Goal: Communication & Community: Answer question/provide support

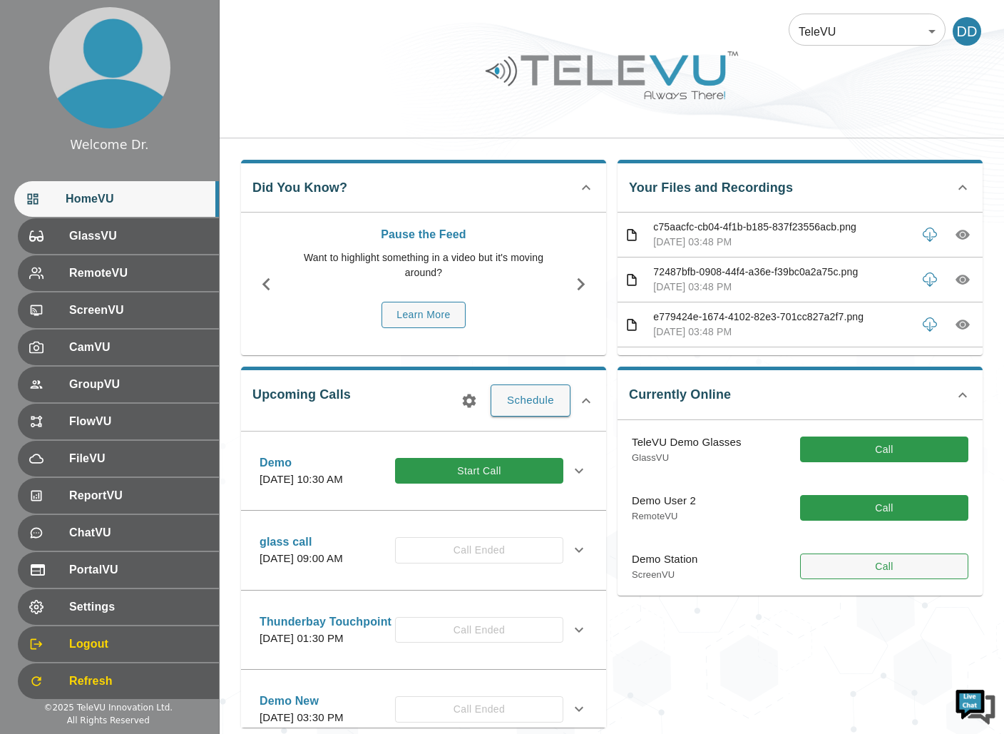
click at [887, 569] on button "Call" at bounding box center [884, 566] width 168 height 26
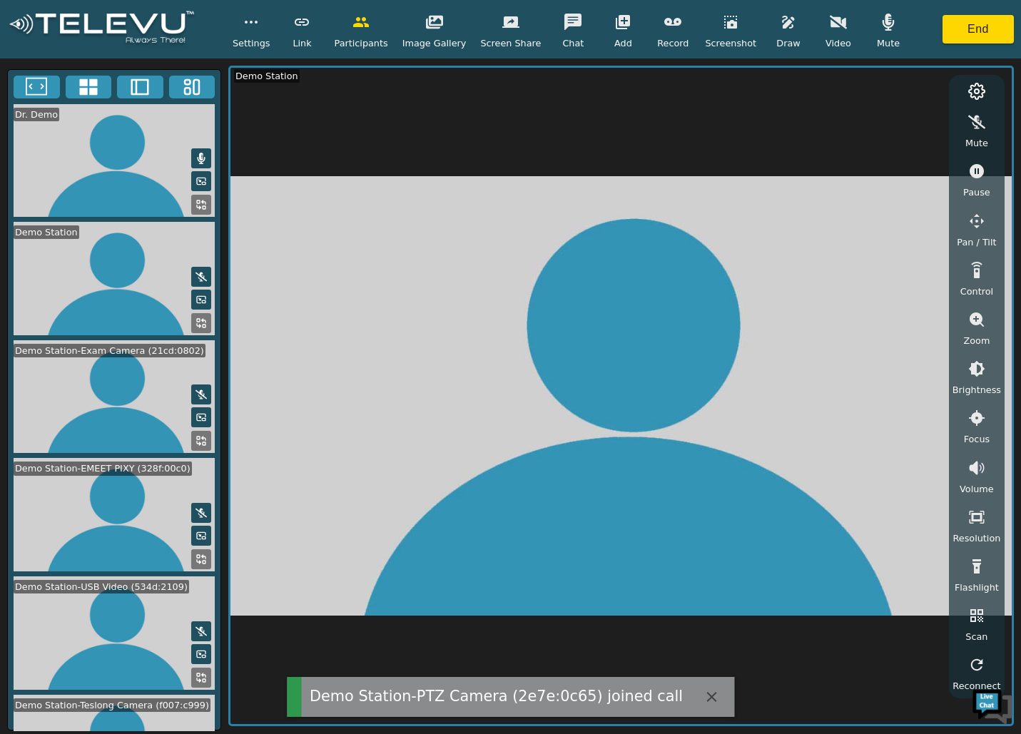
click at [98, 89] on icon at bounding box center [88, 86] width 21 height 21
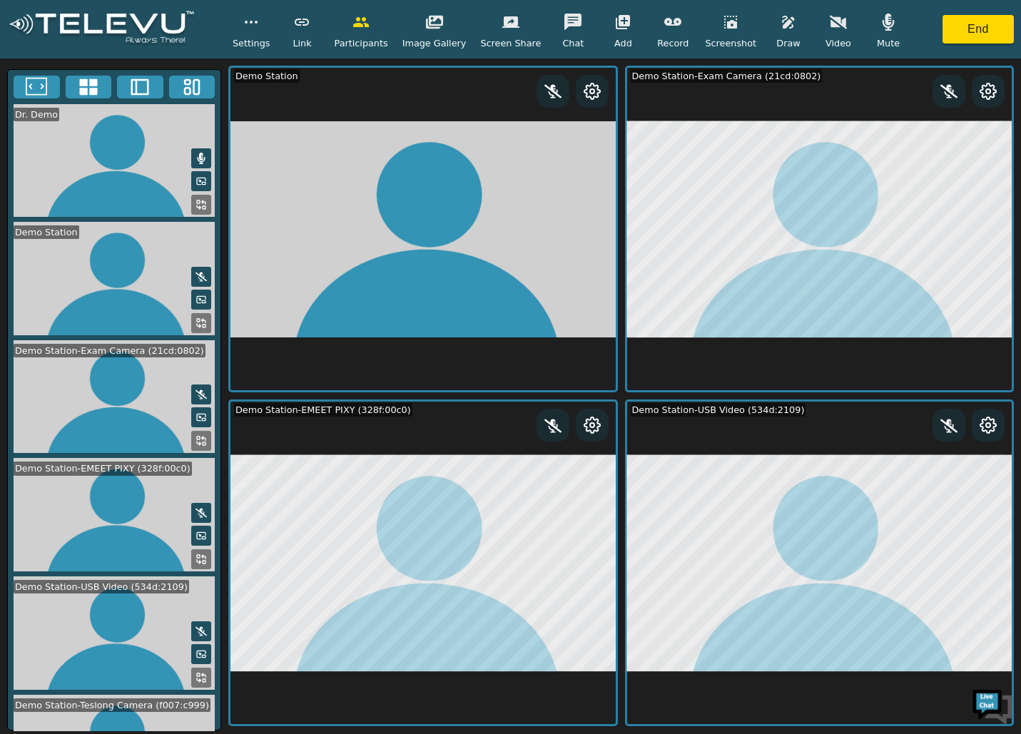
scroll to position [172, 0]
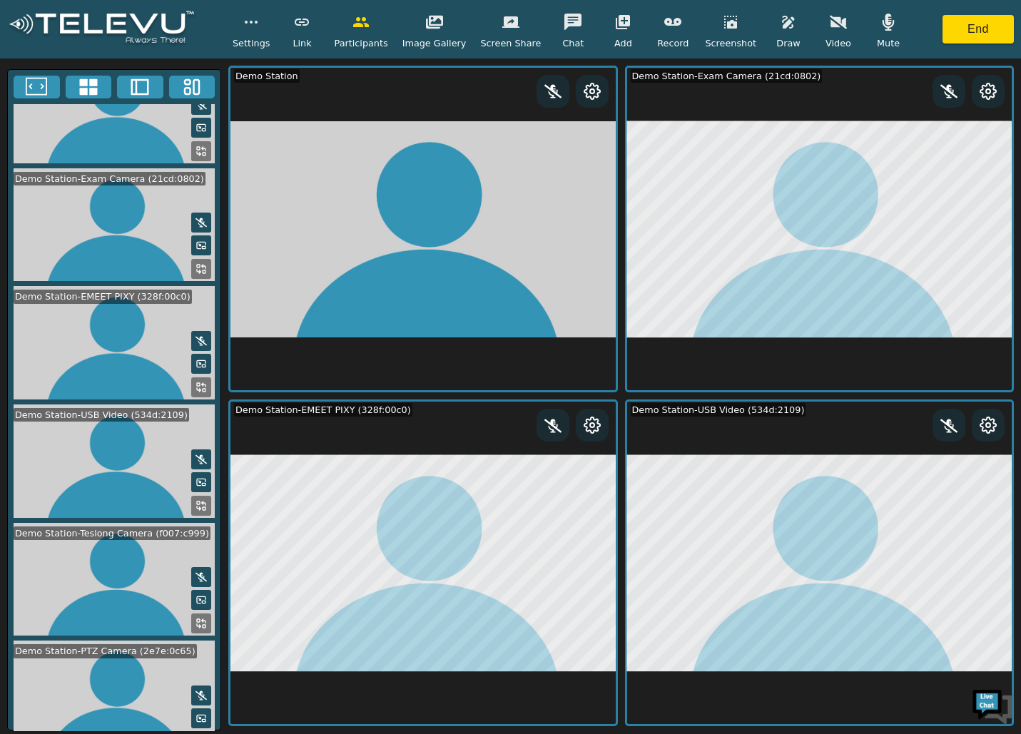
click at [197, 733] on rect at bounding box center [198, 738] width 3 height 3
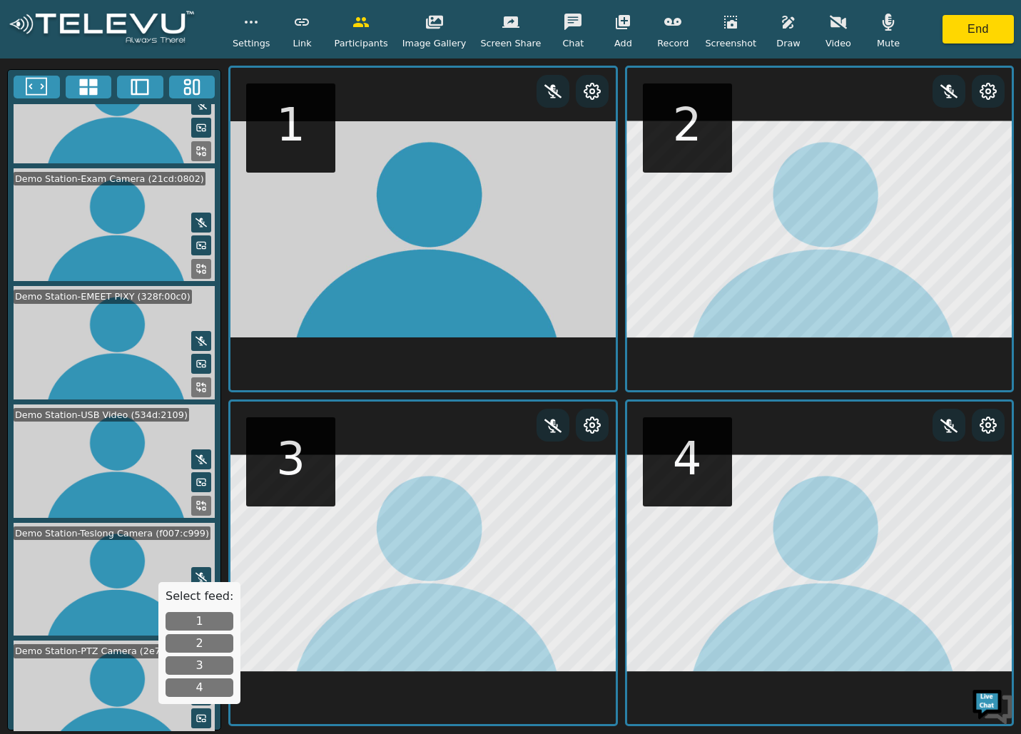
click at [198, 619] on button "1" at bounding box center [199, 621] width 68 height 19
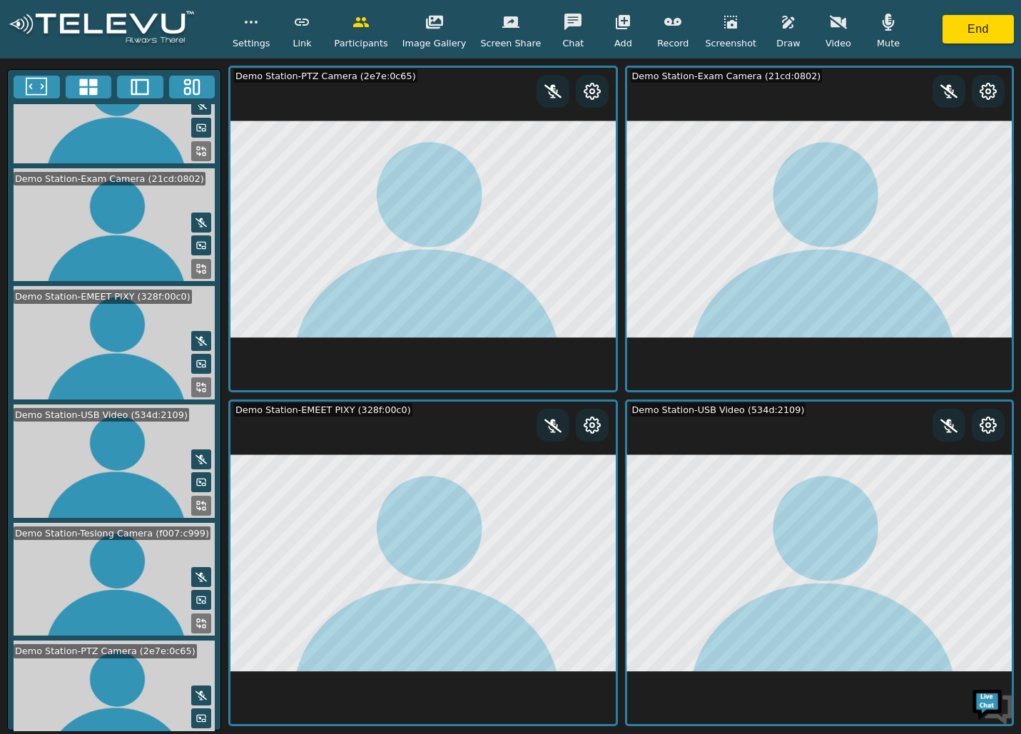
click at [197, 619] on rect at bounding box center [198, 620] width 3 height 3
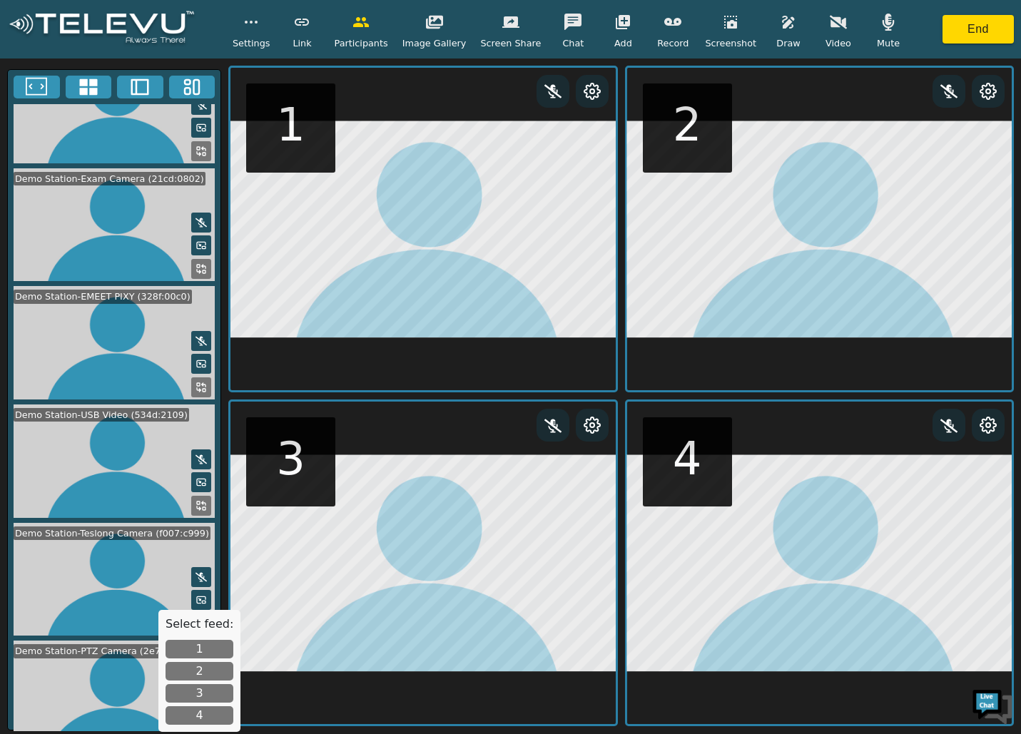
click at [205, 692] on button "3" at bounding box center [199, 693] width 68 height 19
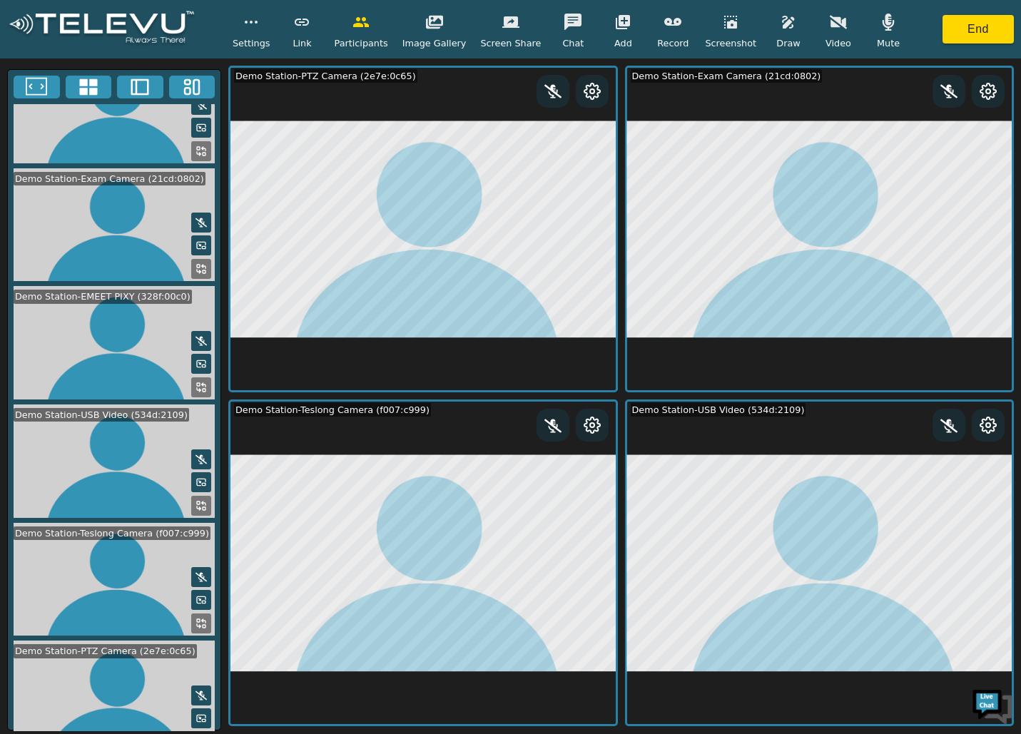
click at [46, 86] on icon at bounding box center [36, 86] width 21 height 21
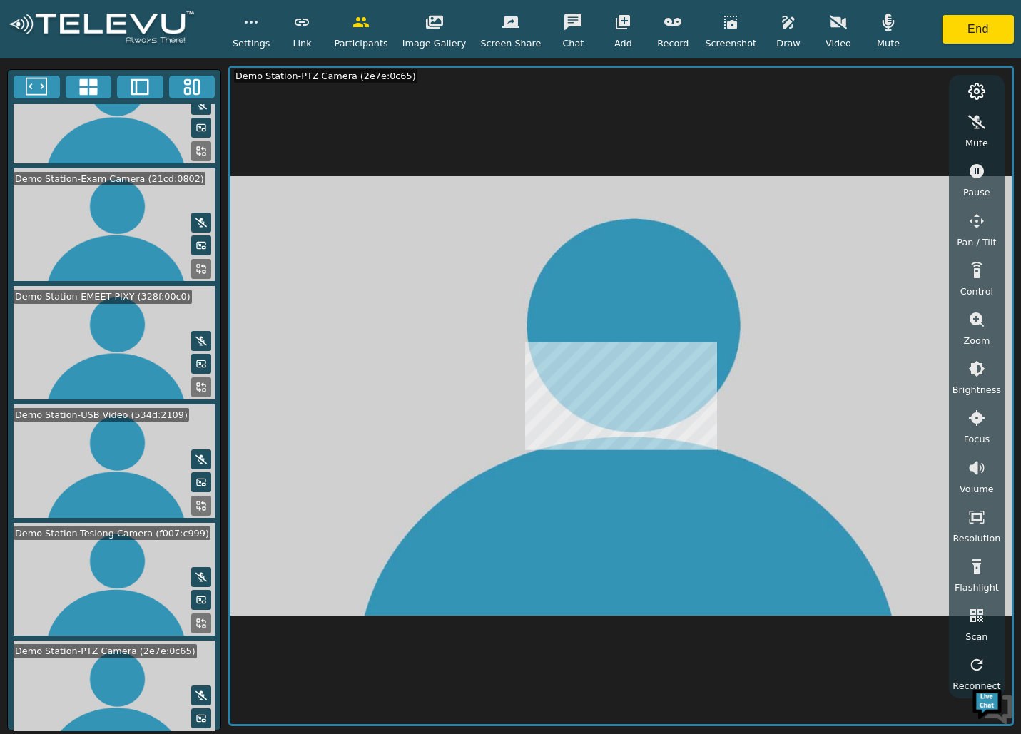
click at [140, 81] on icon at bounding box center [139, 86] width 21 height 21
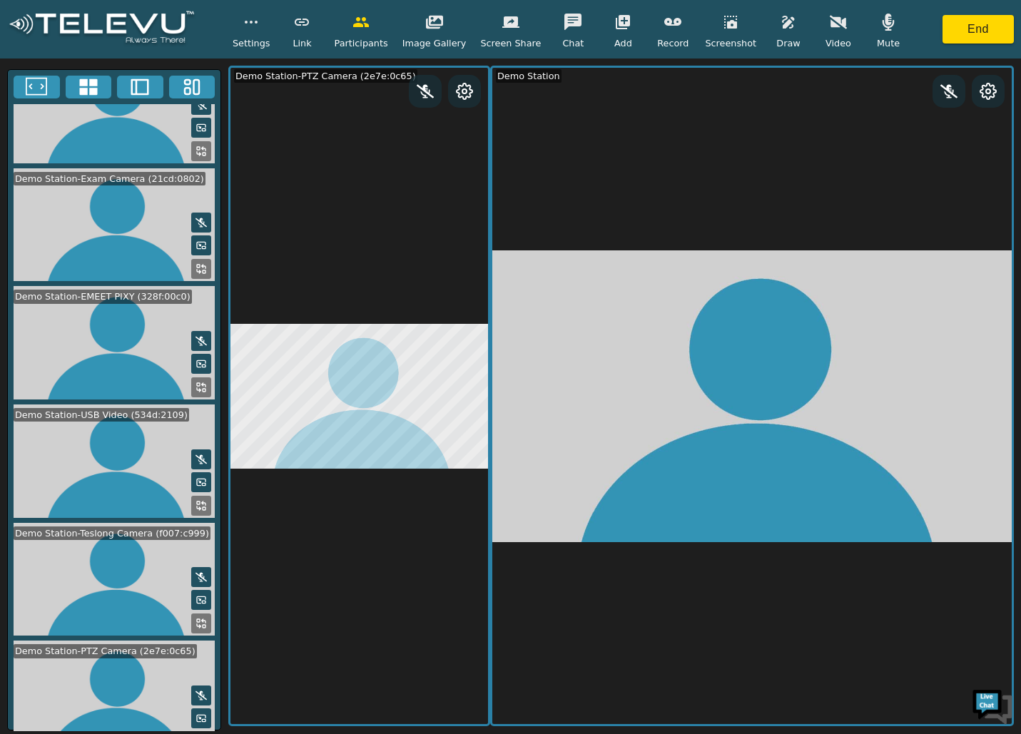
click at [203, 389] on rect at bounding box center [204, 390] width 3 height 3
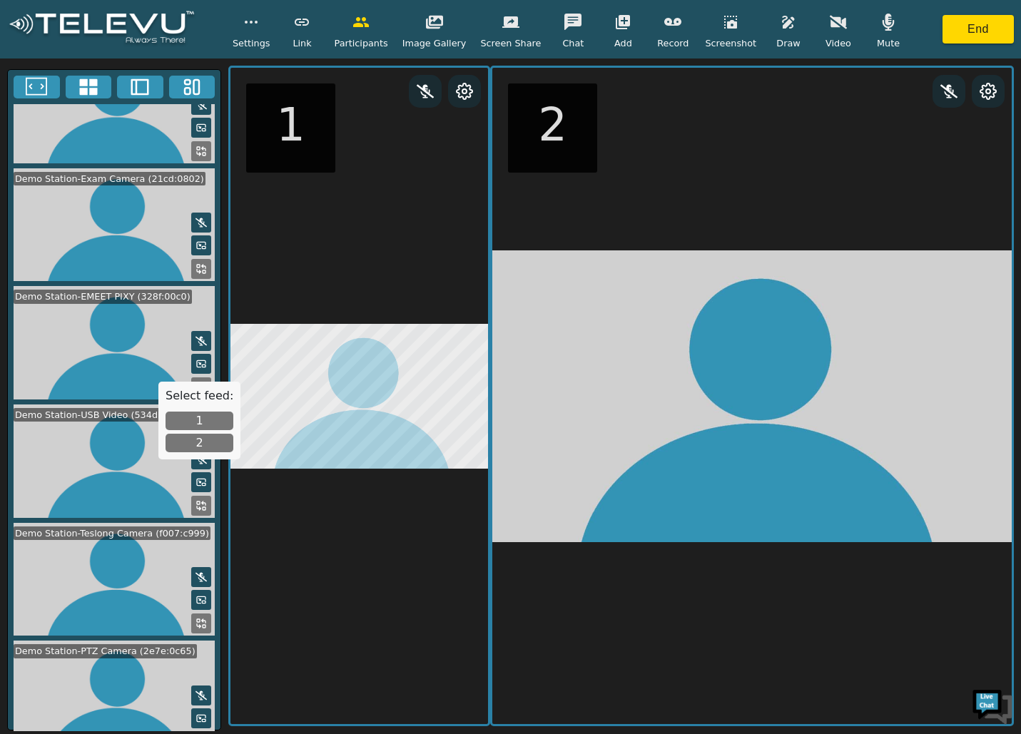
click at [206, 438] on button "2" at bounding box center [199, 443] width 68 height 19
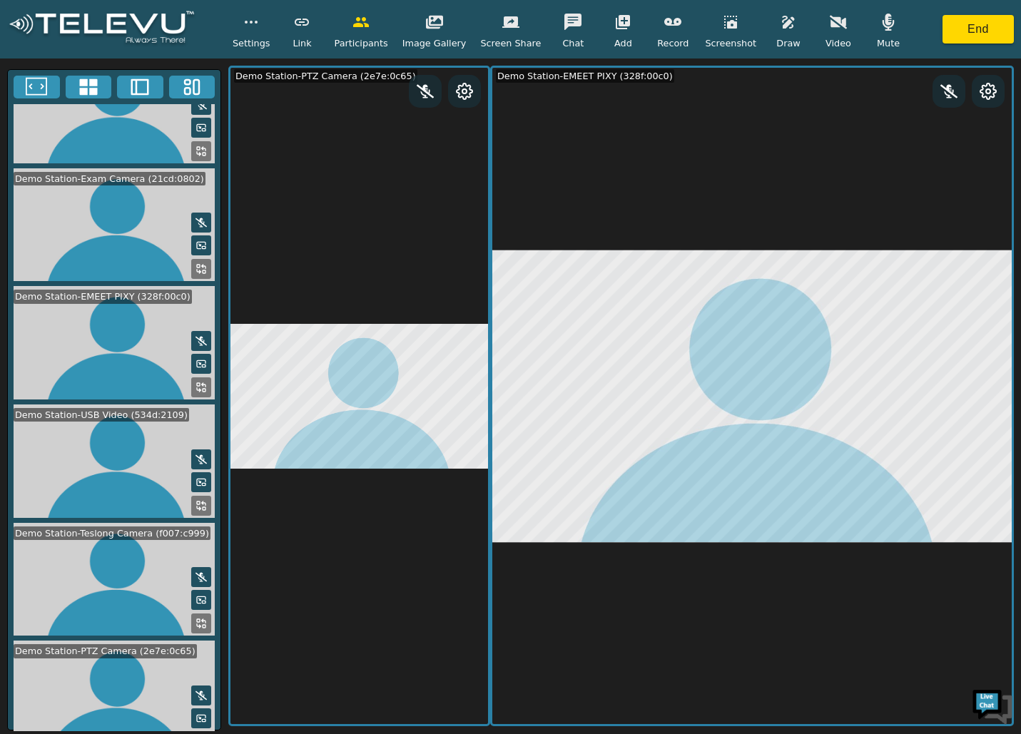
click at [198, 500] on icon at bounding box center [200, 505] width 11 height 11
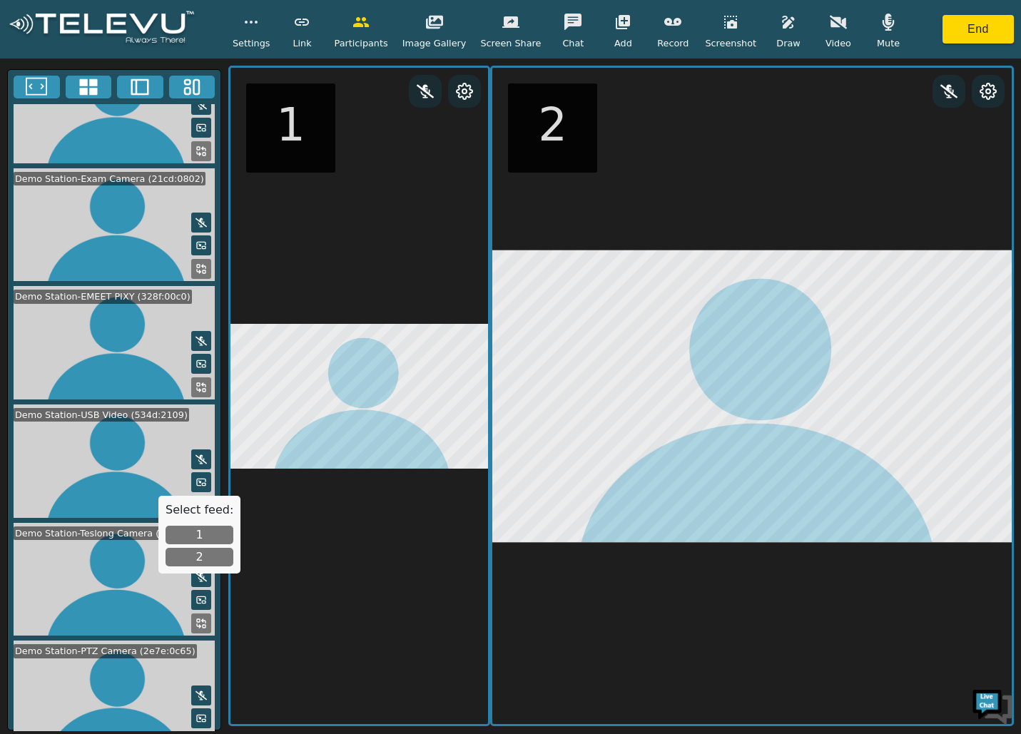
click at [207, 553] on button "2" at bounding box center [199, 557] width 68 height 19
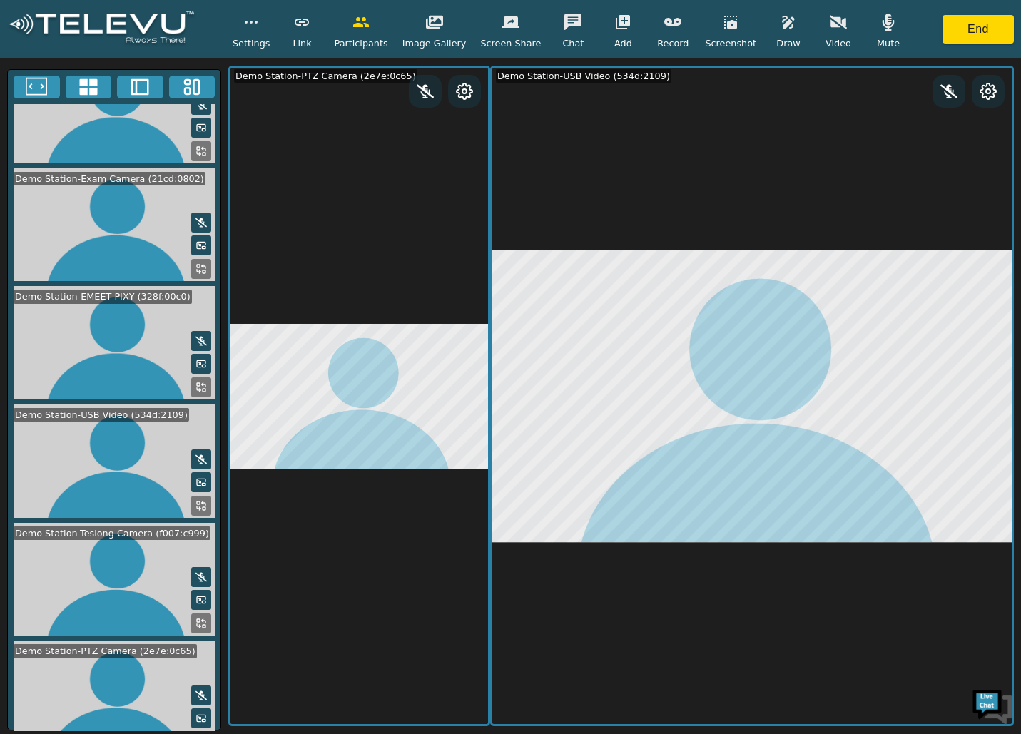
click at [191, 86] on icon at bounding box center [191, 86] width 21 height 21
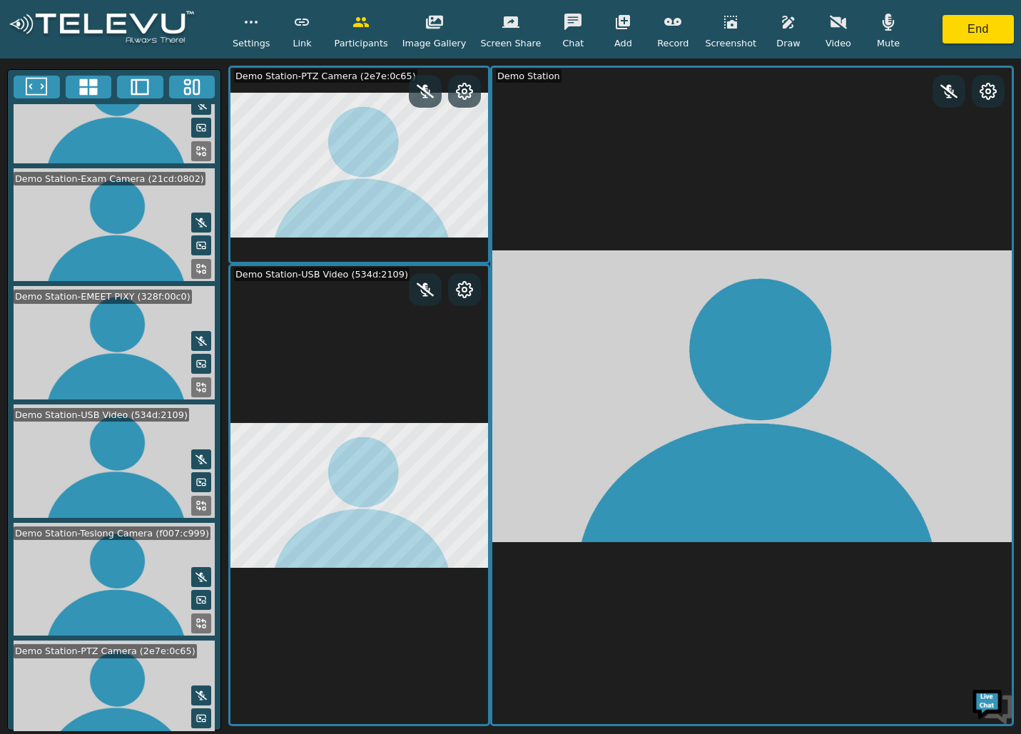
click at [203, 270] on rect at bounding box center [204, 271] width 3 height 3
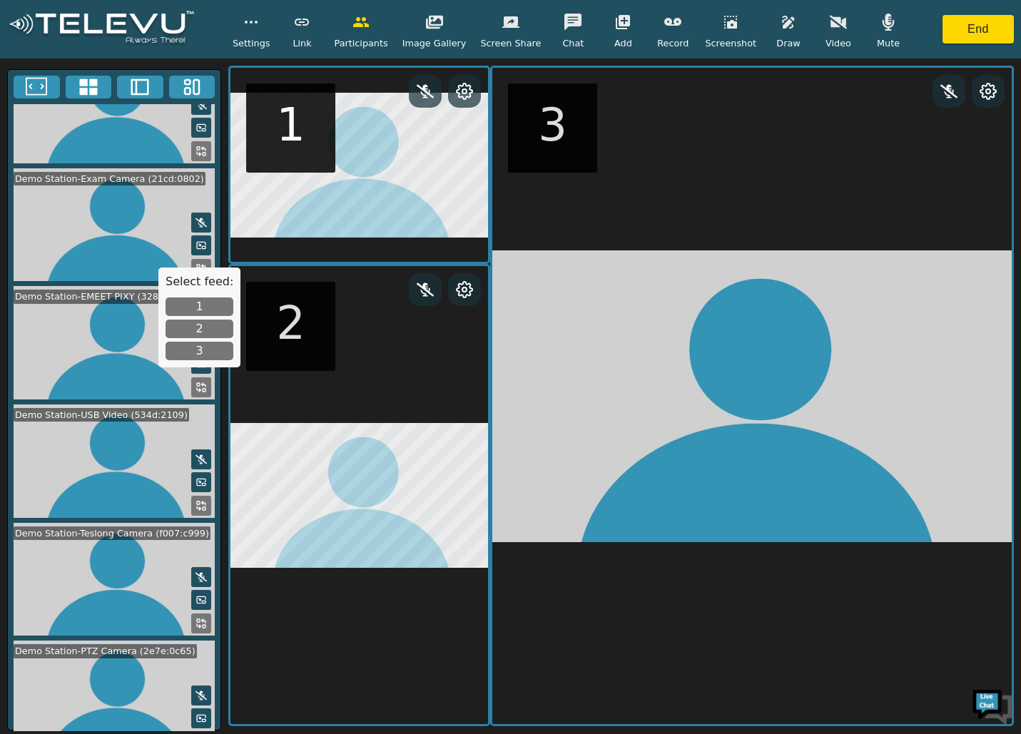
click at [201, 354] on button "3" at bounding box center [199, 351] width 68 height 19
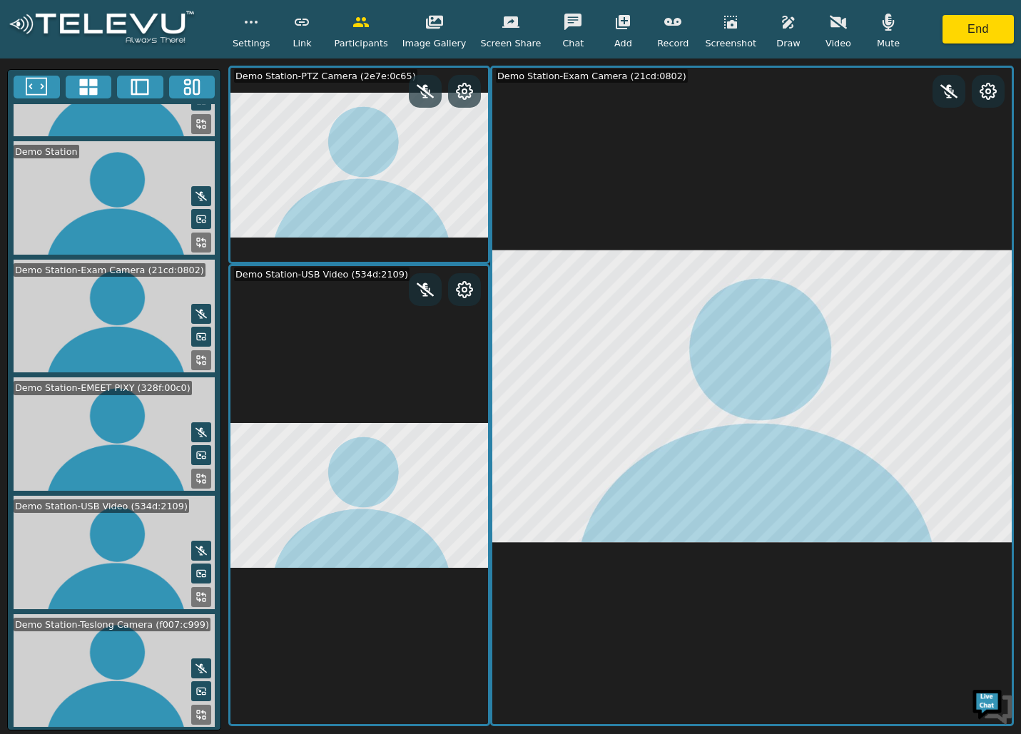
scroll to position [0, 0]
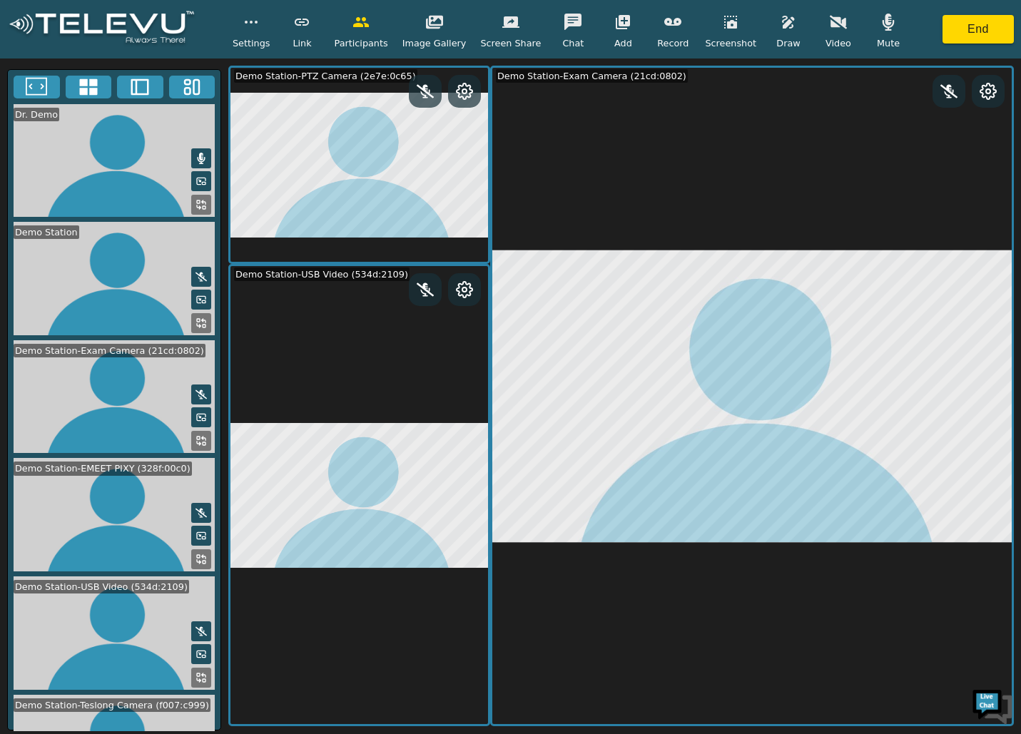
click at [138, 80] on icon at bounding box center [140, 86] width 18 height 16
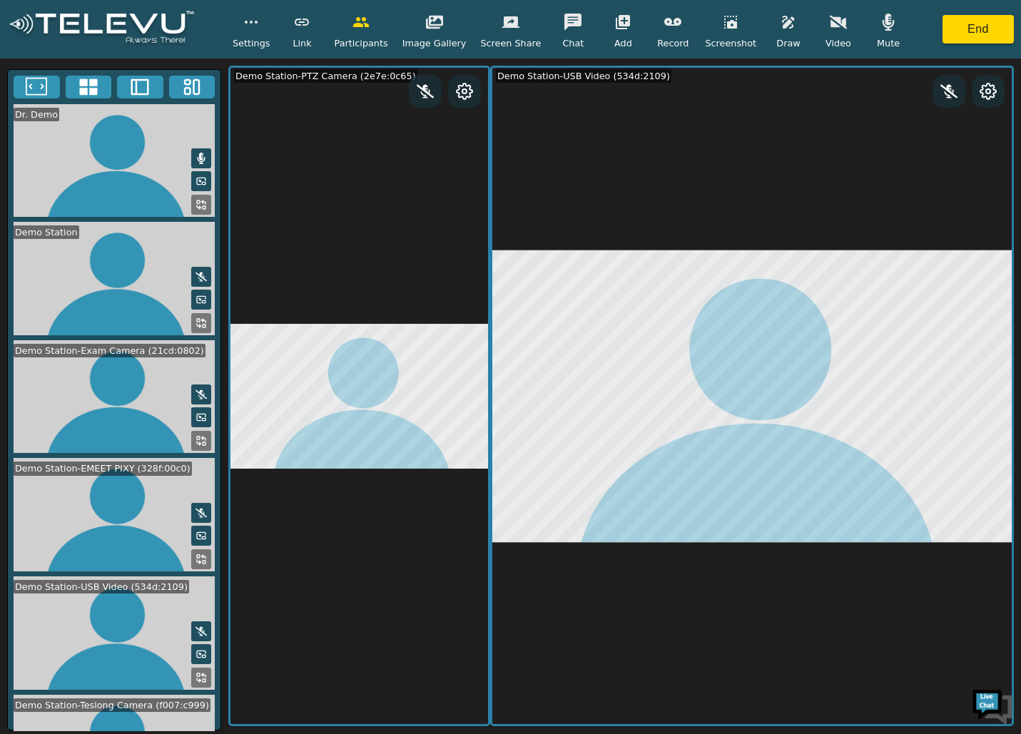
click at [40, 89] on icon at bounding box center [36, 86] width 21 height 21
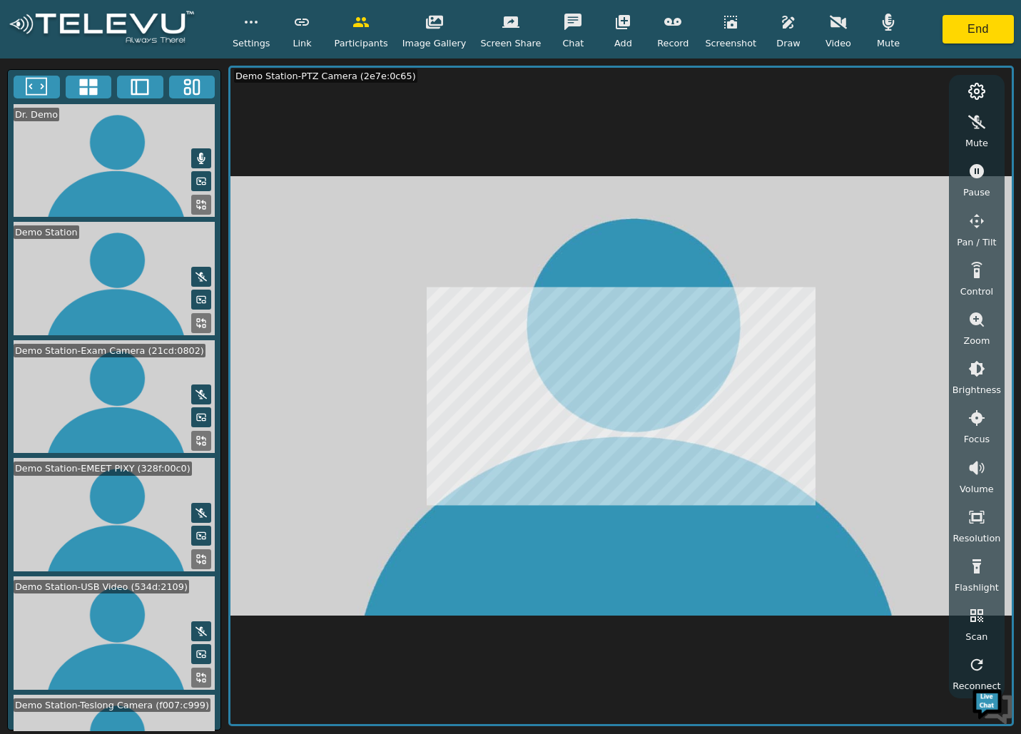
click at [134, 85] on icon at bounding box center [139, 86] width 21 height 21
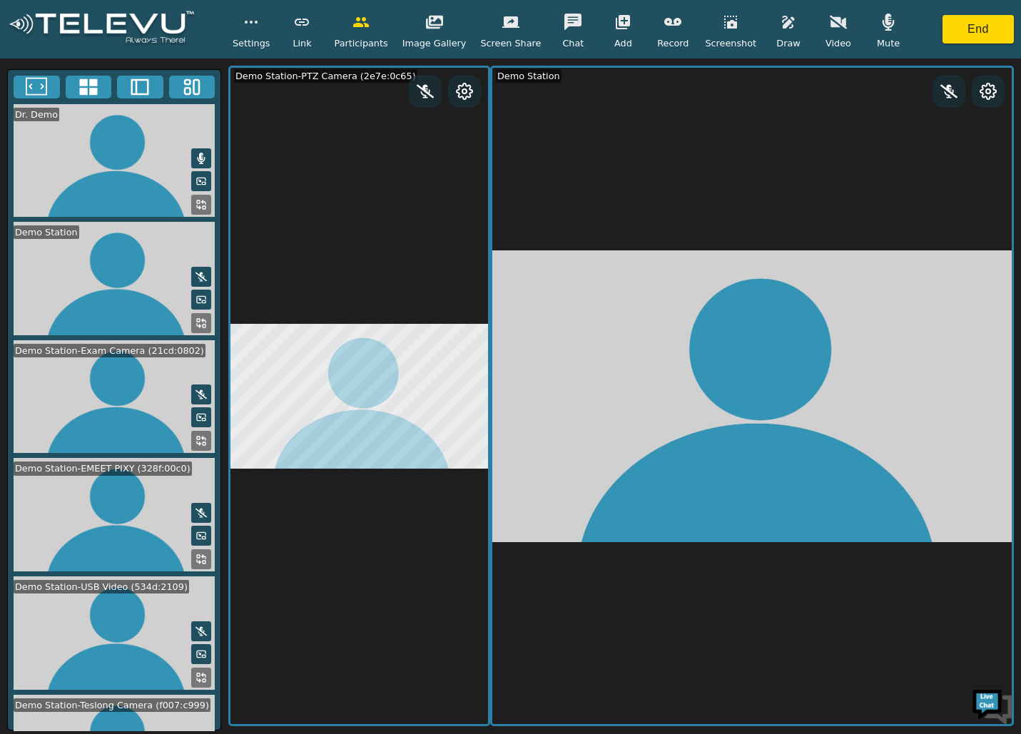
click at [187, 82] on icon at bounding box center [191, 86] width 21 height 21
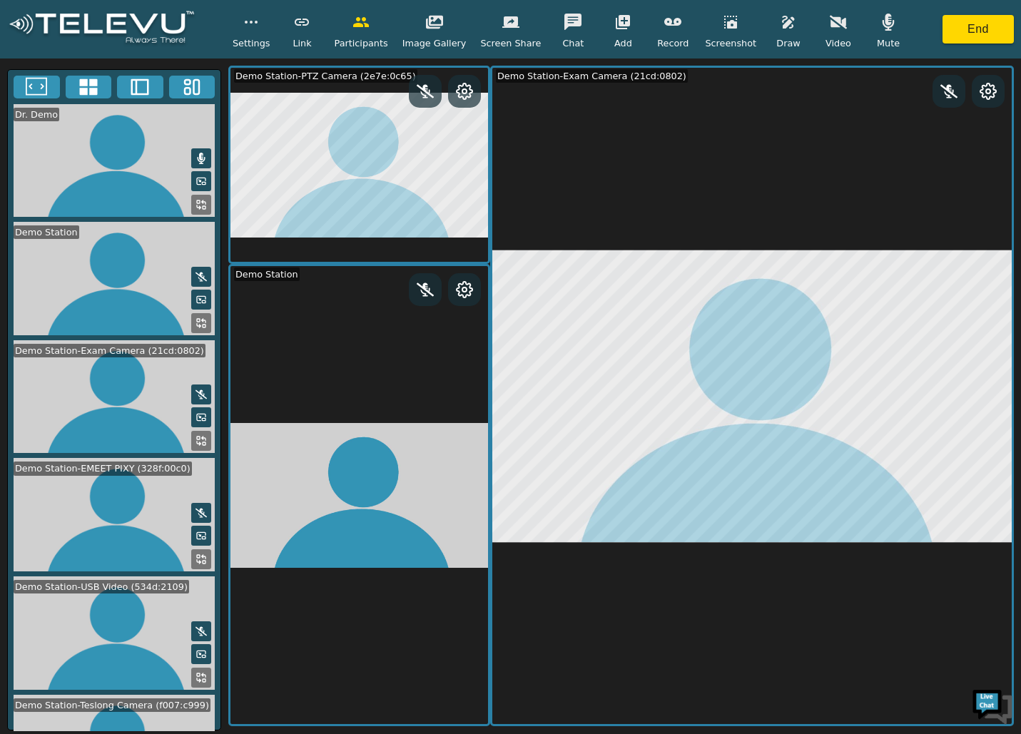
click at [97, 84] on icon at bounding box center [88, 86] width 18 height 16
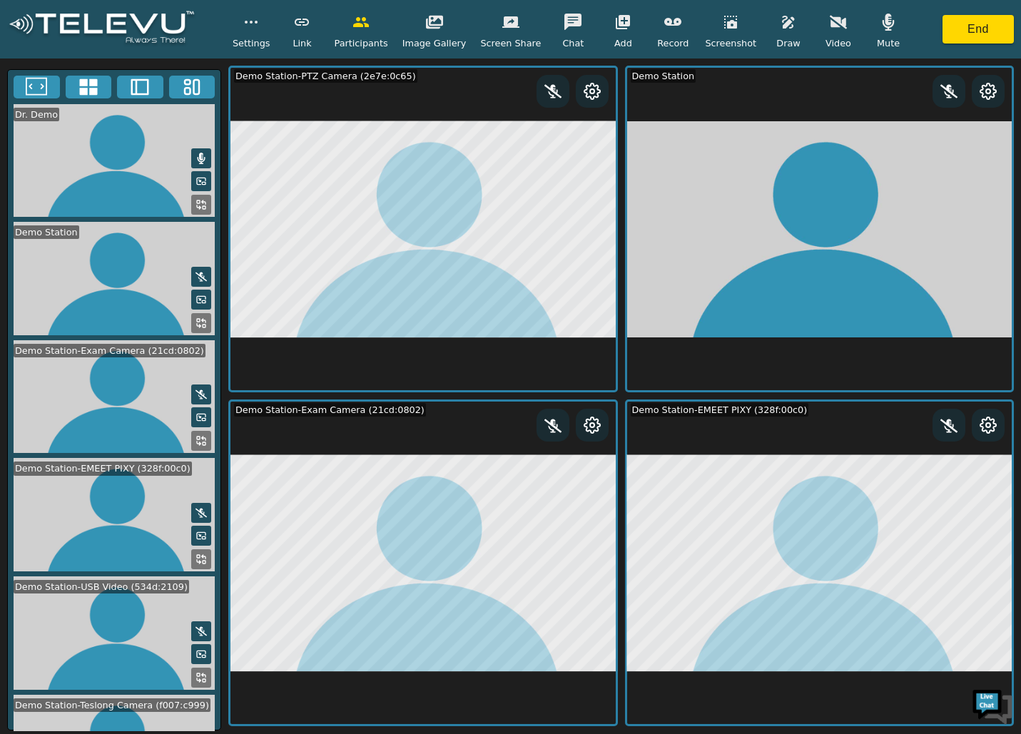
click at [200, 668] on button at bounding box center [201, 678] width 20 height 20
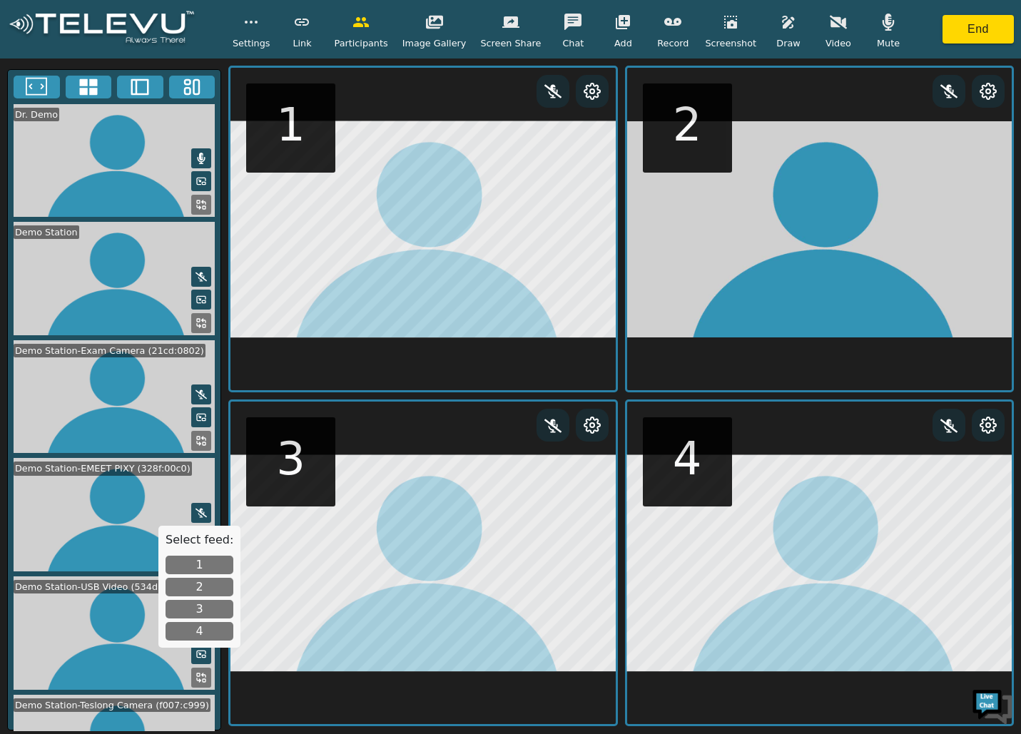
click at [196, 586] on button "2" at bounding box center [199, 587] width 68 height 19
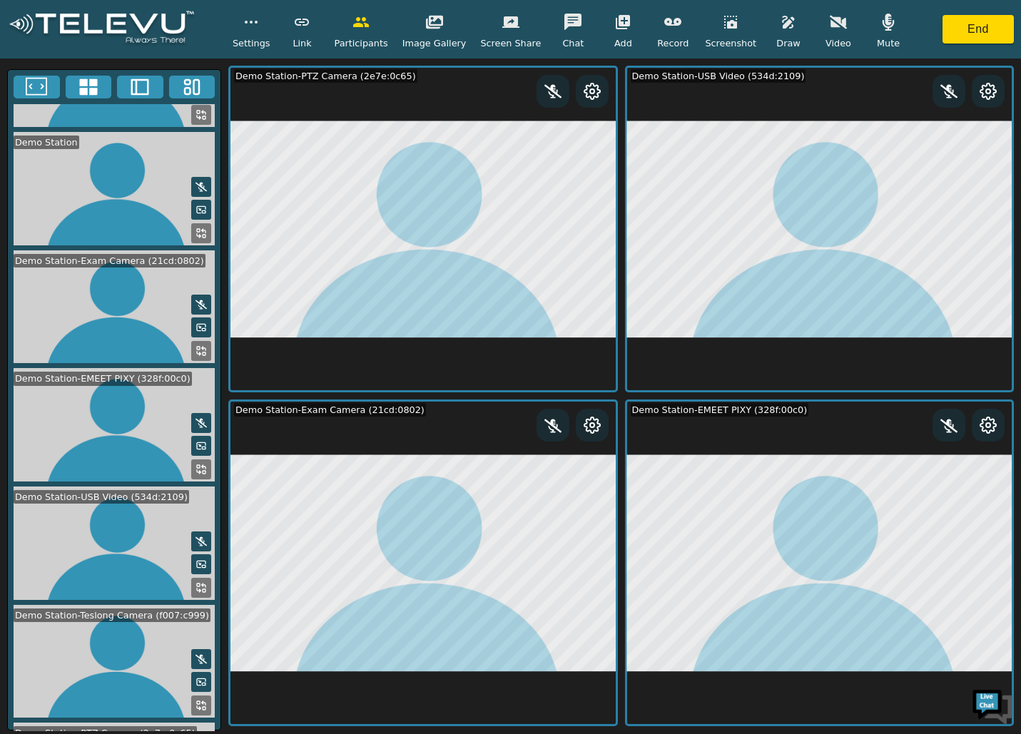
scroll to position [172, 0]
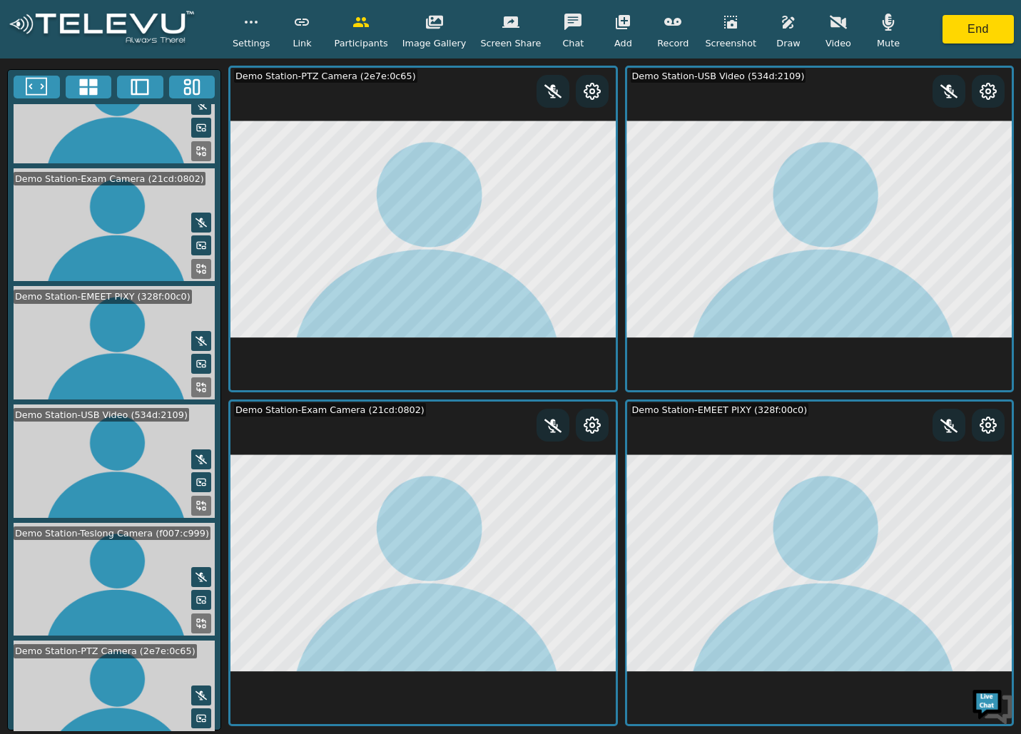
click at [195, 618] on icon at bounding box center [200, 623] width 11 height 11
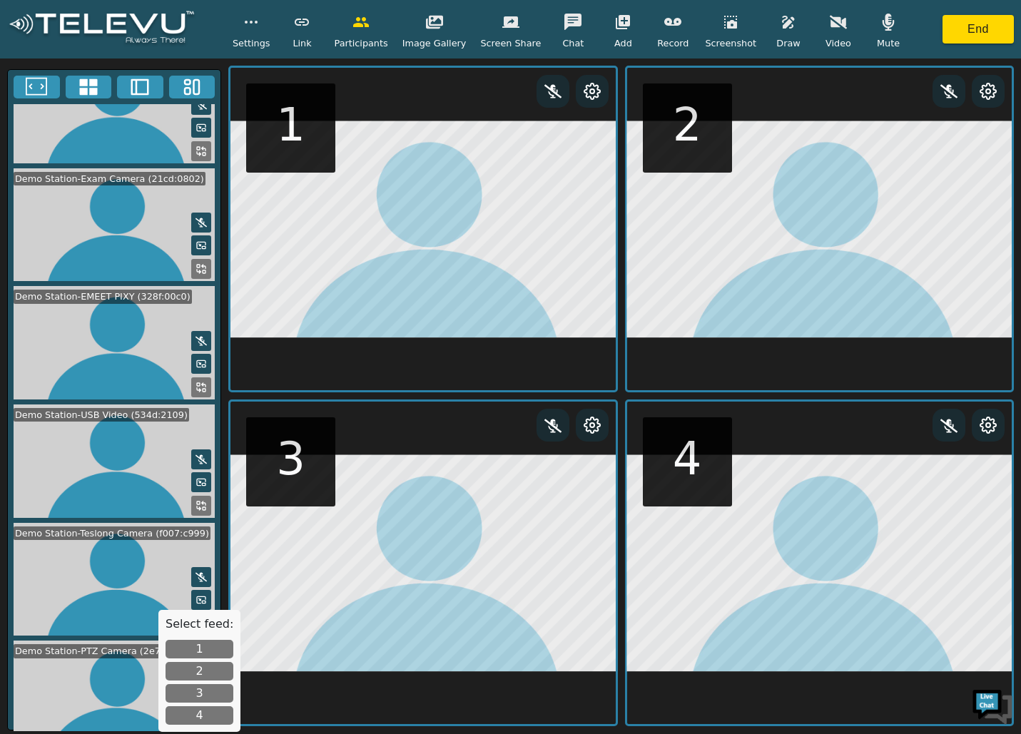
click at [99, 545] on video at bounding box center [114, 579] width 213 height 113
click at [203, 715] on button "4" at bounding box center [199, 715] width 68 height 19
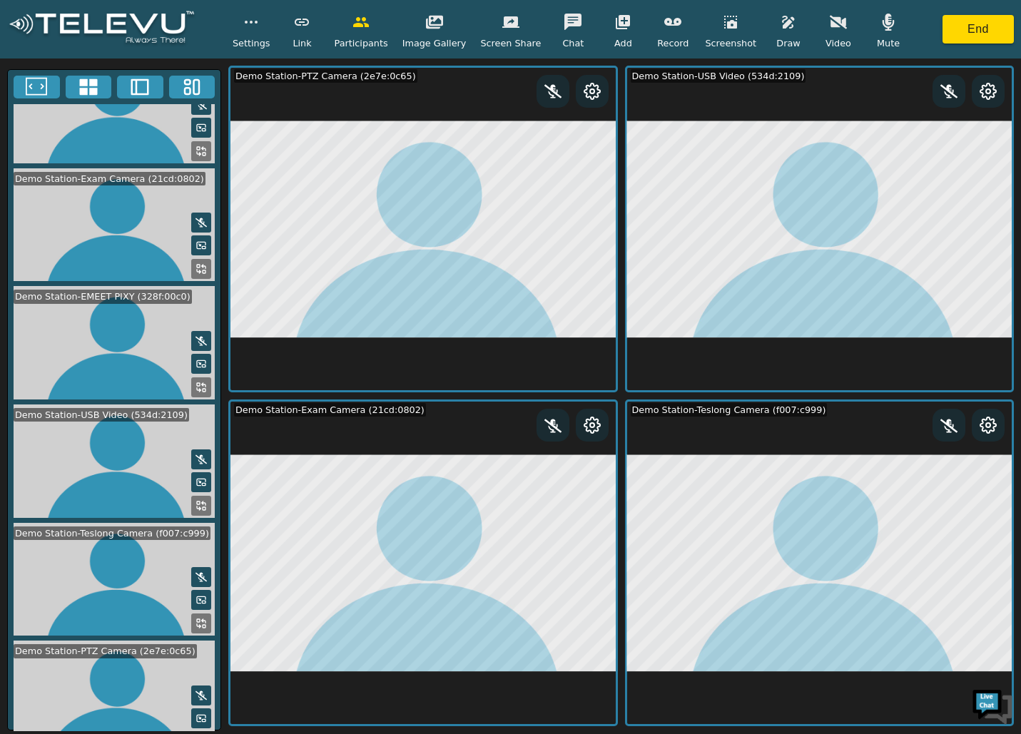
click at [780, 18] on icon "button" at bounding box center [788, 22] width 17 height 17
click at [872, 85] on button "button" at bounding box center [877, 89] width 36 height 29
click at [615, 24] on icon "button" at bounding box center [622, 22] width 14 height 14
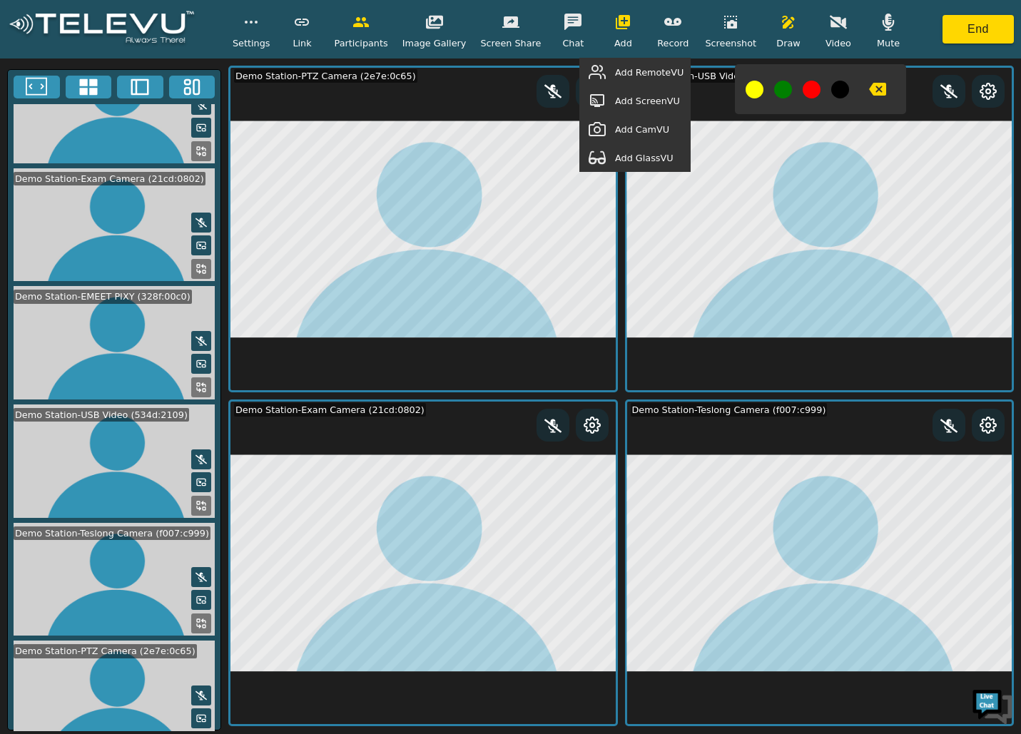
click at [640, 154] on span "Add GlassVU" at bounding box center [644, 158] width 58 height 14
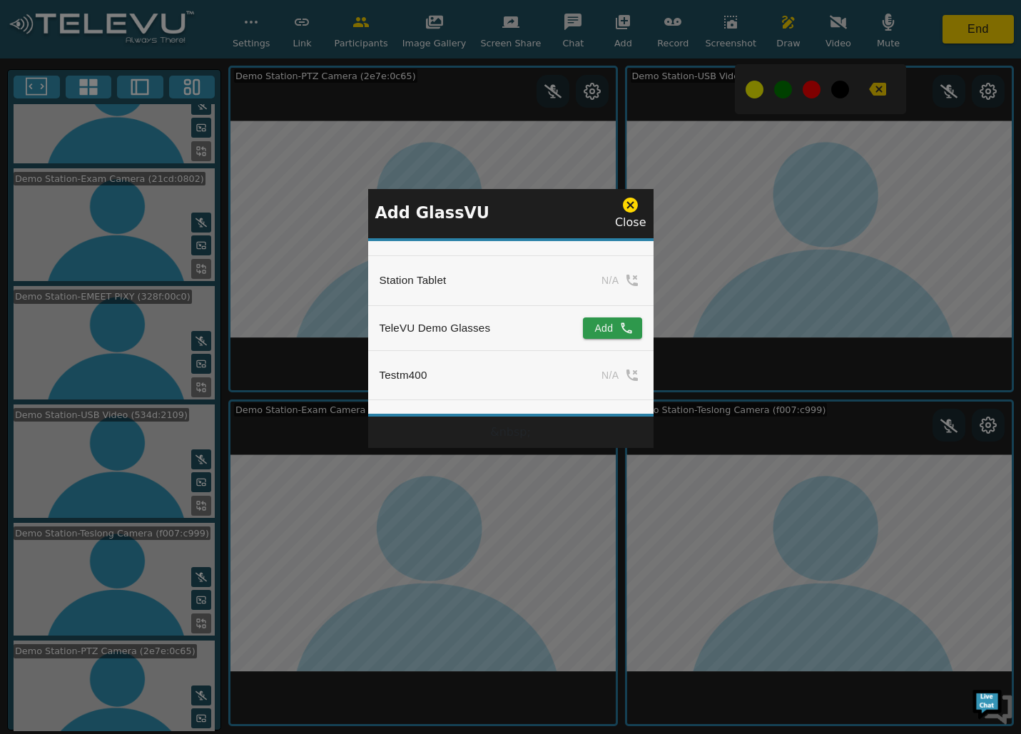
scroll to position [1598, 0]
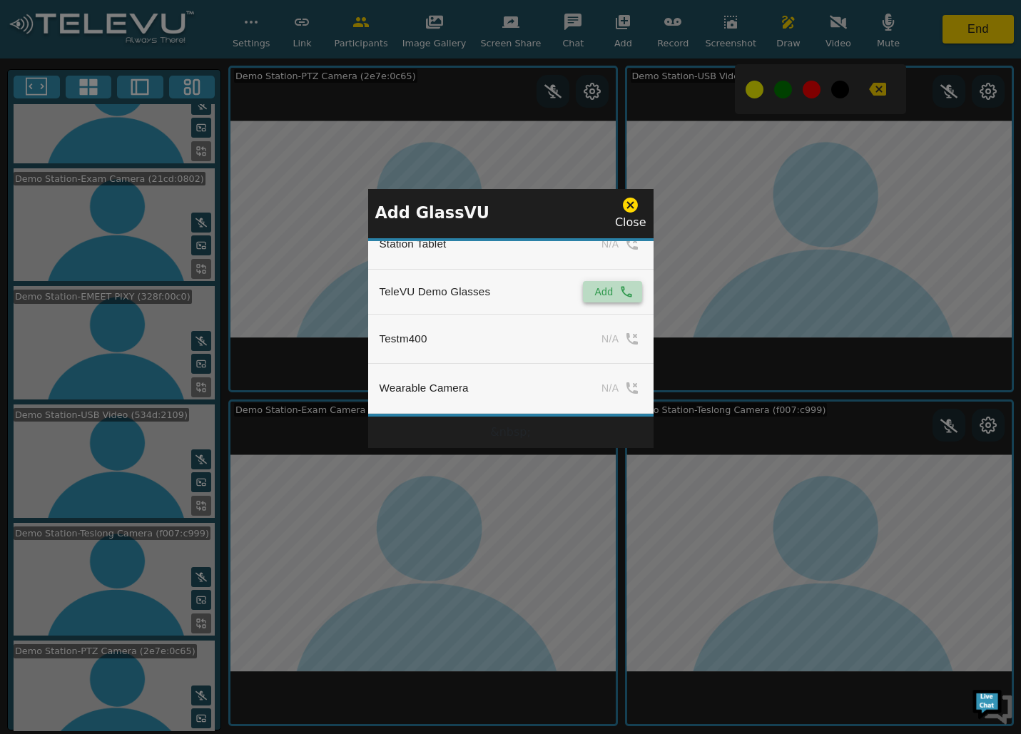
click at [598, 281] on button "Add" at bounding box center [612, 291] width 58 height 21
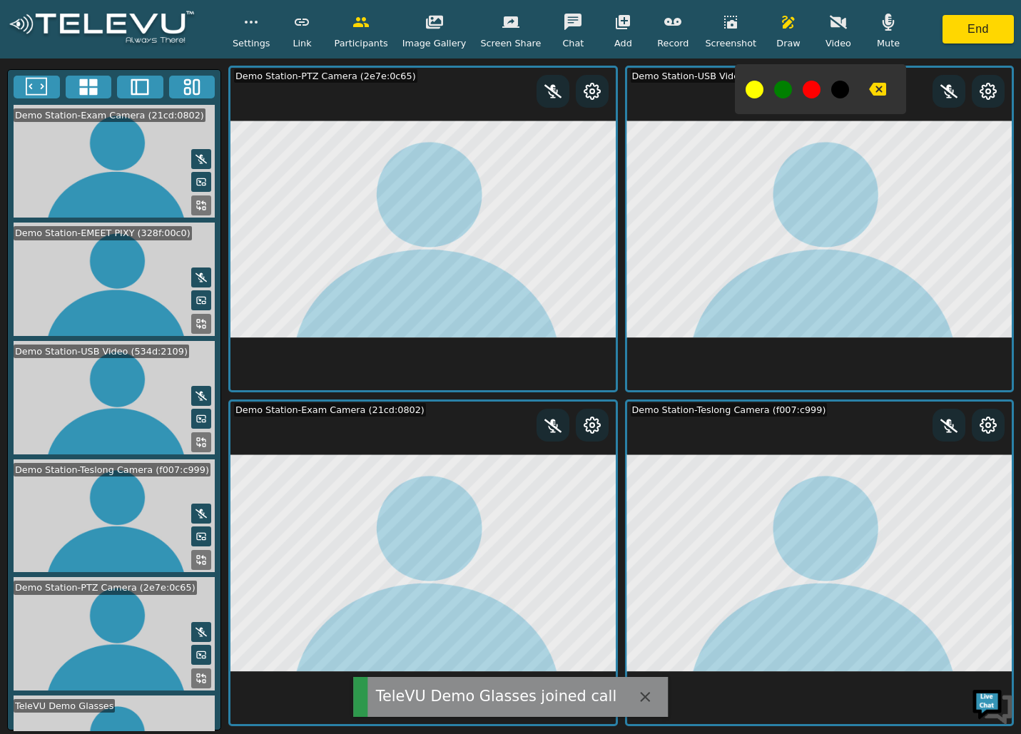
scroll to position [287, 0]
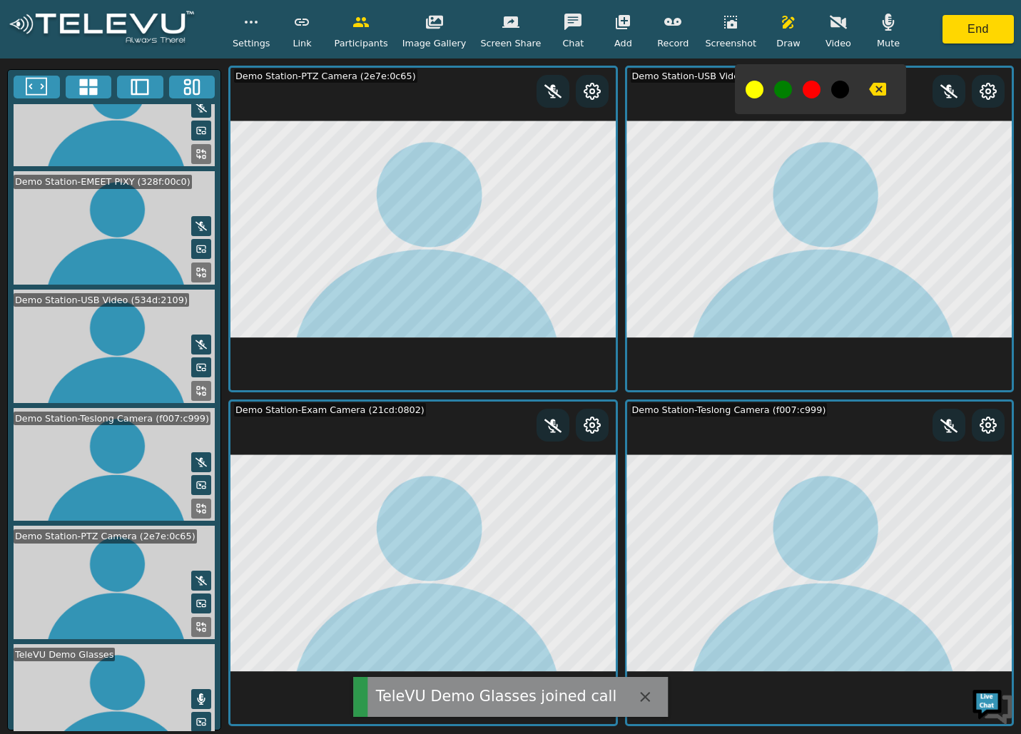
click at [196, 733] on icon at bounding box center [200, 745] width 11 height 11
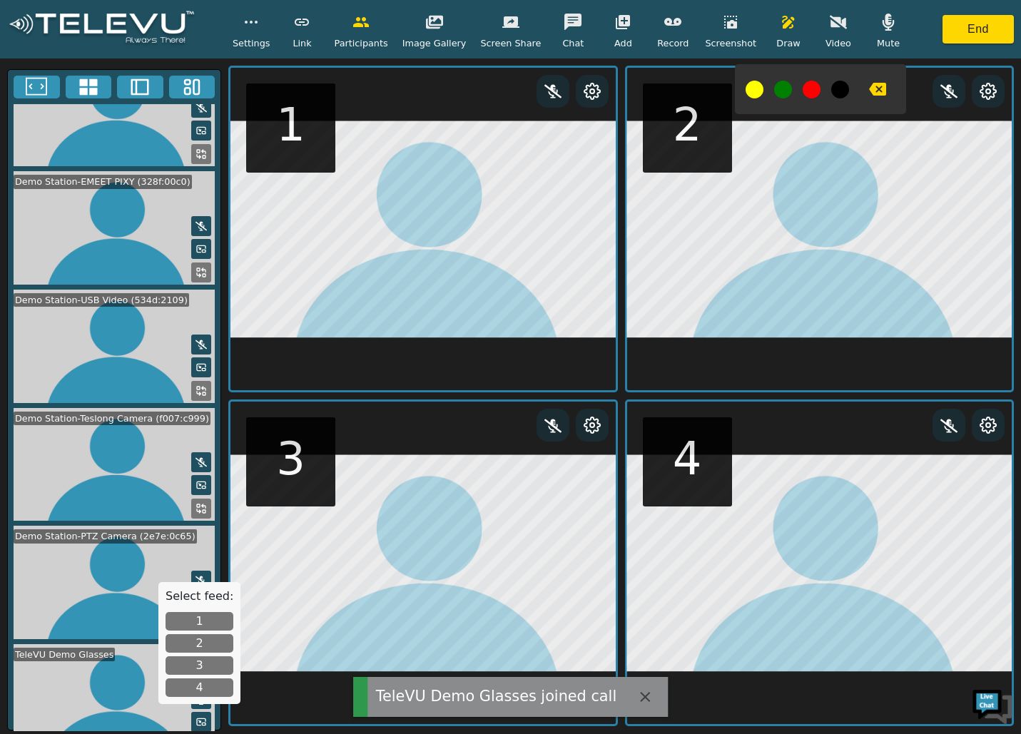
click at [208, 695] on button "4" at bounding box center [199, 687] width 68 height 19
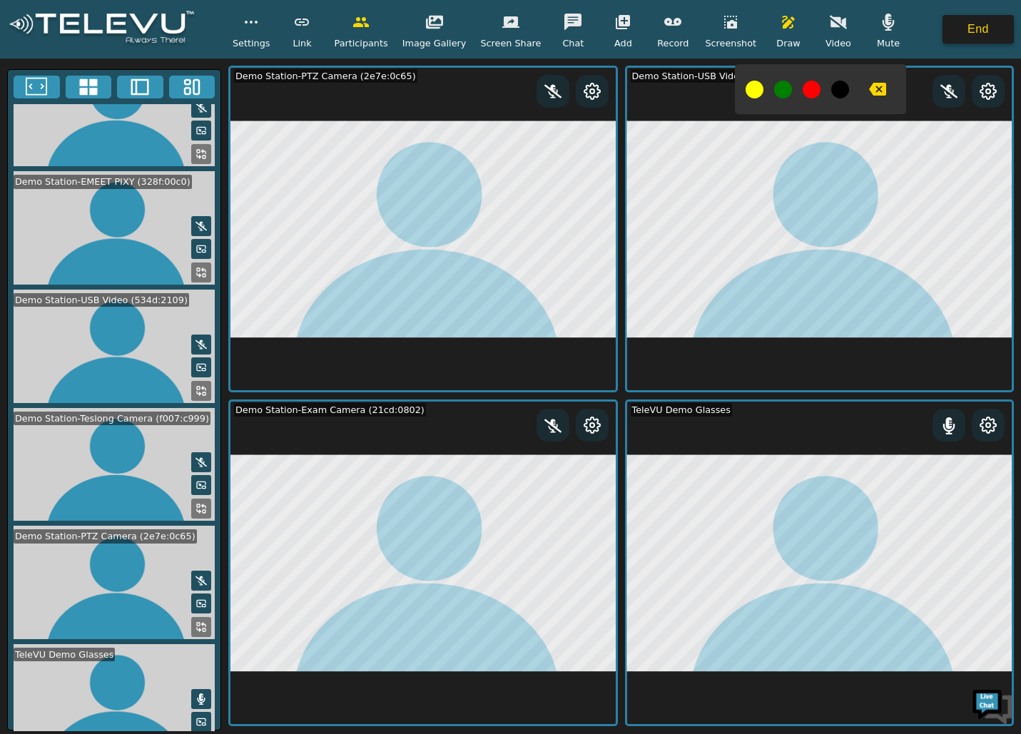
click at [977, 27] on button "End" at bounding box center [977, 29] width 71 height 29
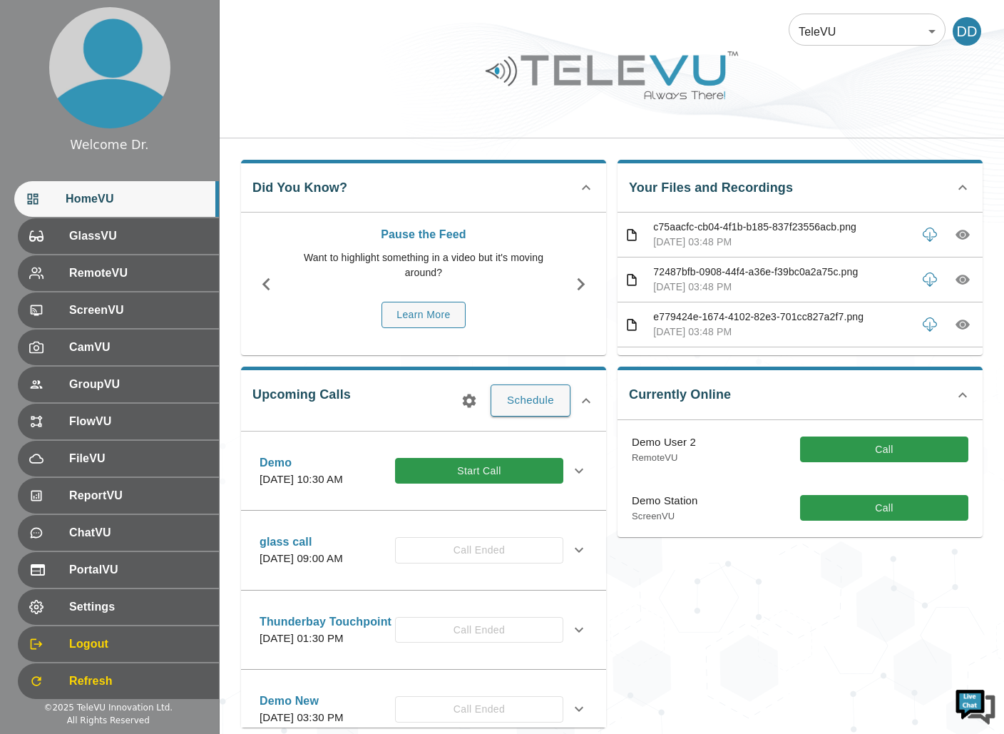
click at [680, 499] on p "Demo Station" at bounding box center [665, 501] width 66 height 16
click at [767, 509] on div "Demo Station ScreenVU Call" at bounding box center [800, 508] width 365 height 58
drag, startPoint x: 891, startPoint y: 511, endPoint x: 896, endPoint y: 501, distance: 11.5
click at [891, 511] on button "Call" at bounding box center [884, 508] width 168 height 26
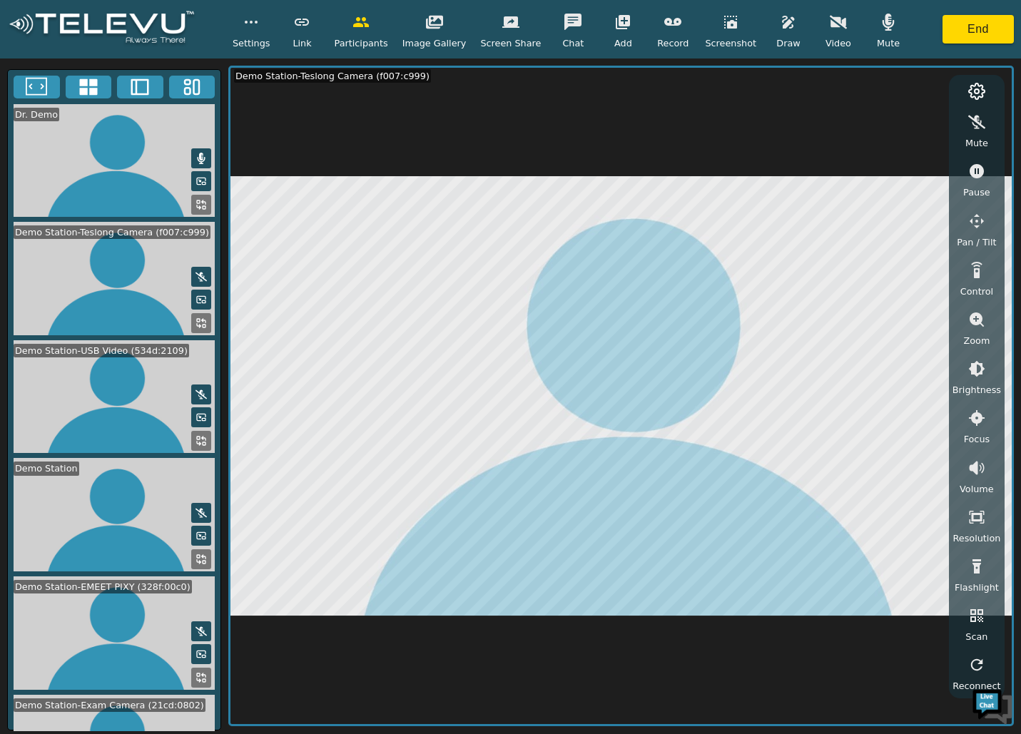
click at [195, 435] on icon at bounding box center [200, 440] width 11 height 11
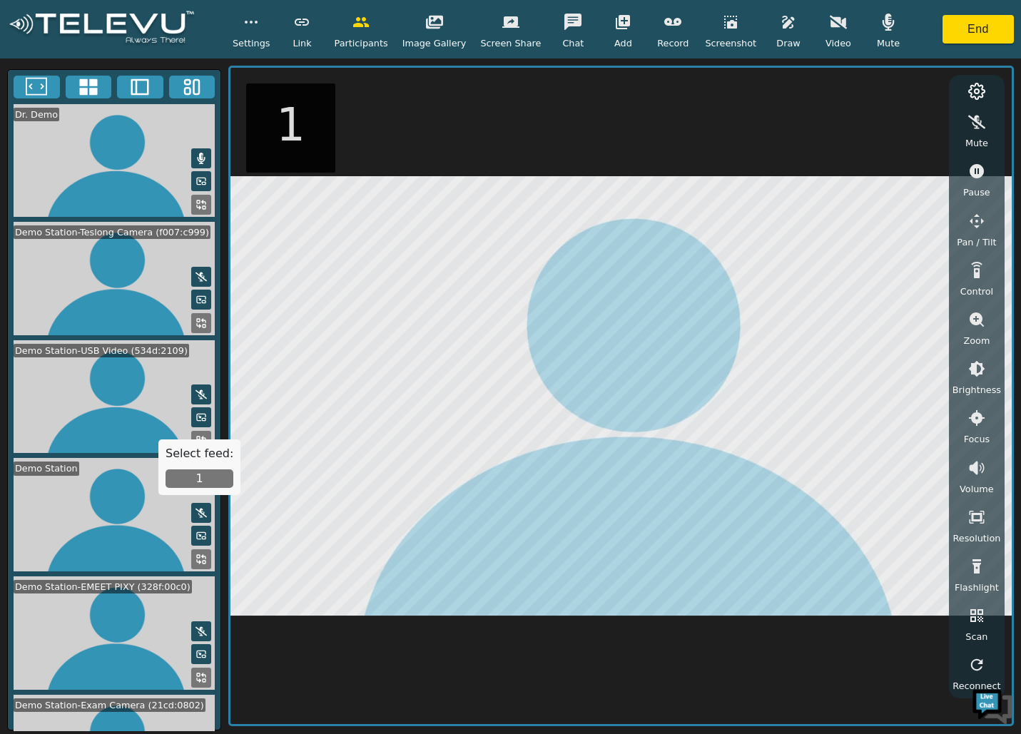
click at [199, 482] on button "1" at bounding box center [199, 478] width 68 height 19
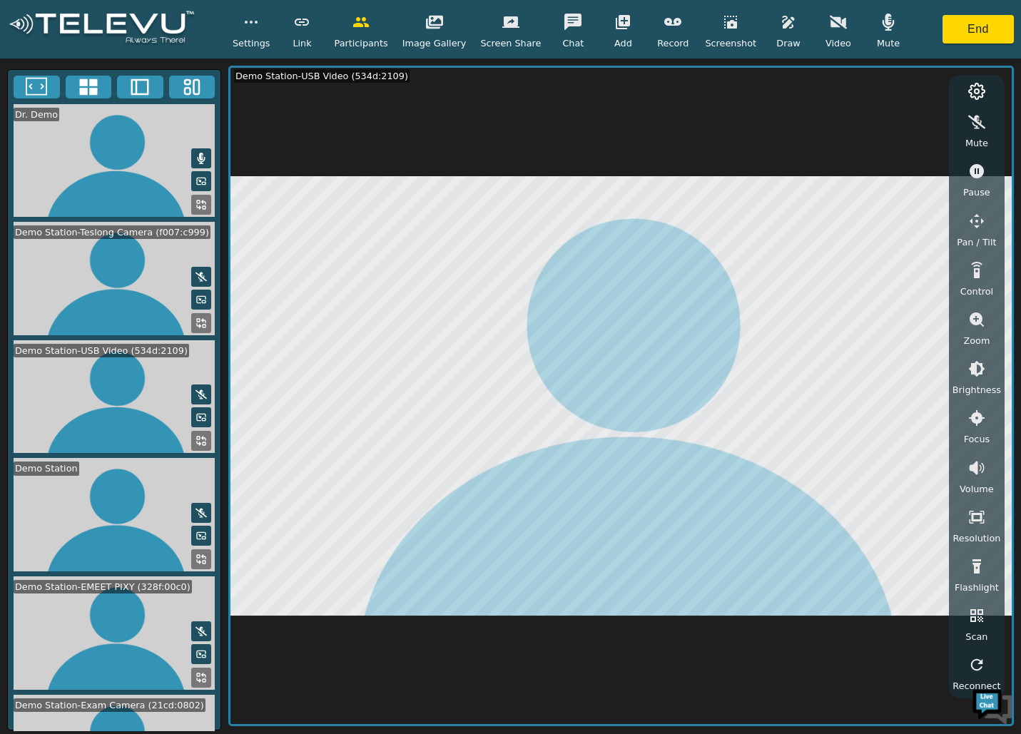
click at [203, 679] on rect at bounding box center [204, 680] width 3 height 3
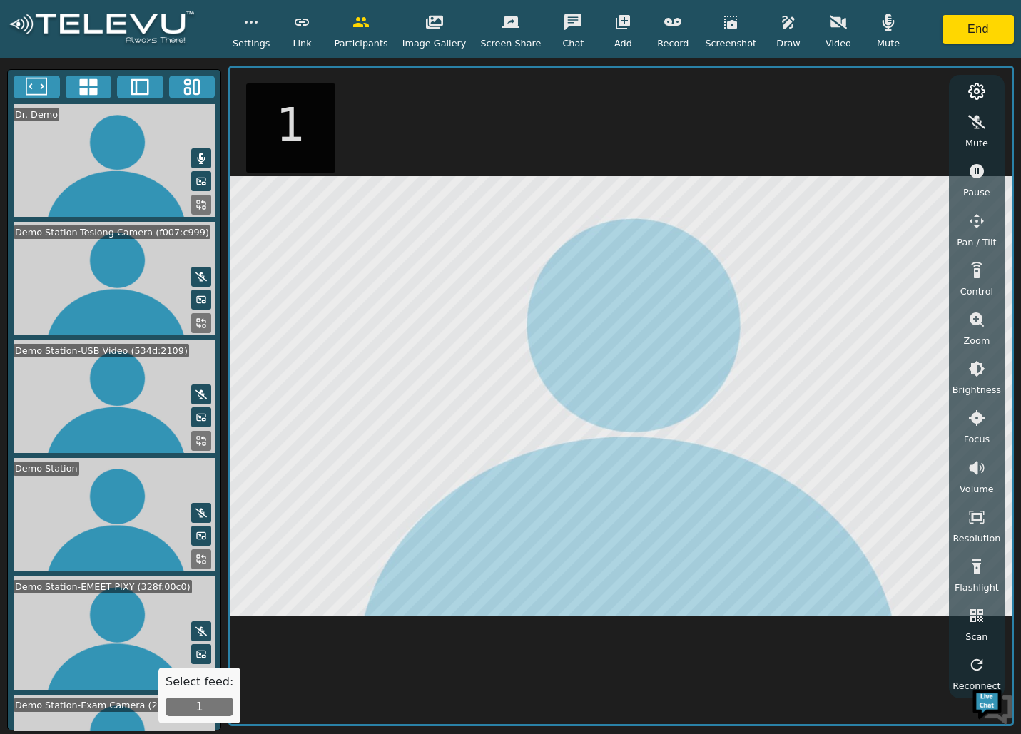
click at [200, 708] on button "1" at bounding box center [199, 706] width 68 height 19
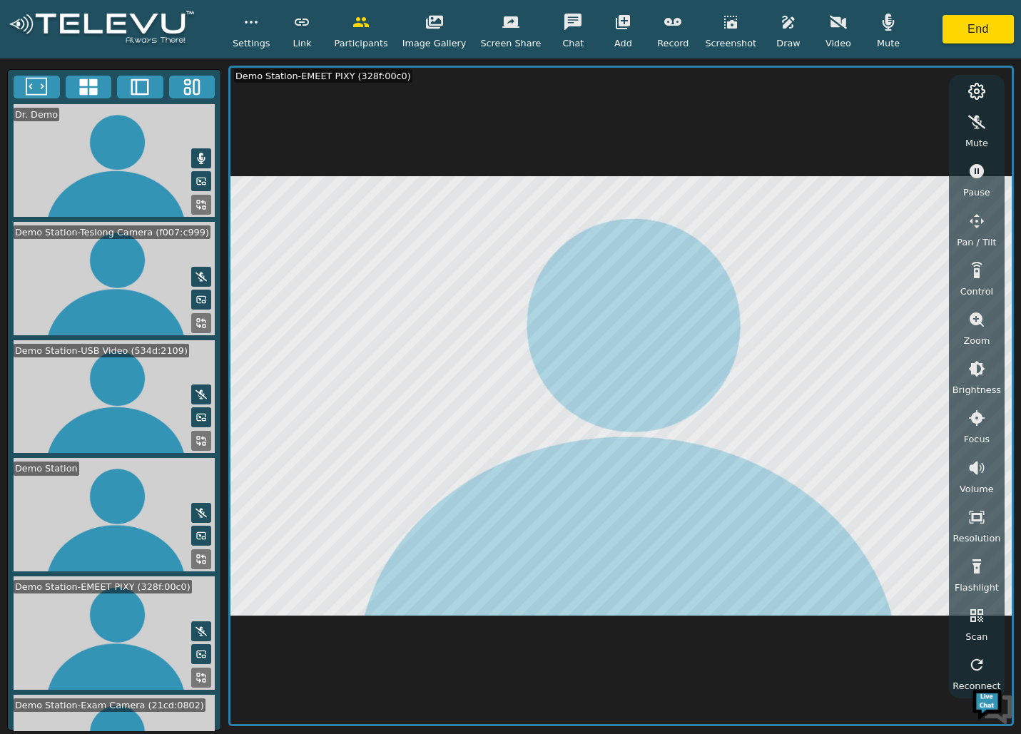
click at [136, 86] on icon at bounding box center [140, 86] width 18 height 16
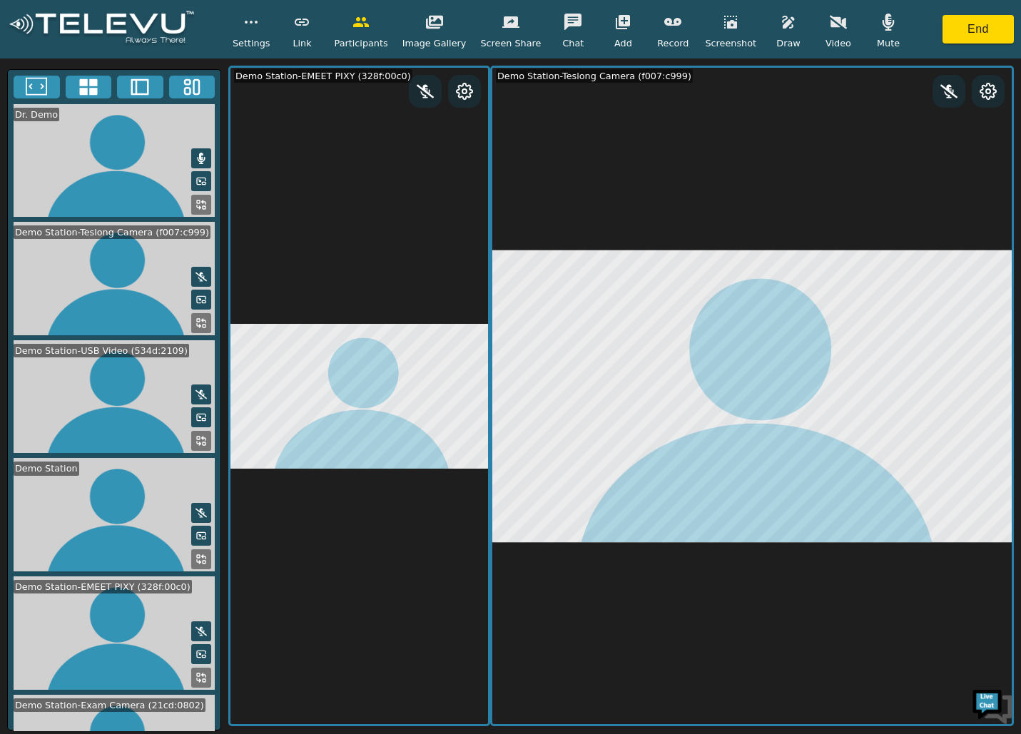
scroll to position [172, 0]
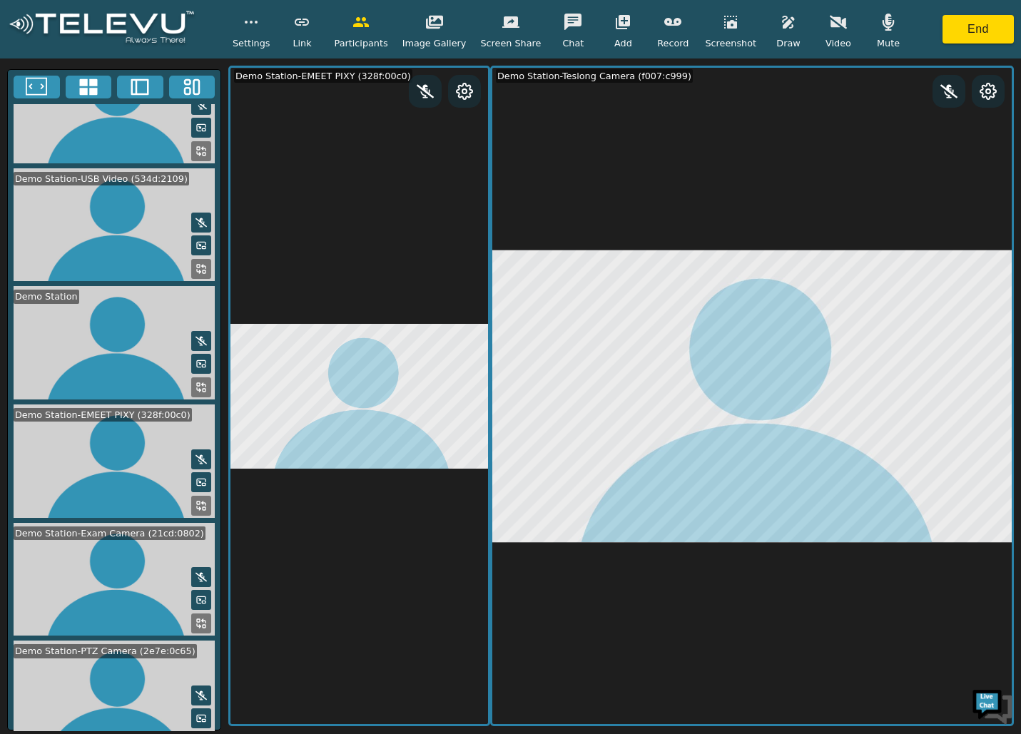
click at [195, 618] on icon at bounding box center [200, 623] width 11 height 11
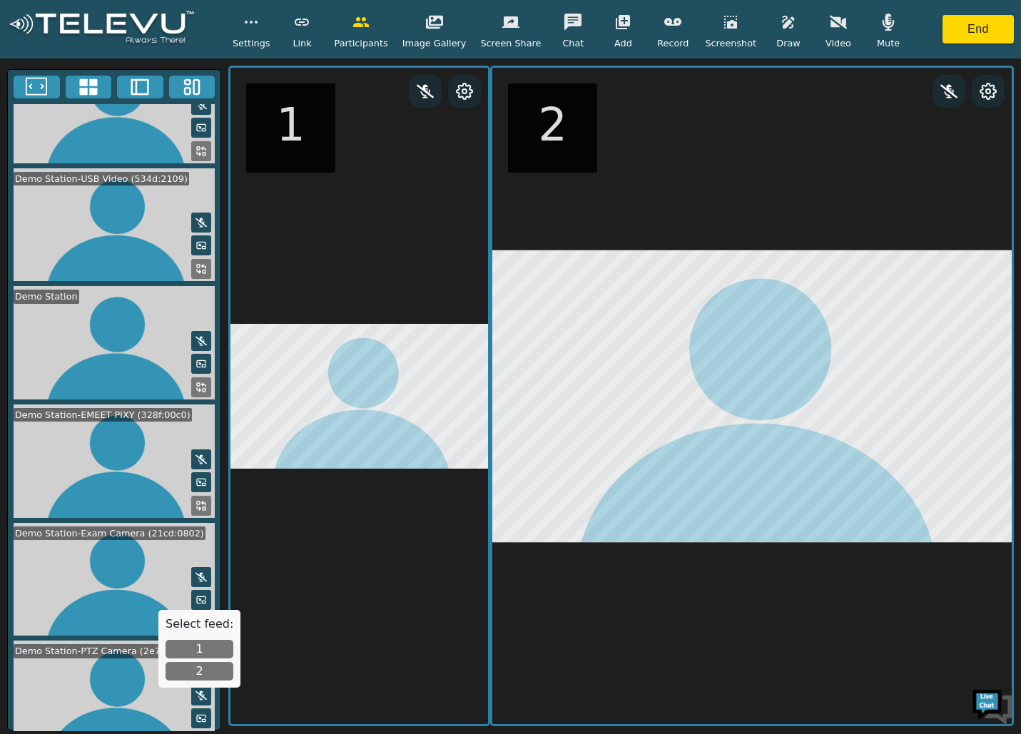
click at [207, 668] on button "2" at bounding box center [199, 671] width 68 height 19
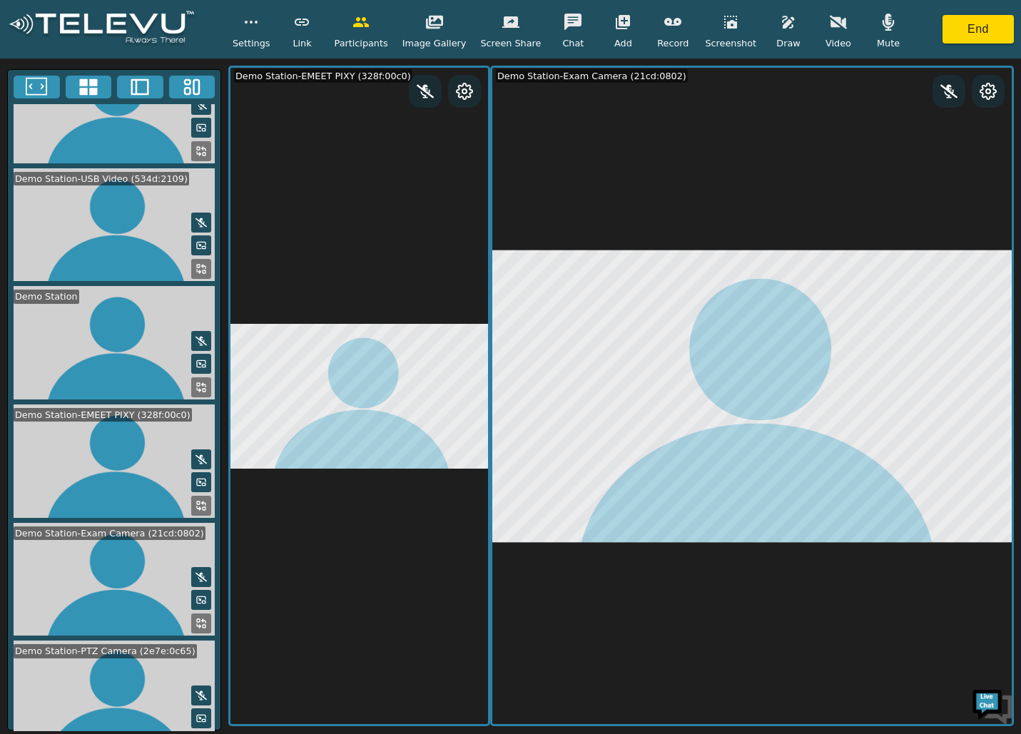
click at [189, 80] on rect at bounding box center [188, 82] width 6 height 4
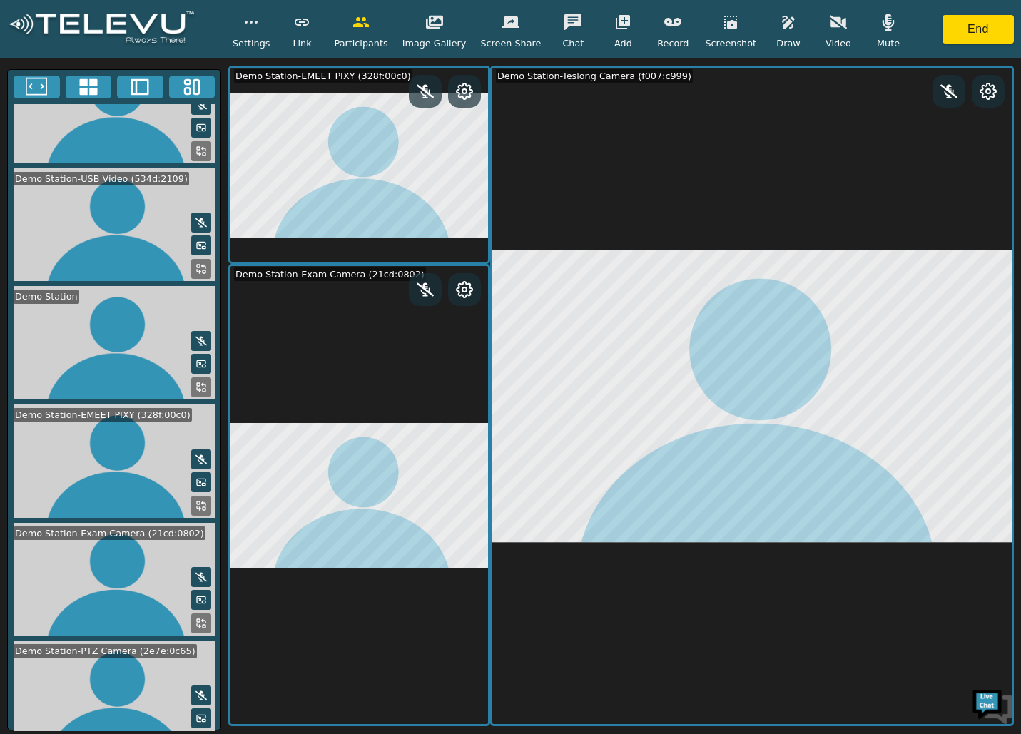
click at [202, 732] on button at bounding box center [201, 742] width 20 height 20
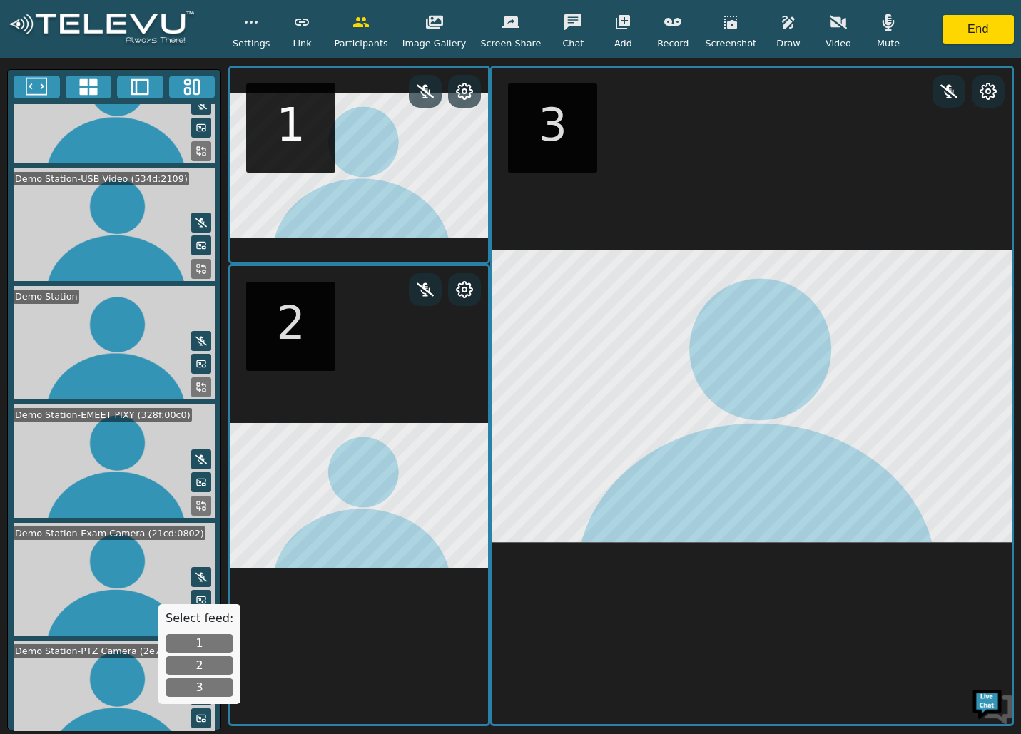
click at [211, 685] on button "3" at bounding box center [199, 687] width 68 height 19
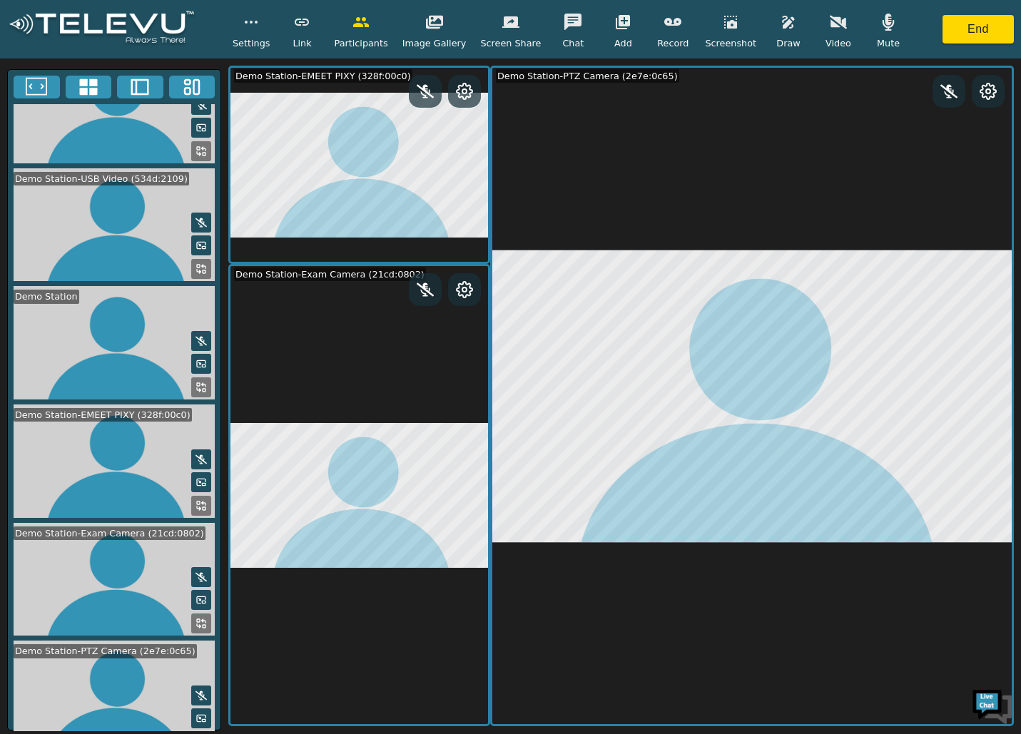
click at [81, 78] on icon at bounding box center [88, 86] width 18 height 16
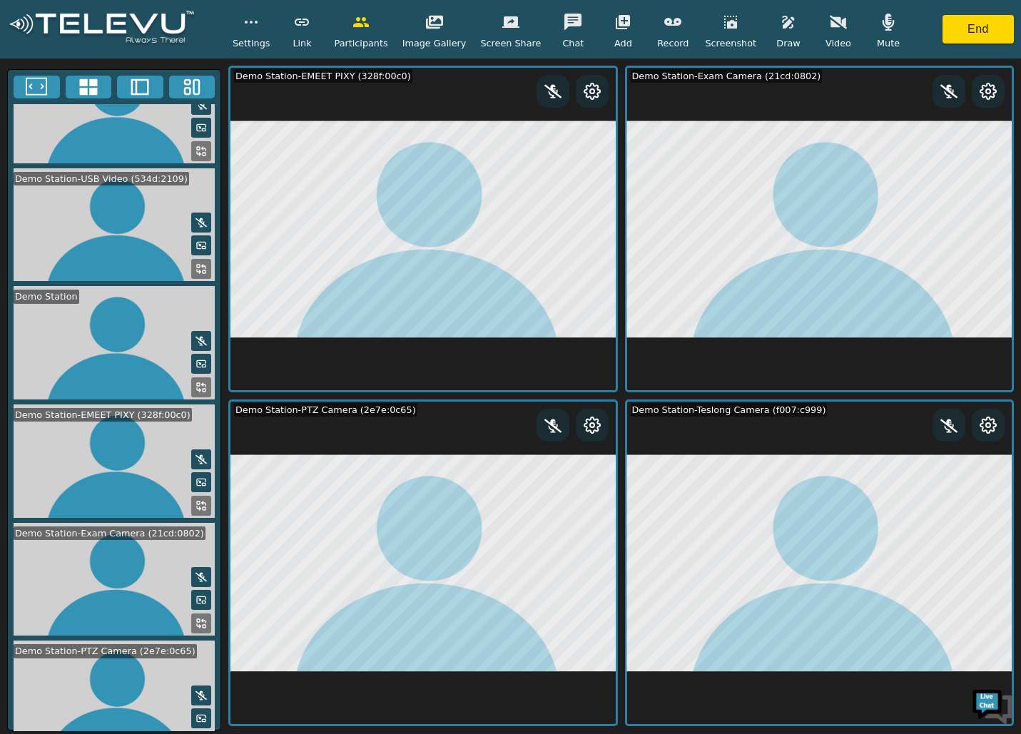
click at [41, 91] on icon at bounding box center [36, 86] width 21 height 21
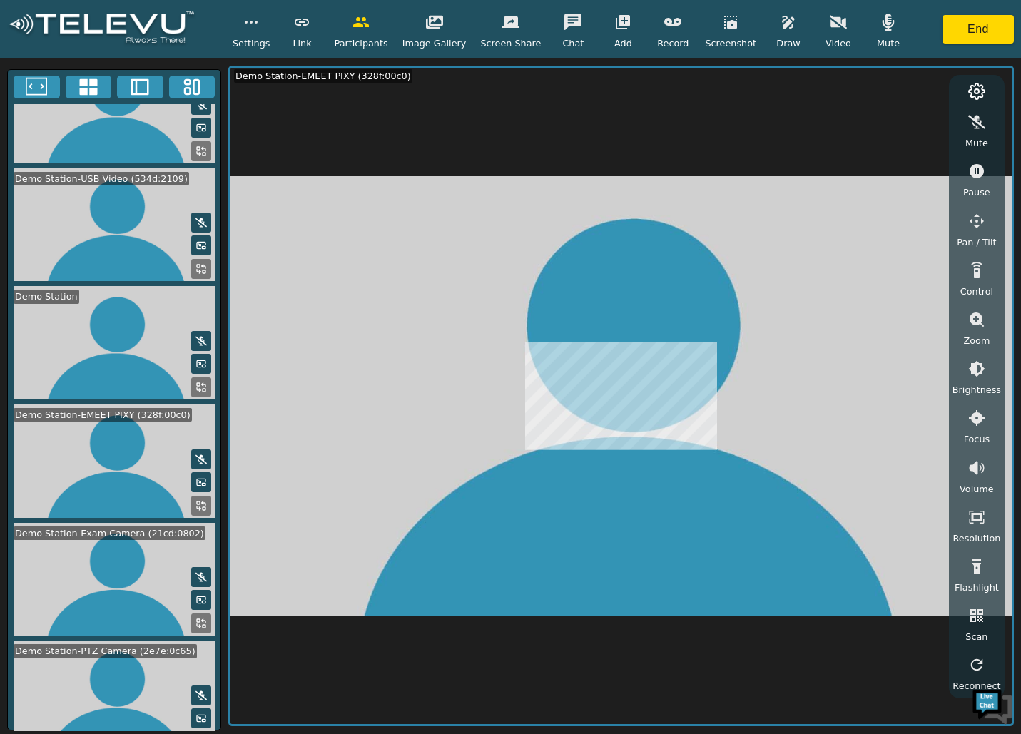
click at [90, 77] on icon at bounding box center [88, 86] width 21 height 21
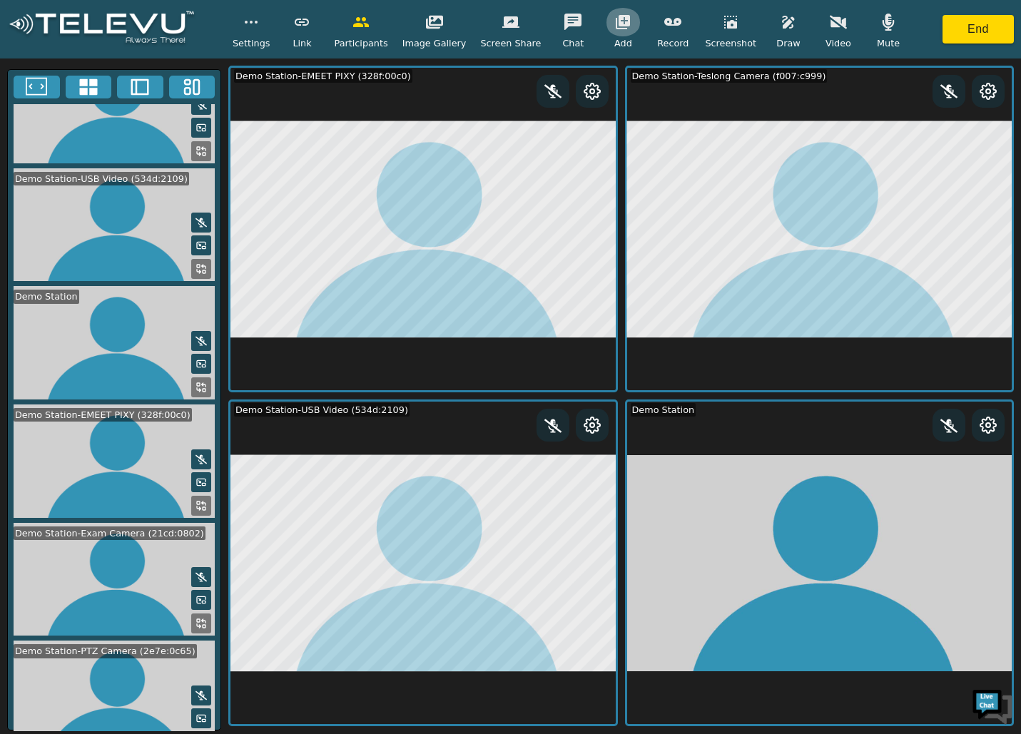
click at [614, 24] on icon "button" at bounding box center [622, 22] width 17 height 17
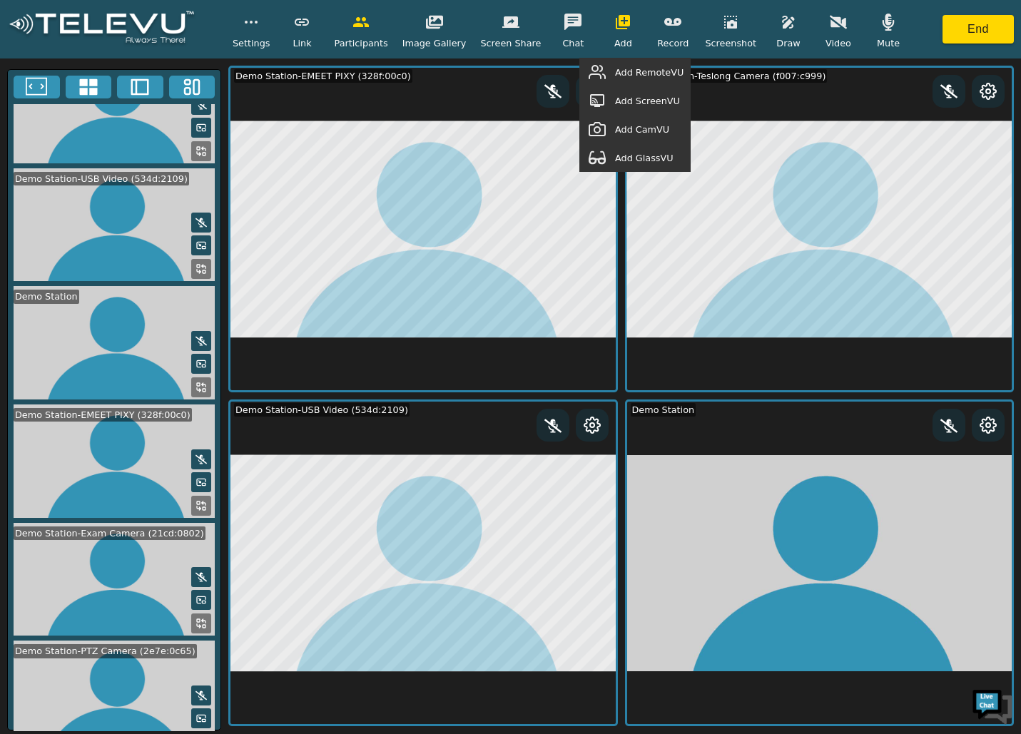
click at [615, 157] on button "button" at bounding box center [597, 157] width 36 height 29
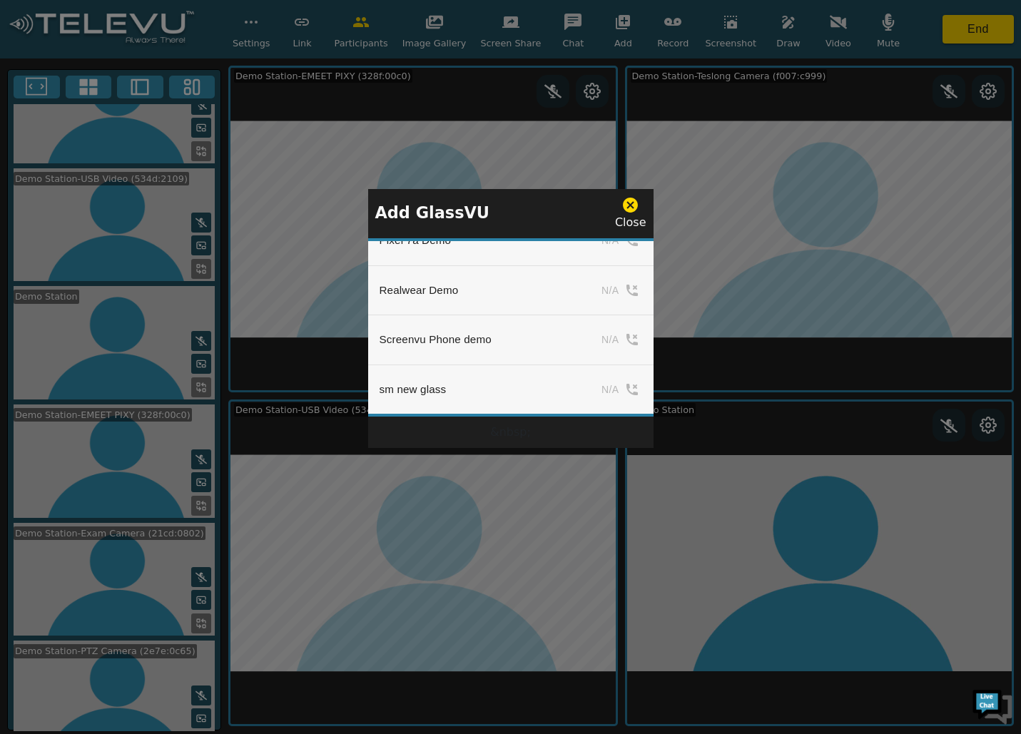
scroll to position [1498, 0]
click at [619, 372] on icon "simple table" at bounding box center [626, 375] width 14 height 14
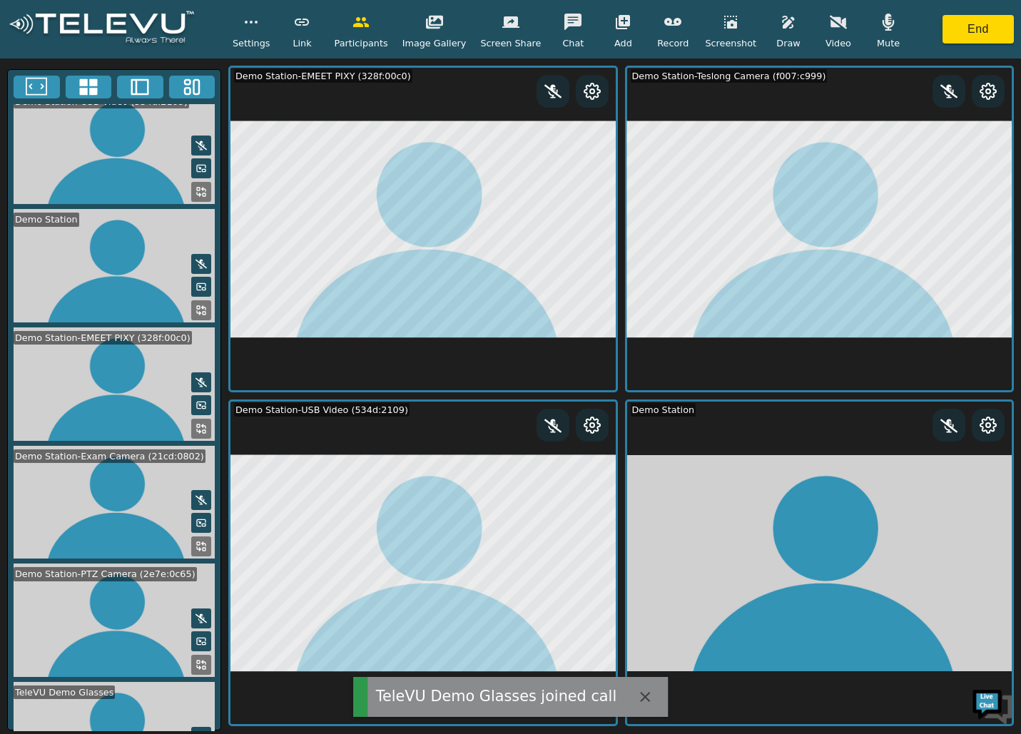
scroll to position [287, 0]
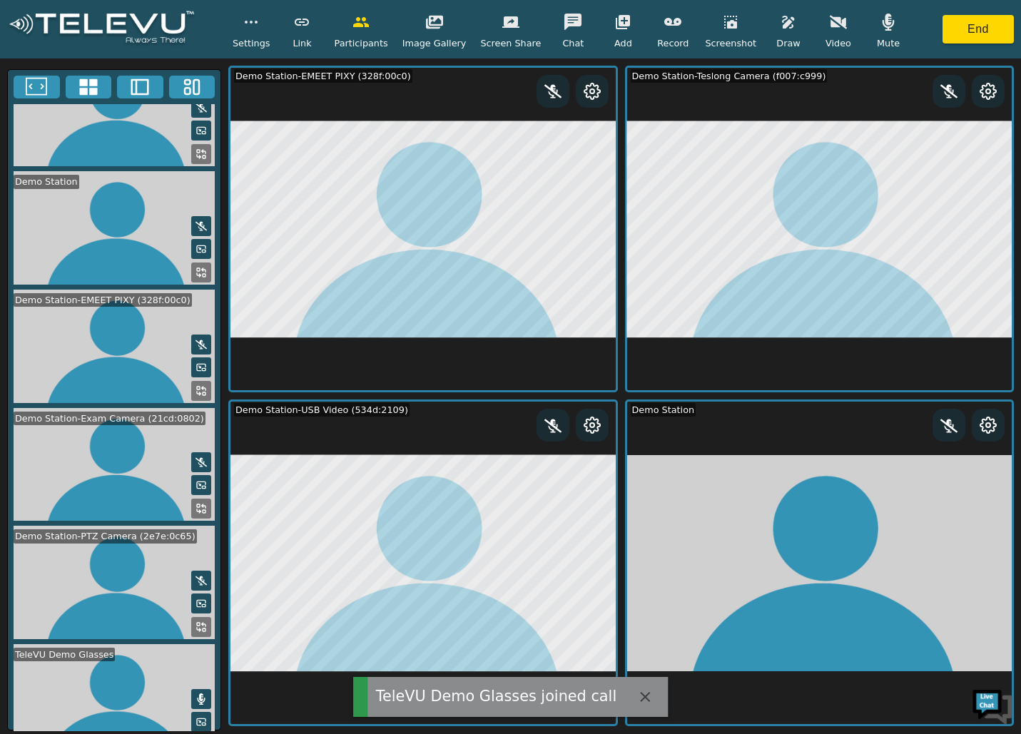
click at [197, 733] on icon at bounding box center [199, 747] width 4 height 4
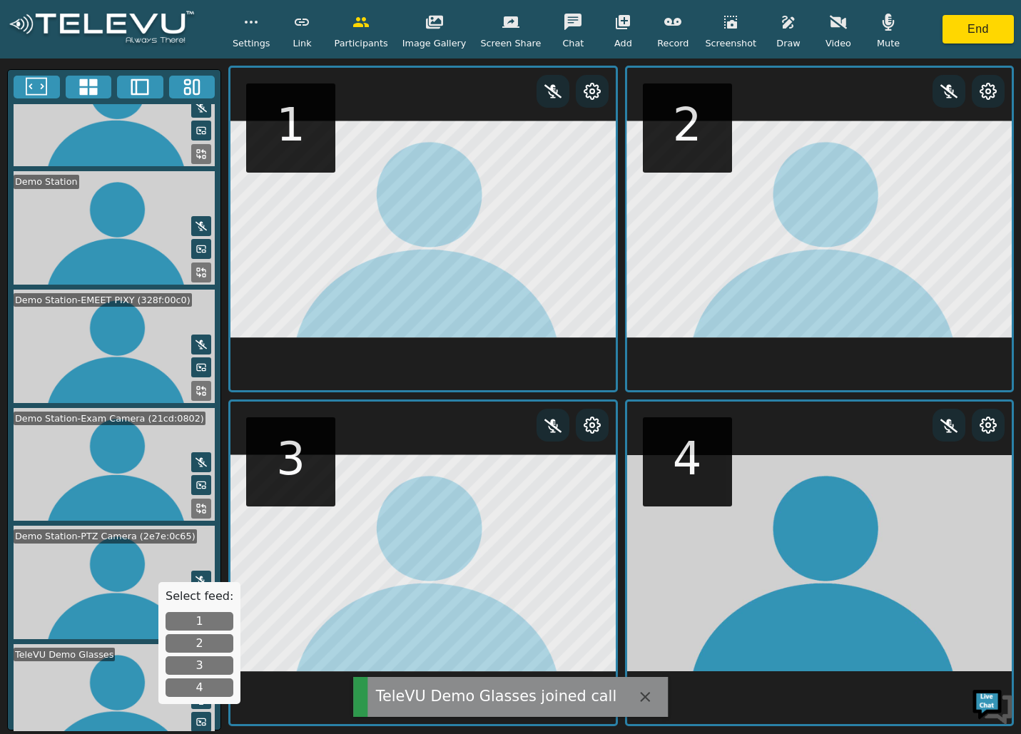
click at [188, 687] on button "4" at bounding box center [199, 687] width 68 height 19
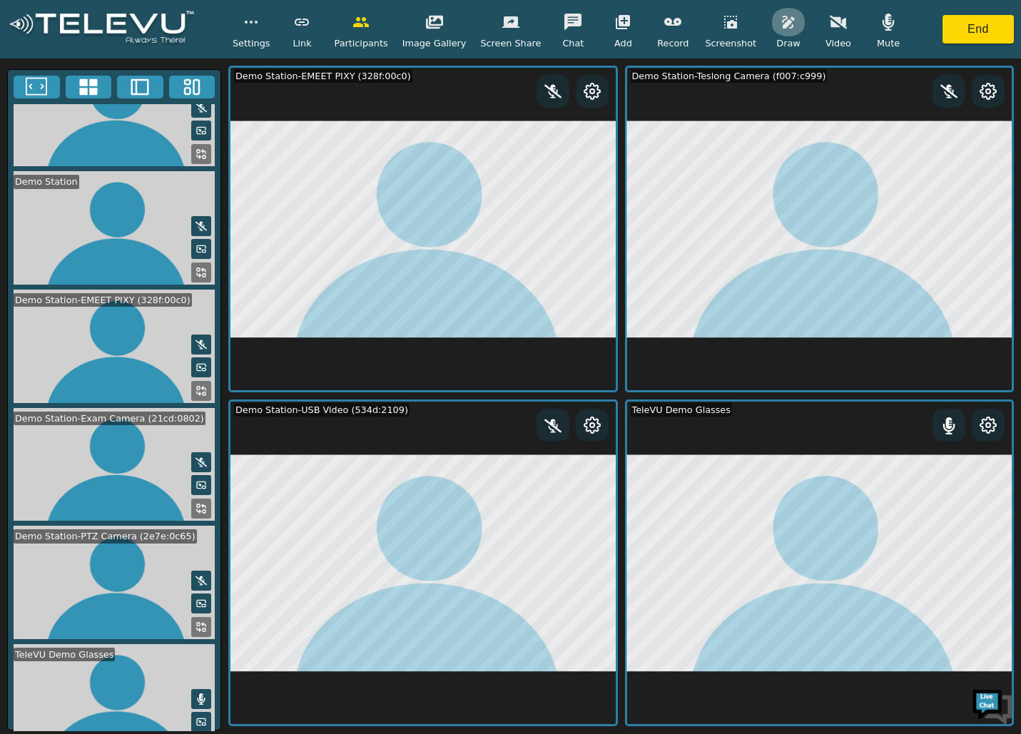
click at [773, 31] on button "button" at bounding box center [788, 22] width 36 height 29
click at [869, 91] on icon "button" at bounding box center [877, 89] width 17 height 17
click at [802, 94] on button at bounding box center [811, 90] width 18 height 18
click at [774, 89] on button at bounding box center [783, 90] width 18 height 18
click at [869, 91] on icon "button" at bounding box center [877, 89] width 17 height 13
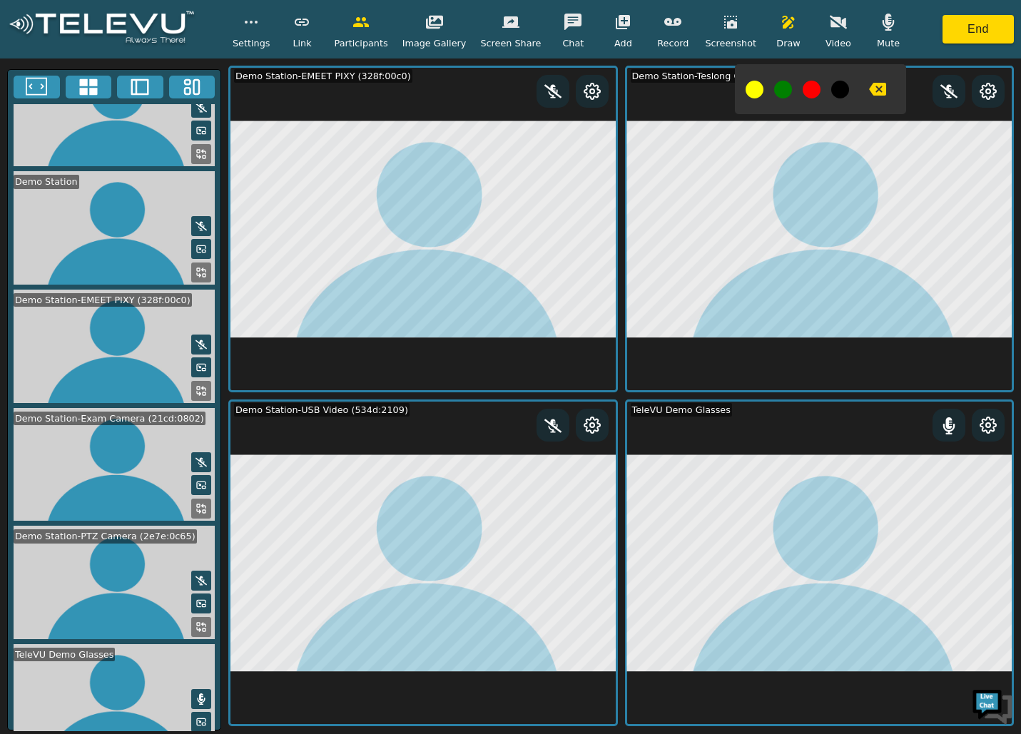
click at [745, 91] on button at bounding box center [754, 90] width 18 height 18
click at [595, 430] on icon at bounding box center [592, 425] width 16 height 16
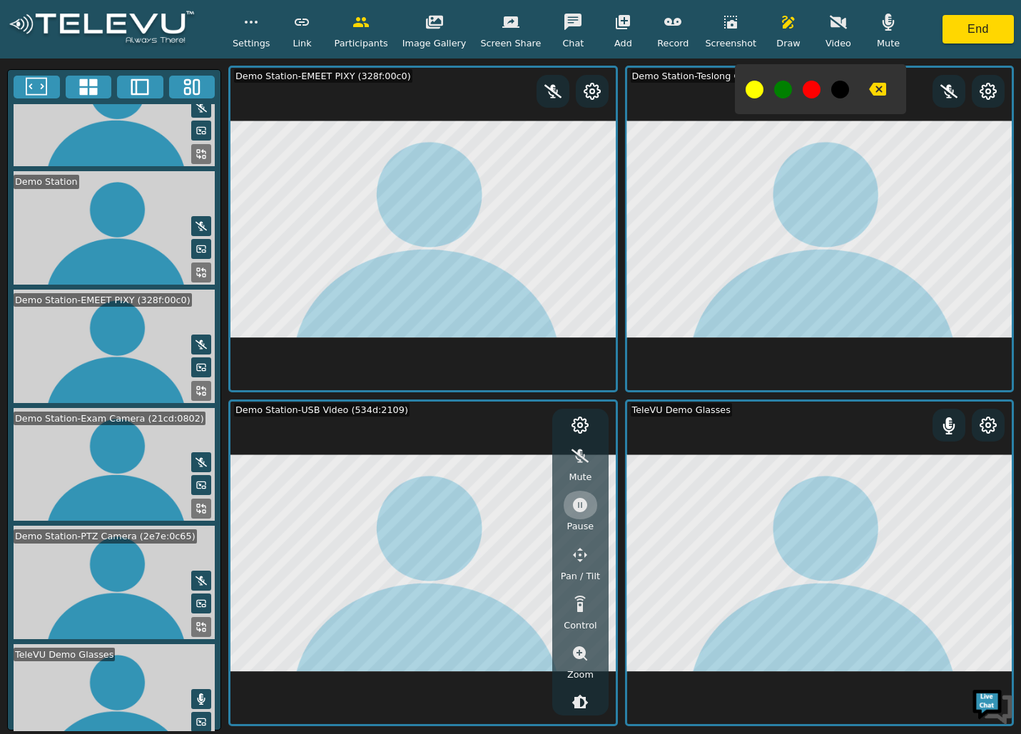
click at [581, 508] on icon "button" at bounding box center [580, 505] width 14 height 14
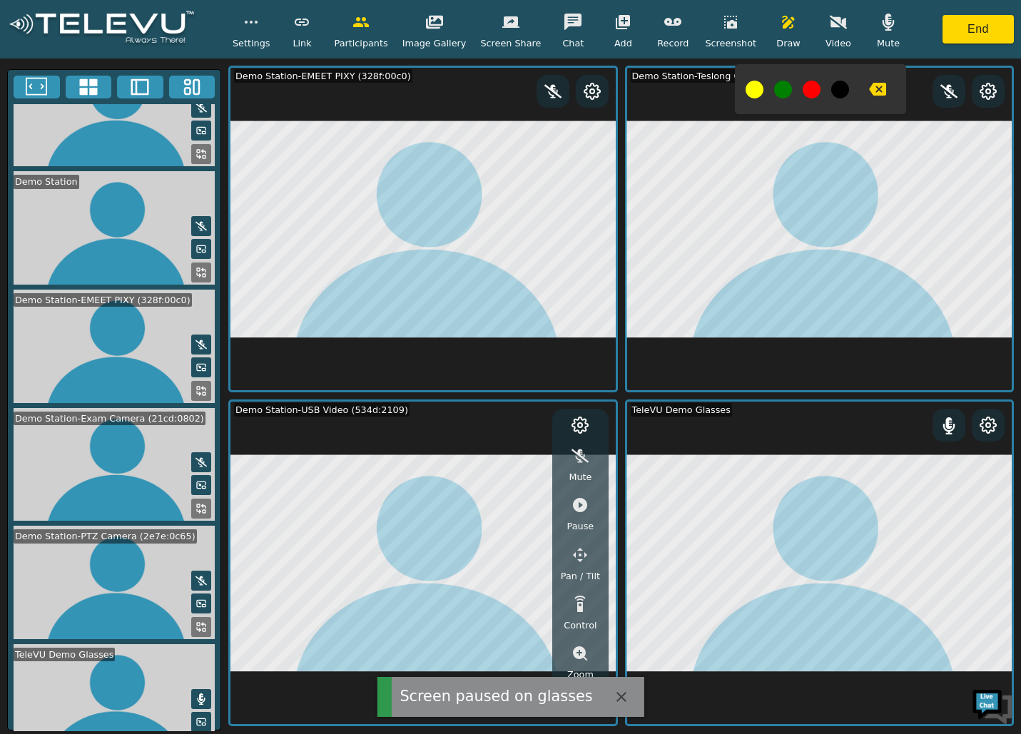
click at [869, 91] on icon "button" at bounding box center [877, 89] width 17 height 13
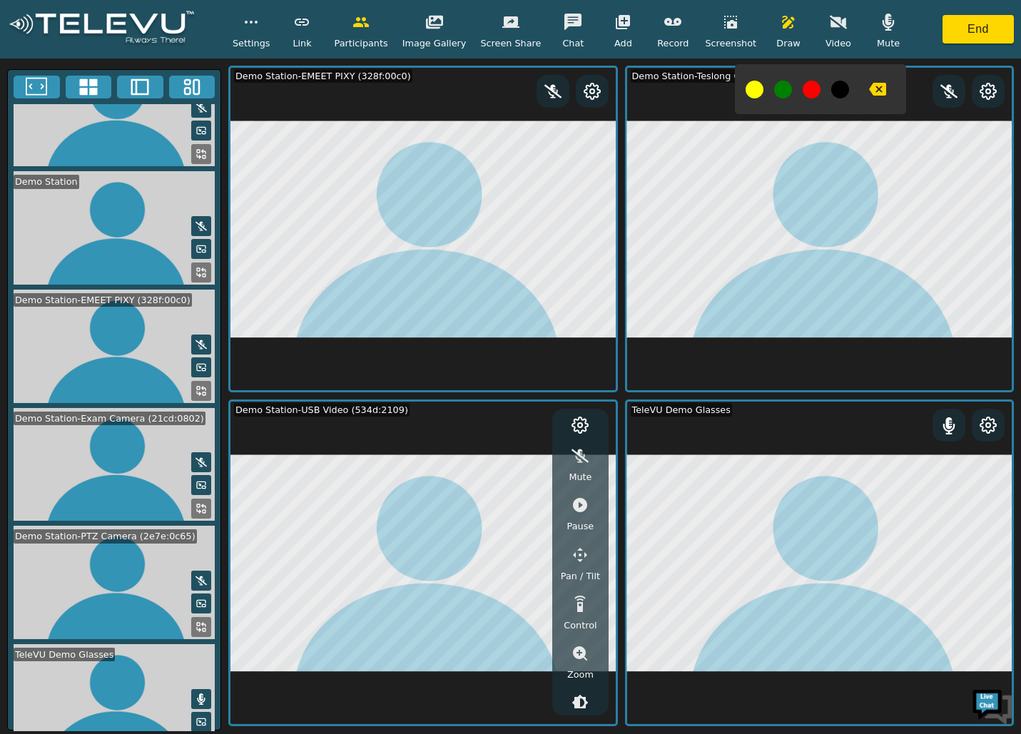
click at [578, 507] on icon "button" at bounding box center [579, 504] width 17 height 17
click at [869, 85] on icon "button" at bounding box center [877, 89] width 17 height 13
click at [778, 31] on button "button" at bounding box center [788, 22] width 36 height 29
click at [722, 26] on icon "button" at bounding box center [730, 22] width 17 height 17
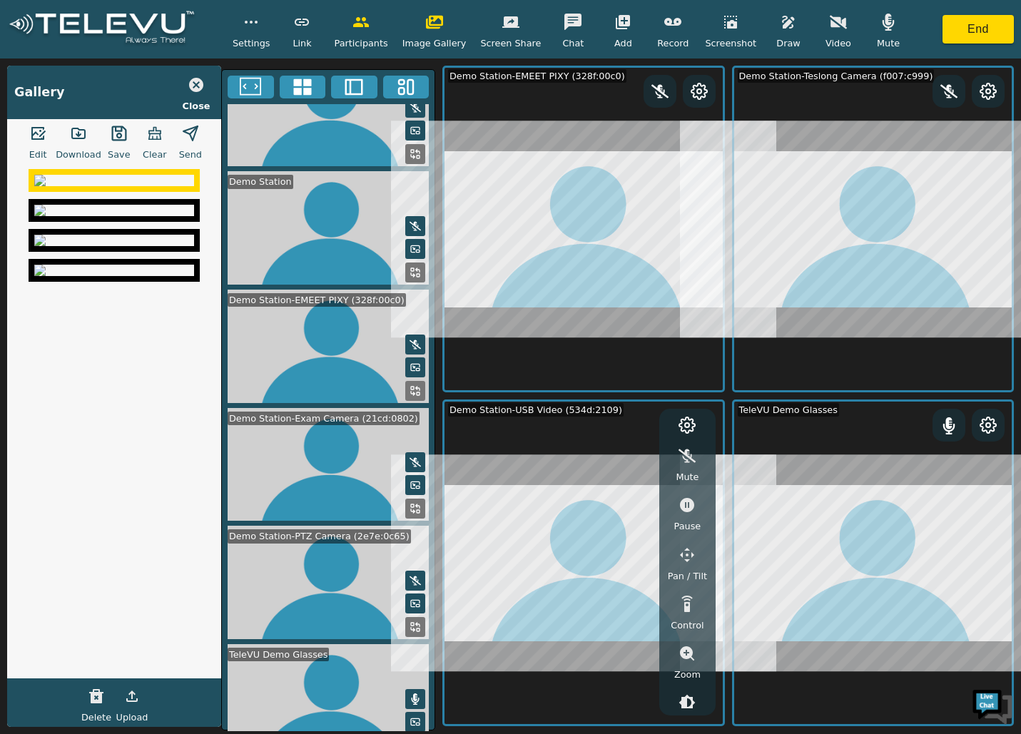
click at [100, 186] on img at bounding box center [114, 180] width 160 height 11
click at [41, 131] on icon "button" at bounding box center [37, 133] width 17 height 17
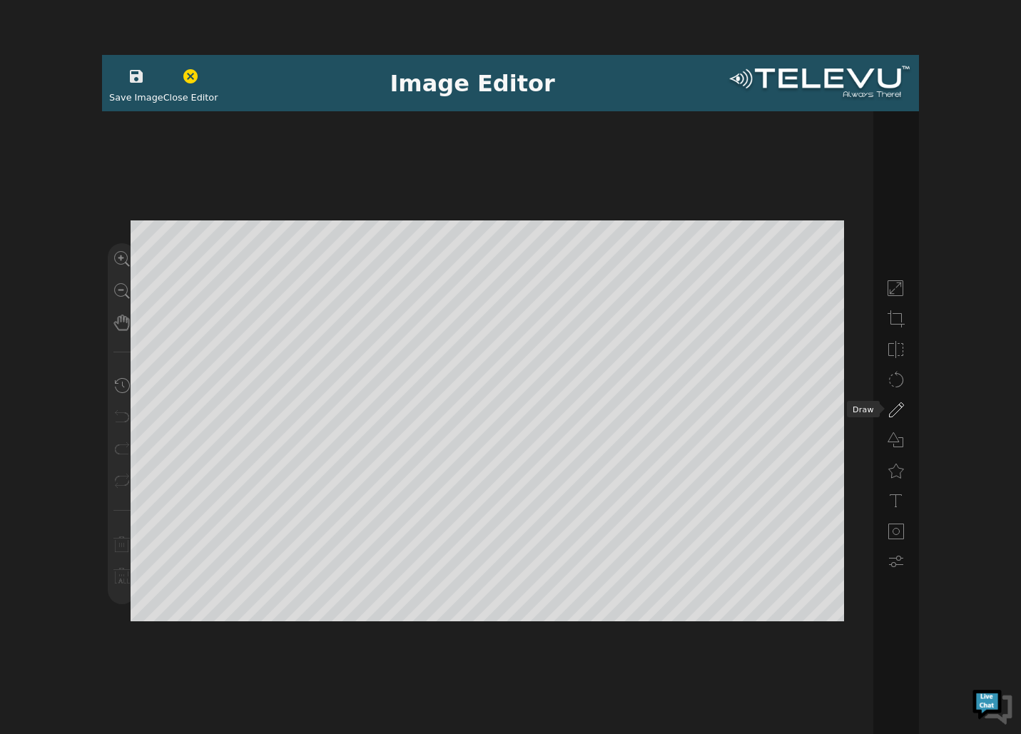
click at [894, 410] on icon at bounding box center [895, 410] width 17 height 17
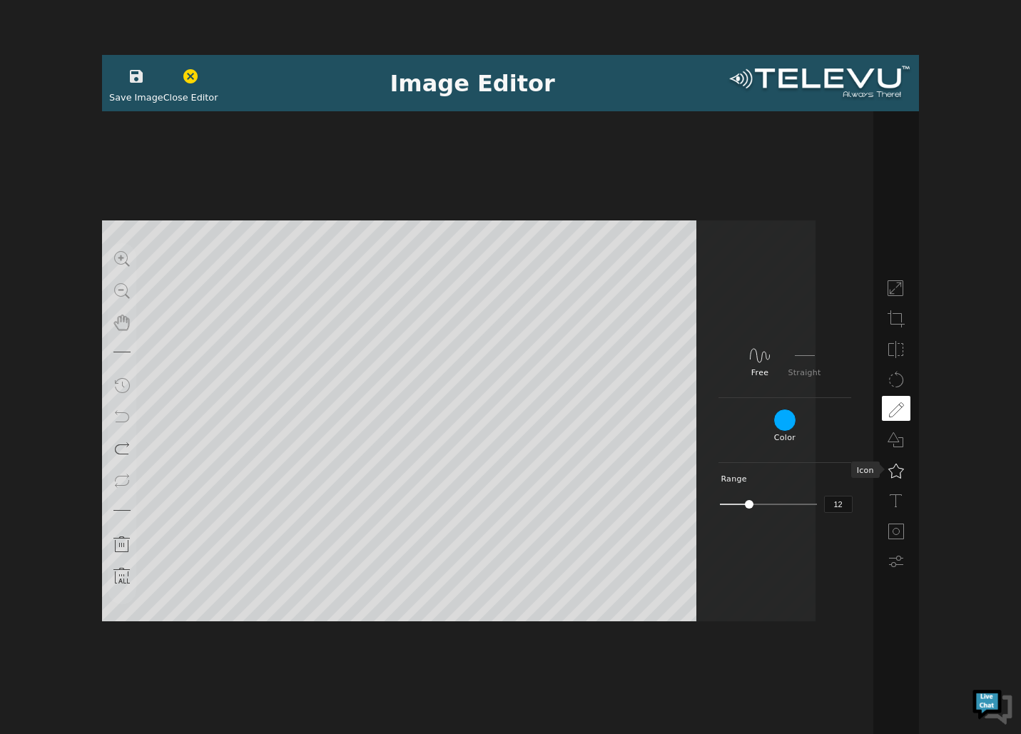
click at [904, 475] on icon at bounding box center [895, 470] width 17 height 17
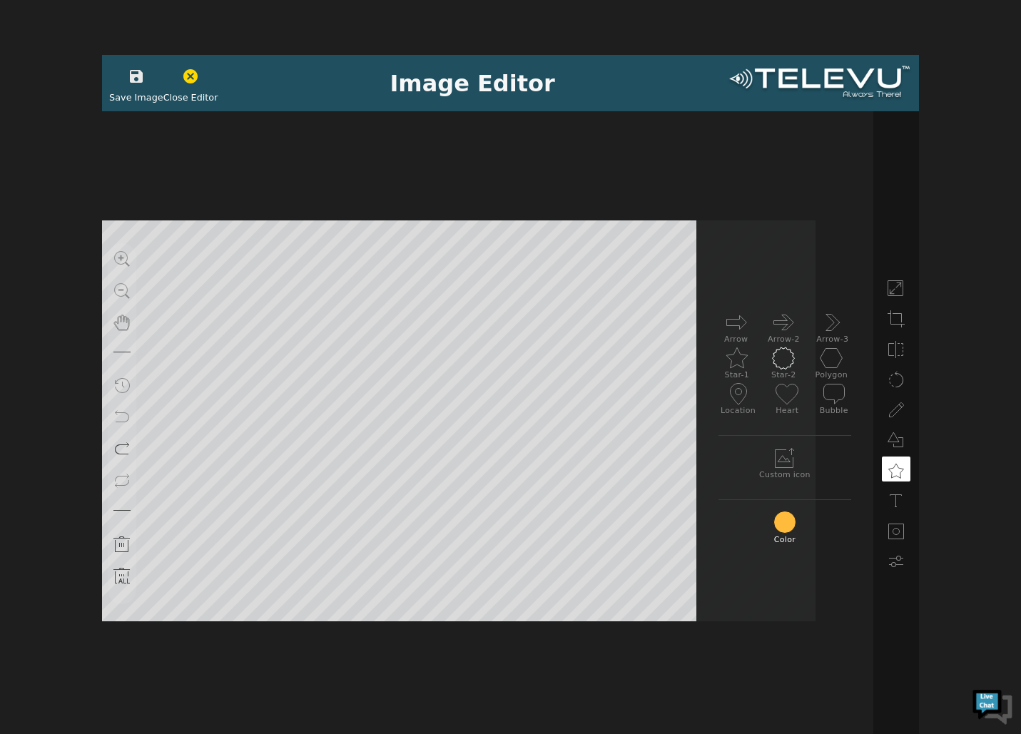
click at [780, 361] on icon at bounding box center [783, 358] width 23 height 23
click at [141, 96] on span "Save Image" at bounding box center [136, 98] width 54 height 14
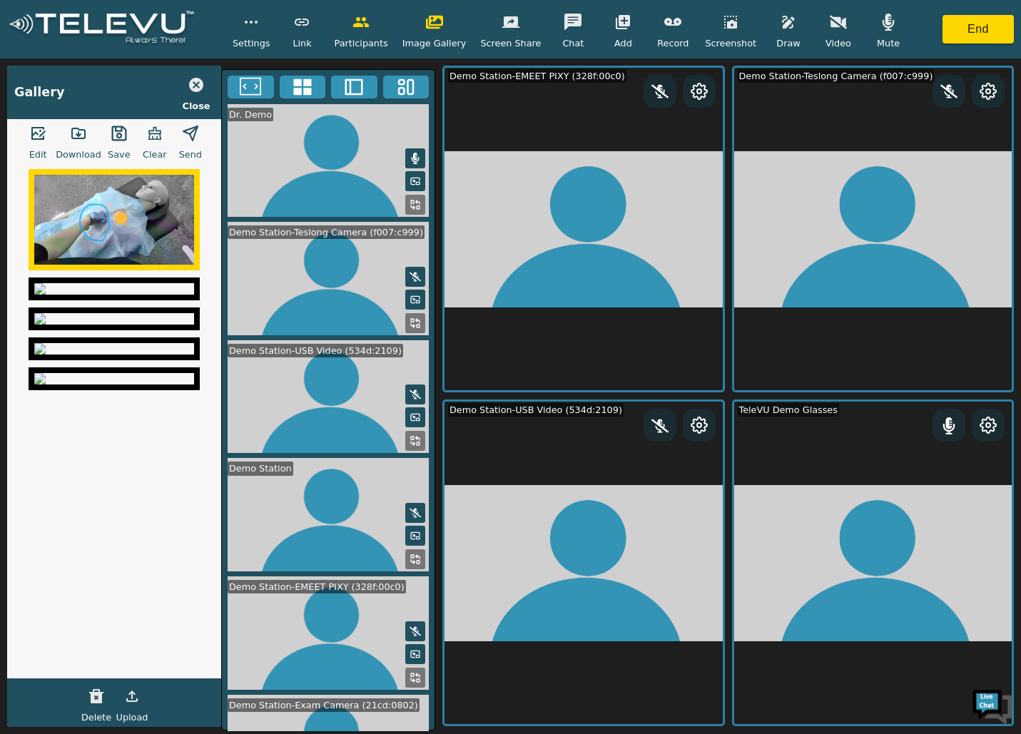
click at [188, 138] on icon "button" at bounding box center [190, 133] width 17 height 17
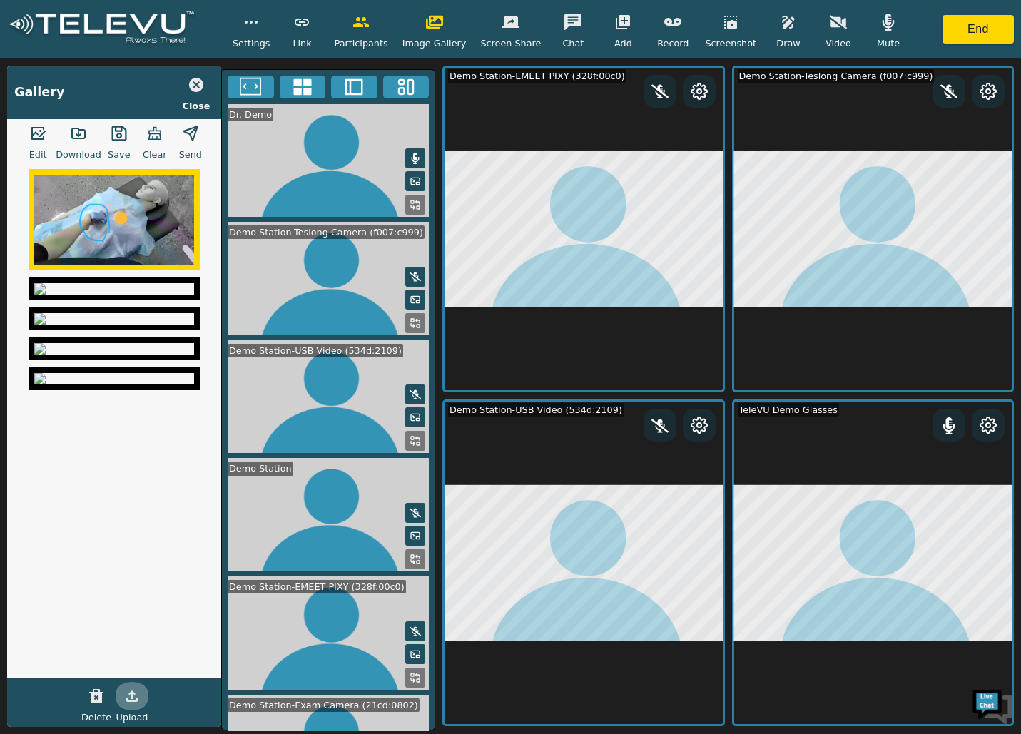
click at [139, 700] on icon "button" at bounding box center [131, 696] width 17 height 17
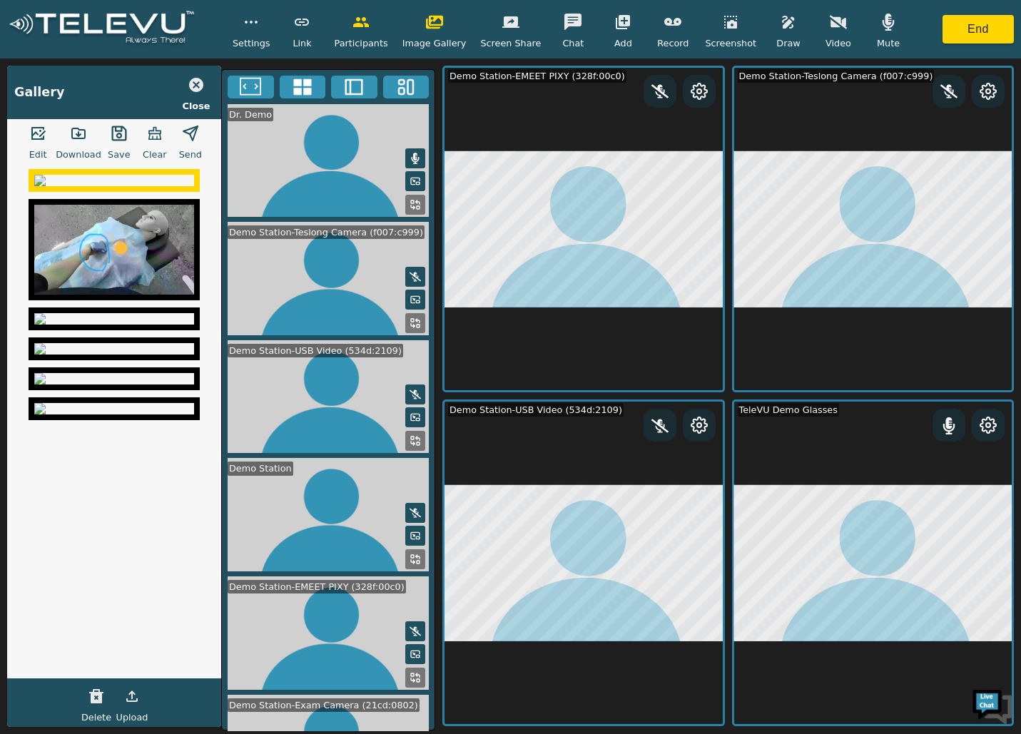
scroll to position [0, 0]
click at [193, 131] on icon "button" at bounding box center [190, 133] width 17 height 17
click at [146, 126] on icon "button" at bounding box center [154, 133] width 17 height 17
click at [746, 18] on div "Settings Link Participants Image Gallery Screen Share Chat Add Record Screensho…" at bounding box center [568, 29] width 673 height 42
click at [780, 16] on icon "button" at bounding box center [788, 22] width 17 height 17
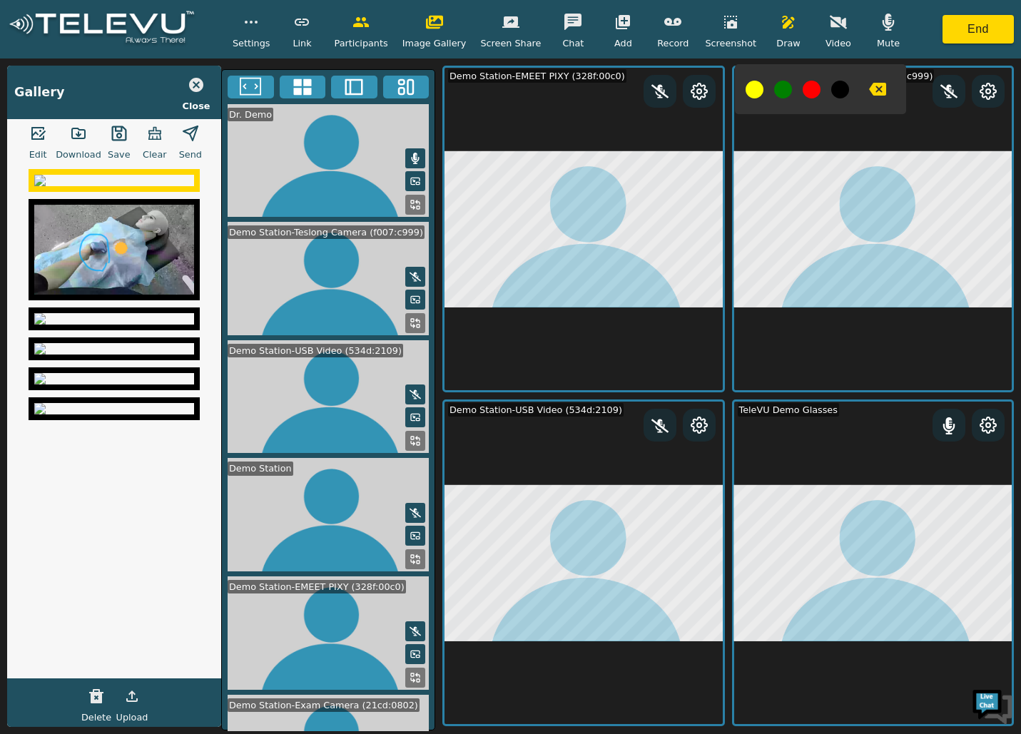
click at [193, 141] on button "button" at bounding box center [191, 133] width 36 height 29
click at [136, 186] on img at bounding box center [114, 180] width 160 height 11
click at [190, 126] on icon "button" at bounding box center [190, 133] width 17 height 17
click at [162, 136] on button "button" at bounding box center [155, 133] width 36 height 29
click at [143, 137] on button "button" at bounding box center [155, 133] width 36 height 29
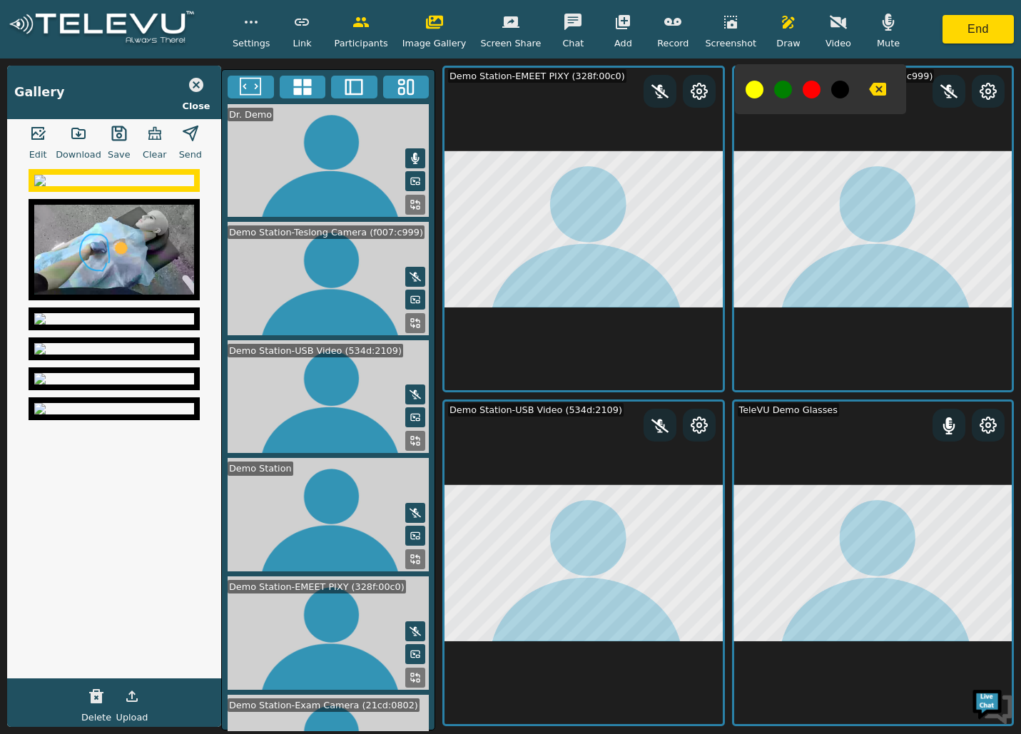
click at [185, 135] on icon "button" at bounding box center [190, 133] width 17 height 17
click at [153, 140] on icon "button" at bounding box center [154, 133] width 17 height 17
click at [140, 705] on button "Upload" at bounding box center [132, 696] width 36 height 29
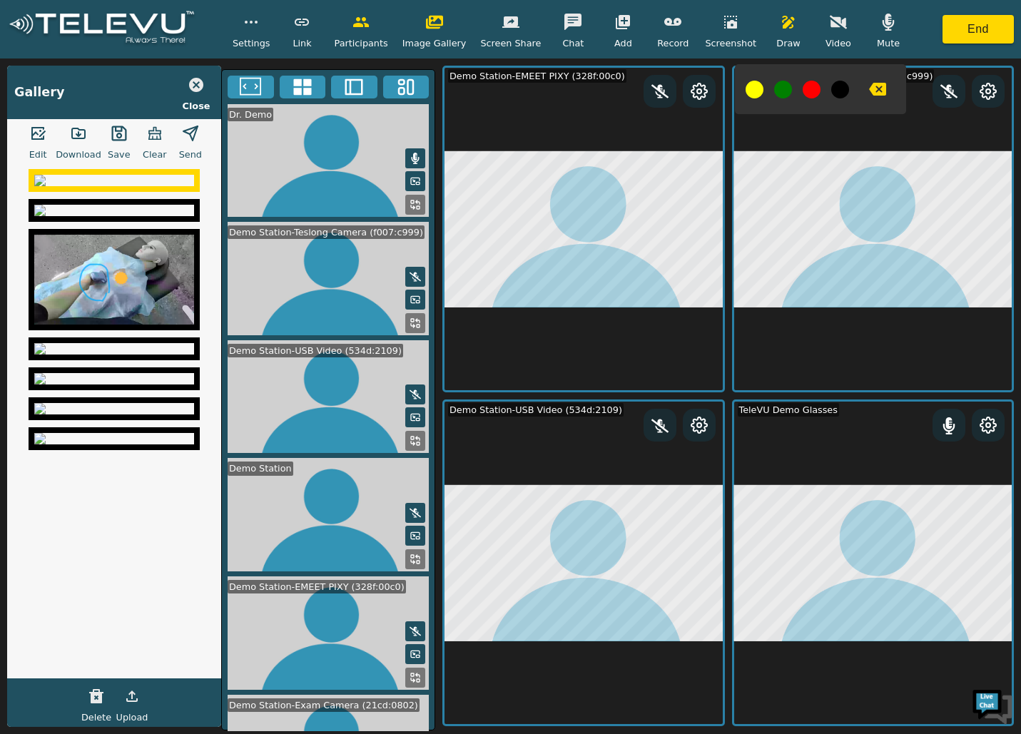
click at [133, 186] on img at bounding box center [114, 180] width 160 height 11
click at [184, 142] on button "button" at bounding box center [191, 133] width 36 height 29
click at [152, 141] on icon "button" at bounding box center [154, 133] width 17 height 17
click at [46, 138] on icon "button" at bounding box center [38, 133] width 14 height 13
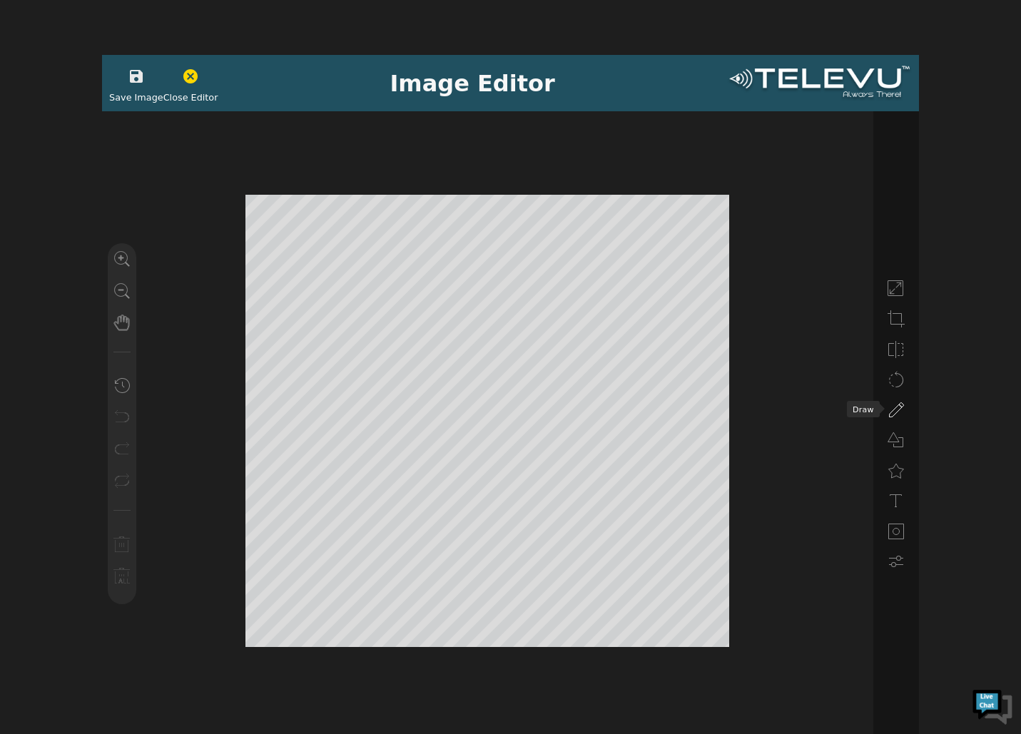
click at [896, 403] on icon at bounding box center [895, 410] width 17 height 17
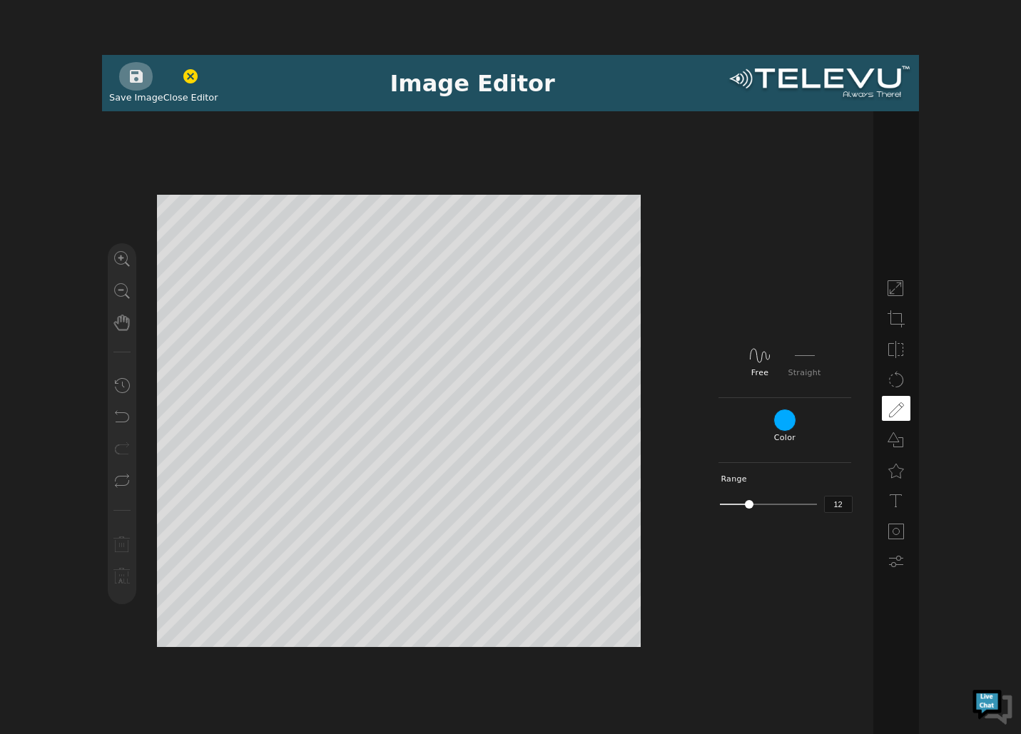
click at [137, 83] on icon "button" at bounding box center [136, 76] width 17 height 17
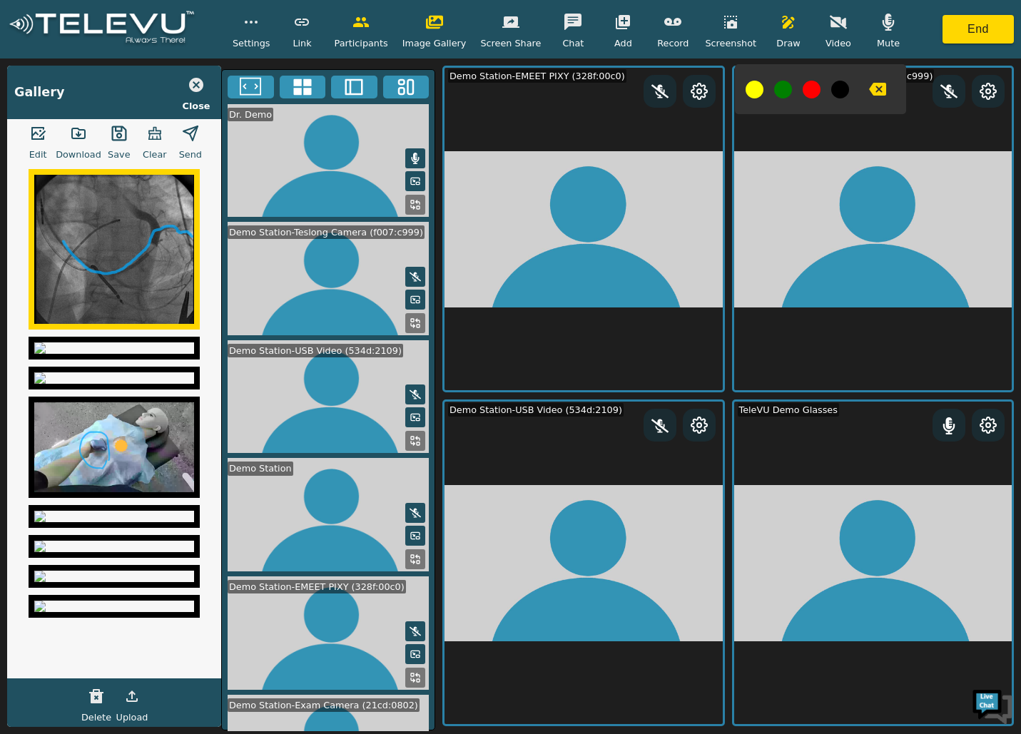
click at [191, 138] on polygon "button" at bounding box center [190, 133] width 14 height 14
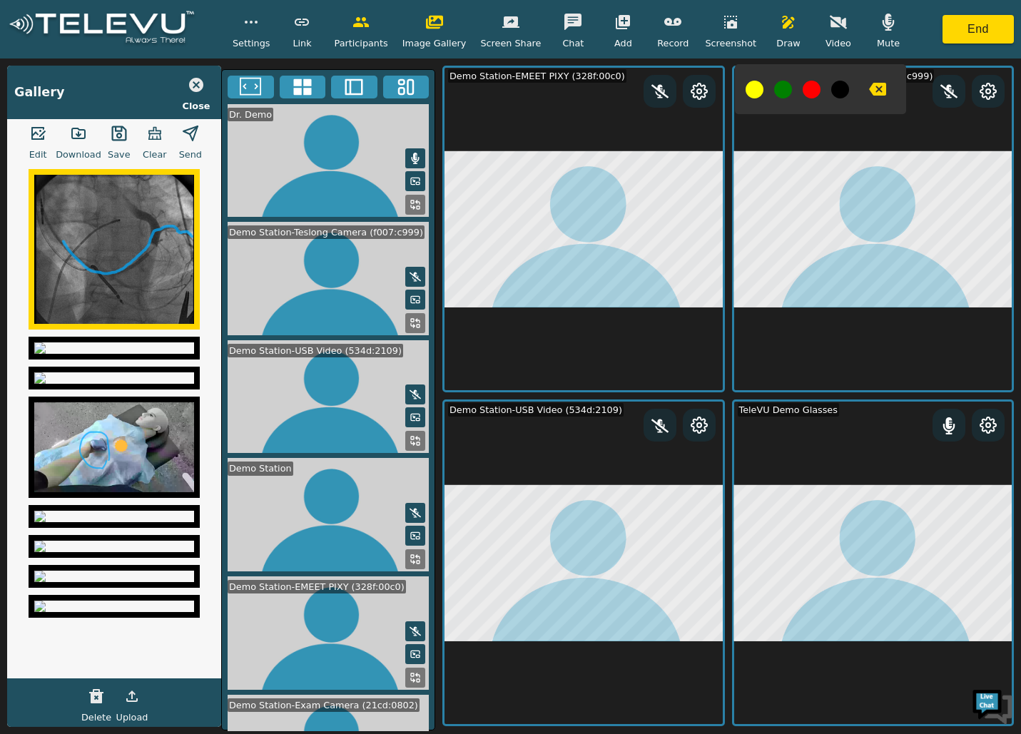
click at [195, 91] on icon "button" at bounding box center [196, 85] width 14 height 14
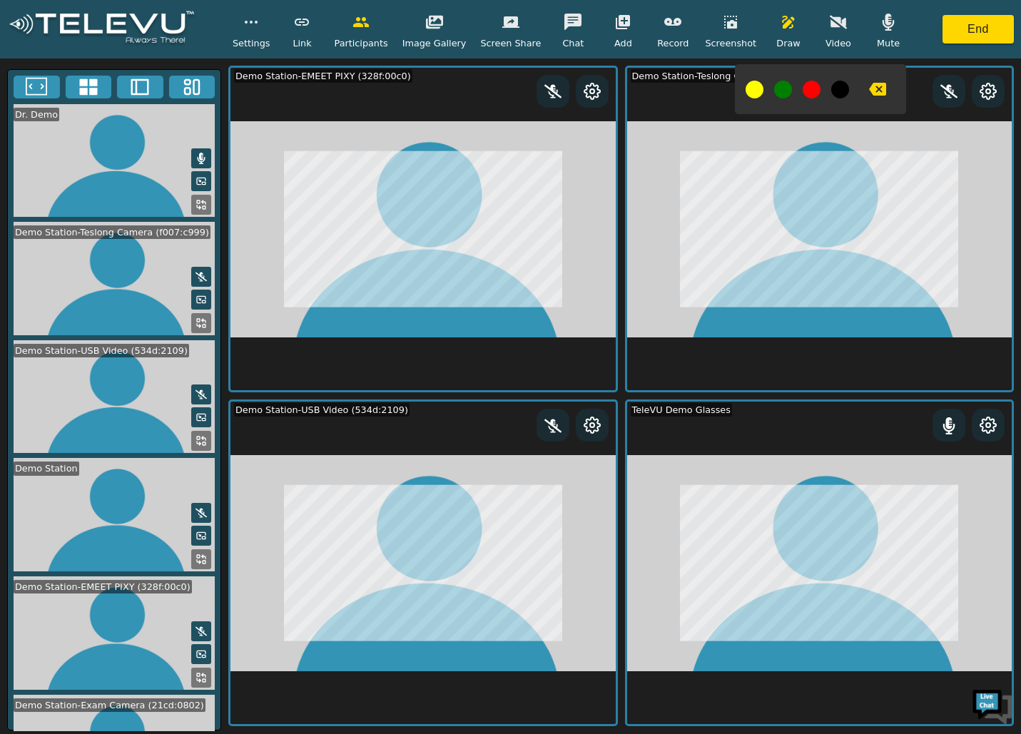
click at [426, 22] on button "button" at bounding box center [434, 22] width 36 height 29
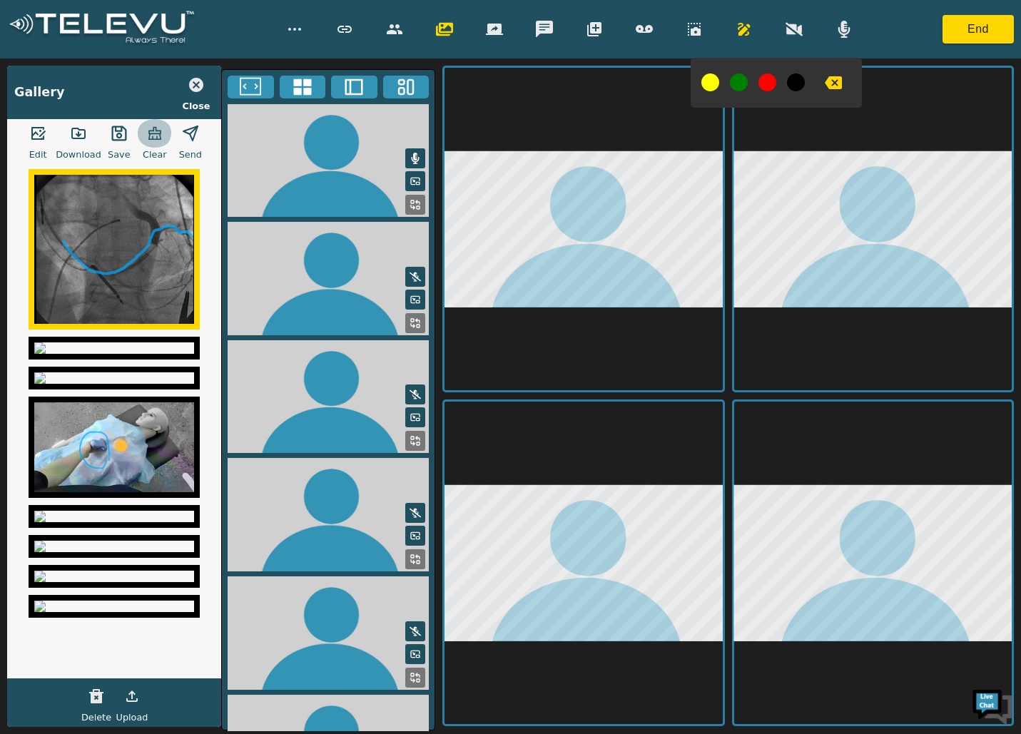
click at [146, 133] on icon "button" at bounding box center [154, 133] width 17 height 17
click at [188, 86] on icon "button" at bounding box center [196, 84] width 17 height 17
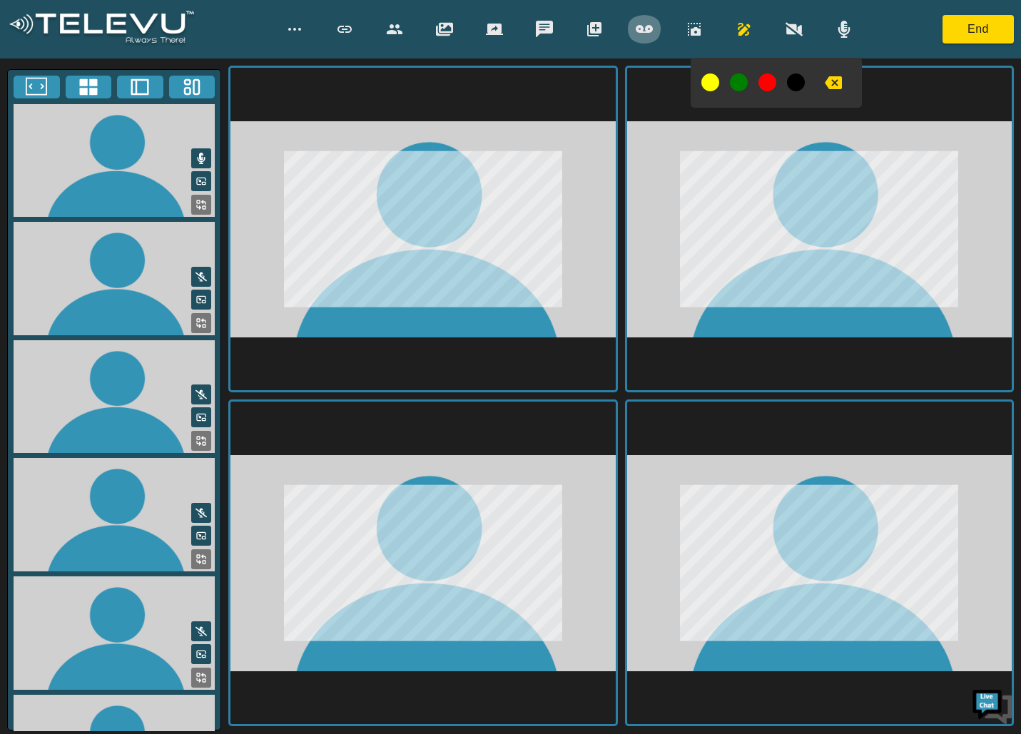
click at [637, 24] on icon "button" at bounding box center [643, 29] width 17 height 17
click at [643, 25] on icon "button" at bounding box center [643, 29] width 17 height 17
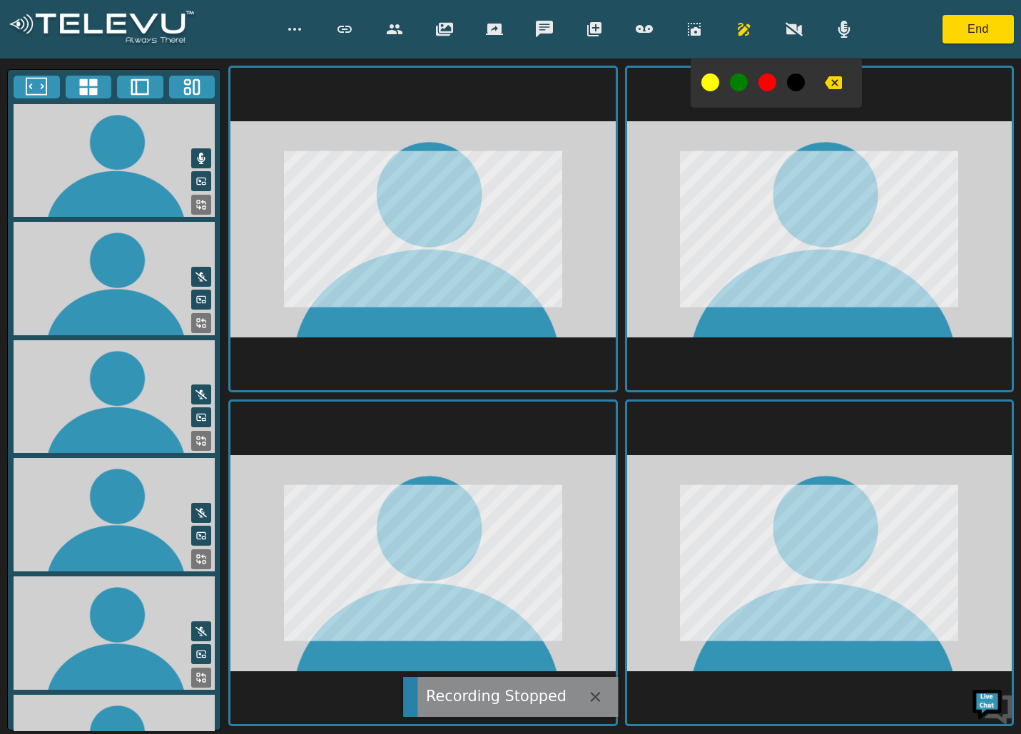
click at [80, 81] on icon at bounding box center [88, 86] width 18 height 16
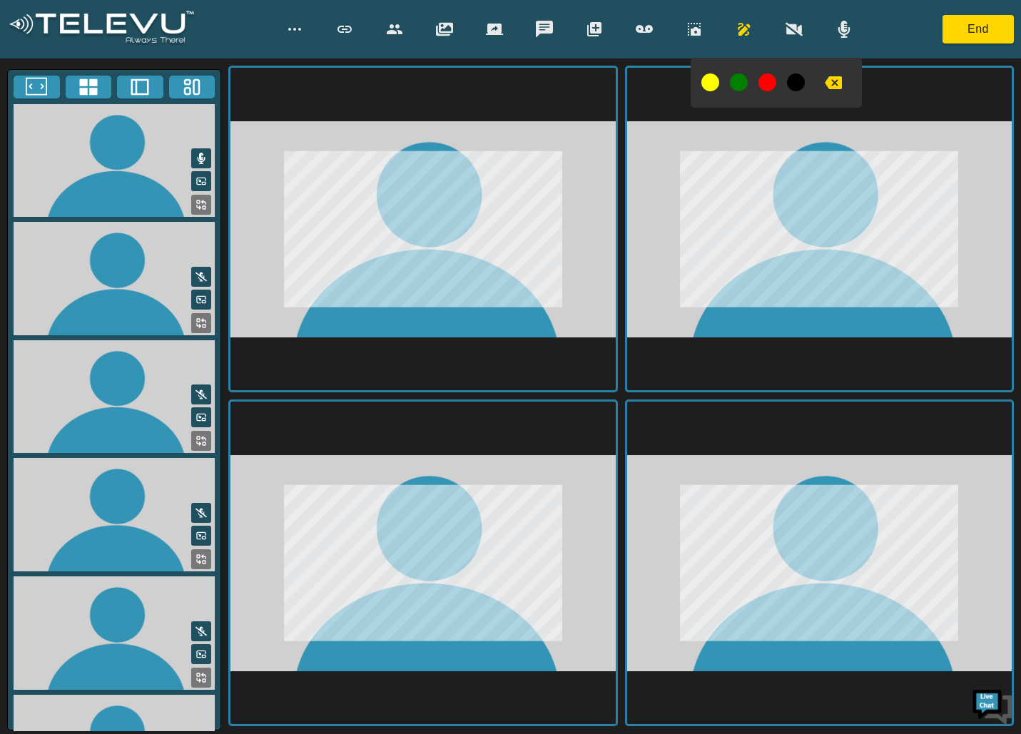
click at [138, 83] on icon at bounding box center [139, 86] width 21 height 21
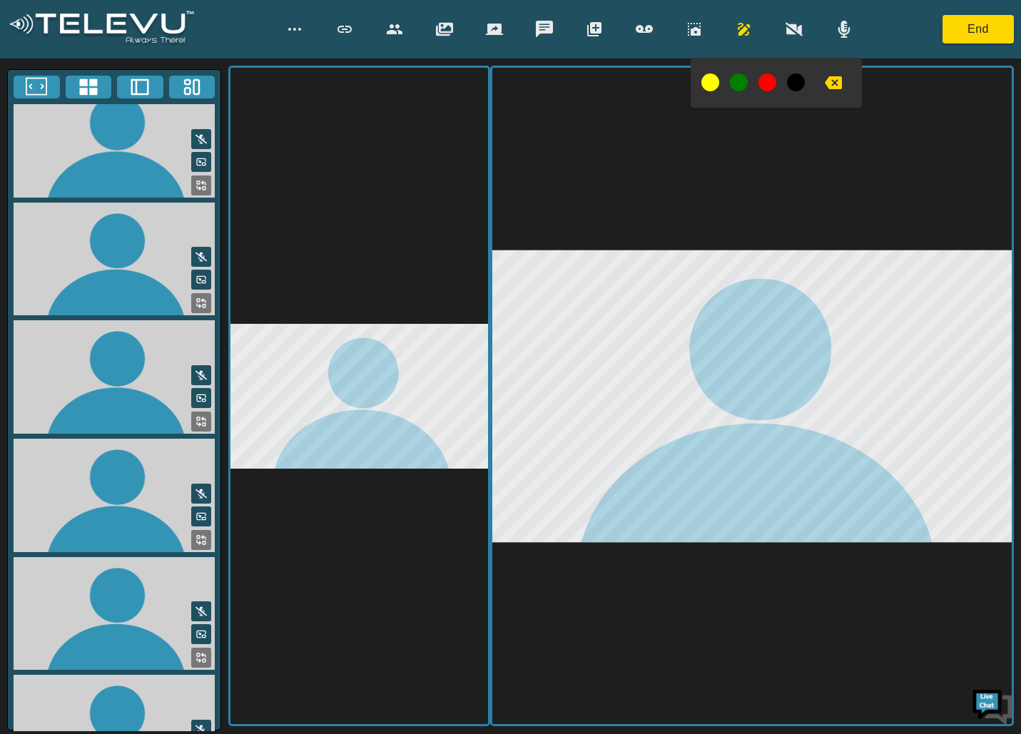
scroll to position [287, 0]
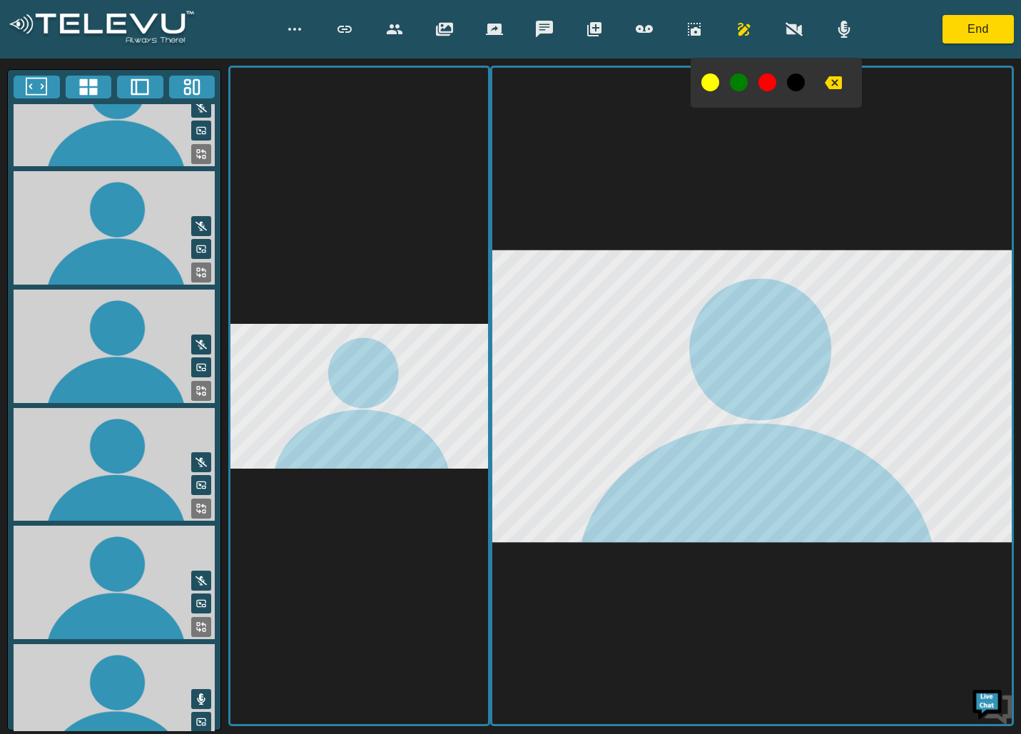
click at [203, 733] on button at bounding box center [201, 745] width 20 height 20
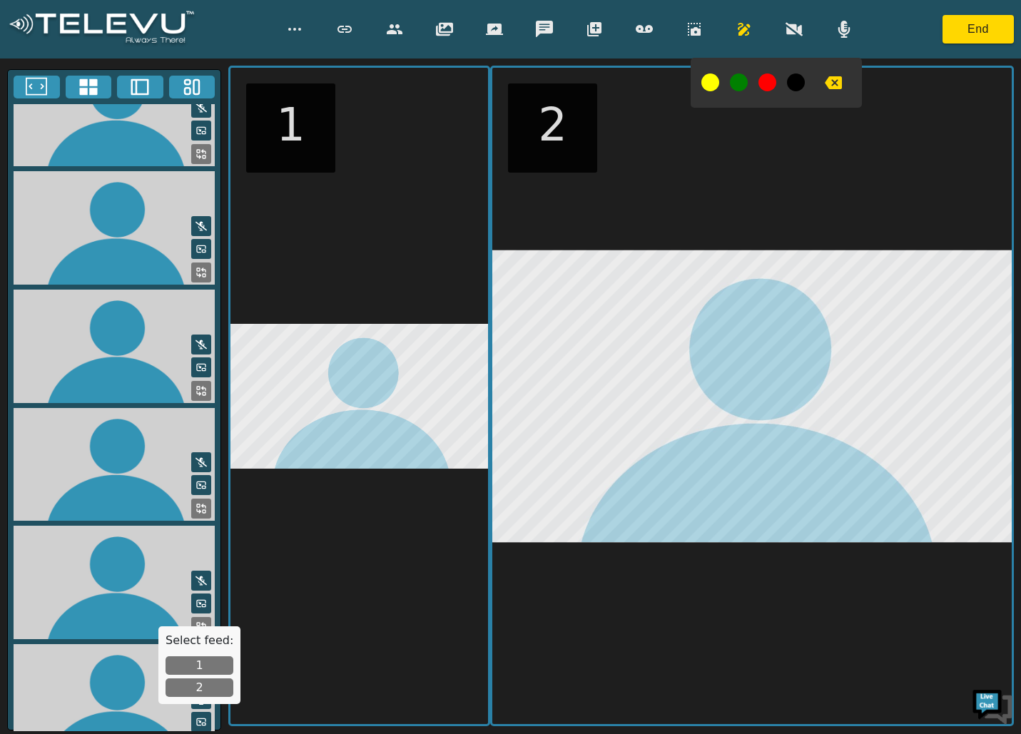
click at [202, 661] on button "1" at bounding box center [199, 665] width 68 height 19
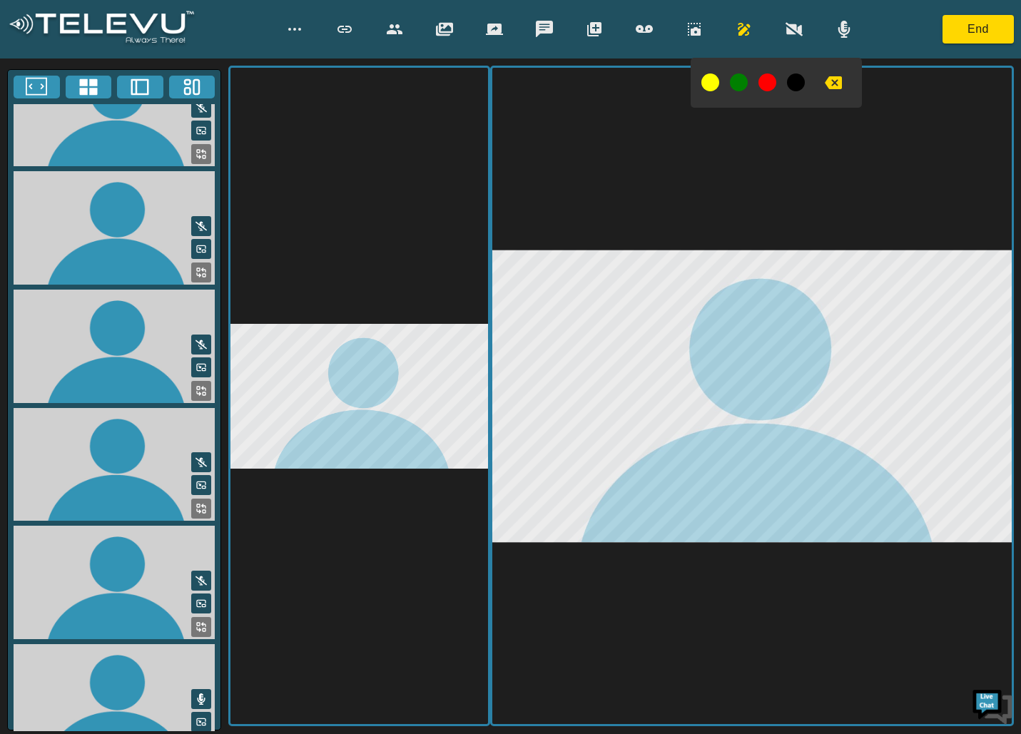
click at [195, 733] on icon at bounding box center [200, 745] width 11 height 11
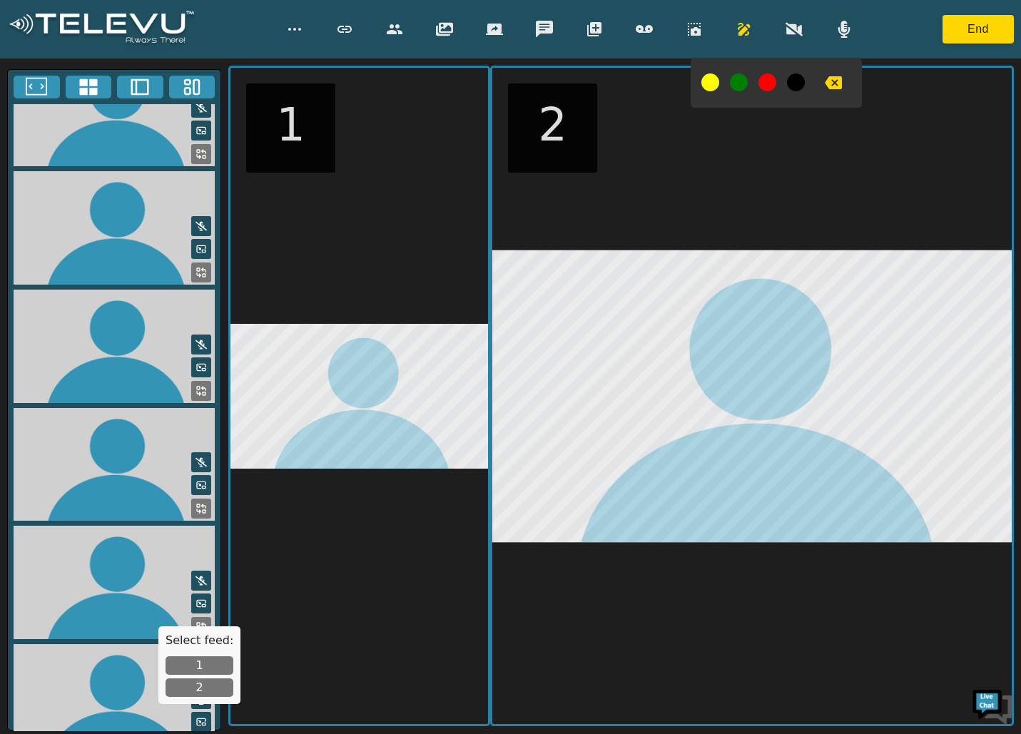
click at [202, 691] on button "2" at bounding box center [199, 687] width 68 height 19
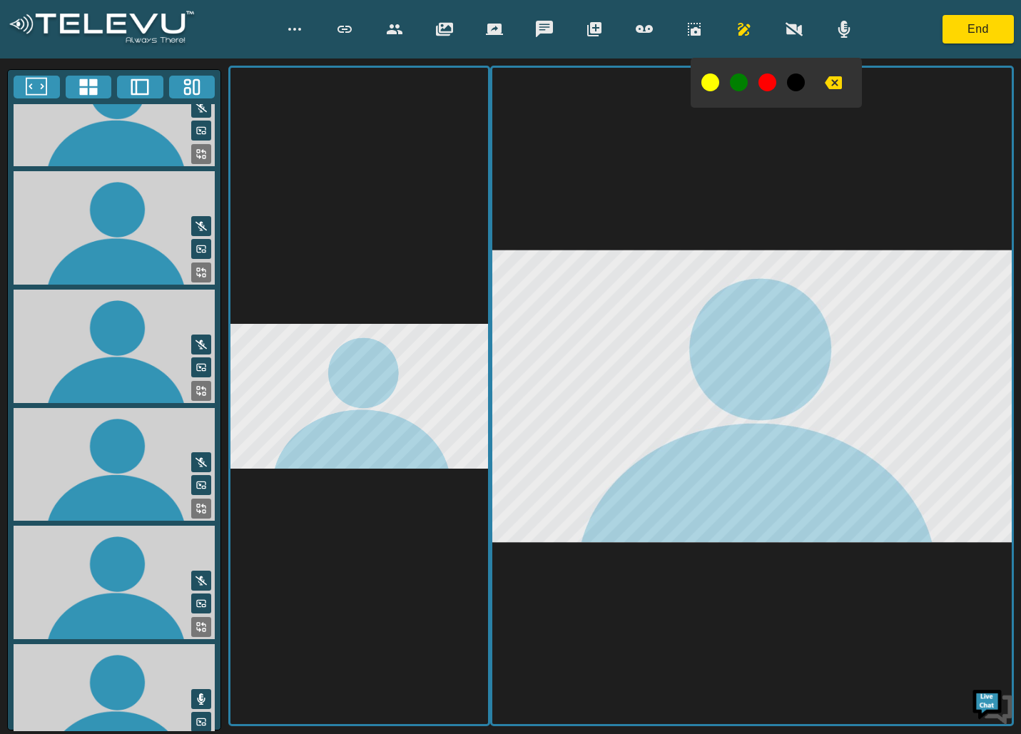
click at [28, 81] on icon at bounding box center [36, 86] width 21 height 21
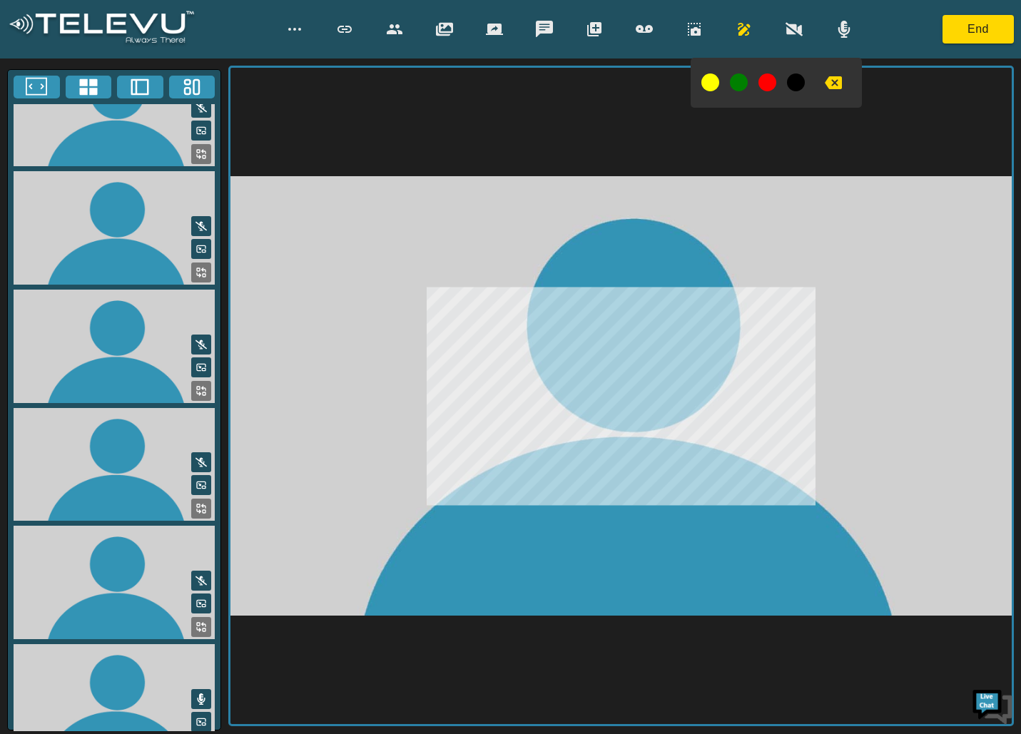
click at [735, 33] on button "button" at bounding box center [744, 29] width 36 height 29
click at [658, 29] on button "button" at bounding box center [644, 29] width 36 height 29
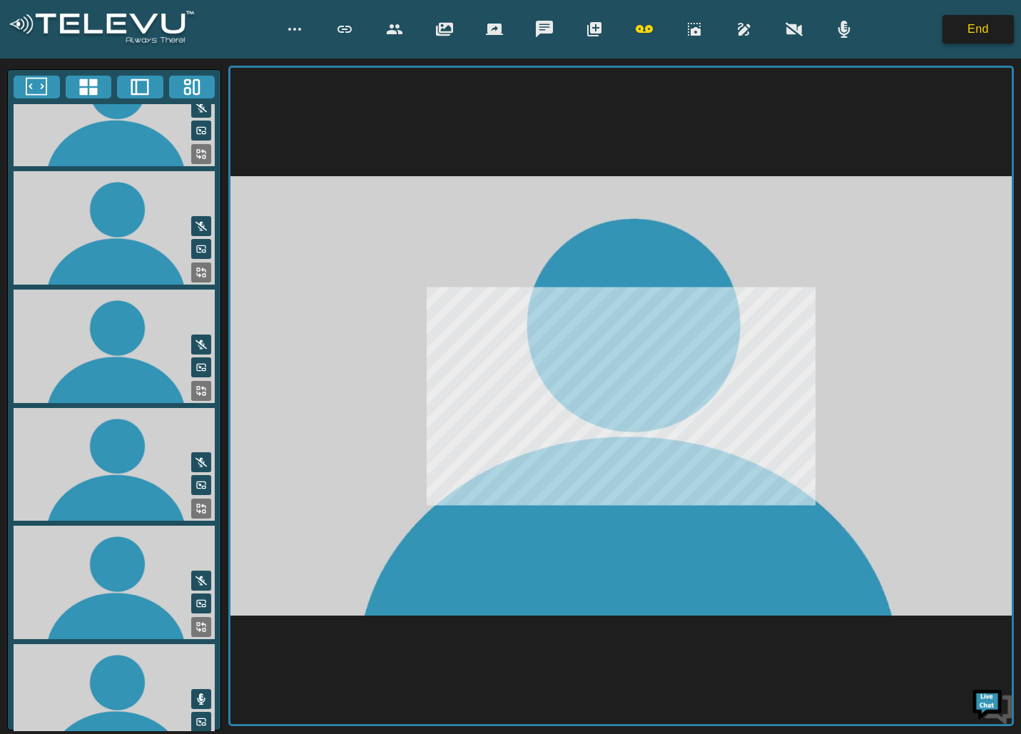
click at [983, 24] on button "End" at bounding box center [977, 29] width 71 height 29
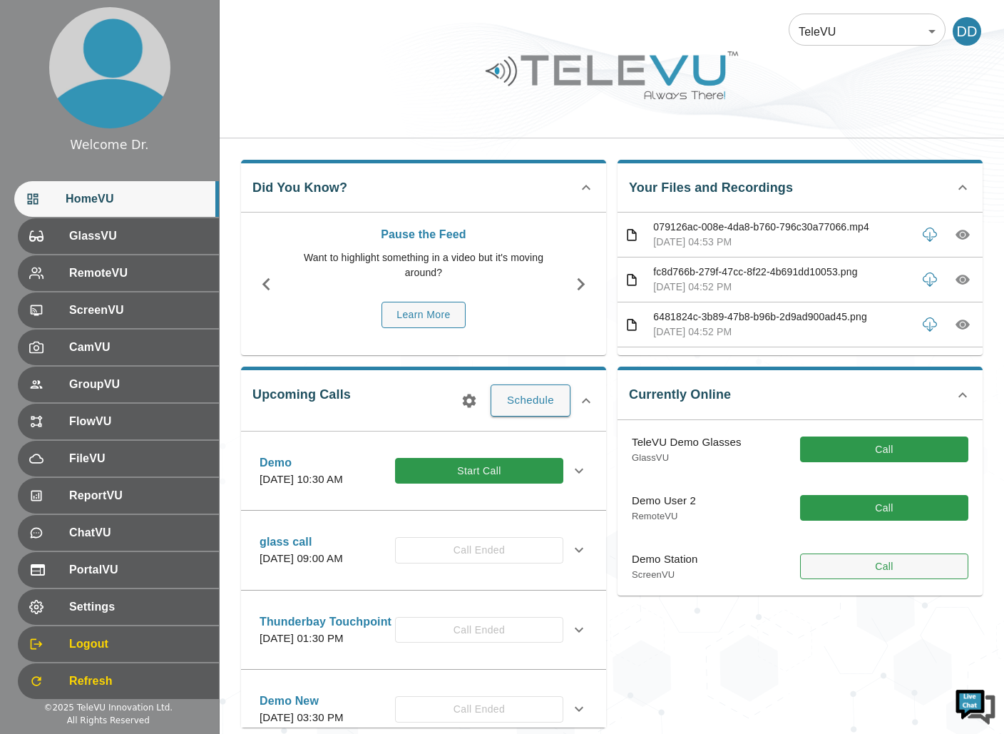
click at [933, 573] on button "Call" at bounding box center [884, 566] width 168 height 26
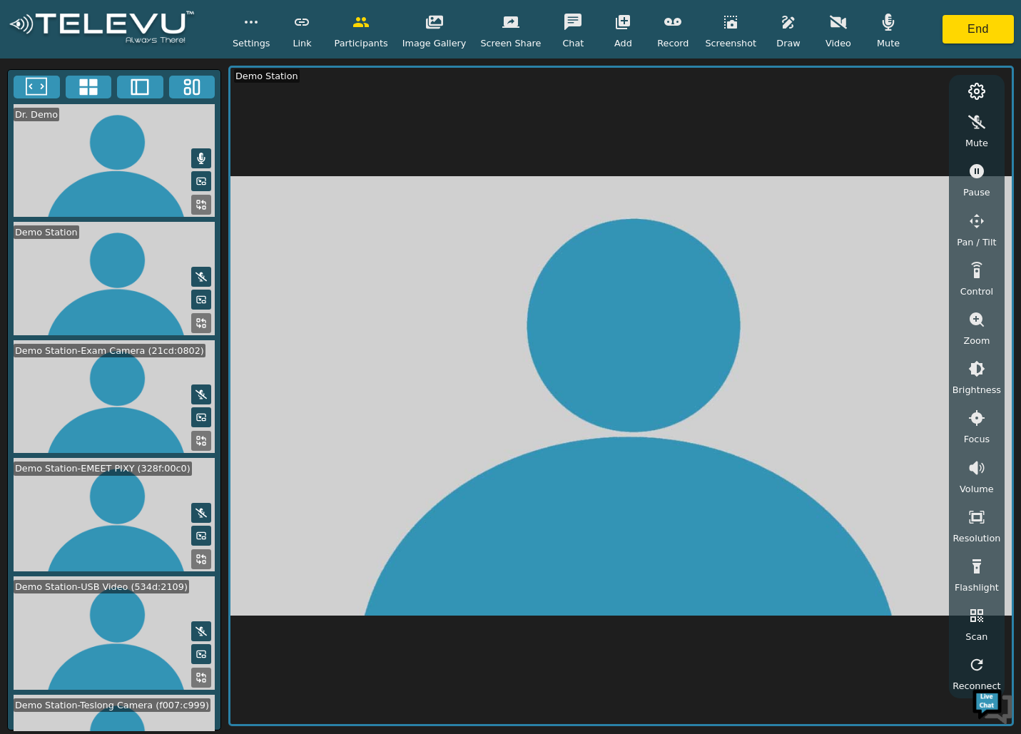
click at [198, 435] on icon at bounding box center [200, 440] width 11 height 11
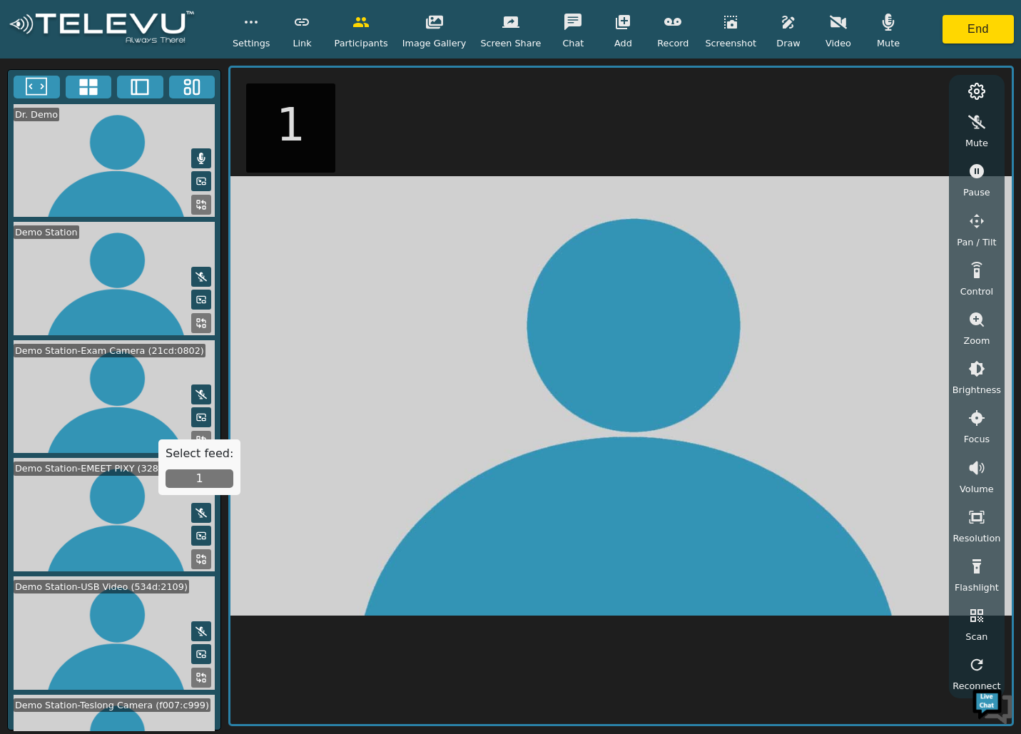
click at [188, 475] on button "1" at bounding box center [199, 478] width 68 height 19
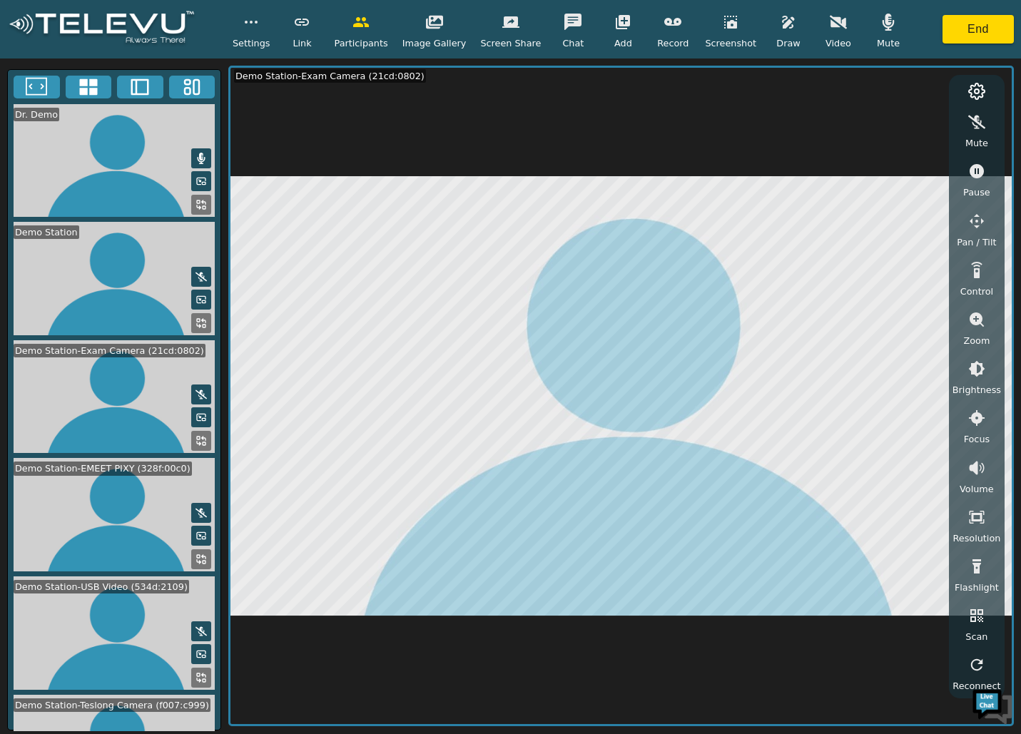
click at [198, 553] on icon at bounding box center [200, 558] width 11 height 11
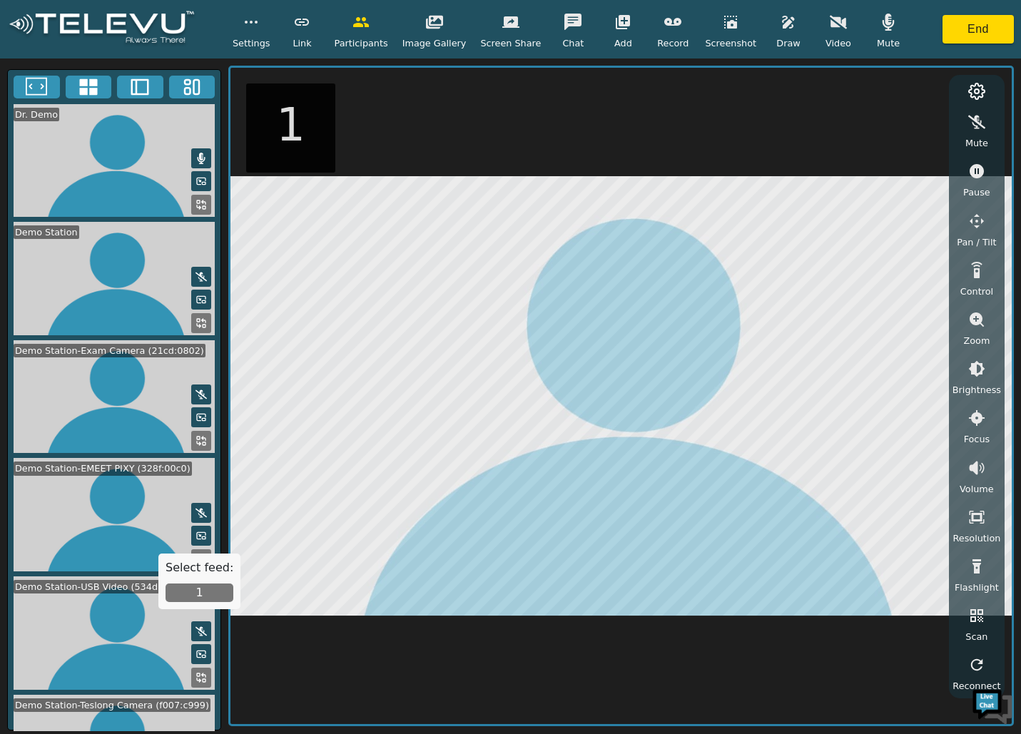
click at [198, 591] on button "1" at bounding box center [199, 592] width 68 height 19
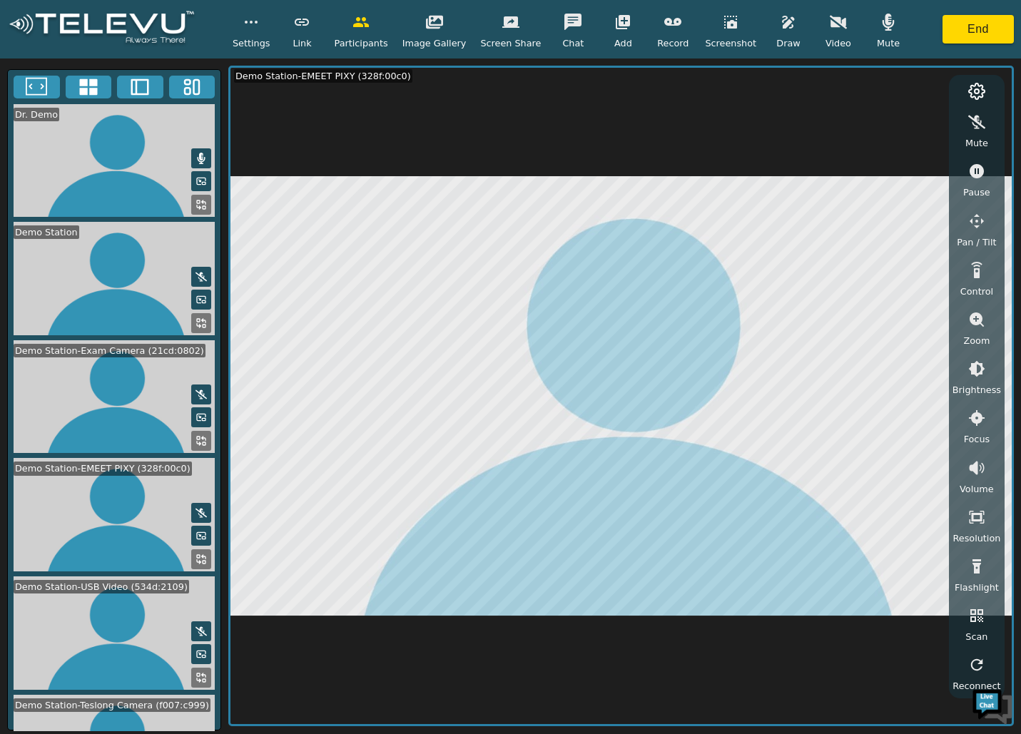
click at [130, 88] on icon at bounding box center [139, 86] width 21 height 21
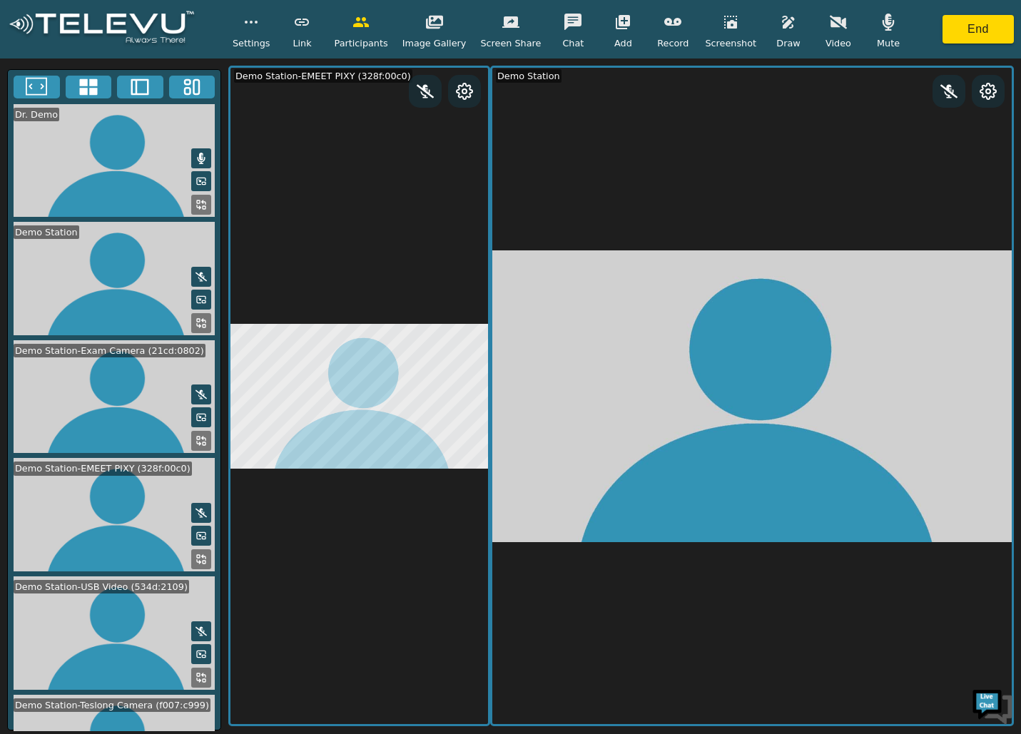
click at [202, 436] on icon at bounding box center [204, 438] width 4 height 4
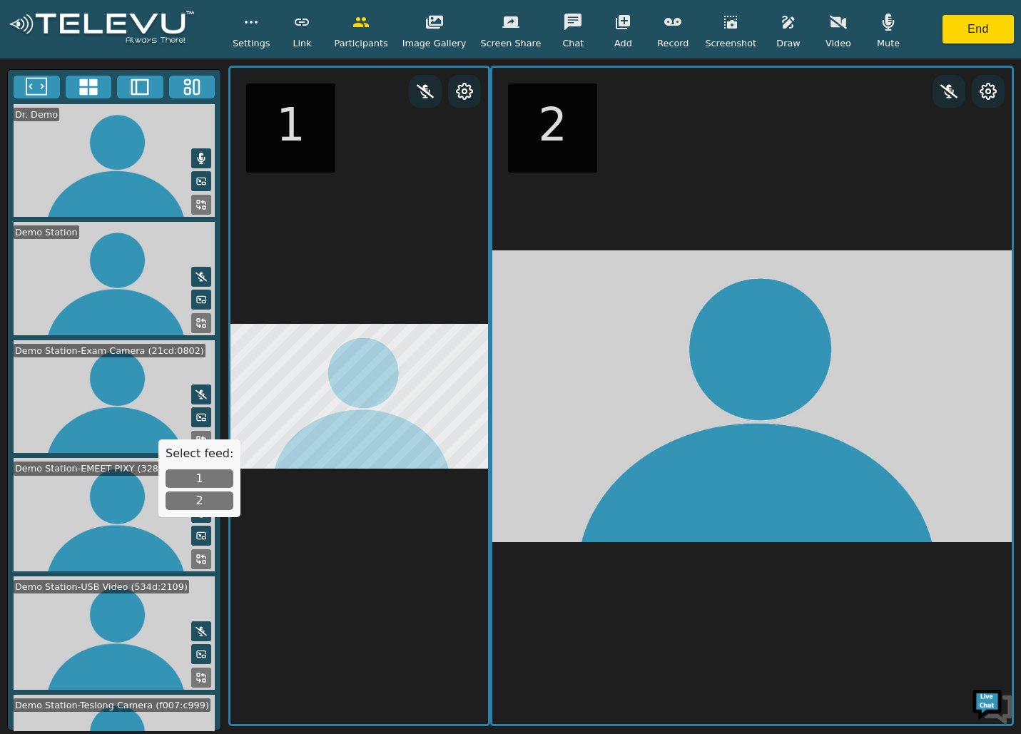
click at [193, 493] on button "2" at bounding box center [199, 500] width 68 height 19
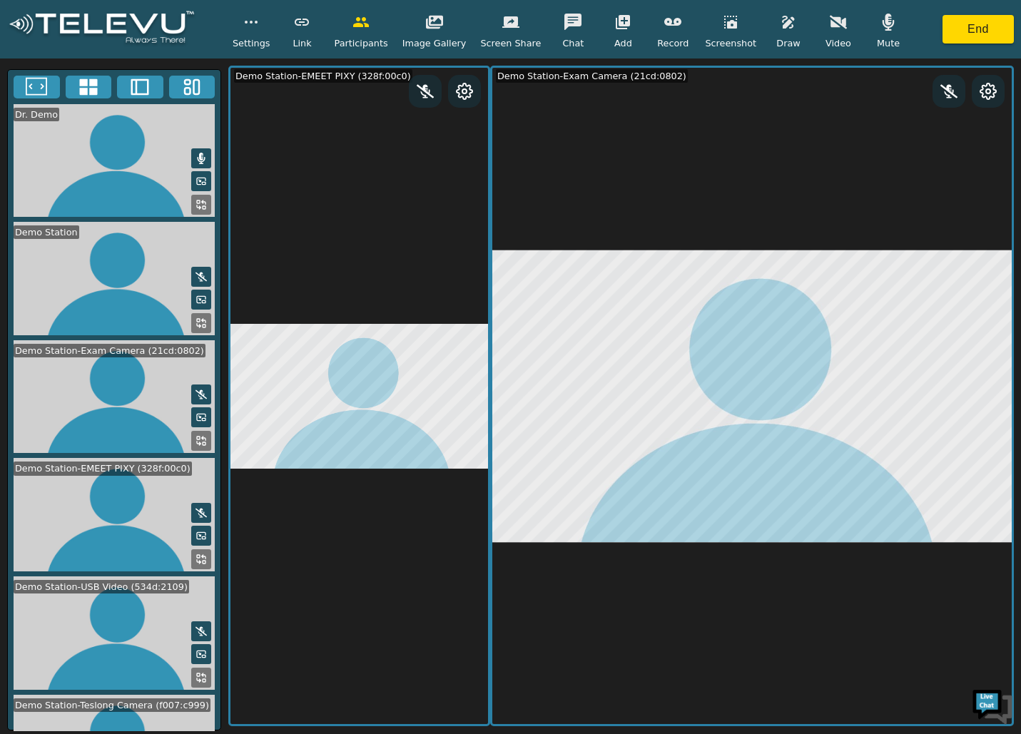
click at [195, 672] on icon at bounding box center [200, 677] width 11 height 11
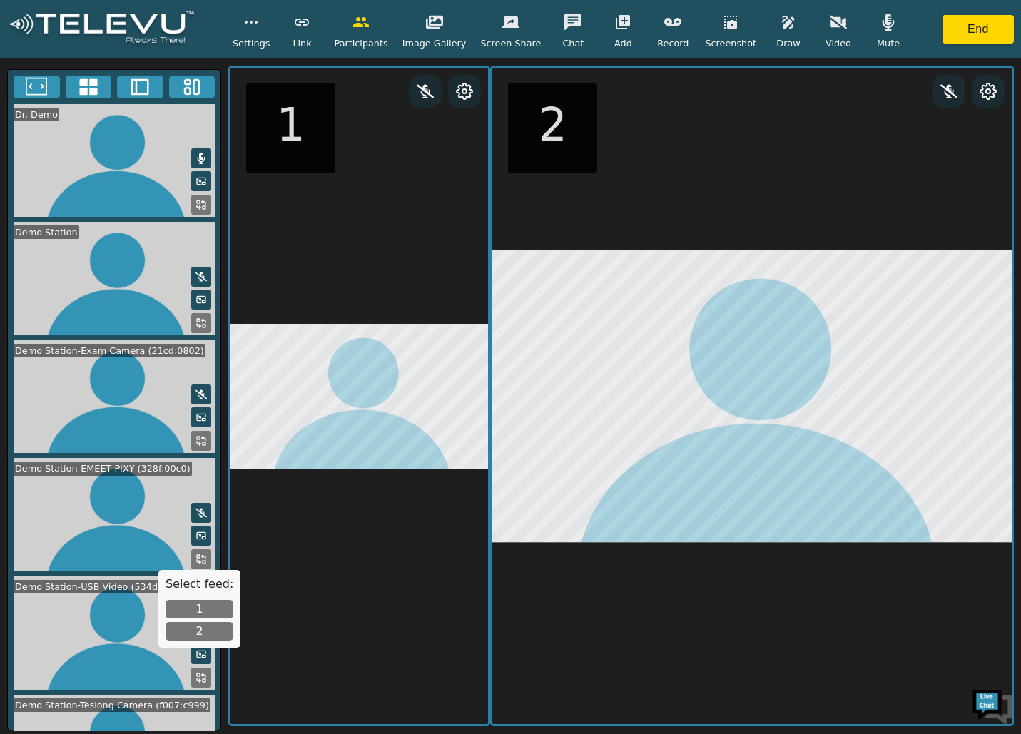
click at [197, 634] on button "2" at bounding box center [199, 631] width 68 height 19
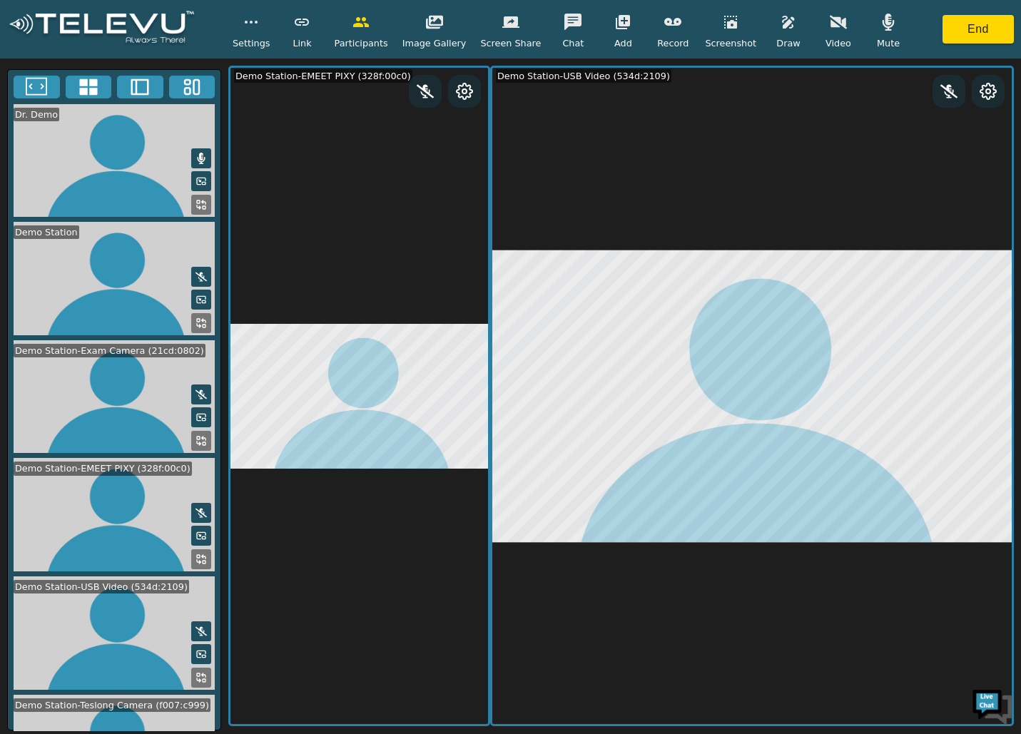
click at [194, 81] on rect at bounding box center [196, 87] width 6 height 14
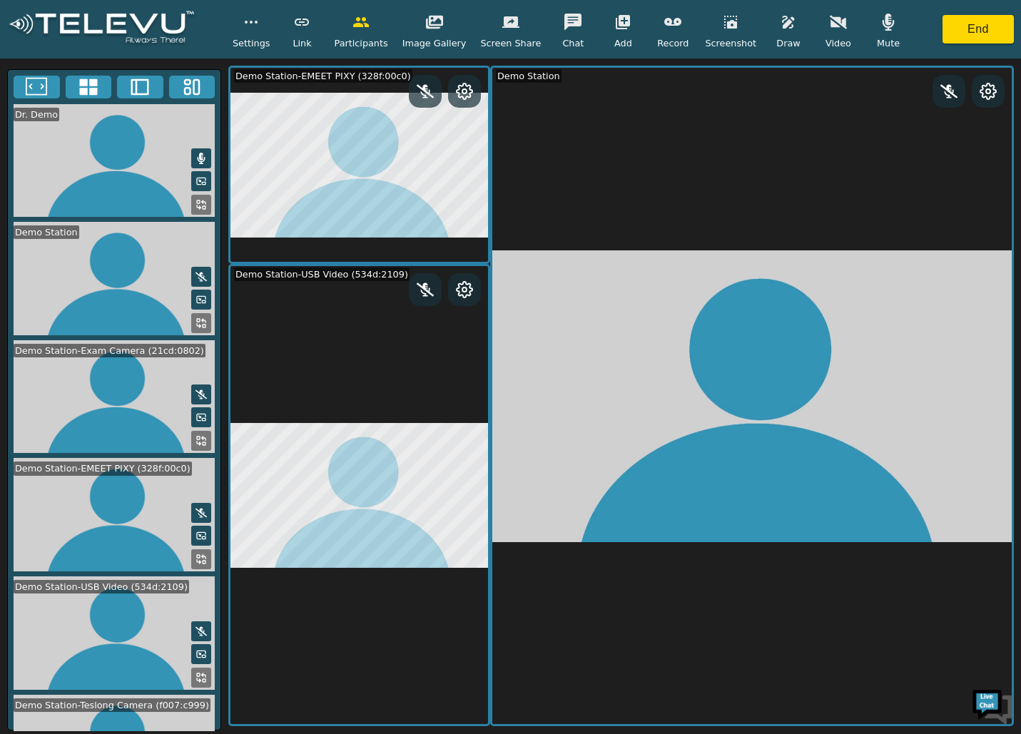
click at [203, 561] on rect at bounding box center [204, 562] width 3 height 3
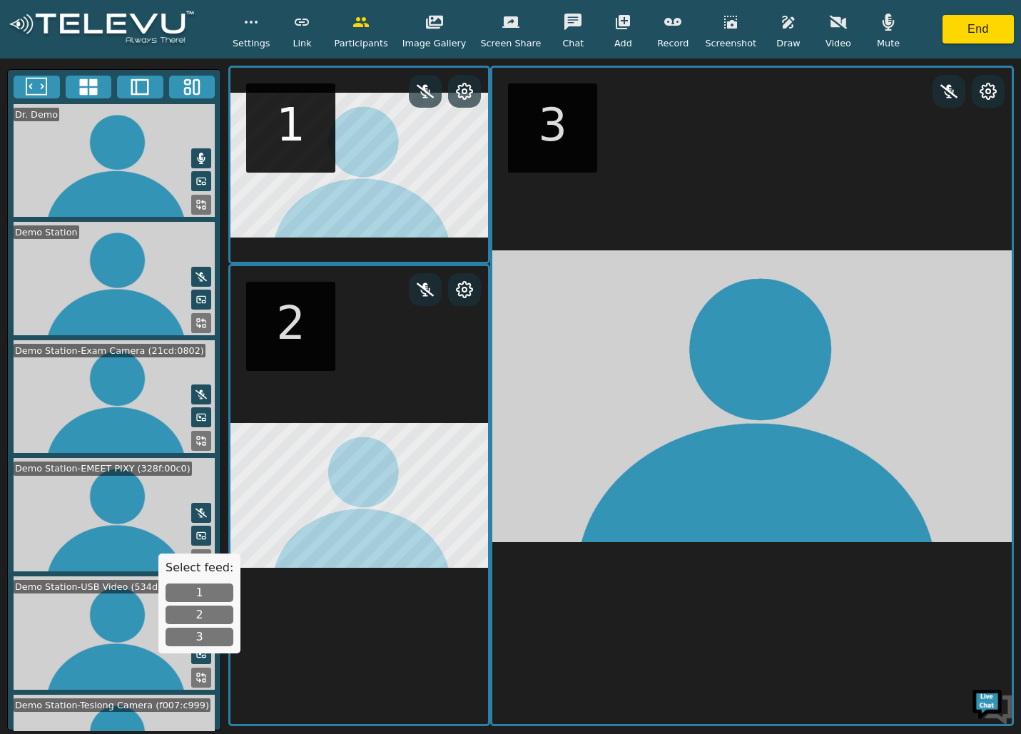
click at [202, 638] on button "3" at bounding box center [199, 637] width 68 height 19
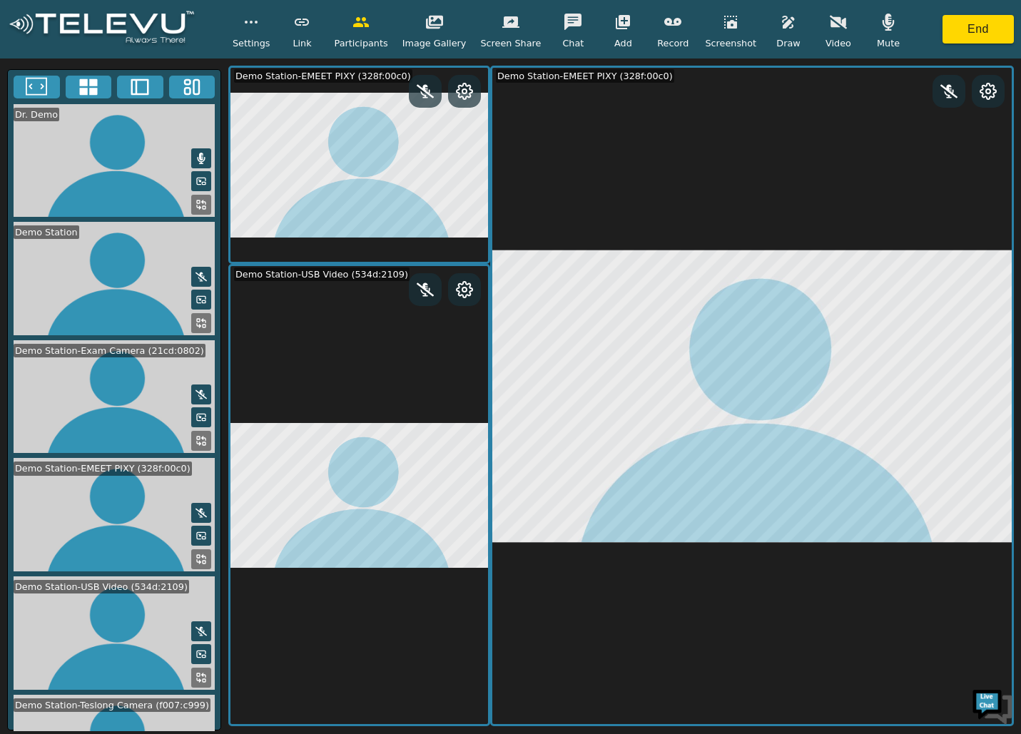
click at [198, 435] on icon at bounding box center [200, 440] width 11 height 11
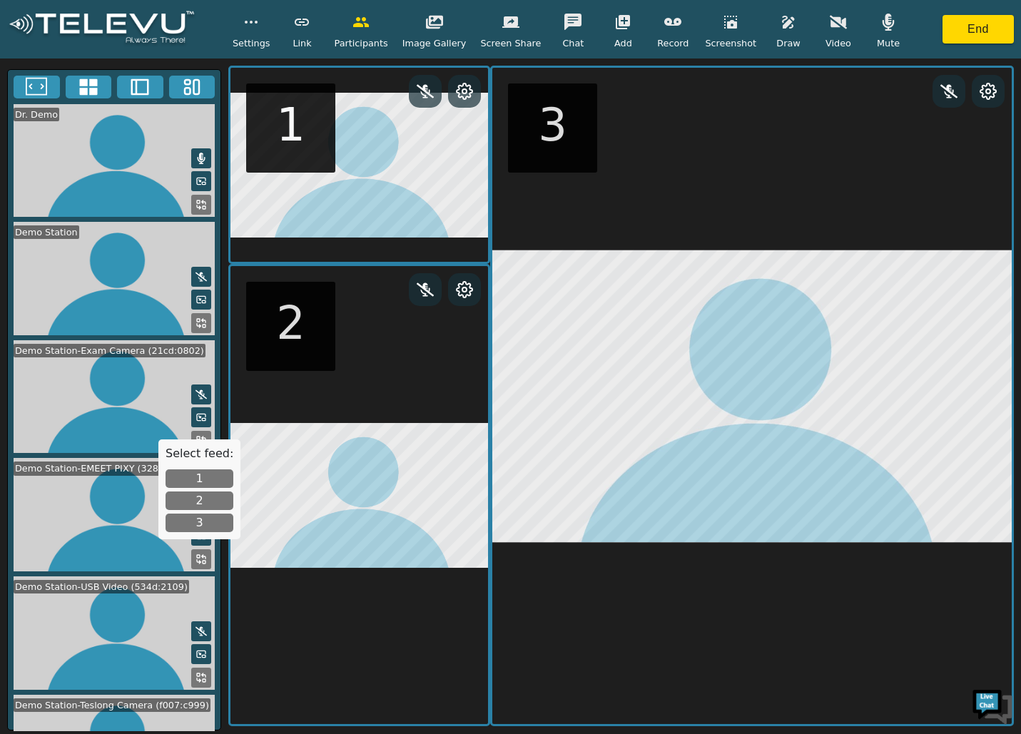
click at [183, 477] on button "1" at bounding box center [199, 478] width 68 height 19
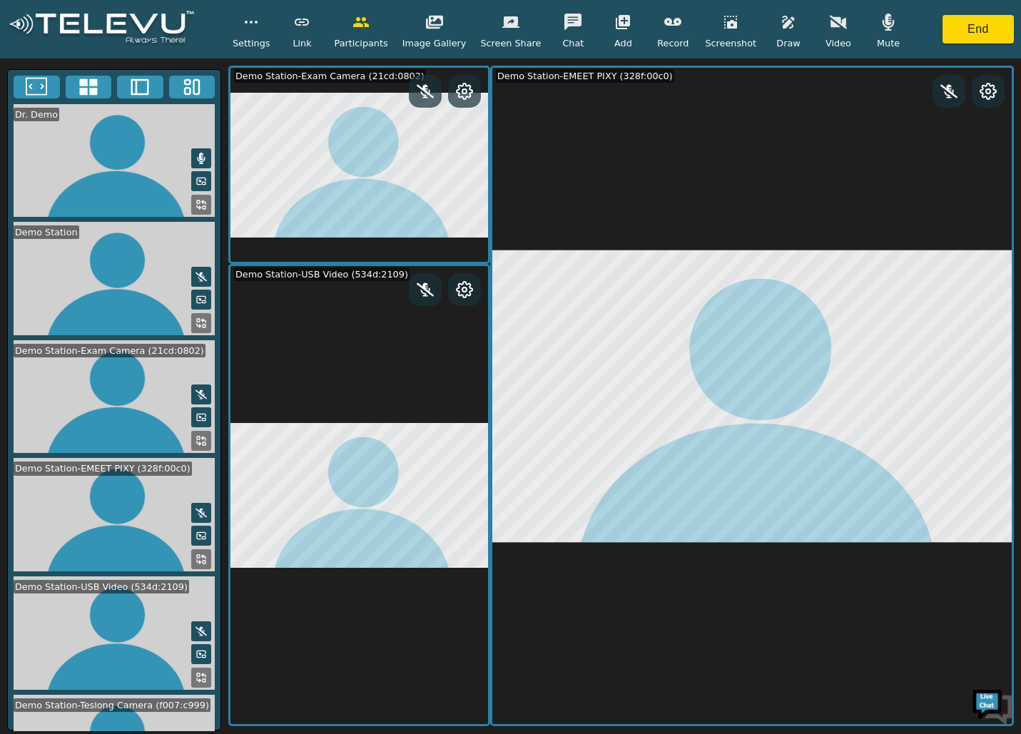
click at [90, 83] on icon at bounding box center [88, 86] width 18 height 16
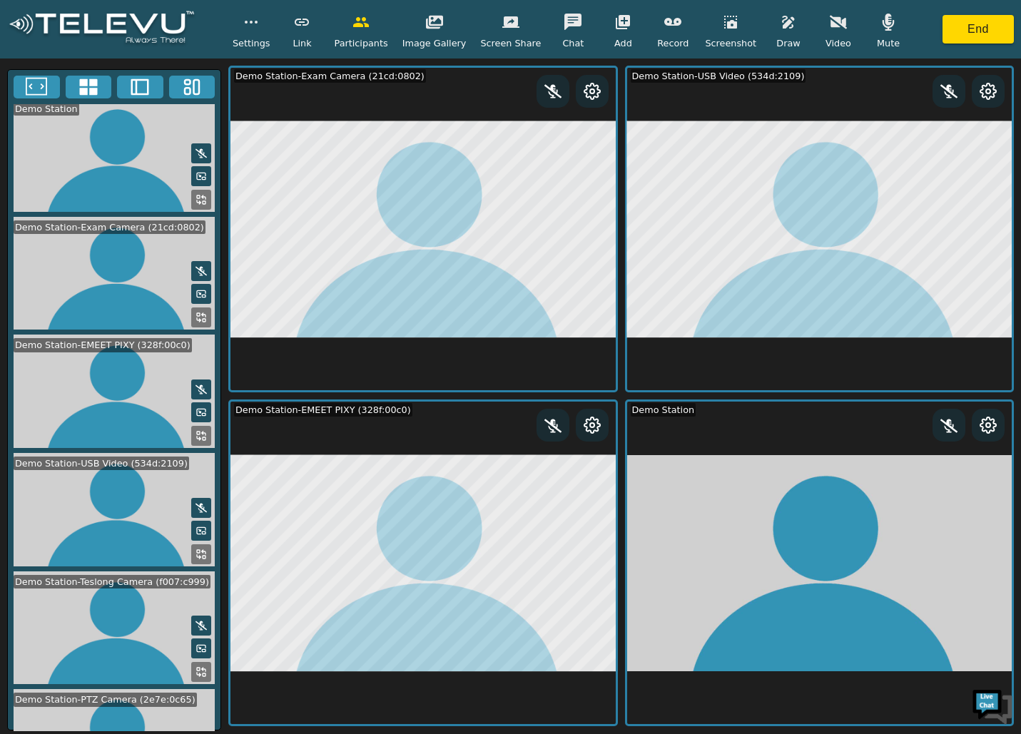
scroll to position [172, 0]
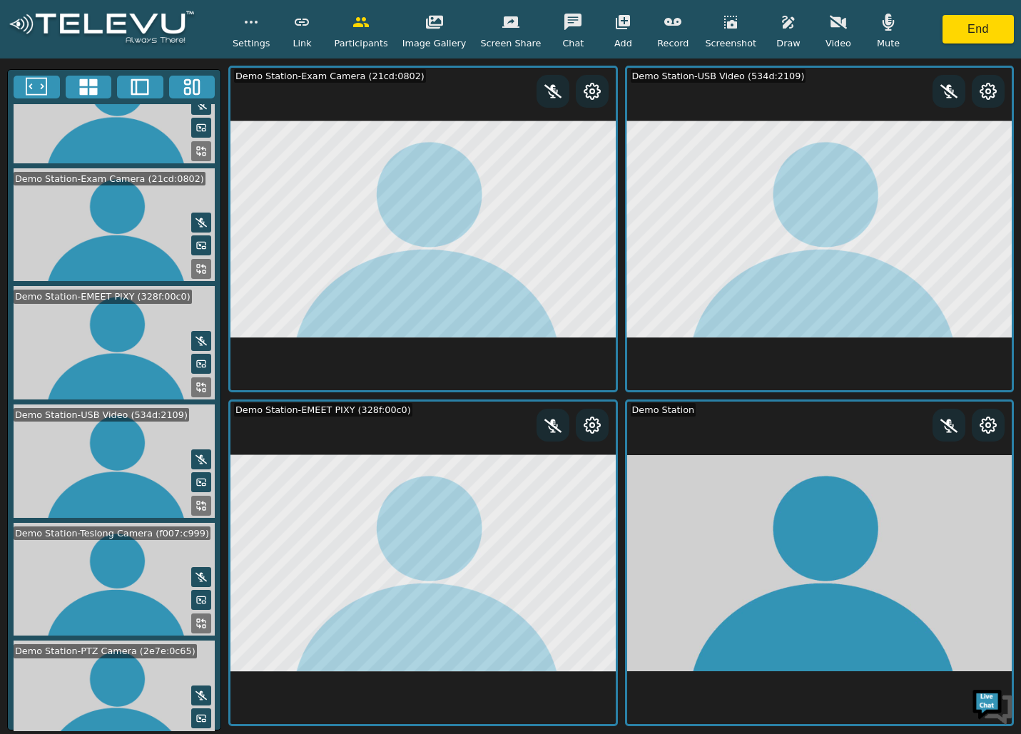
click at [198, 618] on icon at bounding box center [200, 623] width 11 height 11
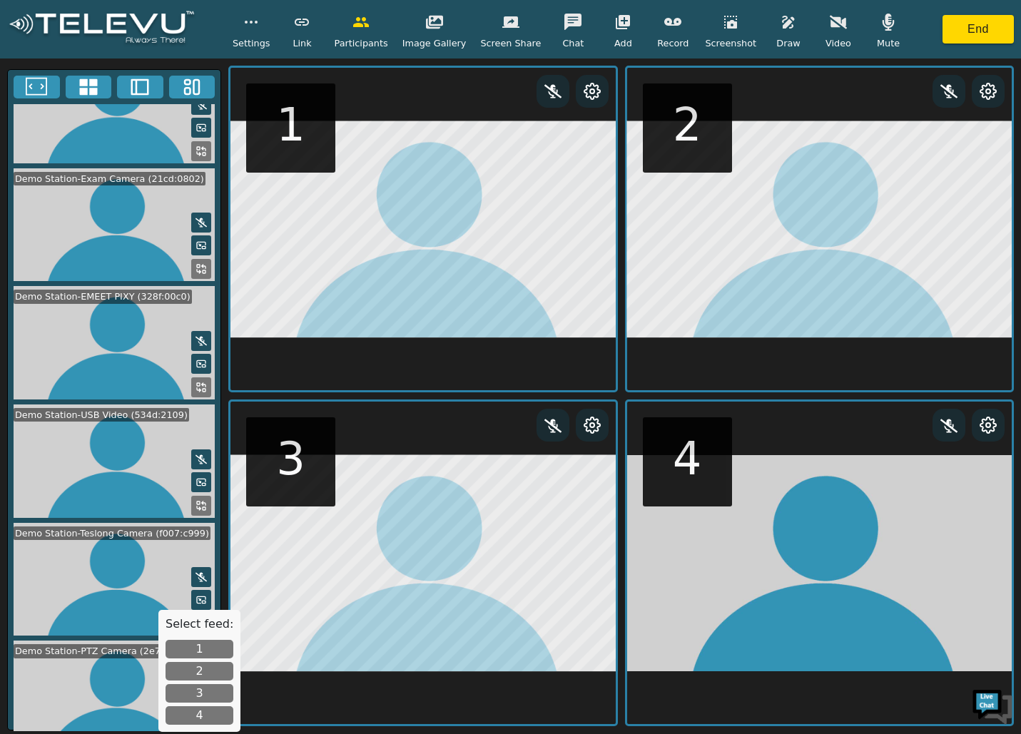
click at [201, 711] on button "4" at bounding box center [199, 715] width 68 height 19
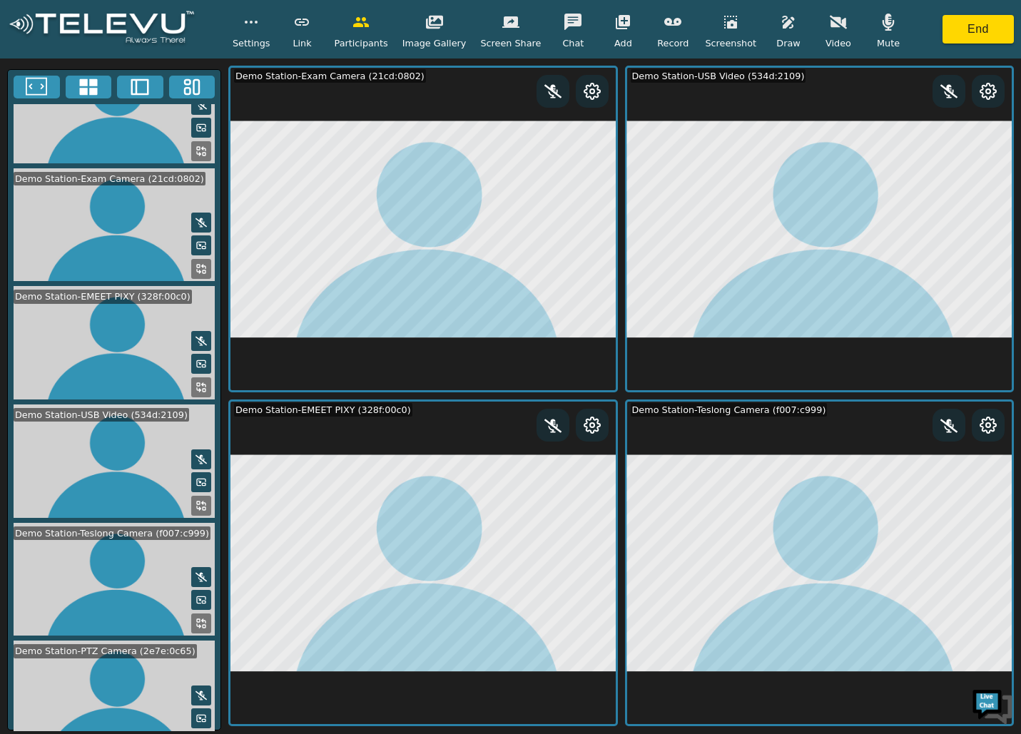
click at [619, 29] on icon "button" at bounding box center [622, 22] width 17 height 17
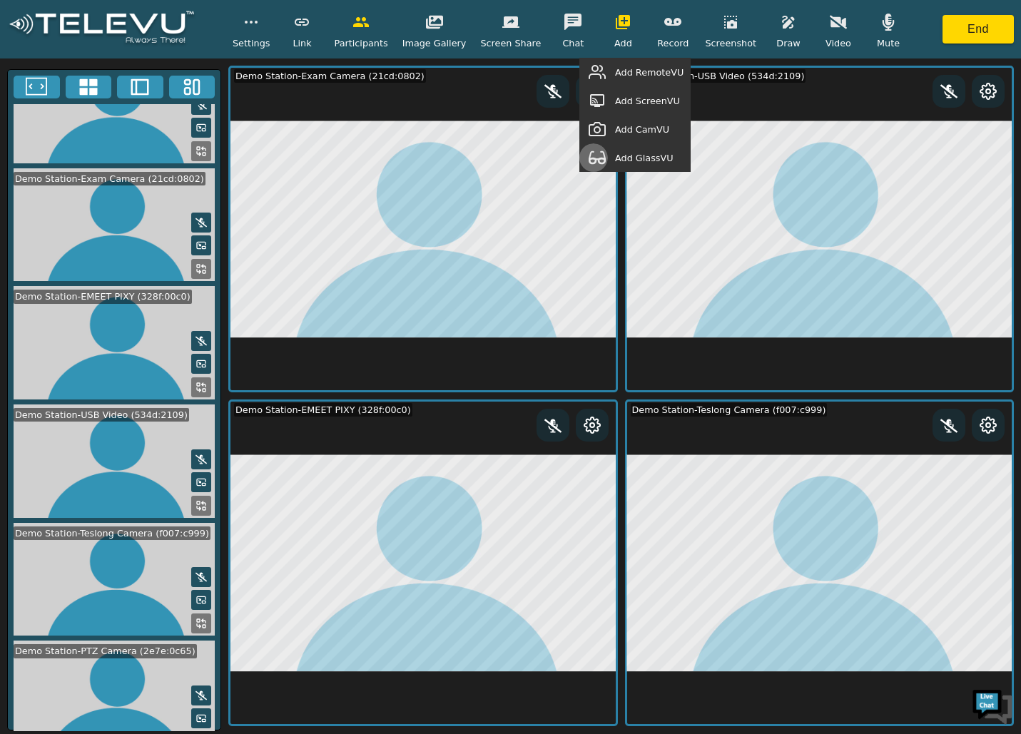
click at [615, 153] on button "button" at bounding box center [597, 157] width 36 height 29
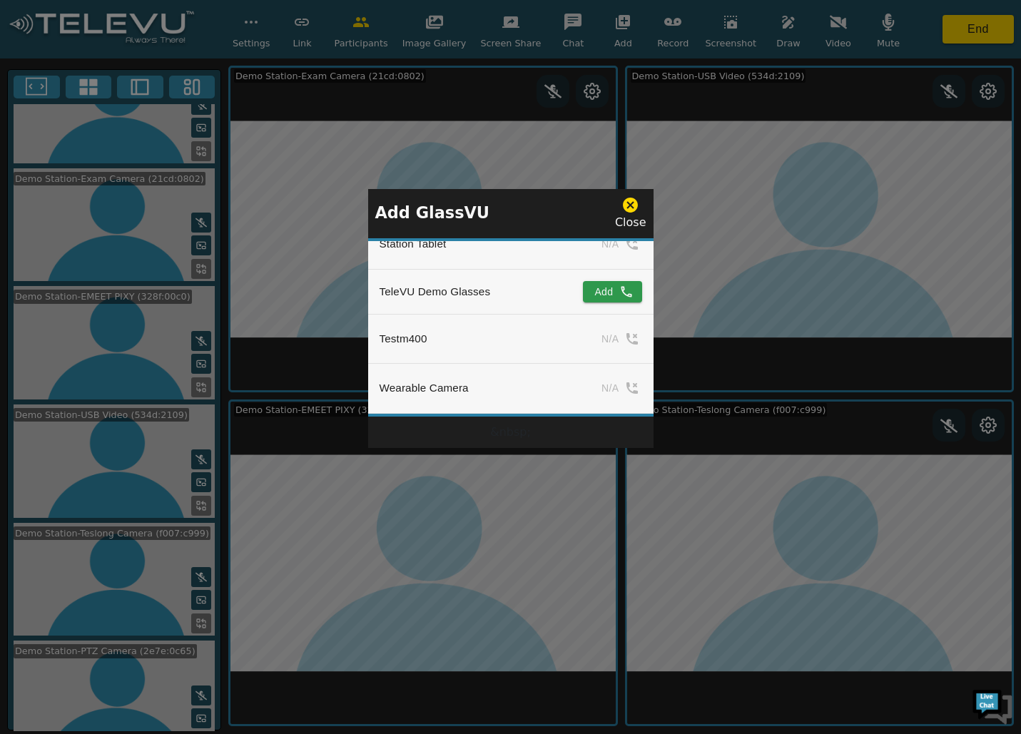
scroll to position [1598, 0]
click at [603, 281] on button "Add" at bounding box center [612, 291] width 58 height 21
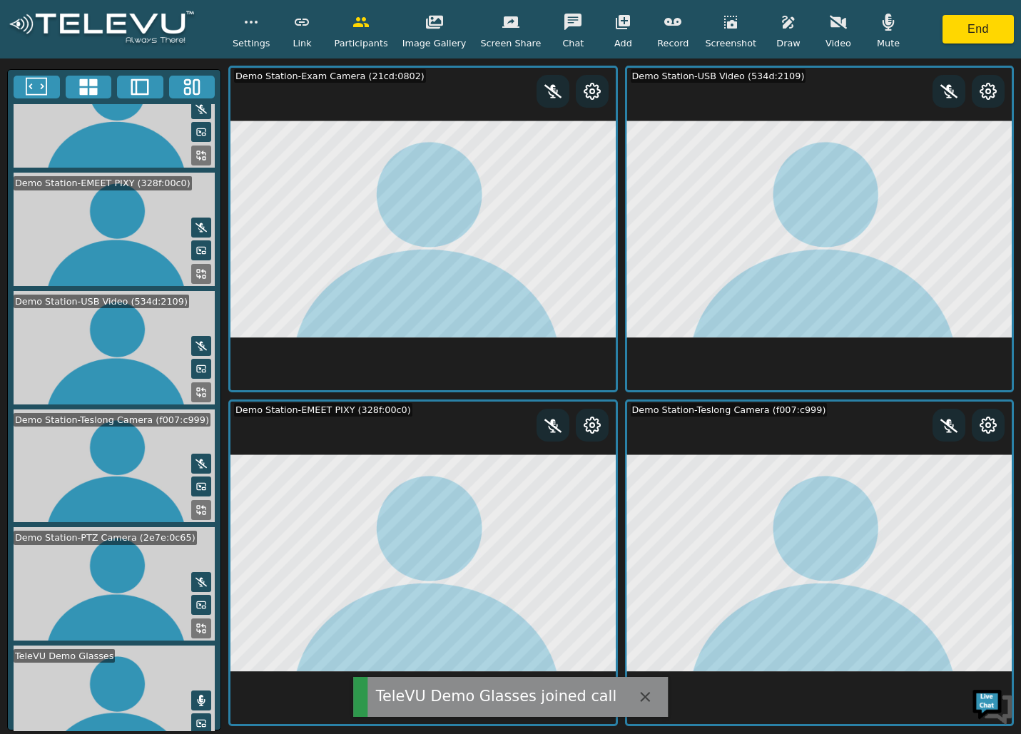
scroll to position [287, 0]
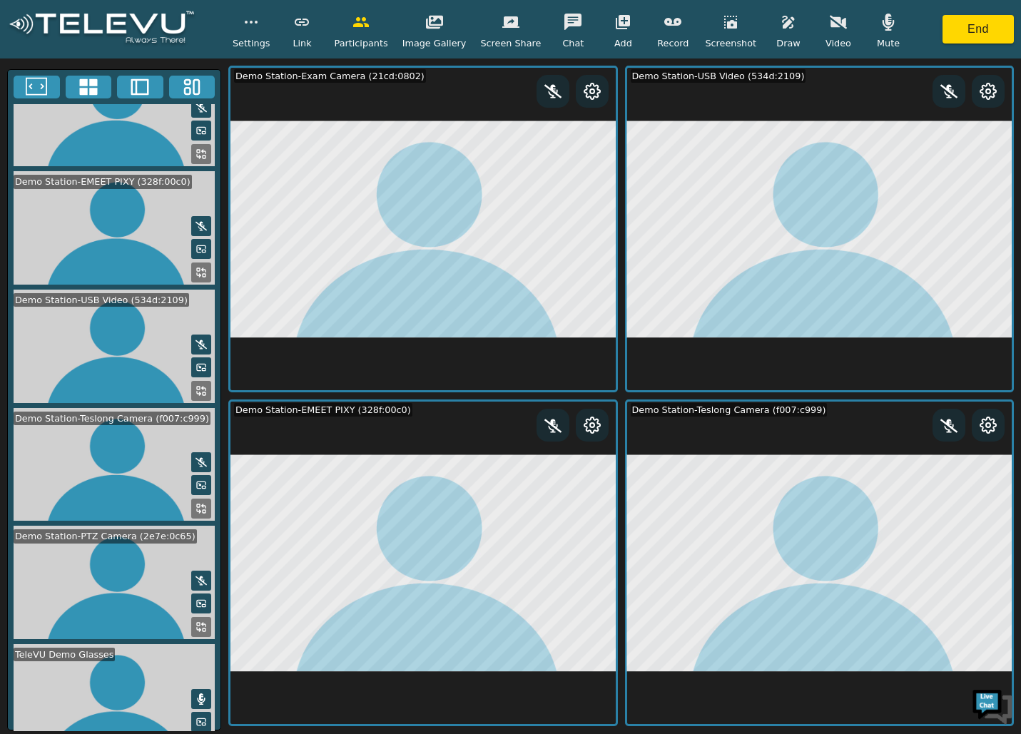
click at [199, 733] on icon at bounding box center [200, 745] width 11 height 11
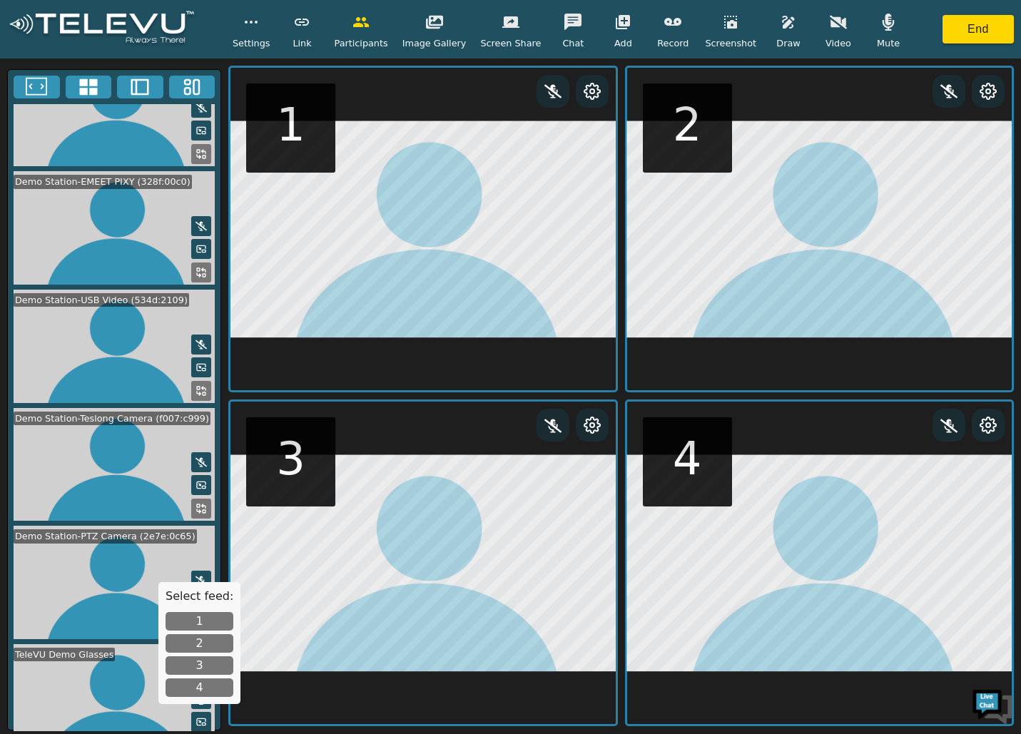
click at [191, 683] on button "4" at bounding box center [199, 687] width 68 height 19
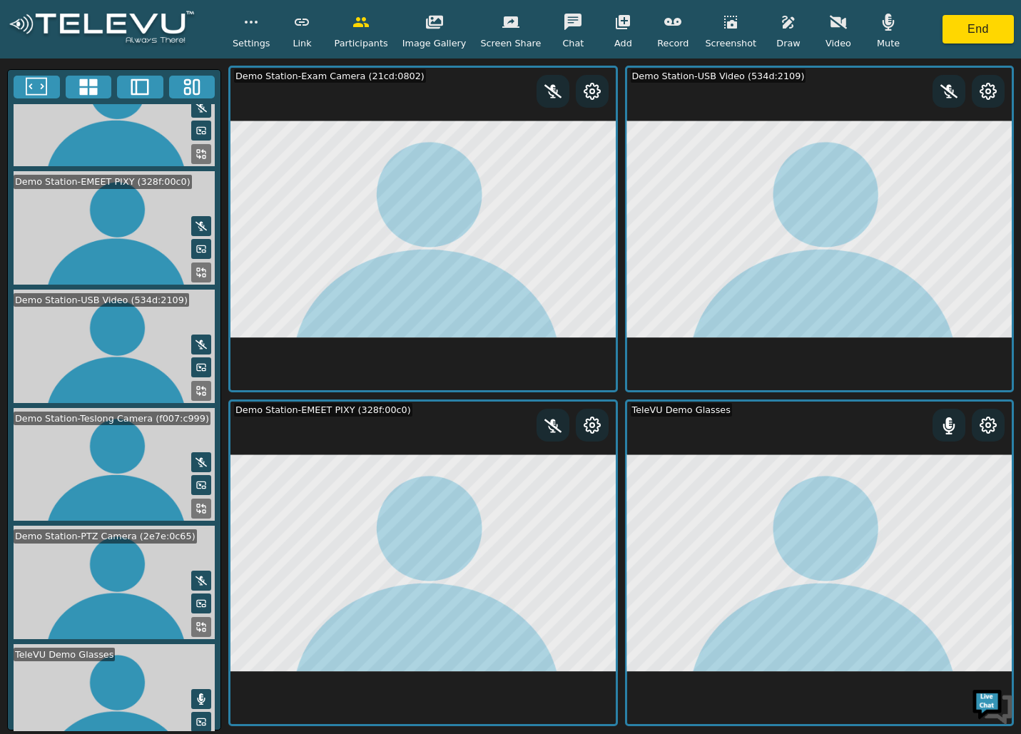
click at [195, 733] on icon at bounding box center [200, 745] width 11 height 11
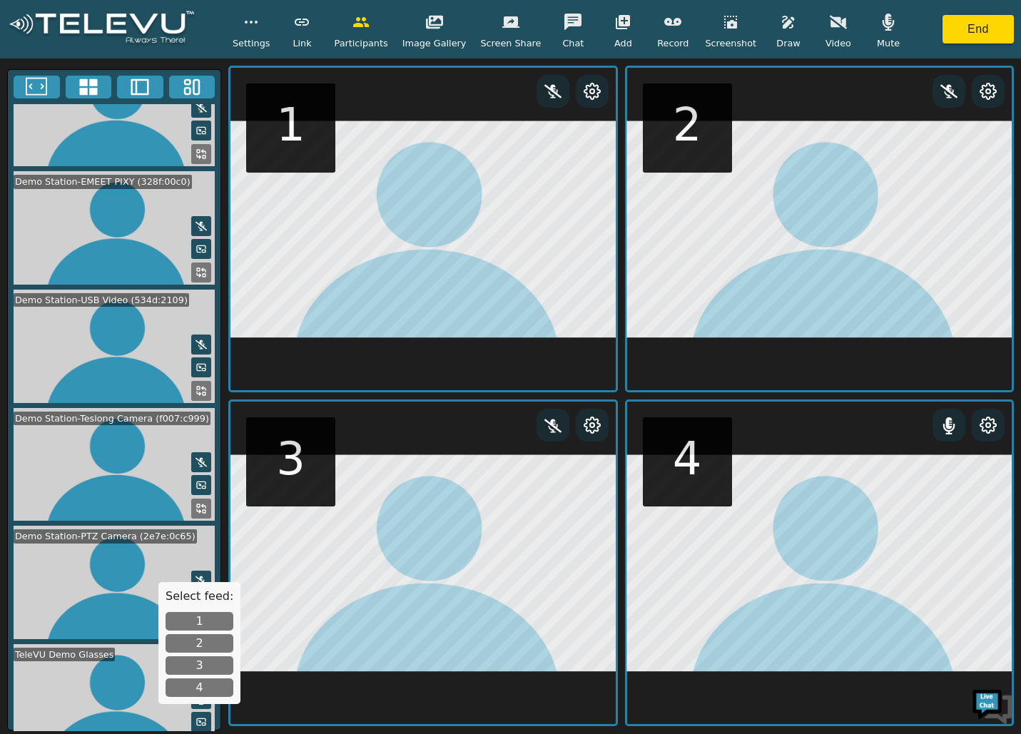
click at [189, 623] on button "1" at bounding box center [199, 621] width 68 height 19
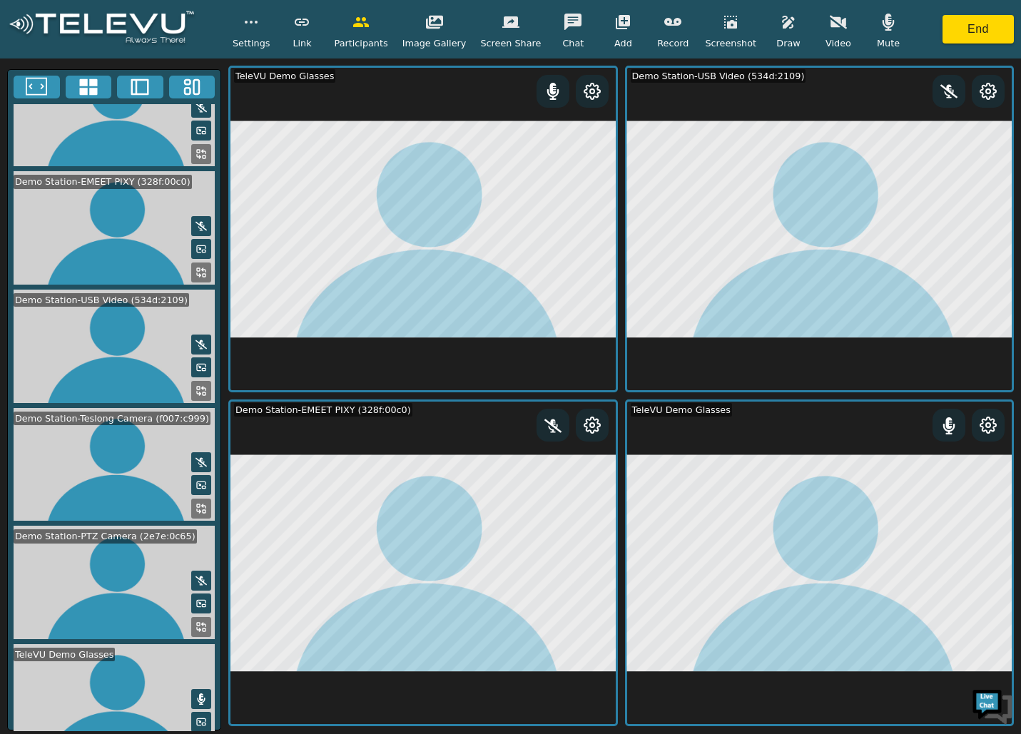
click at [196, 144] on button at bounding box center [201, 154] width 20 height 20
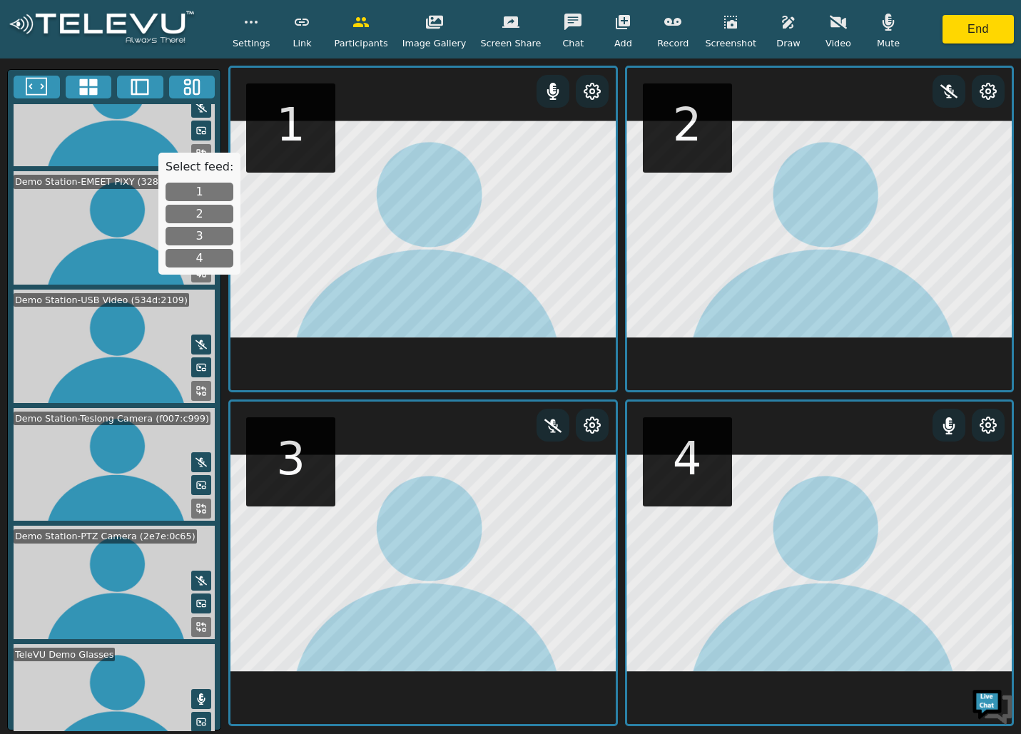
click at [188, 257] on button "4" at bounding box center [199, 258] width 68 height 19
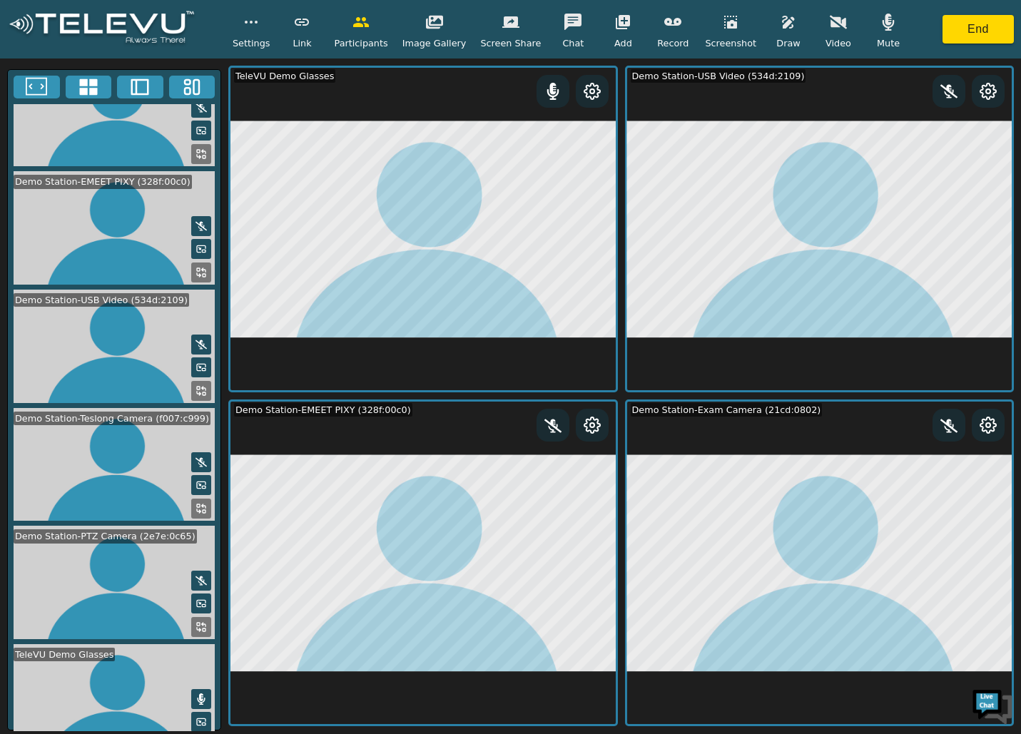
click at [197, 621] on icon at bounding box center [200, 626] width 11 height 11
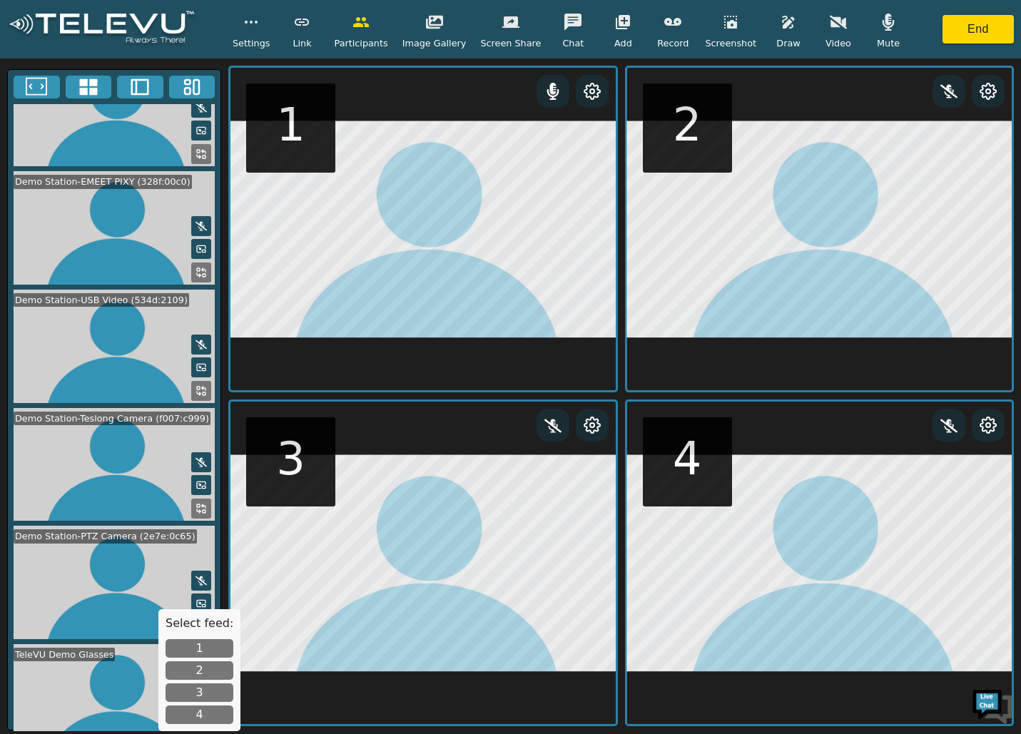
click at [215, 695] on button "3" at bounding box center [199, 692] width 68 height 19
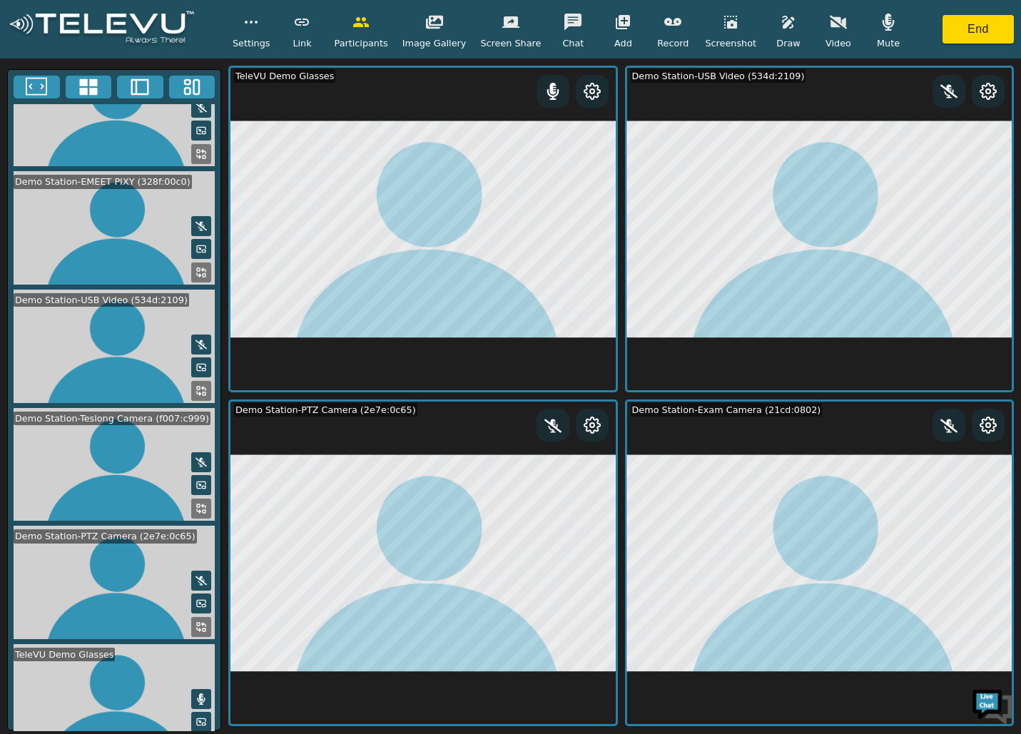
click at [780, 21] on icon "button" at bounding box center [788, 22] width 17 height 17
click at [869, 83] on icon "button" at bounding box center [877, 89] width 17 height 17
click at [780, 21] on icon "button" at bounding box center [788, 22] width 17 height 17
click at [991, 93] on icon at bounding box center [987, 91] width 17 height 17
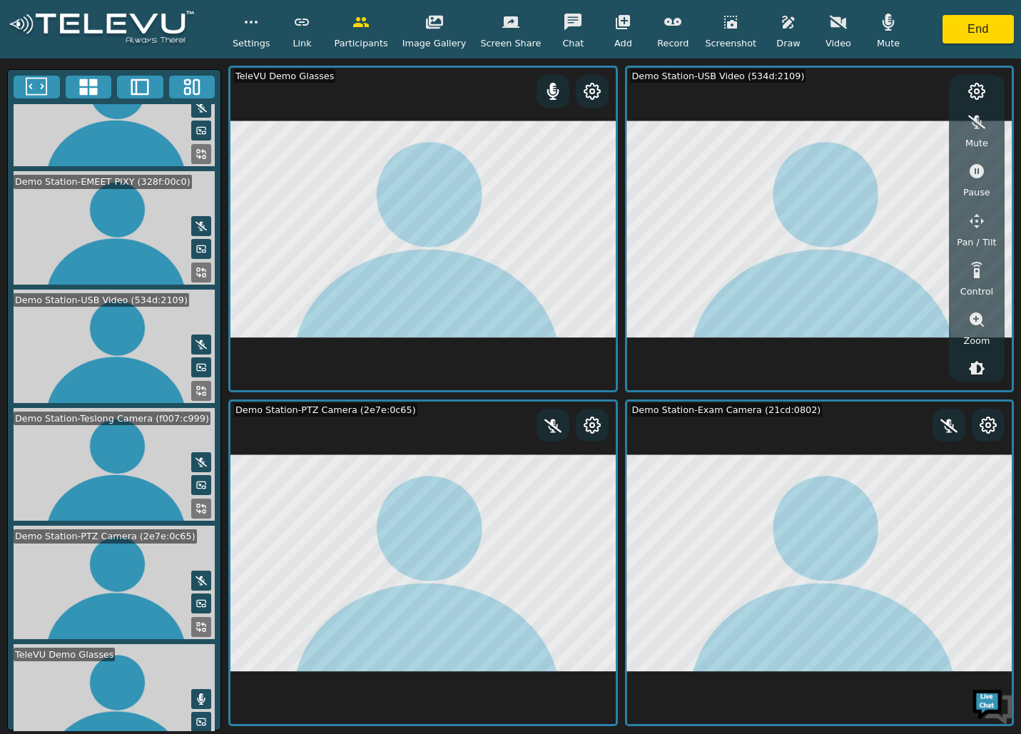
click at [981, 172] on icon "button" at bounding box center [976, 171] width 14 height 14
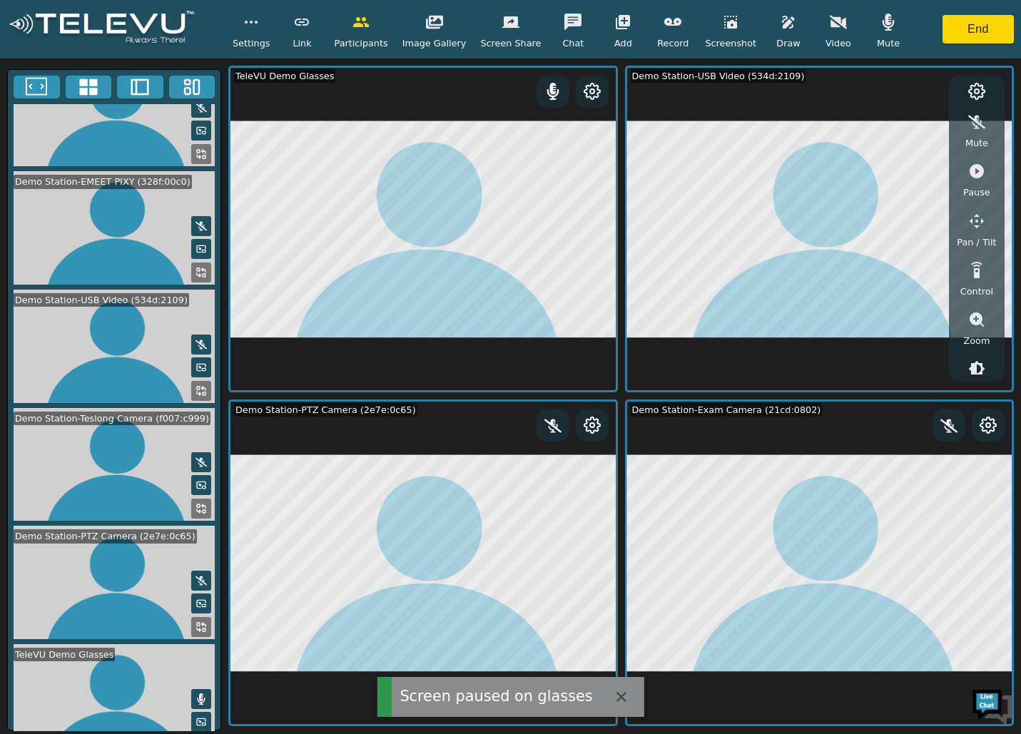
click at [780, 23] on icon "button" at bounding box center [788, 22] width 17 height 17
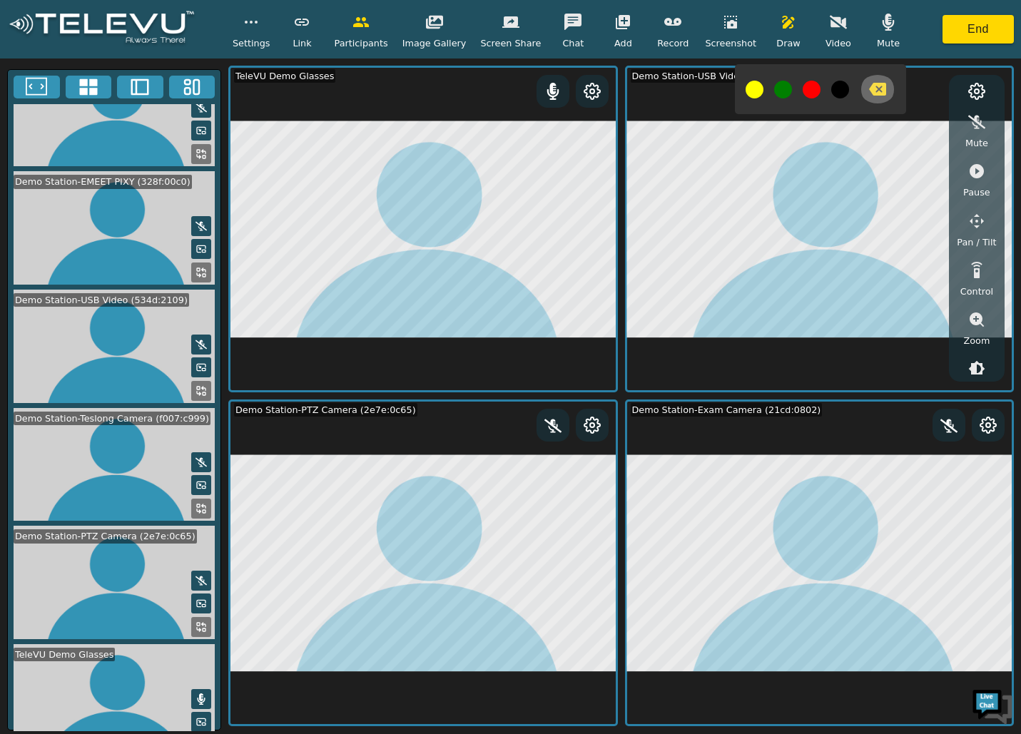
click at [869, 88] on icon "button" at bounding box center [877, 89] width 17 height 13
click at [976, 166] on icon "button" at bounding box center [976, 171] width 14 height 14
click at [782, 19] on icon "button" at bounding box center [788, 22] width 12 height 13
click at [724, 26] on icon "button" at bounding box center [730, 22] width 13 height 13
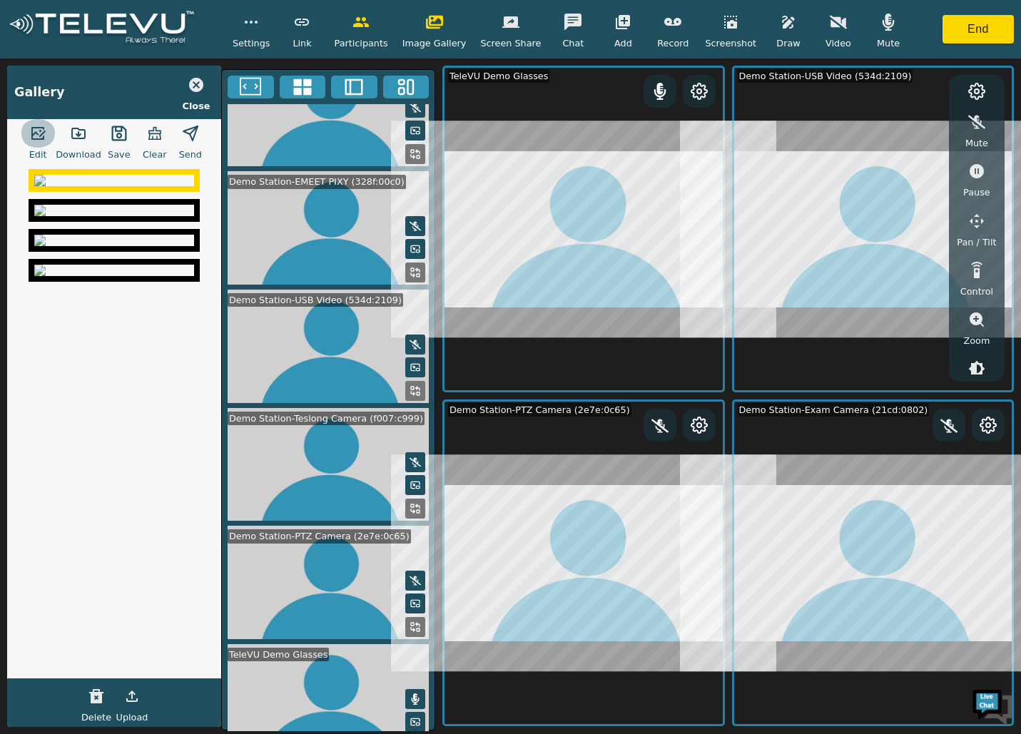
click at [35, 139] on icon "button" at bounding box center [38, 133] width 14 height 13
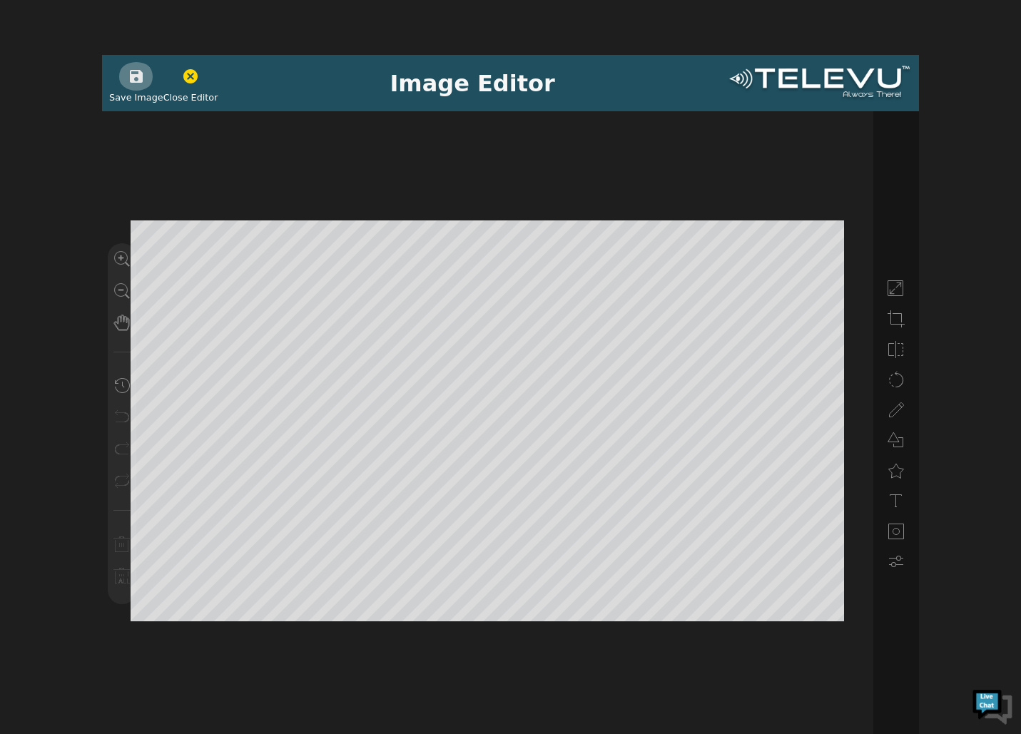
click at [136, 79] on icon "button" at bounding box center [136, 76] width 13 height 13
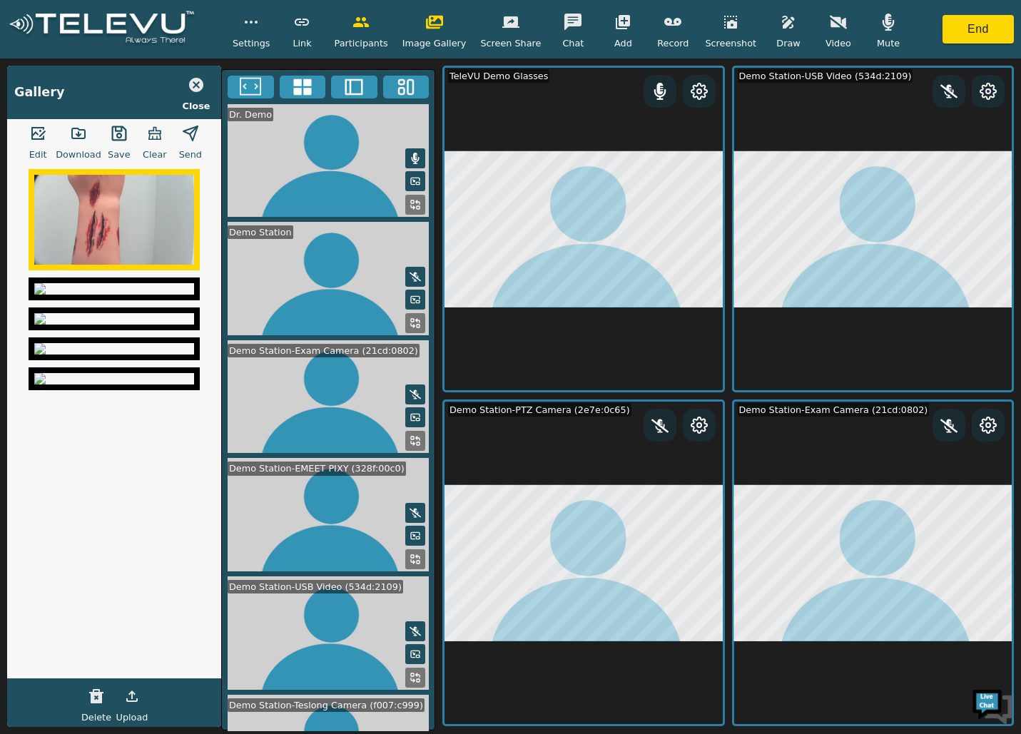
click at [121, 295] on img at bounding box center [114, 288] width 160 height 11
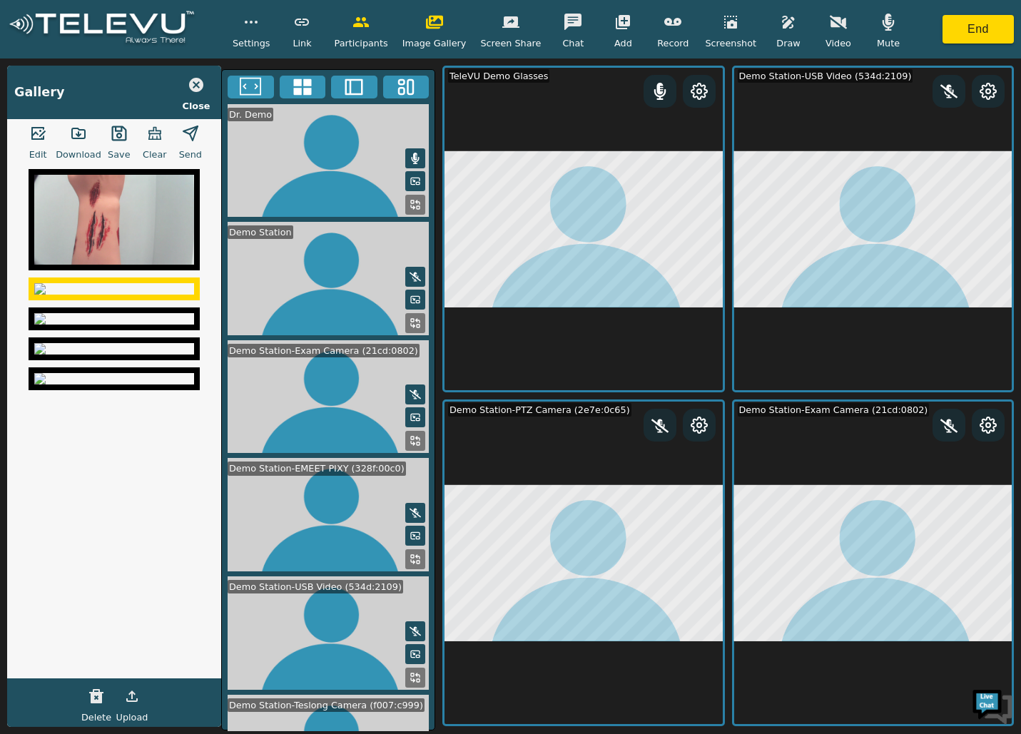
click at [44, 136] on icon "button" at bounding box center [37, 133] width 17 height 17
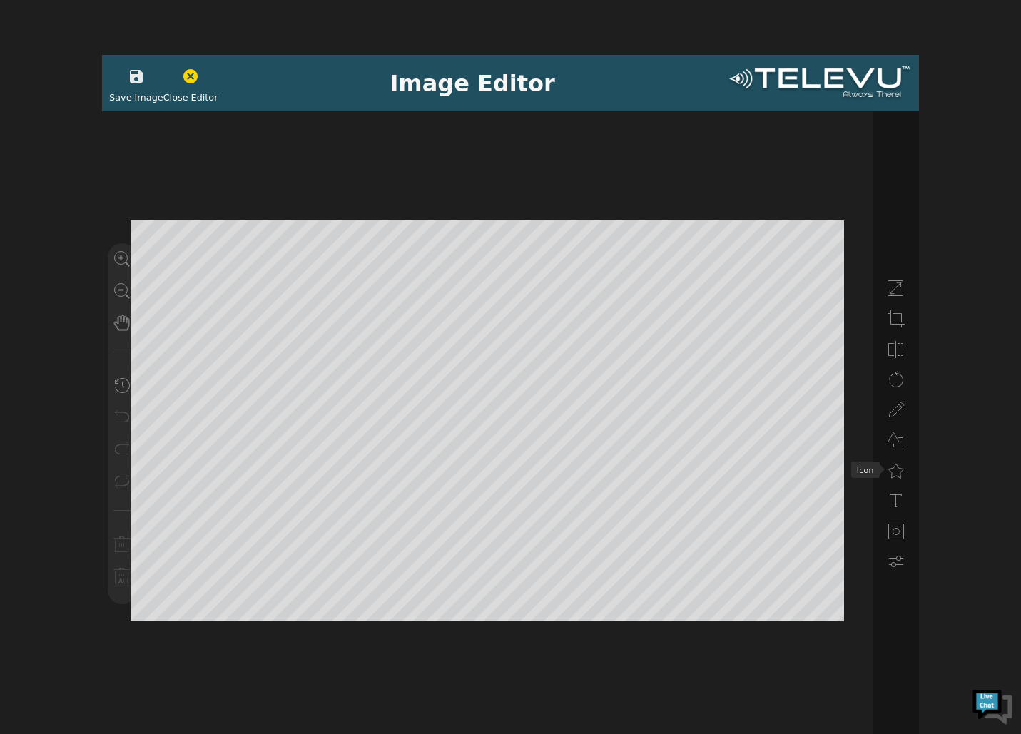
click at [887, 474] on li at bounding box center [895, 468] width 29 height 25
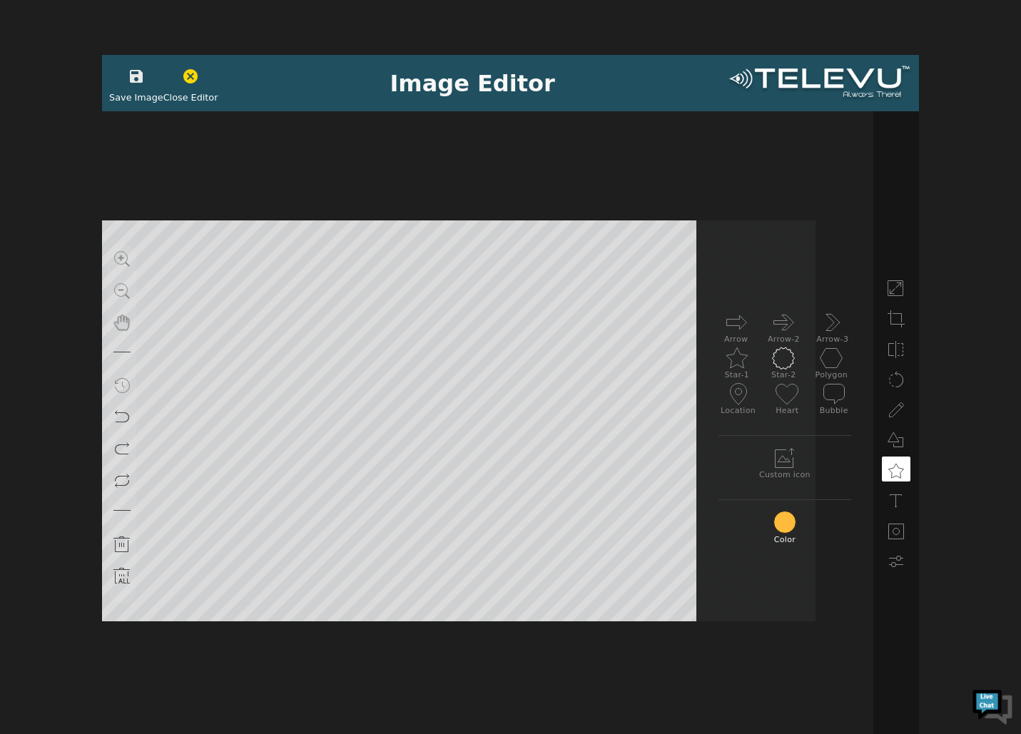
click at [781, 354] on icon at bounding box center [783, 358] width 23 height 23
click at [745, 318] on use at bounding box center [736, 322] width 20 height 14
click at [149, 81] on button "button" at bounding box center [136, 76] width 36 height 29
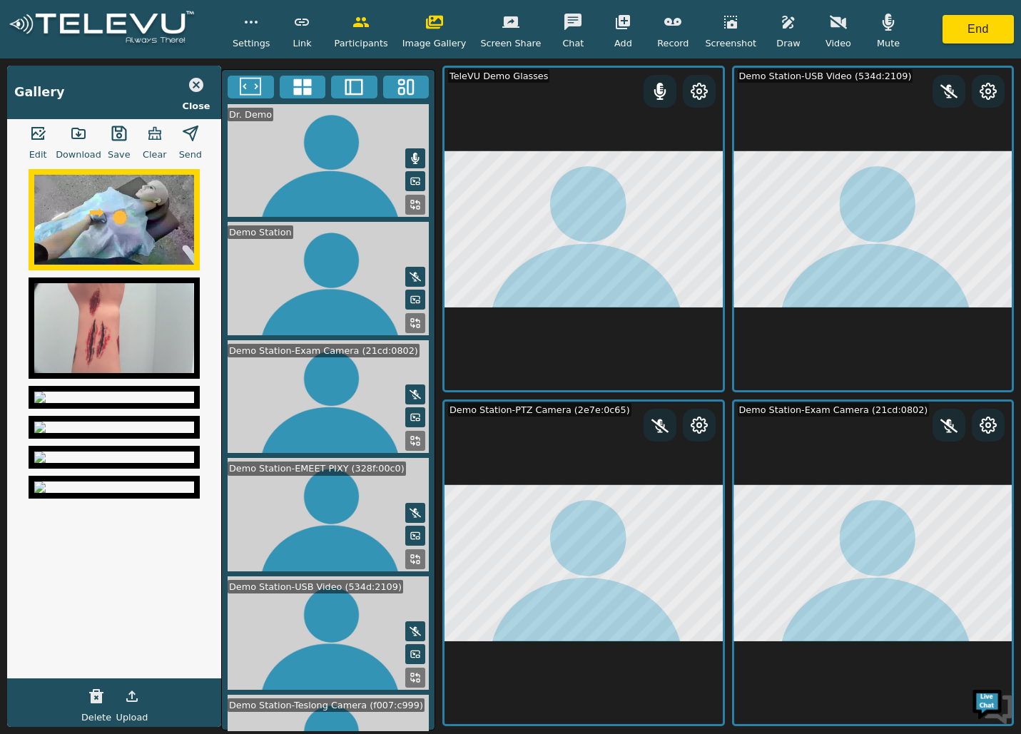
click at [183, 126] on icon "button" at bounding box center [190, 133] width 17 height 17
click at [155, 132] on icon "button" at bounding box center [154, 133] width 17 height 17
click at [782, 26] on icon "button" at bounding box center [788, 22] width 12 height 13
click at [136, 695] on icon "button" at bounding box center [131, 696] width 17 height 17
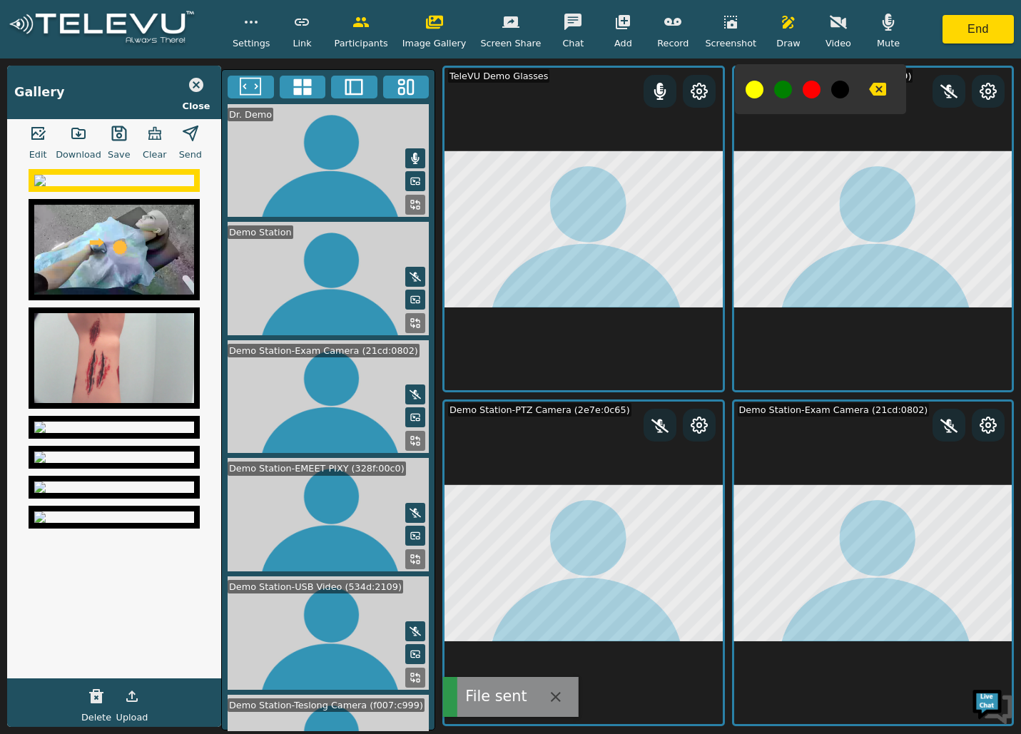
click at [192, 132] on icon "button" at bounding box center [190, 133] width 17 height 17
click at [41, 131] on icon "button" at bounding box center [37, 133] width 17 height 17
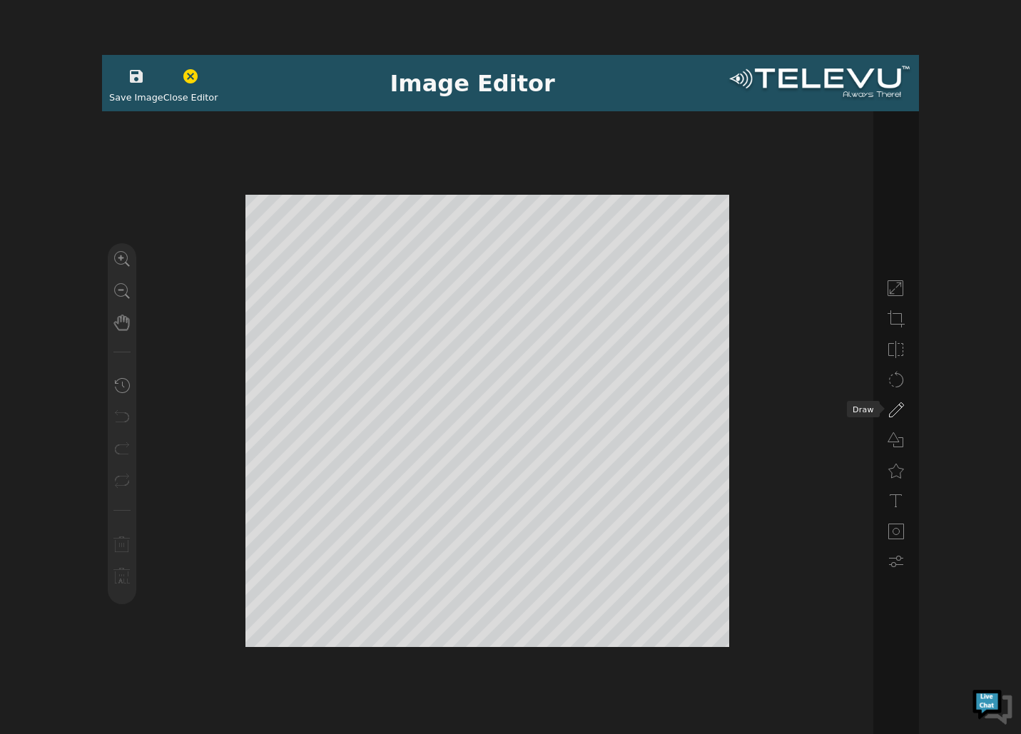
click at [889, 409] on icon at bounding box center [895, 410] width 17 height 17
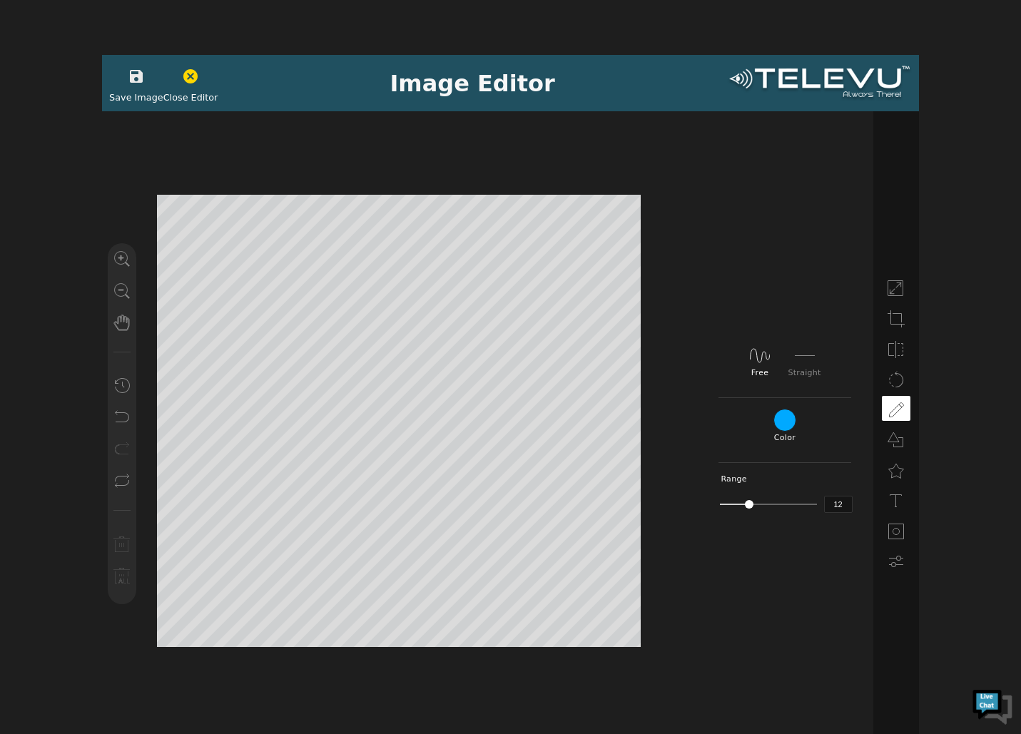
click at [138, 72] on icon "button" at bounding box center [136, 76] width 17 height 17
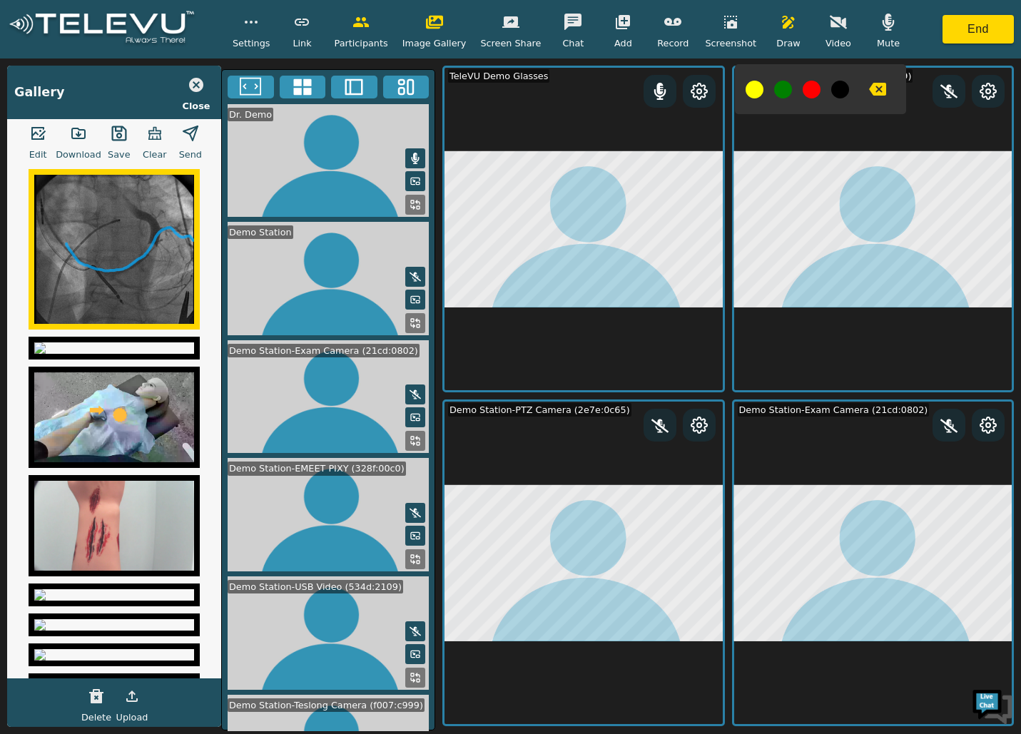
click at [191, 127] on polygon "button" at bounding box center [190, 133] width 14 height 14
click at [142, 131] on button "button" at bounding box center [155, 133] width 36 height 29
click at [202, 88] on icon "button" at bounding box center [196, 85] width 14 height 14
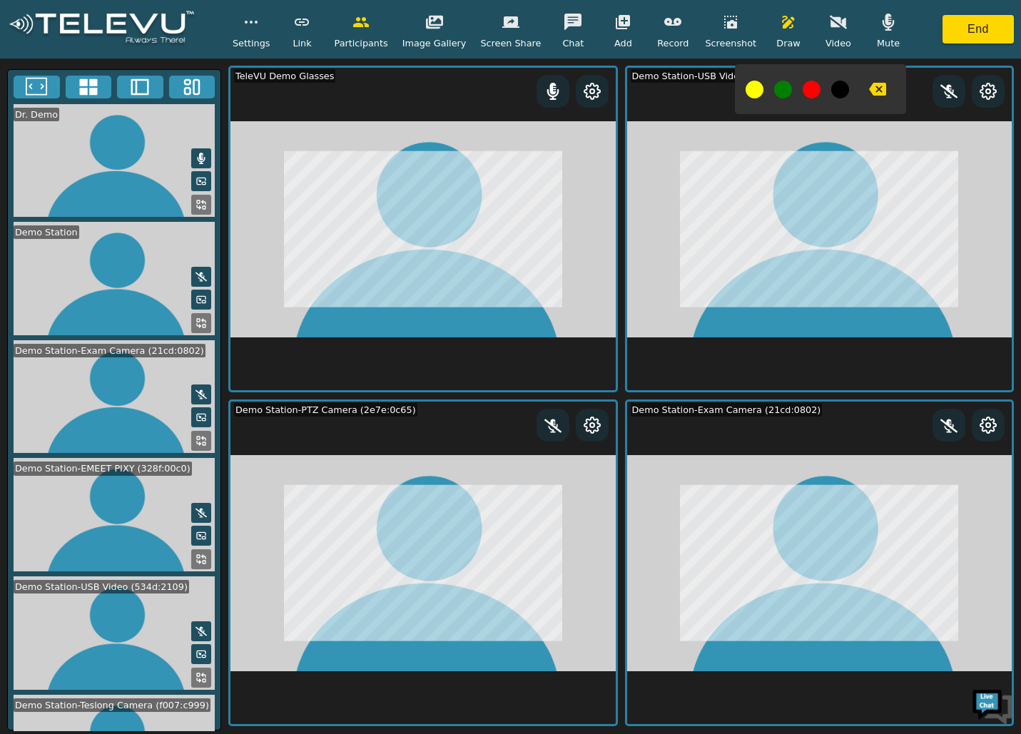
click at [664, 24] on icon "button" at bounding box center [672, 22] width 17 height 8
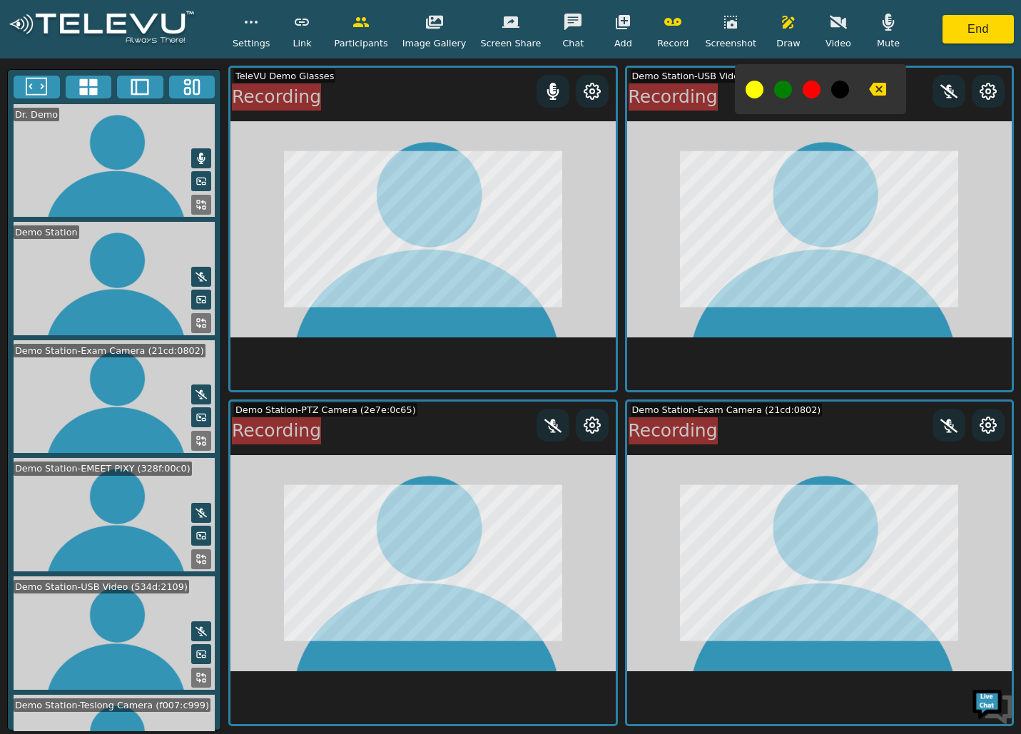
click at [664, 28] on icon "button" at bounding box center [672, 22] width 17 height 17
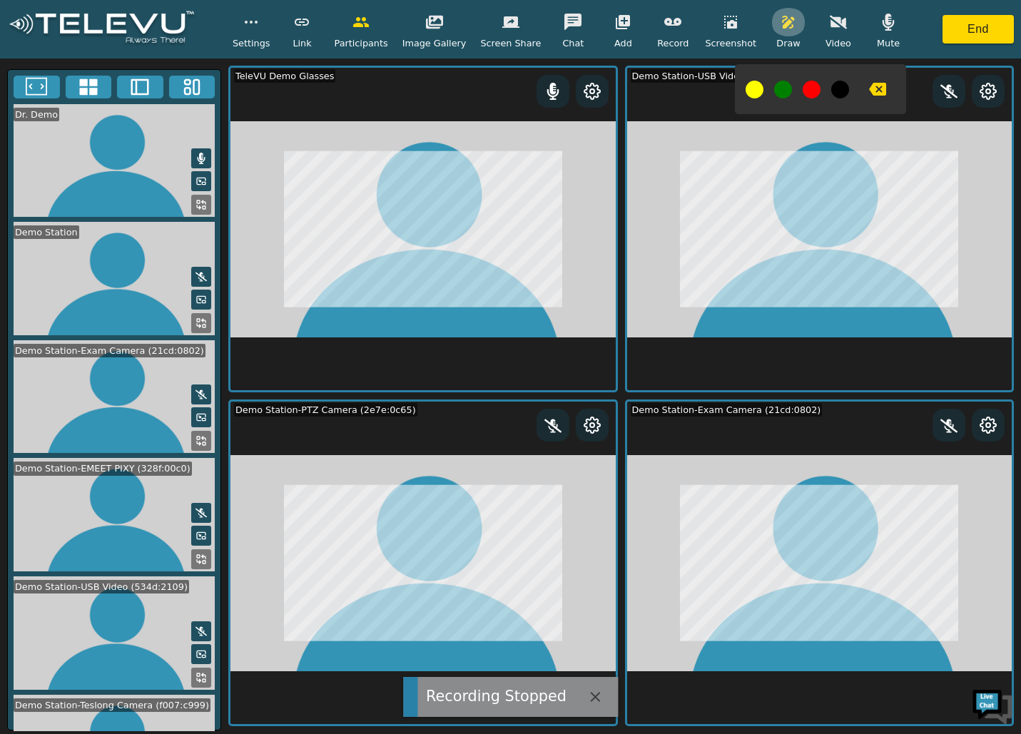
click at [770, 36] on button "button" at bounding box center [788, 22] width 36 height 29
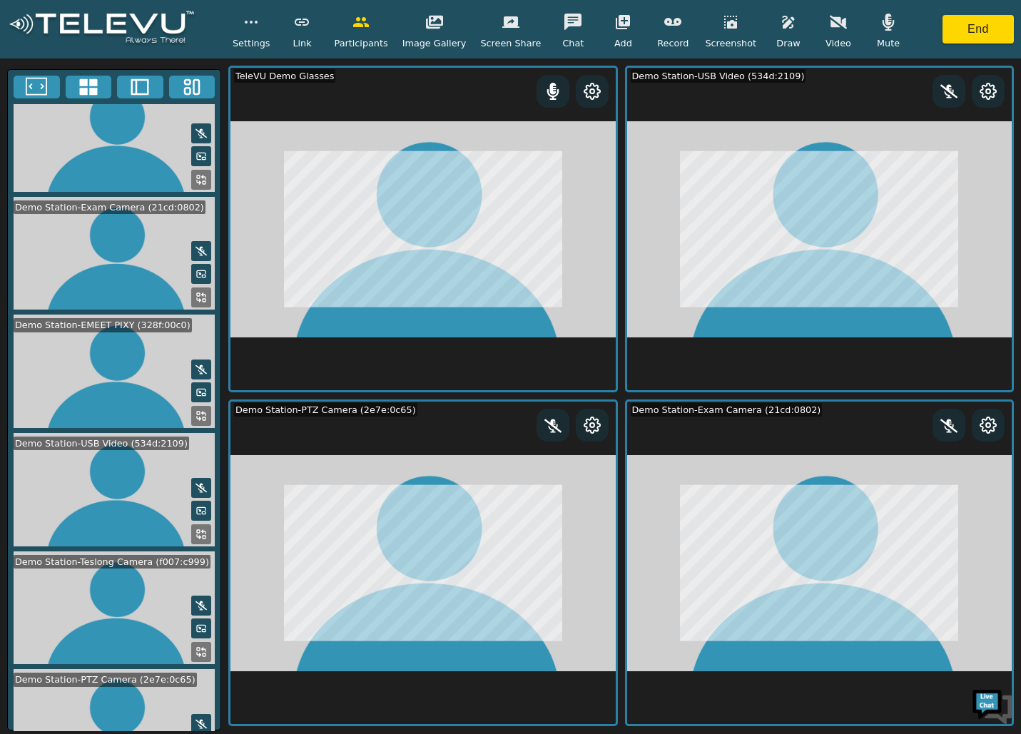
scroll to position [287, 0]
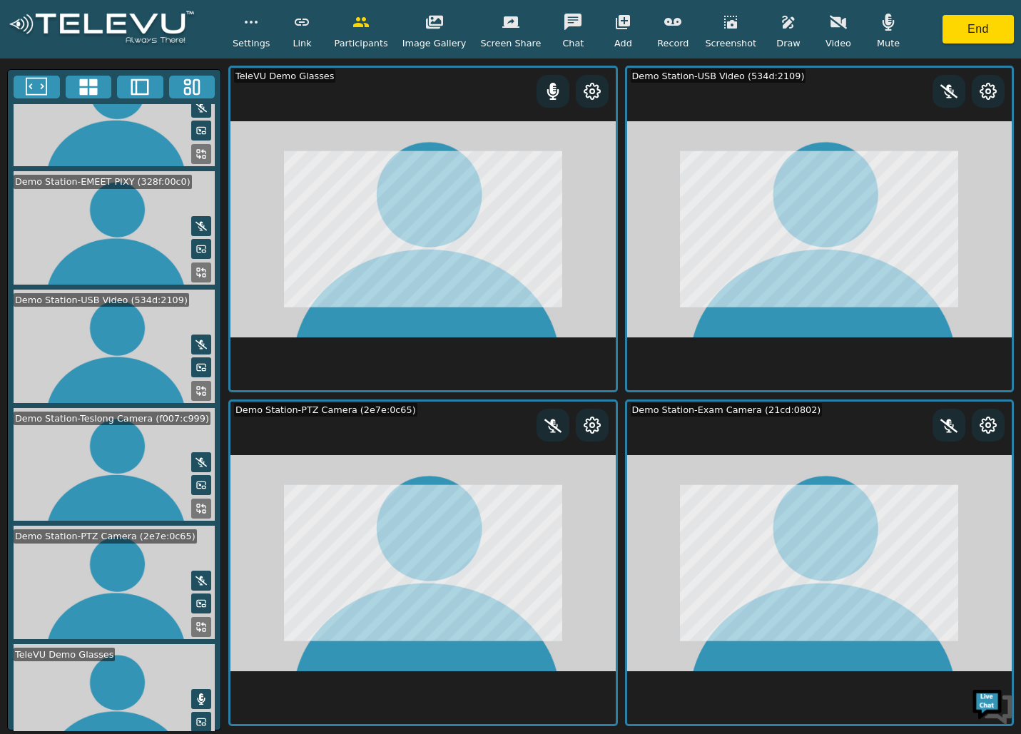
click at [195, 362] on icon at bounding box center [200, 367] width 11 height 11
click at [202, 387] on icon at bounding box center [204, 389] width 4 height 4
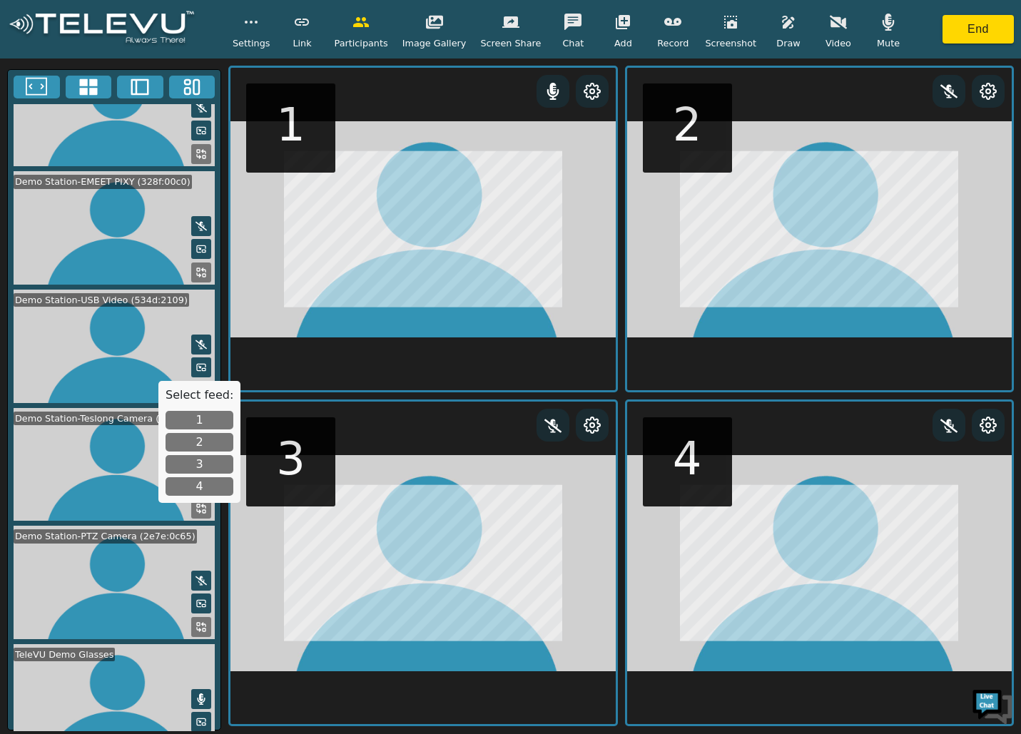
click at [195, 362] on icon at bounding box center [200, 367] width 11 height 11
click at [258, 25] on icon "button" at bounding box center [250, 22] width 17 height 17
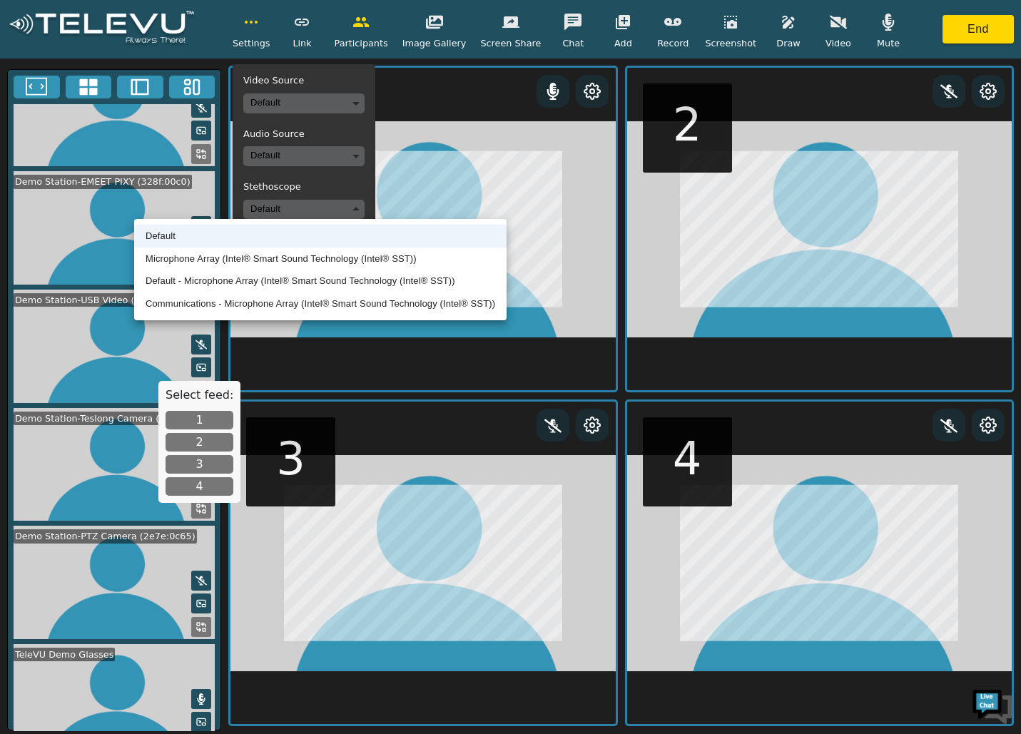
click at [294, 210] on body "Settings Video Source Default Audio Source Default Stethoscope Default Sync Lay…" at bounding box center [510, 367] width 1021 height 734
click at [295, 206] on div at bounding box center [510, 367] width 1021 height 734
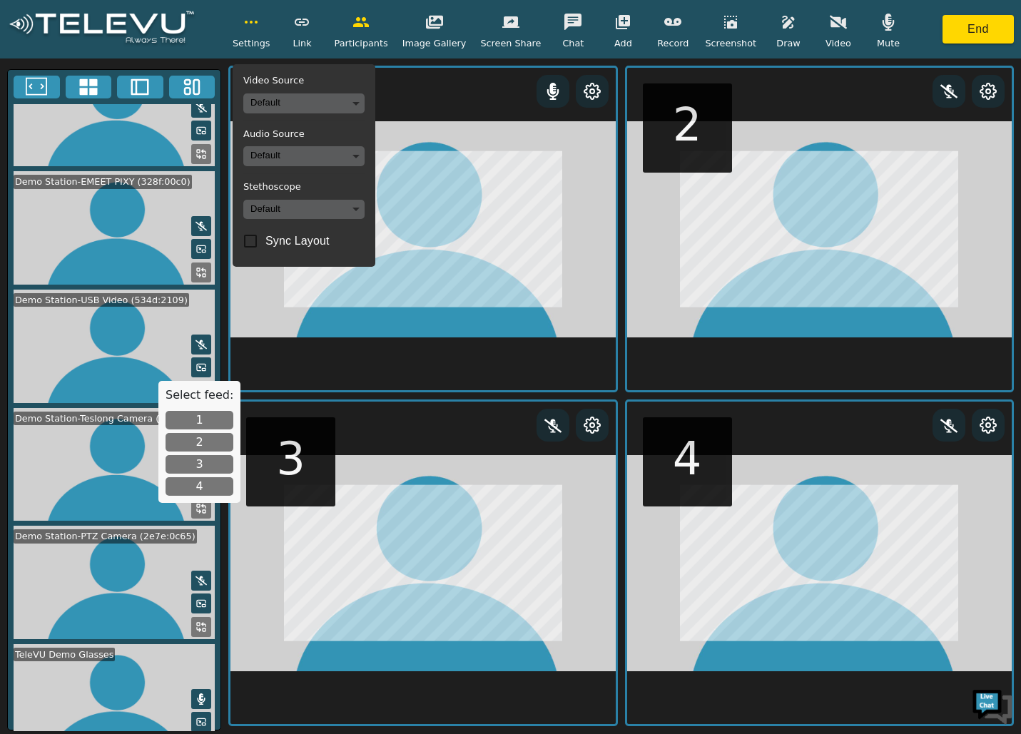
click at [252, 22] on circle "button" at bounding box center [250, 21] width 1 height 1
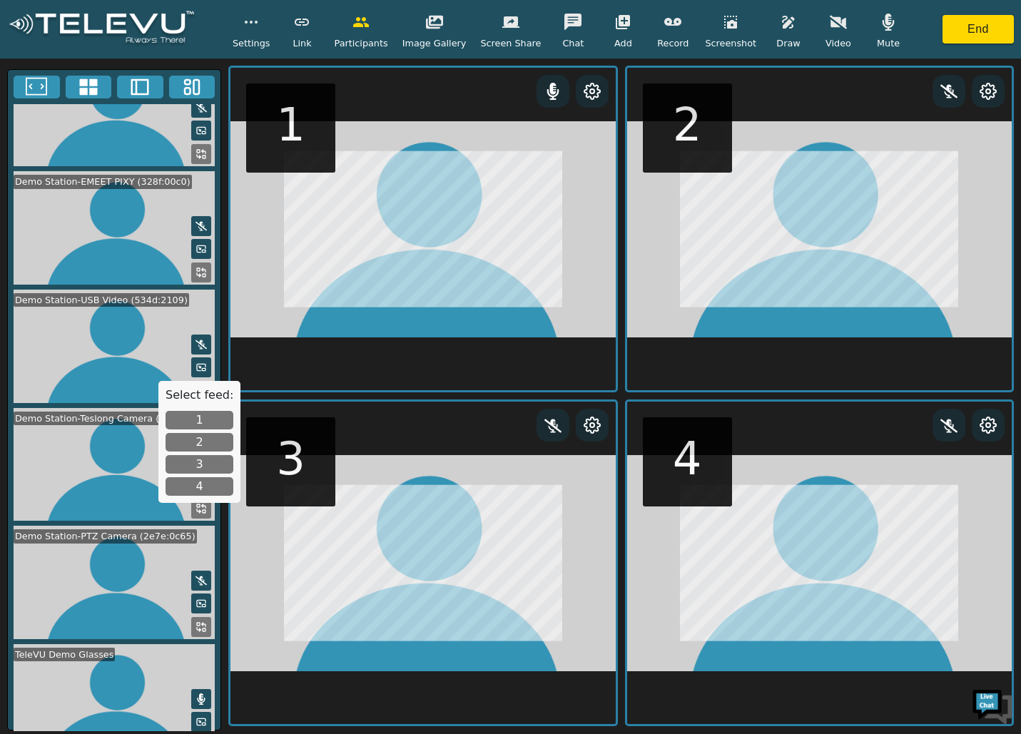
click at [593, 423] on circle at bounding box center [592, 425] width 4 height 4
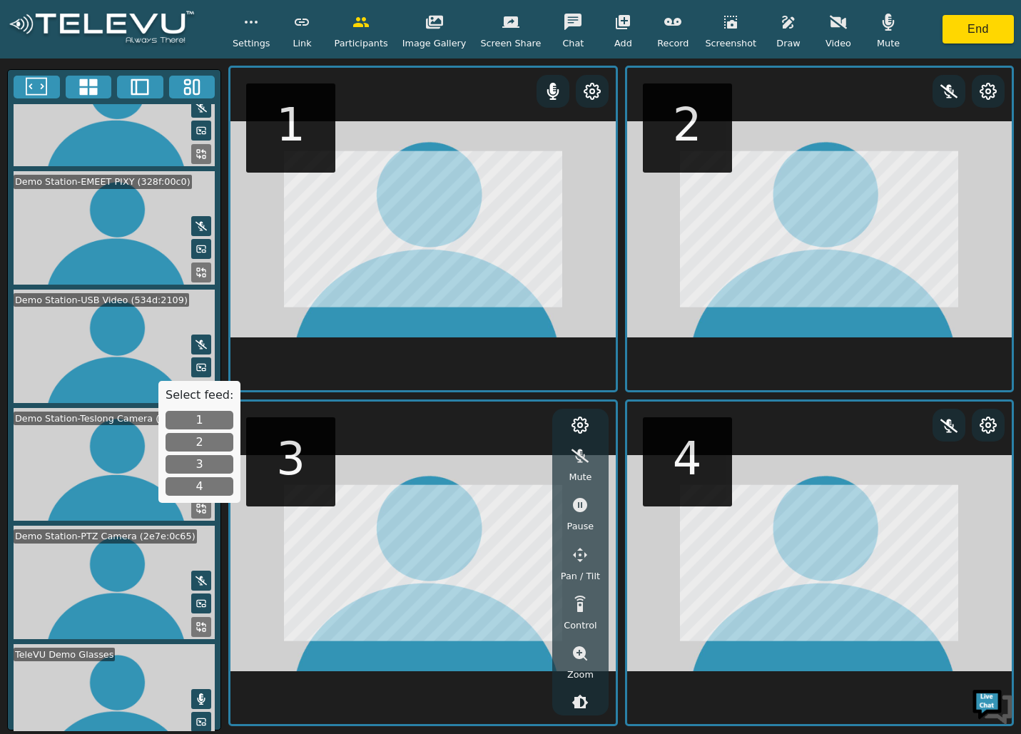
click at [587, 555] on icon "button" at bounding box center [579, 554] width 17 height 17
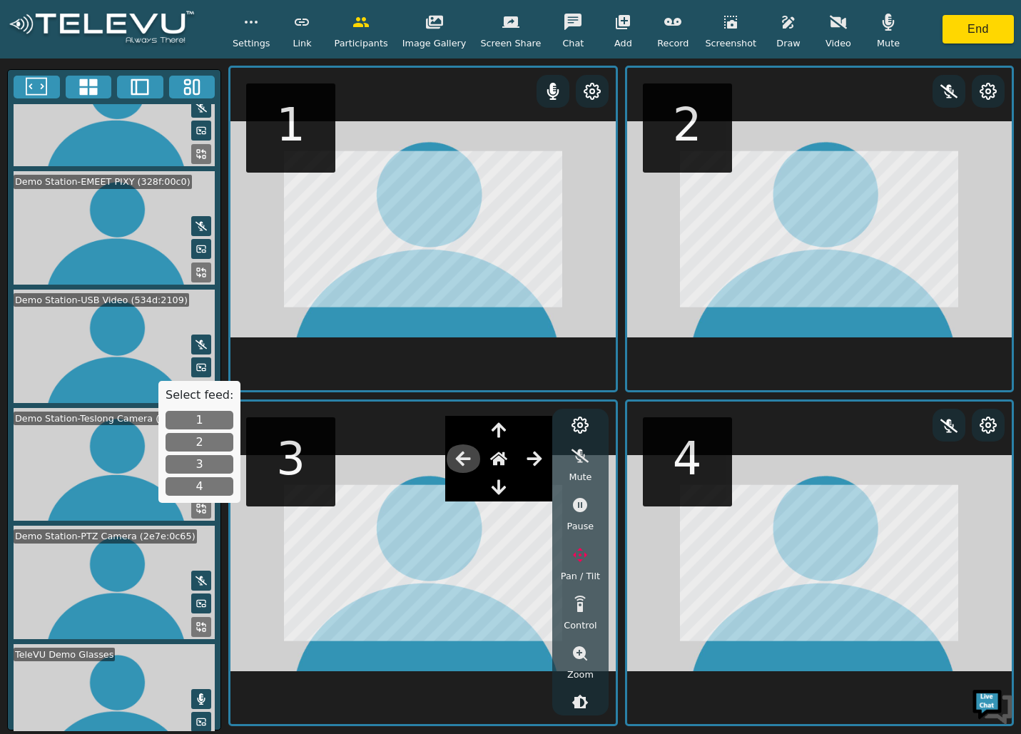
click at [466, 459] on icon "button" at bounding box center [463, 458] width 15 height 14
click at [541, 457] on icon "button" at bounding box center [534, 458] width 15 height 14
click at [507, 486] on icon "button" at bounding box center [498, 487] width 17 height 17
click at [506, 487] on icon "button" at bounding box center [498, 487] width 14 height 15
click at [590, 655] on button "button" at bounding box center [580, 653] width 36 height 29
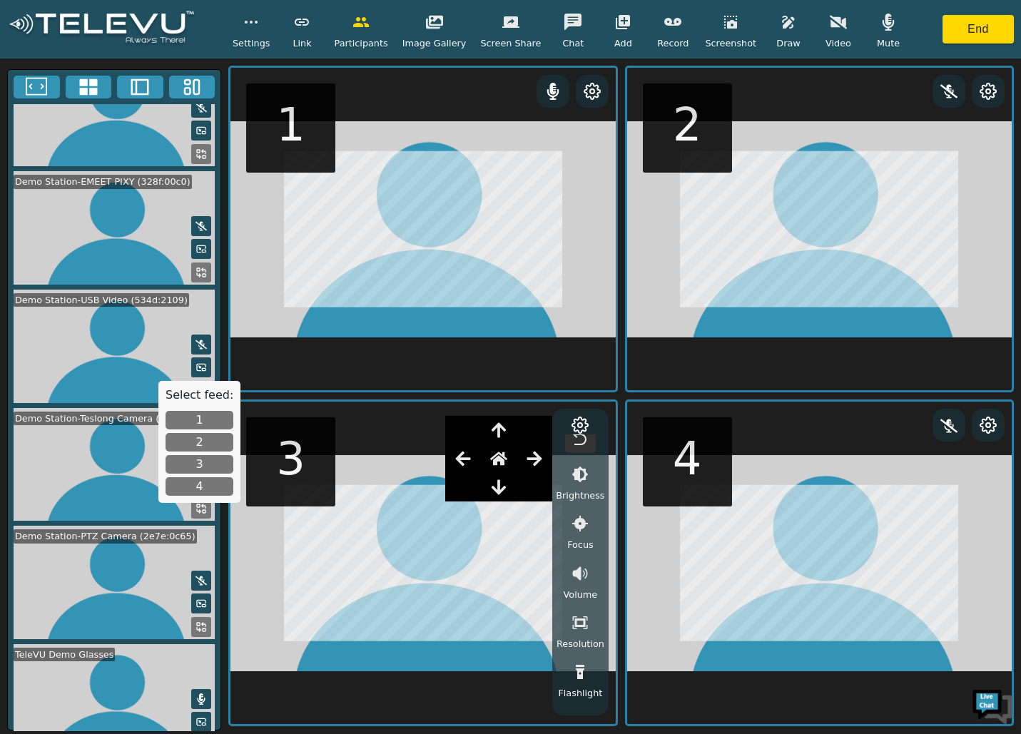
scroll to position [214, 0]
click at [578, 485] on icon "button" at bounding box center [579, 488] width 13 height 13
click at [481, 461] on button "button" at bounding box center [463, 458] width 36 height 29
click at [479, 461] on button "button" at bounding box center [463, 458] width 36 height 29
click at [581, 514] on icon "button" at bounding box center [579, 516] width 17 height 17
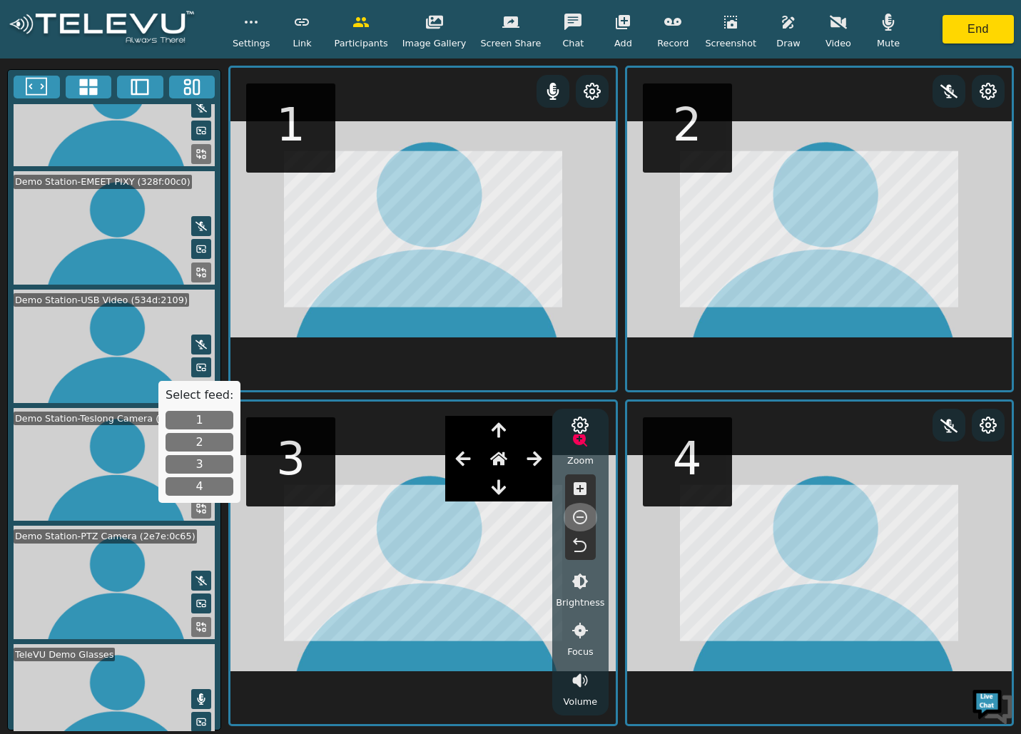
click at [581, 512] on icon "button" at bounding box center [579, 516] width 17 height 17
click at [581, 539] on icon "button" at bounding box center [579, 545] width 17 height 17
click at [598, 92] on icon at bounding box center [592, 91] width 16 height 16
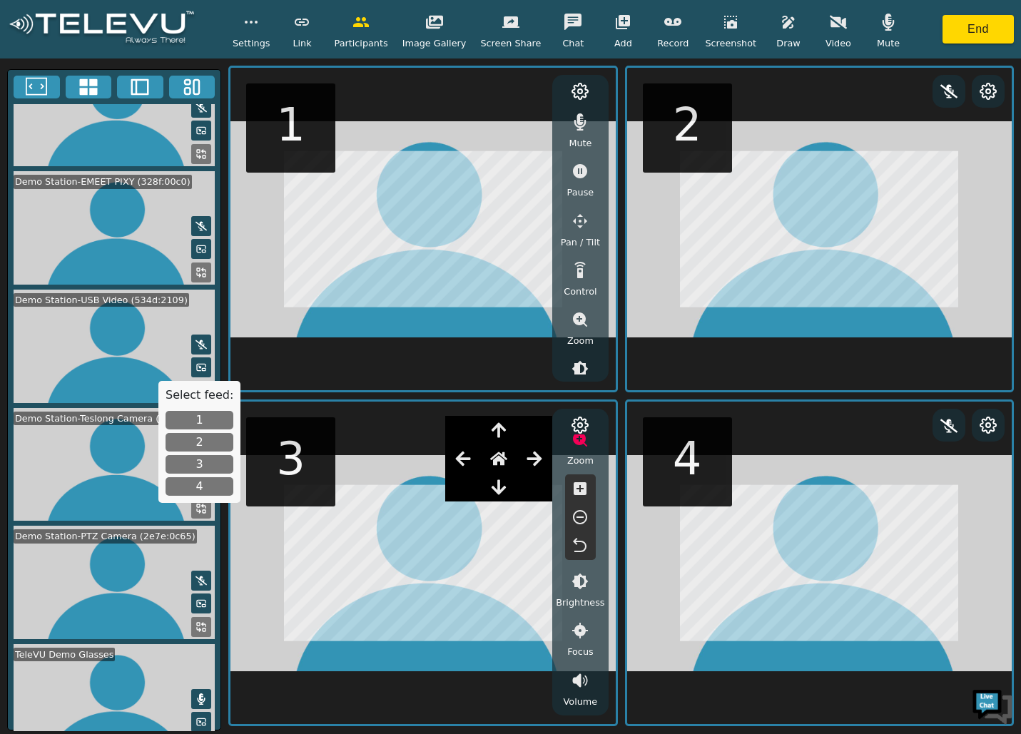
click at [582, 320] on icon "button" at bounding box center [580, 319] width 14 height 14
click at [580, 363] on icon "button" at bounding box center [579, 368] width 13 height 13
click at [583, 257] on icon "button" at bounding box center [579, 261] width 13 height 13
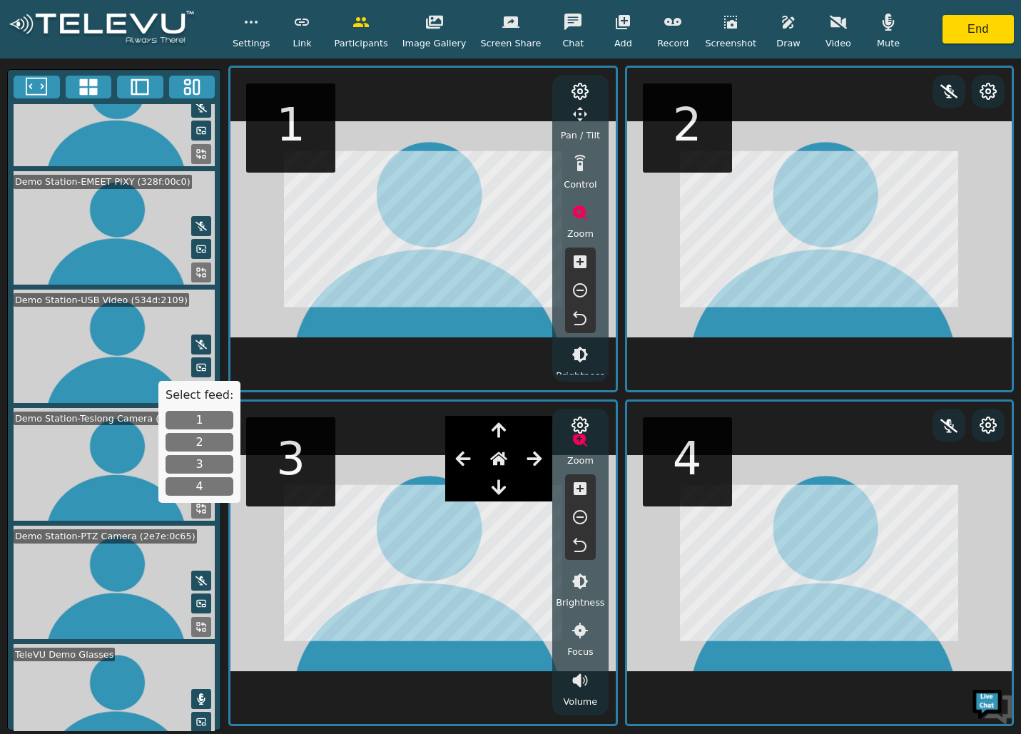
click at [582, 290] on icon "button" at bounding box center [580, 290] width 14 height 14
click at [583, 313] on icon "button" at bounding box center [579, 318] width 17 height 17
click at [583, 250] on icon "button" at bounding box center [580, 248] width 16 height 16
click at [580, 323] on icon "button" at bounding box center [579, 325] width 17 height 17
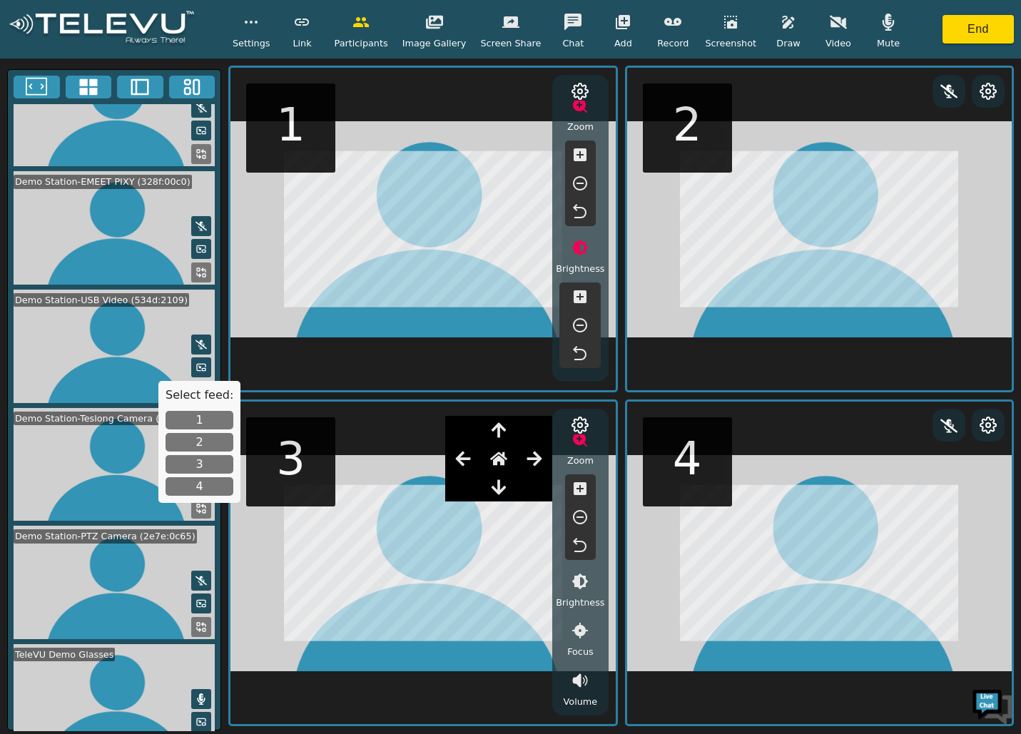
click at [580, 324] on icon "button" at bounding box center [579, 325] width 17 height 17
click at [578, 295] on icon "button" at bounding box center [579, 296] width 13 height 13
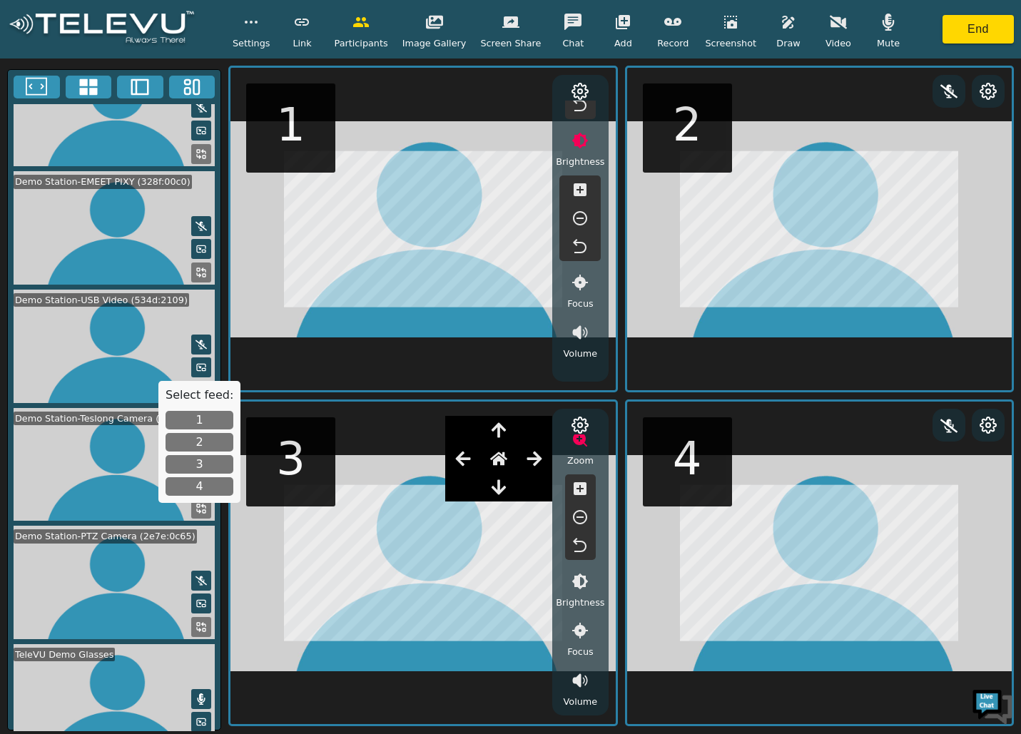
click at [579, 242] on icon "button" at bounding box center [580, 246] width 14 height 14
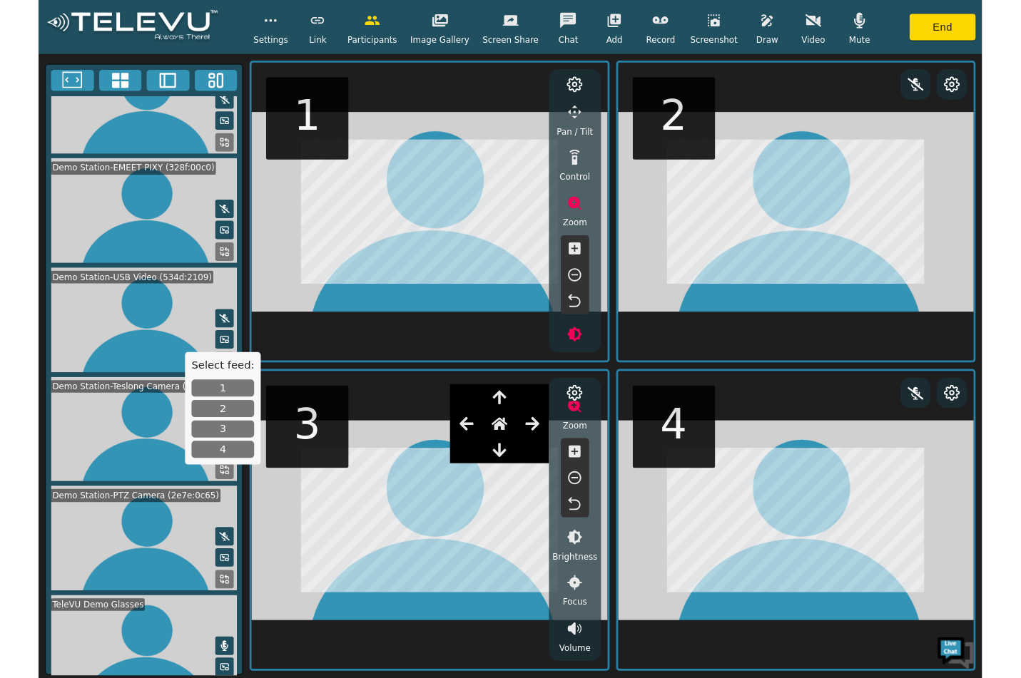
scroll to position [0, 0]
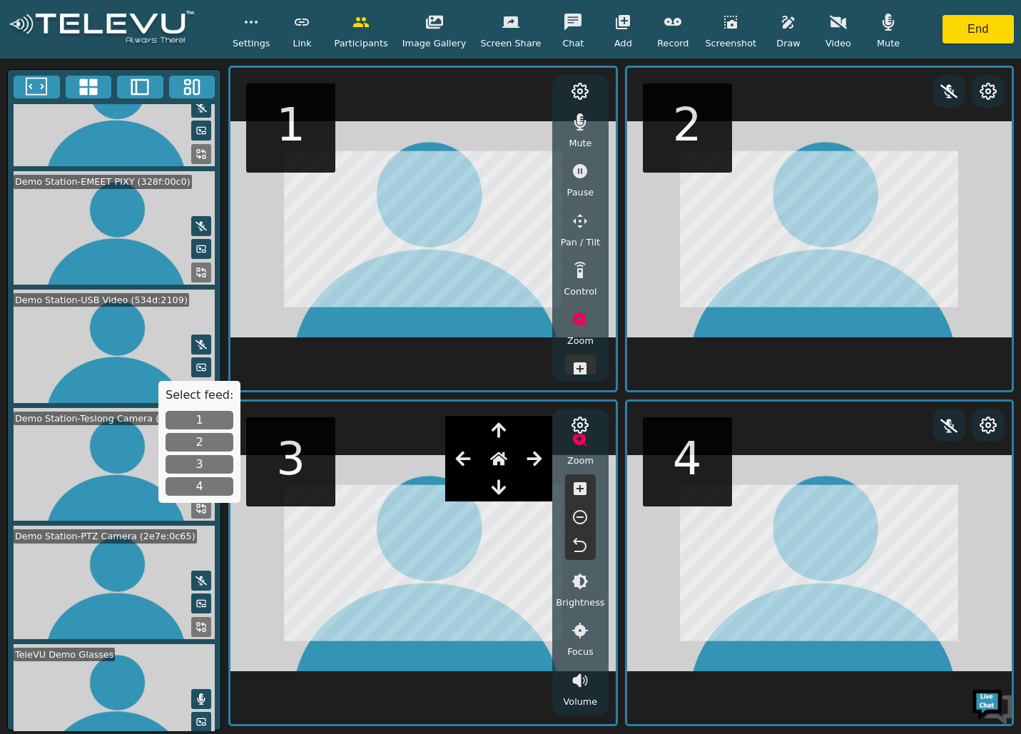
click at [991, 94] on icon at bounding box center [987, 91] width 17 height 17
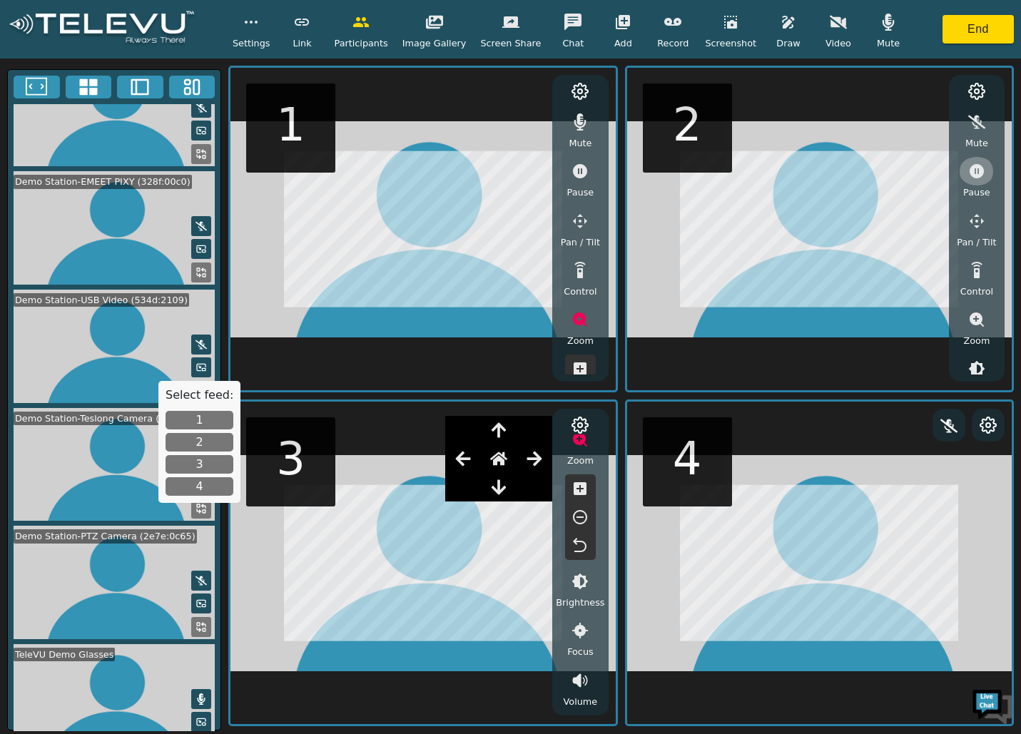
click at [971, 170] on icon "button" at bounding box center [976, 171] width 14 height 14
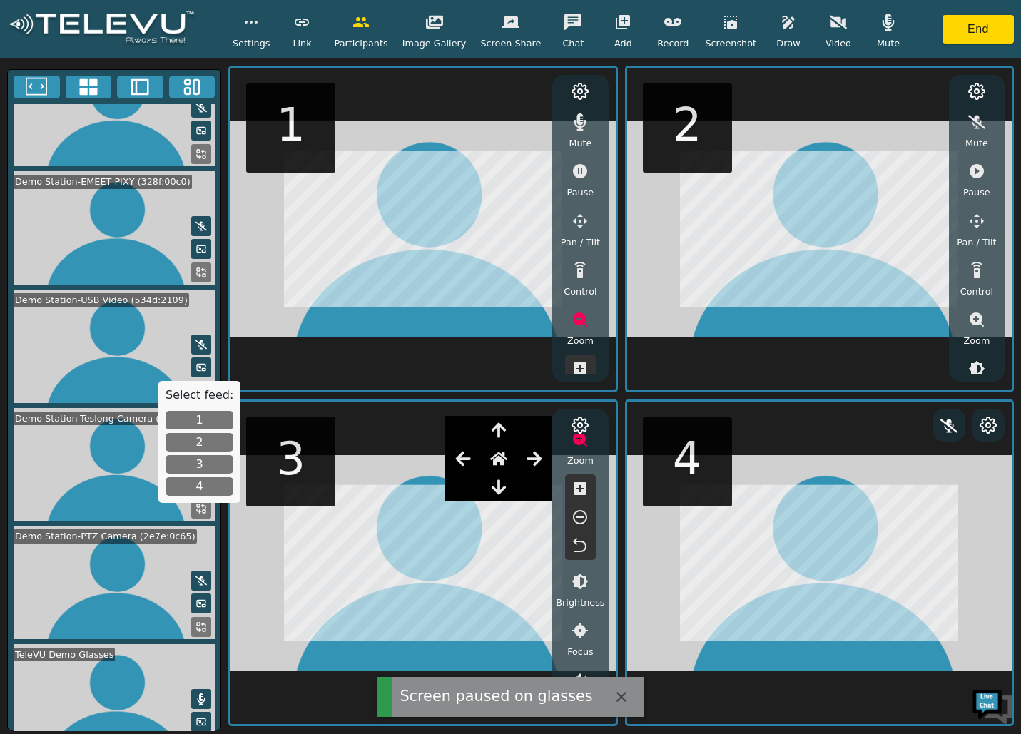
click at [973, 173] on icon "button" at bounding box center [976, 171] width 14 height 14
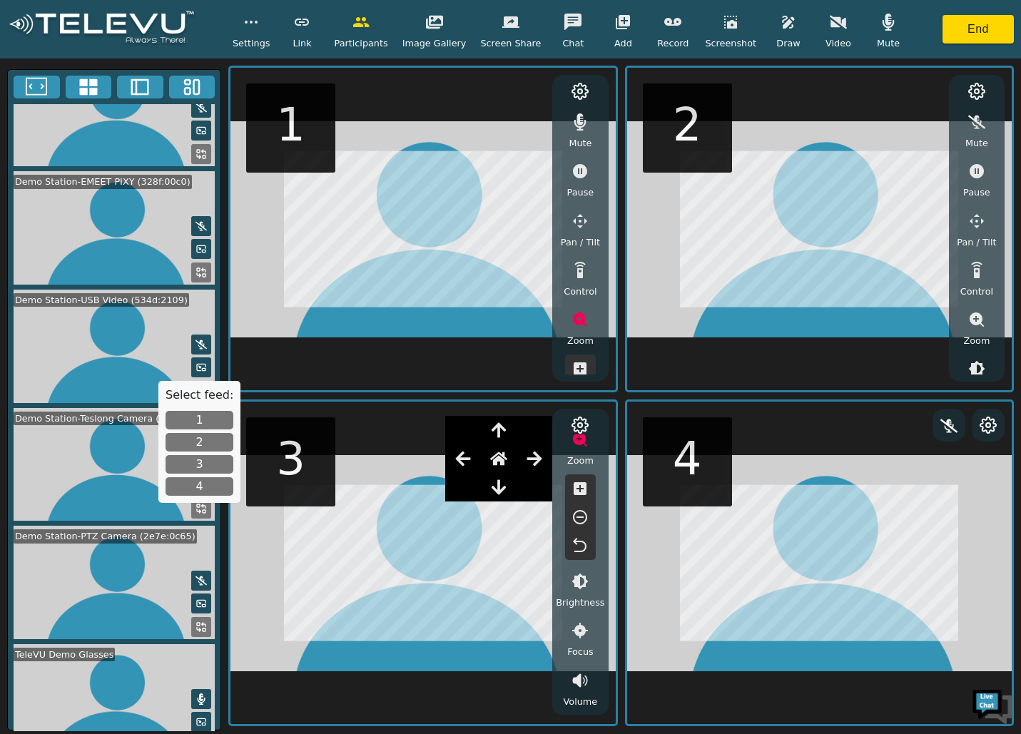
click at [588, 125] on button "button" at bounding box center [580, 122] width 36 height 29
click at [502, 29] on icon "button" at bounding box center [510, 22] width 17 height 17
click at [215, 419] on button "1" at bounding box center [199, 420] width 68 height 19
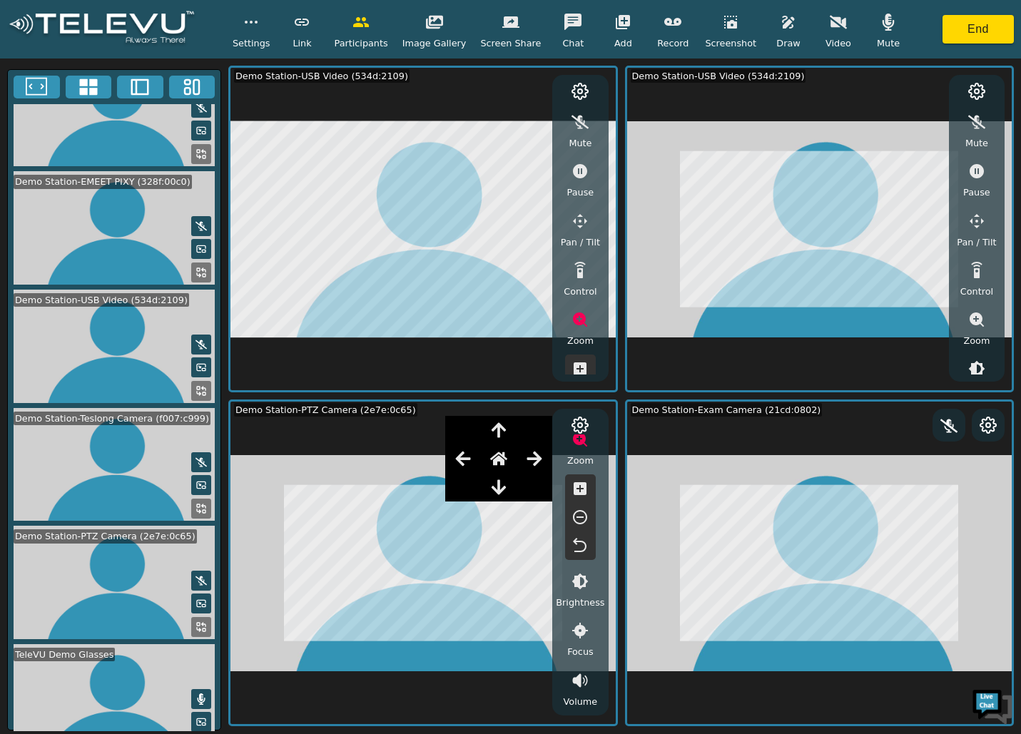
click at [201, 733] on button at bounding box center [201, 745] width 20 height 20
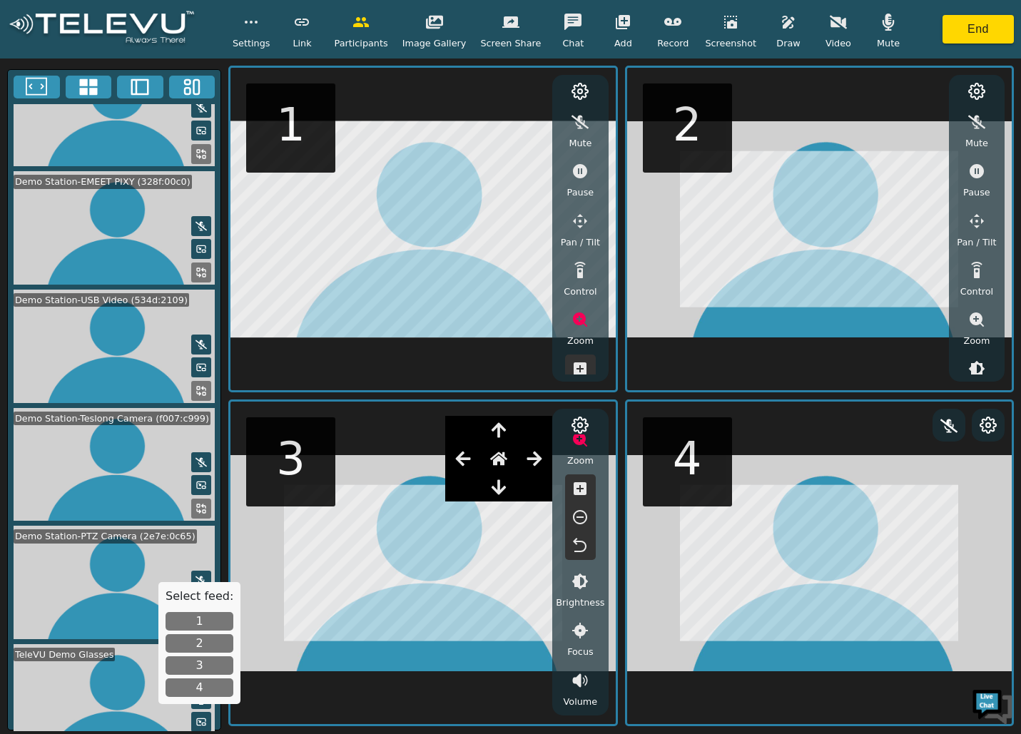
click at [186, 616] on button "1" at bounding box center [199, 621] width 68 height 19
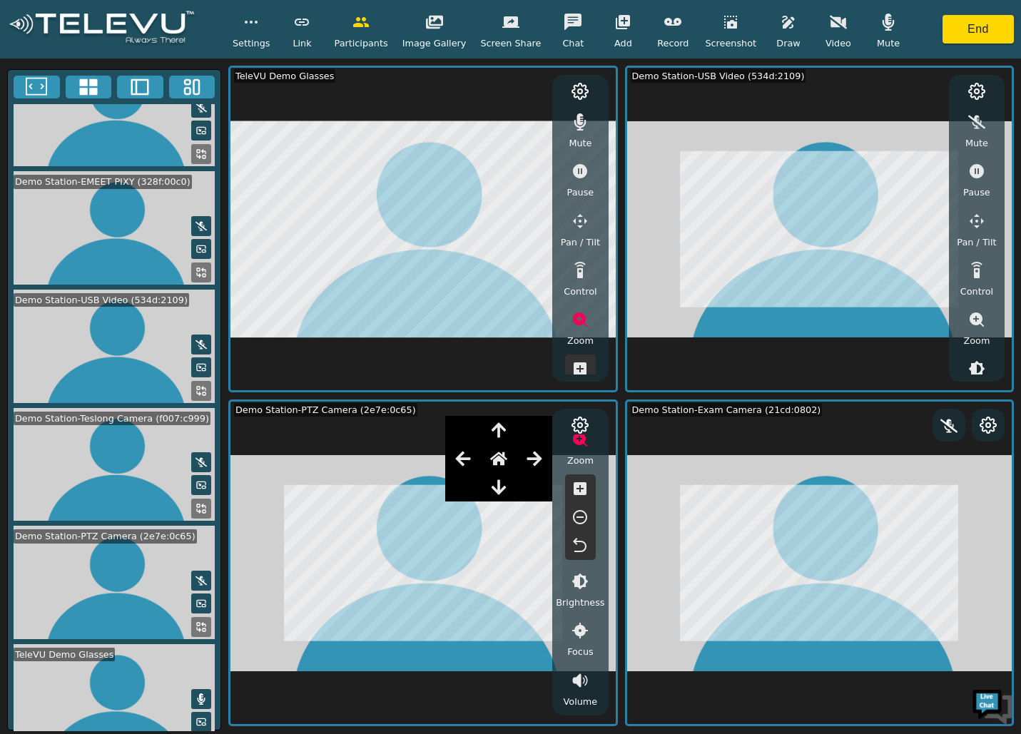
click at [501, 39] on span "Screen Share" at bounding box center [510, 43] width 61 height 14
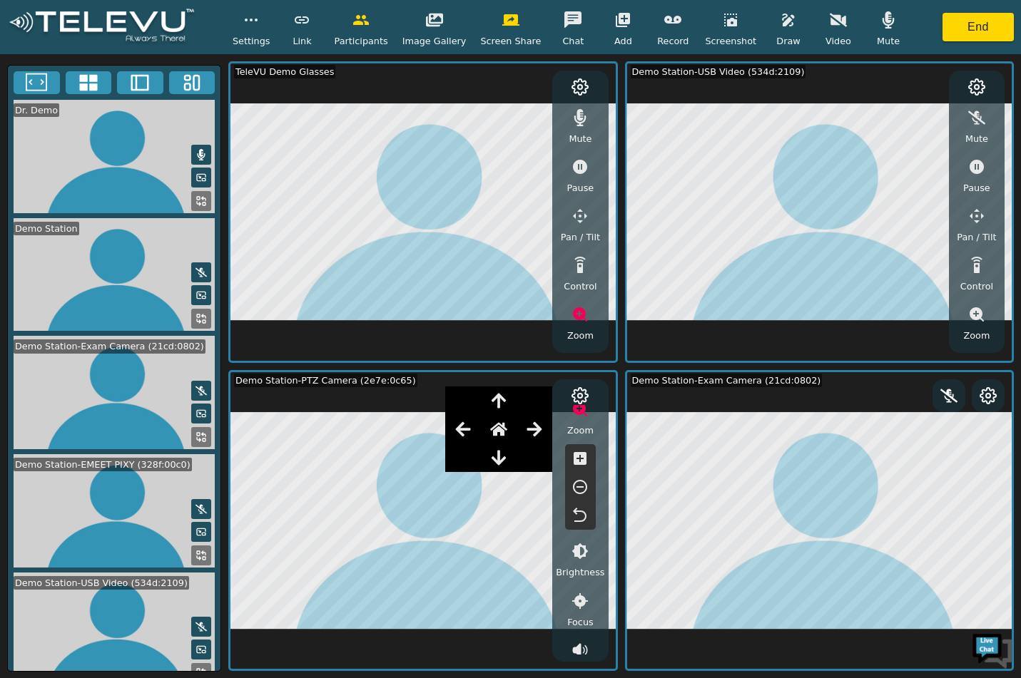
click at [196, 195] on icon at bounding box center [200, 200] width 11 height 11
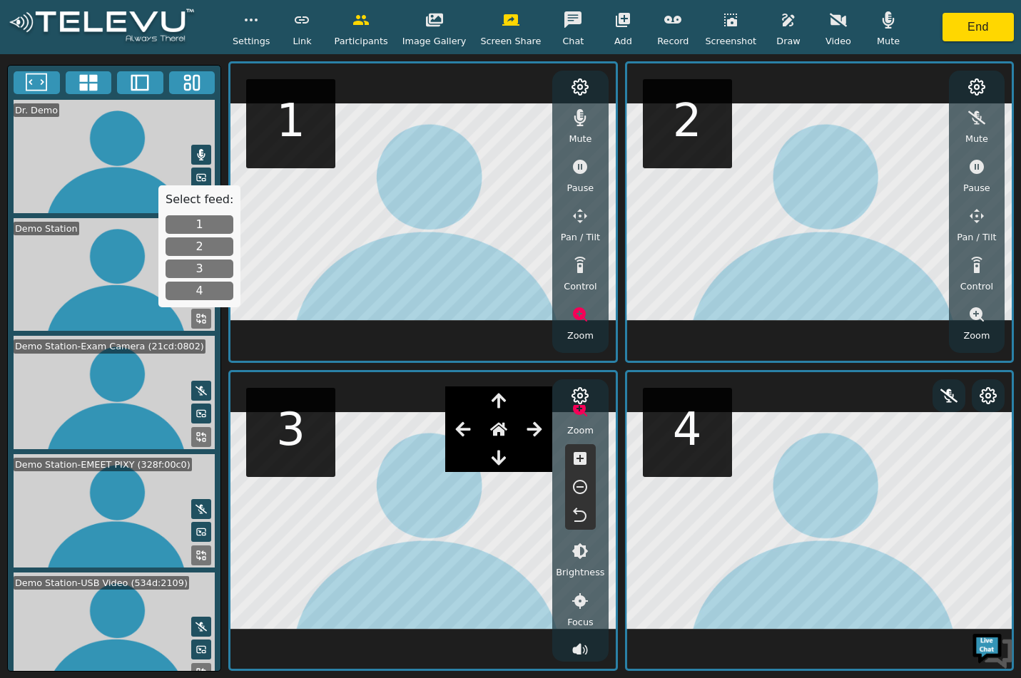
click at [206, 287] on button "4" at bounding box center [199, 291] width 68 height 19
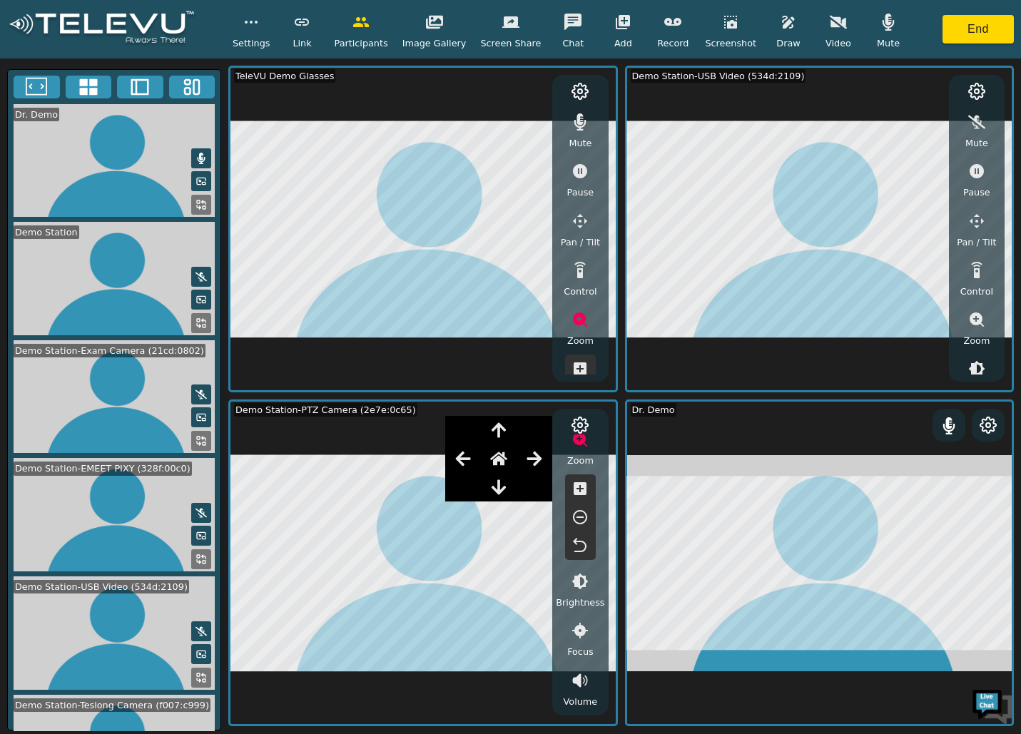
click at [196, 435] on icon at bounding box center [200, 440] width 11 height 11
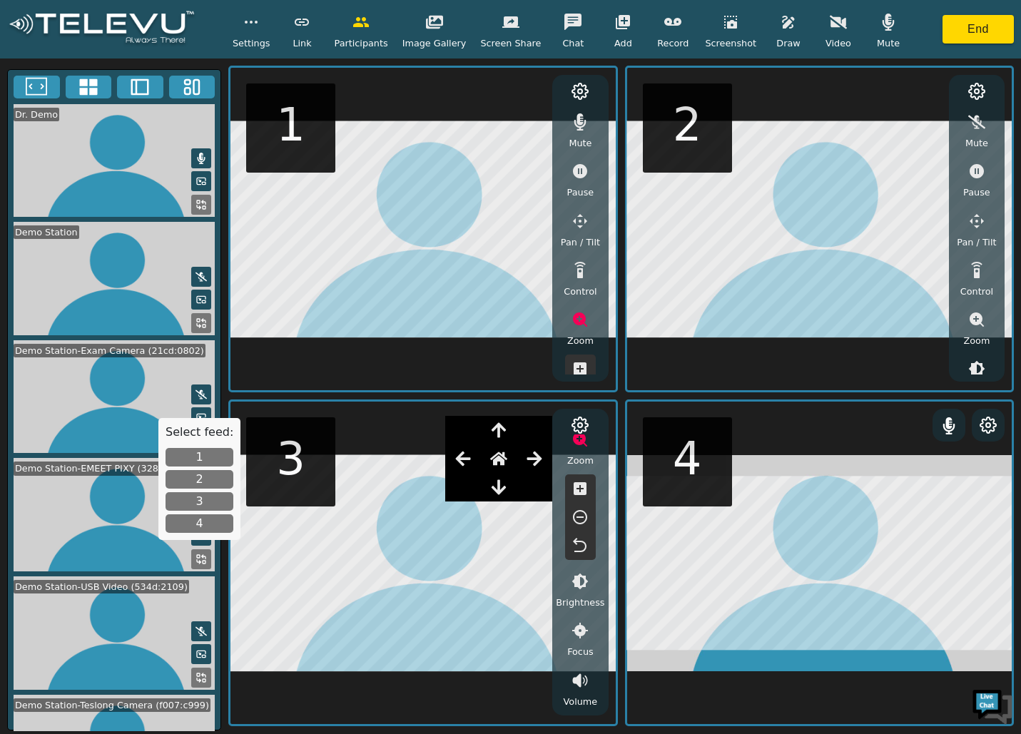
click at [198, 520] on button "4" at bounding box center [199, 523] width 68 height 19
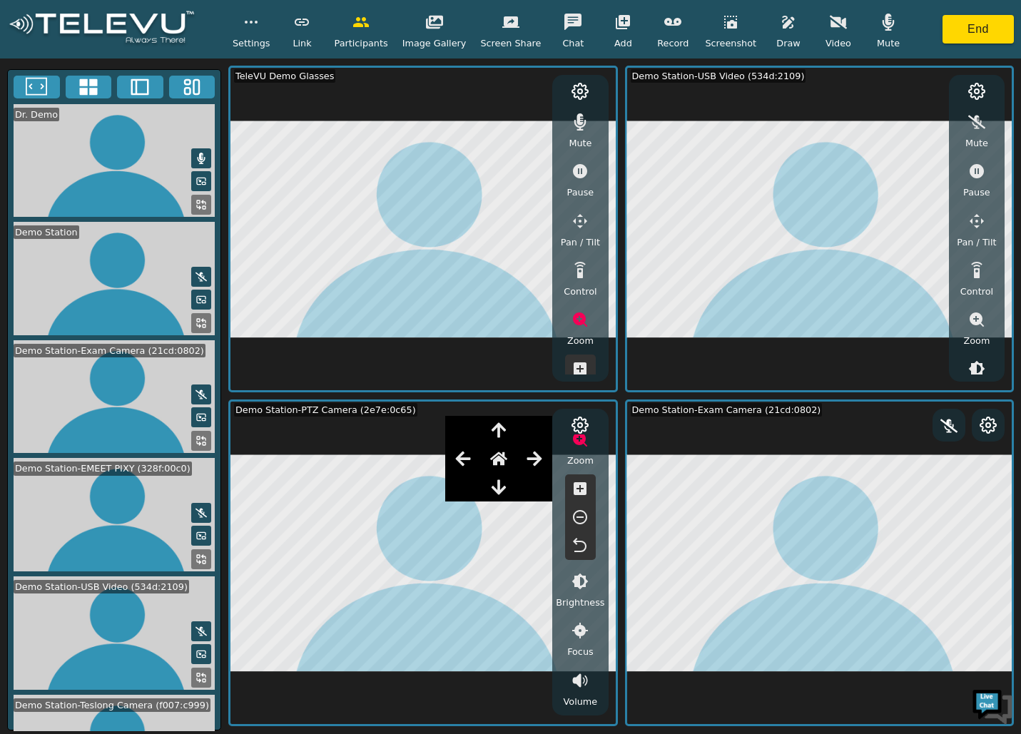
click at [978, 90] on circle at bounding box center [976, 91] width 4 height 4
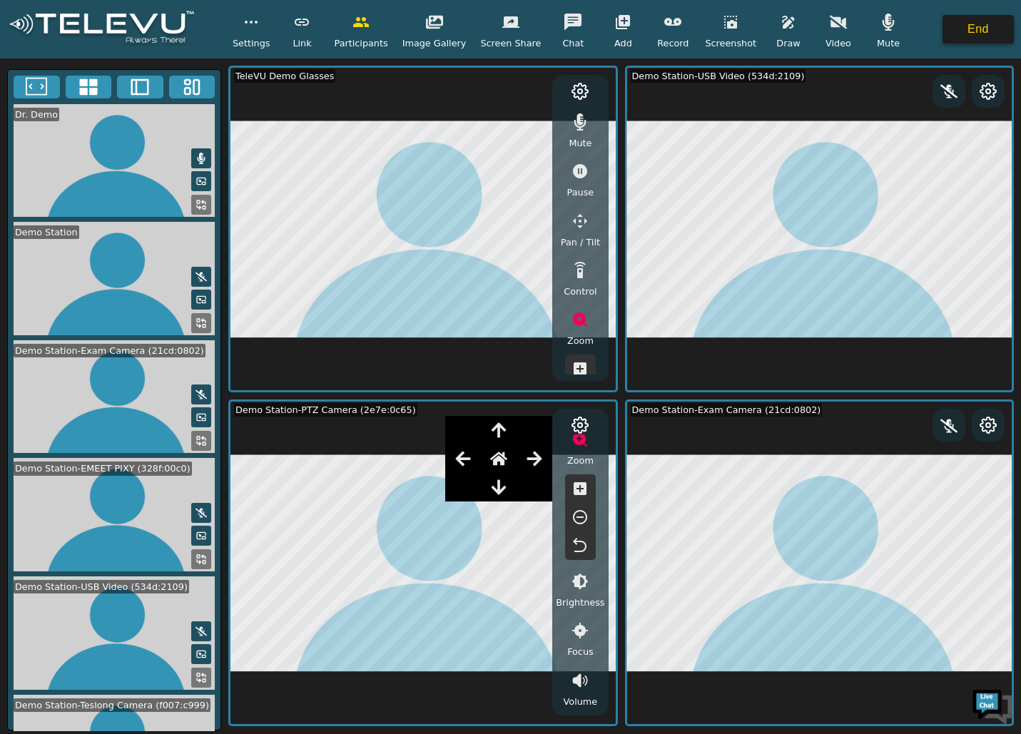
click at [946, 26] on button "End" at bounding box center [977, 29] width 71 height 29
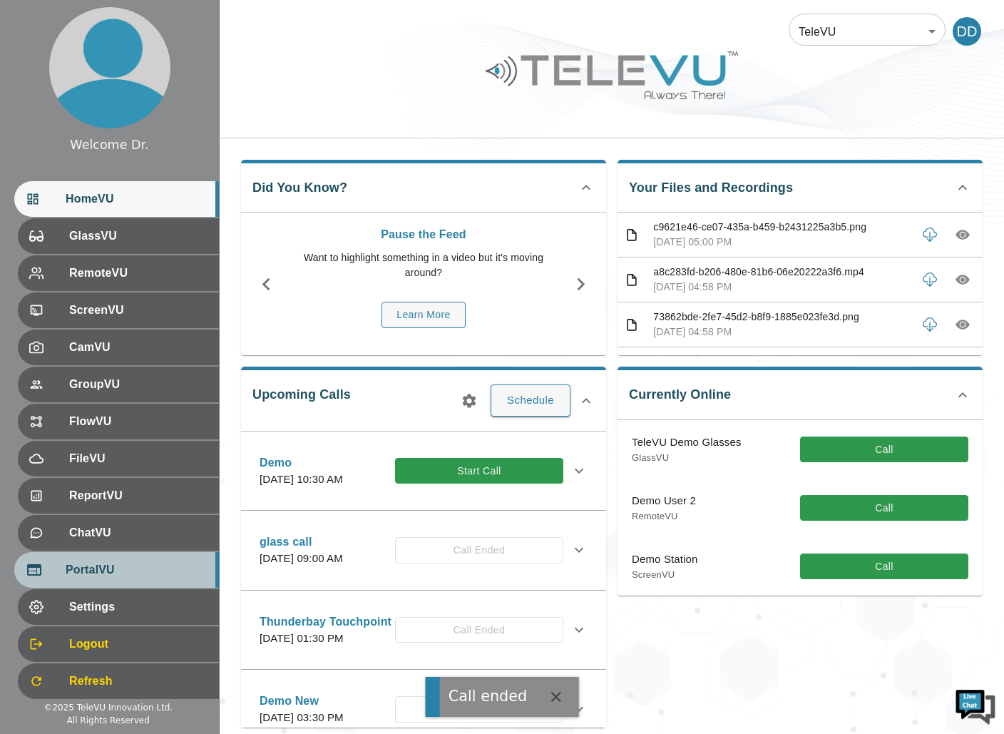
click at [96, 566] on span "PortalVU" at bounding box center [137, 569] width 142 height 17
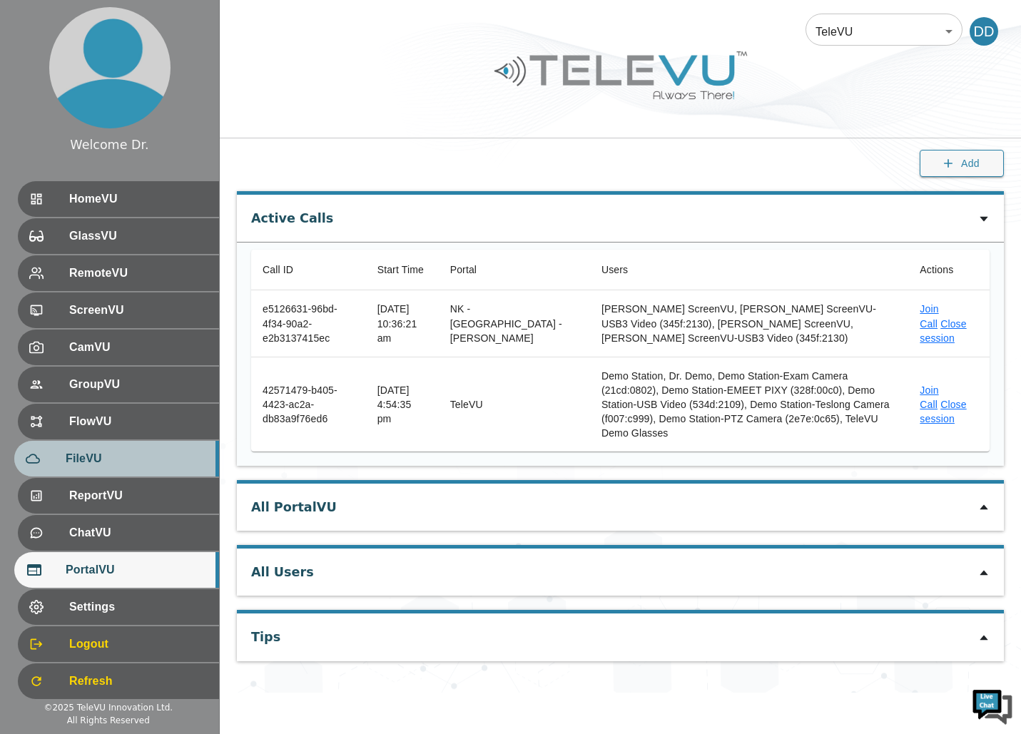
click at [82, 449] on div "FileVU" at bounding box center [116, 459] width 205 height 36
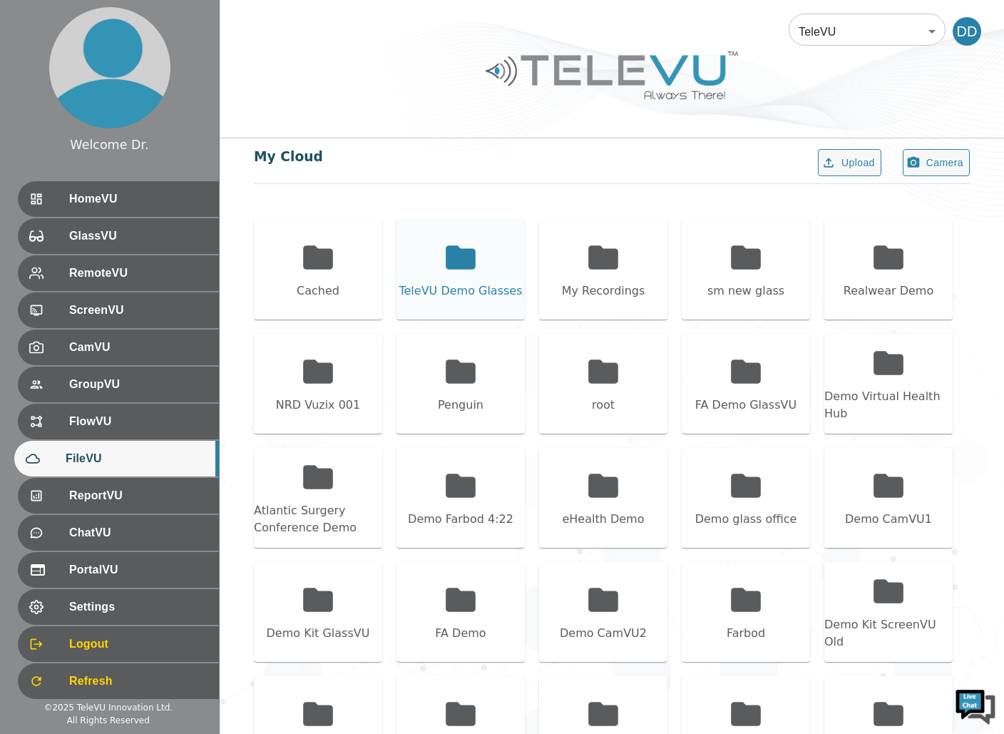
click at [458, 256] on icon at bounding box center [461, 257] width 30 height 24
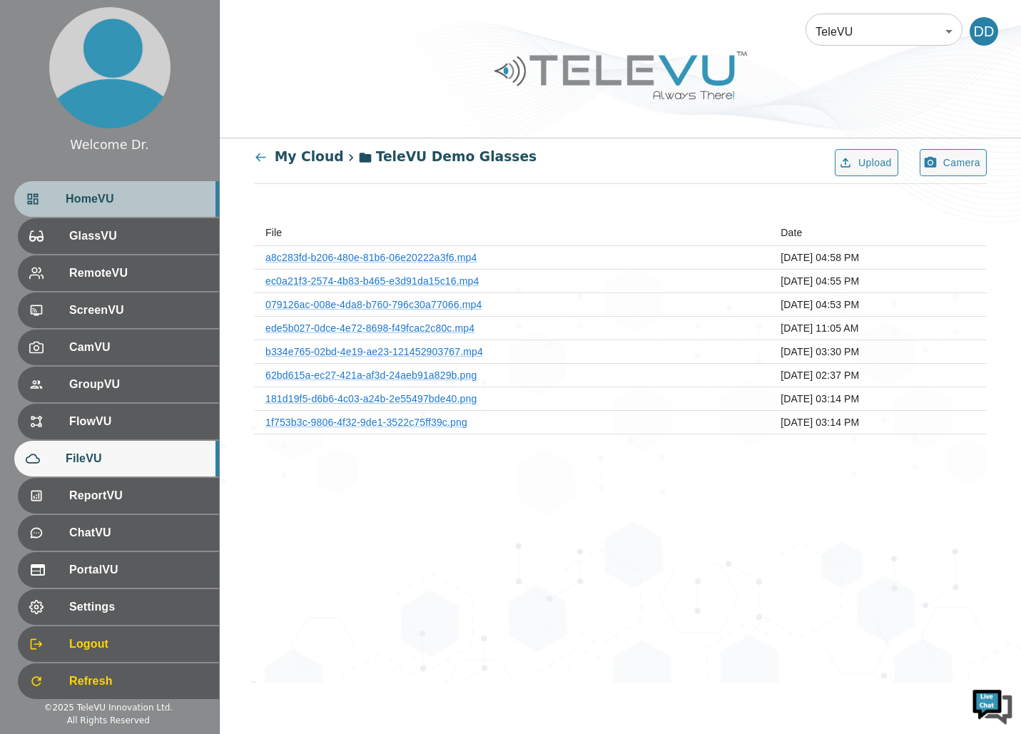
click at [111, 198] on span "HomeVU" at bounding box center [137, 198] width 142 height 17
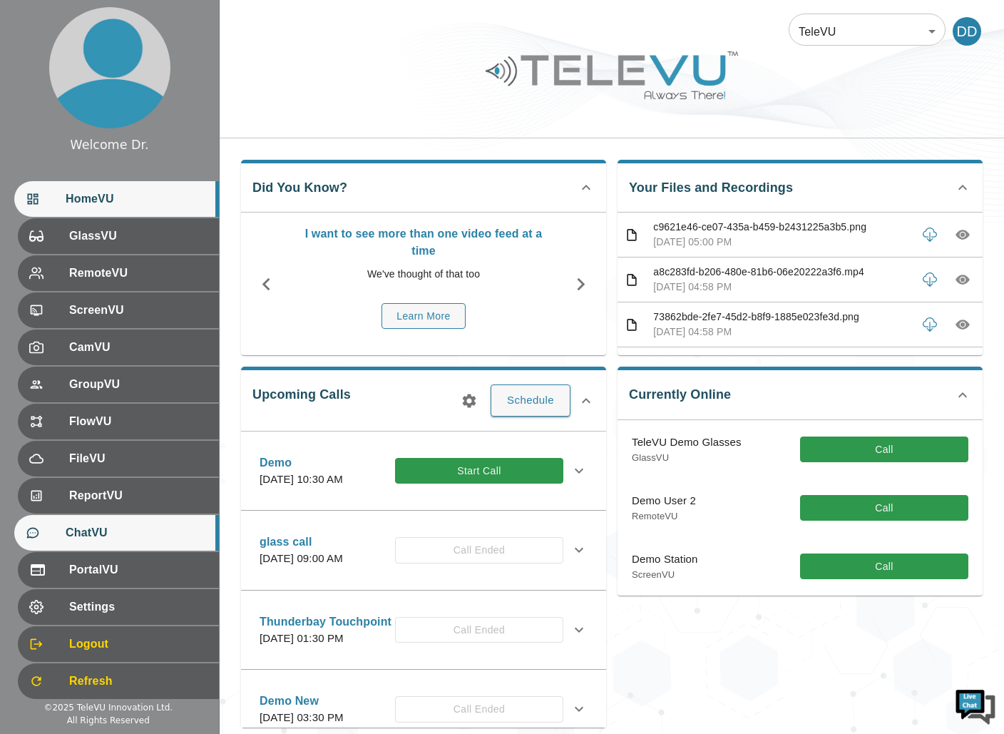
click at [91, 524] on span "ChatVU" at bounding box center [137, 532] width 142 height 17
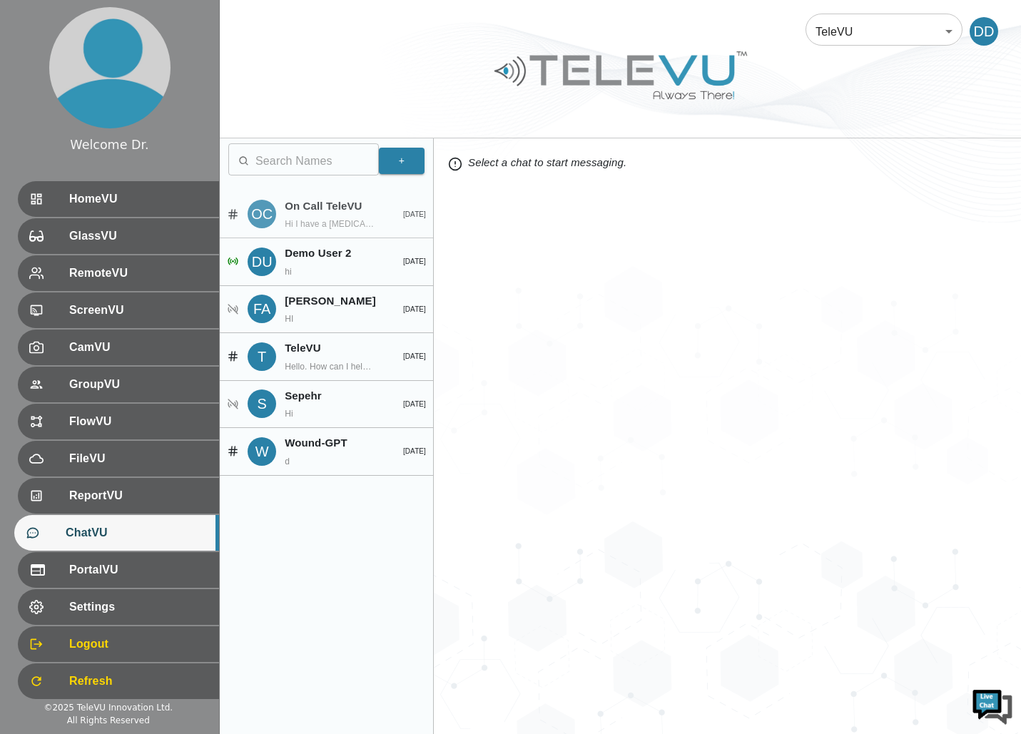
click at [337, 212] on p "On Call TeleVU" at bounding box center [334, 206] width 98 height 16
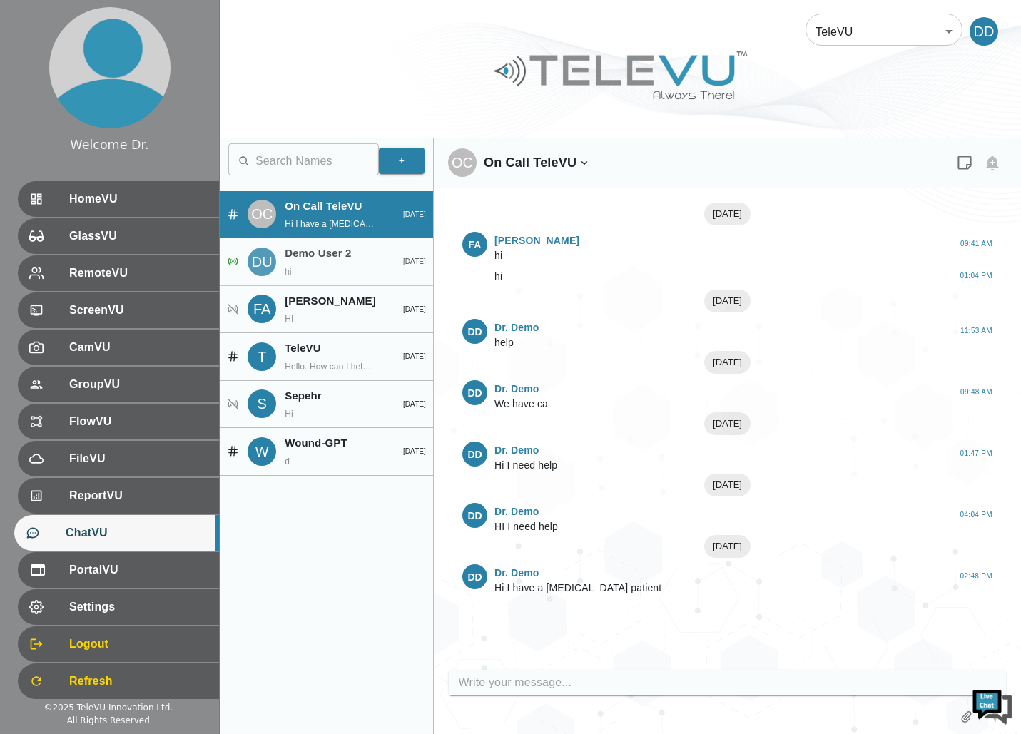
click at [310, 253] on p "Demo User 2" at bounding box center [334, 253] width 98 height 16
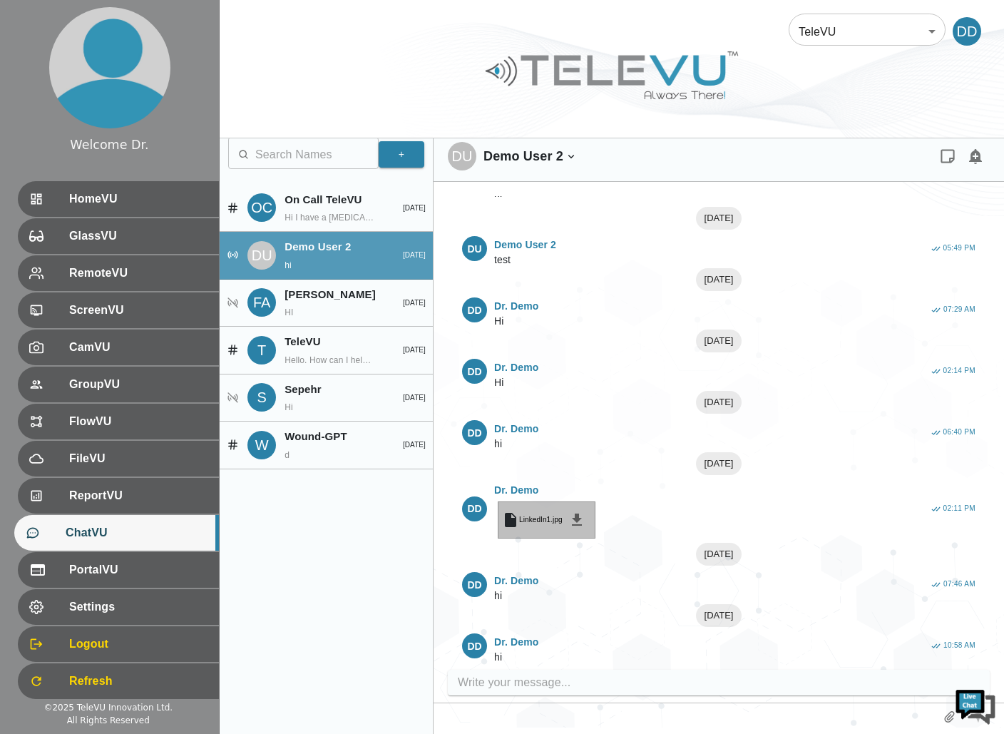
scroll to position [178, 0]
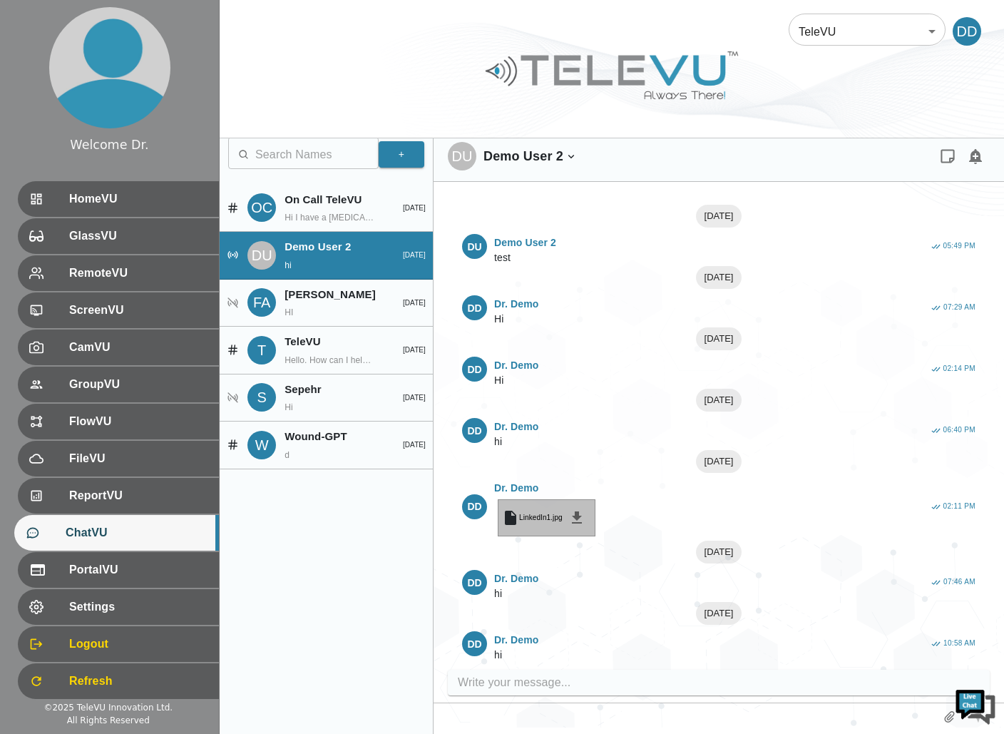
click at [587, 707] on div at bounding box center [719, 716] width 571 height 28
click at [576, 687] on input "write your message" at bounding box center [722, 682] width 529 height 23
type input "A"
type input "Write a meesage"
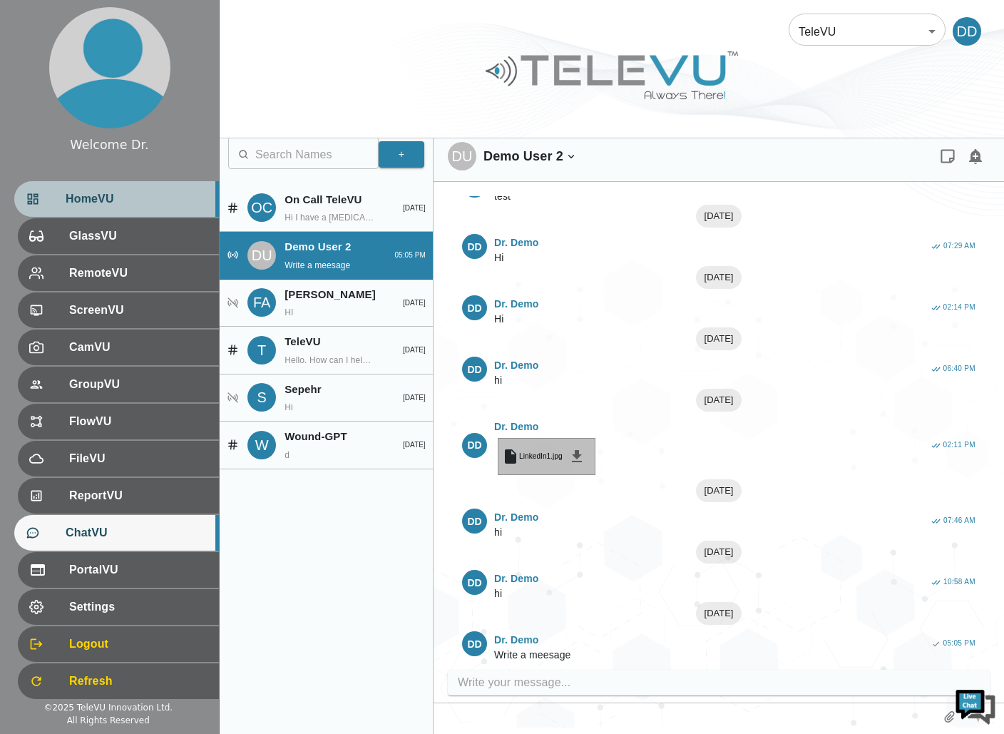
click at [98, 195] on span "HomeVU" at bounding box center [137, 198] width 142 height 17
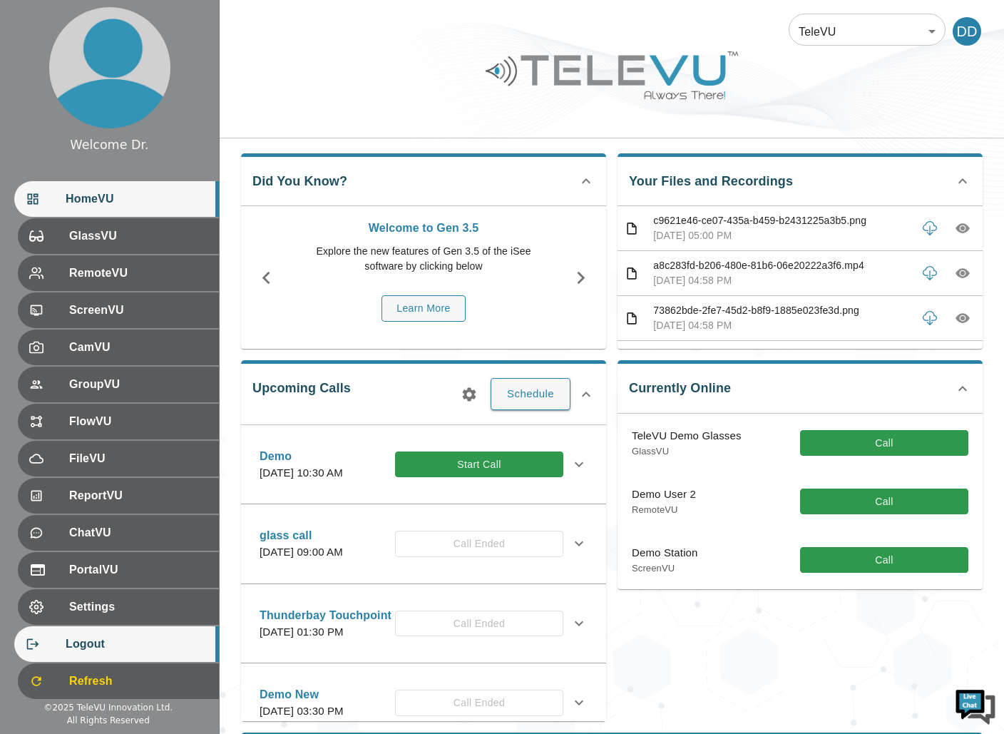
click at [78, 648] on span "Logout" at bounding box center [137, 643] width 142 height 17
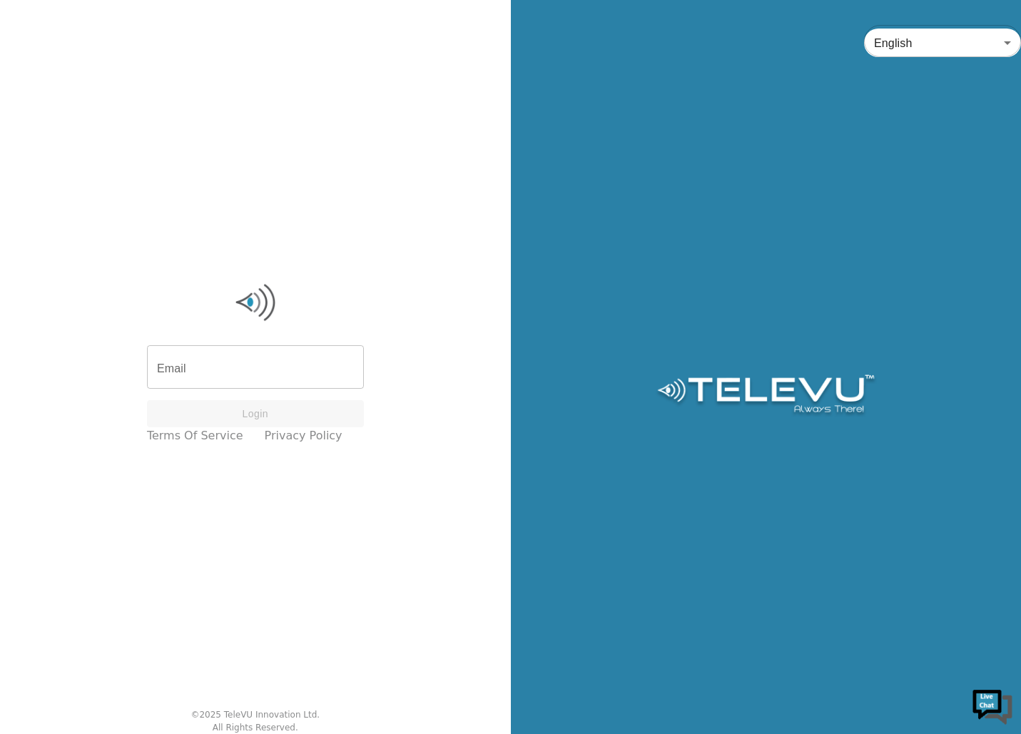
click at [265, 362] on input "Email" at bounding box center [255, 369] width 217 height 40
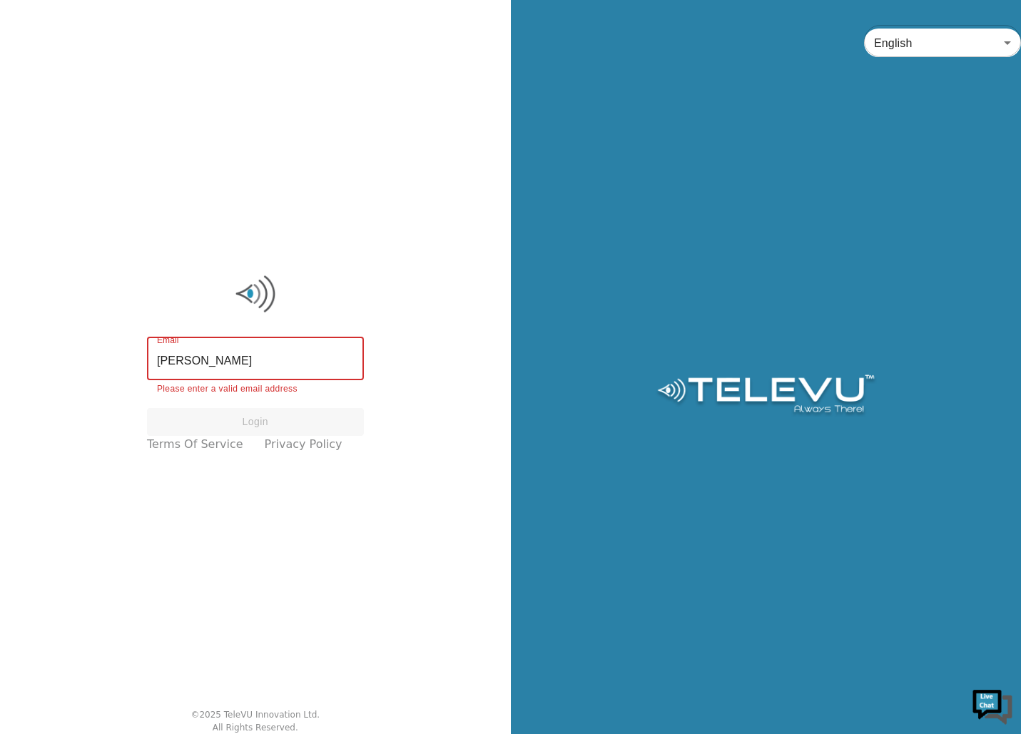
type input "[PERSON_NAME][EMAIL_ADDRESS][DOMAIN_NAME]"
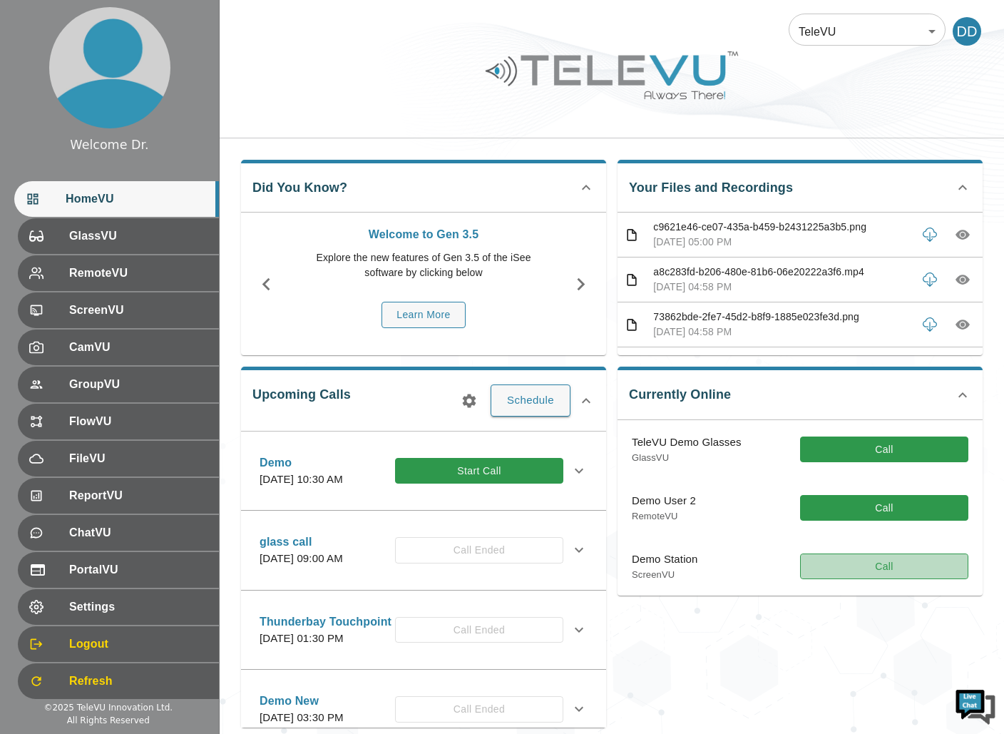
click at [875, 565] on button "Call" at bounding box center [884, 566] width 168 height 26
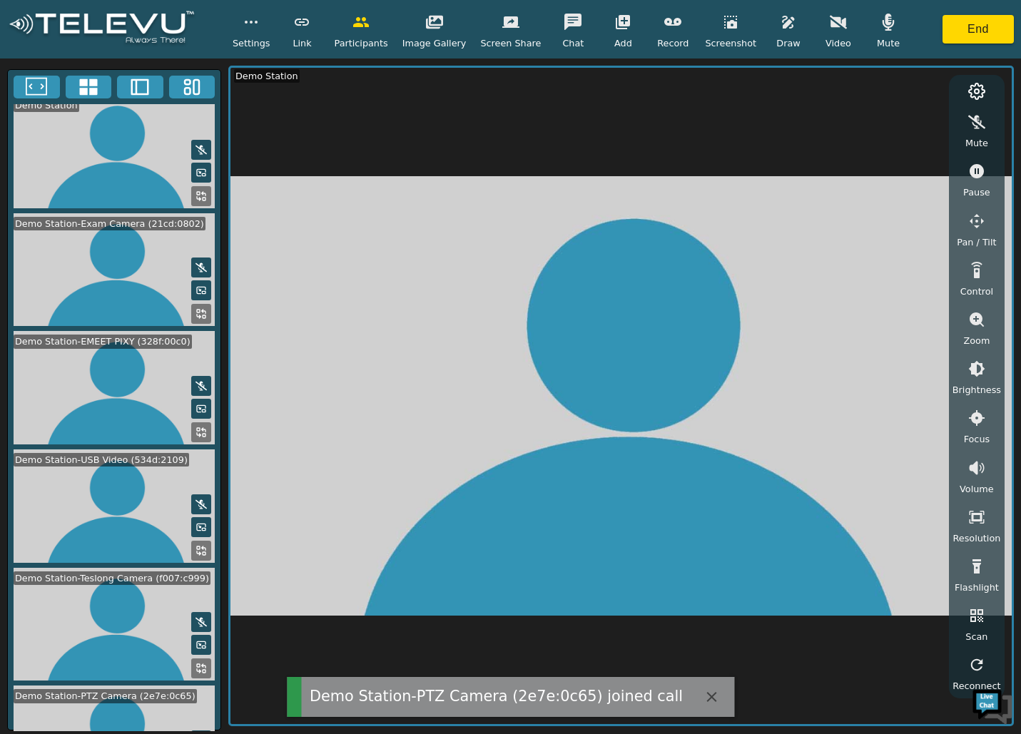
scroll to position [172, 0]
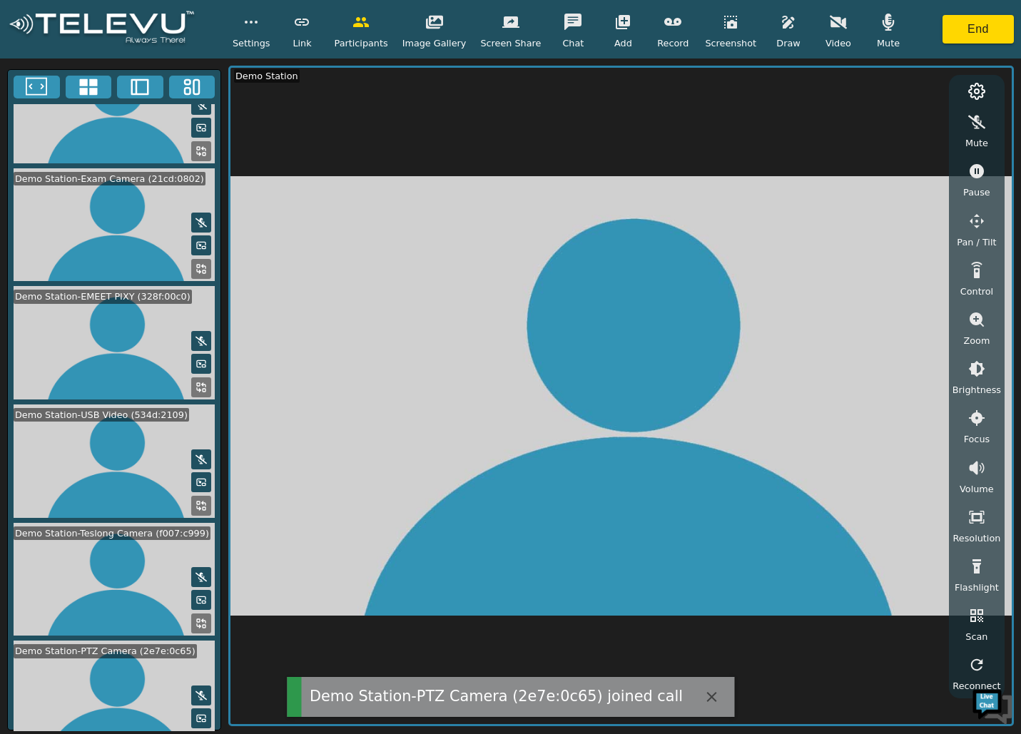
click at [100, 81] on button at bounding box center [89, 87] width 46 height 23
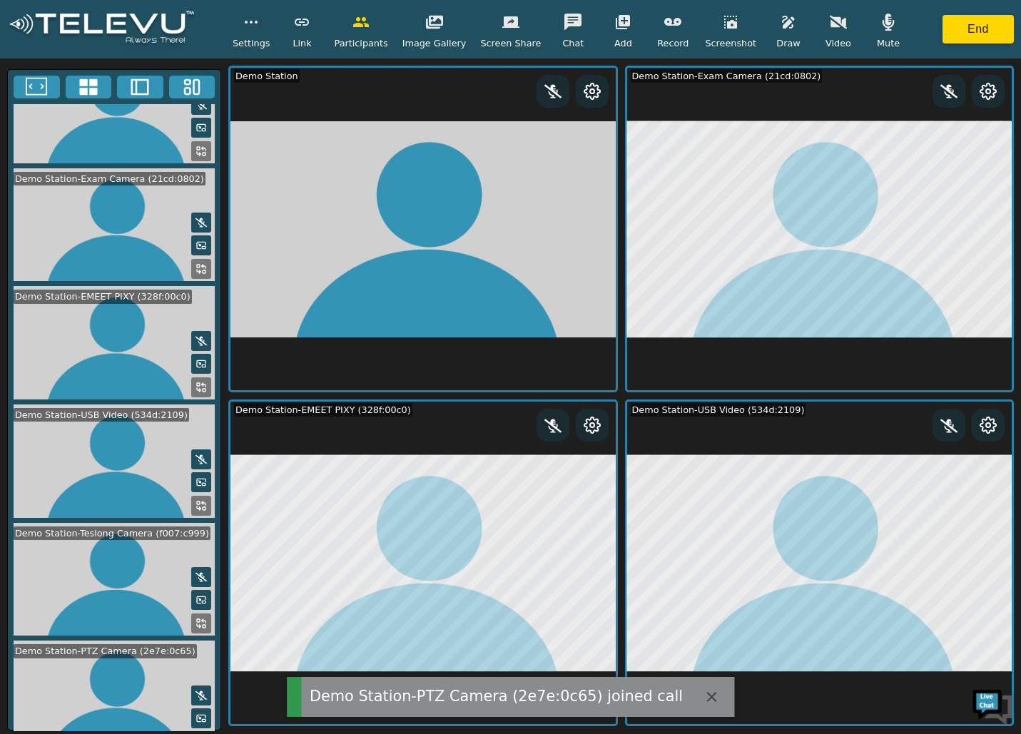
click at [197, 619] on rect at bounding box center [198, 620] width 3 height 3
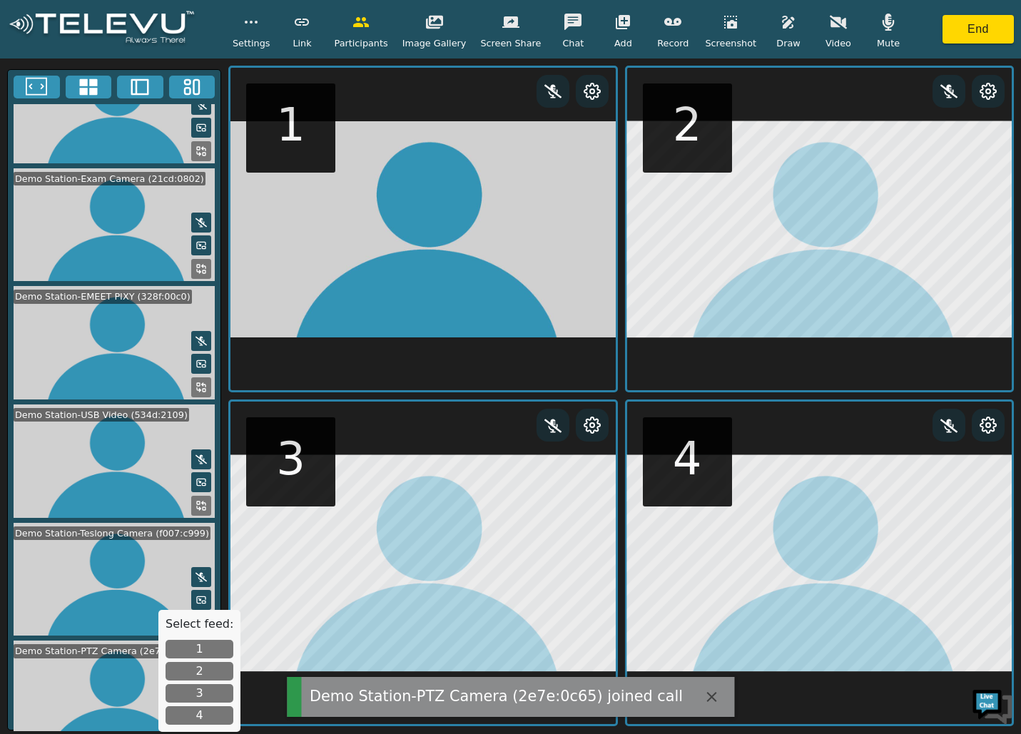
click at [201, 666] on button "2" at bounding box center [199, 671] width 68 height 19
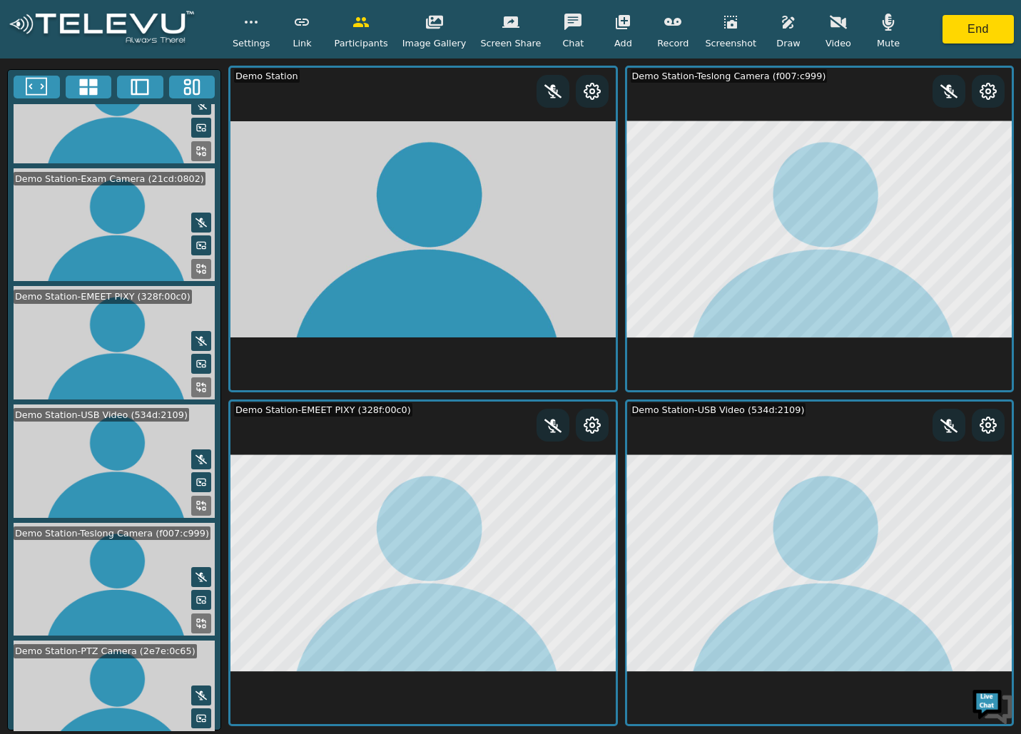
click at [203, 377] on button at bounding box center [201, 387] width 20 height 20
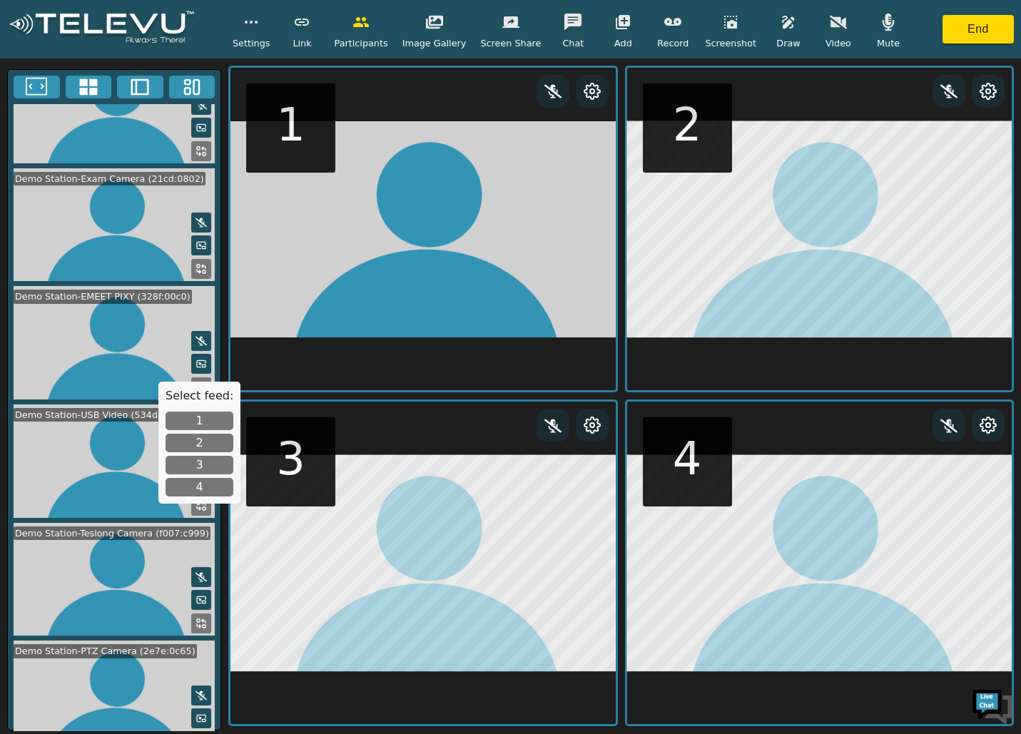
click at [210, 415] on button "1" at bounding box center [199, 421] width 68 height 19
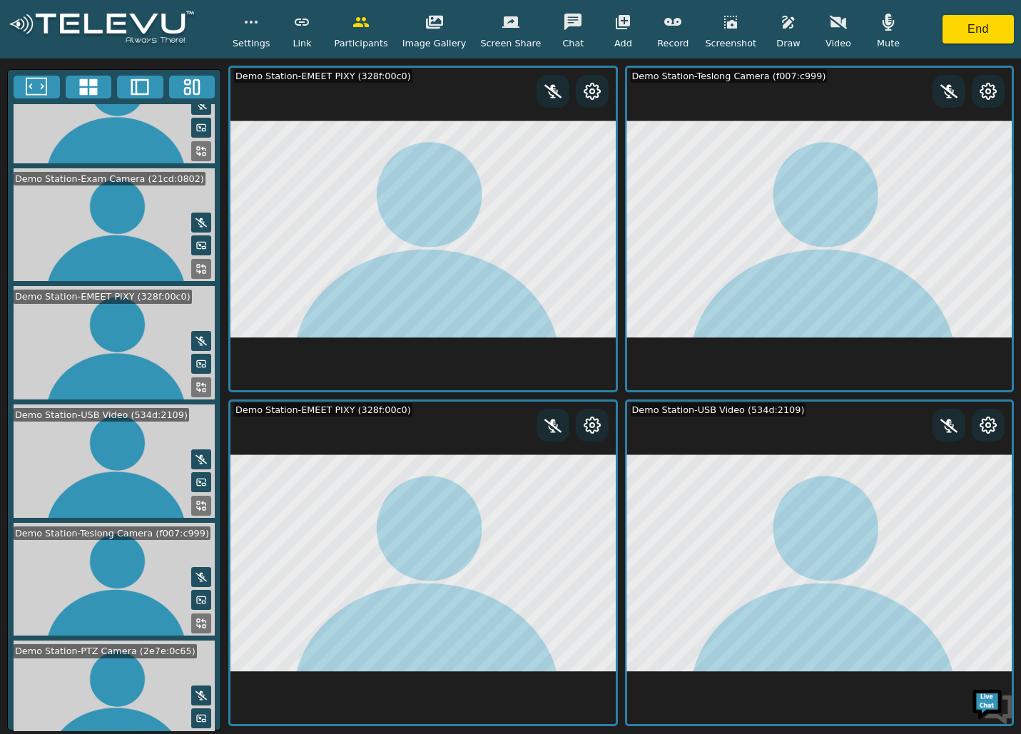
click at [356, 21] on button "button" at bounding box center [361, 22] width 36 height 29
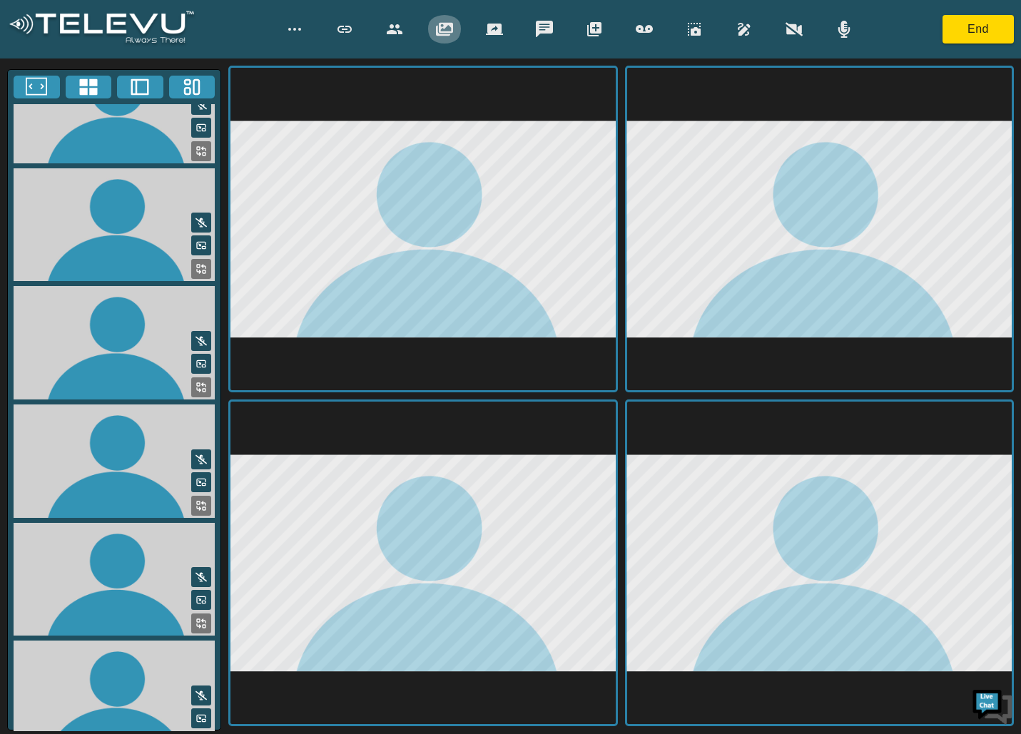
click at [447, 31] on icon "button" at bounding box center [444, 29] width 17 height 14
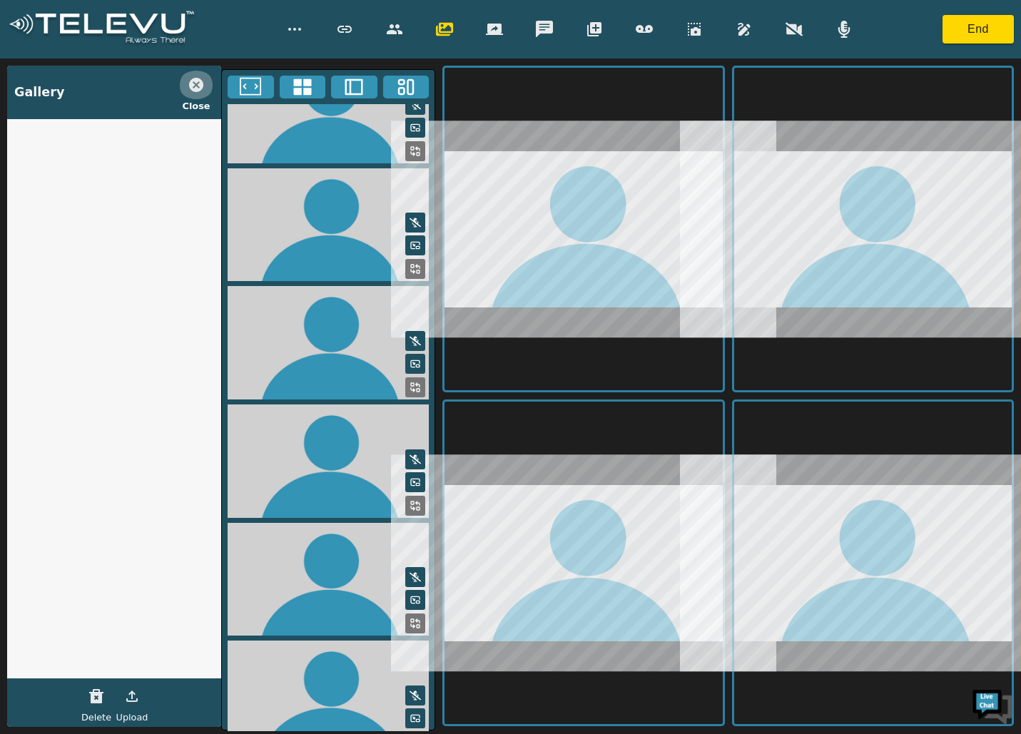
click at [197, 83] on icon "button" at bounding box center [196, 85] width 14 height 14
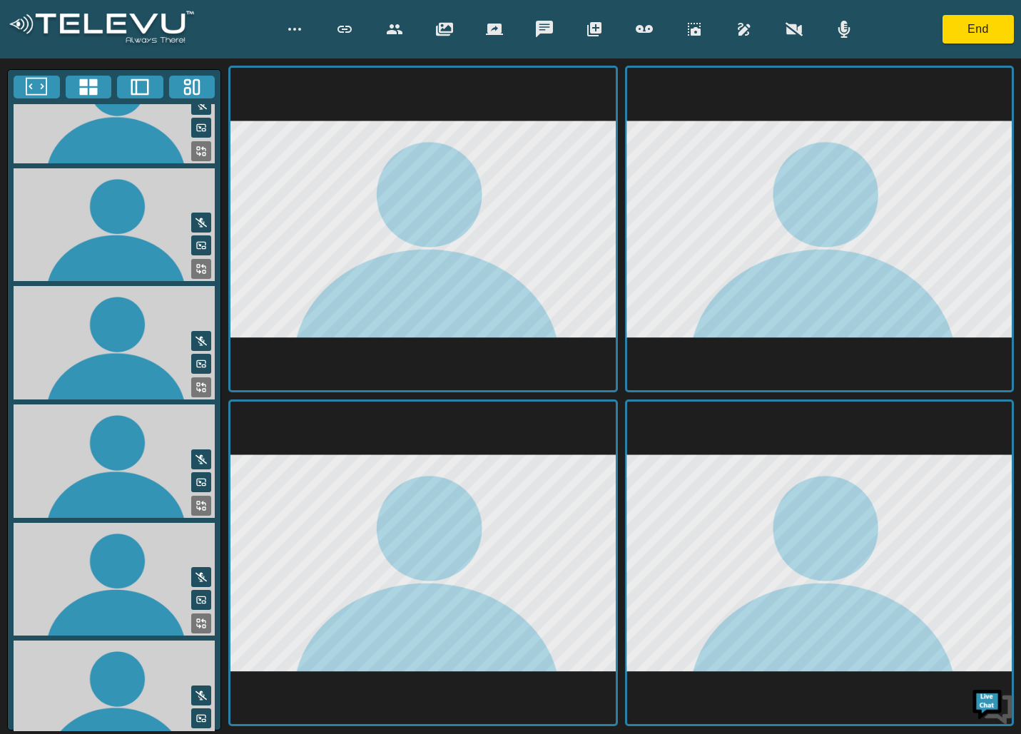
click at [376, 26] on div at bounding box center [569, 29] width 585 height 29
click at [399, 28] on icon "button" at bounding box center [394, 29] width 17 height 17
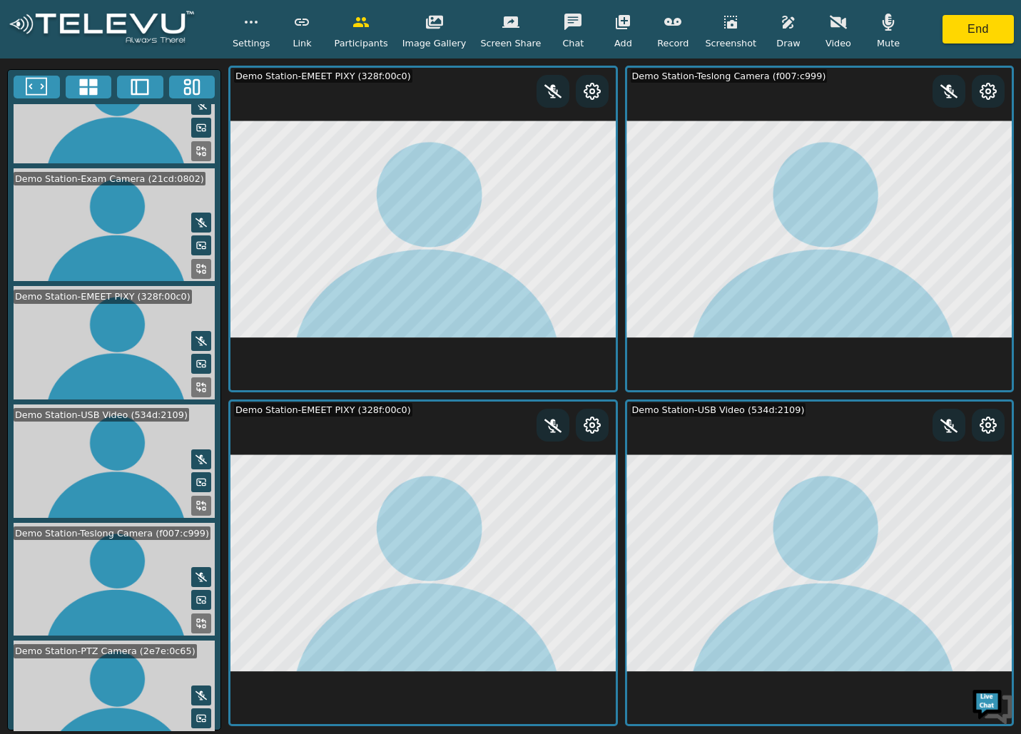
drag, startPoint x: 623, startPoint y: 27, endPoint x: 616, endPoint y: 32, distance: 8.7
click at [623, 26] on button "button" at bounding box center [623, 22] width 36 height 29
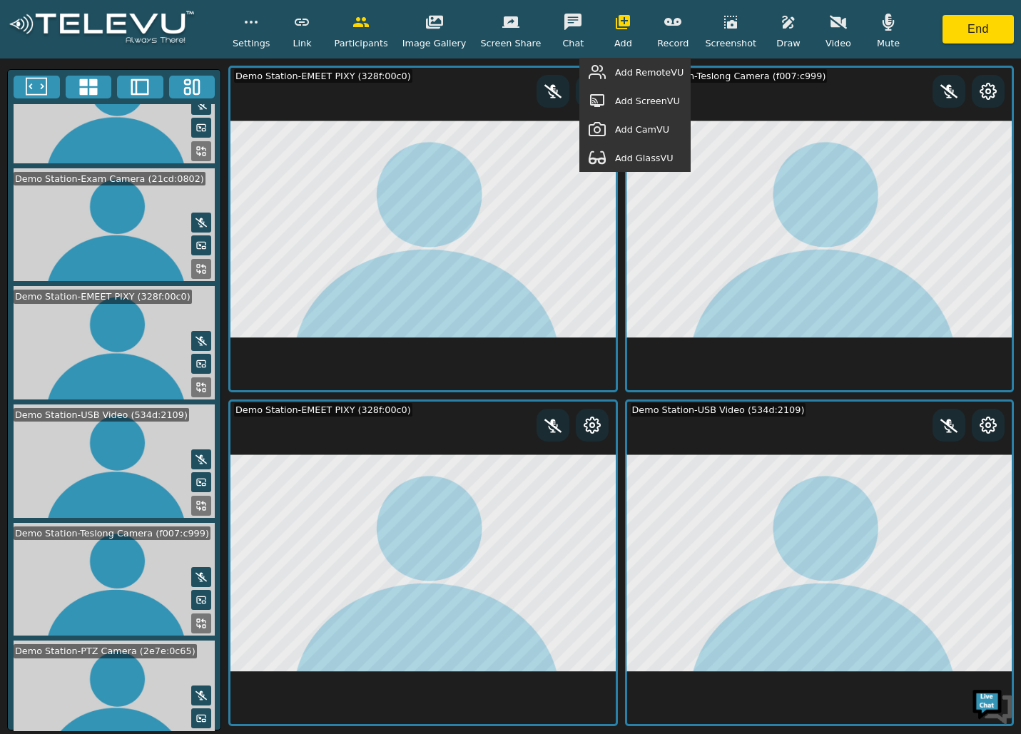
click at [660, 163] on span "Add GlassVU" at bounding box center [644, 158] width 58 height 14
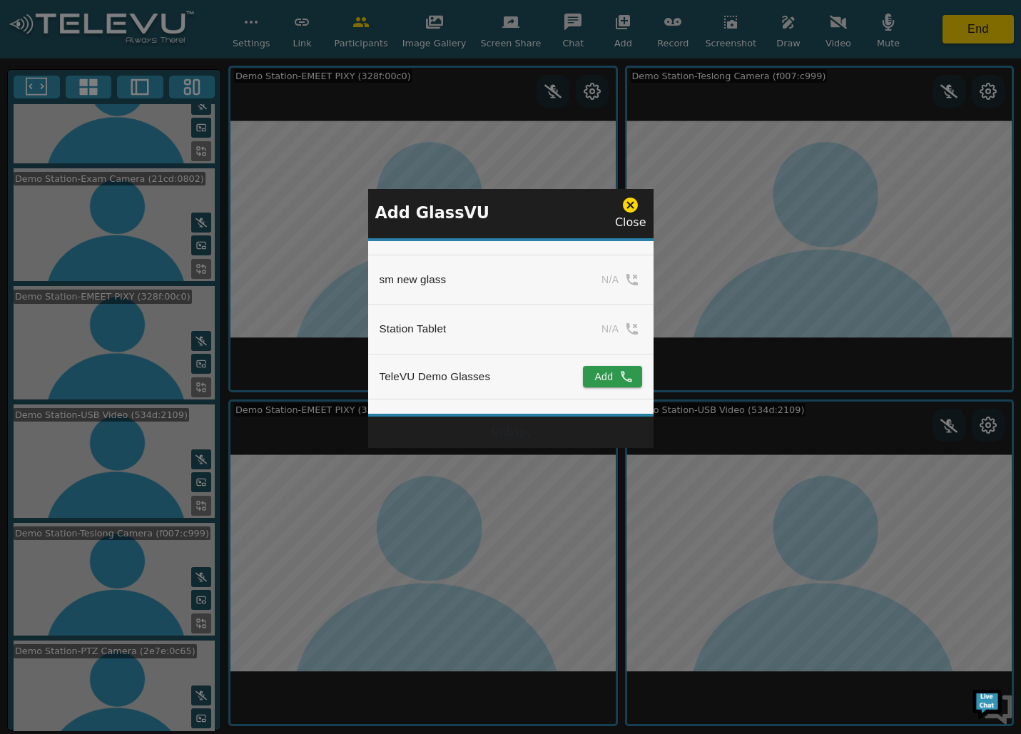
scroll to position [1598, 0]
click at [603, 281] on button "Add" at bounding box center [612, 291] width 58 height 21
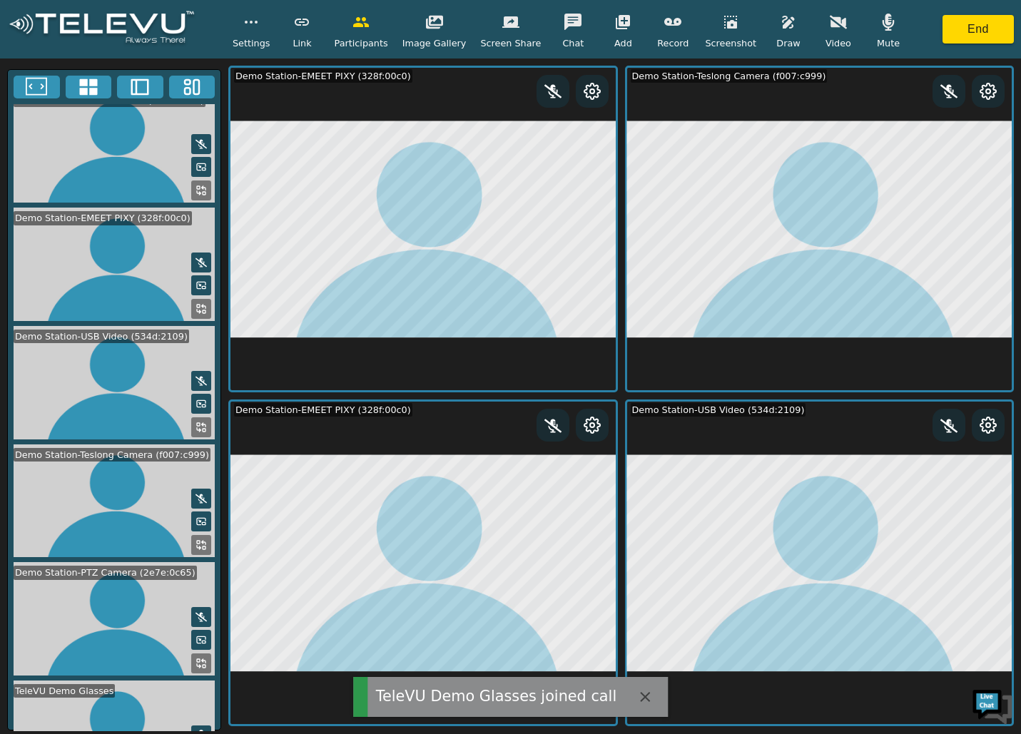
scroll to position [287, 0]
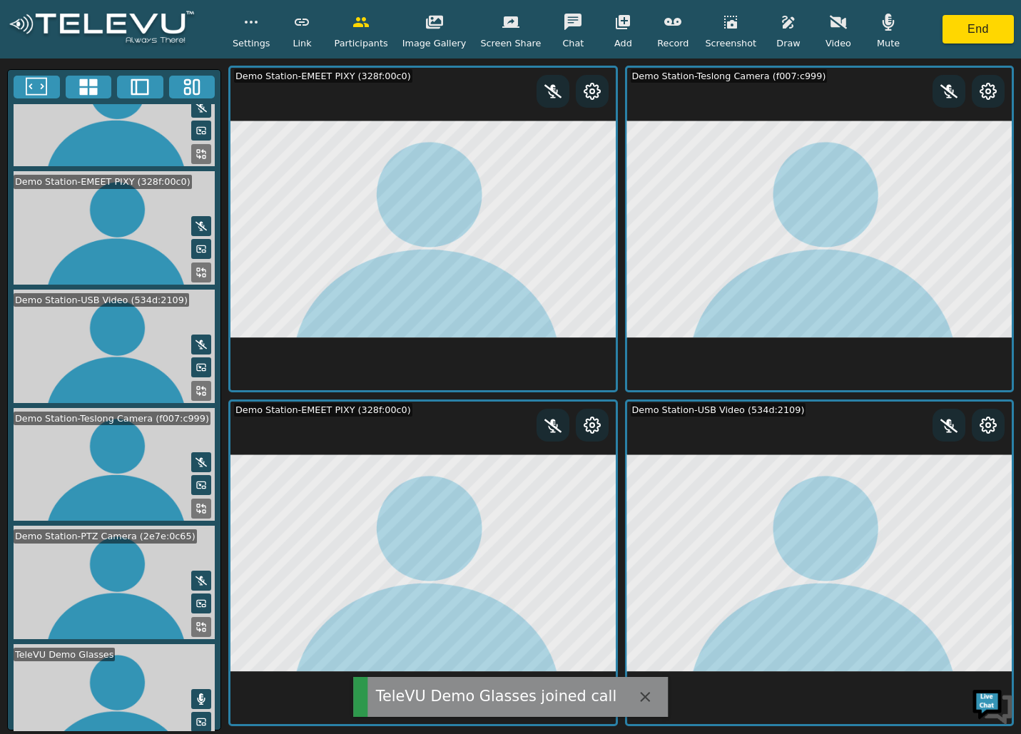
click at [198, 733] on icon at bounding box center [200, 745] width 11 height 11
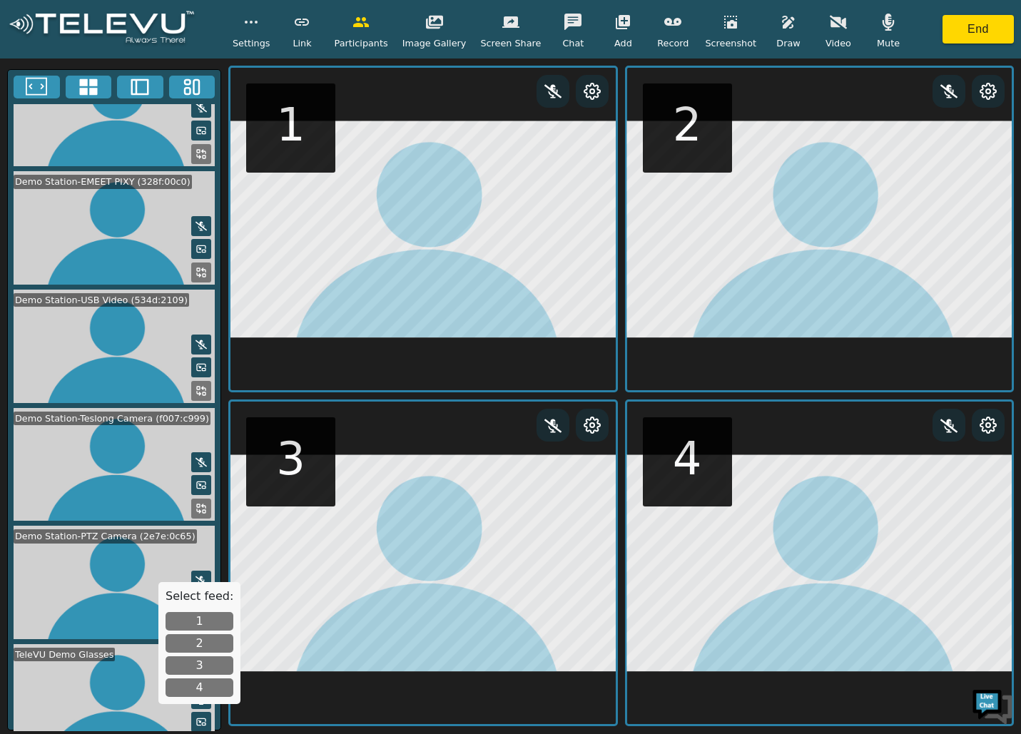
click at [203, 639] on button "2" at bounding box center [199, 643] width 68 height 19
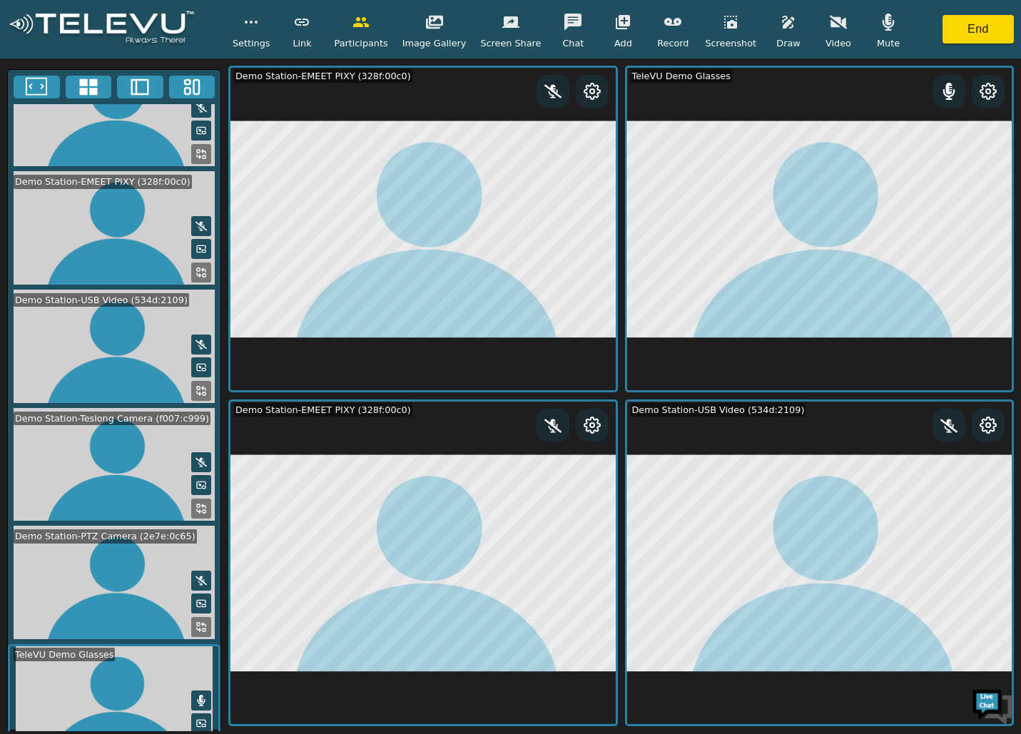
click at [943, 90] on icon at bounding box center [948, 91] width 17 height 17
click at [879, 26] on icon "button" at bounding box center [887, 22] width 17 height 17
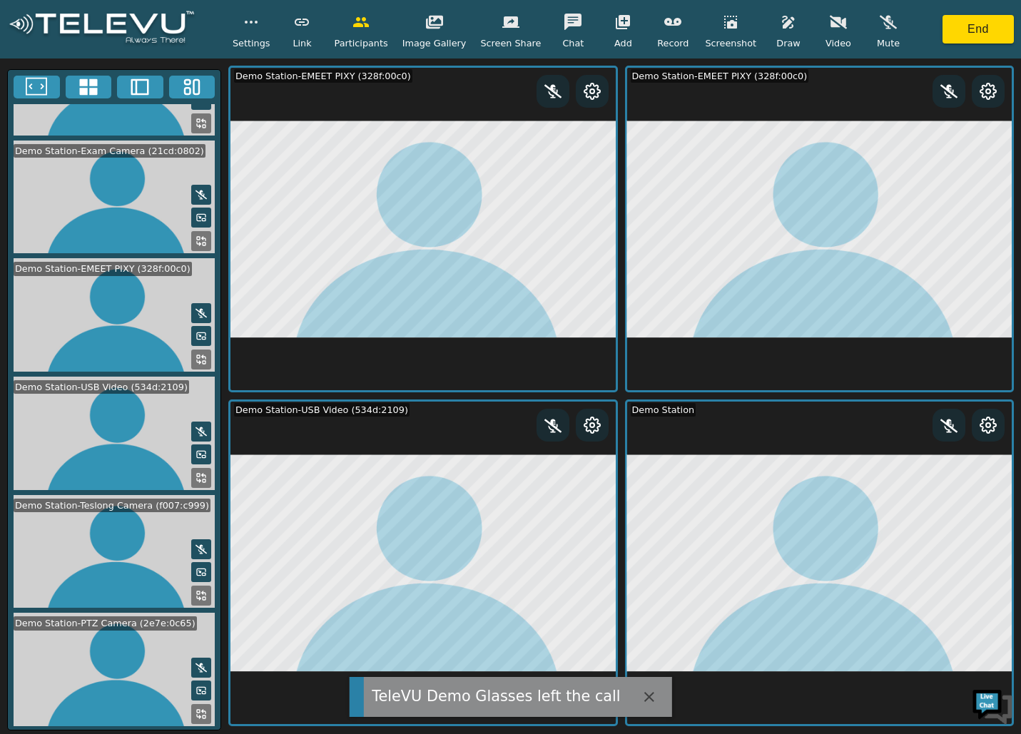
scroll to position [173, 0]
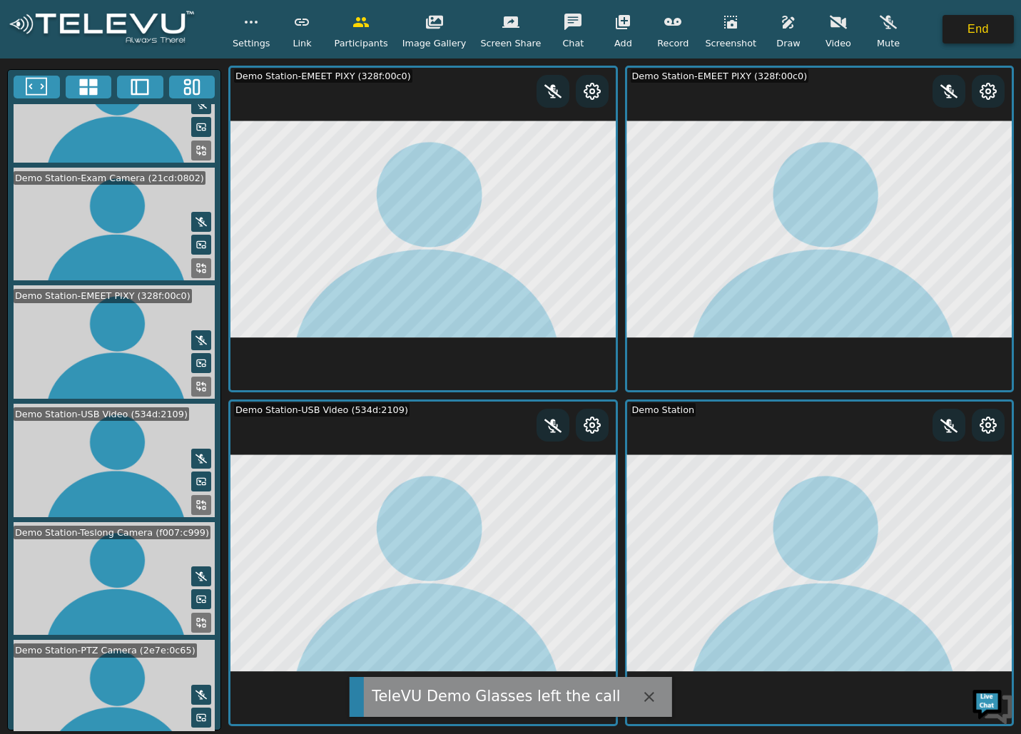
click at [971, 29] on button "End" at bounding box center [977, 29] width 71 height 29
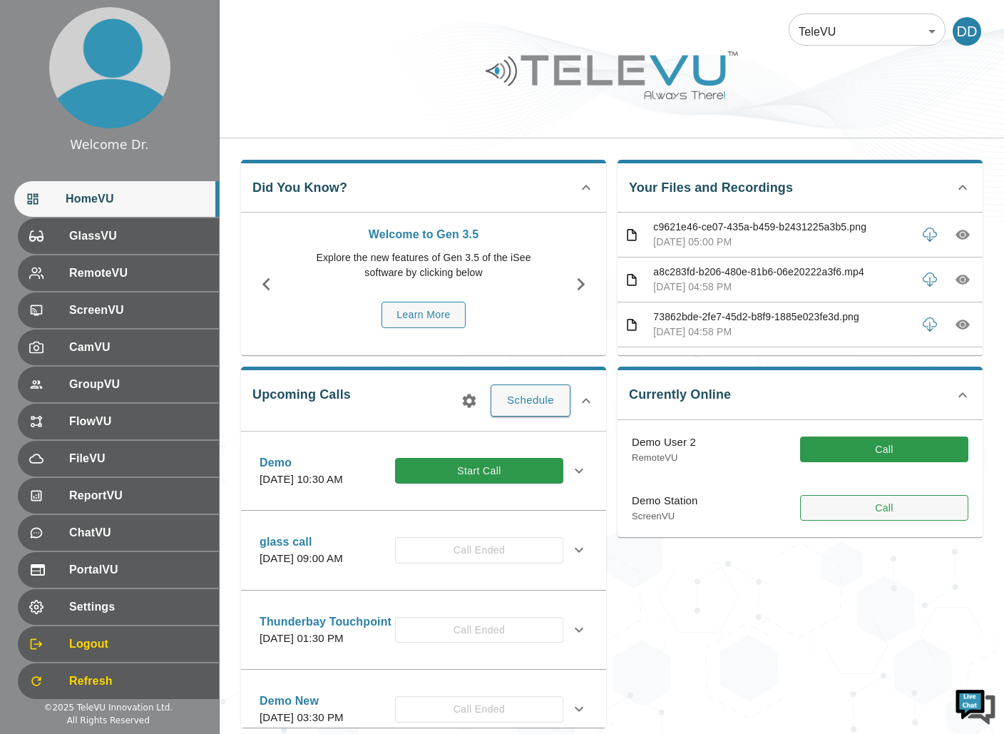
click at [896, 508] on button "Call" at bounding box center [884, 508] width 168 height 26
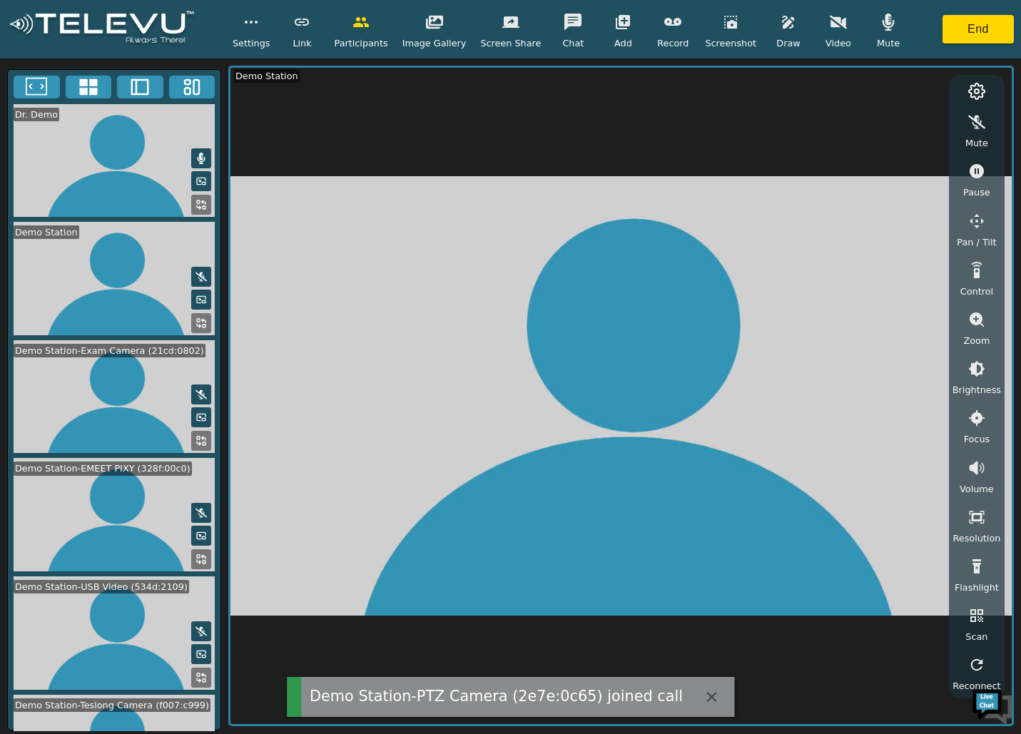
scroll to position [172, 0]
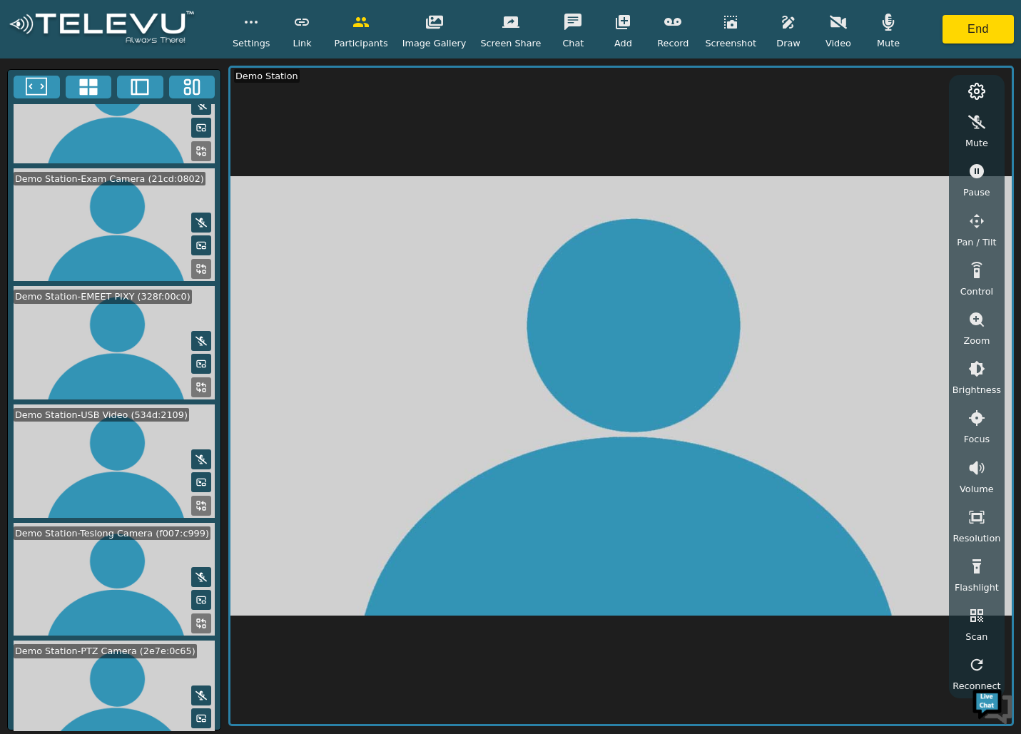
click at [145, 83] on icon at bounding box center [139, 86] width 21 height 21
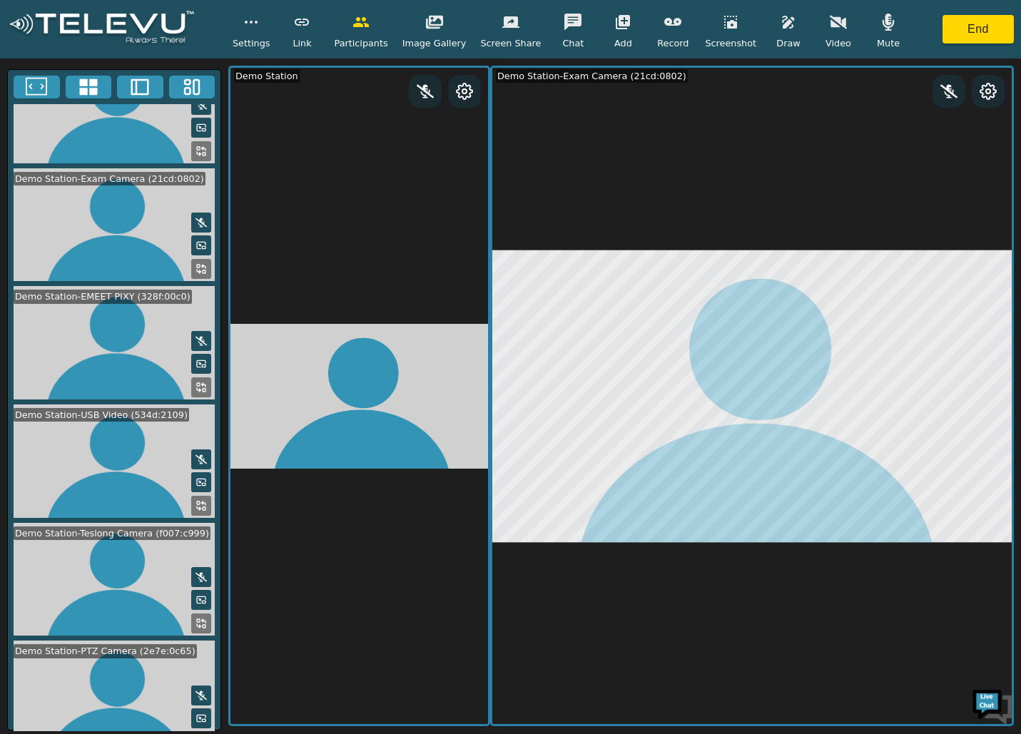
click at [198, 733] on icon at bounding box center [200, 741] width 11 height 11
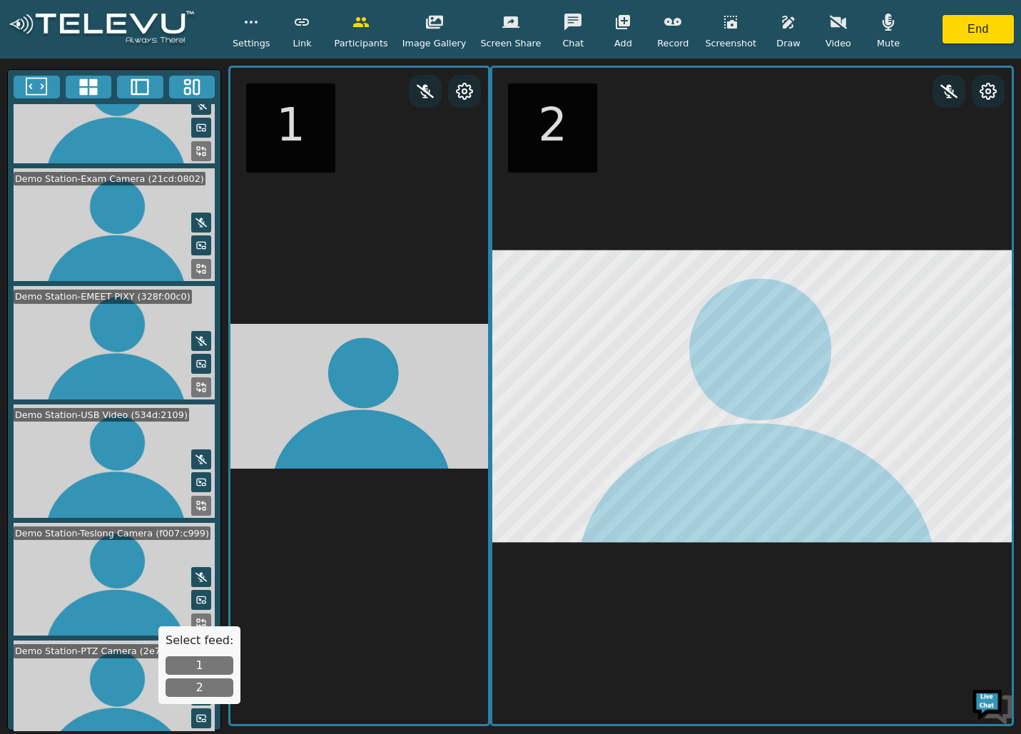
click at [191, 663] on button "1" at bounding box center [199, 665] width 68 height 19
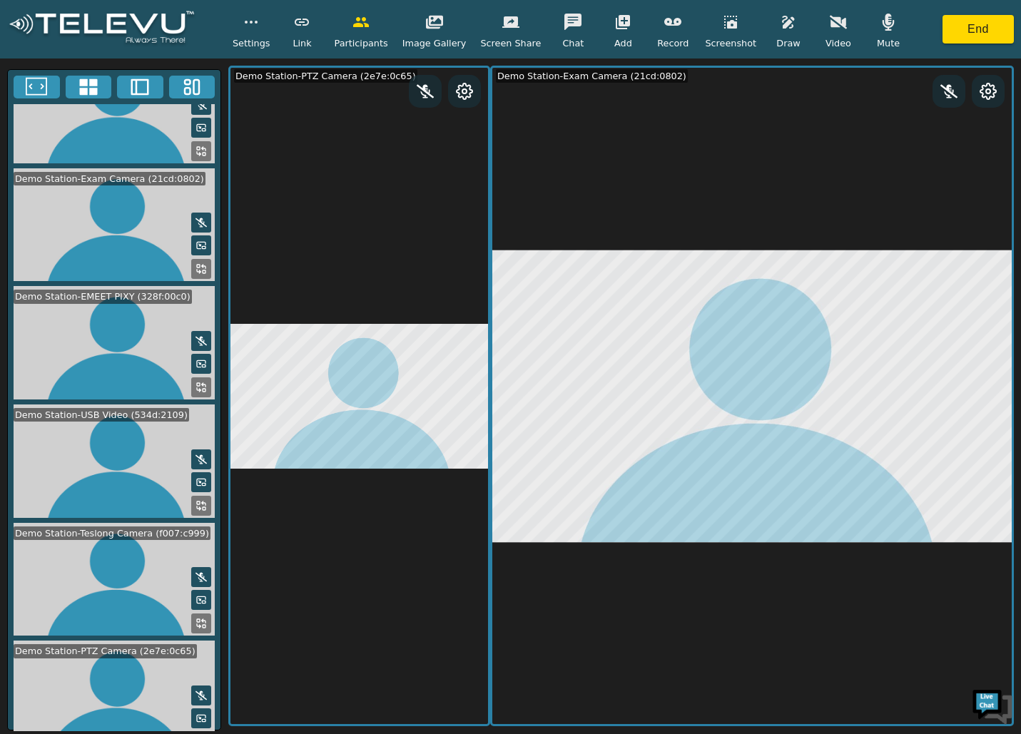
click at [198, 733] on icon at bounding box center [200, 741] width 11 height 11
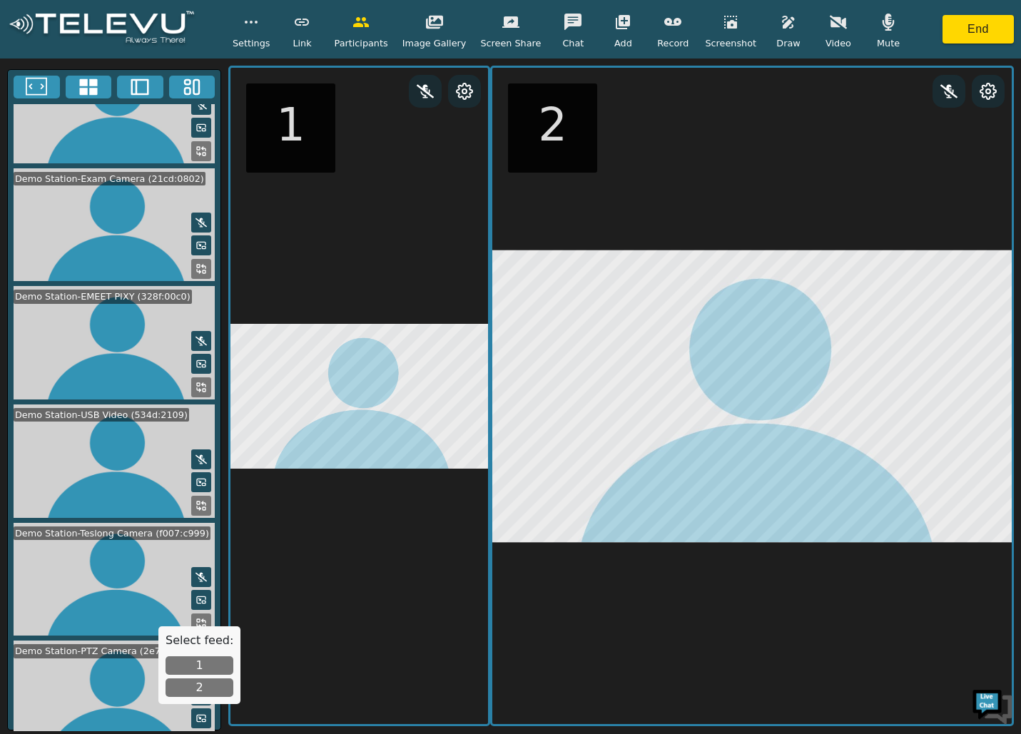
click at [201, 687] on button "2" at bounding box center [199, 687] width 68 height 19
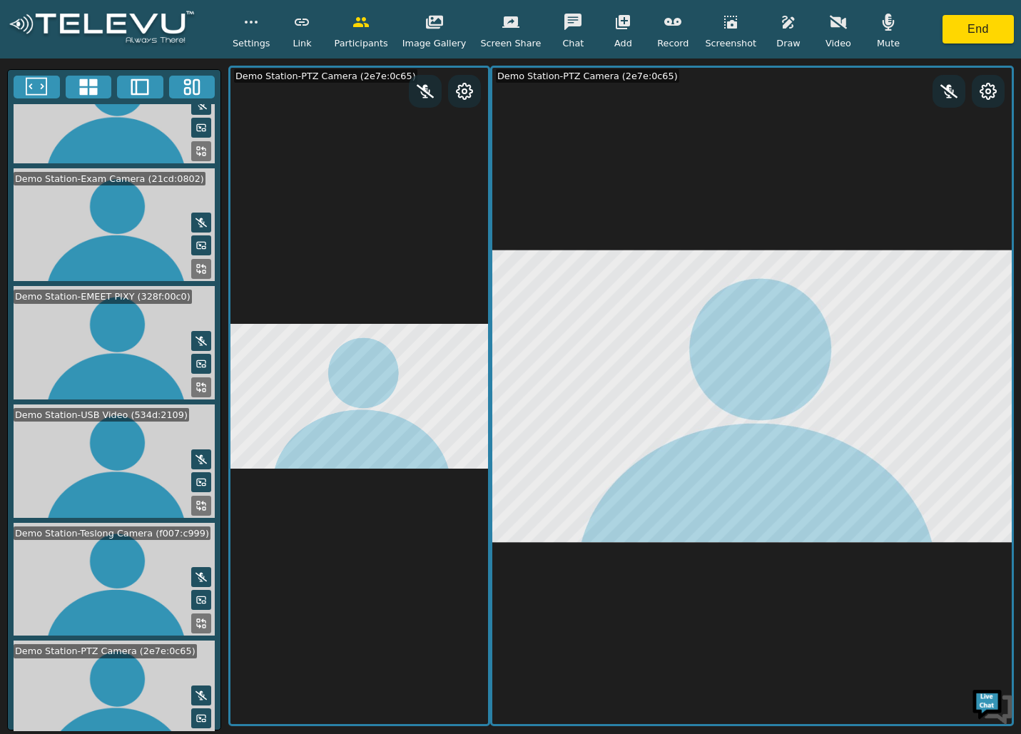
click at [195, 618] on icon at bounding box center [200, 623] width 11 height 11
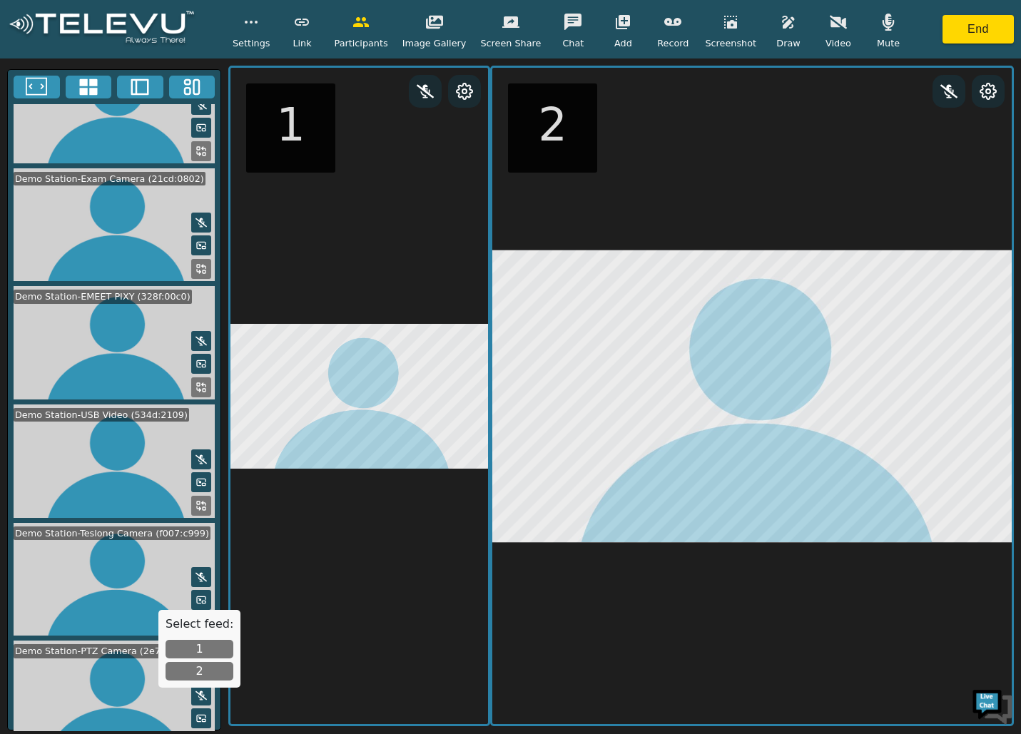
click at [200, 646] on button "1" at bounding box center [199, 649] width 68 height 19
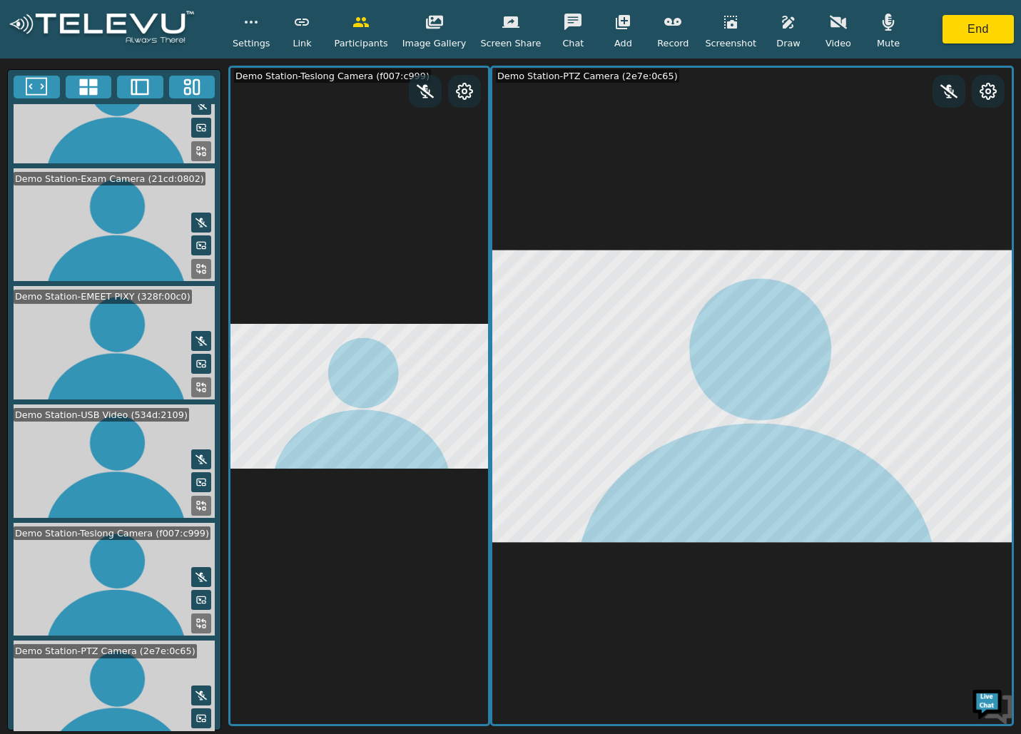
click at [189, 80] on rect at bounding box center [188, 82] width 6 height 4
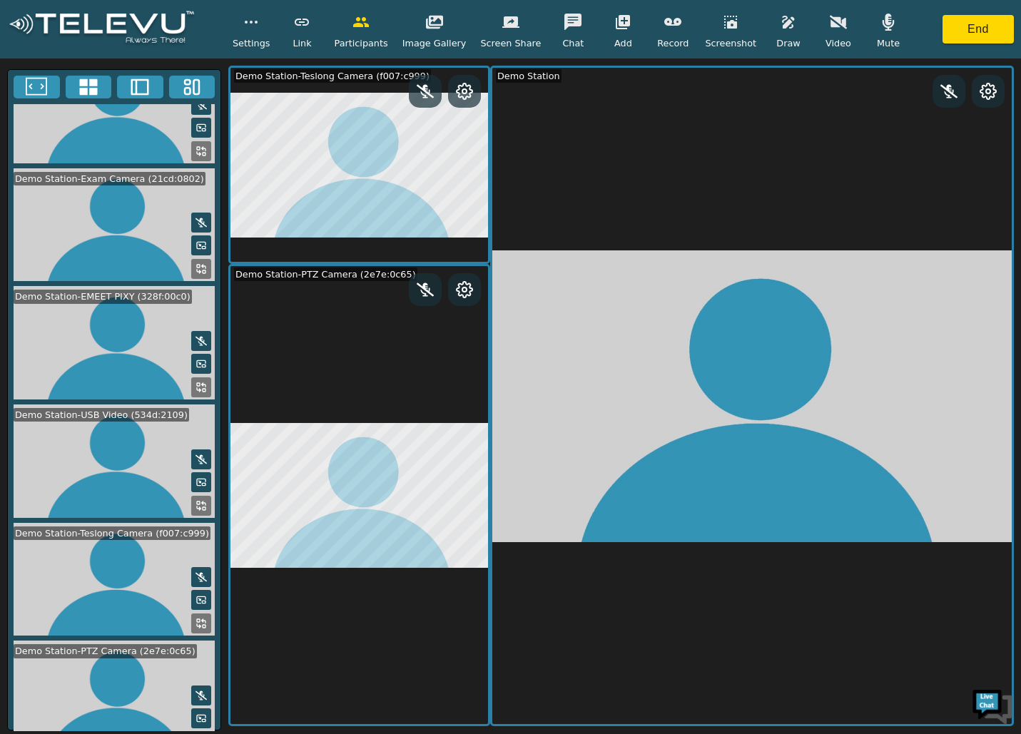
click at [197, 506] on icon at bounding box center [199, 508] width 4 height 4
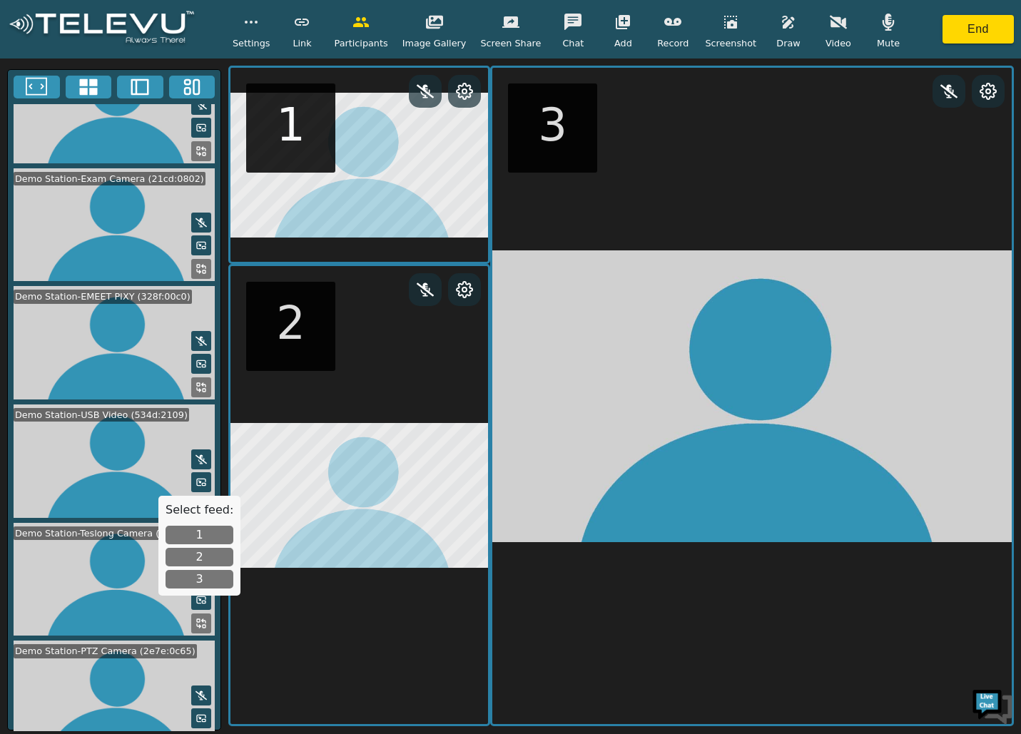
click at [206, 577] on button "3" at bounding box center [199, 579] width 68 height 19
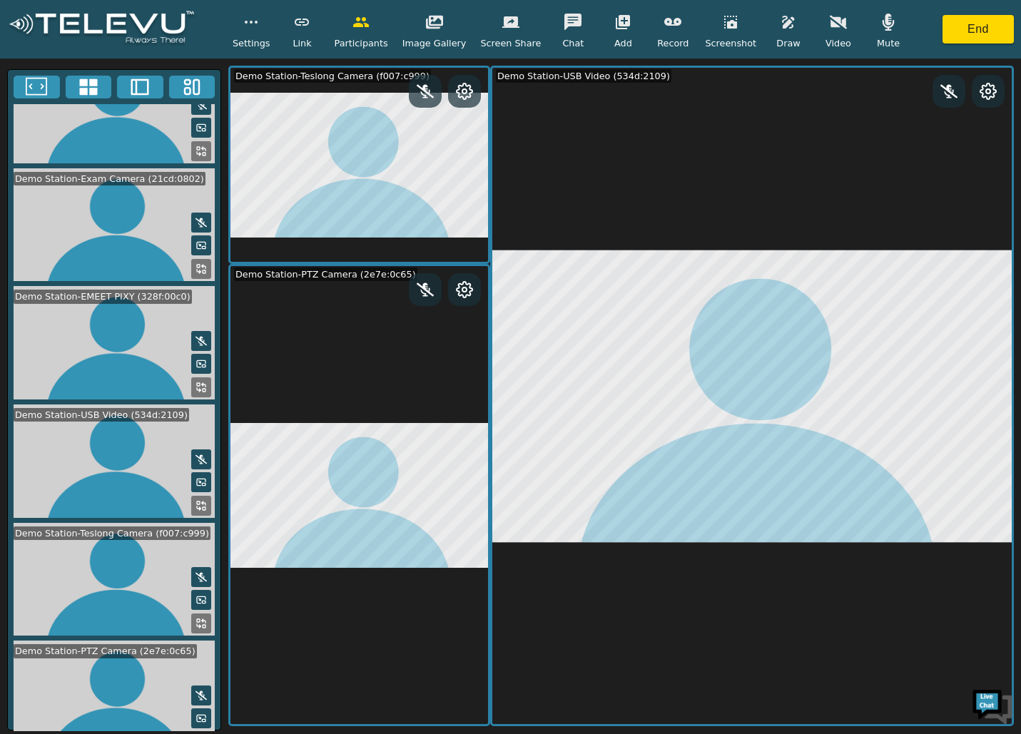
click at [86, 81] on icon at bounding box center [88, 86] width 18 height 16
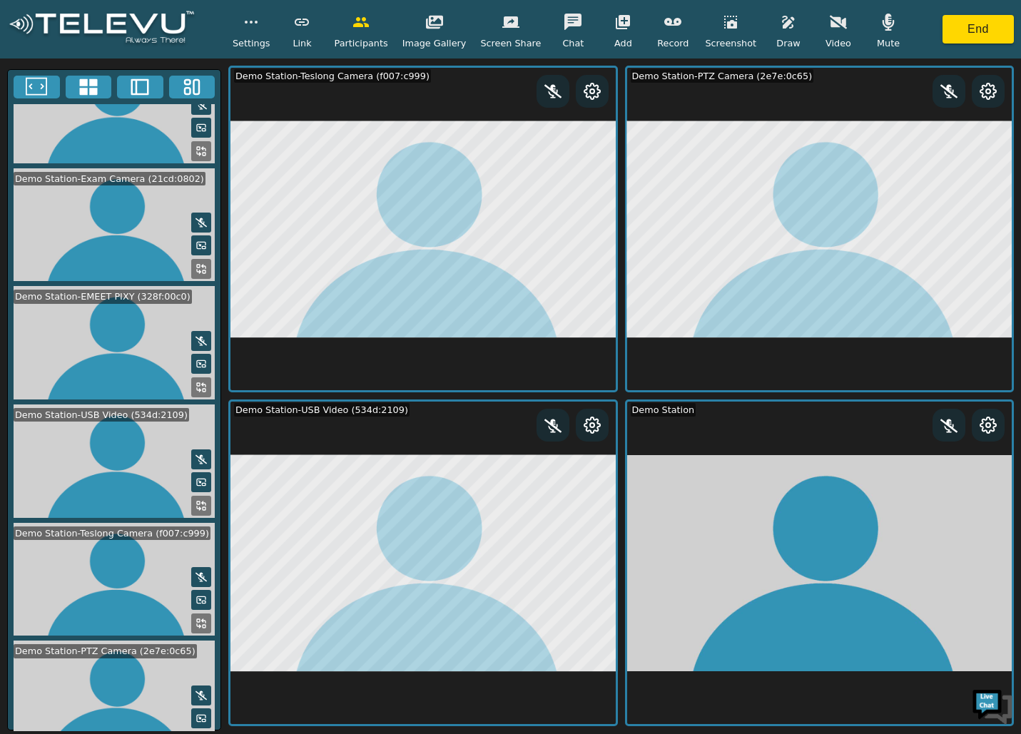
click at [195, 618] on icon at bounding box center [200, 623] width 11 height 11
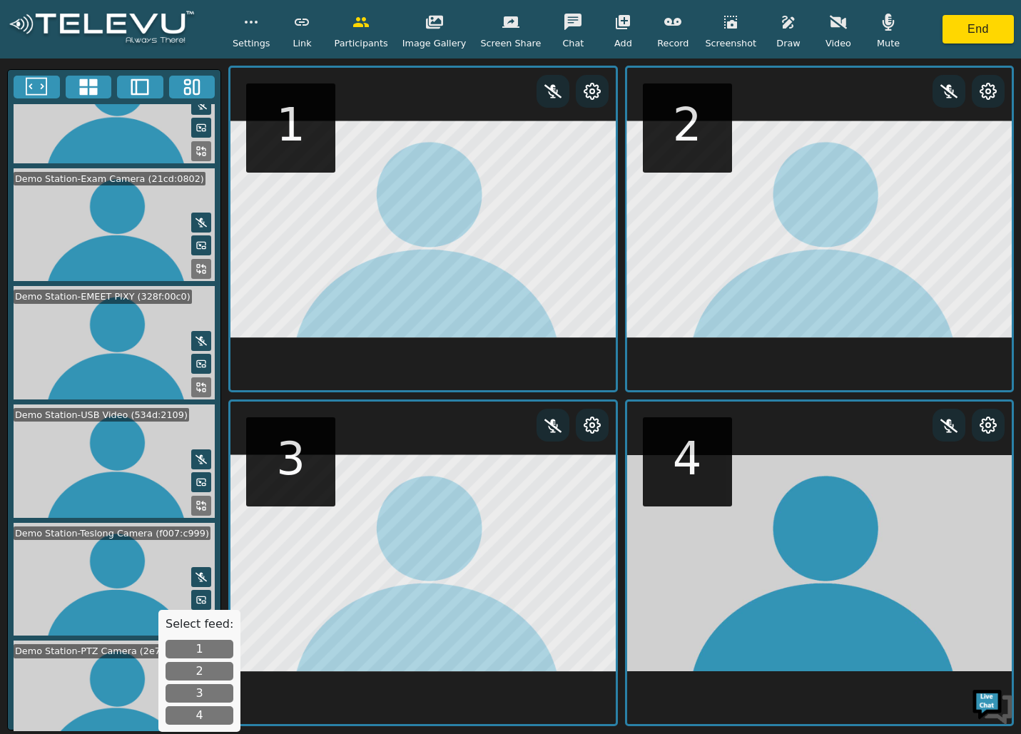
click at [200, 713] on button "4" at bounding box center [199, 715] width 68 height 19
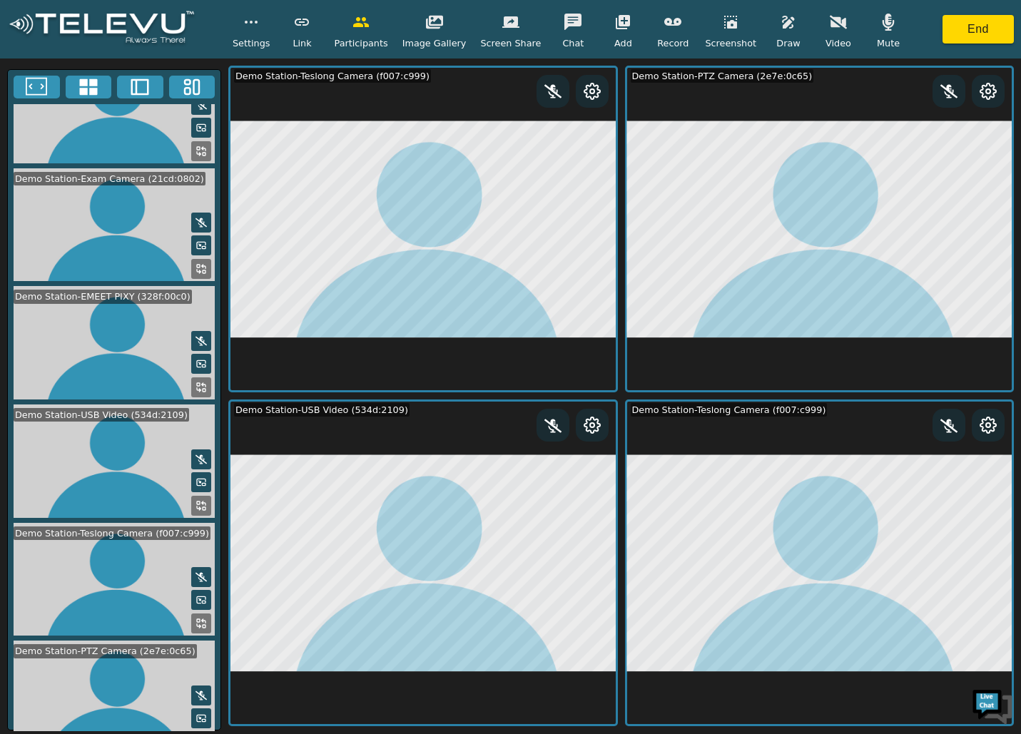
click at [191, 259] on button at bounding box center [201, 269] width 20 height 20
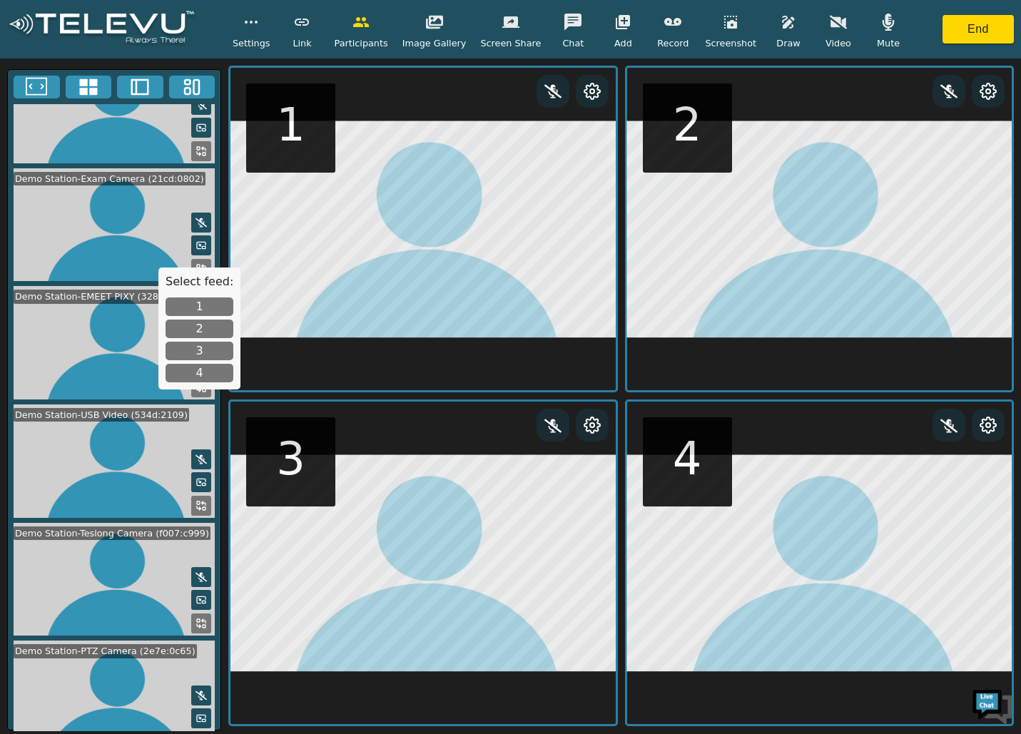
click at [190, 300] on button "1" at bounding box center [199, 306] width 68 height 19
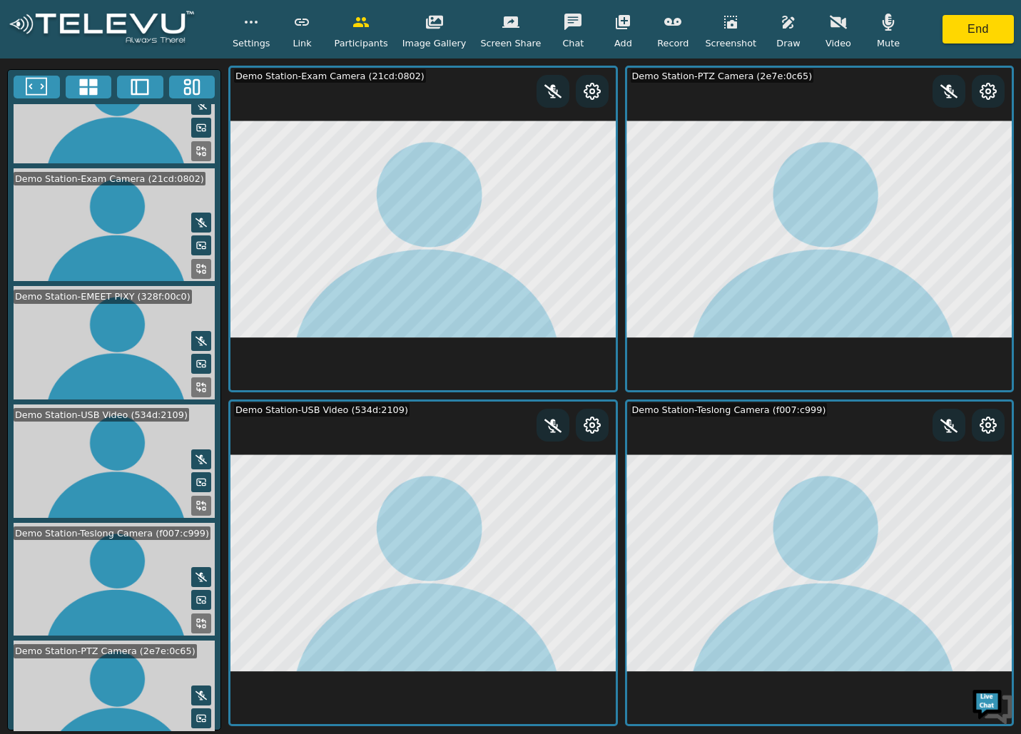
click at [617, 23] on icon "button" at bounding box center [622, 22] width 14 height 14
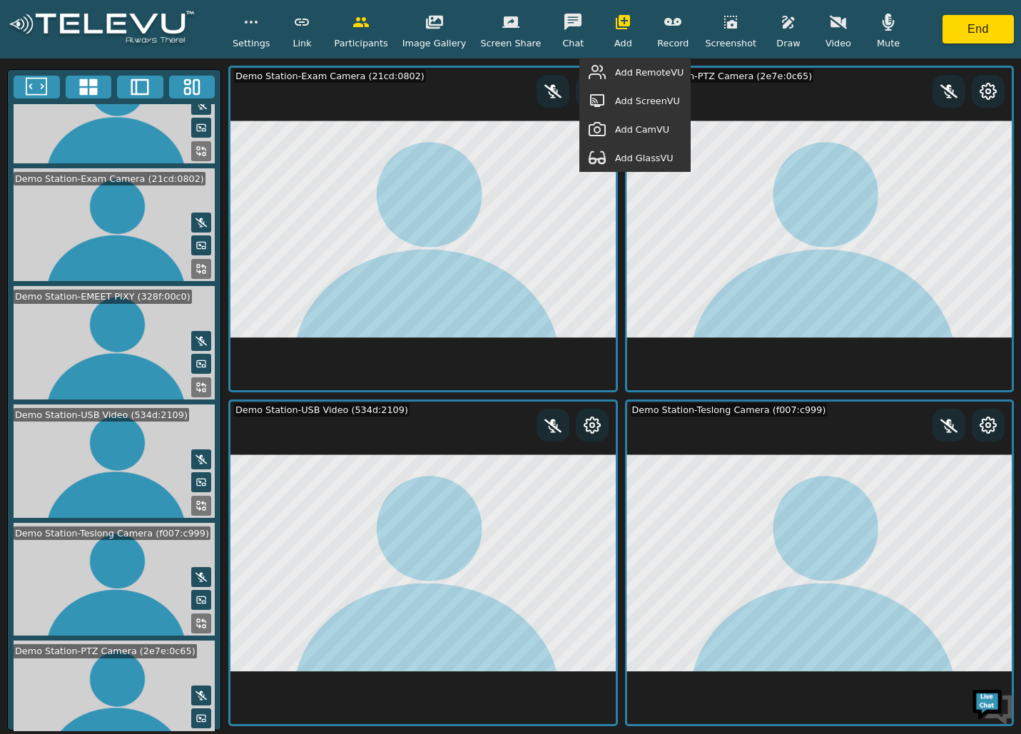
click at [615, 153] on button "button" at bounding box center [597, 157] width 36 height 29
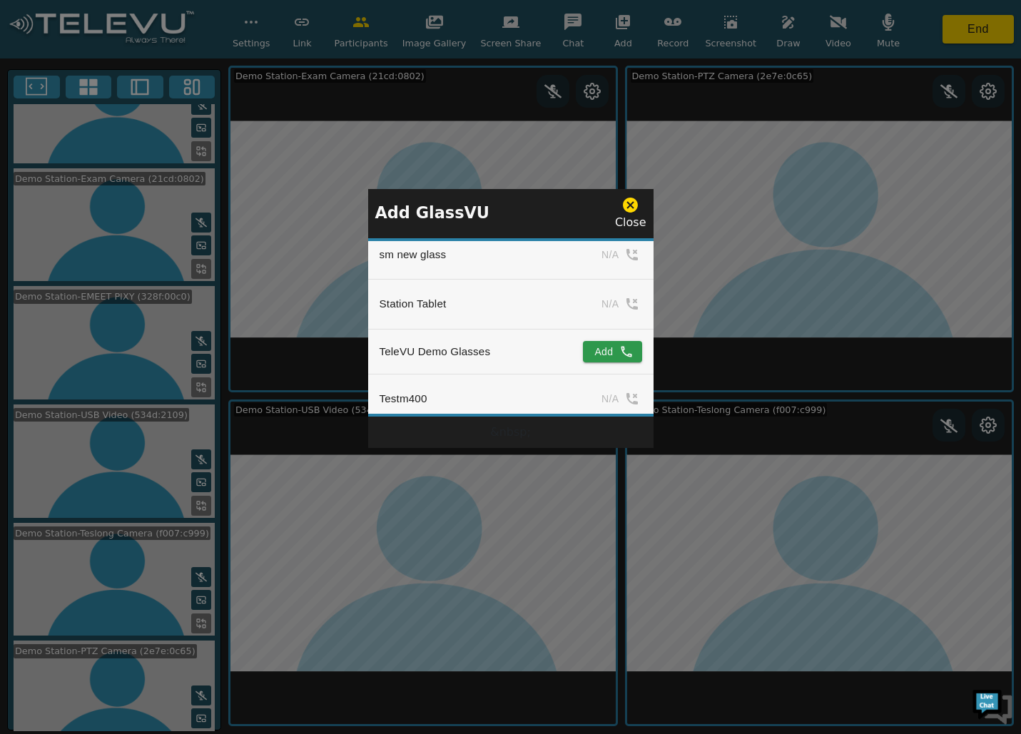
scroll to position [1598, 0]
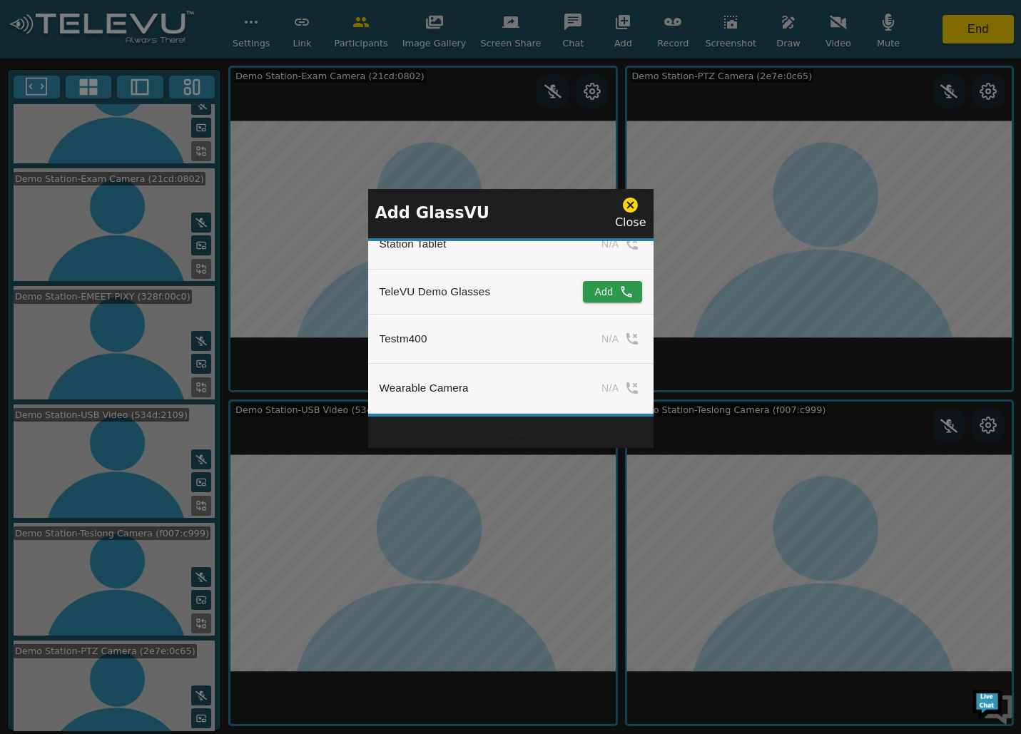
click at [606, 281] on button "Add" at bounding box center [612, 291] width 58 height 21
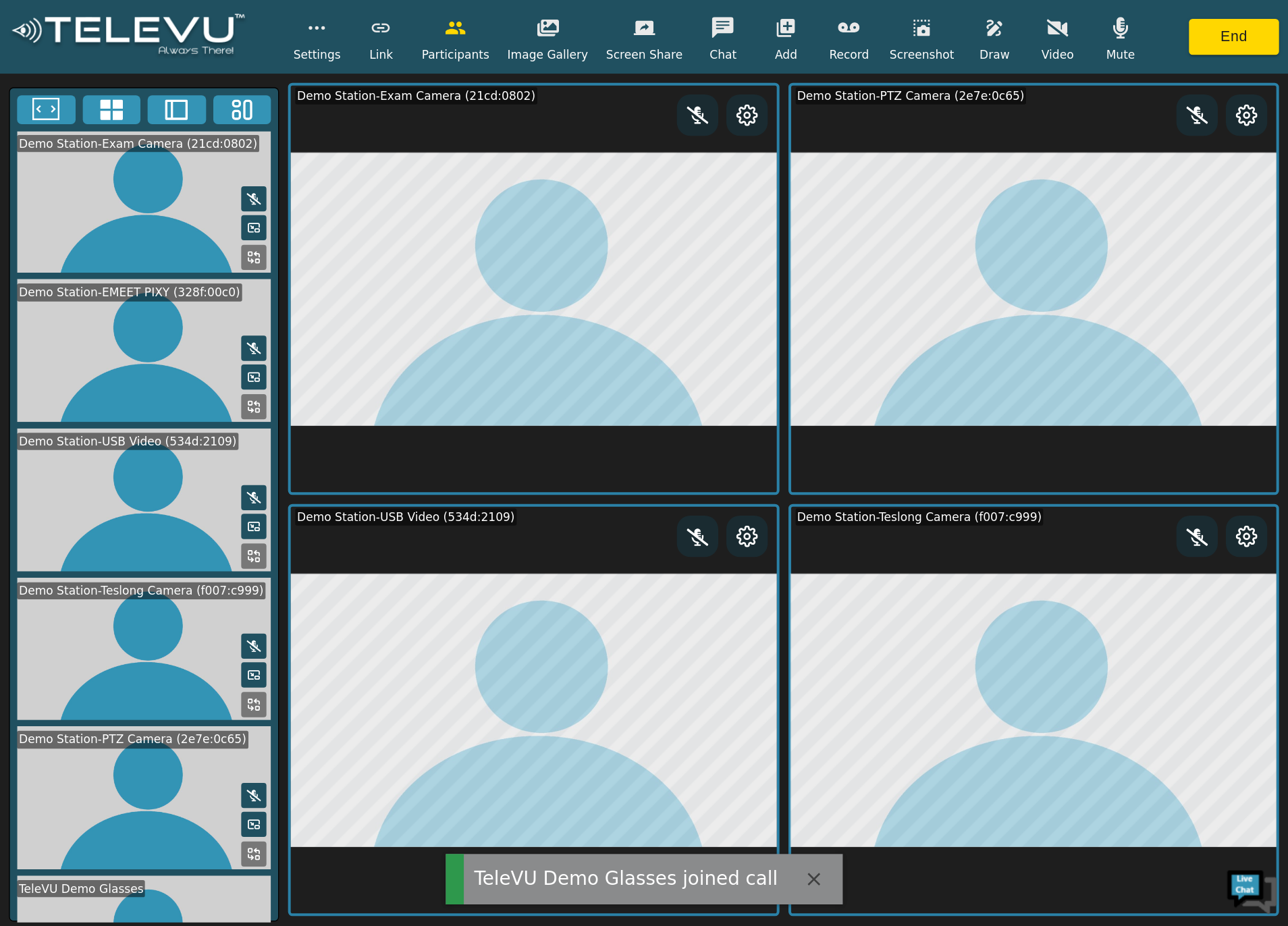
scroll to position [272, 0]
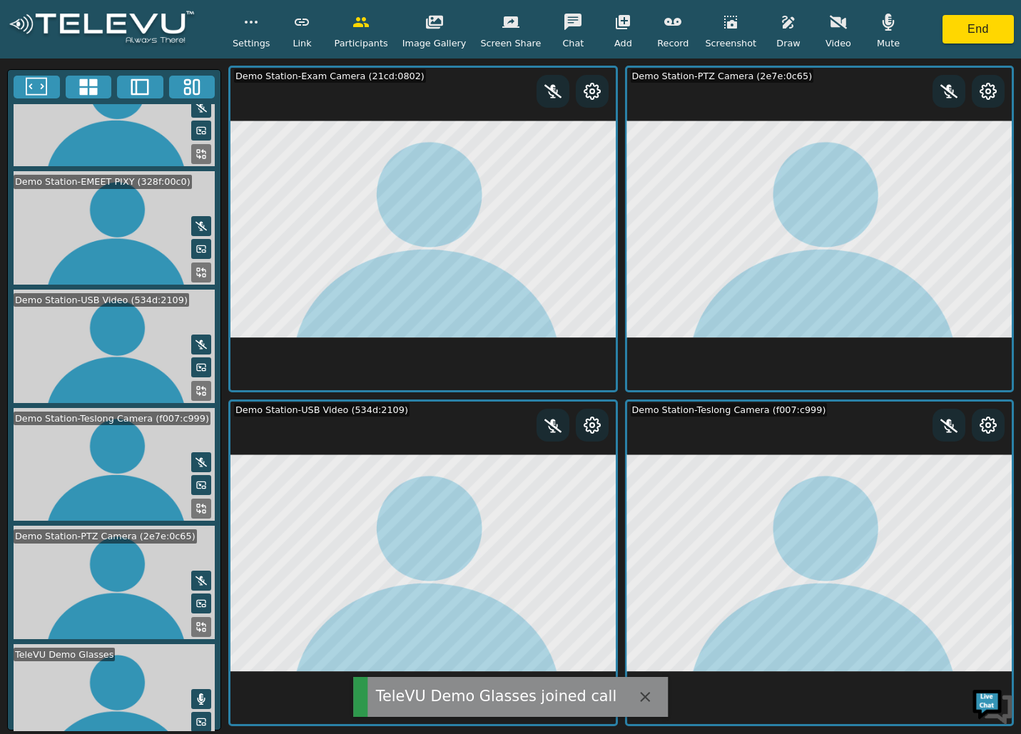
click at [195, 733] on icon at bounding box center [200, 745] width 11 height 11
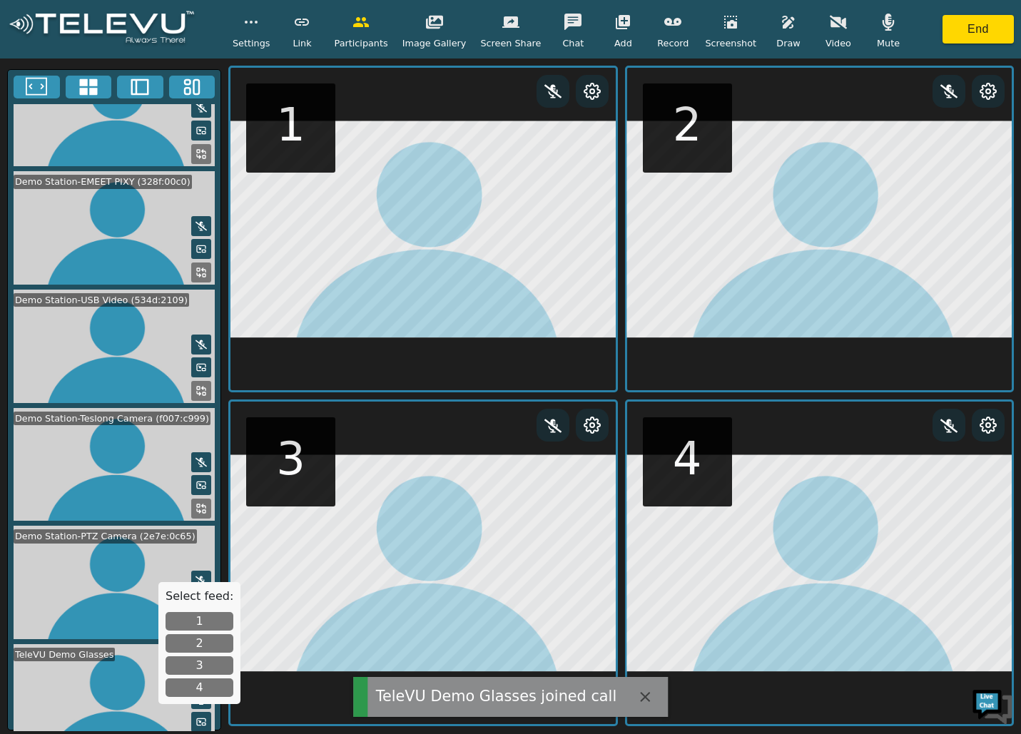
click at [195, 619] on button "1" at bounding box center [199, 621] width 68 height 19
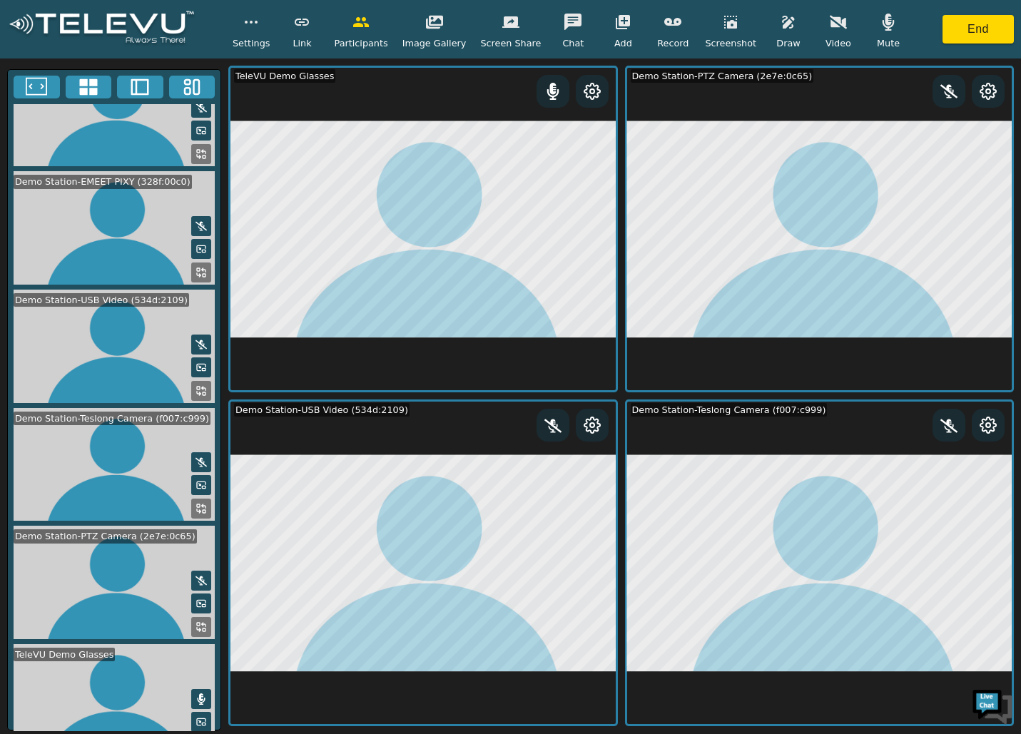
click at [202, 150] on icon at bounding box center [204, 152] width 4 height 4
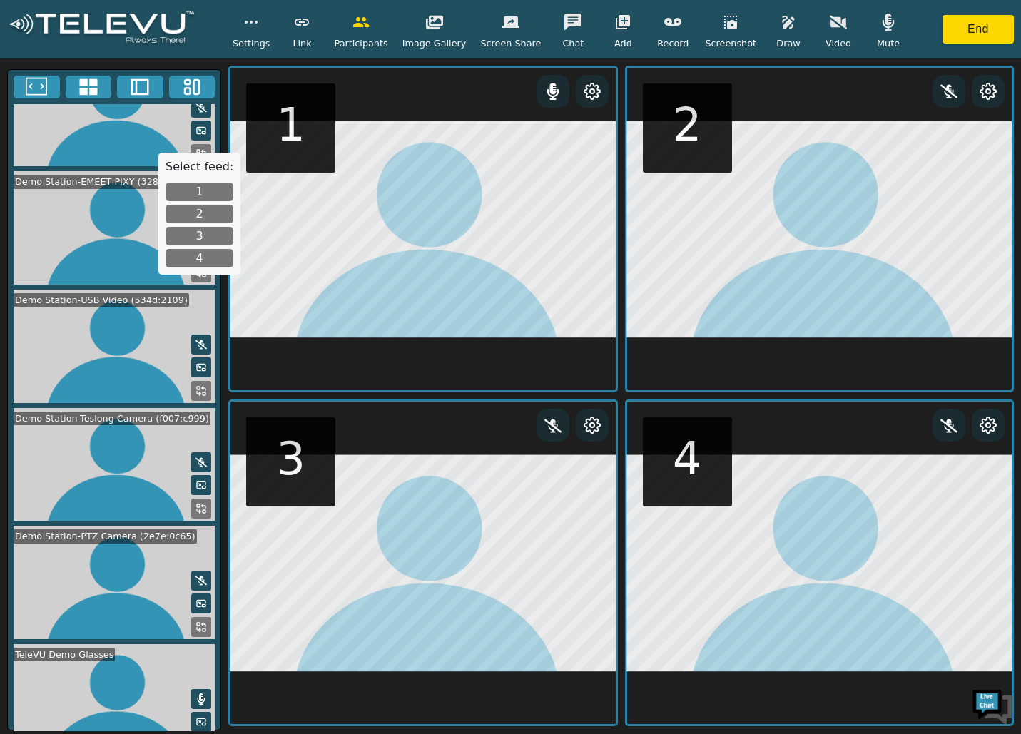
click at [188, 263] on button "4" at bounding box center [199, 258] width 68 height 19
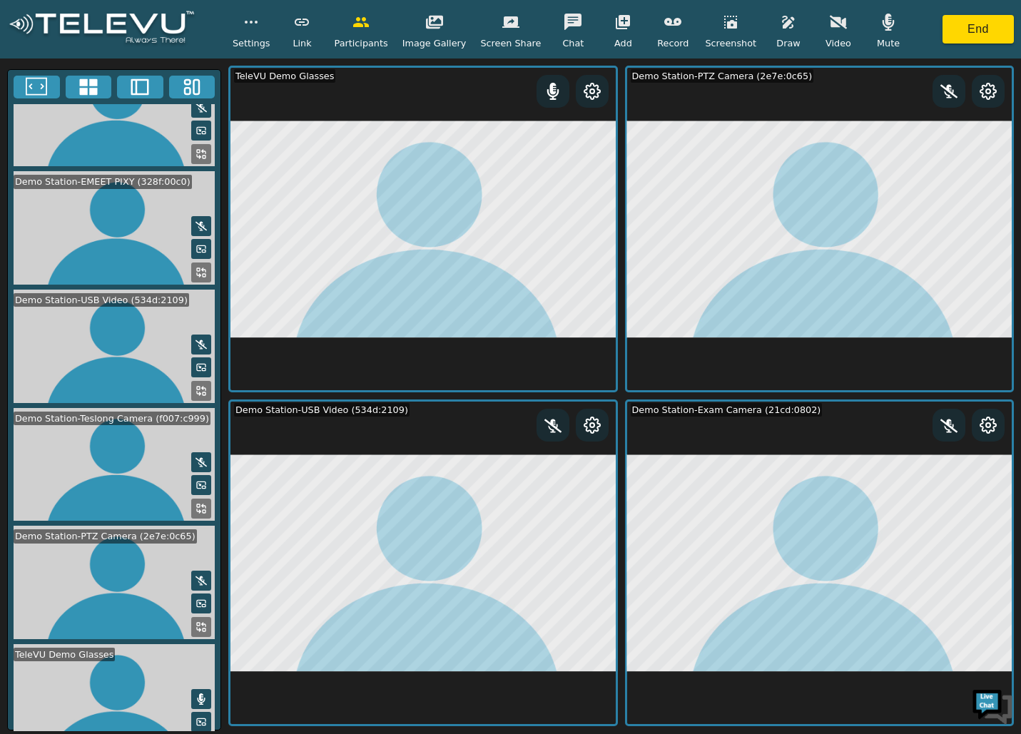
click at [195, 503] on icon at bounding box center [200, 508] width 11 height 11
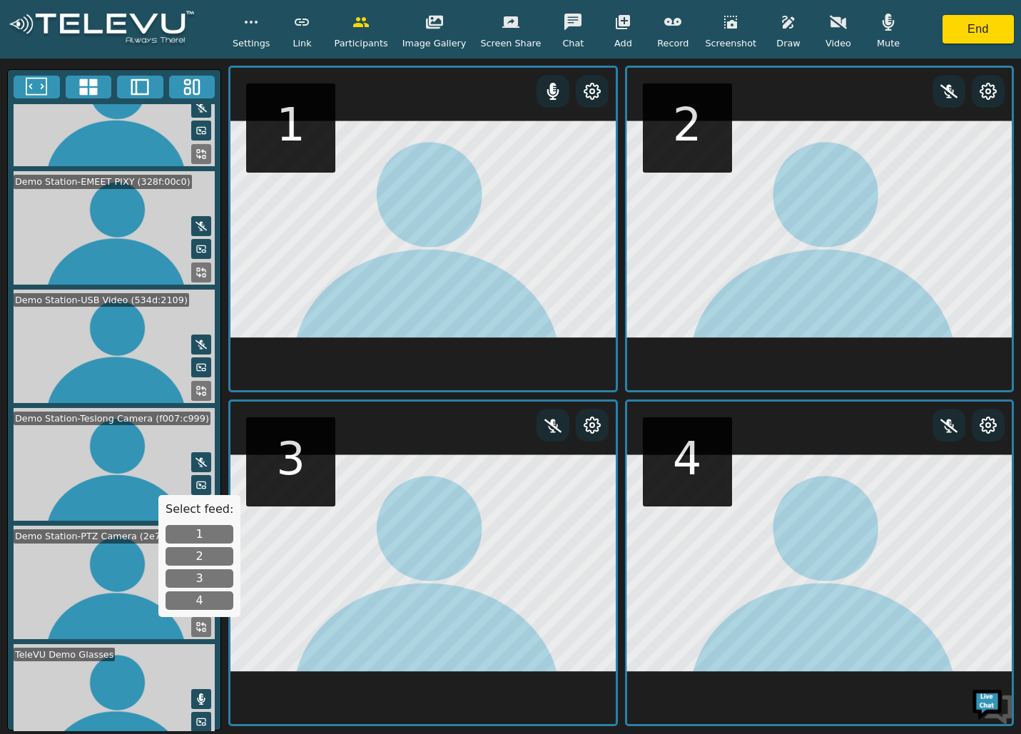
click at [203, 576] on button "3" at bounding box center [199, 578] width 68 height 19
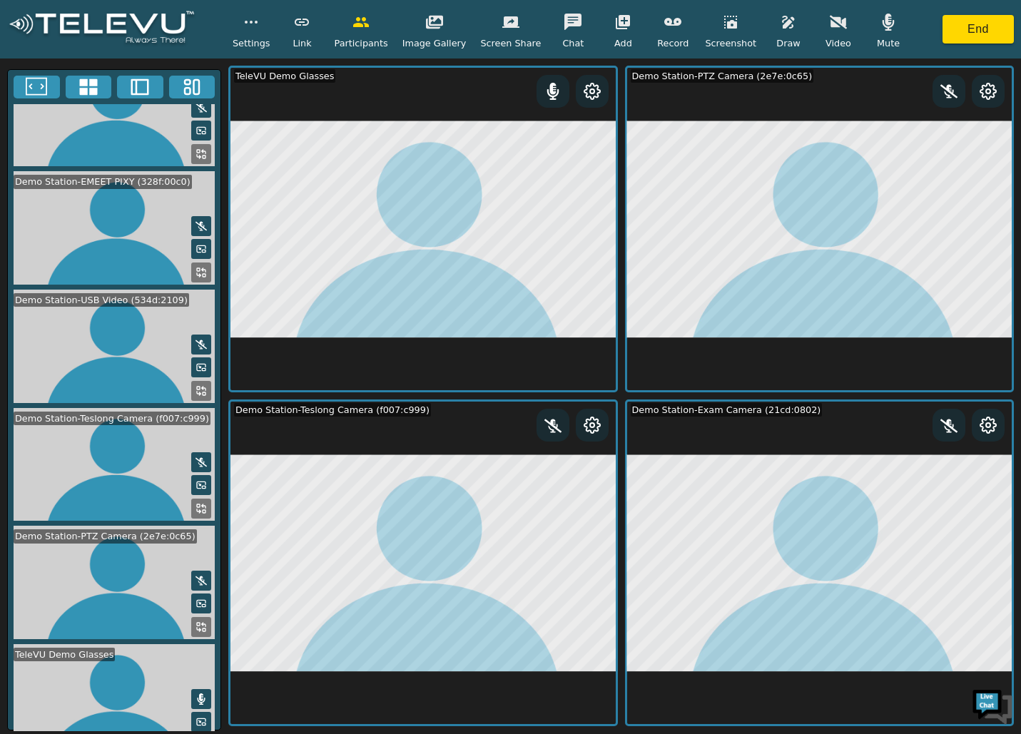
click at [199, 366] on line at bounding box center [200, 367] width 2 height 2
click at [202, 387] on icon at bounding box center [204, 389] width 4 height 4
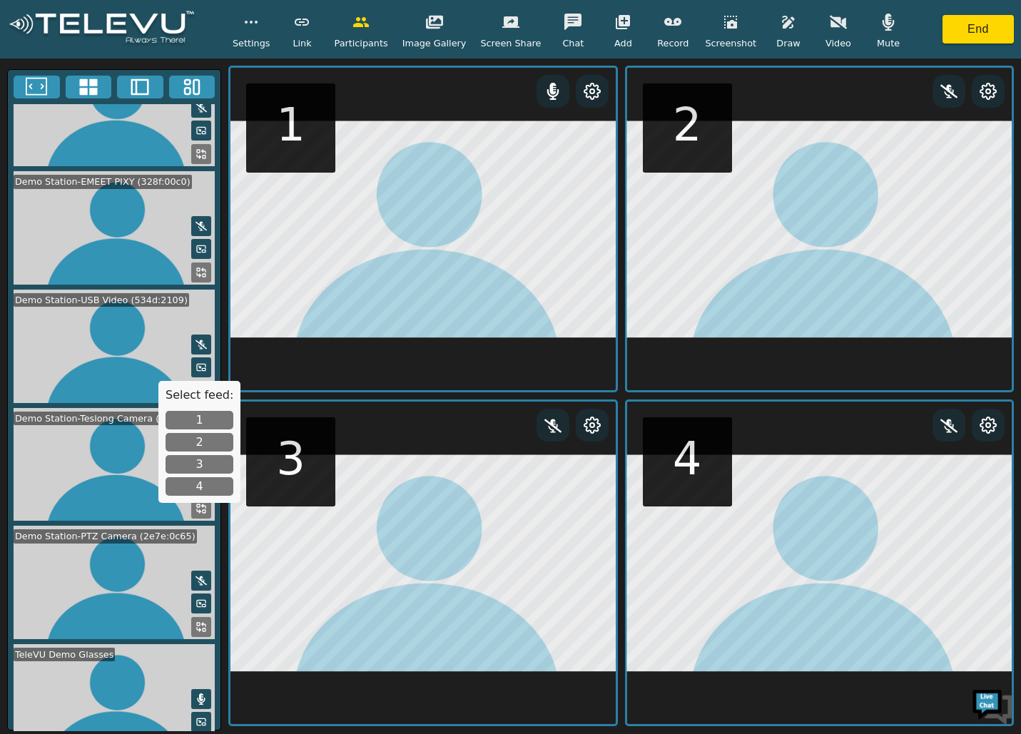
click at [200, 488] on button "4" at bounding box center [199, 486] width 68 height 19
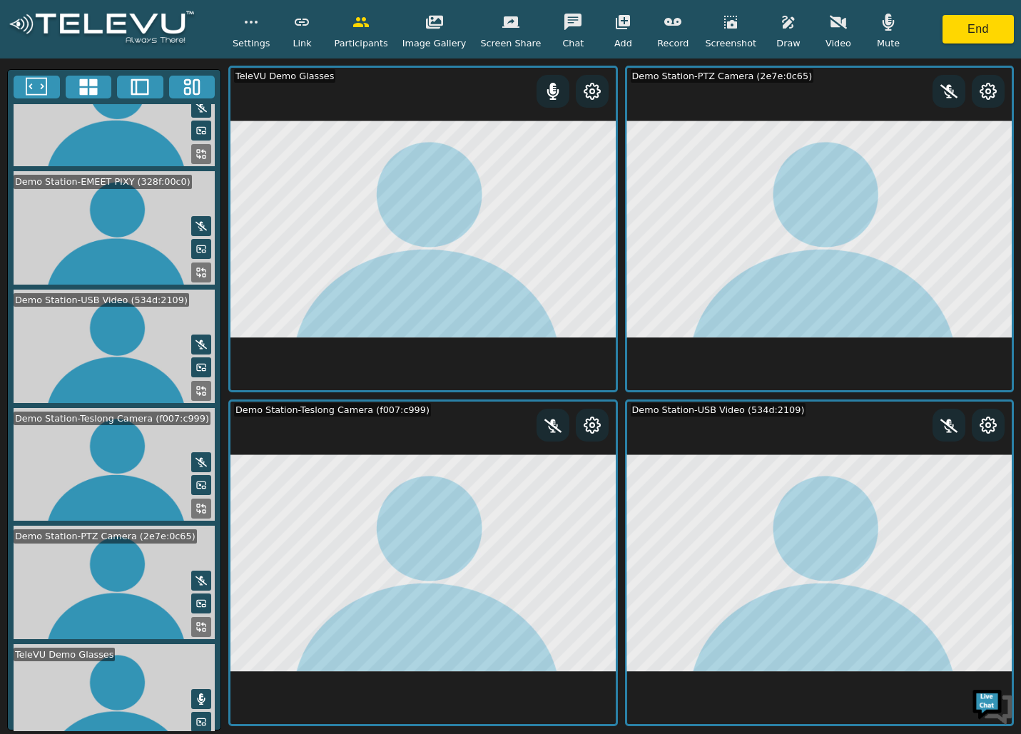
click at [195, 148] on icon at bounding box center [200, 153] width 11 height 11
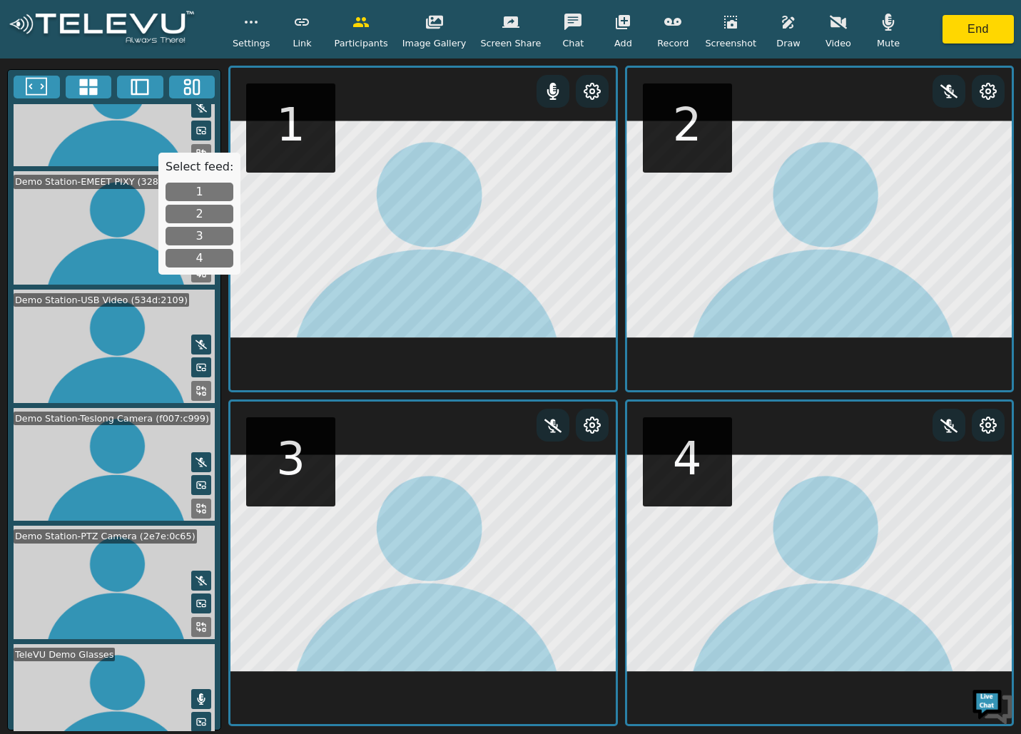
click at [202, 240] on button "3" at bounding box center [199, 236] width 68 height 19
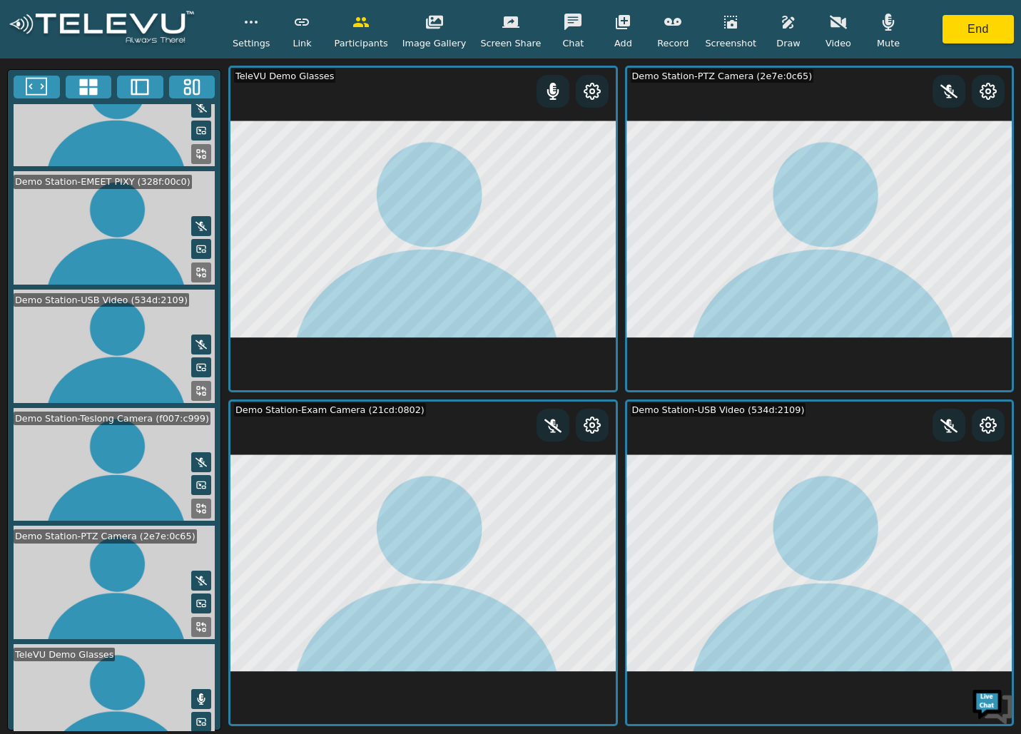
click at [780, 19] on icon "button" at bounding box center [788, 22] width 17 height 17
click at [802, 91] on button at bounding box center [811, 90] width 18 height 18
click at [870, 84] on button "button" at bounding box center [877, 89] width 36 height 29
click at [774, 35] on button "button" at bounding box center [788, 22] width 36 height 29
click at [724, 16] on icon "button" at bounding box center [730, 22] width 13 height 13
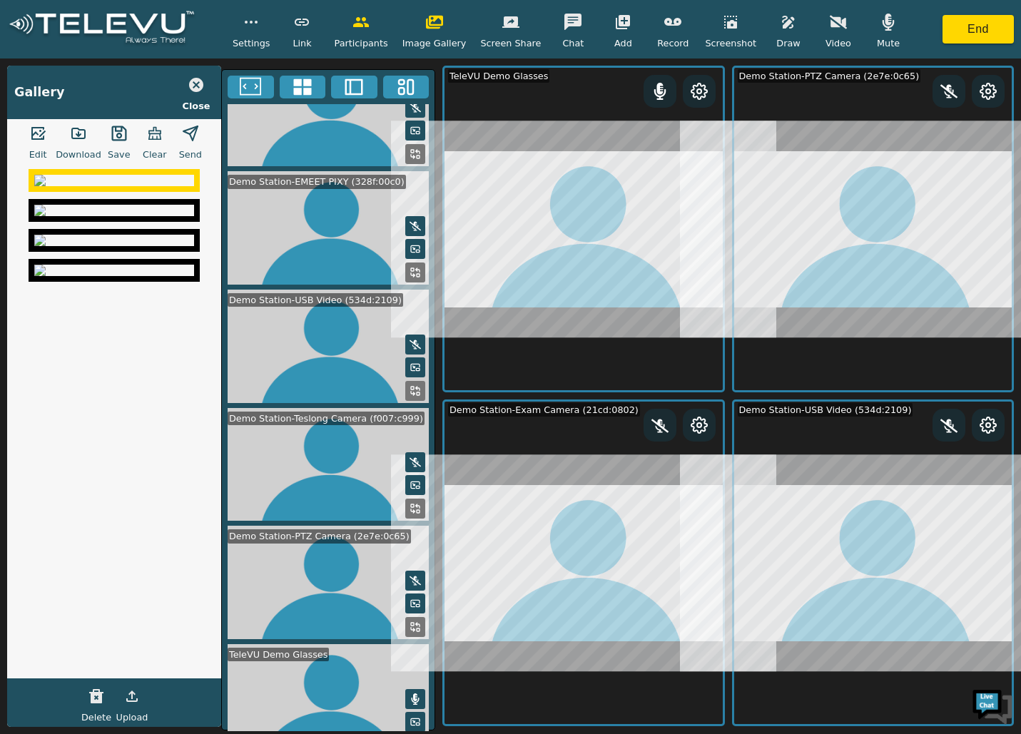
click at [86, 216] on img at bounding box center [114, 210] width 160 height 11
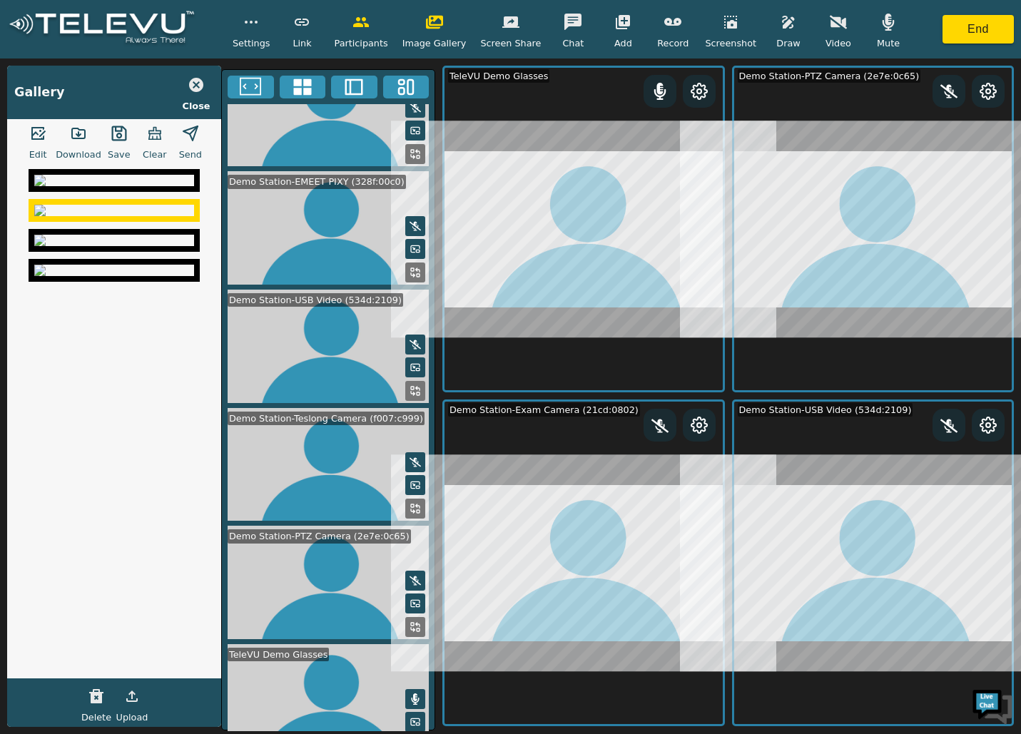
click at [126, 186] on img at bounding box center [114, 180] width 160 height 11
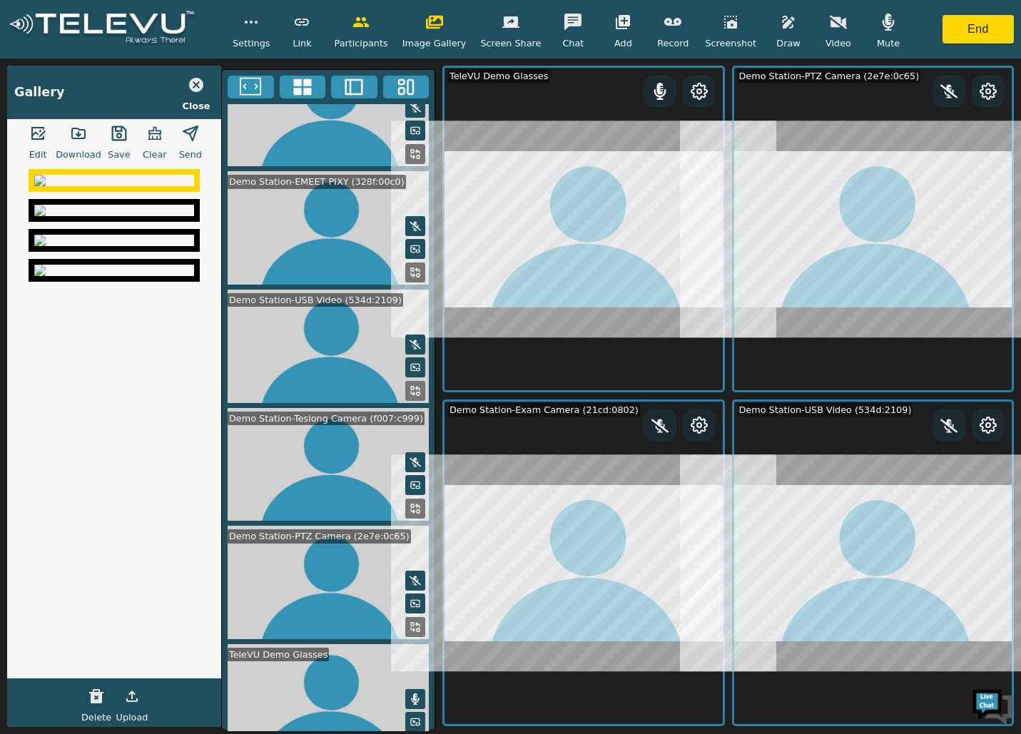
click at [140, 246] on img at bounding box center [114, 240] width 160 height 11
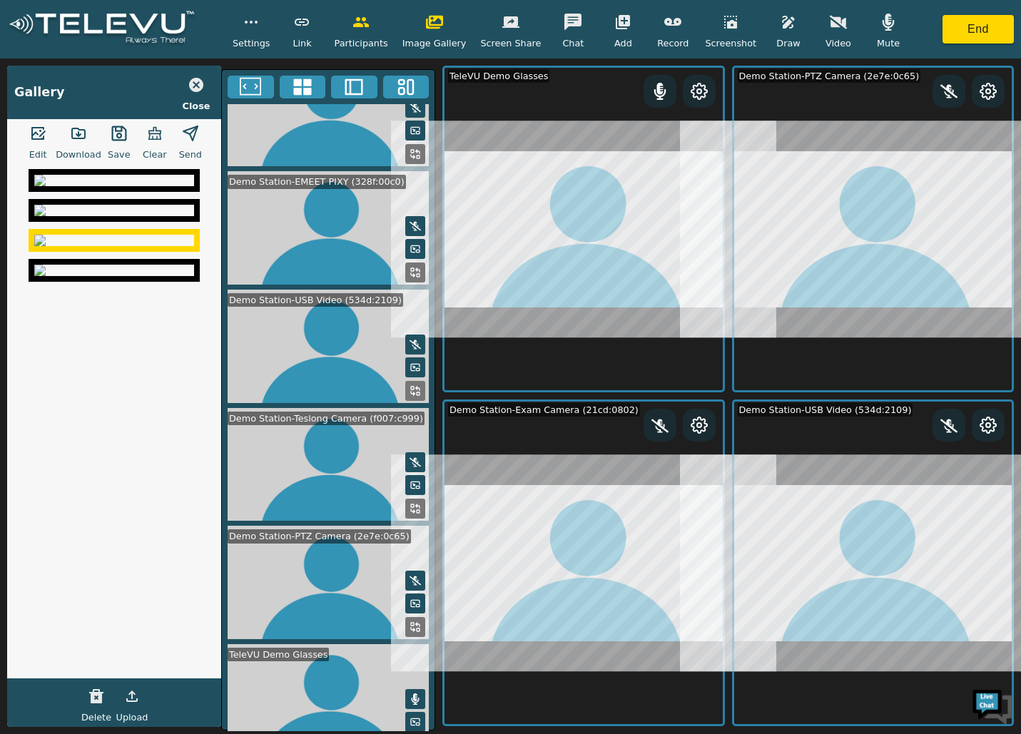
click at [108, 276] on img at bounding box center [114, 270] width 160 height 11
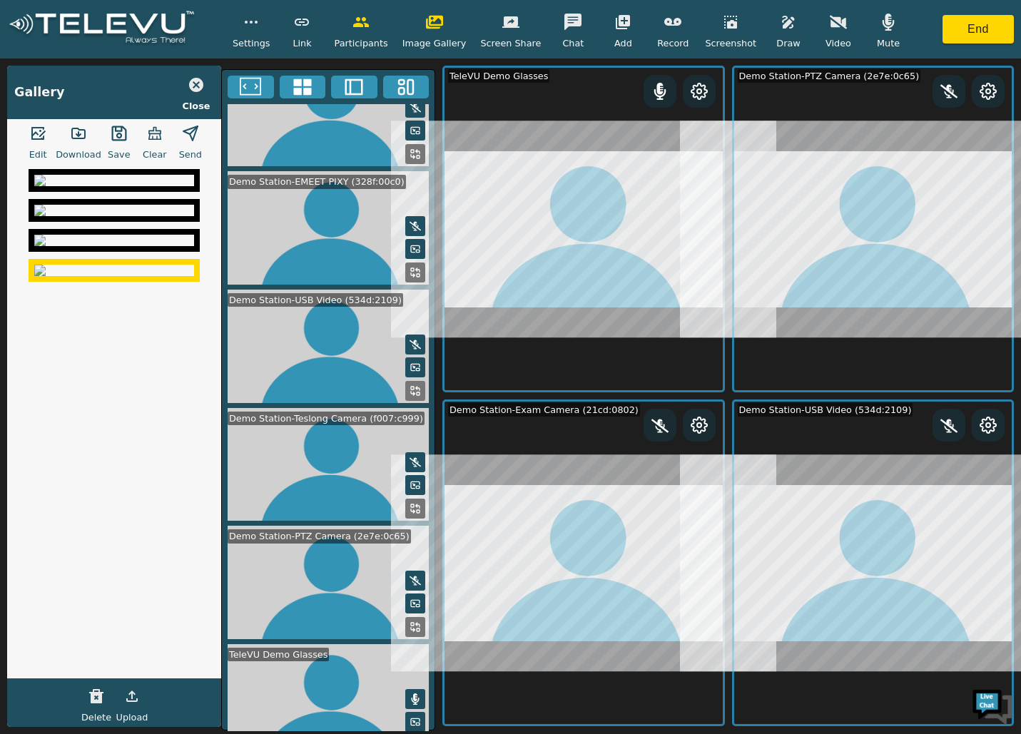
click at [44, 138] on icon "button" at bounding box center [38, 133] width 14 height 13
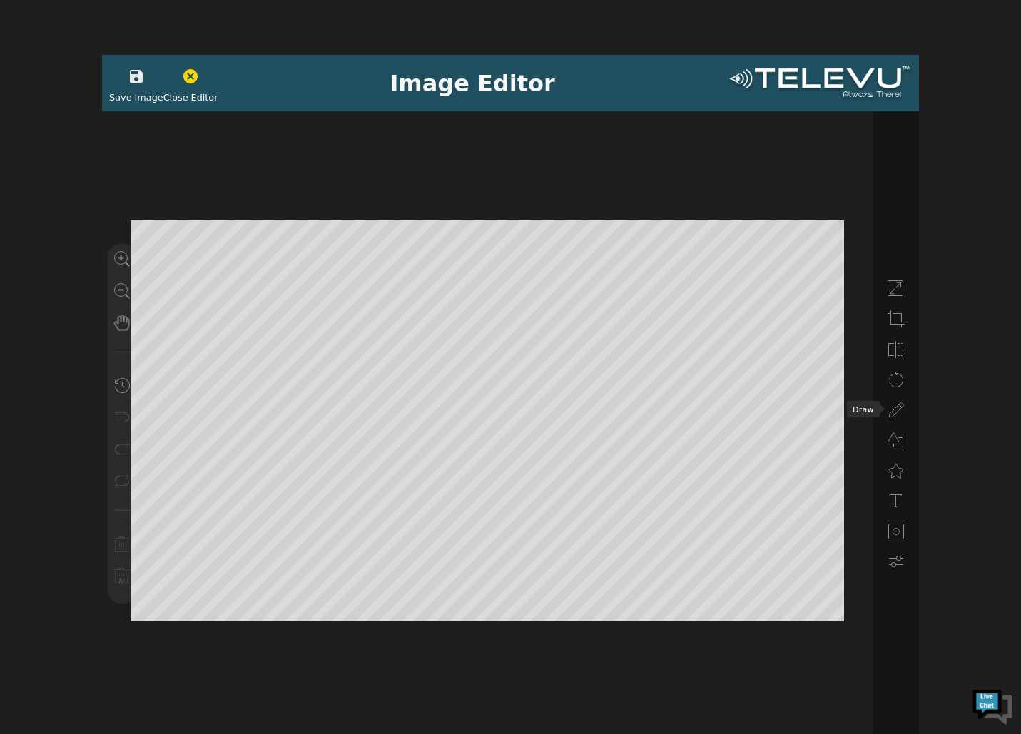
click at [888, 408] on li at bounding box center [895, 408] width 29 height 25
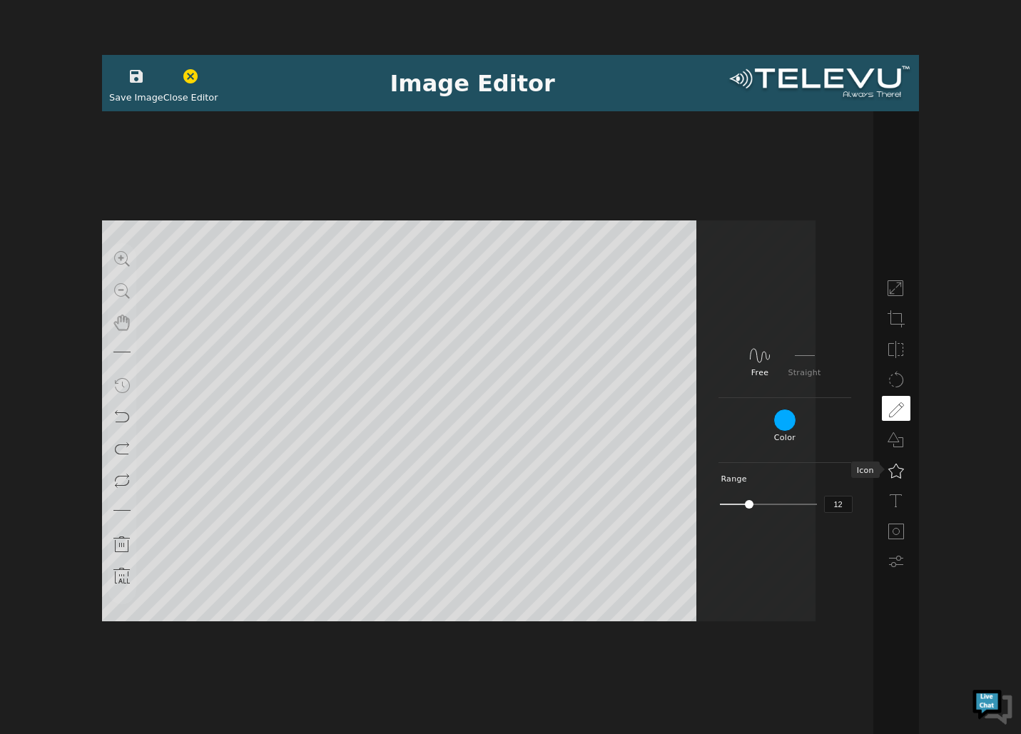
click at [896, 474] on icon at bounding box center [895, 470] width 17 height 17
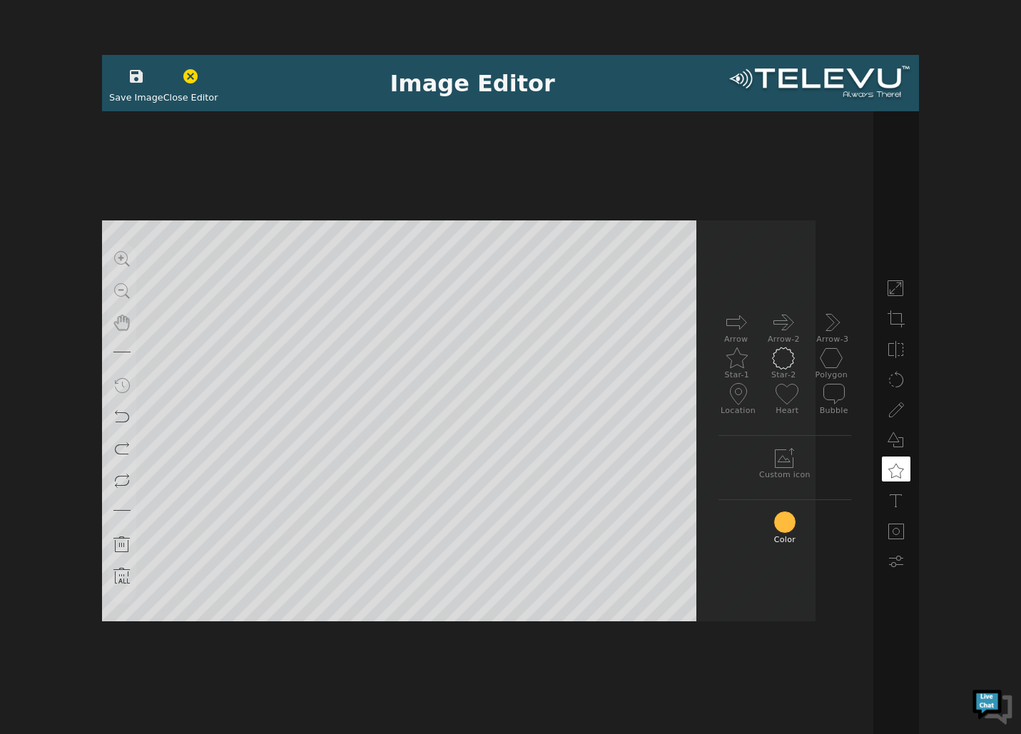
click at [786, 359] on icon at bounding box center [783, 358] width 23 height 23
click at [741, 324] on icon at bounding box center [736, 322] width 23 height 23
click at [903, 409] on icon at bounding box center [895, 410] width 17 height 17
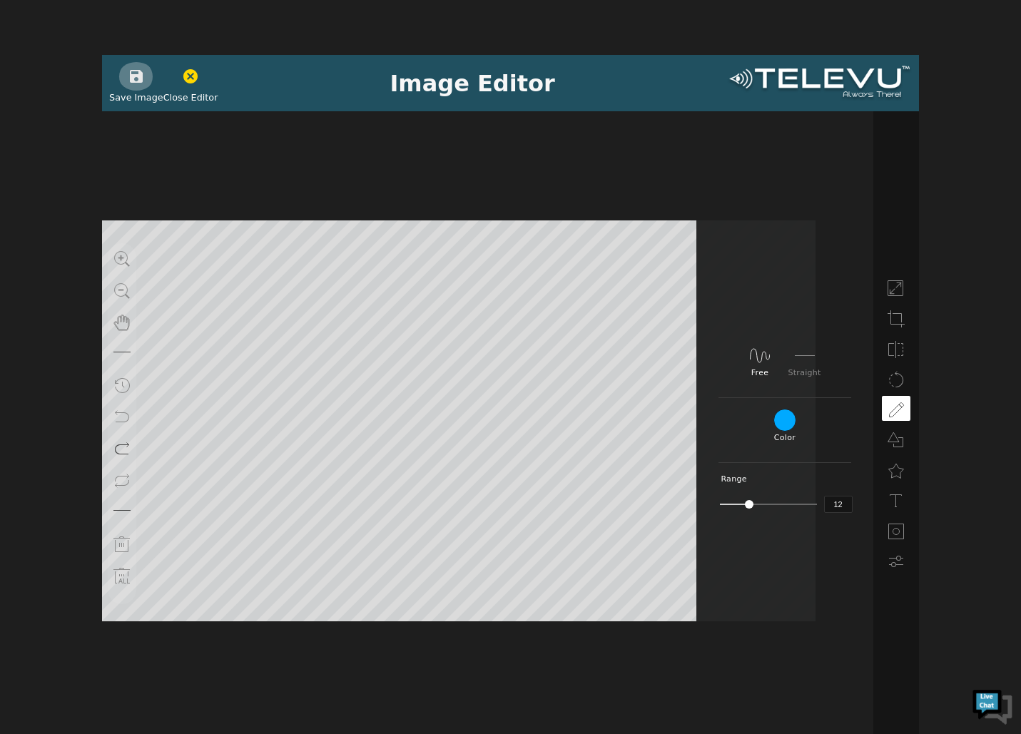
click at [122, 86] on button "button" at bounding box center [136, 76] width 36 height 29
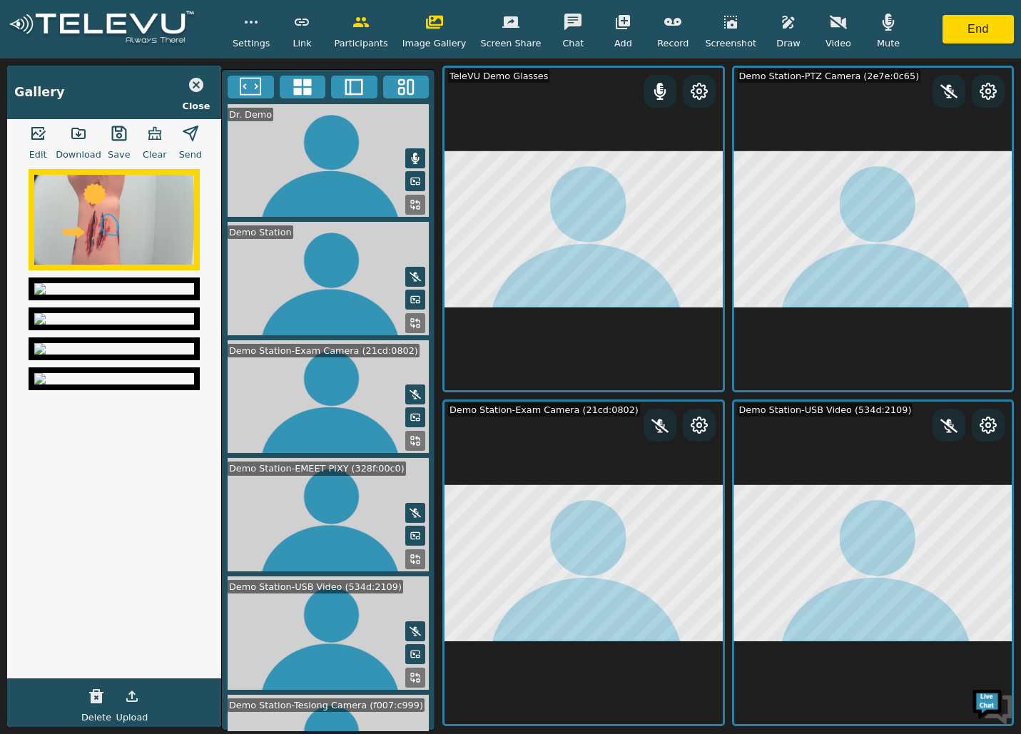
click at [195, 134] on icon "button" at bounding box center [190, 133] width 17 height 17
click at [148, 131] on icon "button" at bounding box center [154, 132] width 13 height 13
click at [131, 707] on button "Upload" at bounding box center [132, 696] width 36 height 29
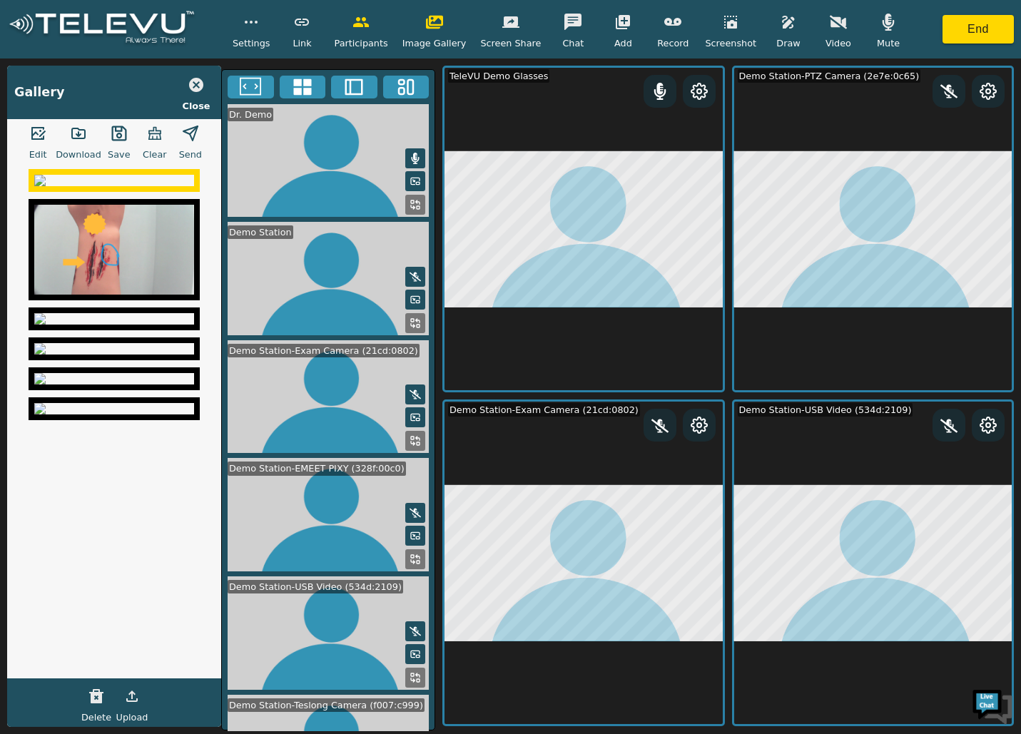
click at [123, 186] on img at bounding box center [114, 180] width 160 height 11
click at [195, 131] on icon "button" at bounding box center [190, 133] width 17 height 17
click at [156, 138] on icon "button" at bounding box center [154, 133] width 17 height 17
click at [433, 16] on icon "button" at bounding box center [434, 23] width 17 height 14
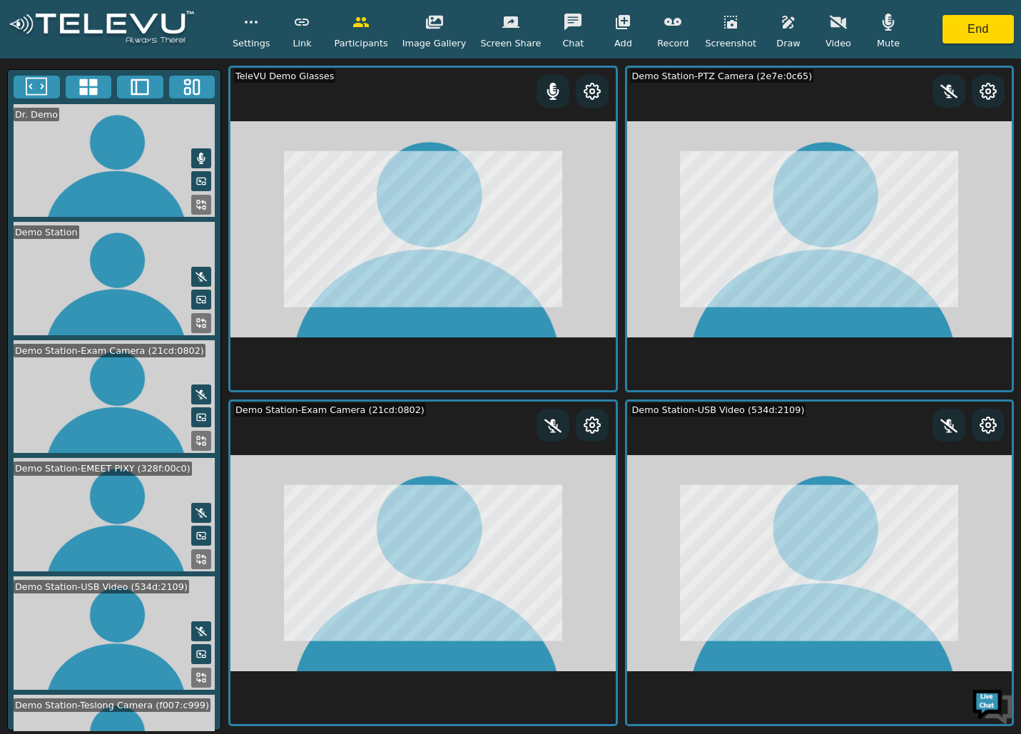
click at [502, 22] on icon "button" at bounding box center [510, 22] width 17 height 17
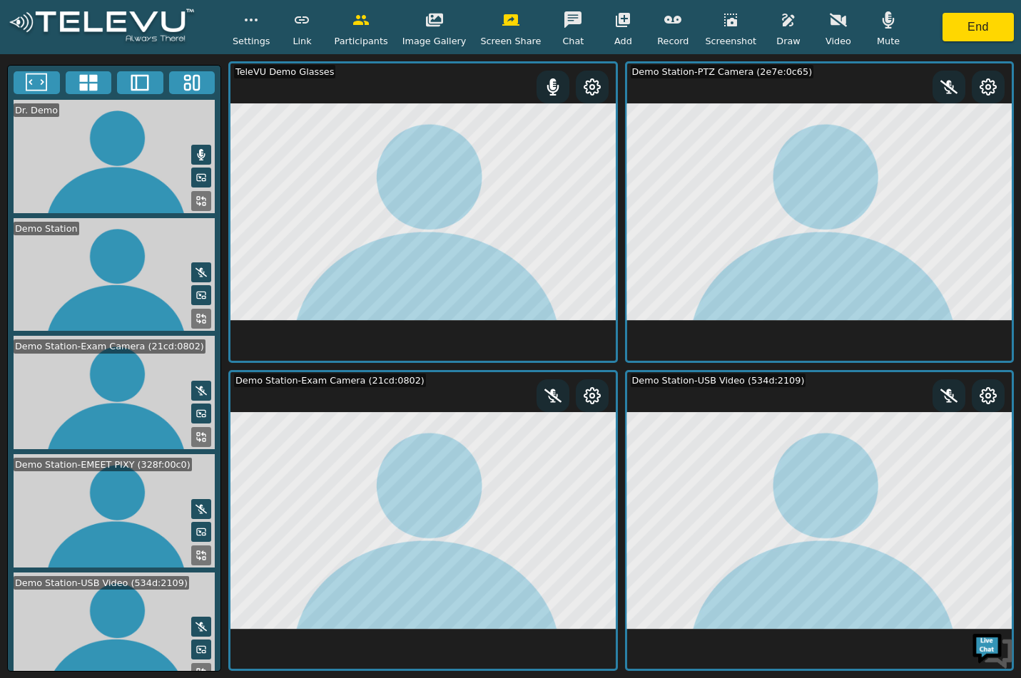
click at [191, 191] on button at bounding box center [201, 201] width 20 height 20
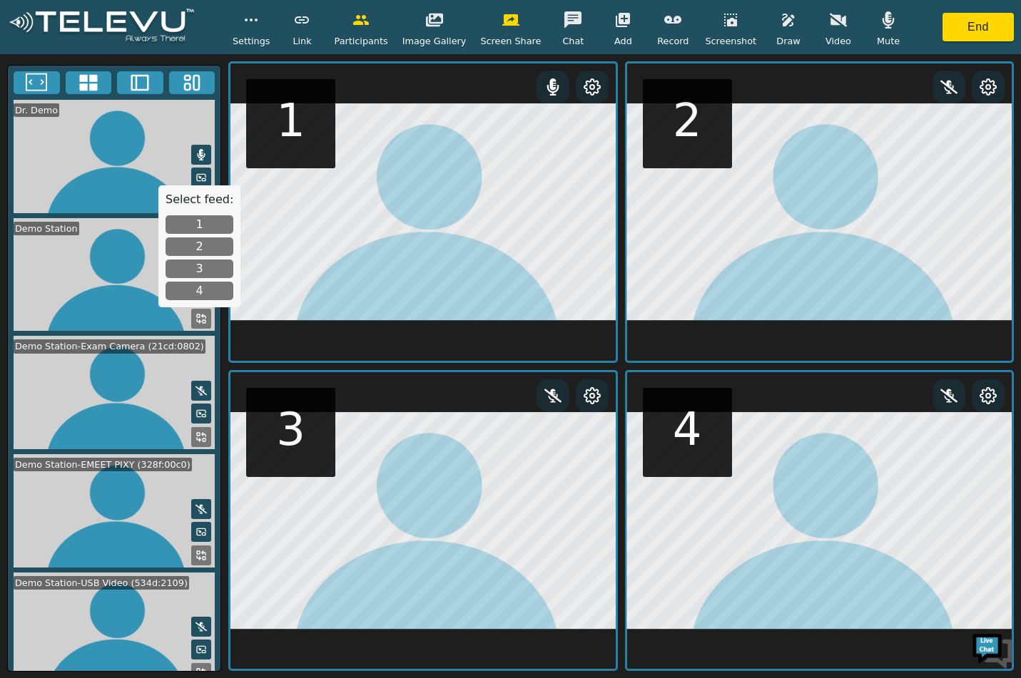
click at [201, 248] on button "2" at bounding box center [199, 246] width 68 height 19
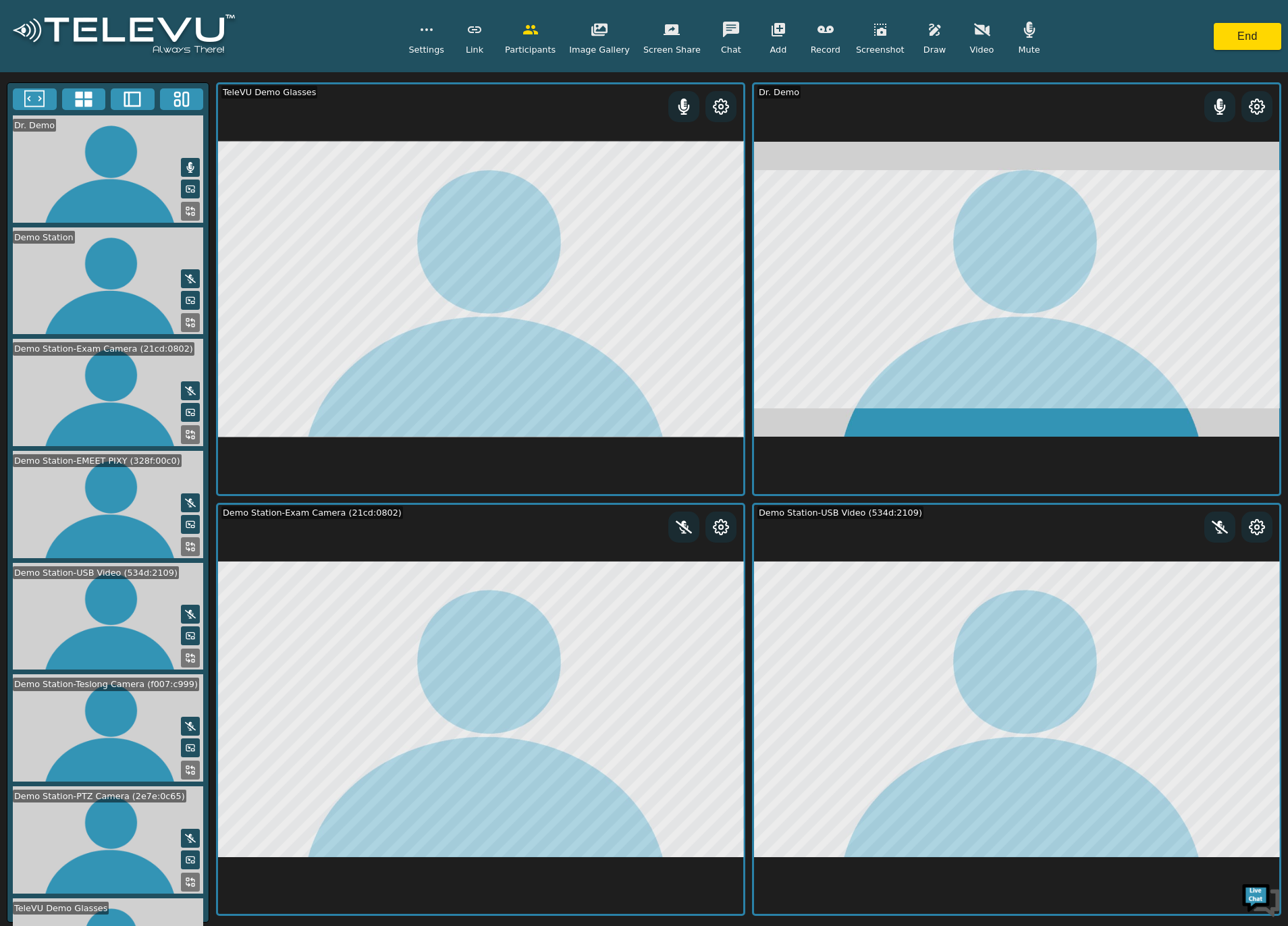
click at [185, 430] on icon at bounding box center [189, 435] width 10 height 10
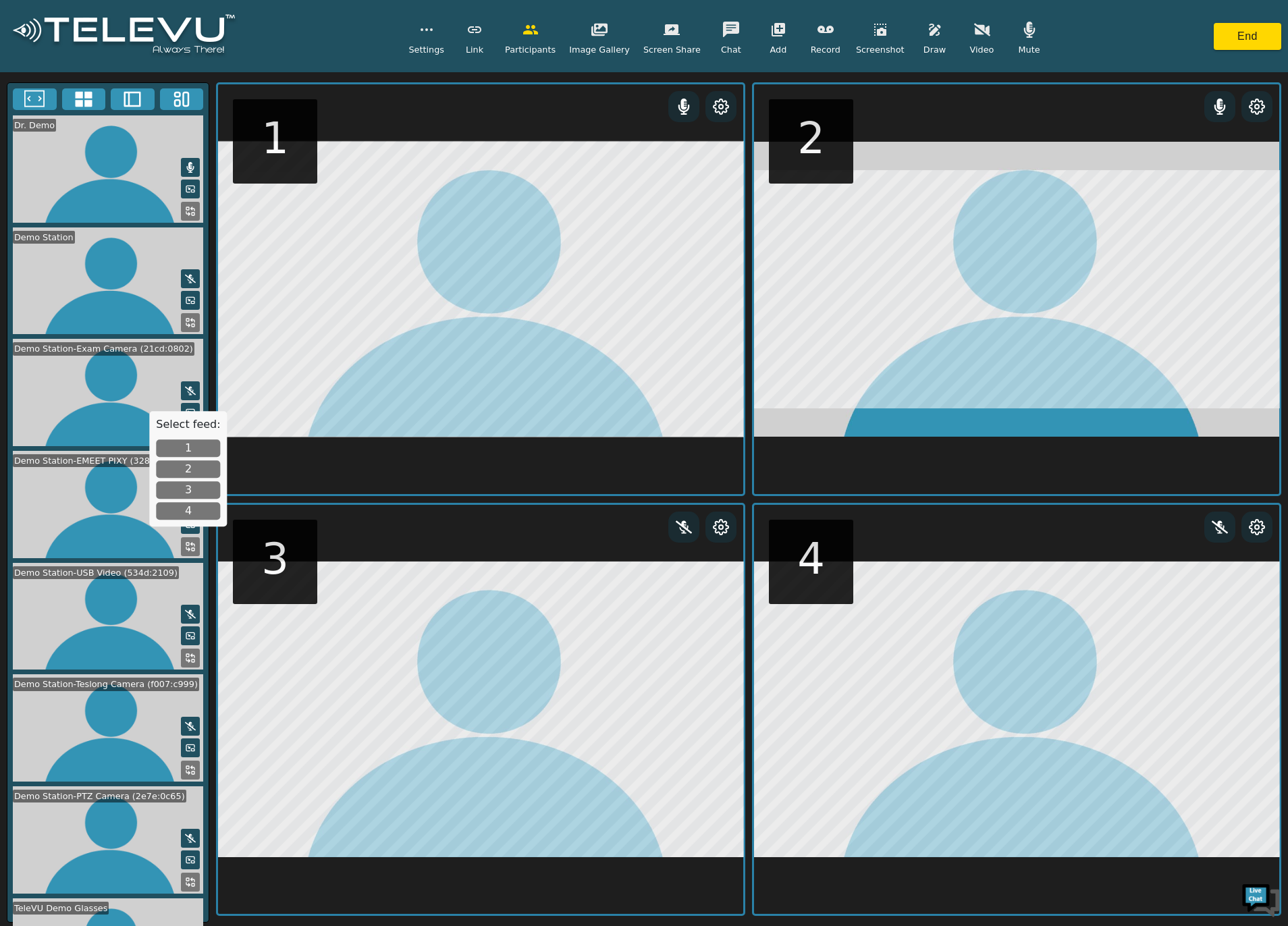
click at [194, 470] on button "2" at bounding box center [188, 470] width 64 height 18
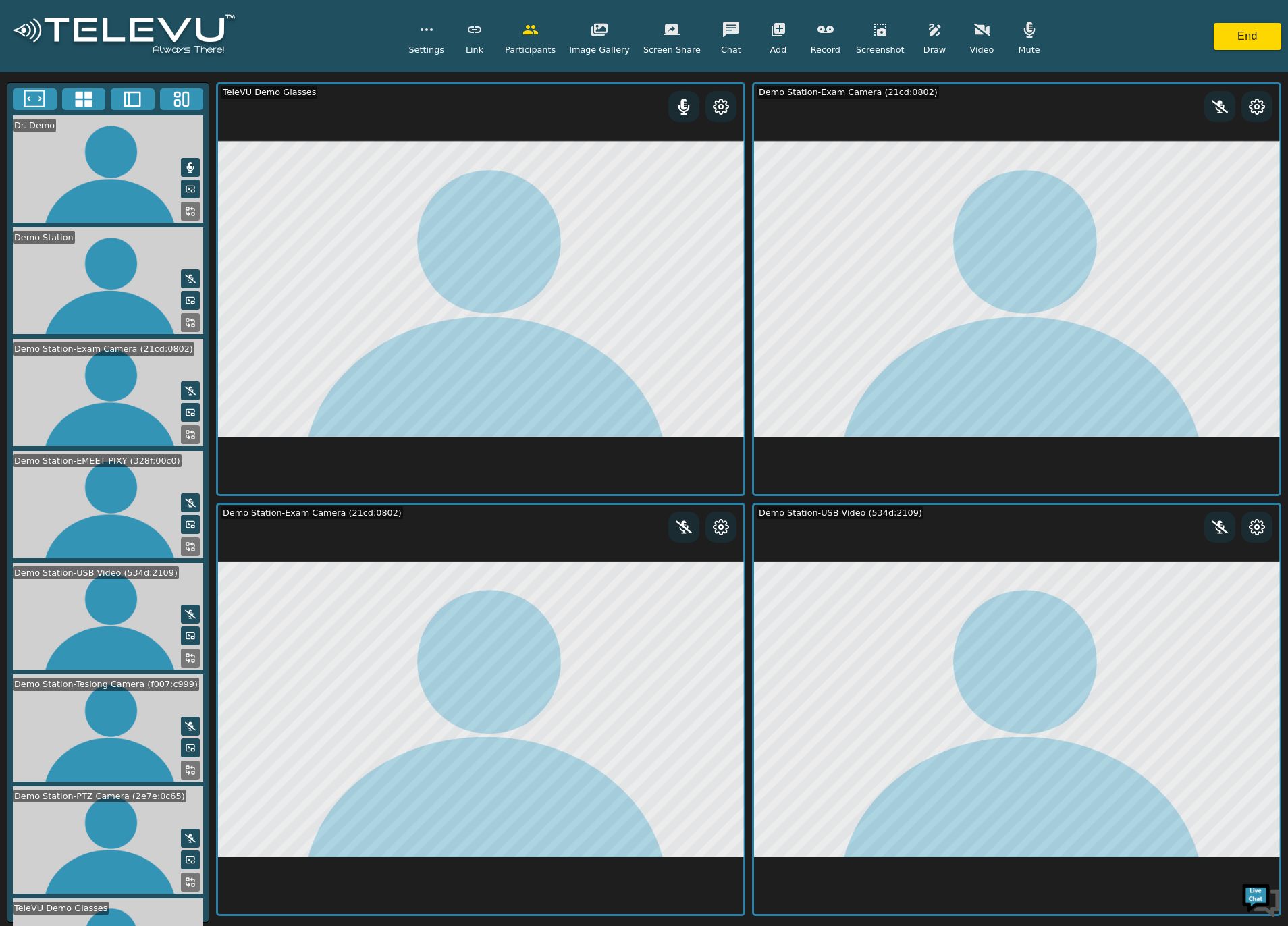
click at [187, 694] on icon at bounding box center [189, 881] width 10 height 10
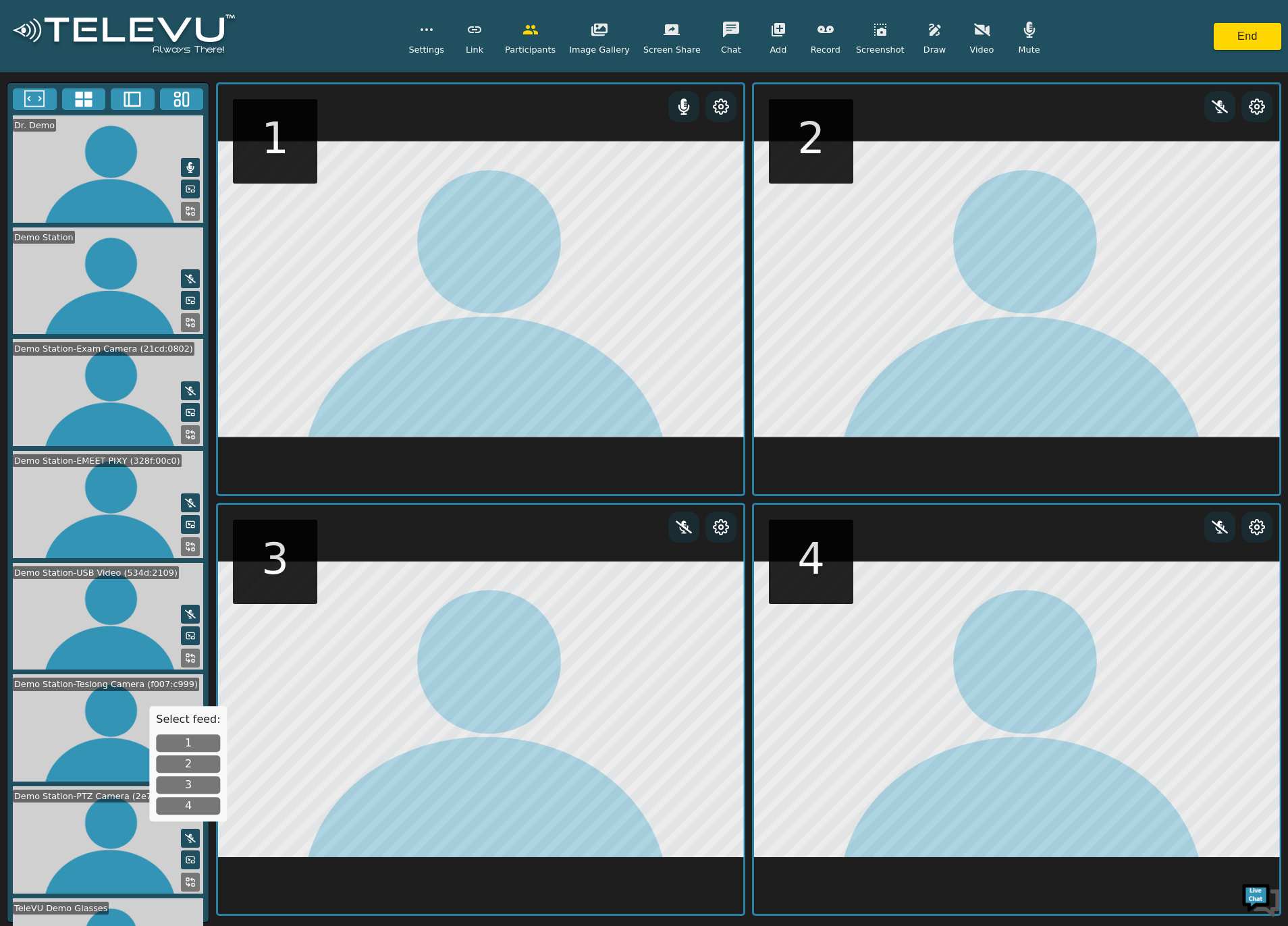
click at [184, 694] on button "3" at bounding box center [188, 785] width 64 height 18
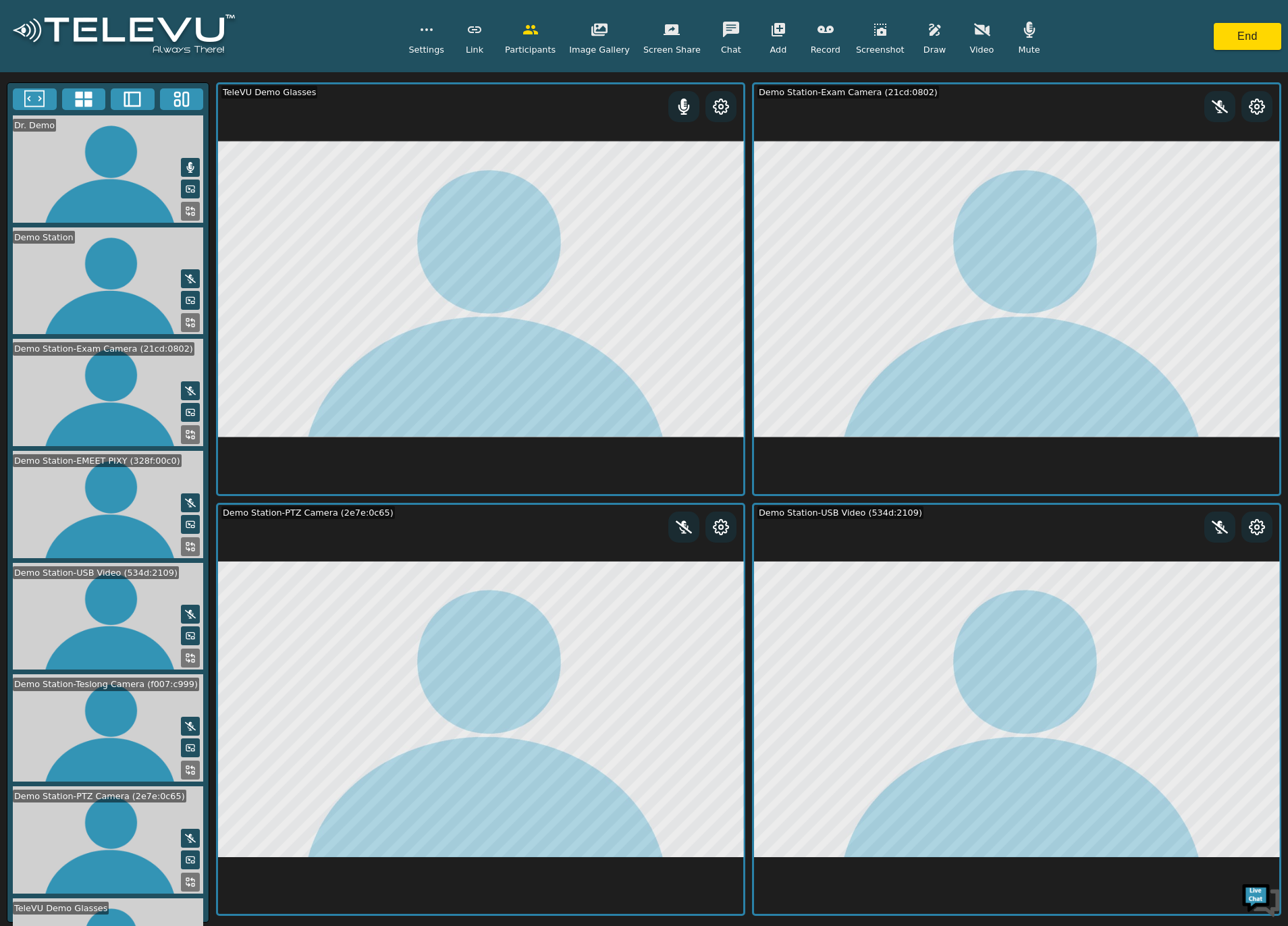
click at [715, 534] on icon at bounding box center [720, 526] width 16 height 16
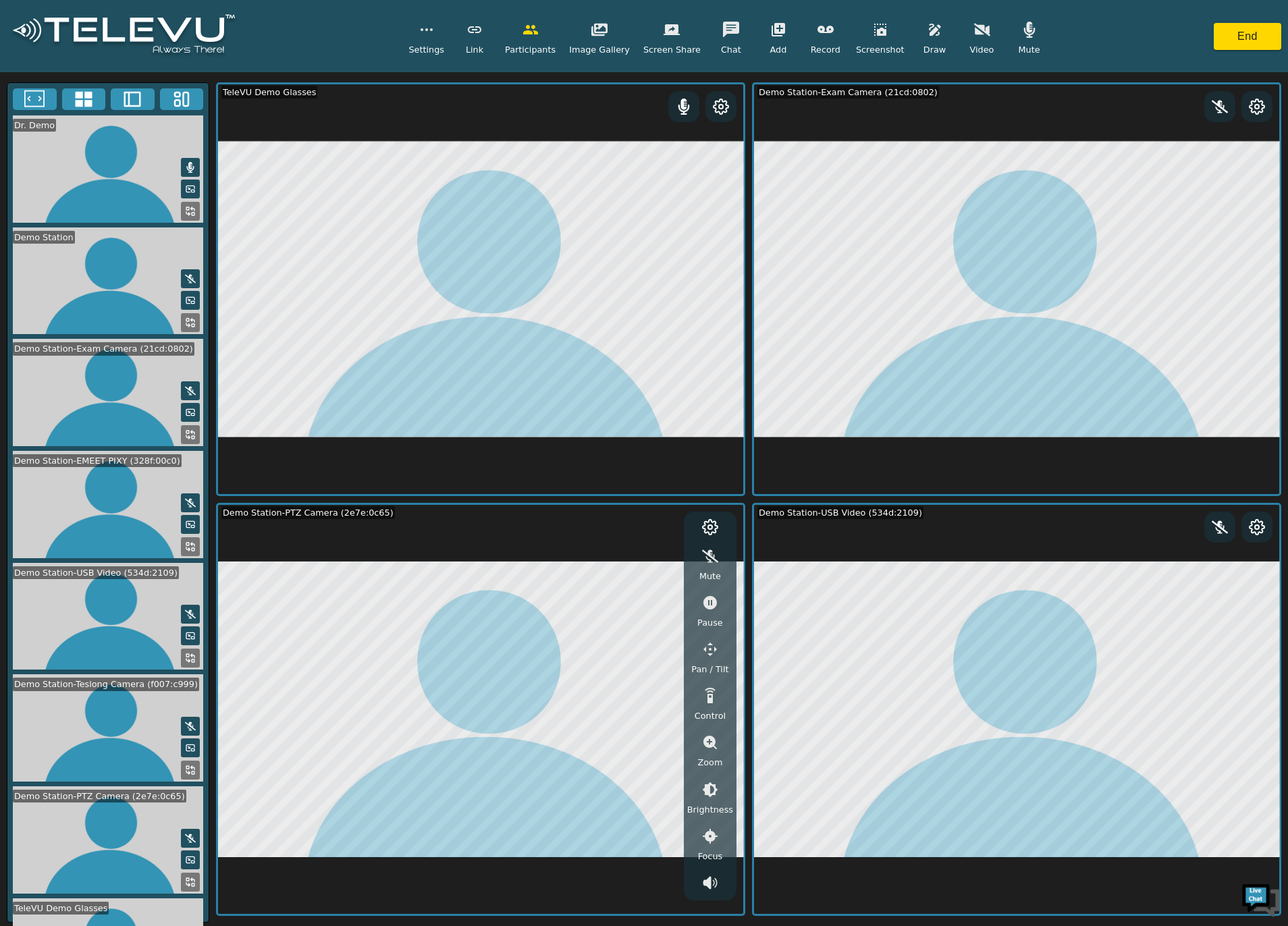
click at [715, 648] on icon "button" at bounding box center [710, 650] width 13 height 13
click at [600, 556] on icon "button" at bounding box center [598, 559] width 14 height 13
click at [662, 557] on icon "button" at bounding box center [666, 559] width 16 height 16
click at [714, 694] on icon "button" at bounding box center [710, 742] width 13 height 13
click at [712, 694] on icon "button" at bounding box center [710, 790] width 12 height 12
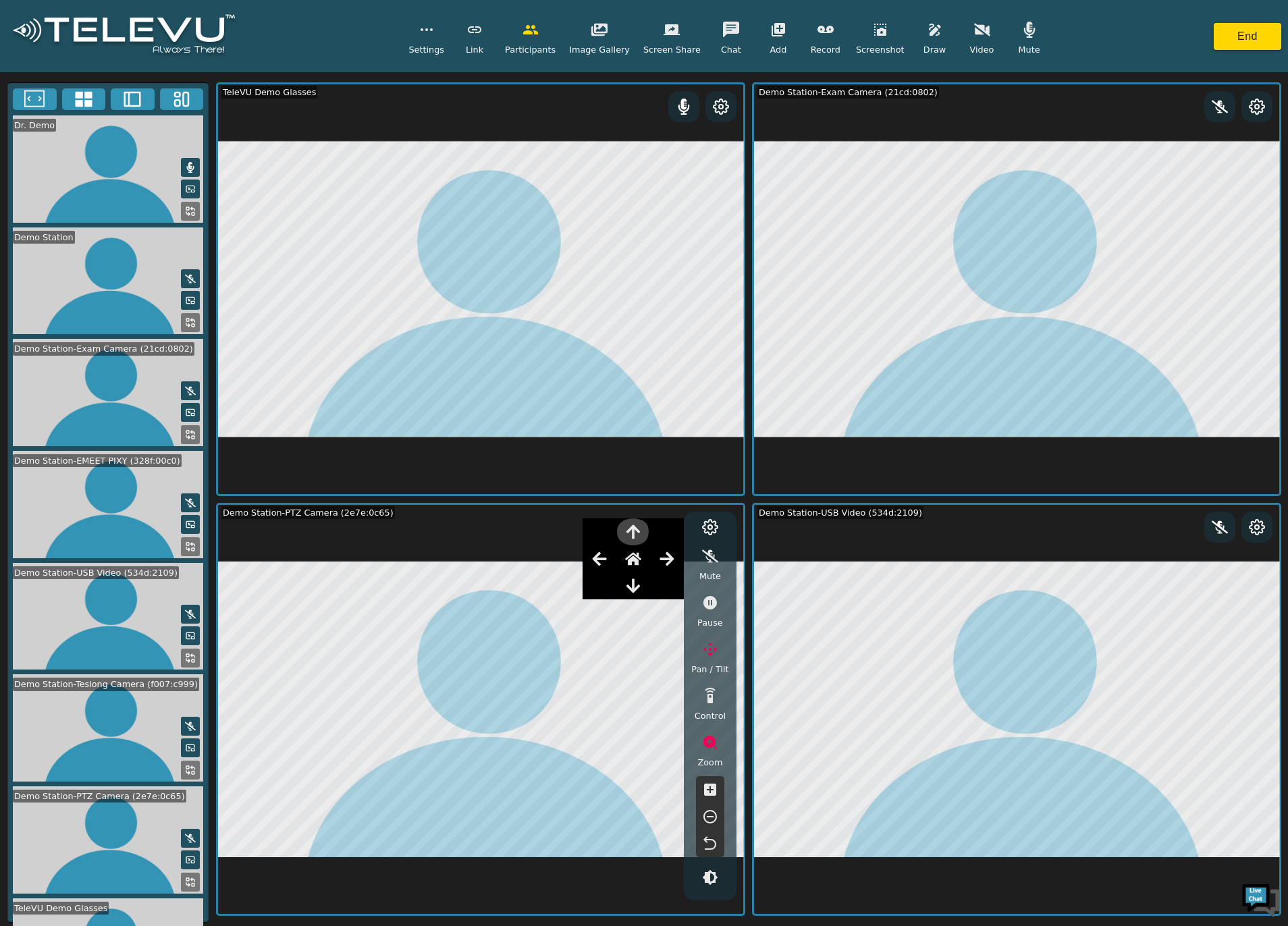
click at [634, 538] on icon "button" at bounding box center [632, 531] width 16 height 16
click at [636, 539] on icon "button" at bounding box center [632, 531] width 16 height 16
click at [639, 585] on icon "button" at bounding box center [632, 585] width 16 height 16
click at [638, 591] on icon "button" at bounding box center [633, 585] width 13 height 14
click at [634, 561] on icon "button" at bounding box center [632, 559] width 16 height 13
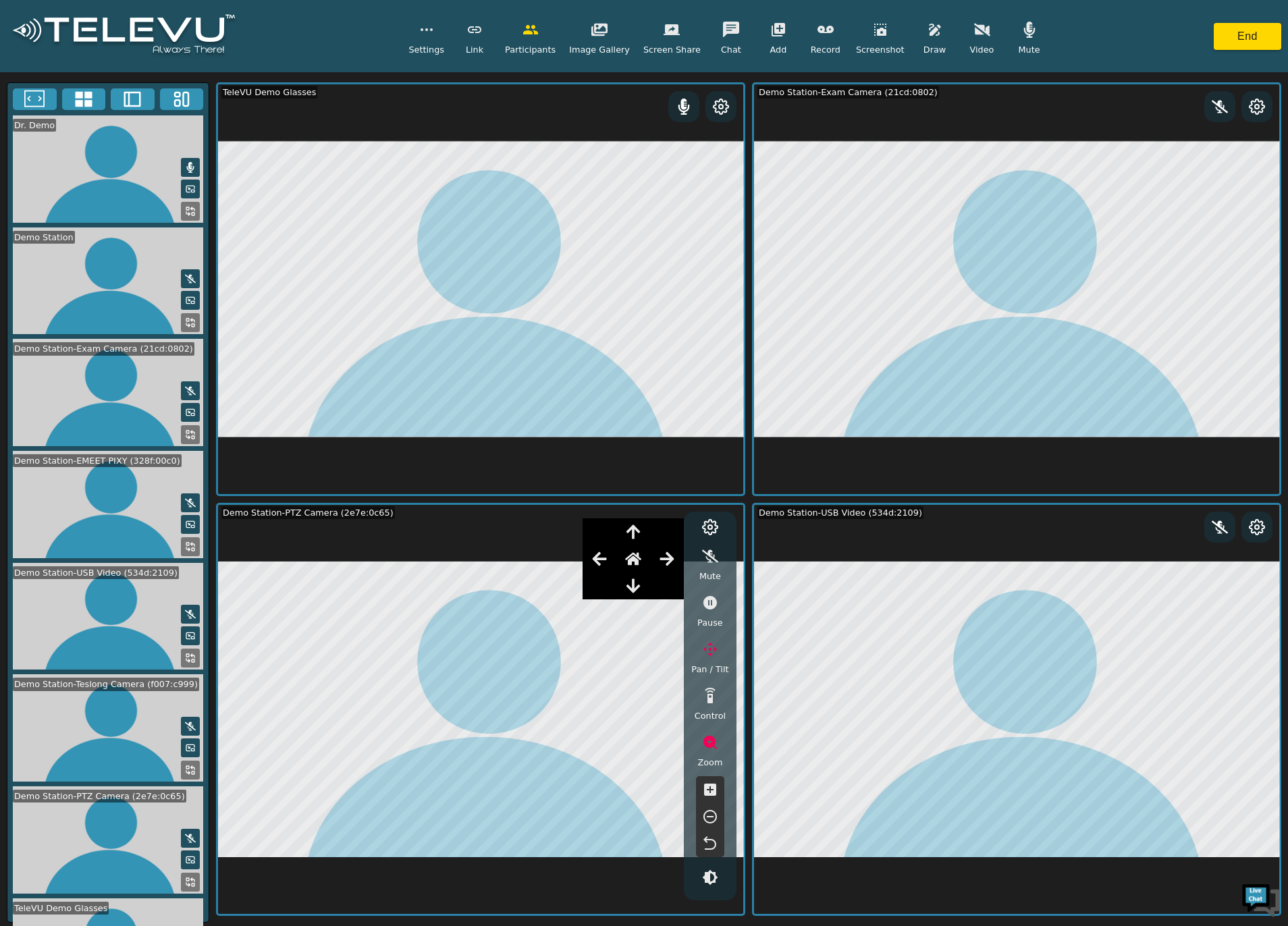
click at [716, 108] on icon at bounding box center [720, 106] width 16 height 16
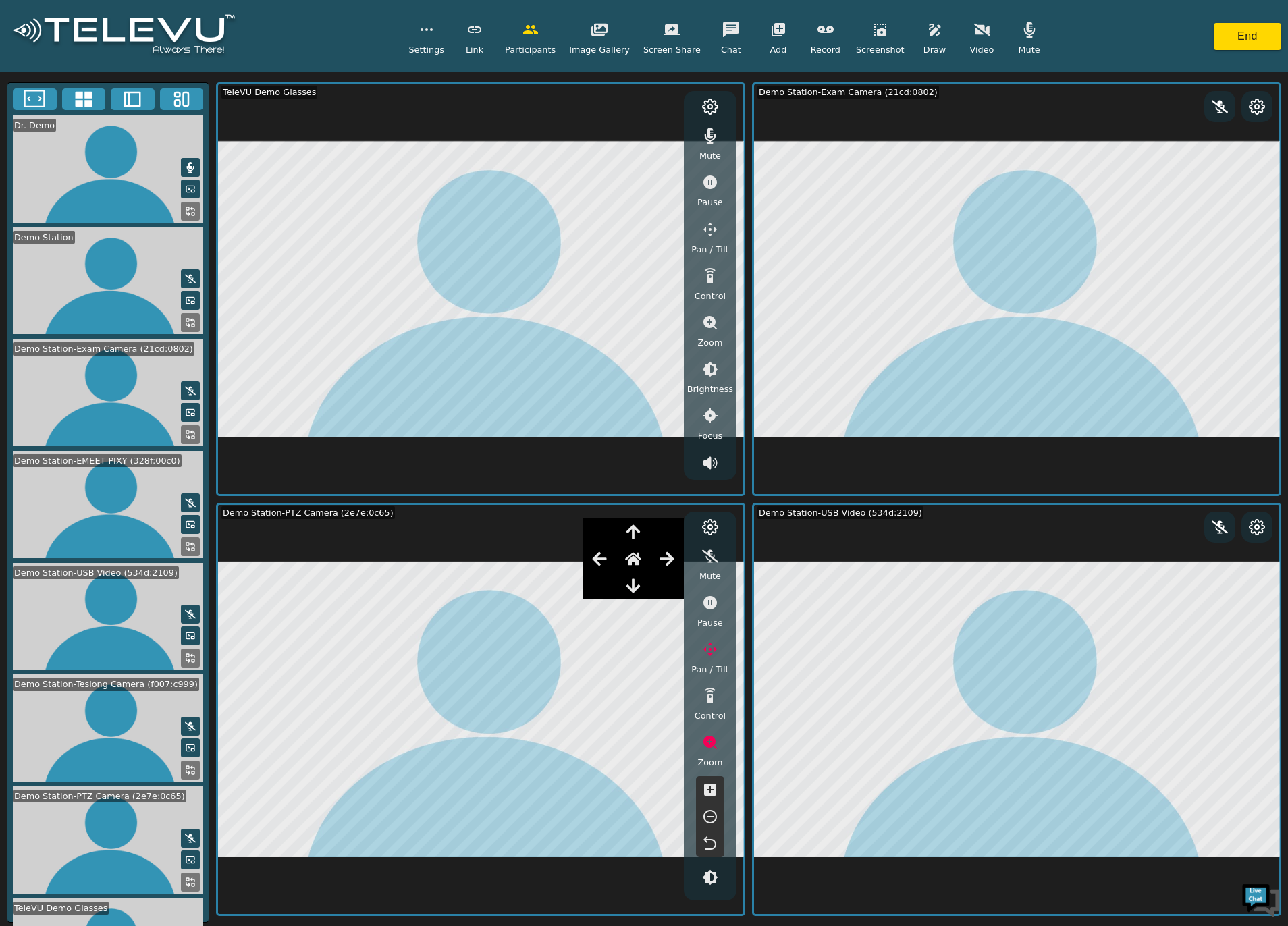
click at [715, 326] on icon "button" at bounding box center [710, 323] width 13 height 13
click at [709, 369] on icon "button" at bounding box center [710, 369] width 16 height 16
click at [708, 365] on icon "button" at bounding box center [710, 369] width 12 height 12
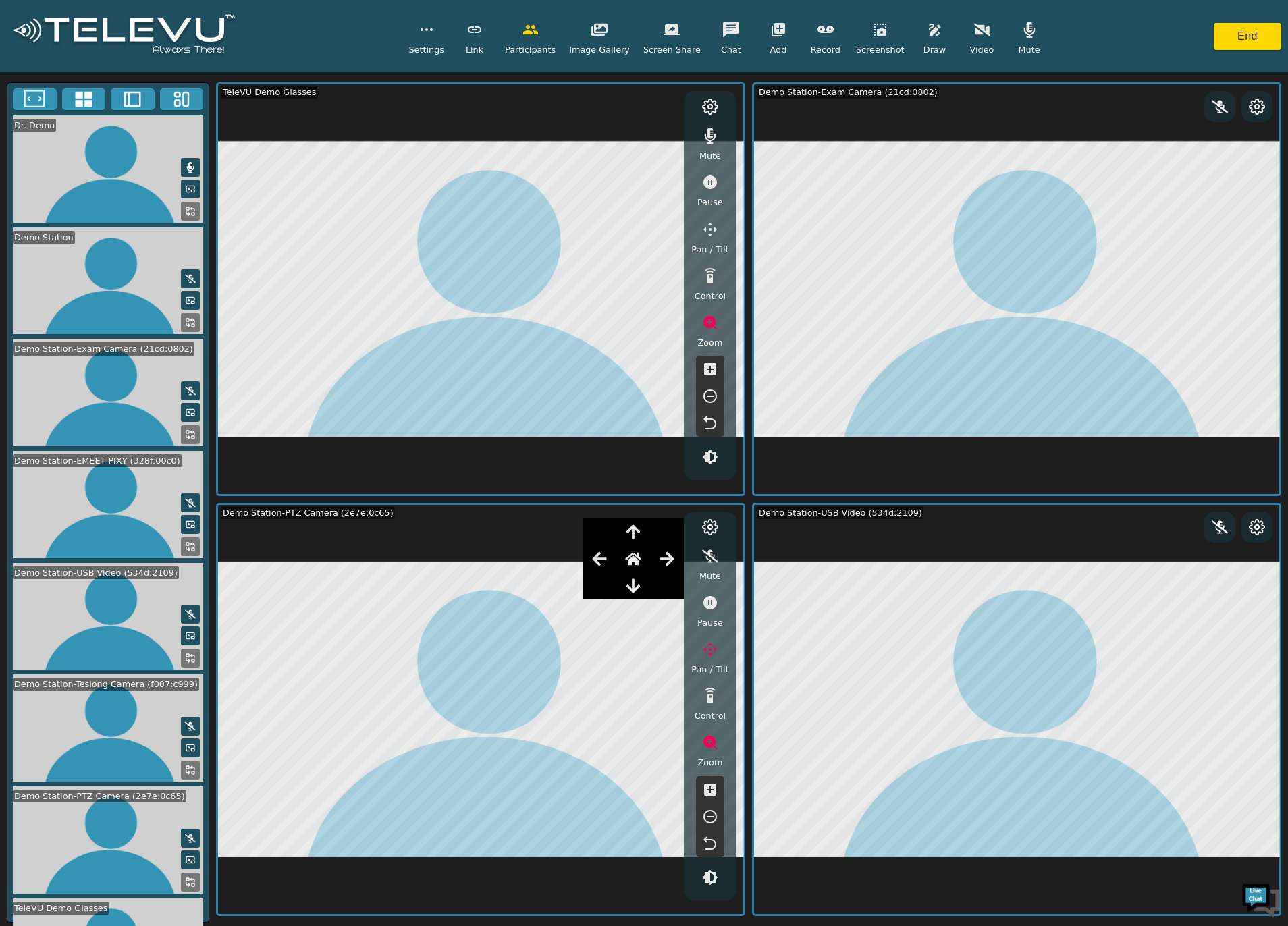
click at [707, 416] on icon "button" at bounding box center [710, 423] width 16 height 16
click at [715, 455] on icon "button" at bounding box center [710, 457] width 15 height 15
click at [710, 374] on icon "button" at bounding box center [710, 368] width 12 height 12
click at [715, 396] on icon "button" at bounding box center [710, 395] width 16 height 16
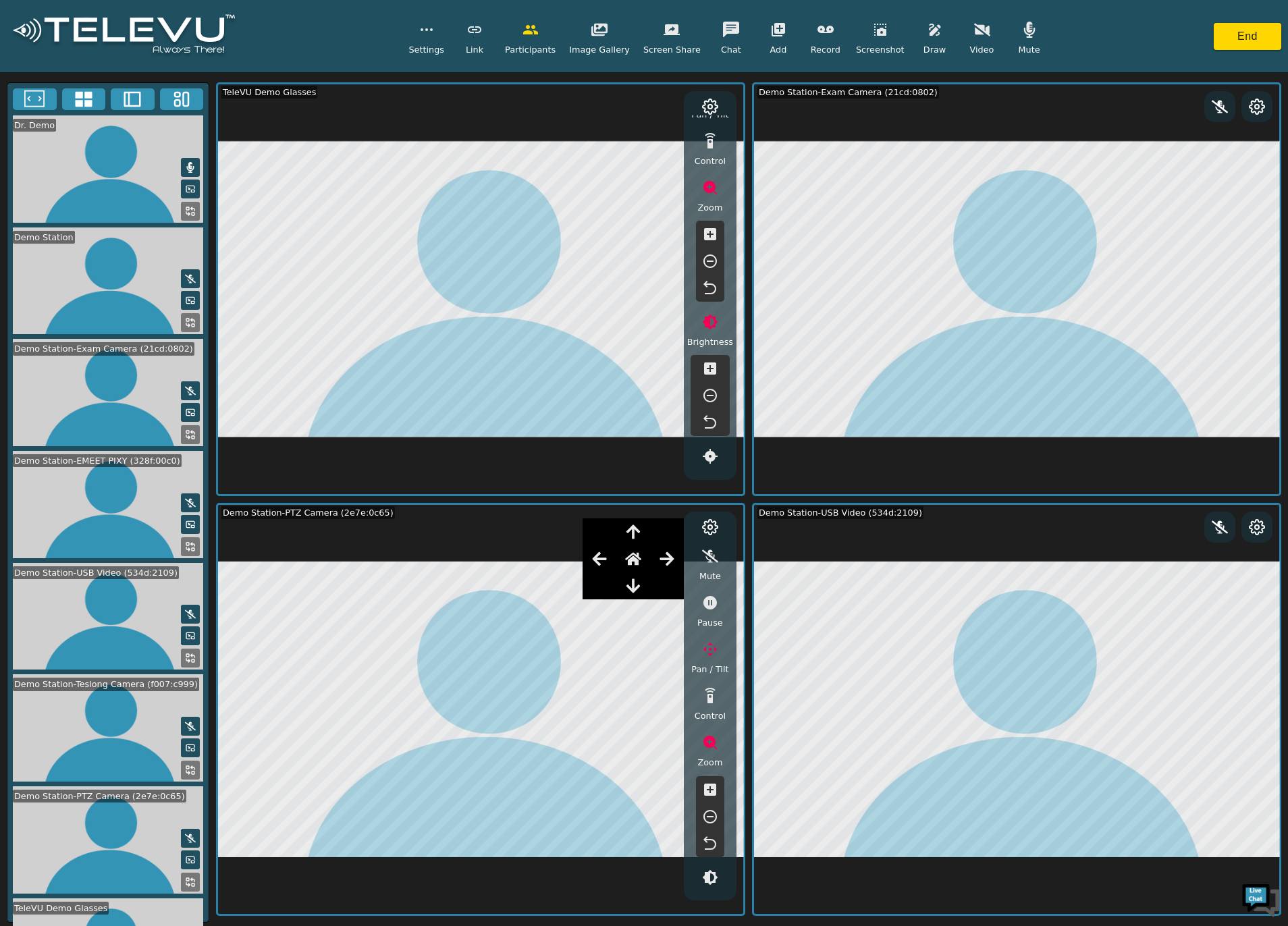
click at [715, 396] on icon "button" at bounding box center [710, 395] width 16 height 16
click at [965, 526] on icon at bounding box center [1256, 526] width 16 height 16
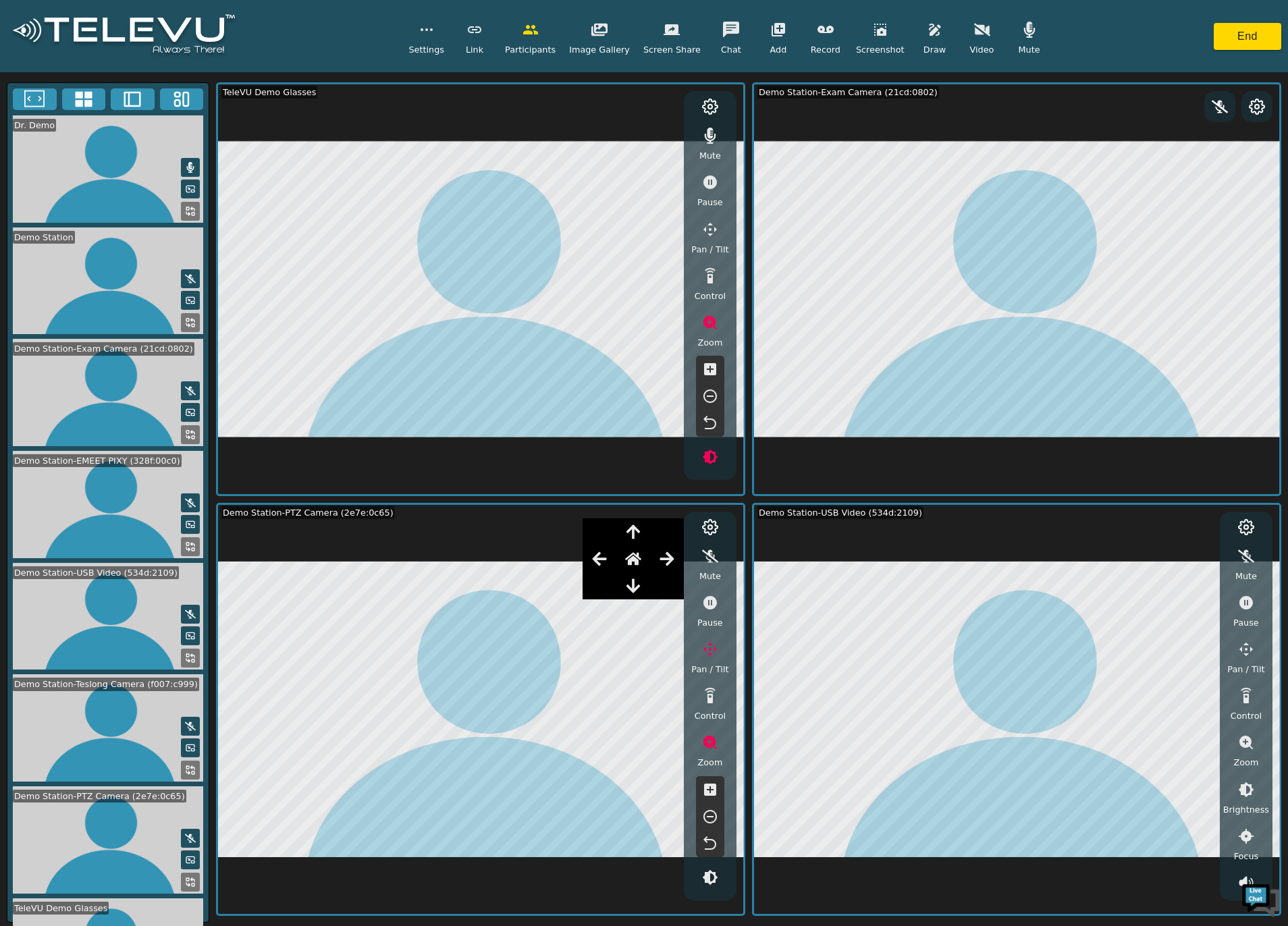
click at [965, 601] on icon "button" at bounding box center [1245, 603] width 13 height 13
click at [926, 26] on icon "button" at bounding box center [934, 29] width 16 height 16
click at [926, 35] on icon "button" at bounding box center [934, 29] width 16 height 16
click at [832, 34] on button "button" at bounding box center [825, 29] width 34 height 27
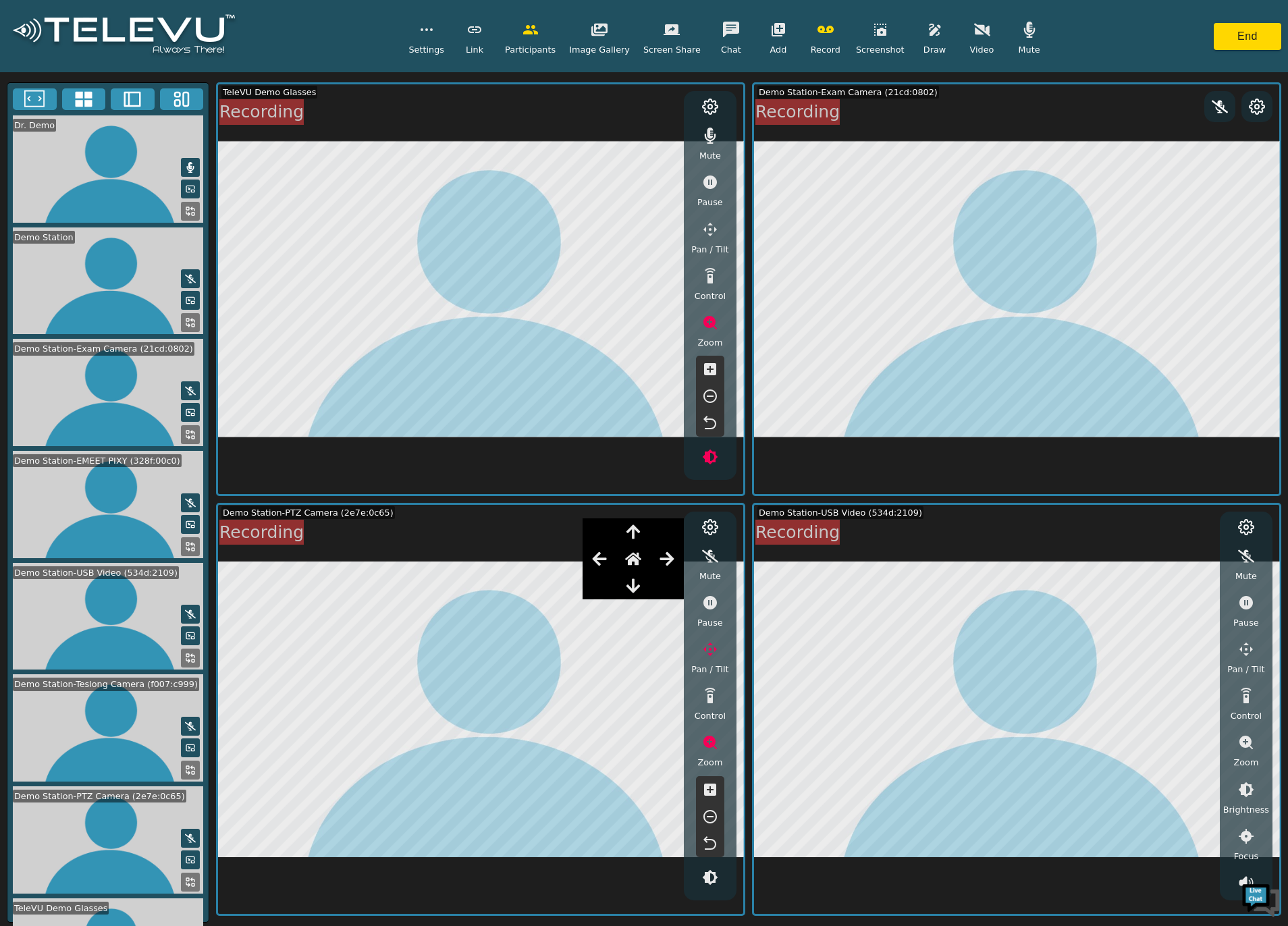
click at [818, 34] on icon "button" at bounding box center [825, 29] width 16 height 16
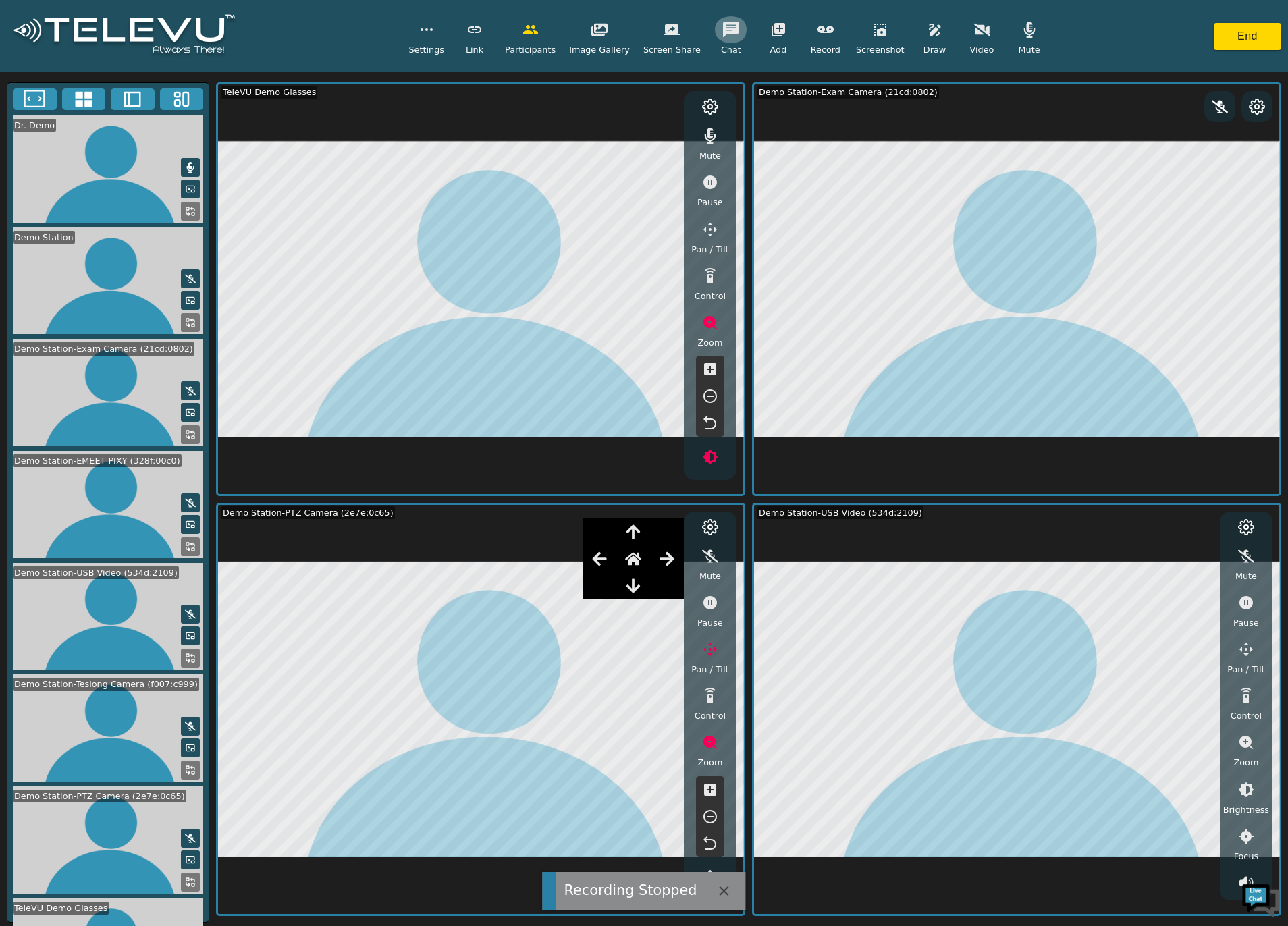
click at [725, 26] on icon "button" at bounding box center [731, 29] width 16 height 15
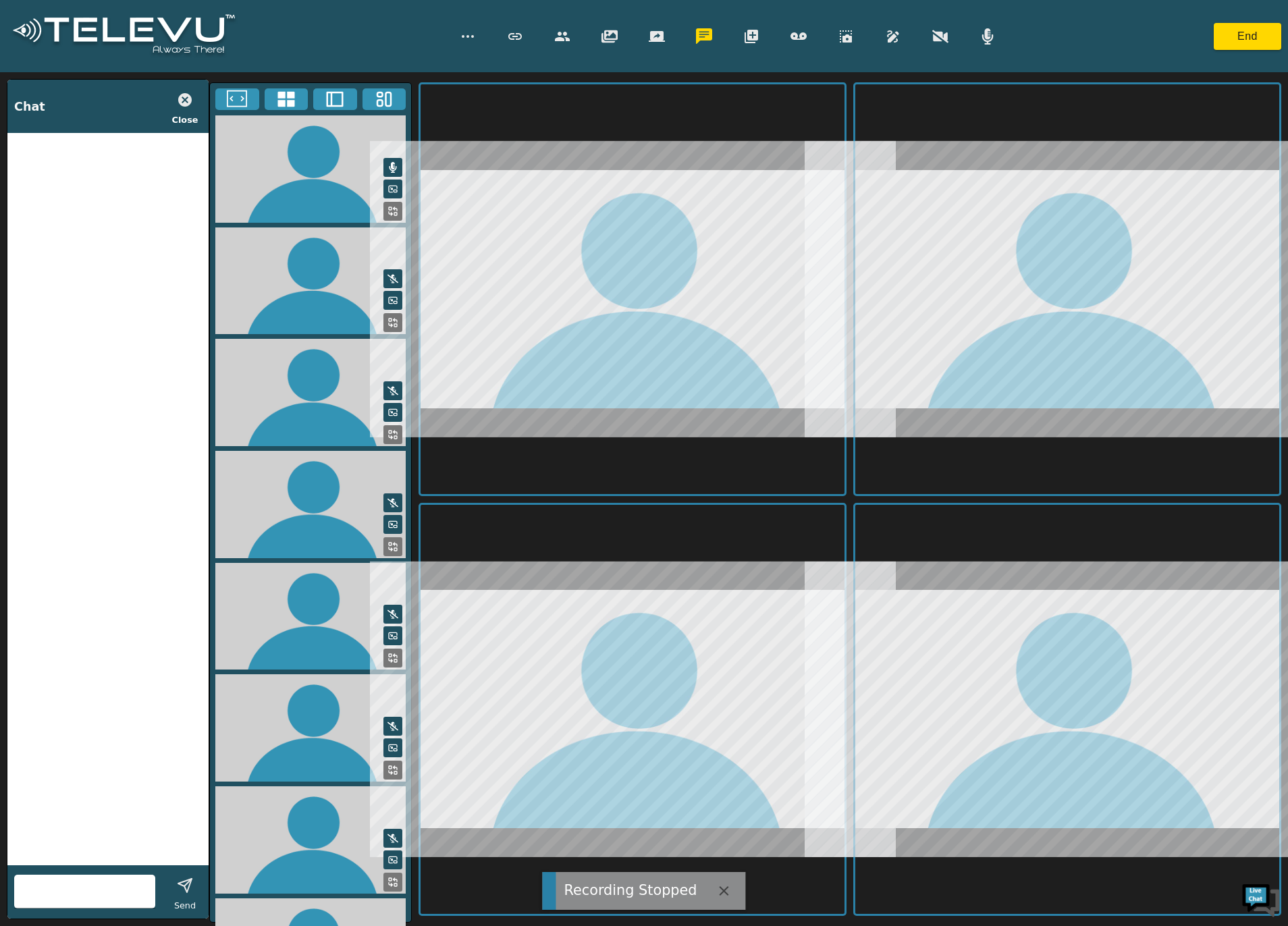
click at [45, 694] on div at bounding box center [84, 892] width 141 height 34
type input "Cut here"
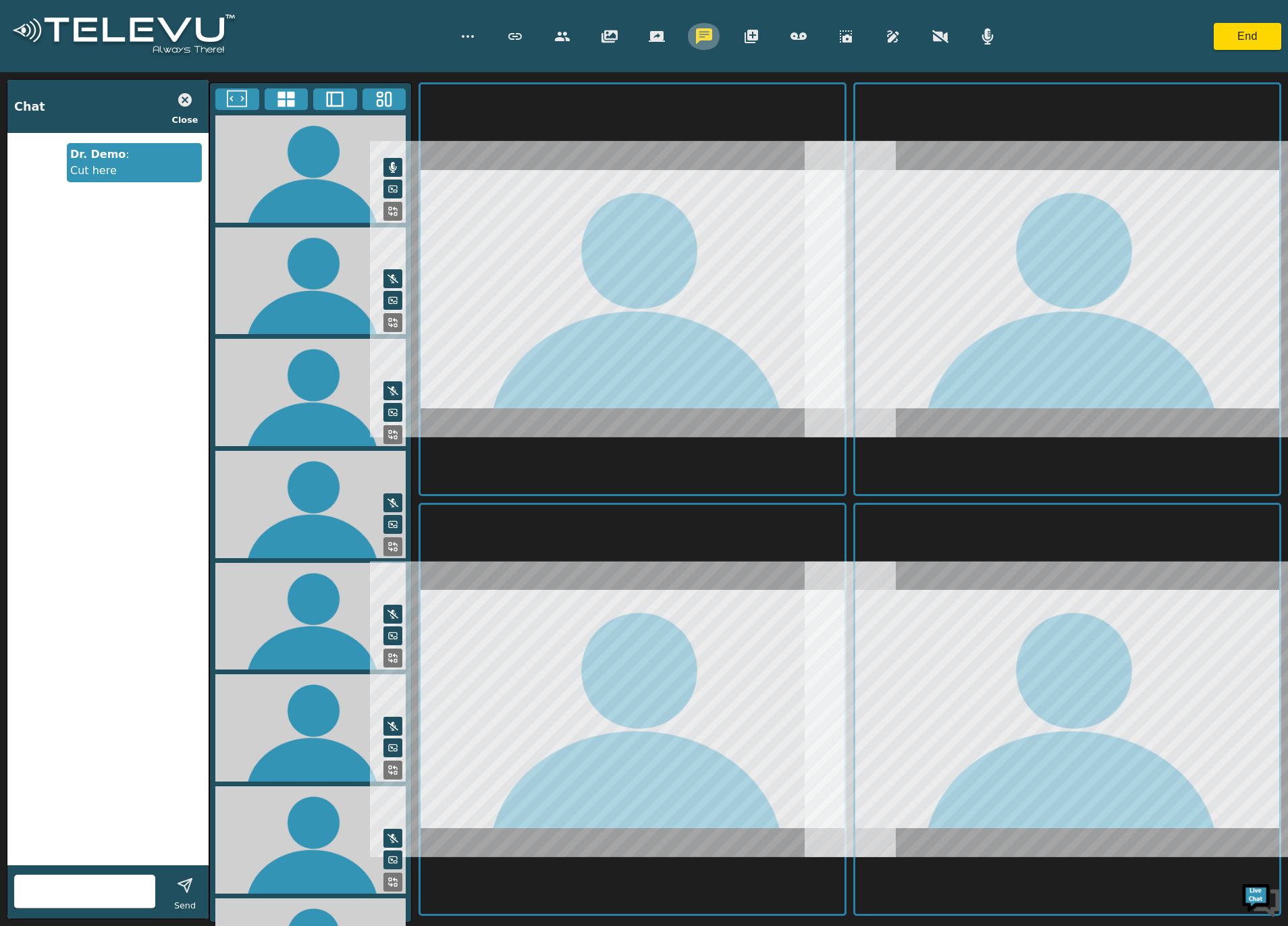
click at [708, 27] on button "button" at bounding box center [704, 36] width 34 height 27
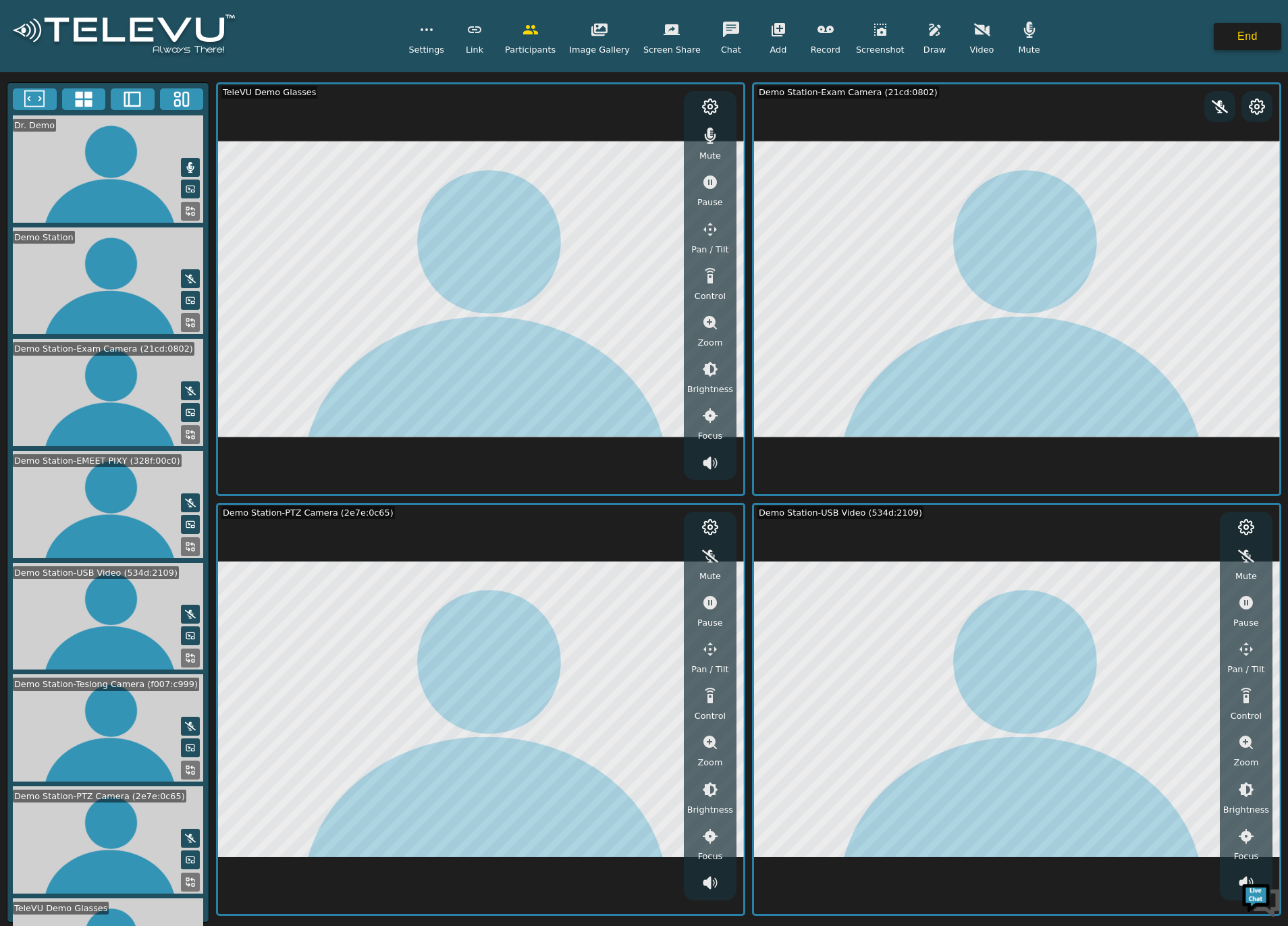
click at [965, 31] on button "End" at bounding box center [1246, 36] width 67 height 27
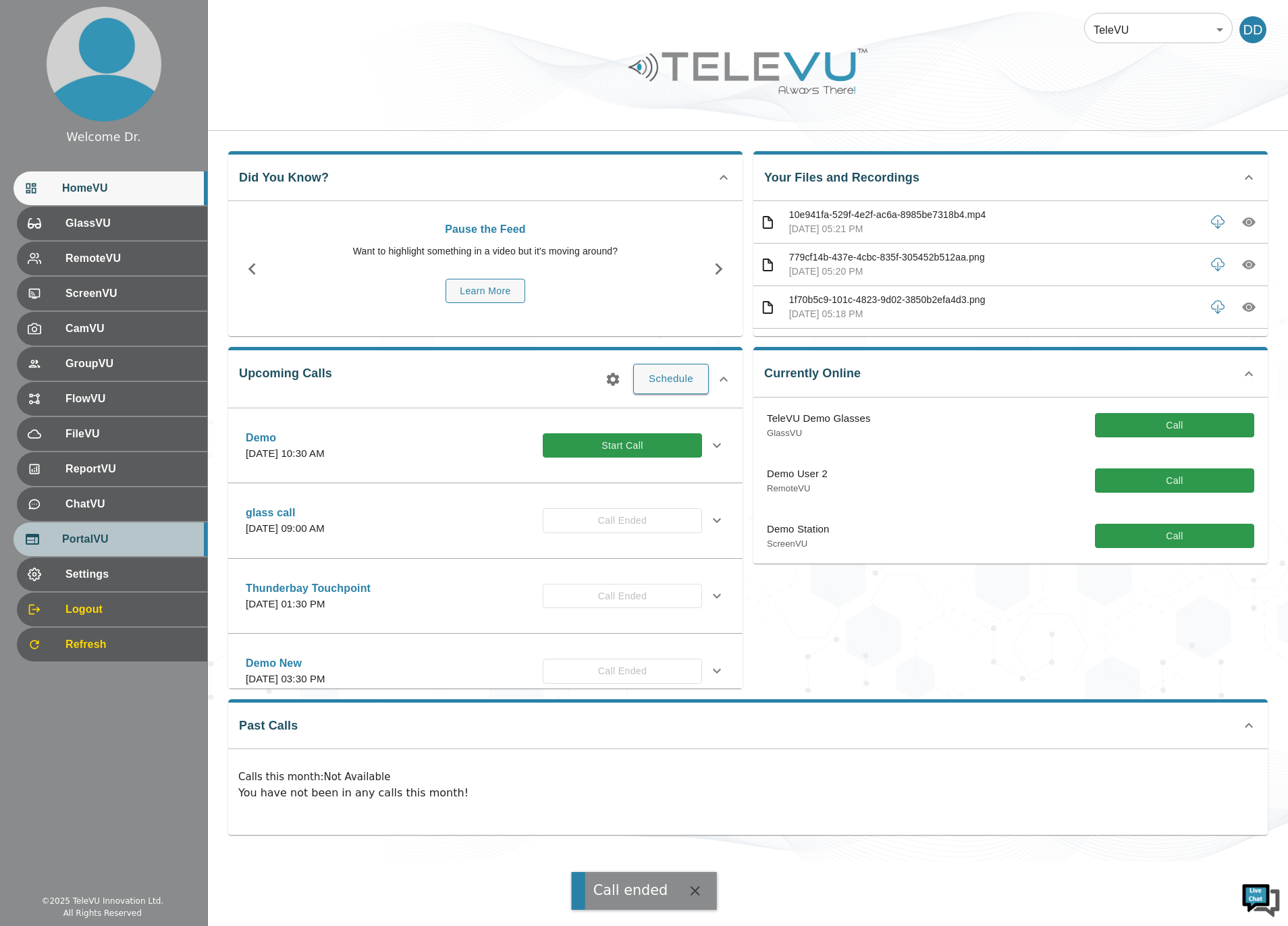
click at [110, 538] on span "PortalVU" at bounding box center [130, 539] width 134 height 16
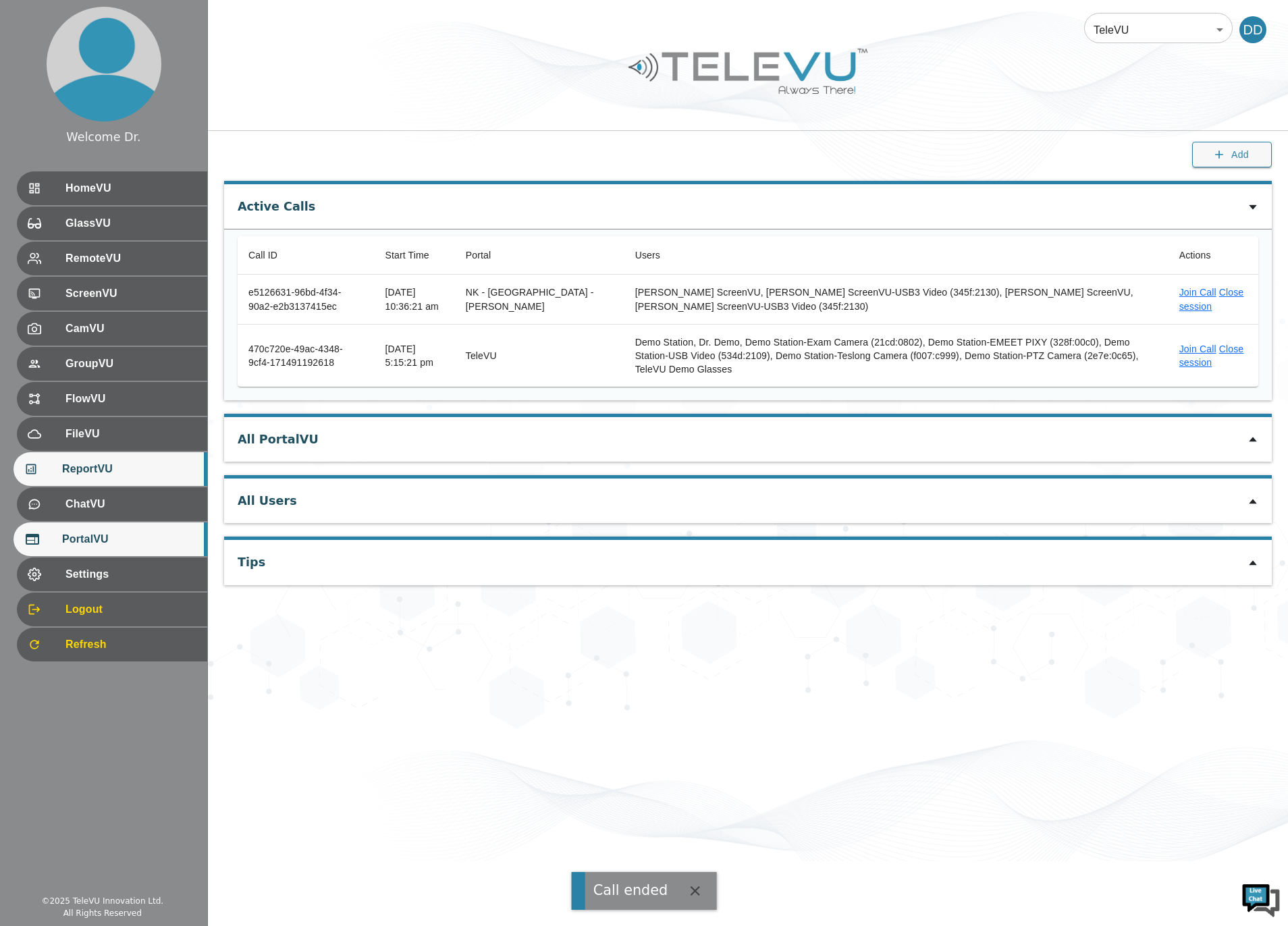
click at [97, 466] on span "ReportVU" at bounding box center [130, 469] width 134 height 16
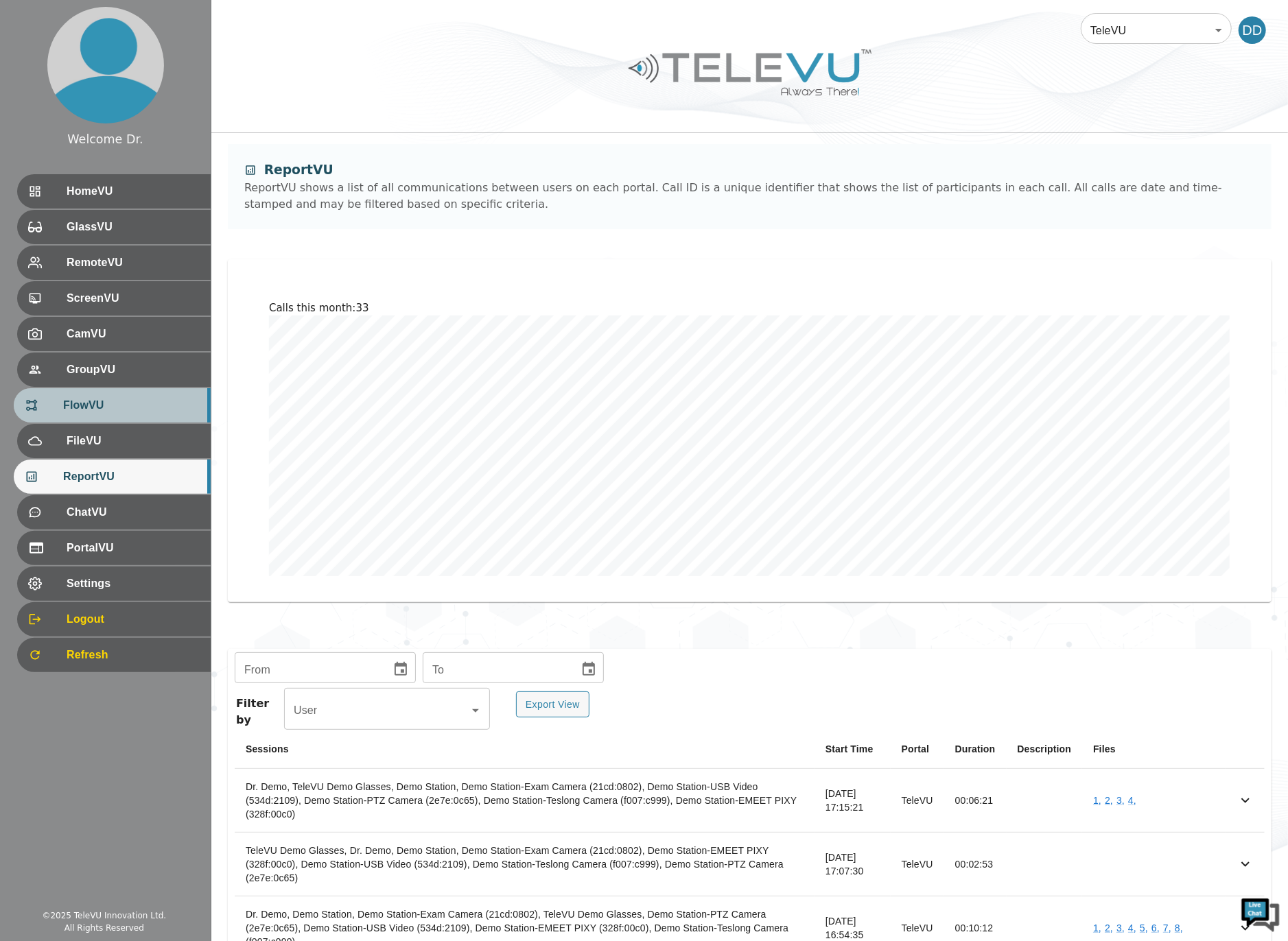
click at [107, 408] on span "FlowVU" at bounding box center [132, 405] width 137 height 16
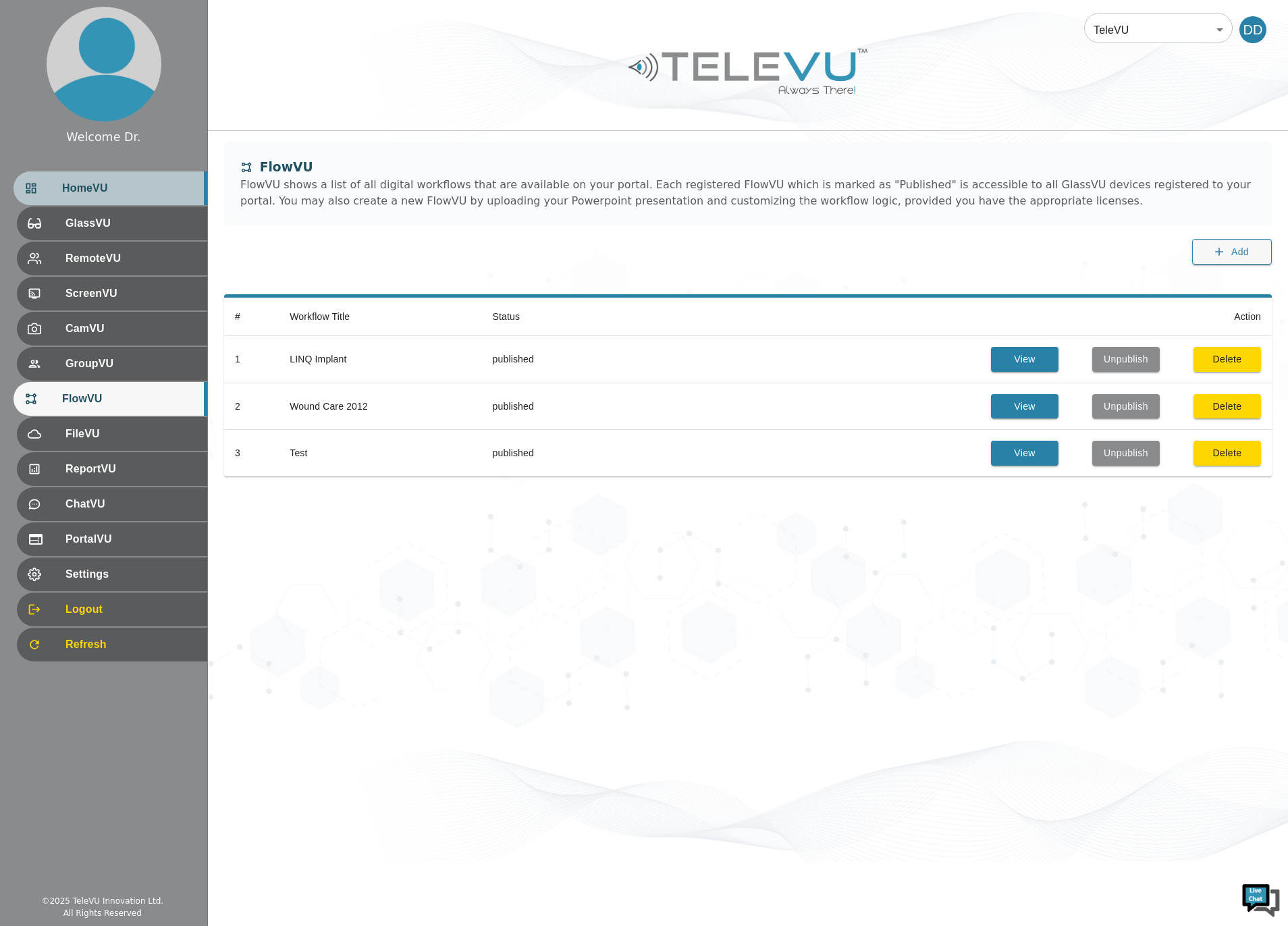
click at [107, 193] on span "HomeVU" at bounding box center [130, 187] width 134 height 16
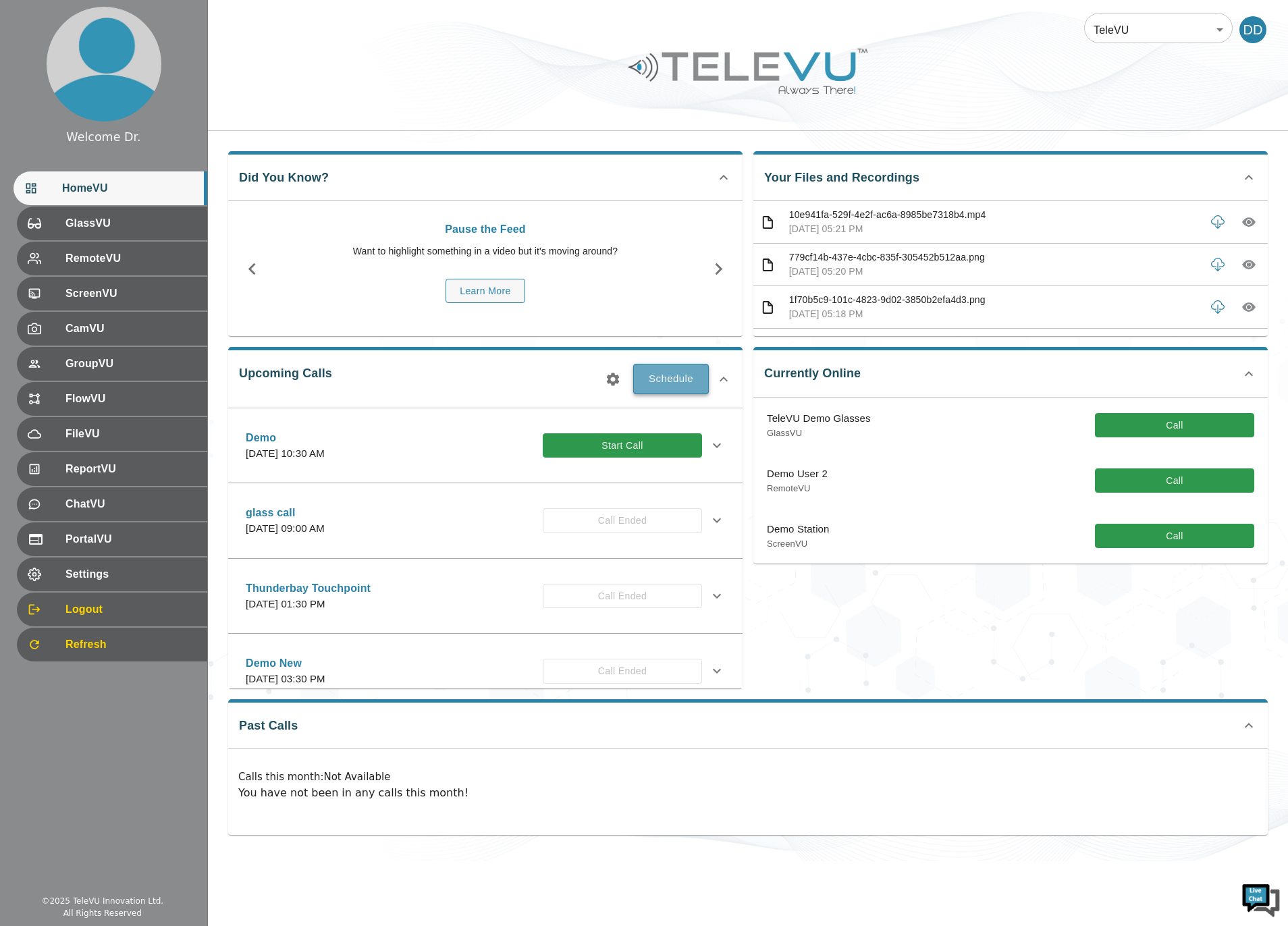
click at [662, 383] on button "Schedule" at bounding box center [671, 378] width 76 height 29
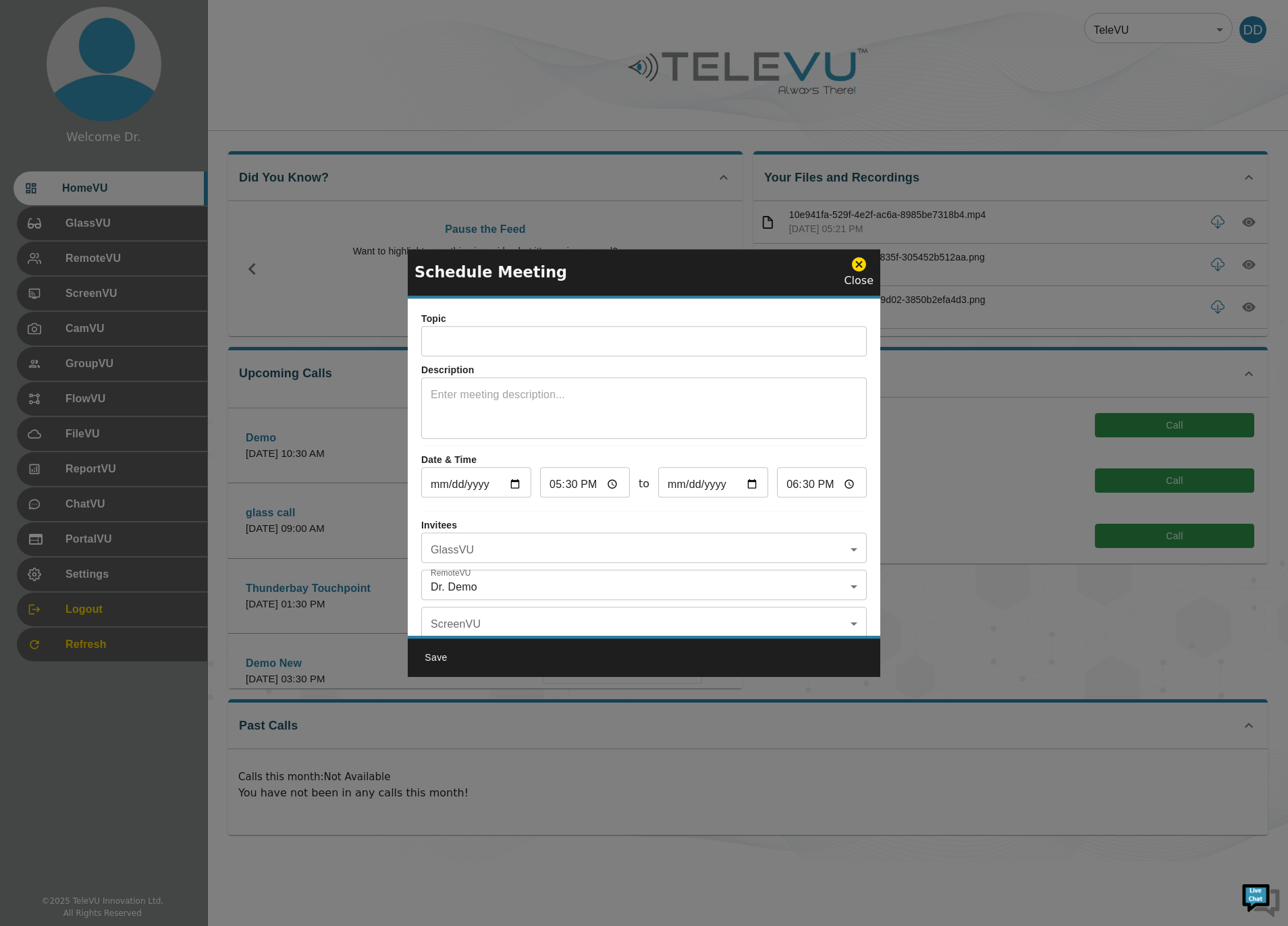
click at [857, 263] on icon at bounding box center [858, 264] width 14 height 14
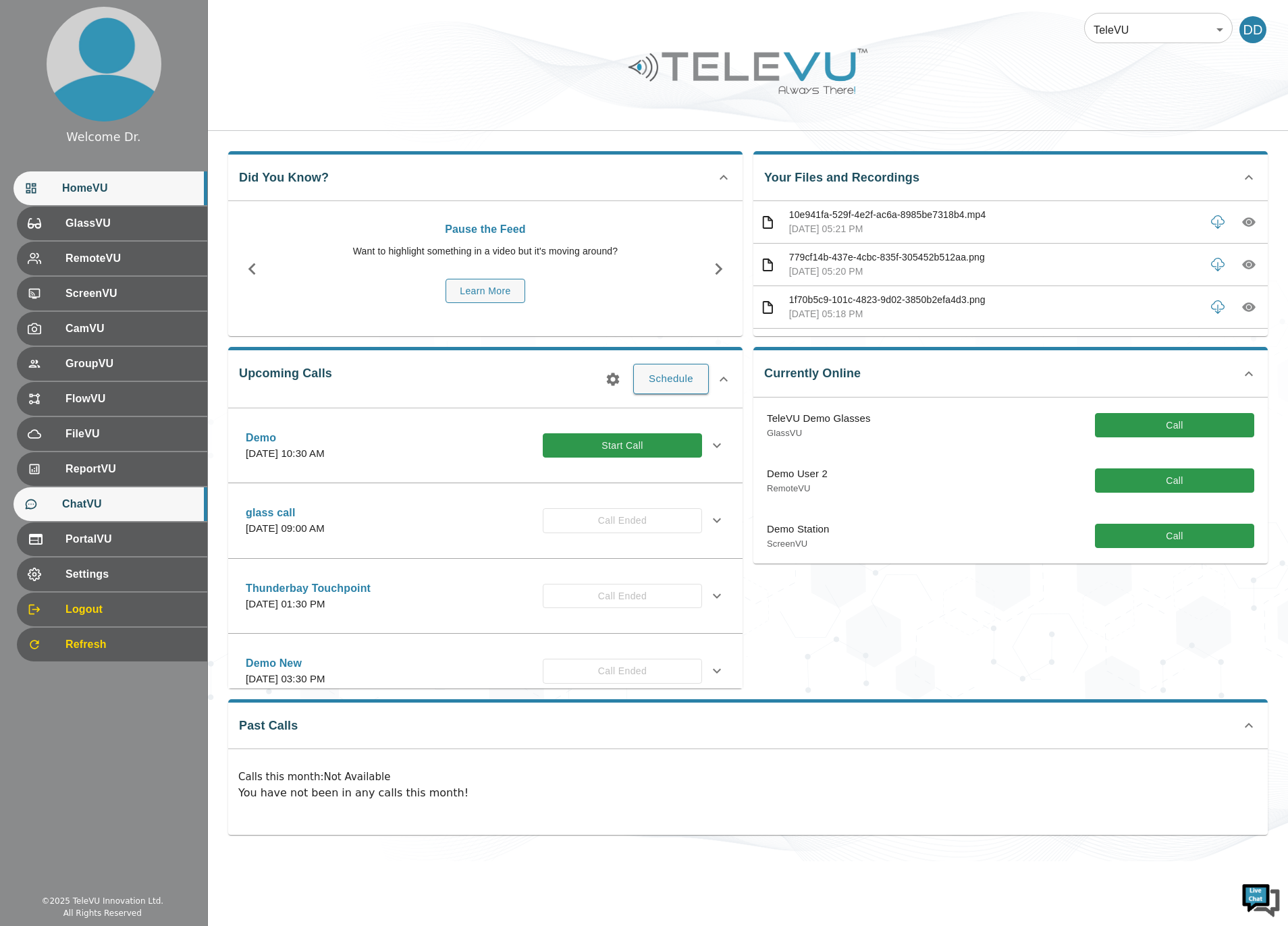
click at [105, 515] on div "ChatVU" at bounding box center [110, 505] width 194 height 34
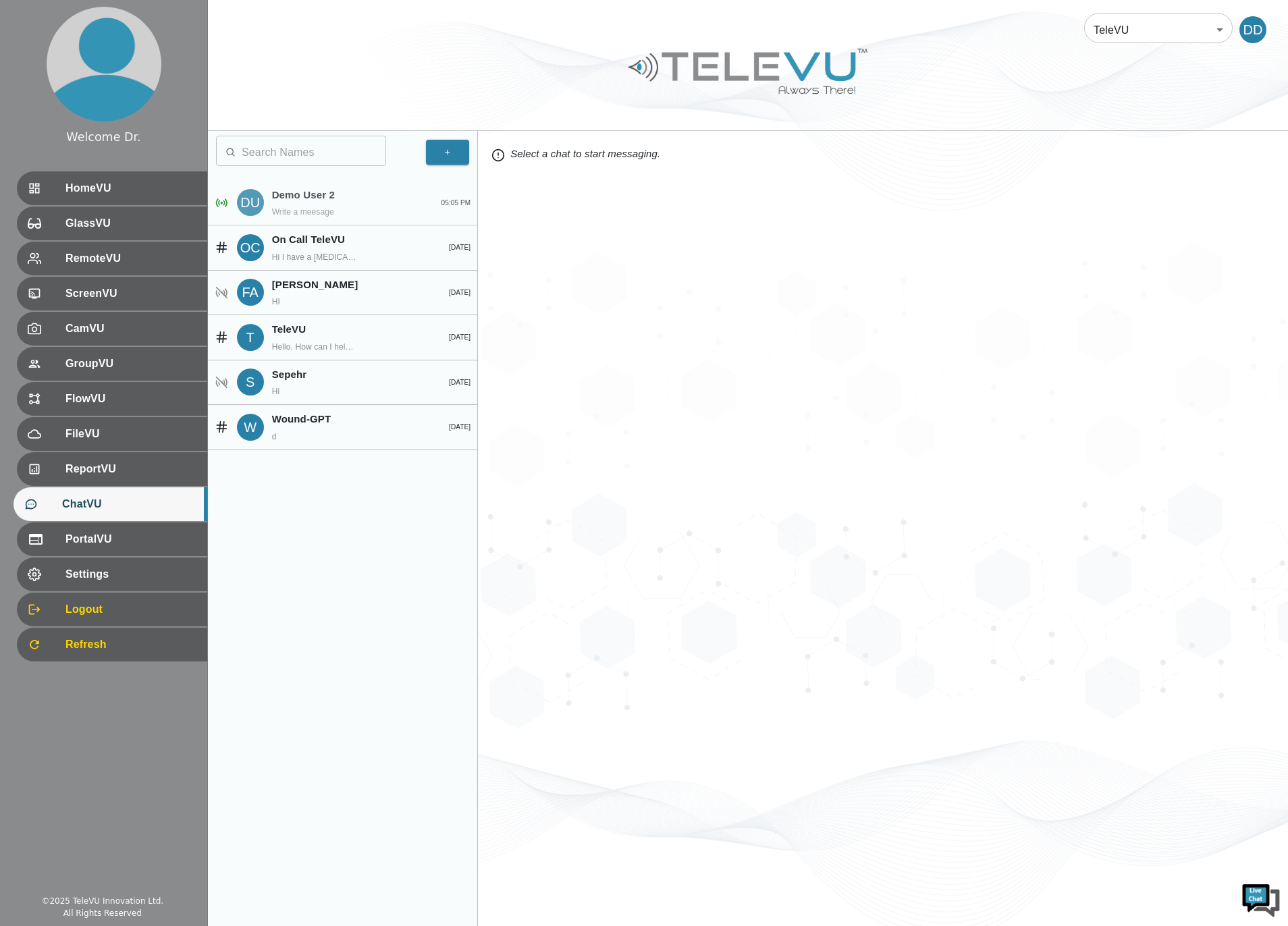
click at [358, 209] on div "Demo User 2 Write a meesage" at bounding box center [347, 203] width 151 height 31
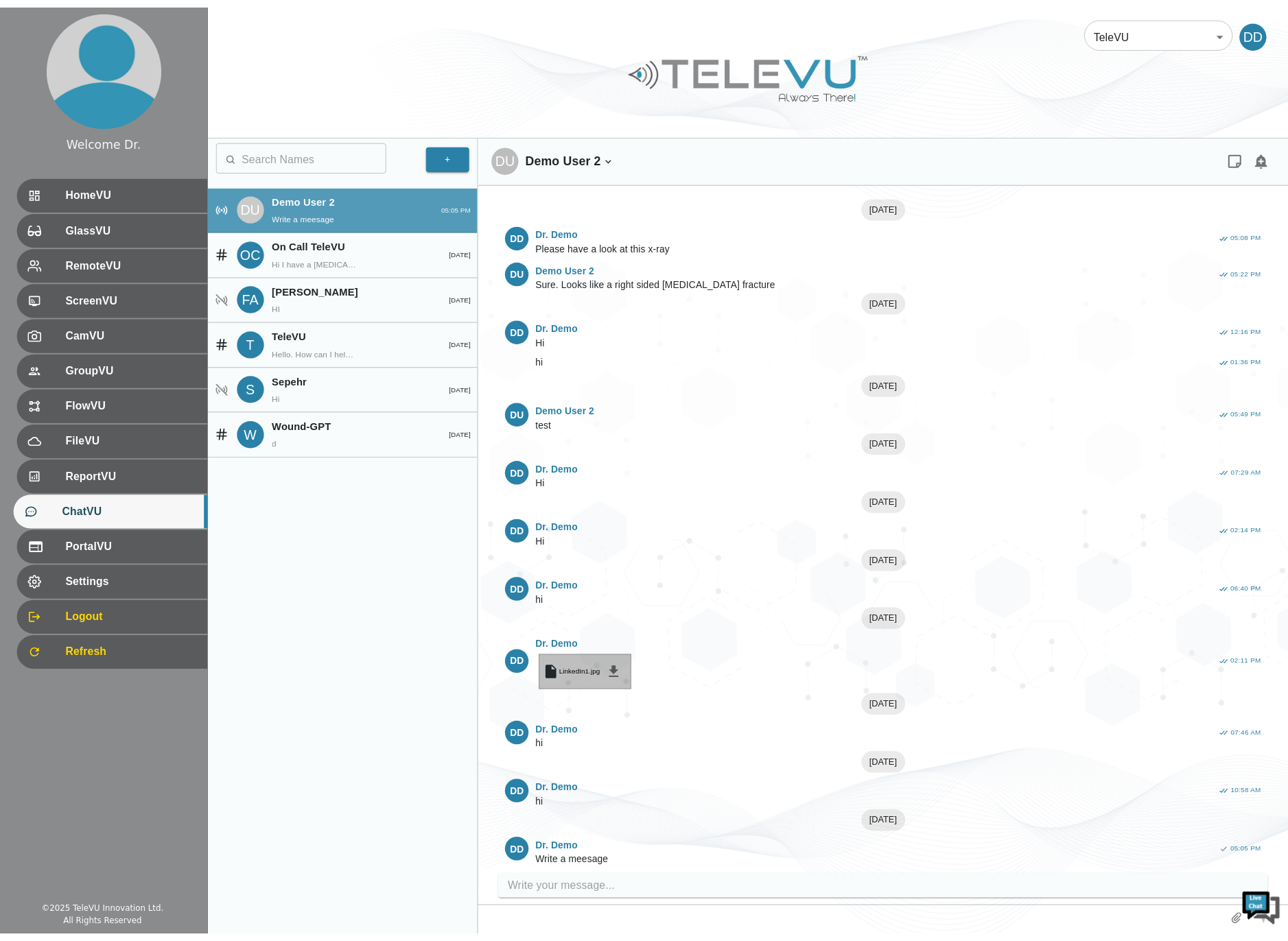
scroll to position [1, 0]
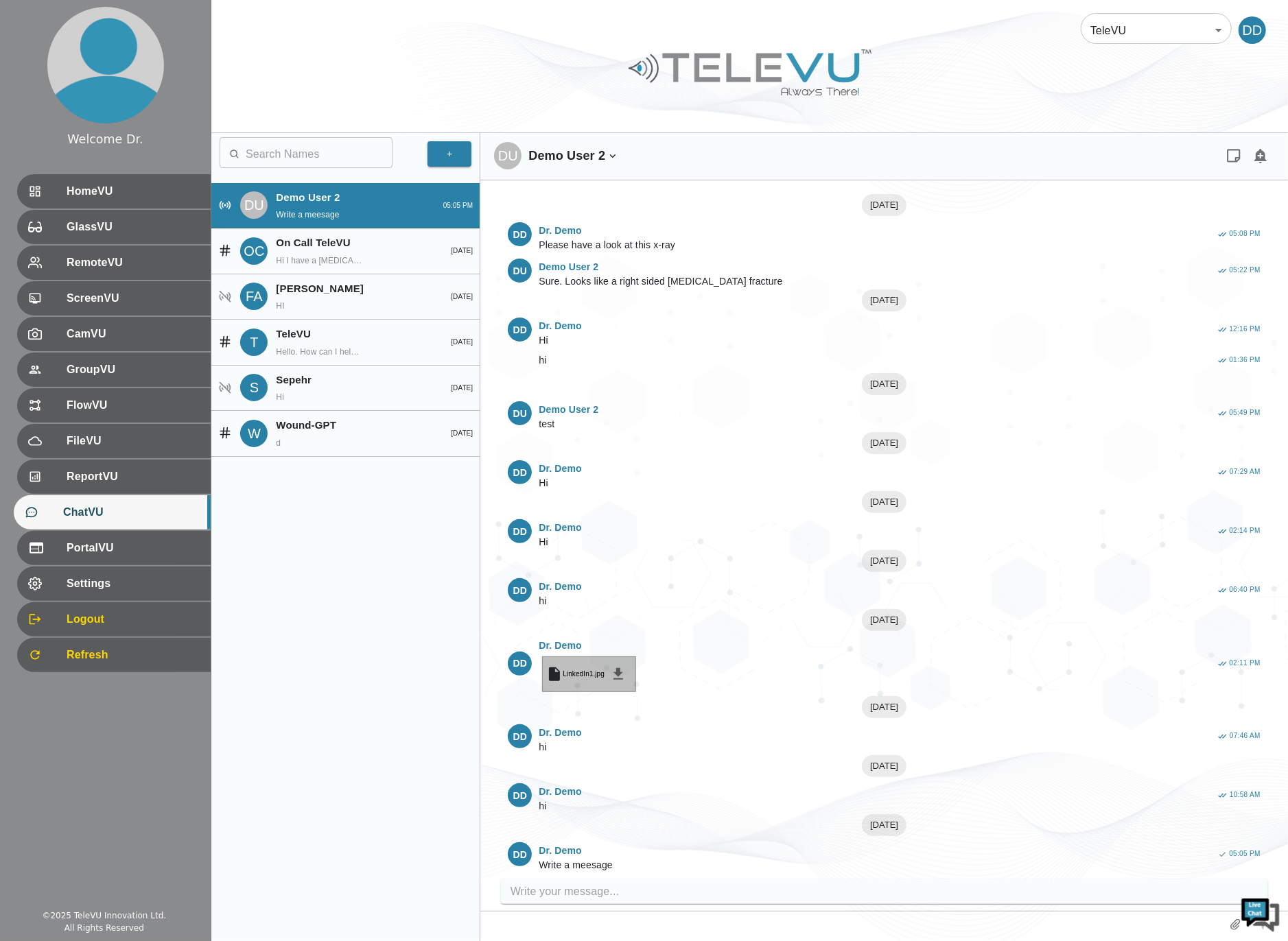
click at [644, 705] on input "write your message" at bounding box center [888, 892] width 754 height 22
type input "This is a test message"
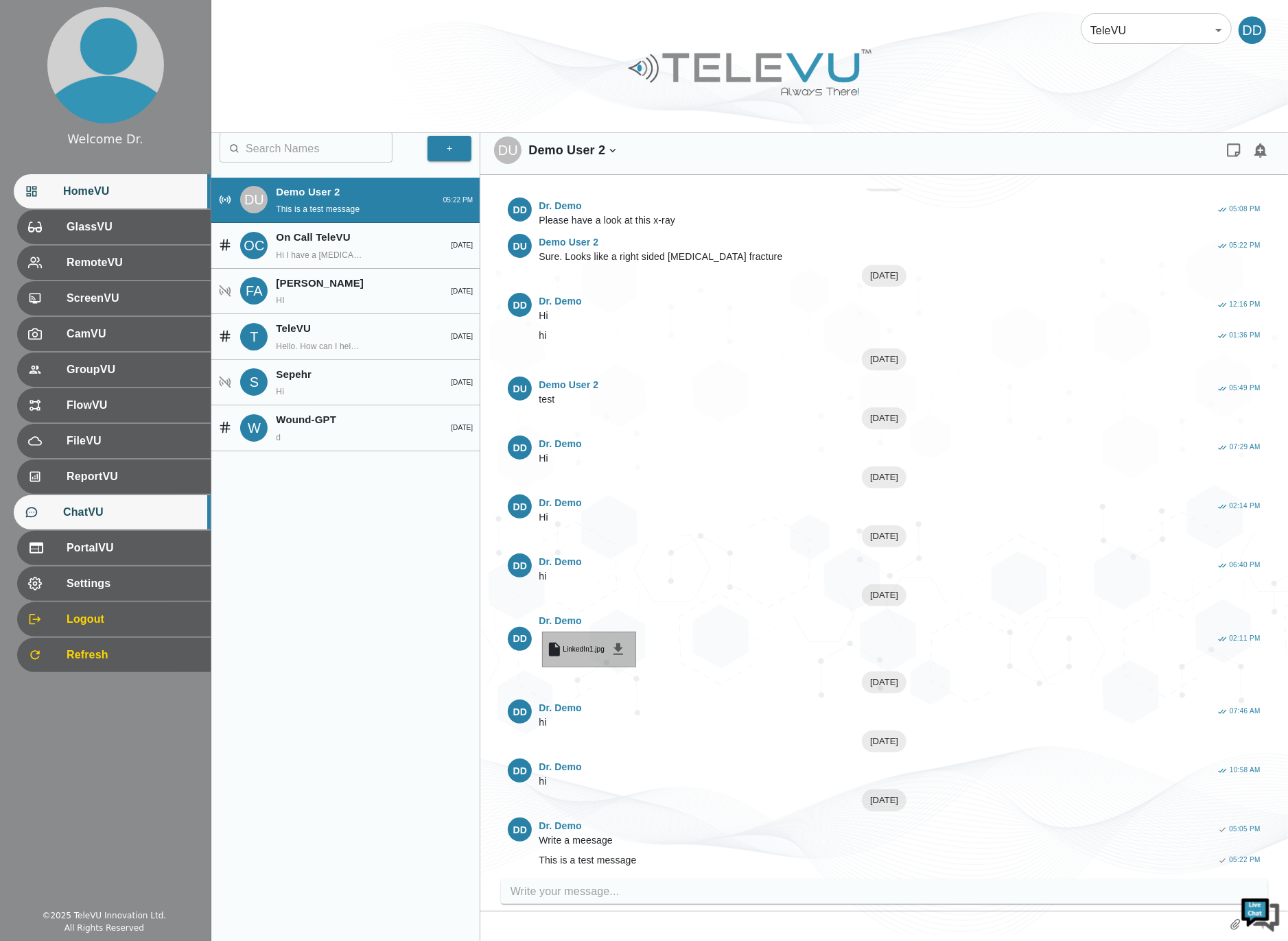
click at [116, 202] on div "HomeVU" at bounding box center [112, 191] width 197 height 35
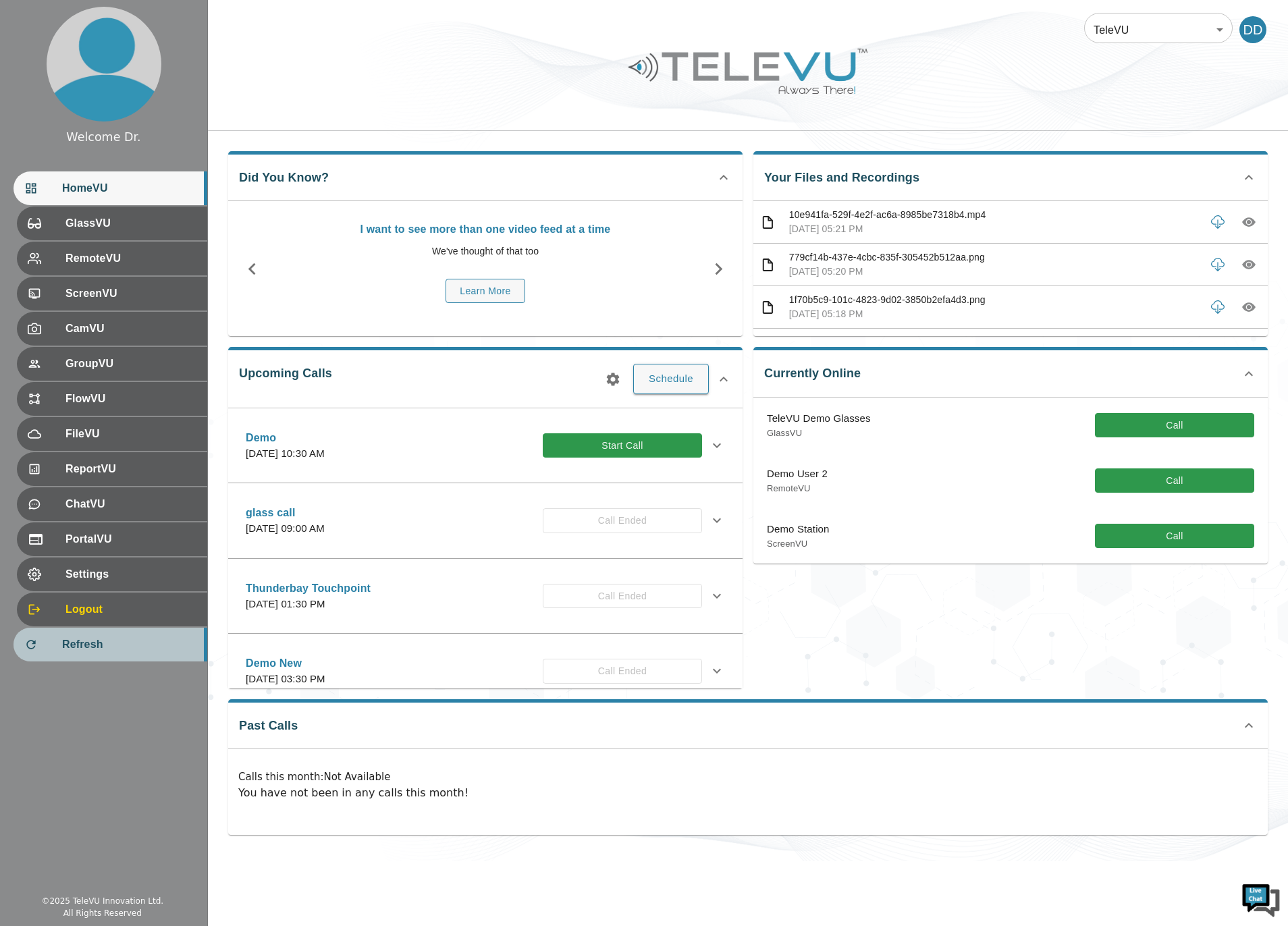
click at [110, 649] on span "Refresh" at bounding box center [130, 645] width 134 height 16
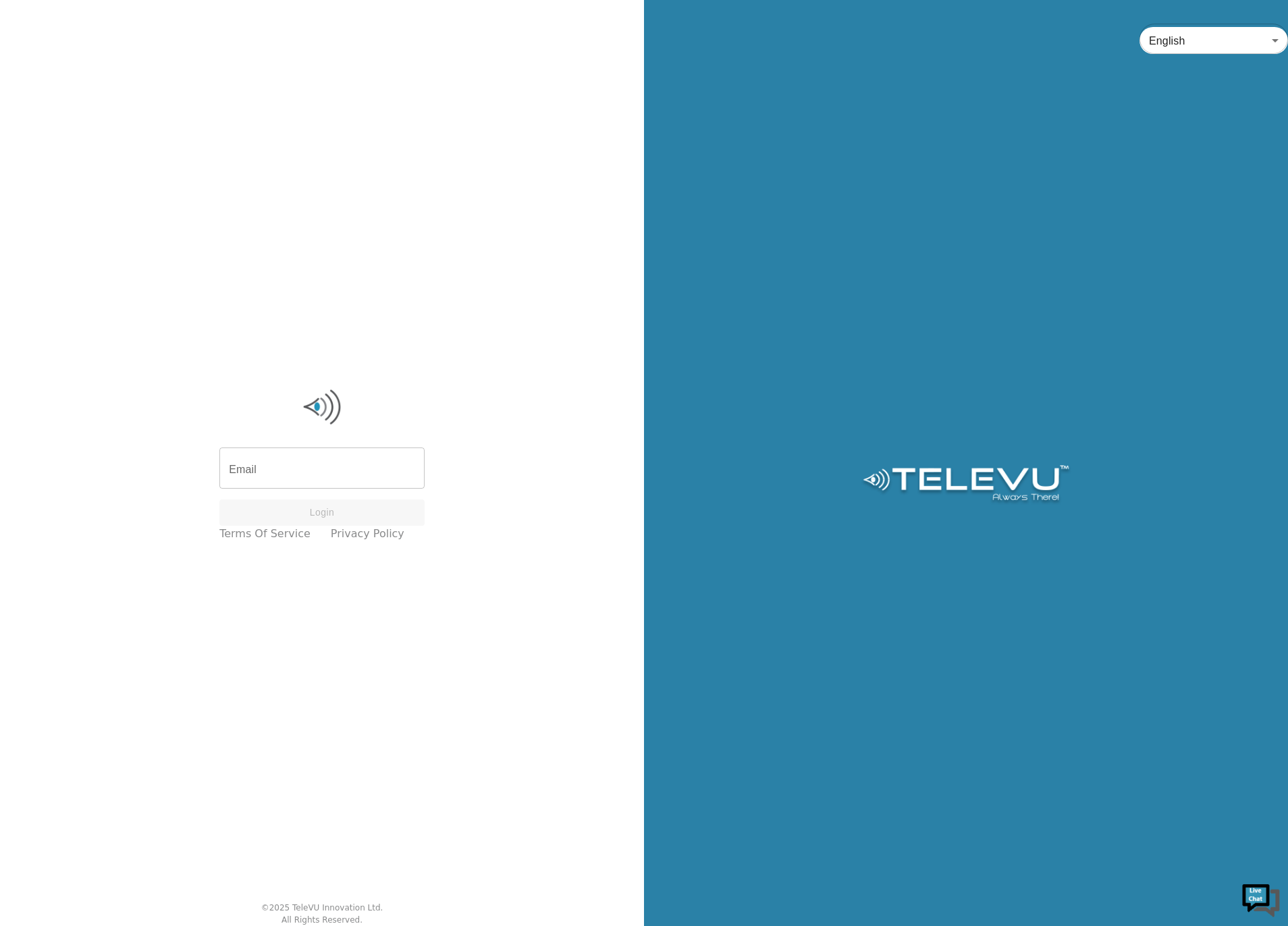
click at [276, 472] on input "Email" at bounding box center [322, 470] width 205 height 38
click at [97, 349] on div "Email Email Login Terms of Service Privacy Policy © 2025 TeleVU Innovation Ltd.…" at bounding box center [322, 463] width 644 height 926
drag, startPoint x: 300, startPoint y: 458, endPoint x: 320, endPoint y: 466, distance: 21.5
click at [300, 458] on input "Email" at bounding box center [322, 470] width 205 height 38
type input "ryan@televu.ca"
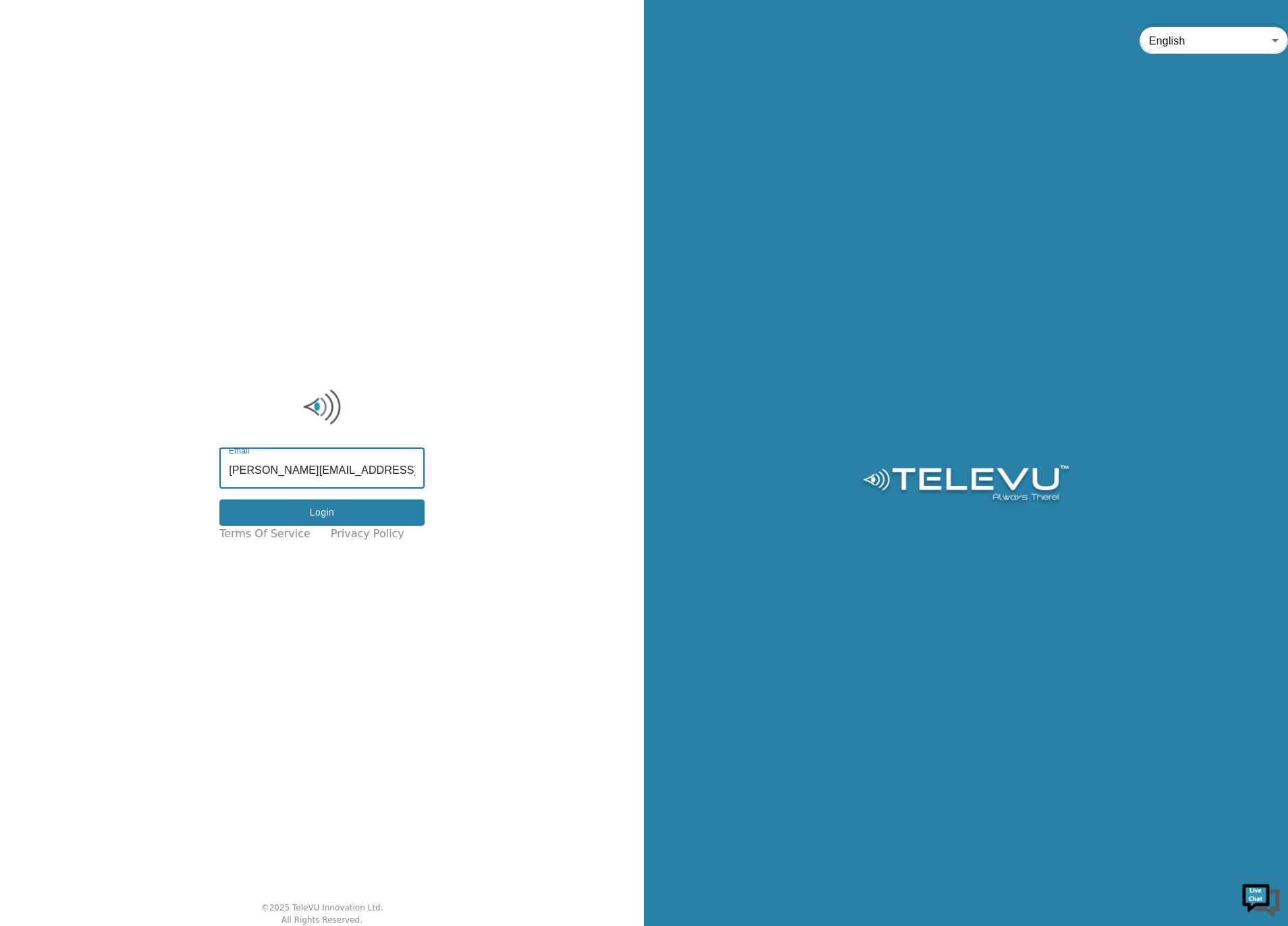
click at [308, 512] on button "Login" at bounding box center [322, 513] width 205 height 27
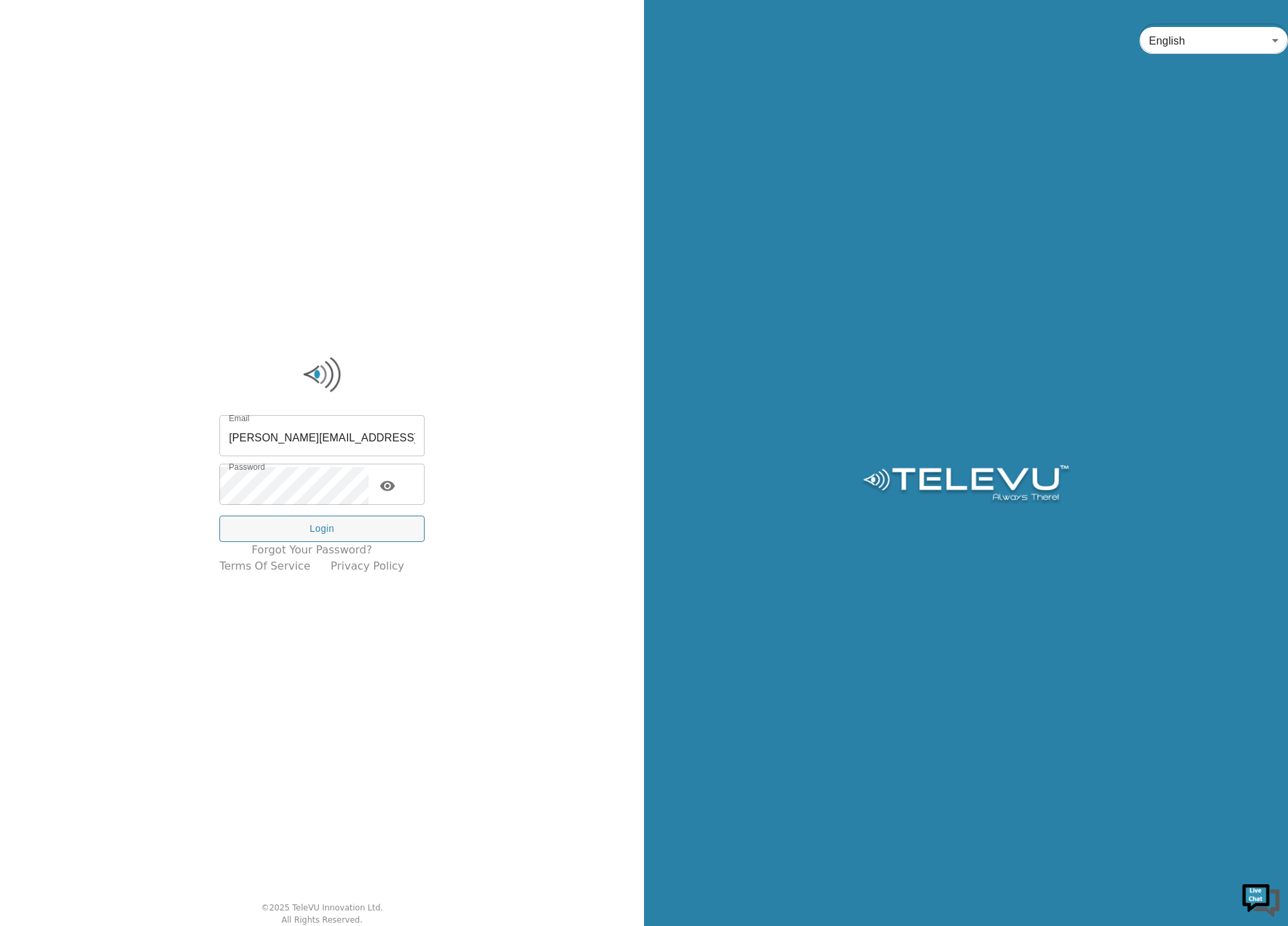
drag, startPoint x: 552, startPoint y: 267, endPoint x: 538, endPoint y: 279, distance: 18.4
click at [554, 267] on div "Email ryan@televu.ca Email Password Password Login Forgot your password? Terms …" at bounding box center [322, 463] width 644 height 926
click at [316, 531] on button "Login" at bounding box center [322, 529] width 205 height 27
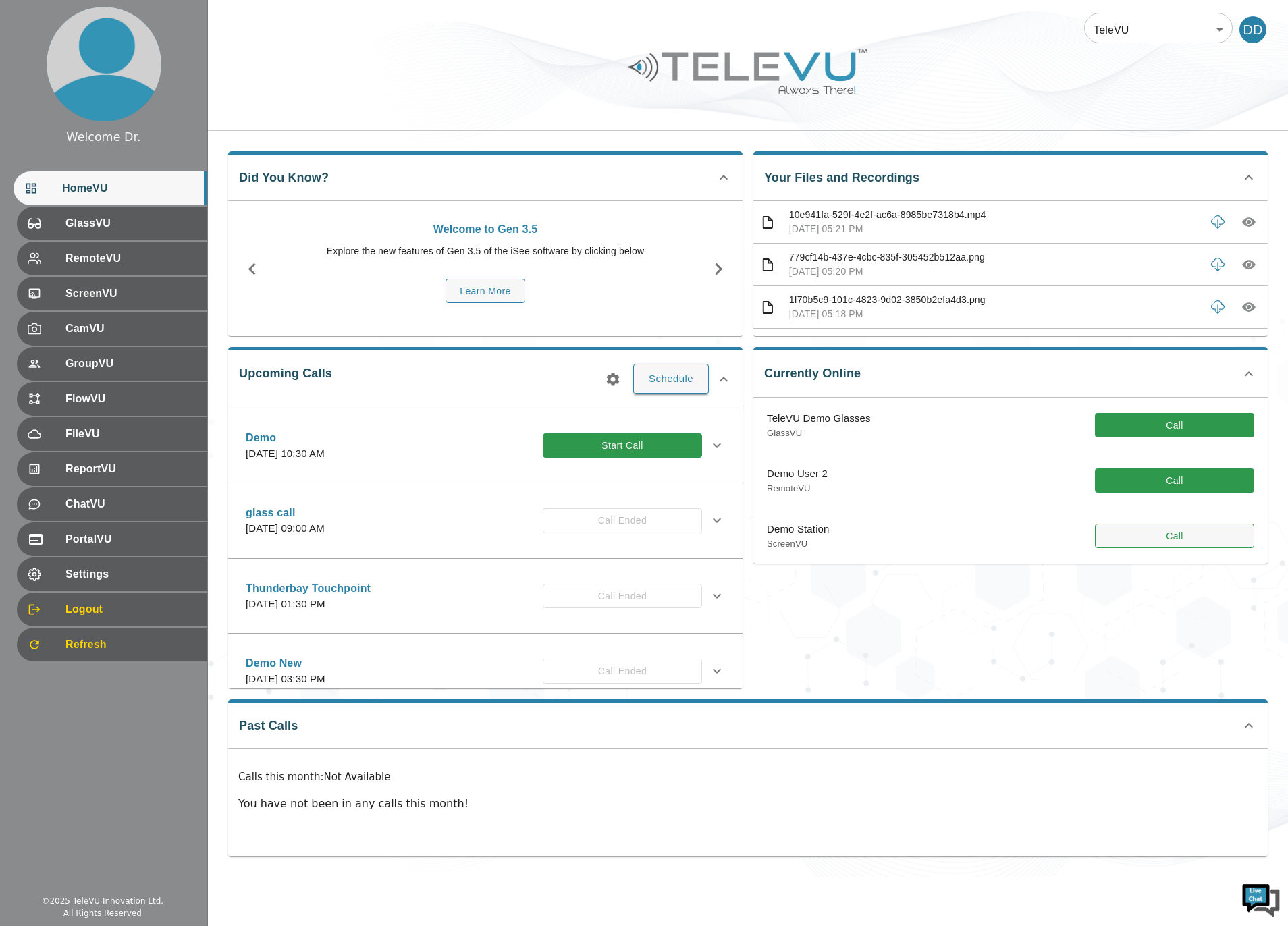
click at [1161, 545] on button "Call" at bounding box center [1174, 536] width 159 height 25
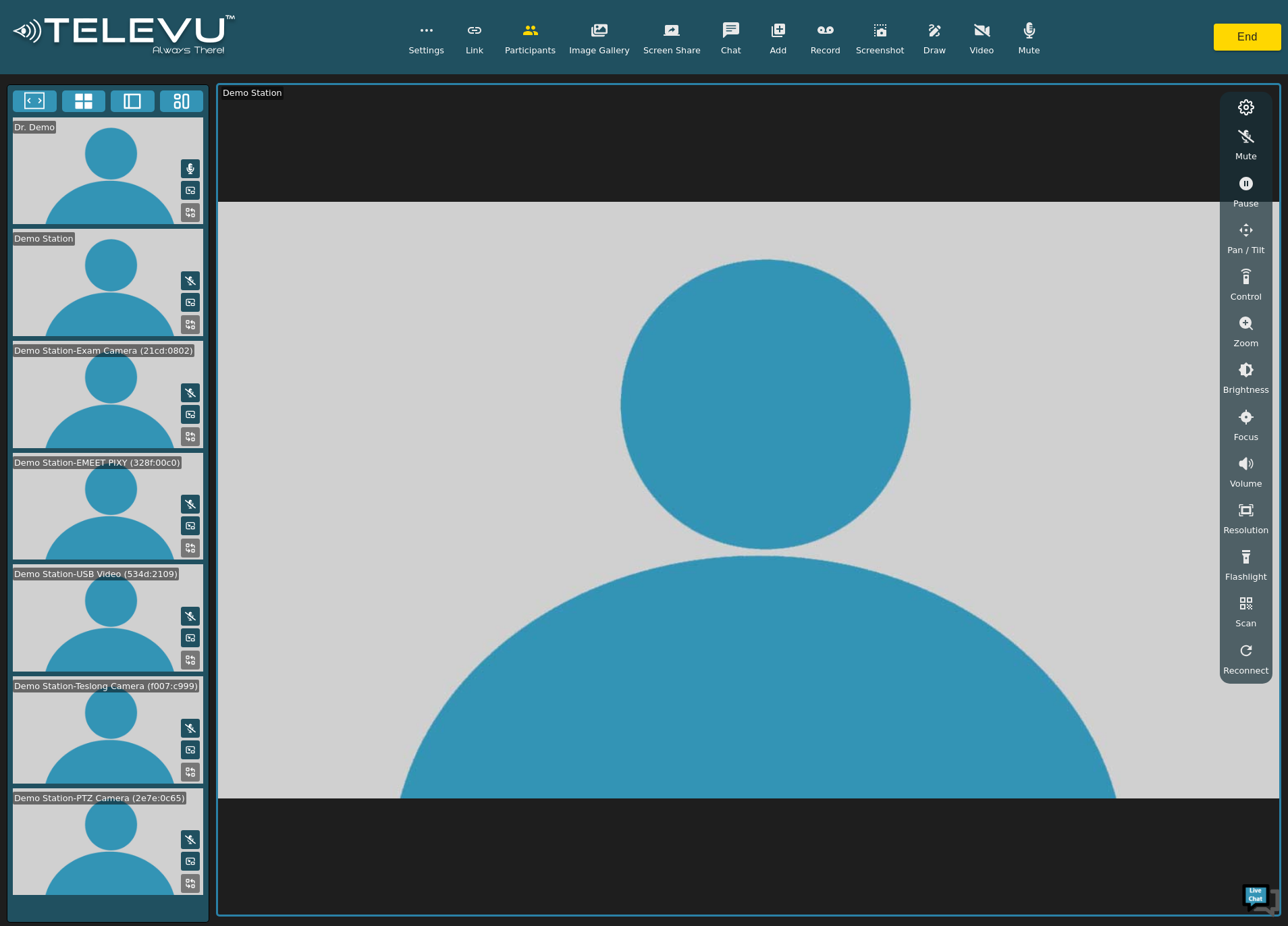
click at [194, 433] on icon at bounding box center [193, 435] width 4 height 4
click at [183, 477] on button "1" at bounding box center [193, 479] width 64 height 18
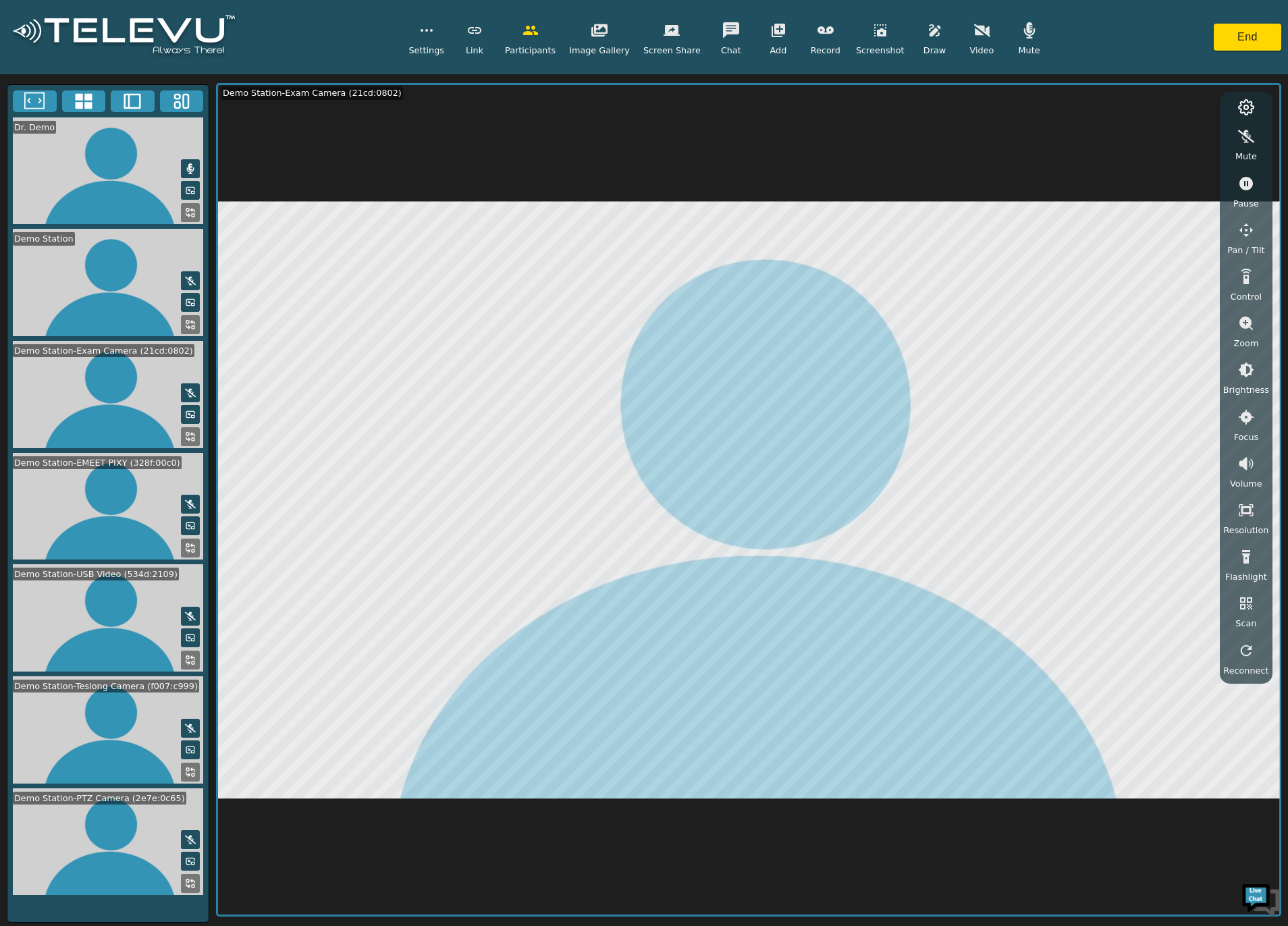
click at [189, 549] on icon at bounding box center [188, 551] width 4 height 4
click at [202, 589] on button "1" at bounding box center [193, 590] width 64 height 18
click at [143, 102] on button at bounding box center [132, 101] width 44 height 22
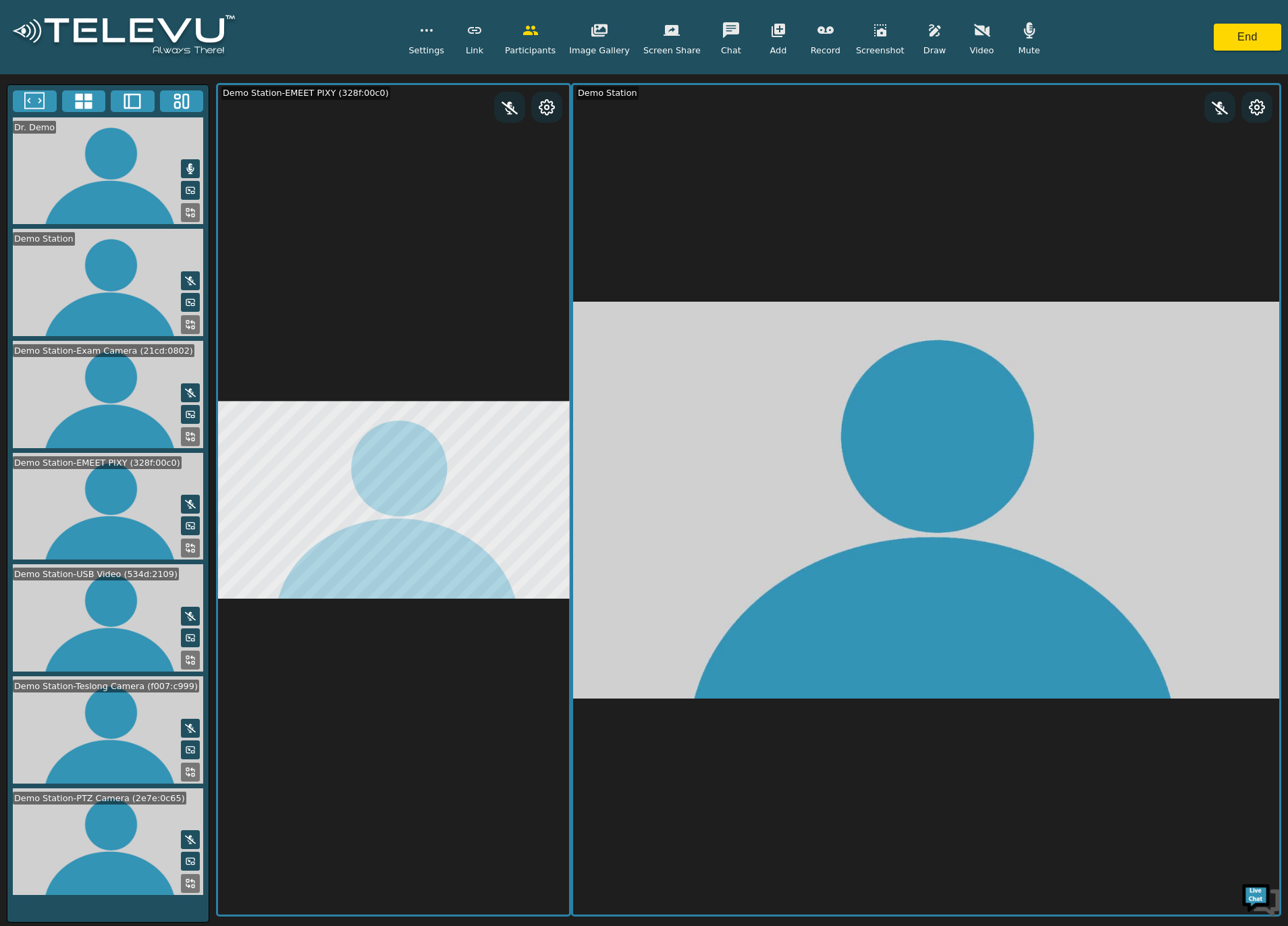
click at [184, 431] on button at bounding box center [190, 436] width 19 height 19
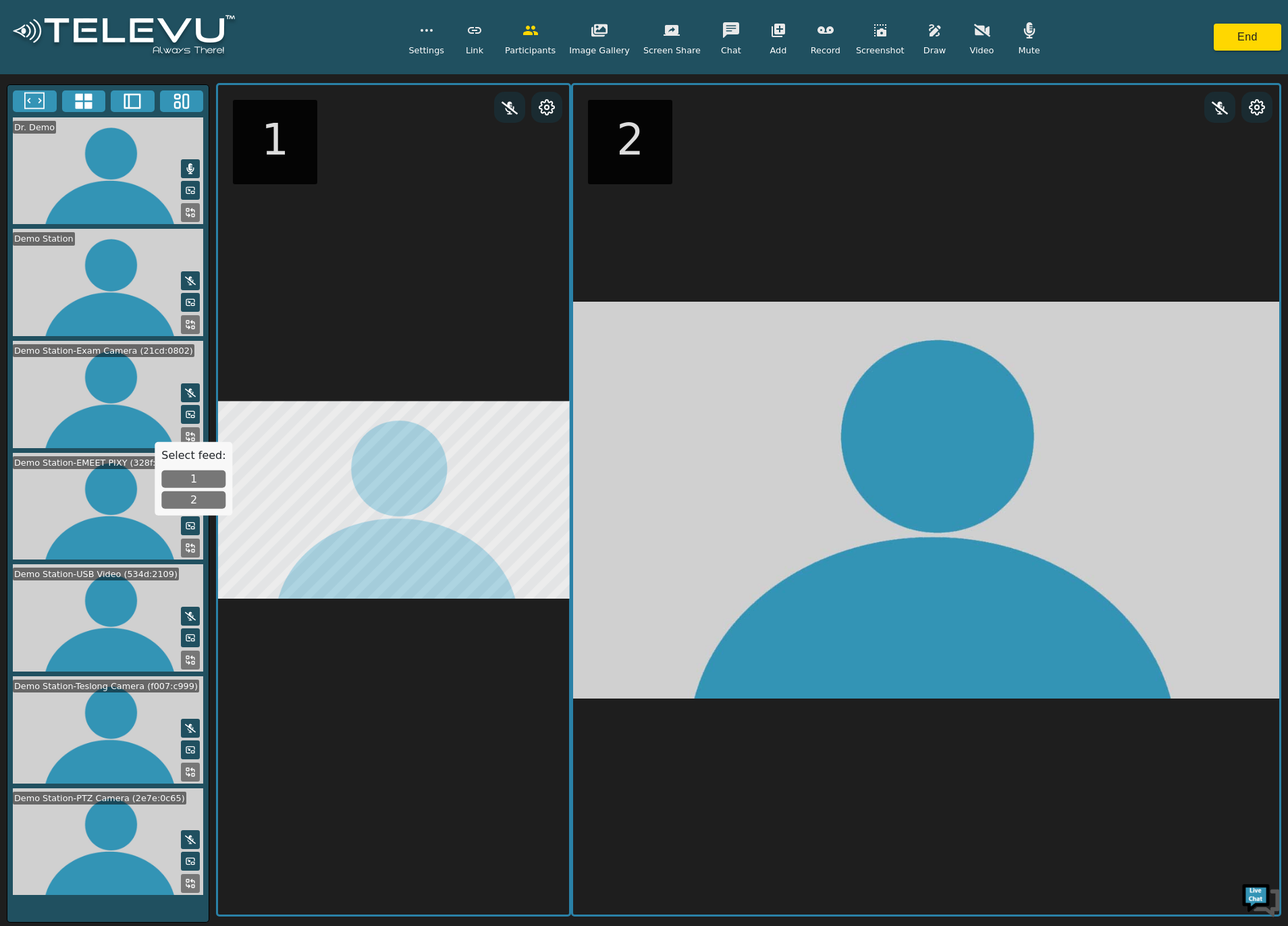
click at [189, 499] on button "2" at bounding box center [193, 500] width 64 height 18
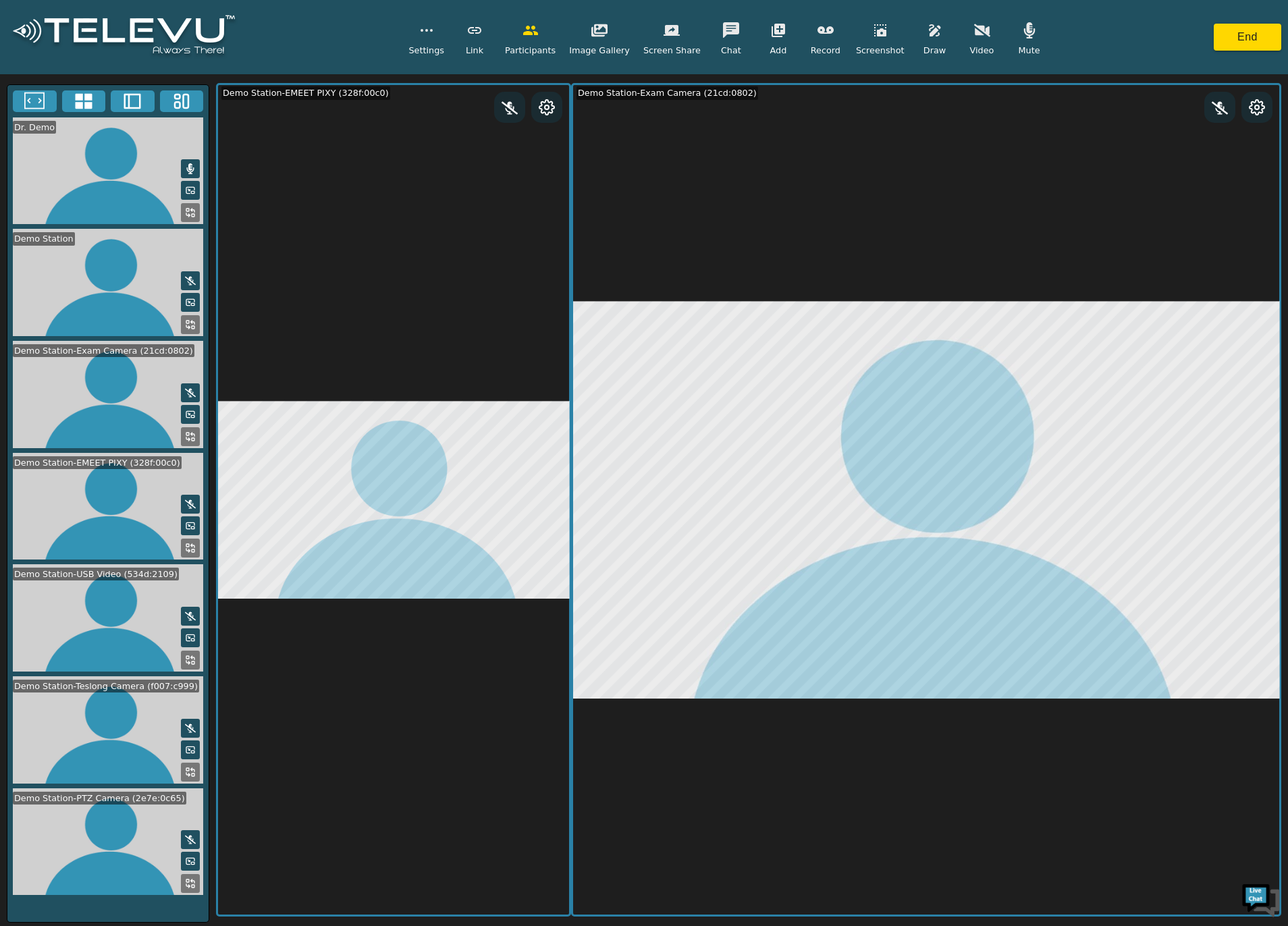
click at [192, 767] on icon at bounding box center [189, 772] width 10 height 10
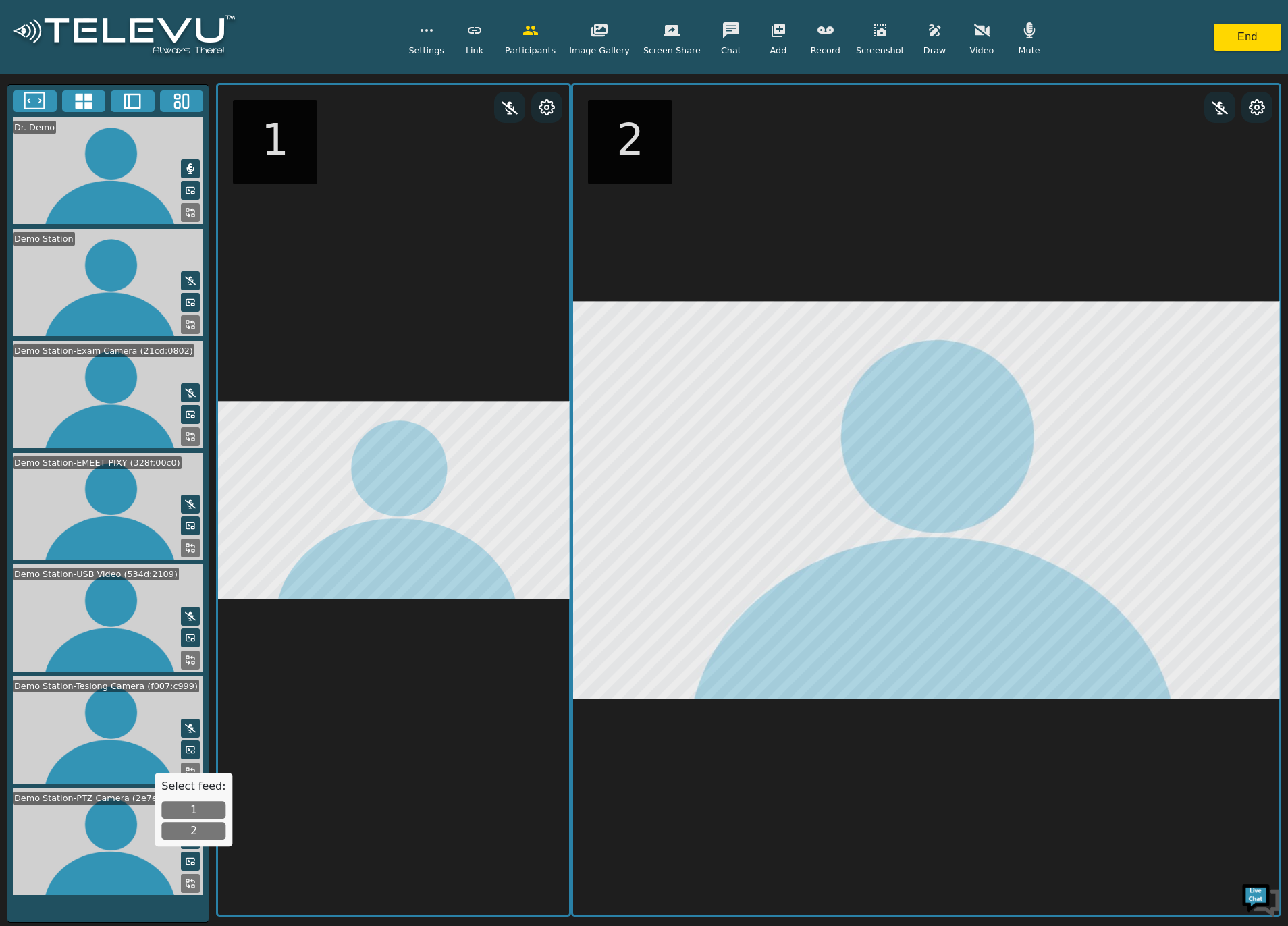
click at [189, 814] on button "1" at bounding box center [193, 810] width 64 height 18
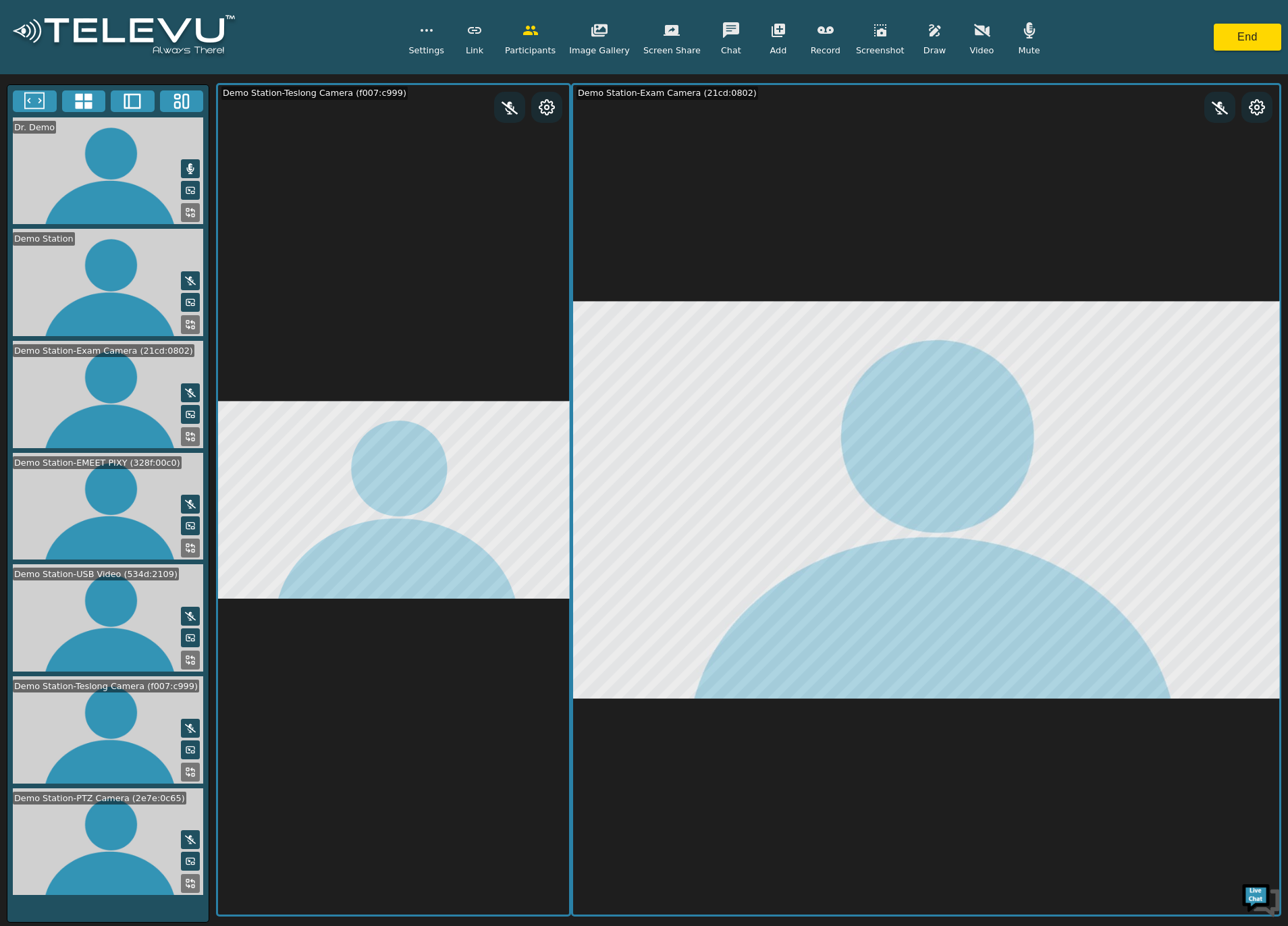
click at [184, 97] on rect at bounding box center [185, 101] width 6 height 13
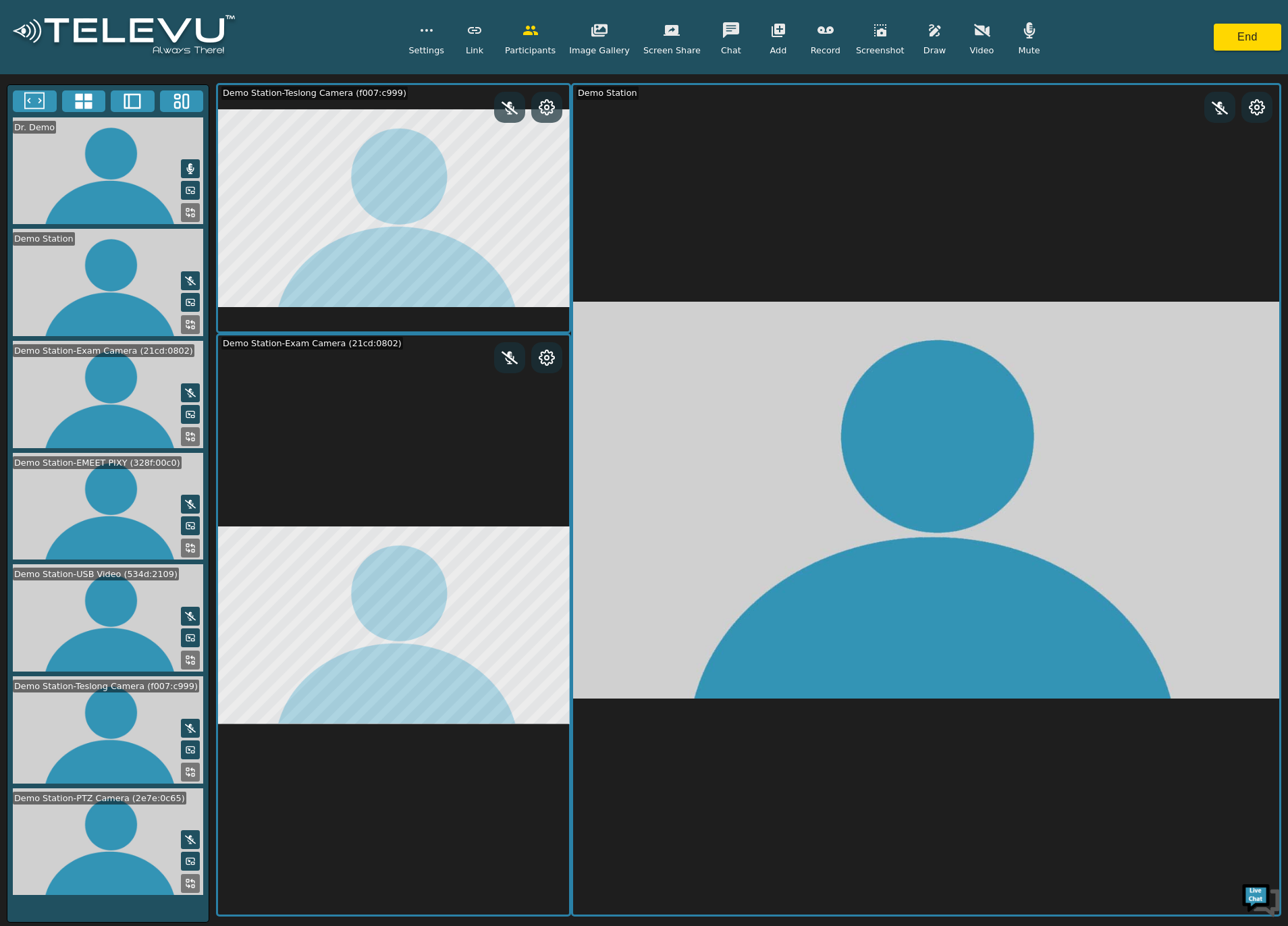
click at [192, 885] on rect at bounding box center [193, 886] width 3 height 3
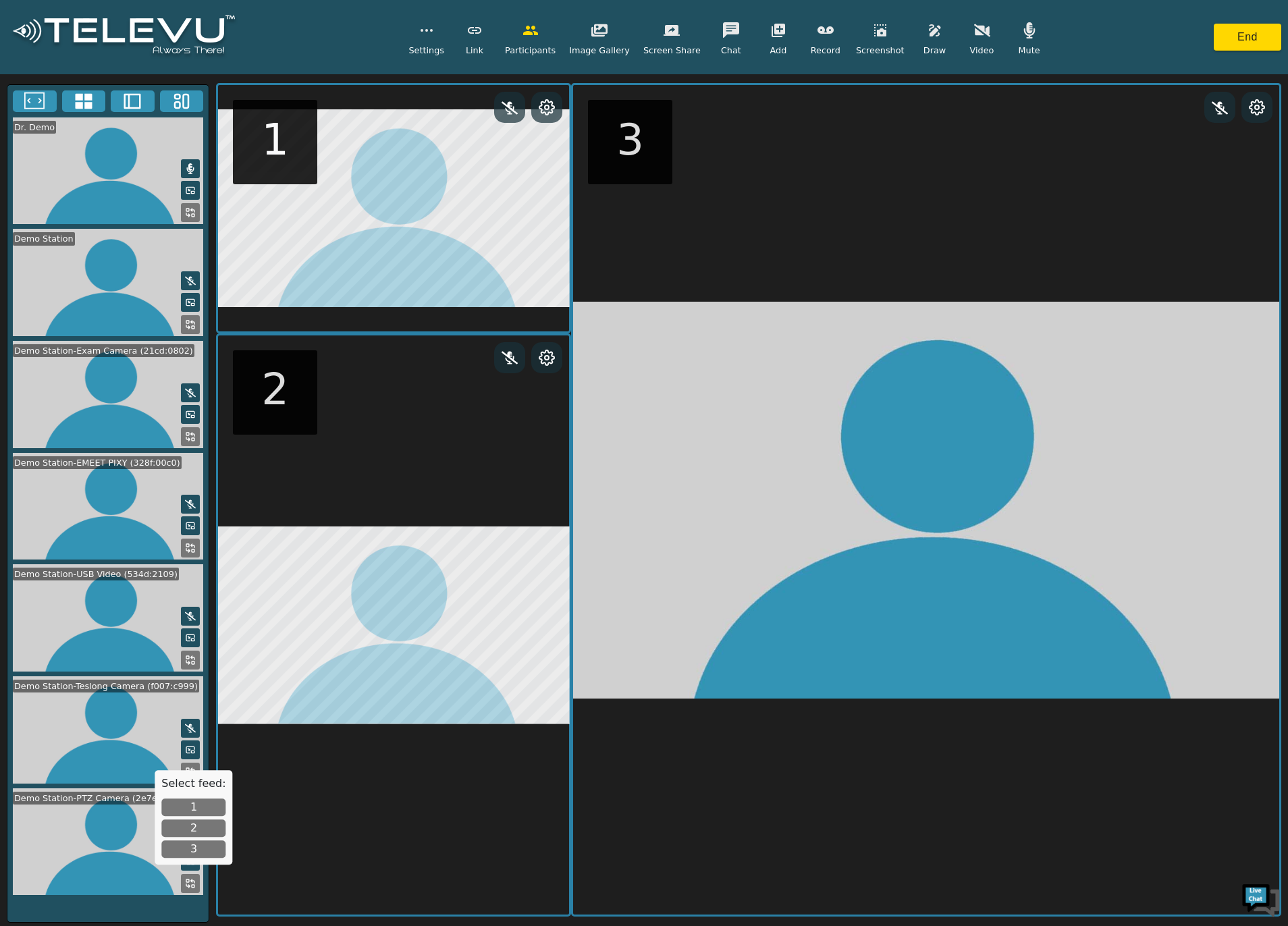
click at [195, 842] on button "3" at bounding box center [193, 849] width 64 height 18
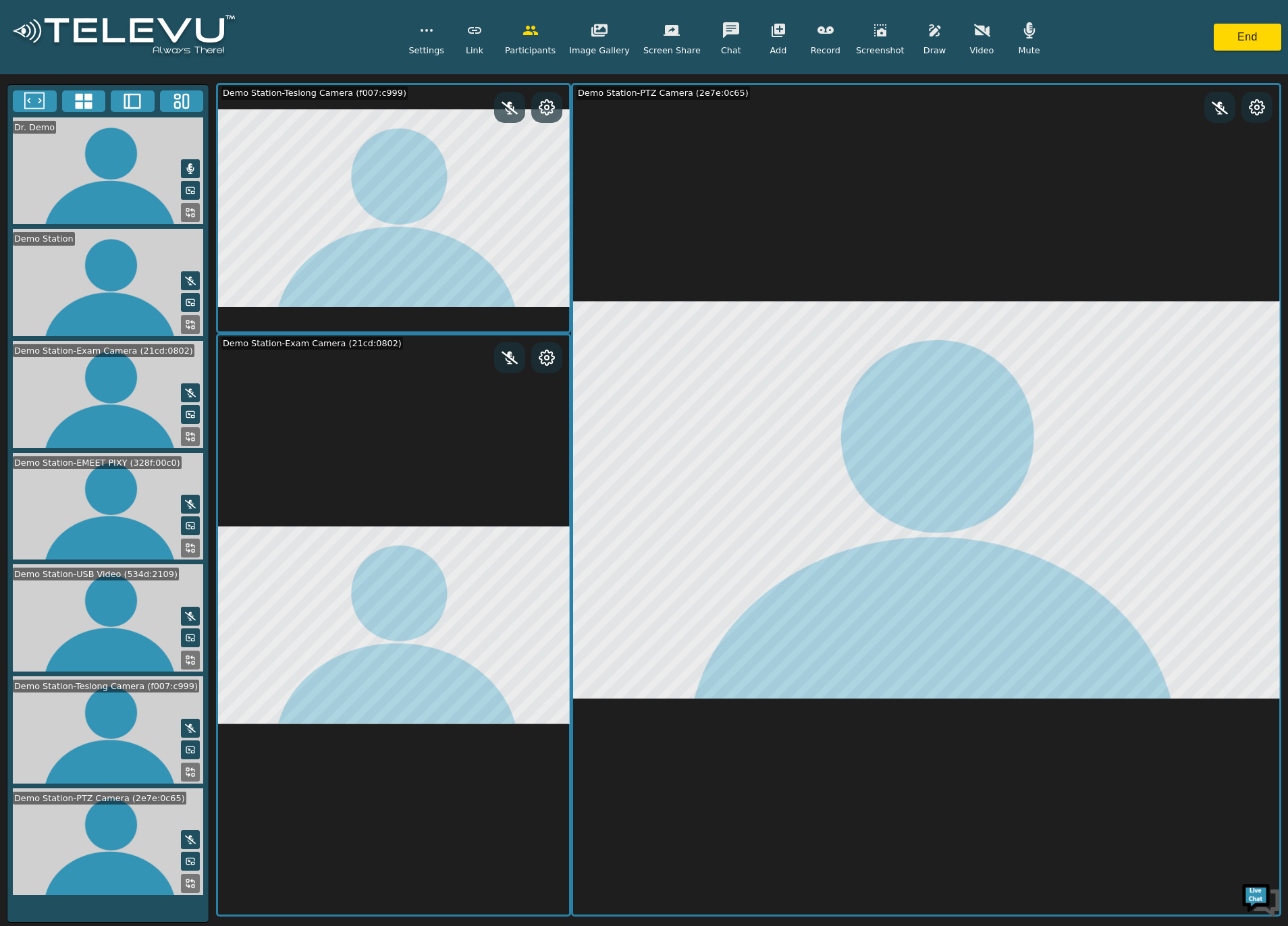
click at [95, 99] on button at bounding box center [84, 101] width 44 height 22
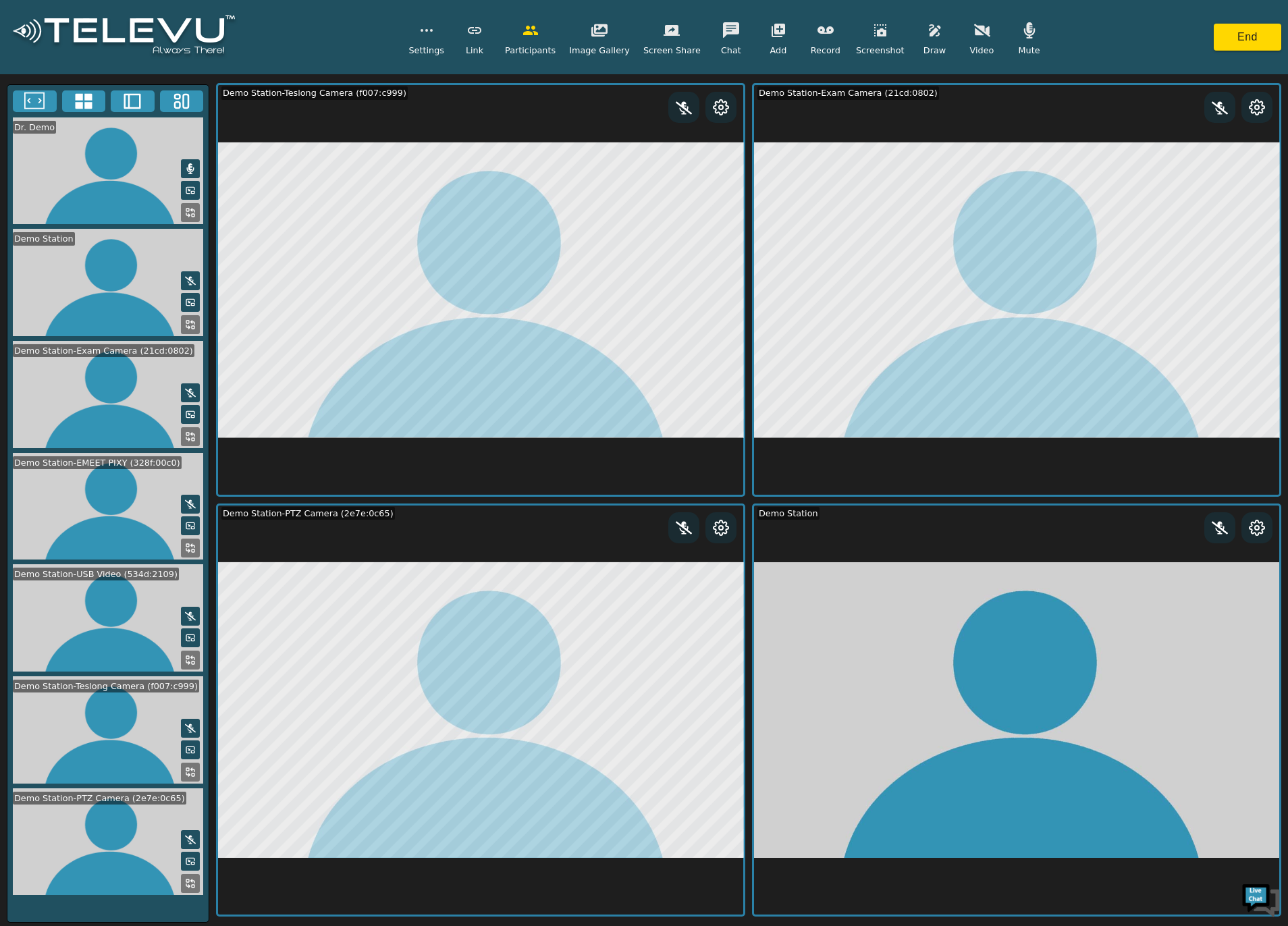
click at [193, 655] on icon at bounding box center [189, 660] width 10 height 10
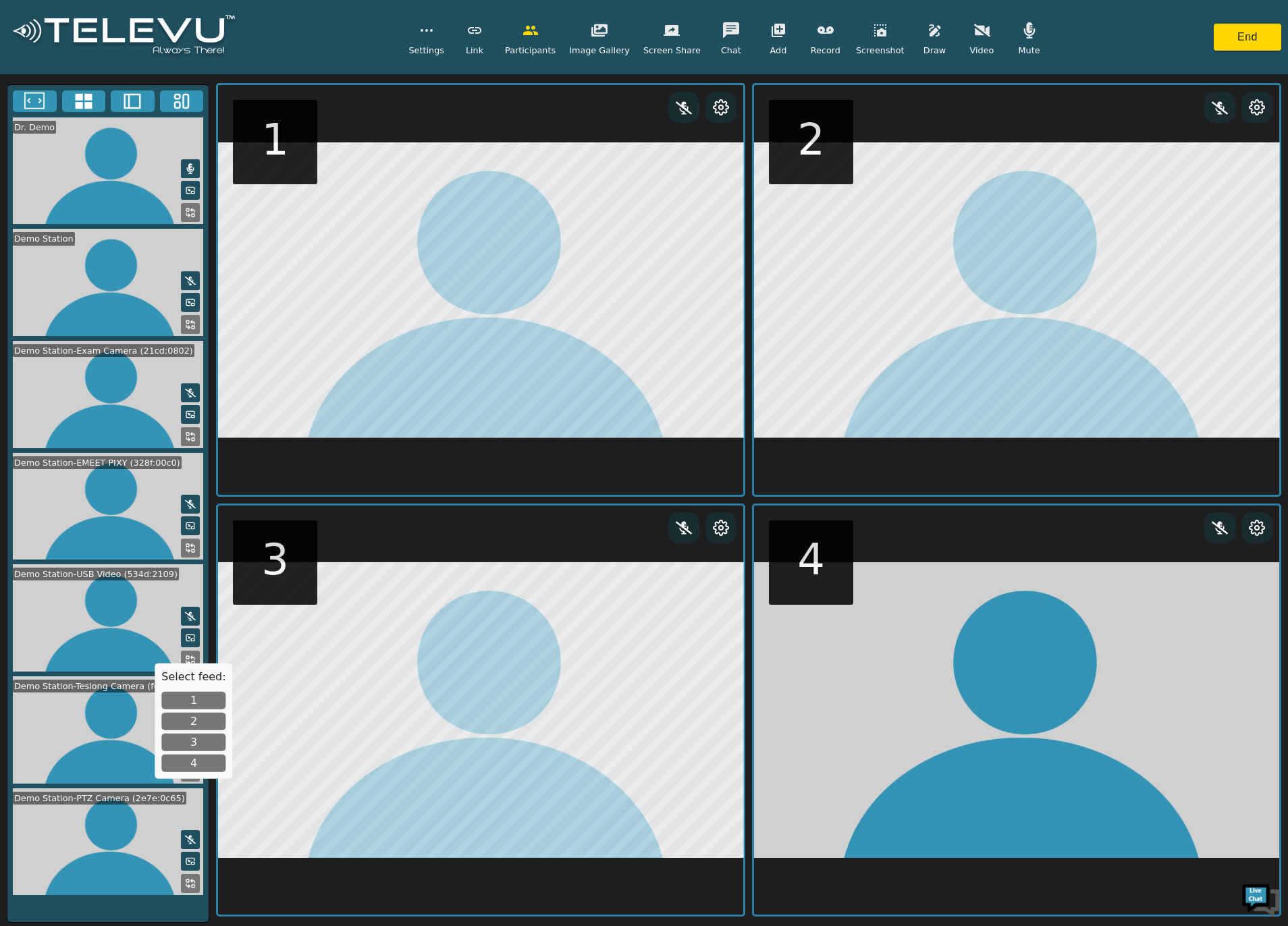
click at [185, 759] on button "4" at bounding box center [193, 763] width 64 height 18
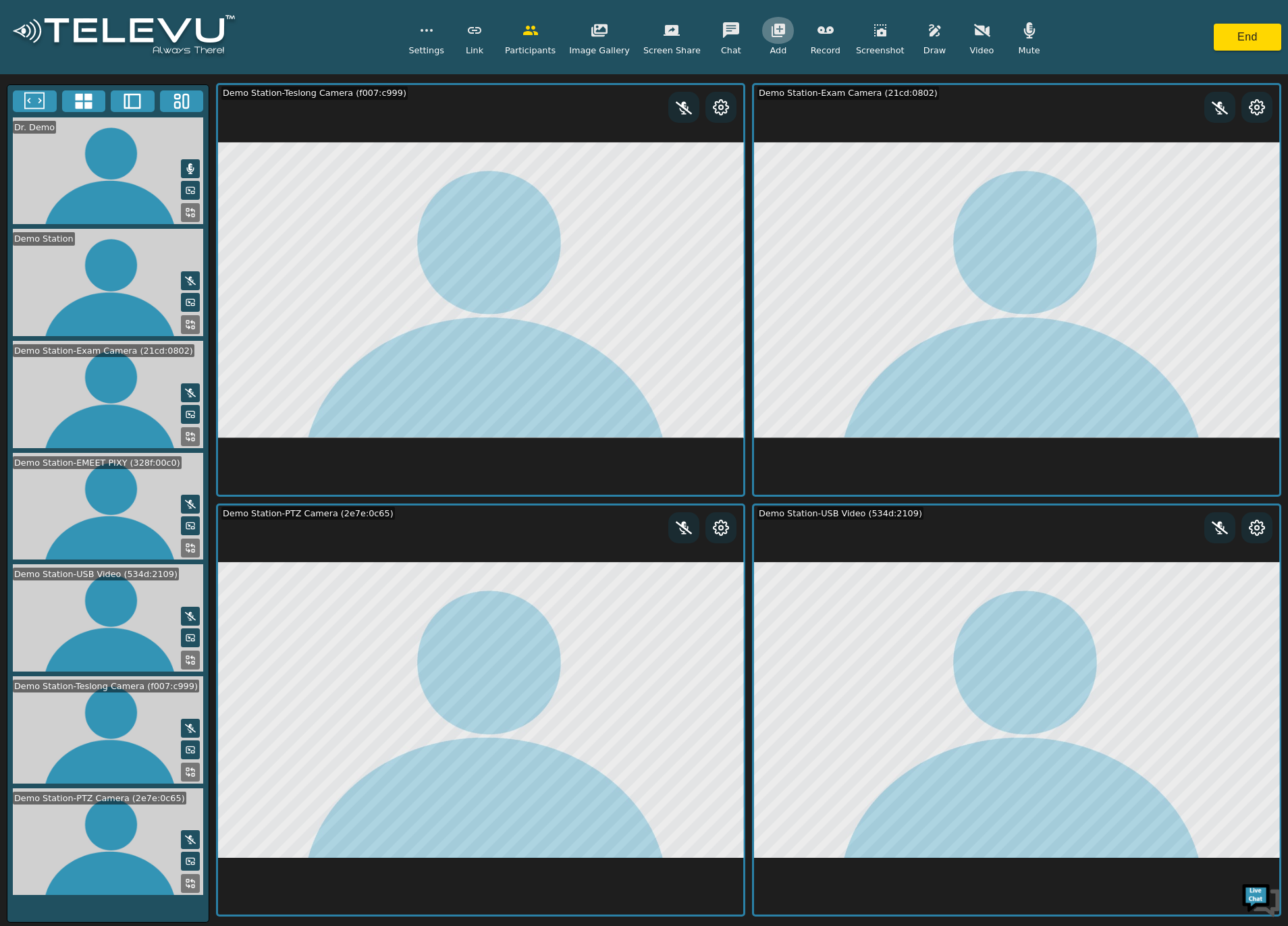
click at [761, 39] on button "button" at bounding box center [778, 30] width 34 height 27
click at [805, 159] on span "Add GlassVU" at bounding box center [798, 159] width 55 height 13
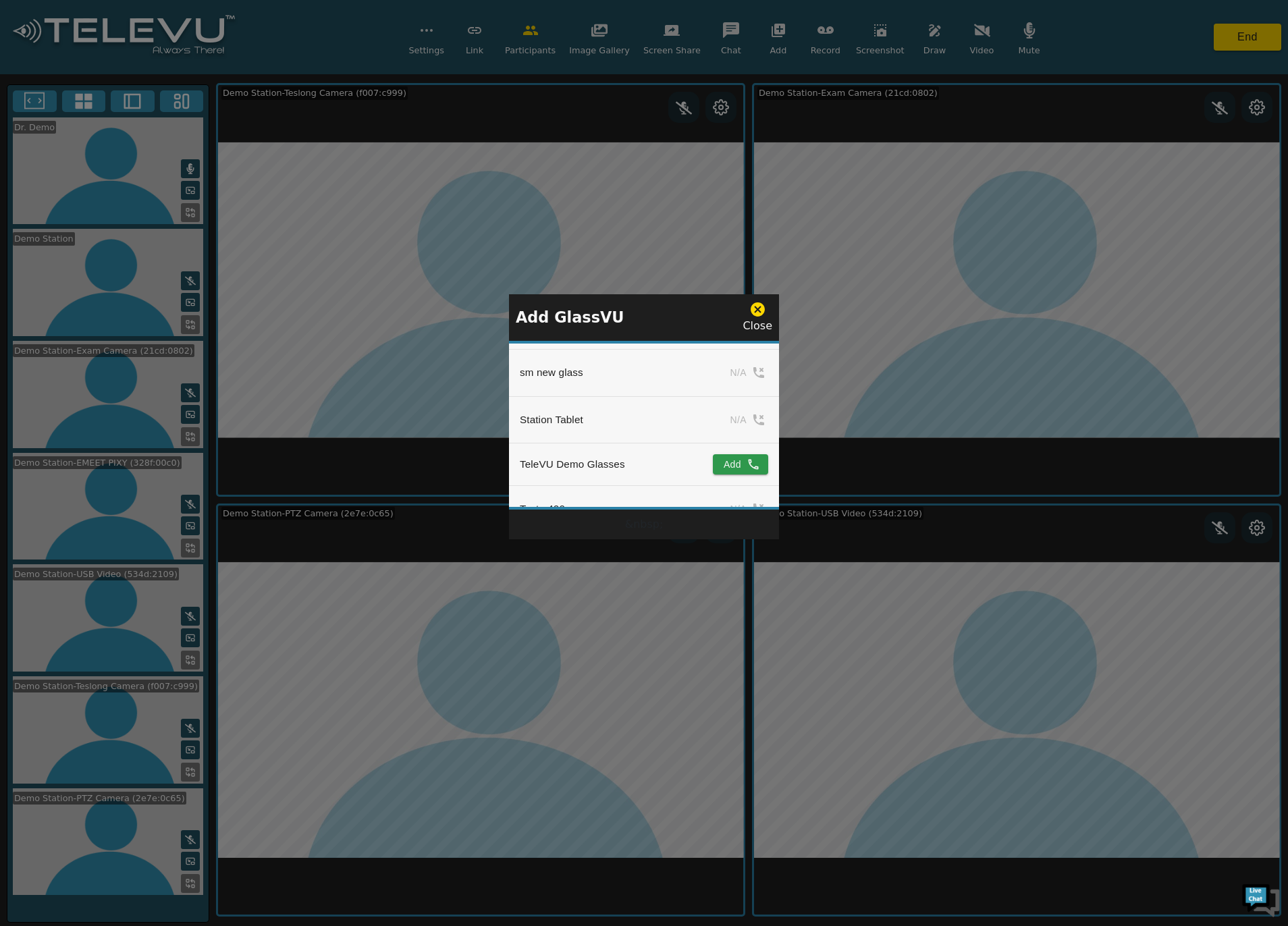
scroll to position [1486, 0]
click at [740, 401] on button "Add" at bounding box center [740, 402] width 55 height 20
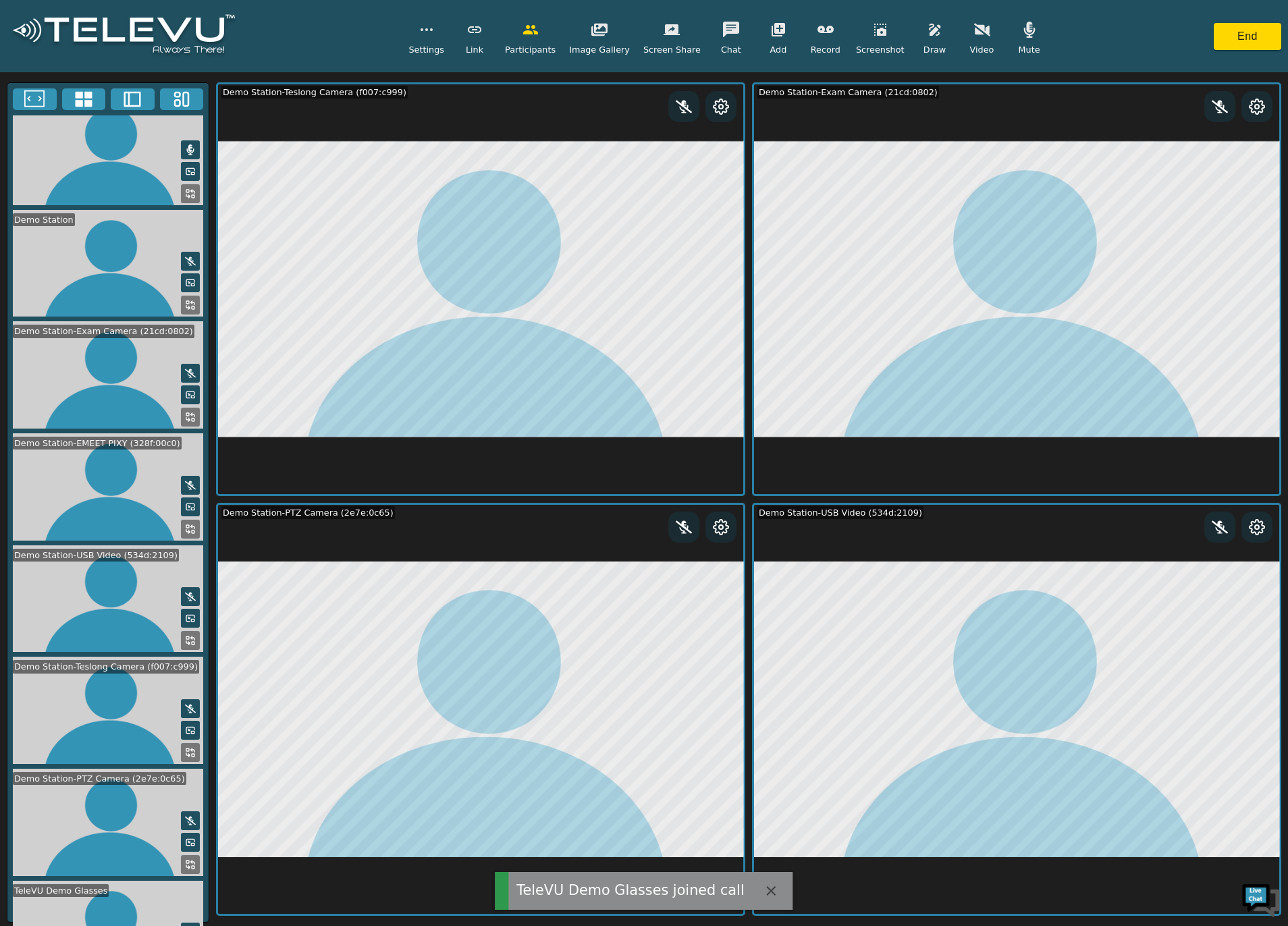
scroll to position [34, 0]
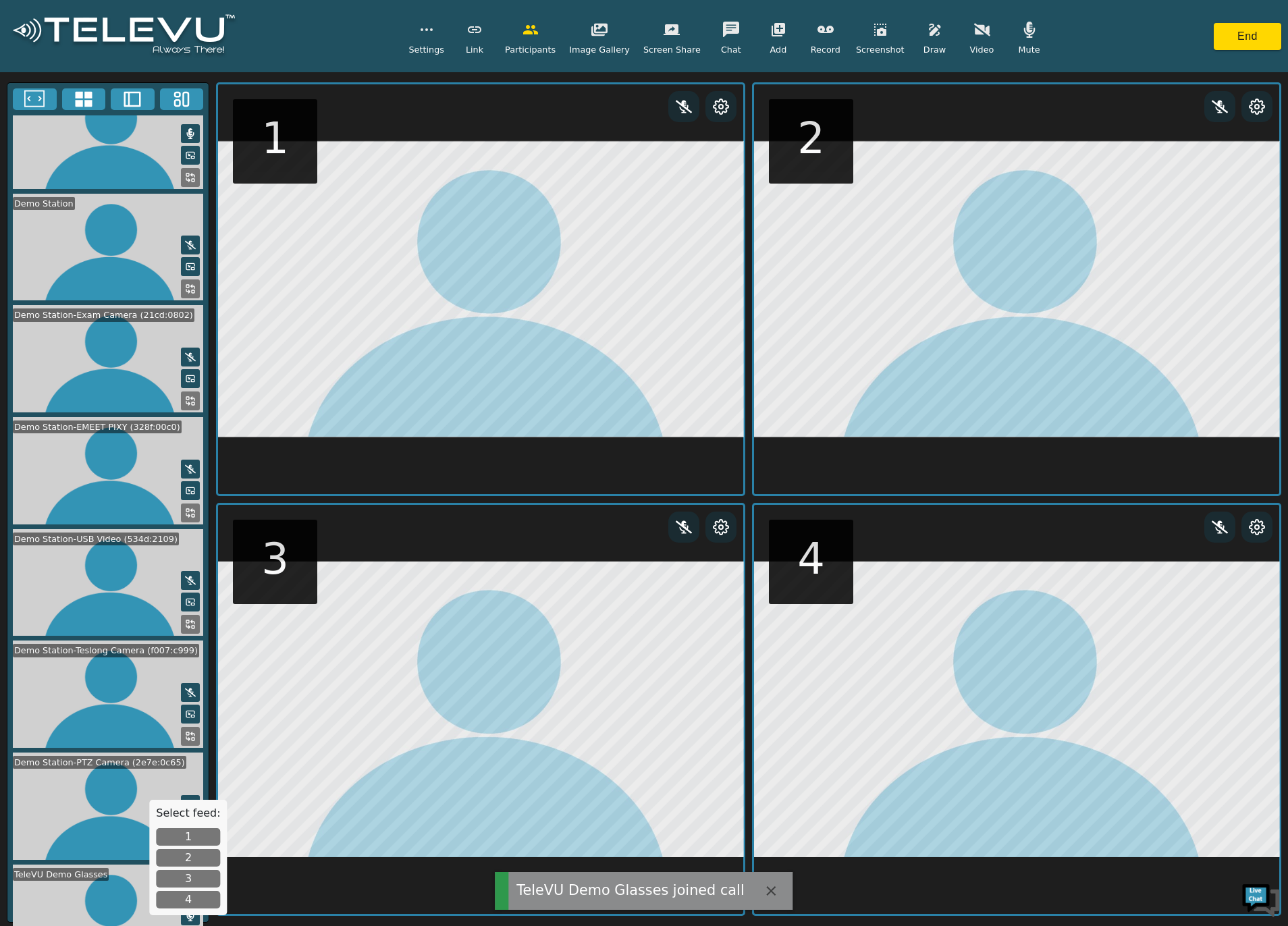
click at [179, 832] on button "1" at bounding box center [188, 837] width 64 height 18
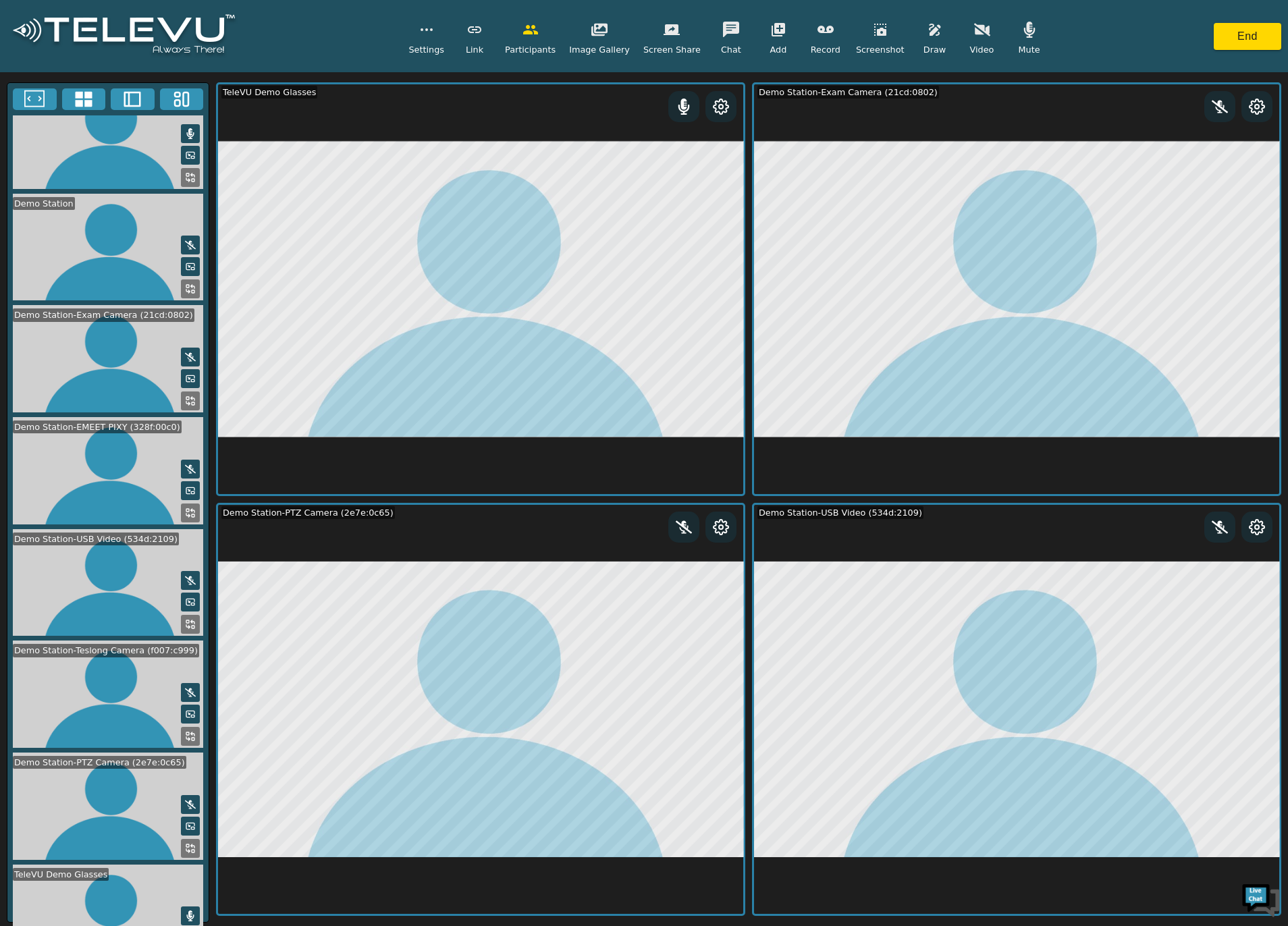
click at [926, 35] on icon "button" at bounding box center [934, 29] width 16 height 16
click at [189, 619] on icon at bounding box center [189, 624] width 10 height 10
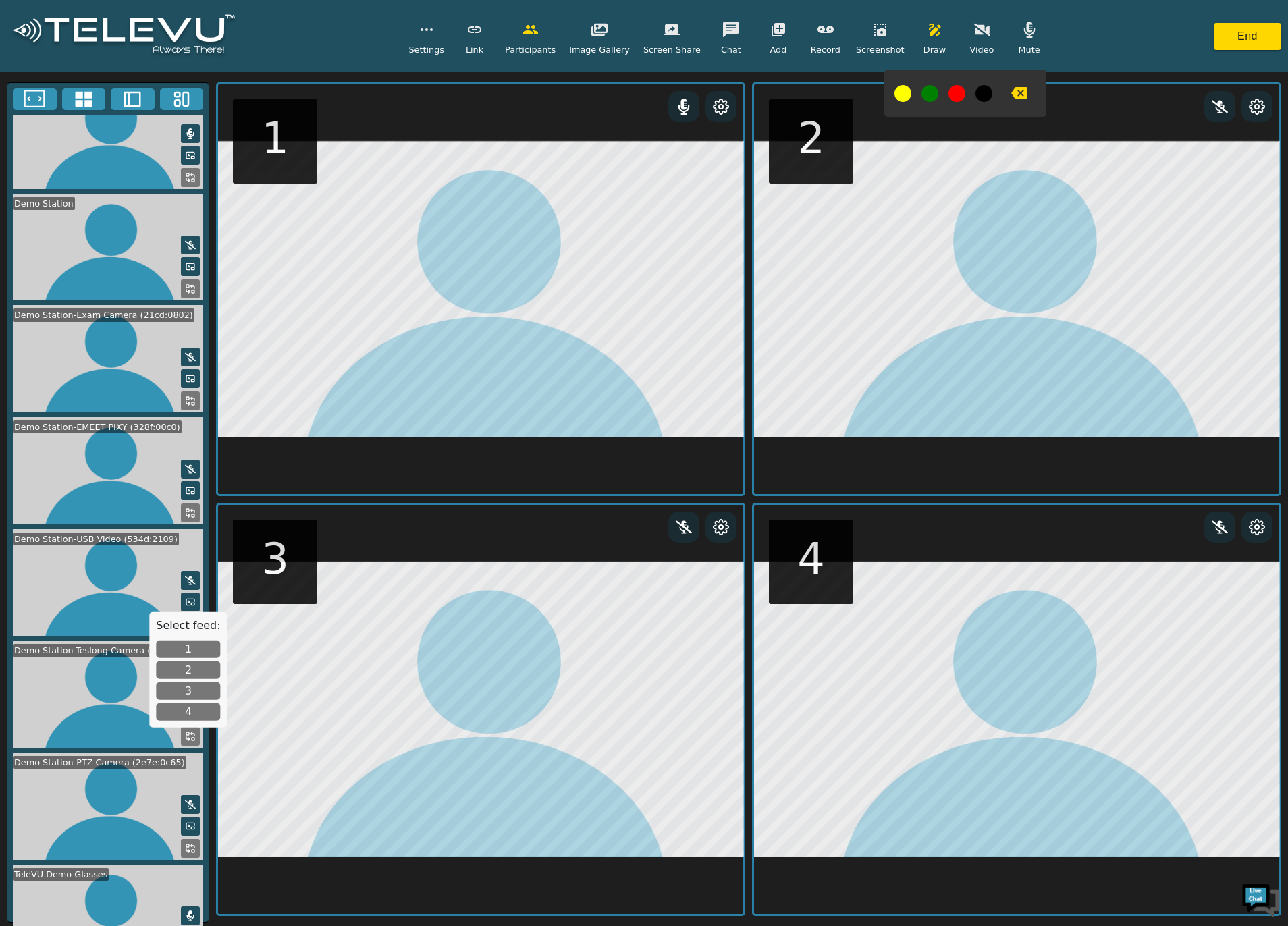
click at [187, 684] on button "3" at bounding box center [188, 691] width 64 height 18
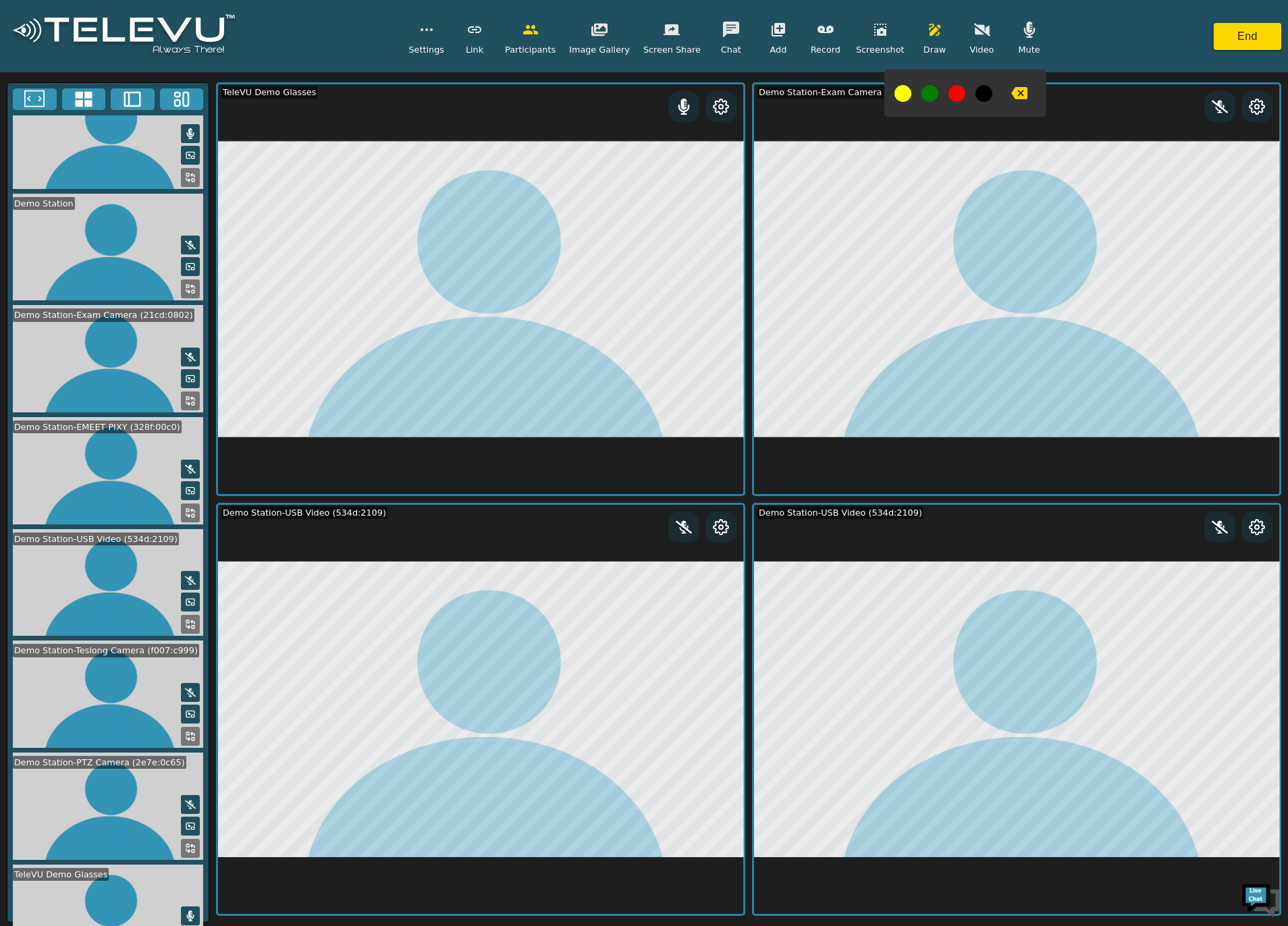
click at [189, 508] on icon at bounding box center [189, 512] width 10 height 10
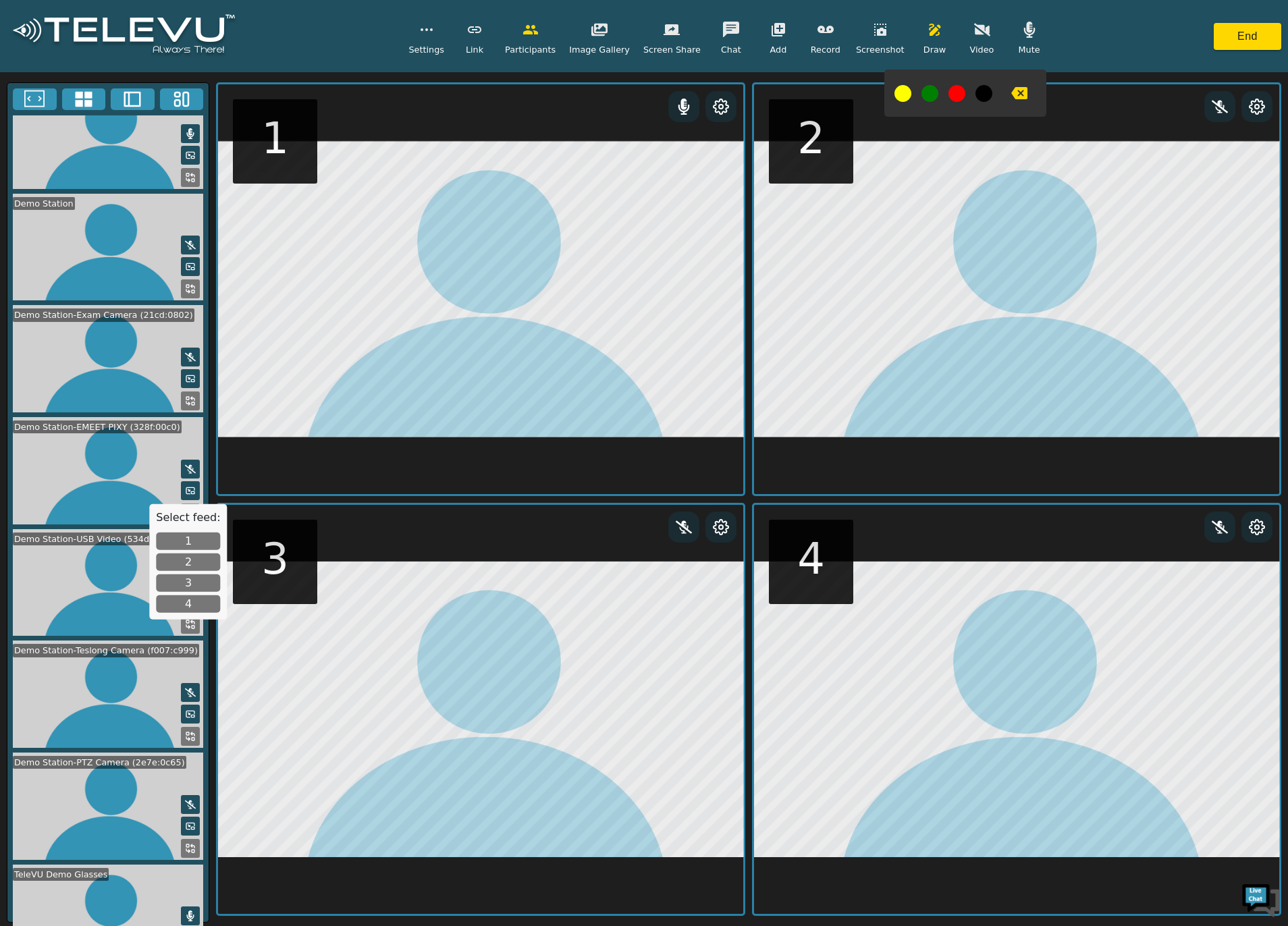
click at [187, 602] on button "4" at bounding box center [188, 604] width 64 height 18
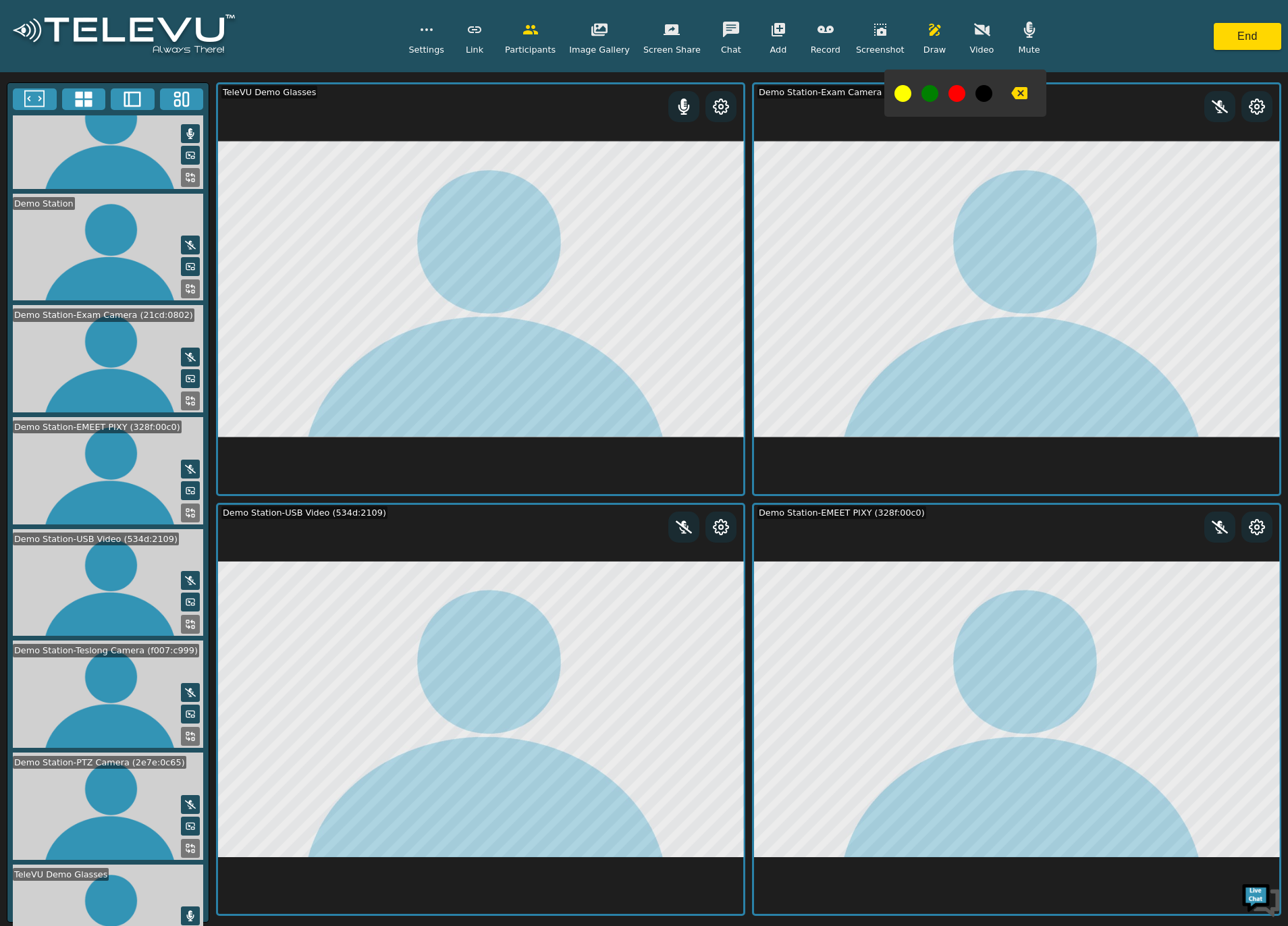
click at [185, 844] on icon at bounding box center [189, 848] width 10 height 10
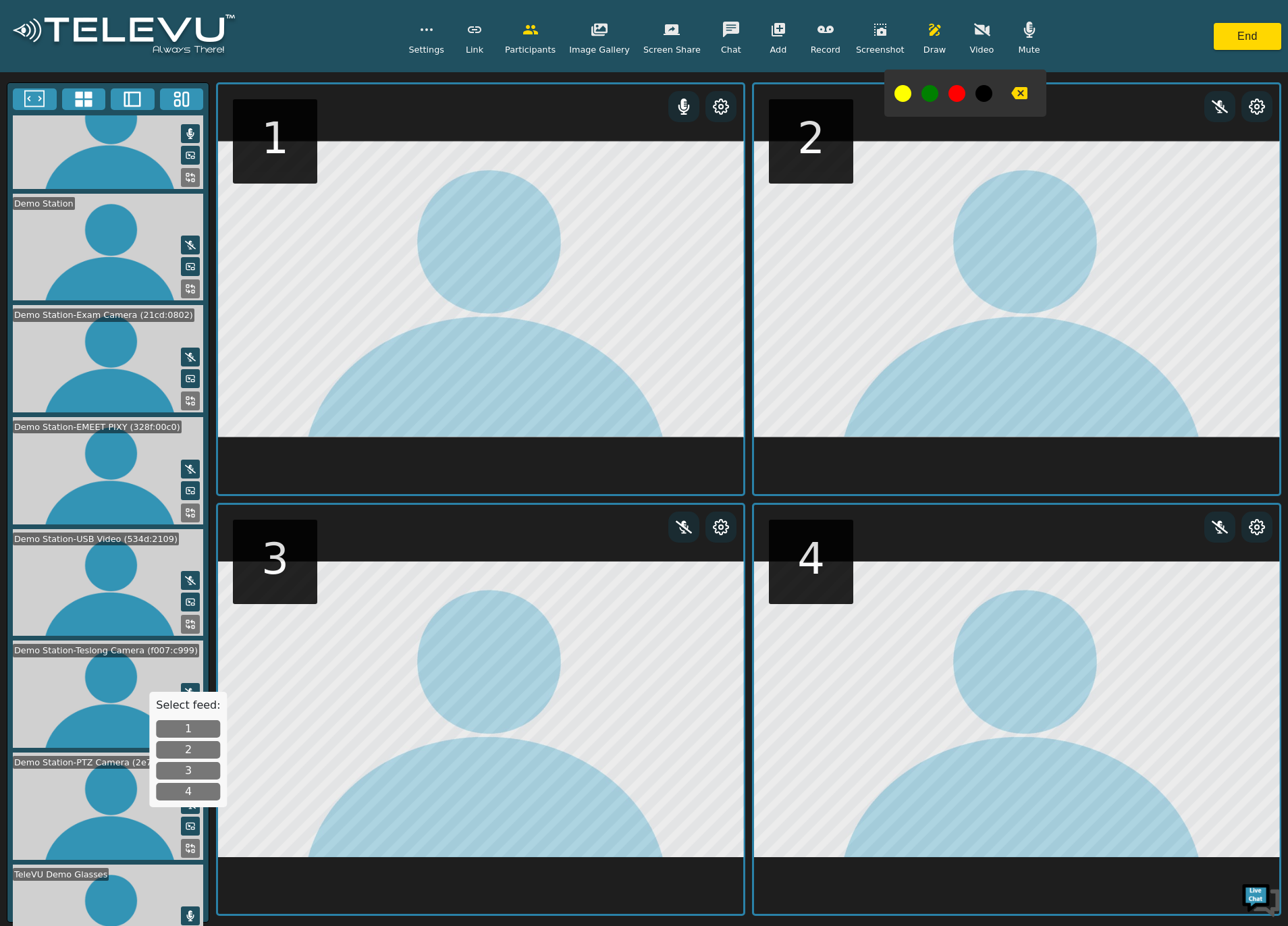
click at [197, 792] on button "4" at bounding box center [188, 792] width 64 height 18
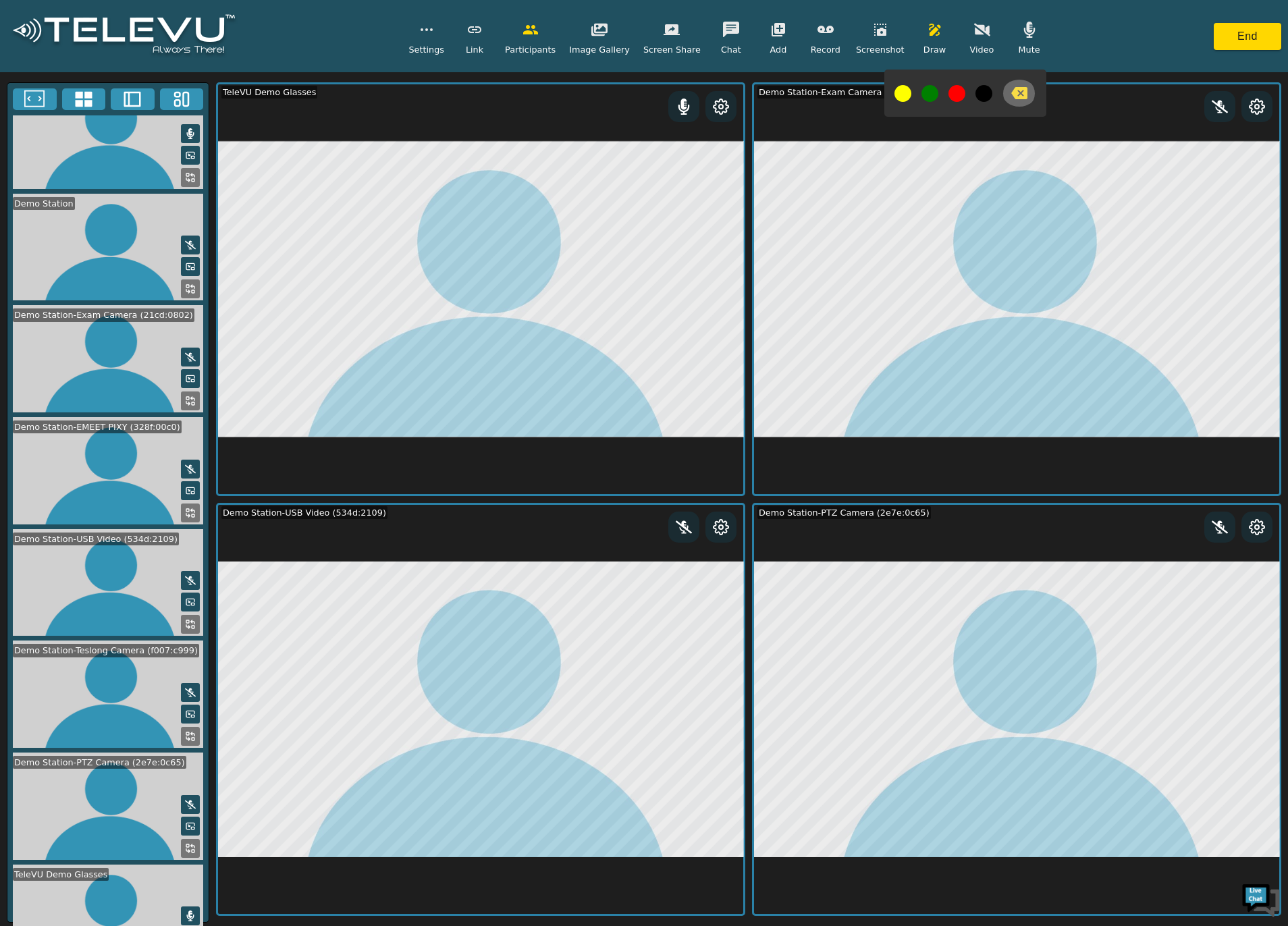
click at [1011, 92] on icon "button" at bounding box center [1018, 93] width 16 height 12
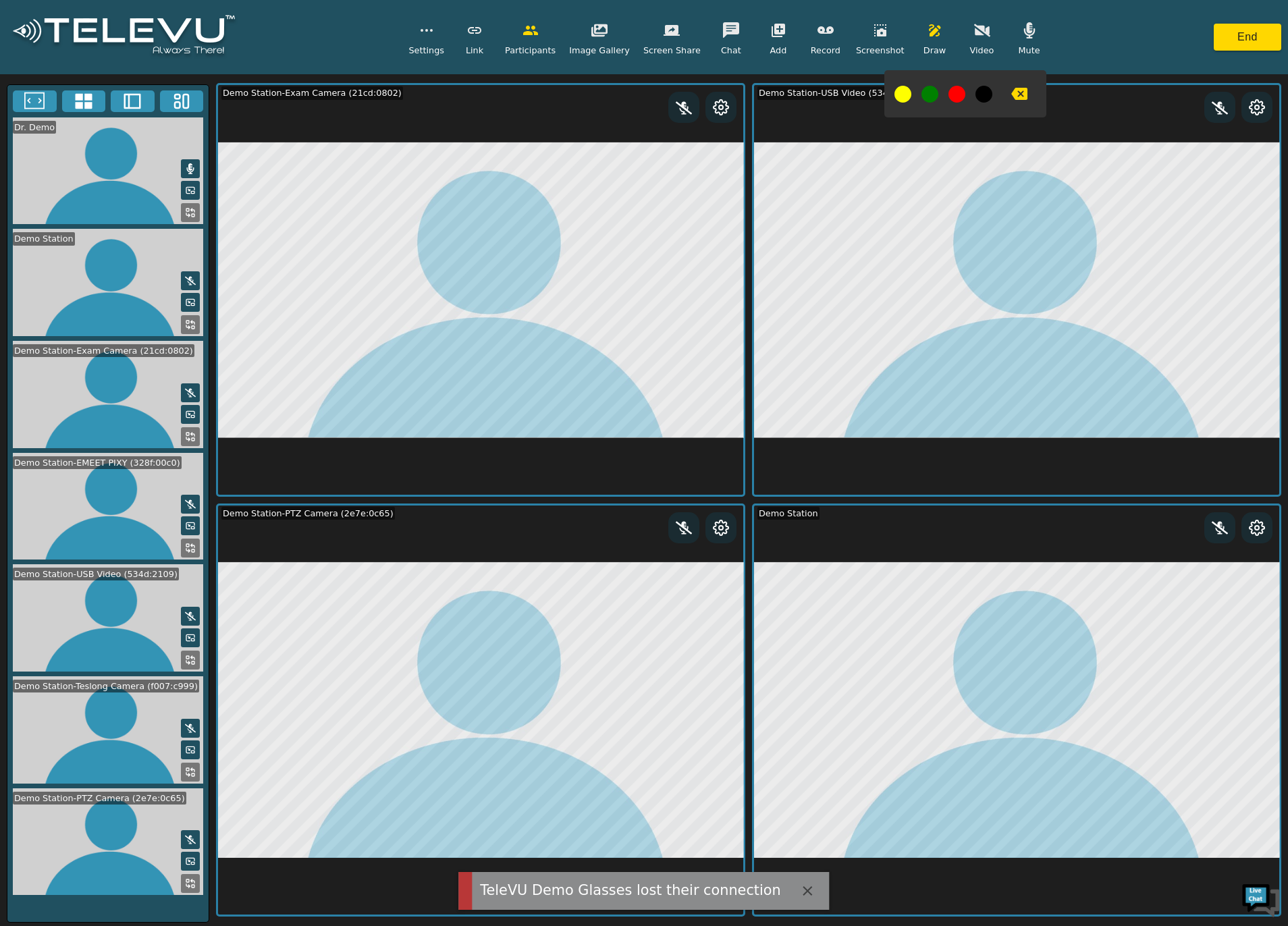
scroll to position [0, 0]
click at [772, 27] on icon "button" at bounding box center [778, 30] width 13 height 13
click at [786, 154] on span "Add GlassVU" at bounding box center [798, 159] width 55 height 13
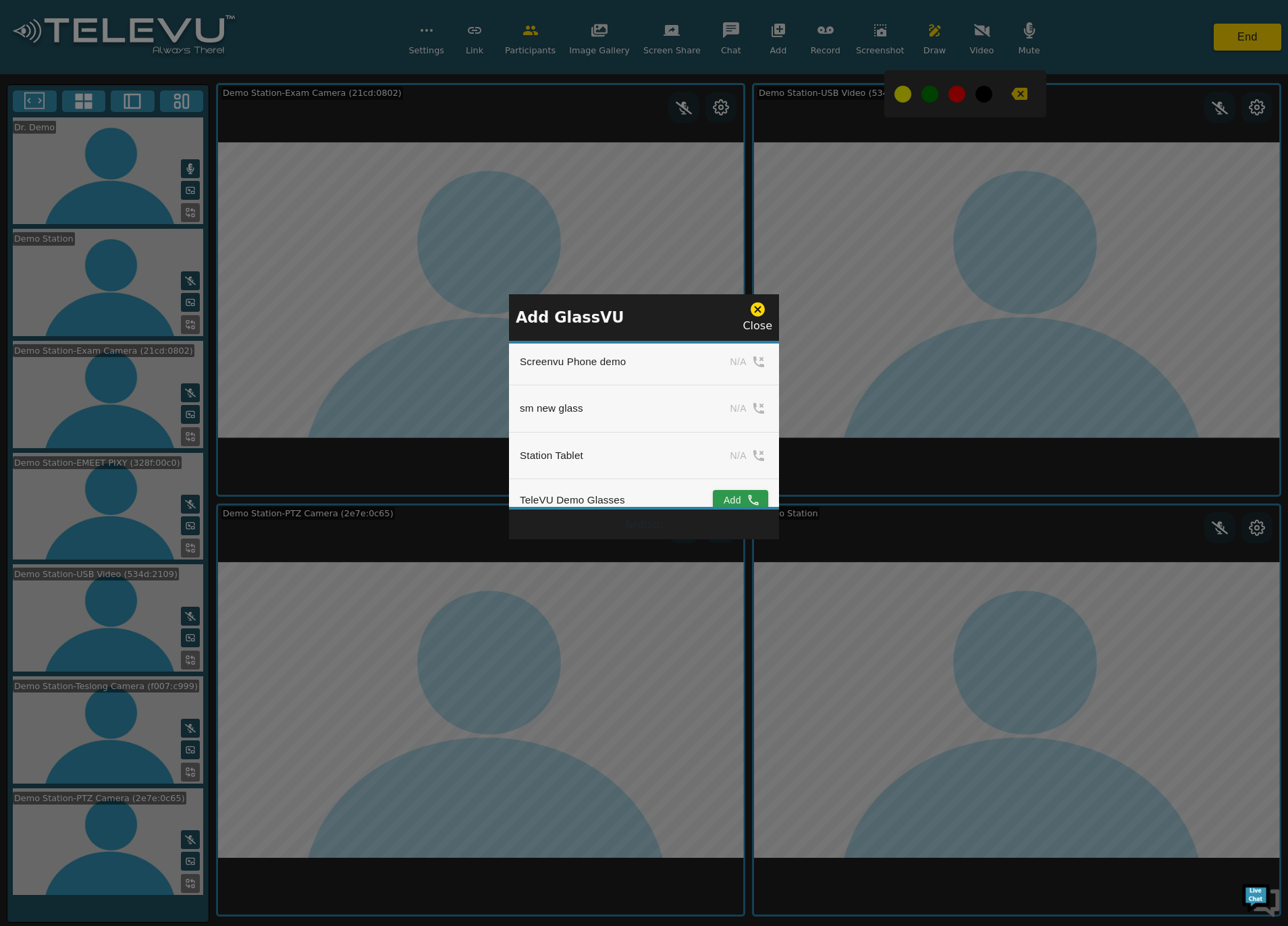
scroll to position [1486, 0]
click at [732, 399] on td "Add" at bounding box center [730, 403] width 98 height 43
drag, startPoint x: 732, startPoint y: 408, endPoint x: 724, endPoint y: 415, distance: 10.6
click at [732, 407] on button "Add" at bounding box center [740, 402] width 55 height 20
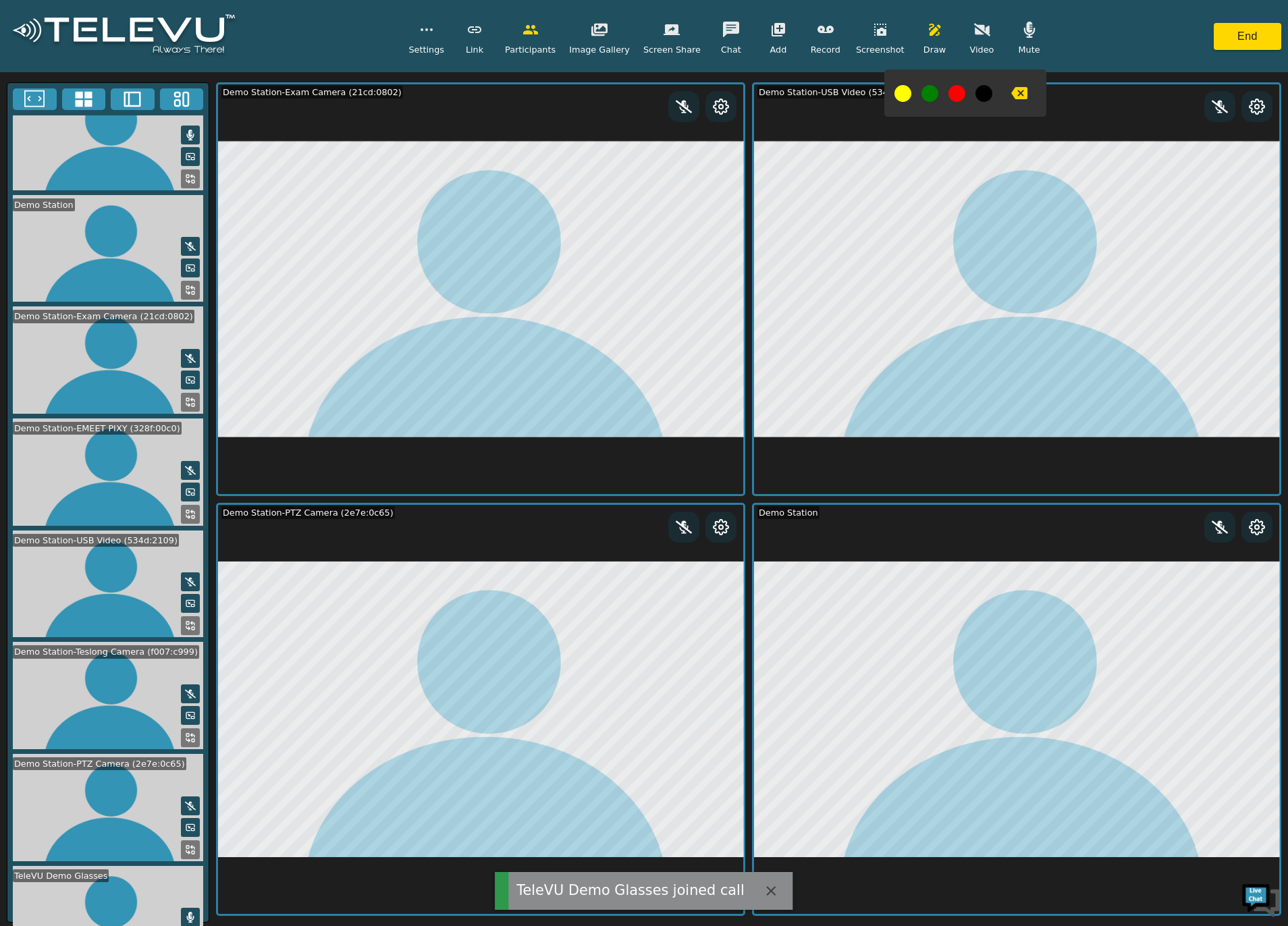
scroll to position [34, 0]
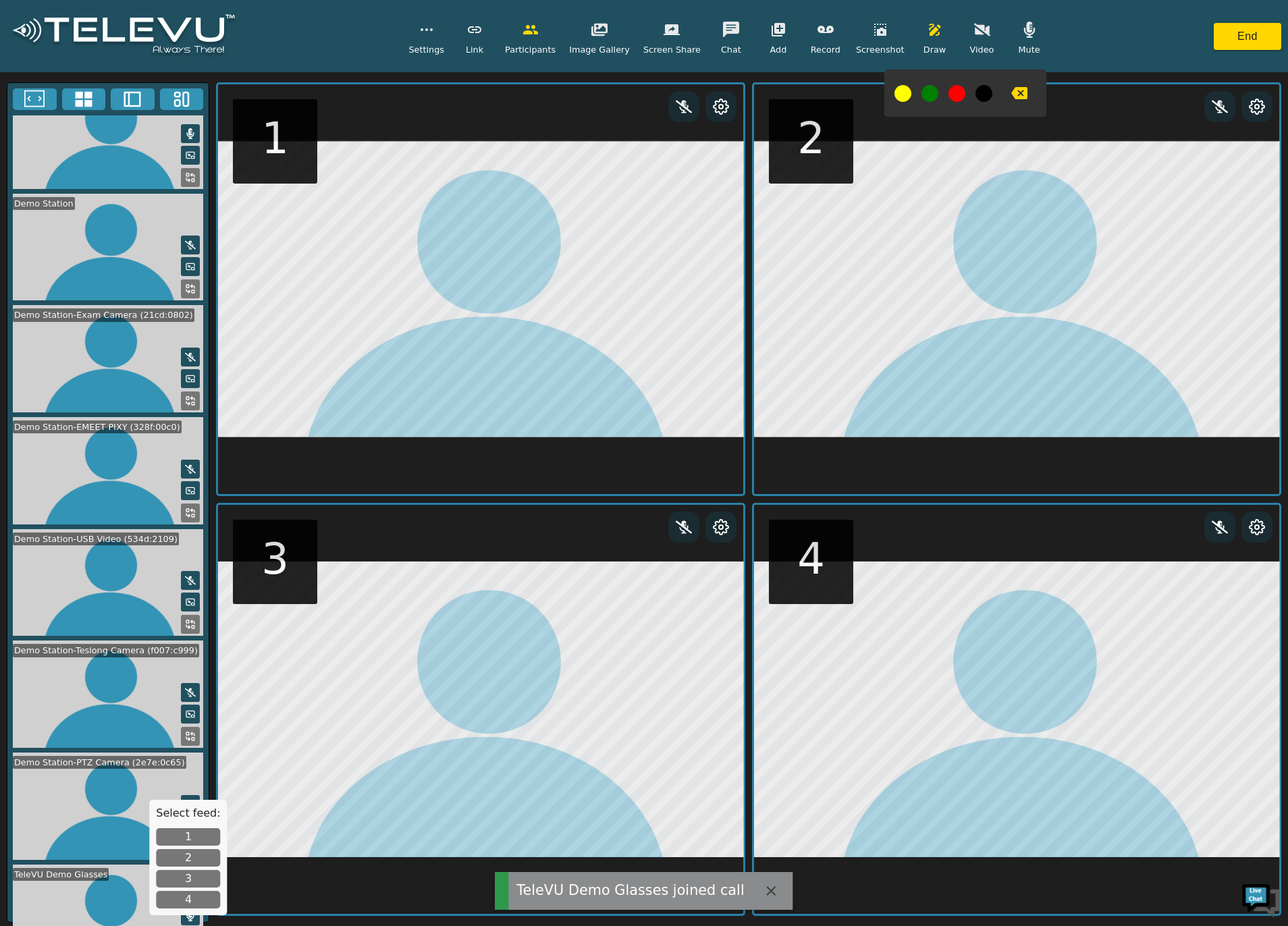
click at [185, 829] on button "1" at bounding box center [188, 837] width 64 height 18
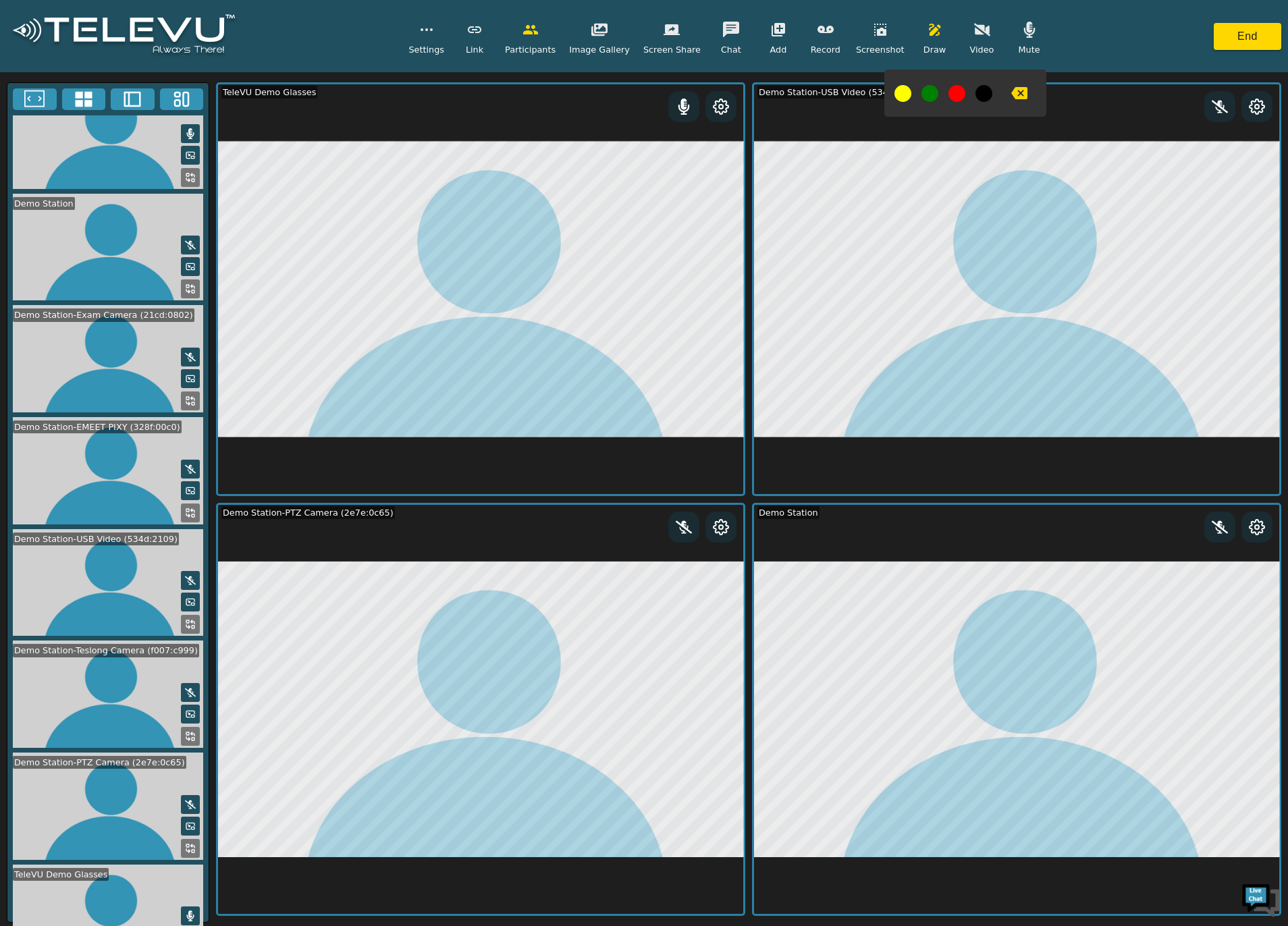
click at [190, 392] on button at bounding box center [190, 401] width 19 height 19
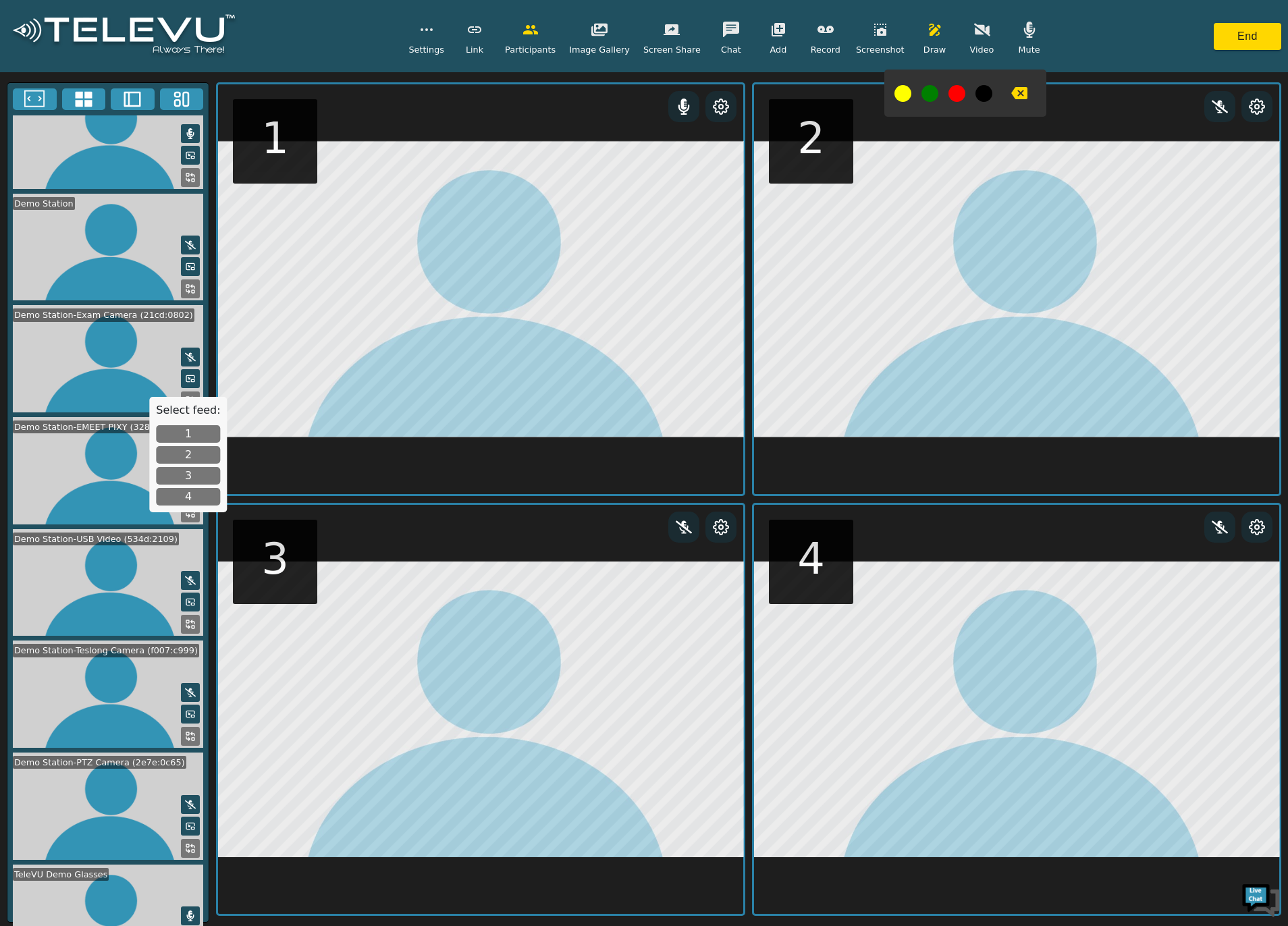
click at [193, 472] on button "3" at bounding box center [188, 476] width 64 height 18
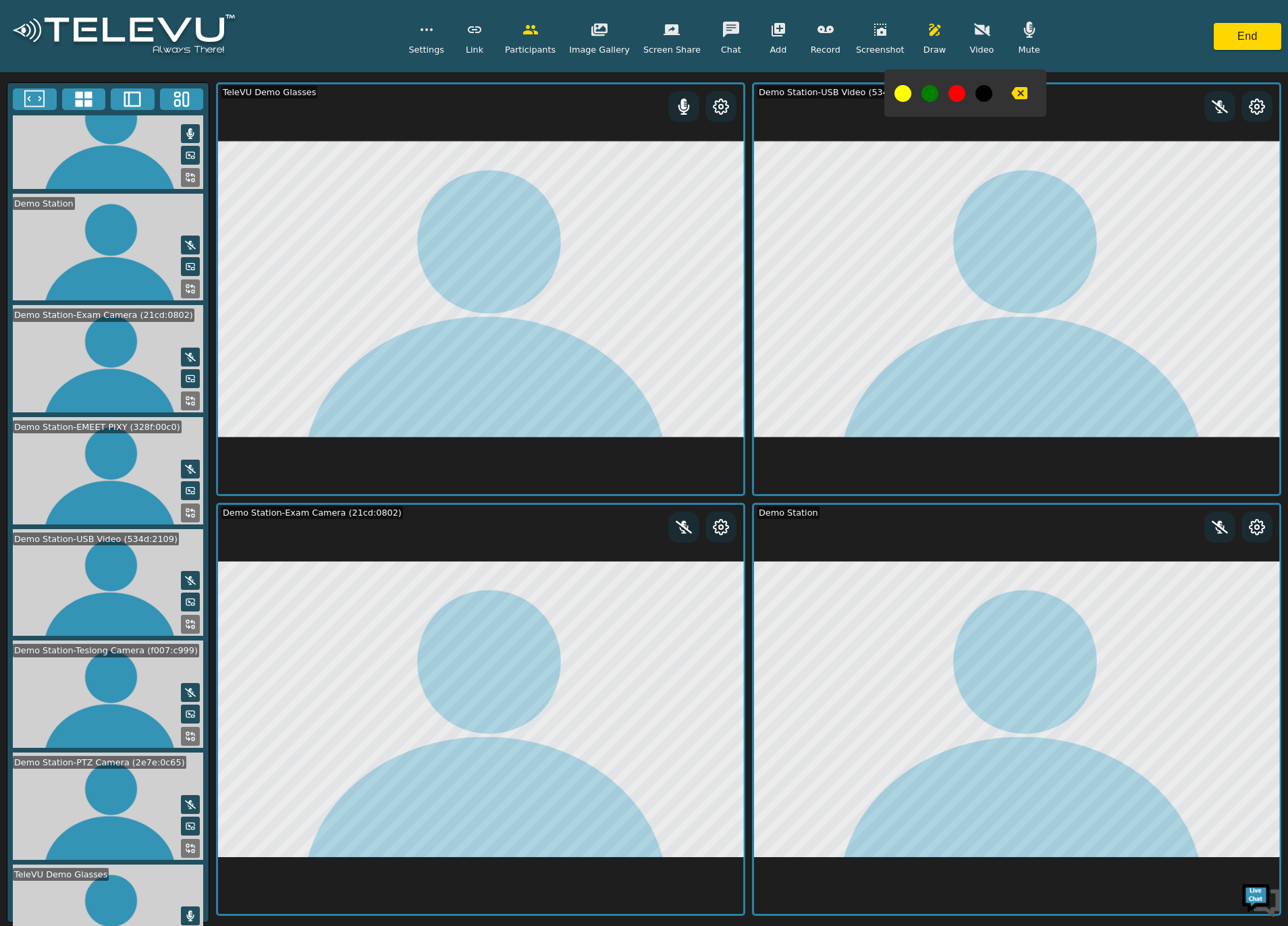
click at [185, 619] on icon at bounding box center [189, 624] width 10 height 10
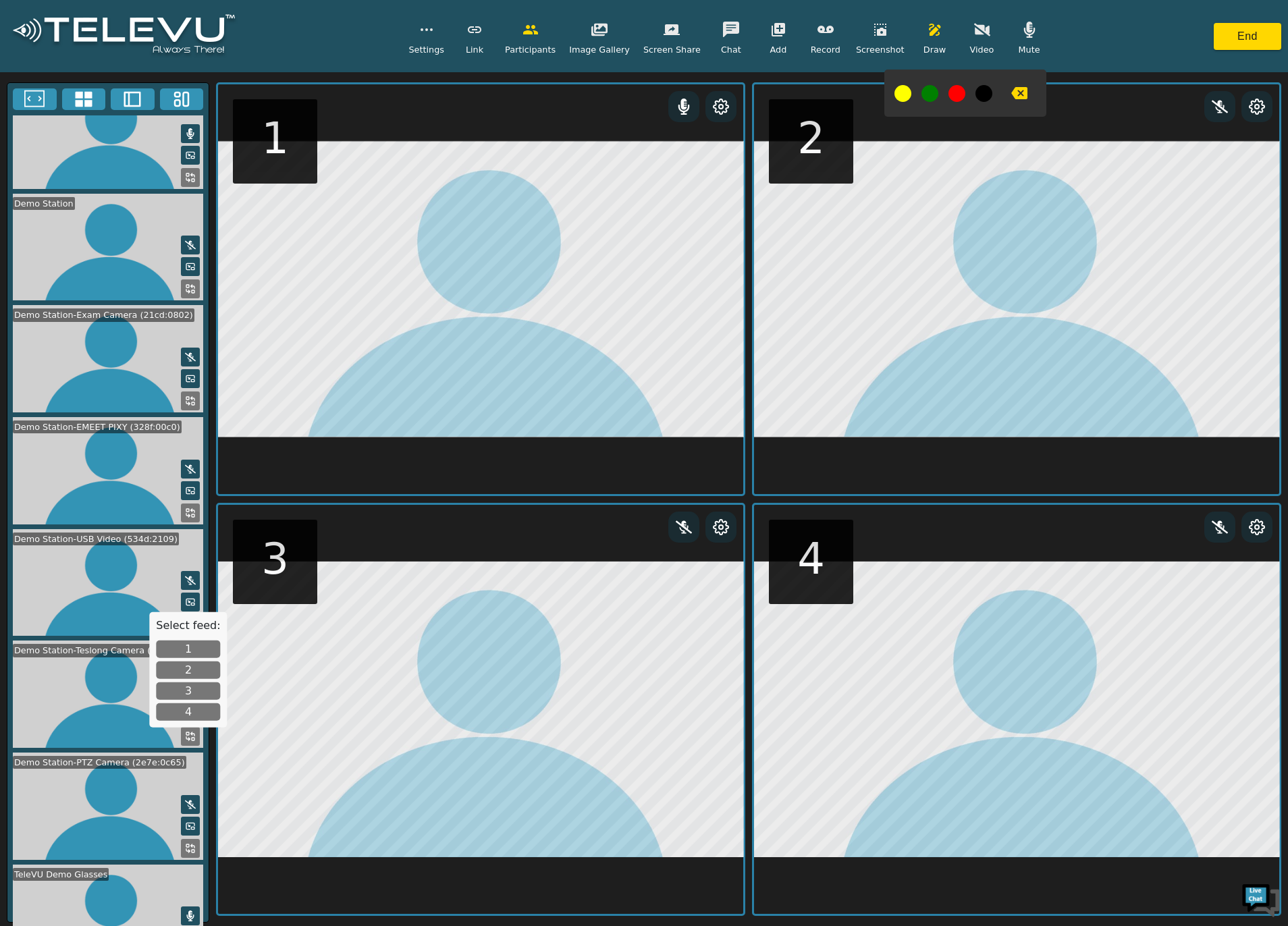
click at [187, 712] on button "4" at bounding box center [188, 712] width 64 height 18
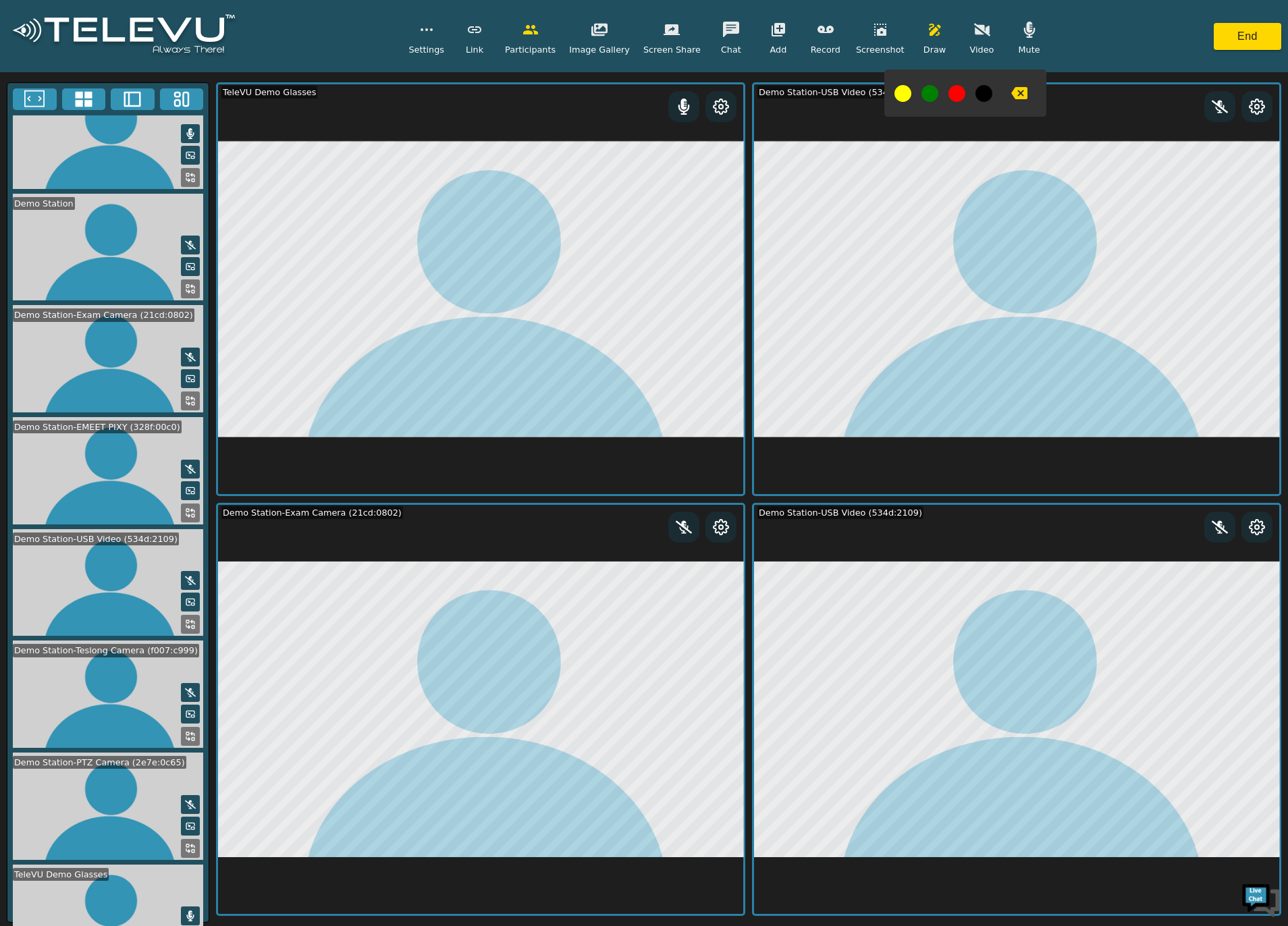
click at [189, 619] on icon at bounding box center [189, 624] width 10 height 10
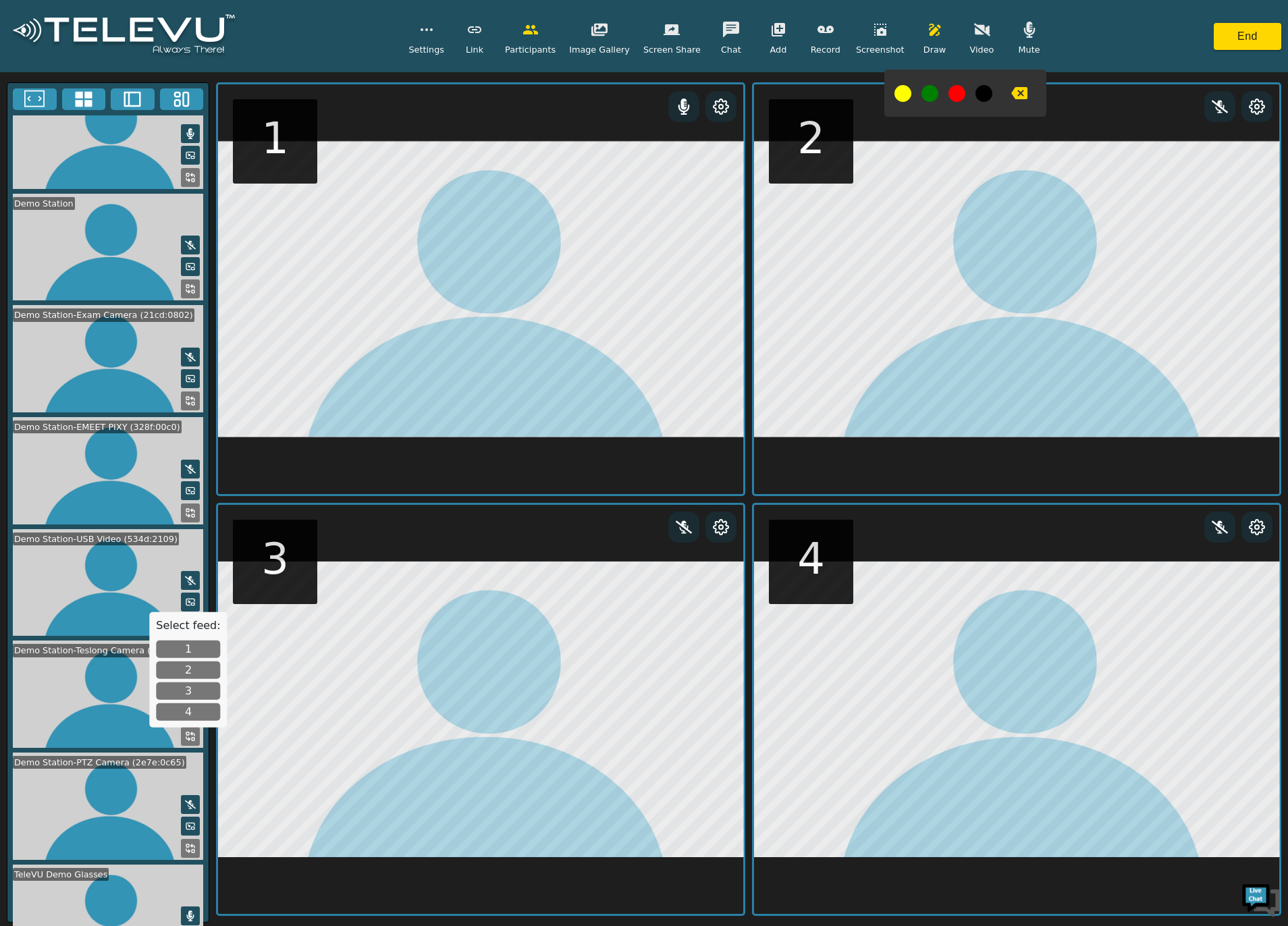
drag, startPoint x: 168, startPoint y: 686, endPoint x: 166, endPoint y: 693, distance: 7.3
click at [168, 686] on button "3" at bounding box center [188, 691] width 64 height 18
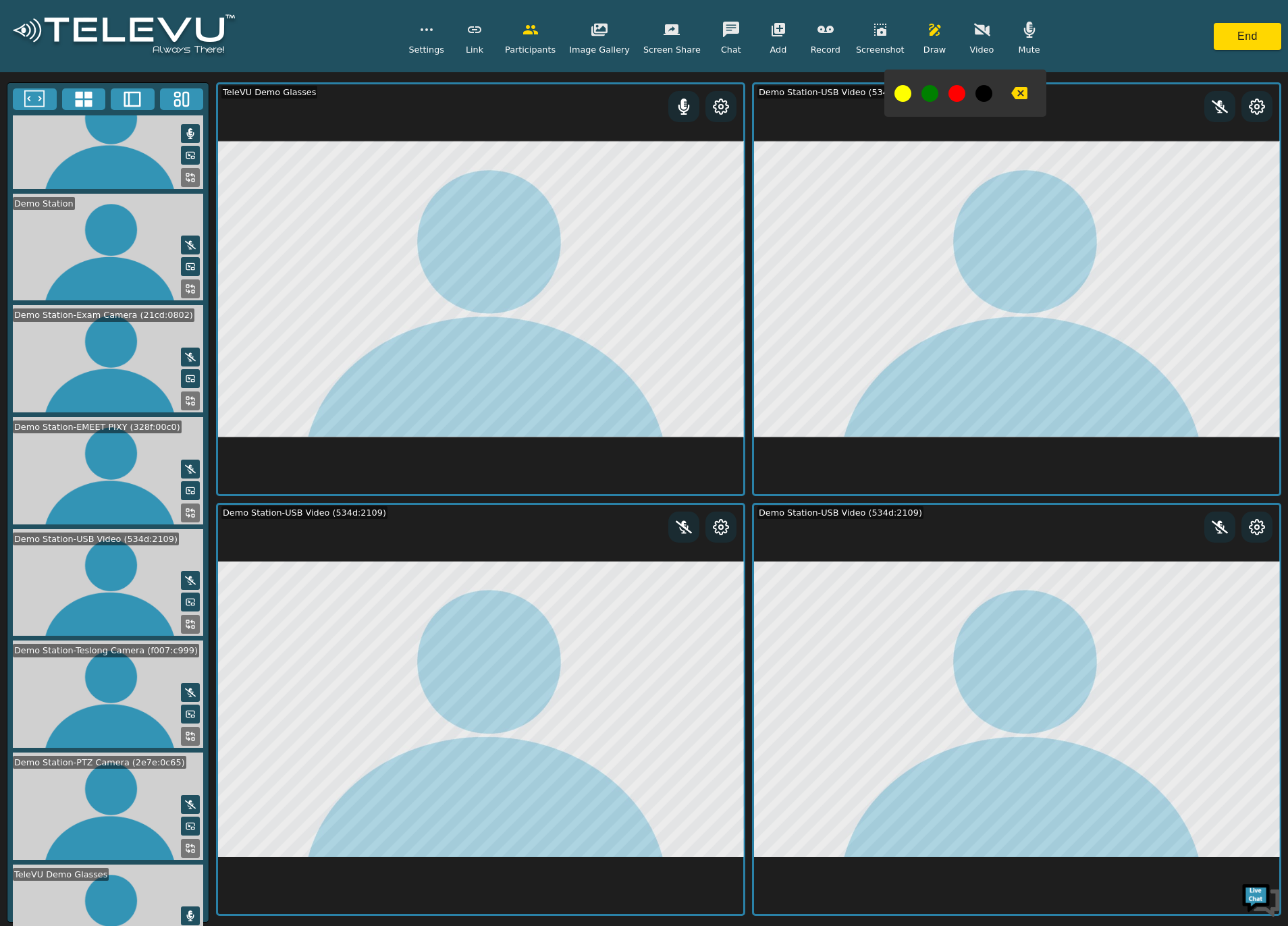
click at [185, 396] on icon at bounding box center [189, 401] width 10 height 10
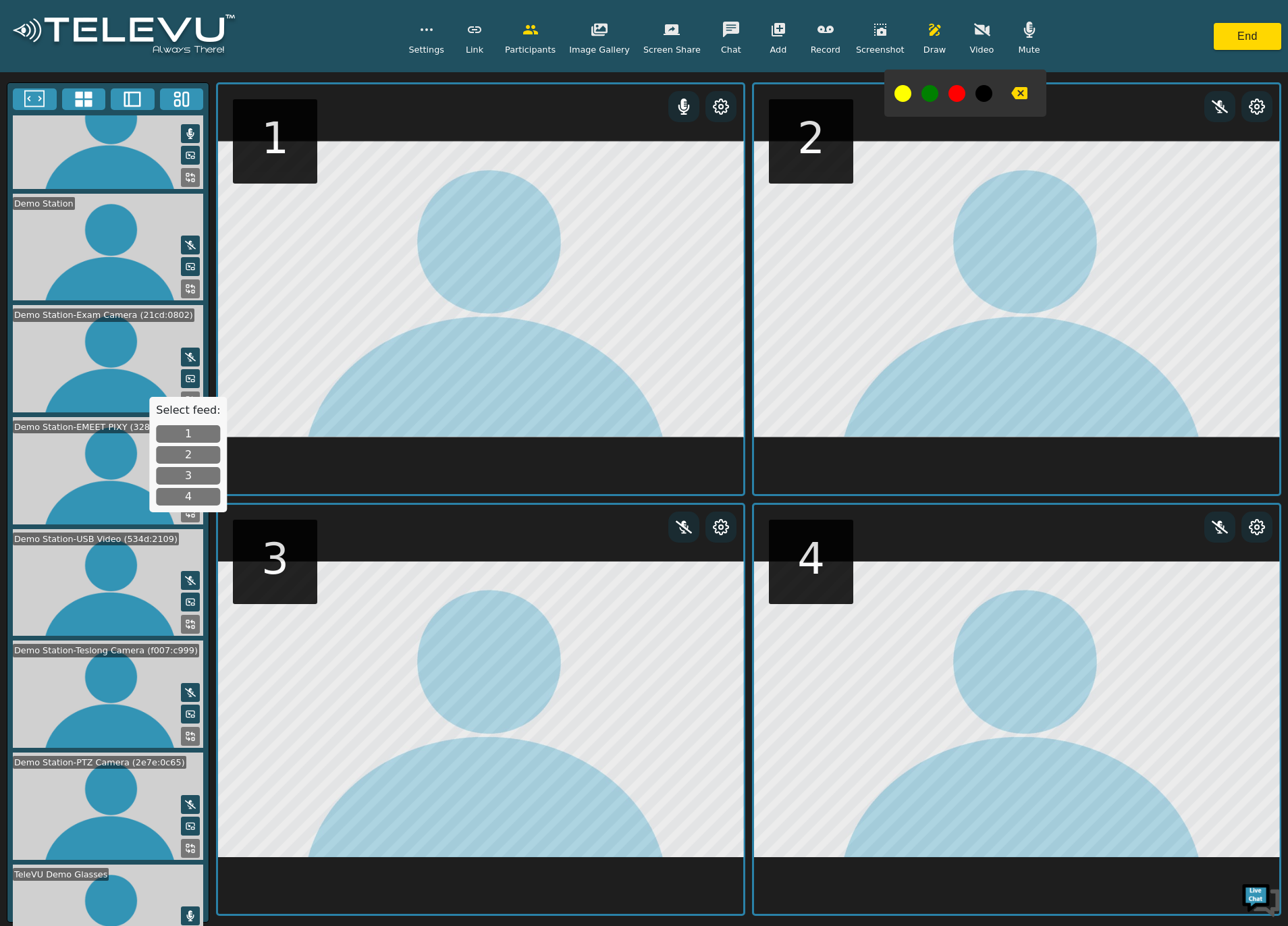
click at [187, 446] on button "2" at bounding box center [188, 454] width 64 height 18
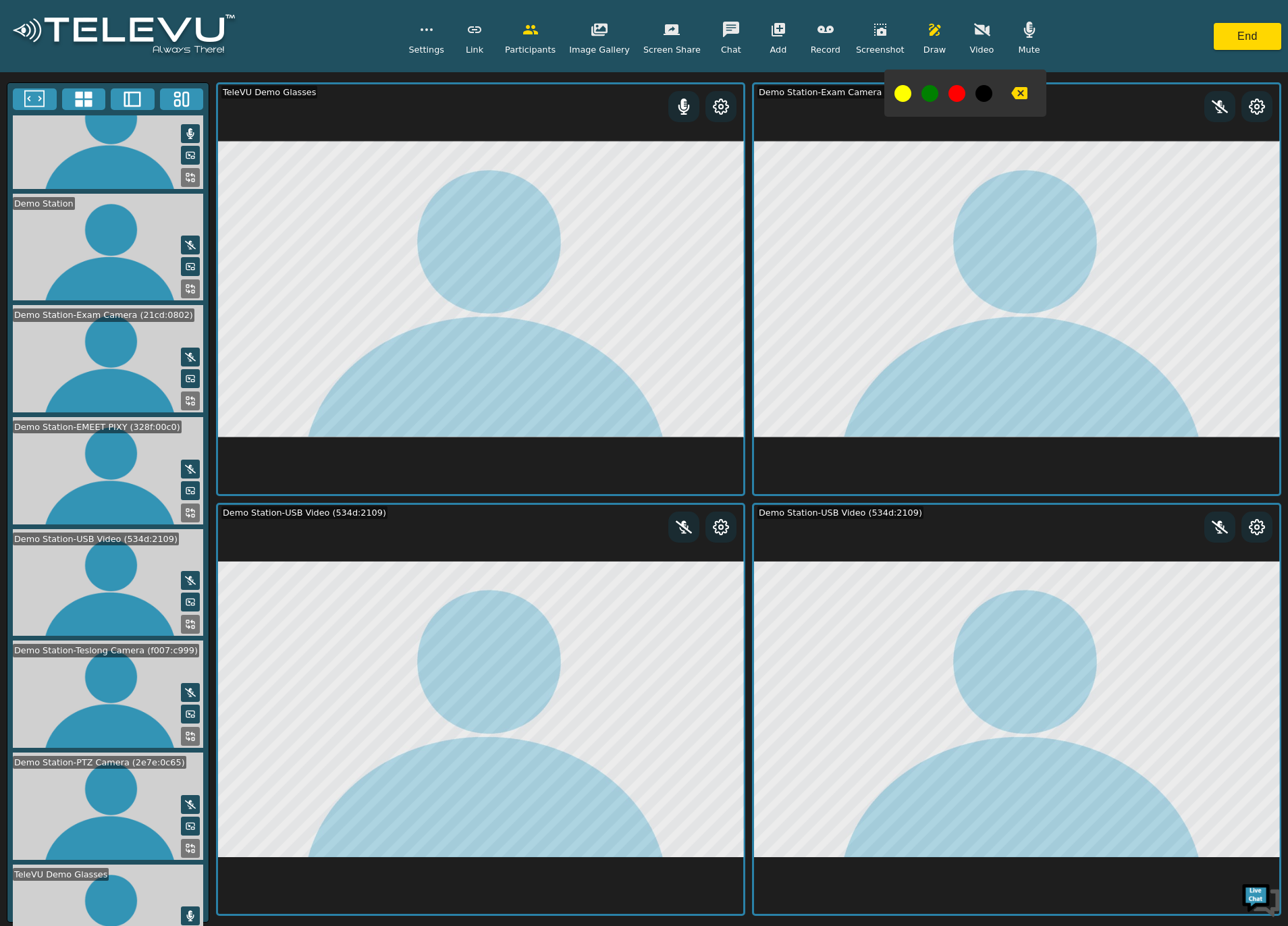
click at [191, 845] on icon at bounding box center [193, 846] width 4 height 4
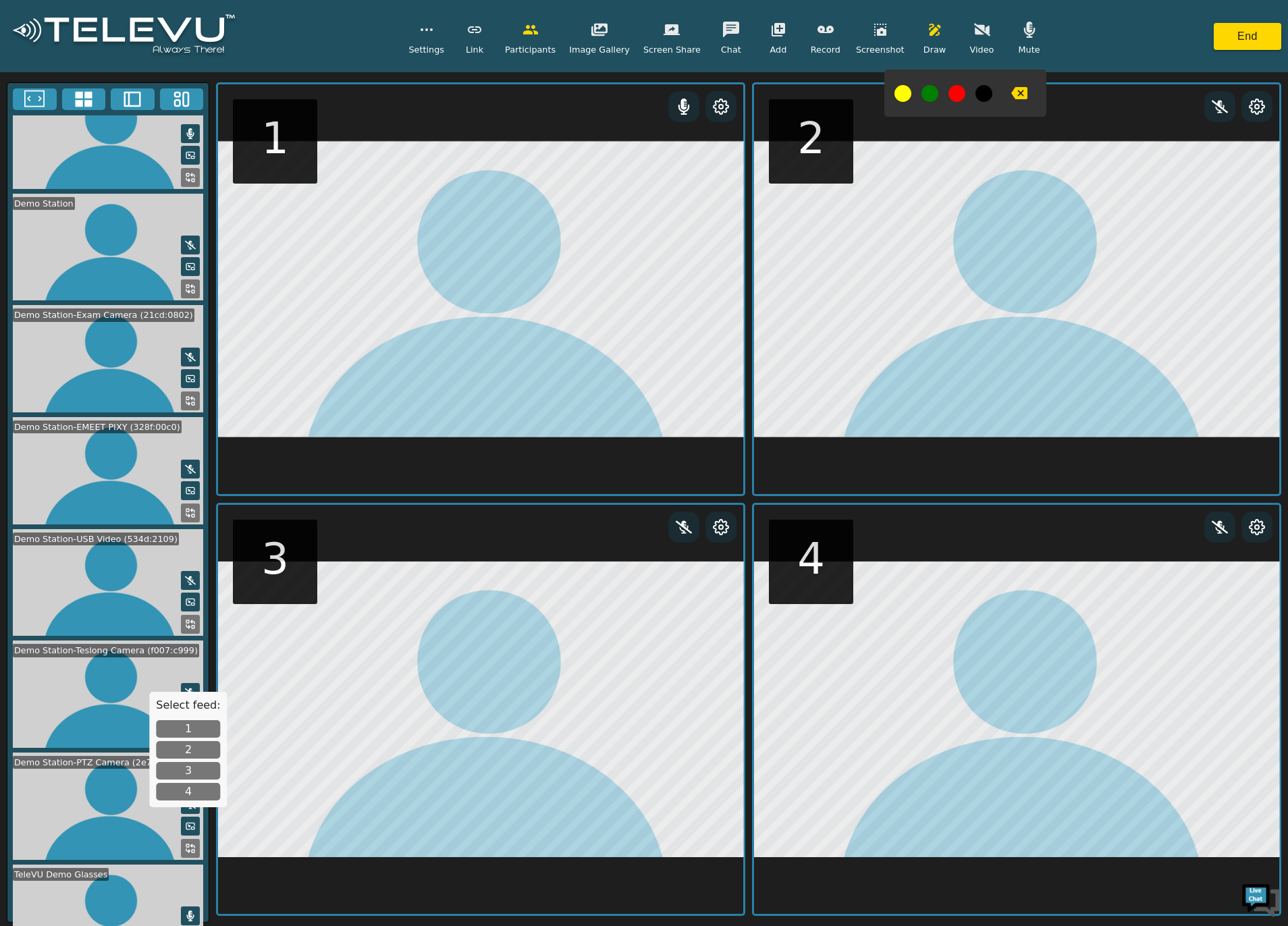
click at [189, 794] on button "4" at bounding box center [188, 792] width 64 height 18
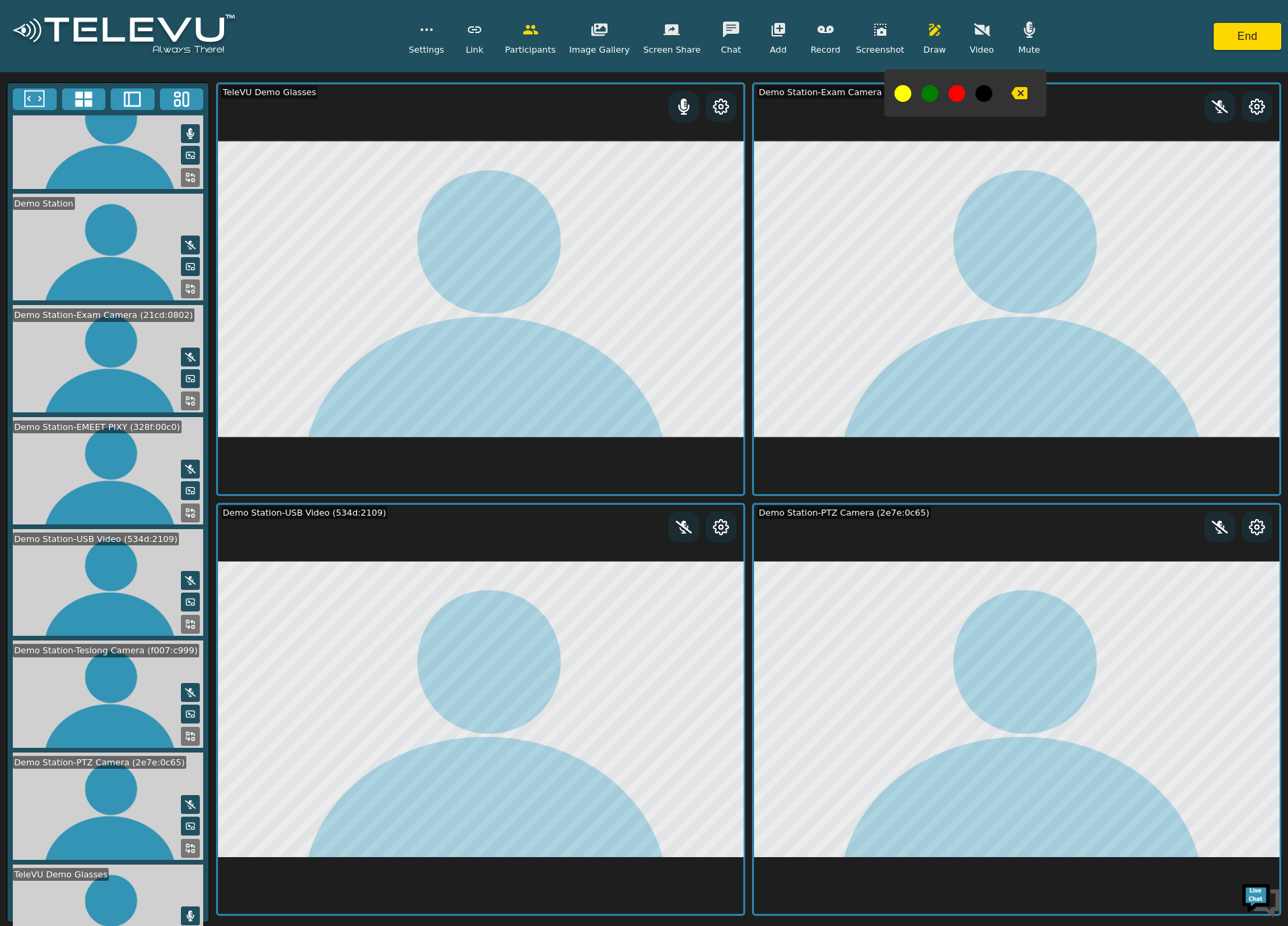
click at [1011, 93] on icon "button" at bounding box center [1018, 93] width 16 height 12
click at [1017, 100] on button "button" at bounding box center [1019, 93] width 34 height 27
drag, startPoint x: 935, startPoint y: 37, endPoint x: 924, endPoint y: 32, distance: 12.1
click at [932, 37] on div "Draw" at bounding box center [935, 36] width 34 height 40
click at [874, 34] on icon "button" at bounding box center [880, 29] width 12 height 12
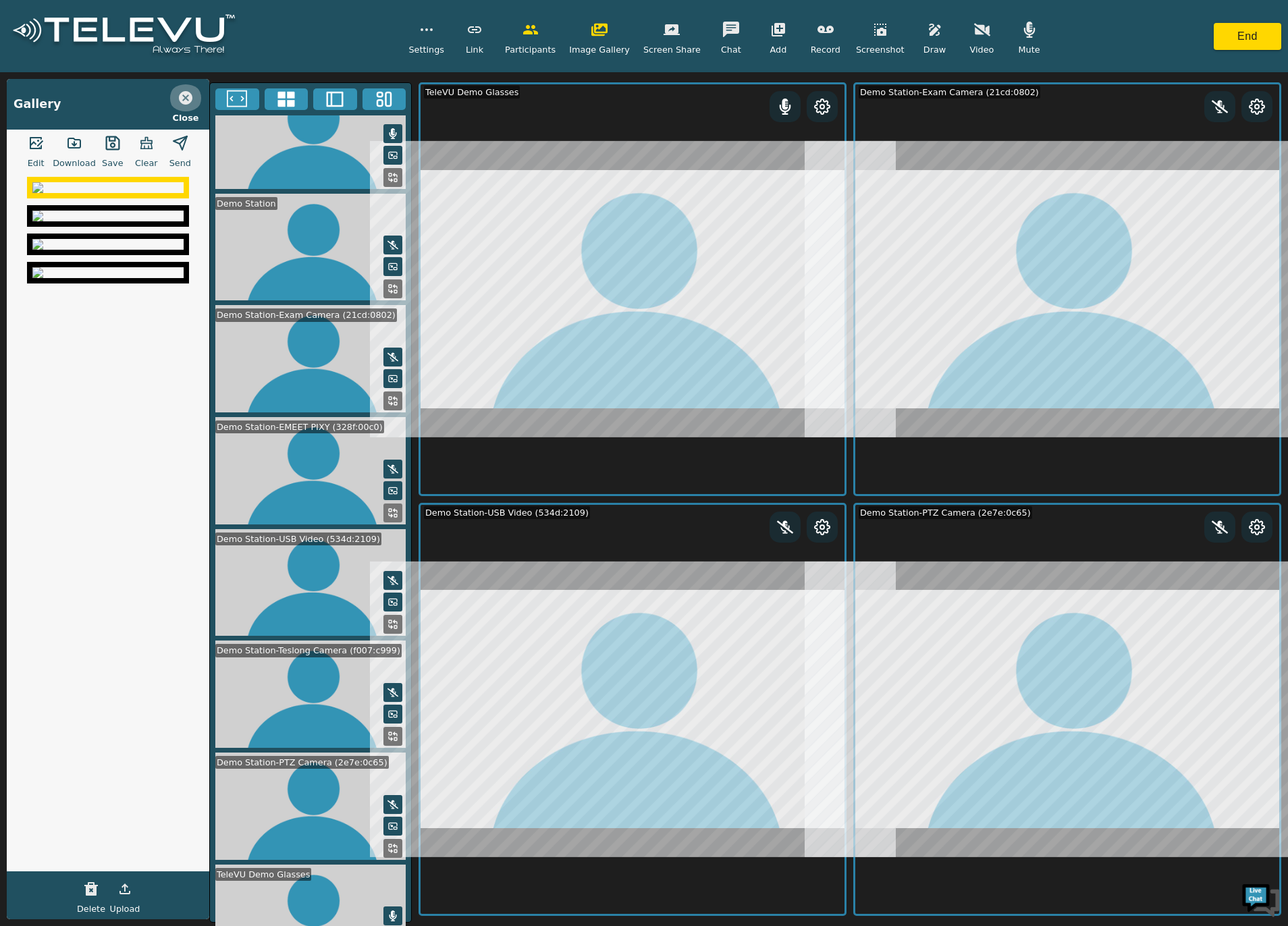
click at [189, 97] on icon "button" at bounding box center [185, 98] width 13 height 13
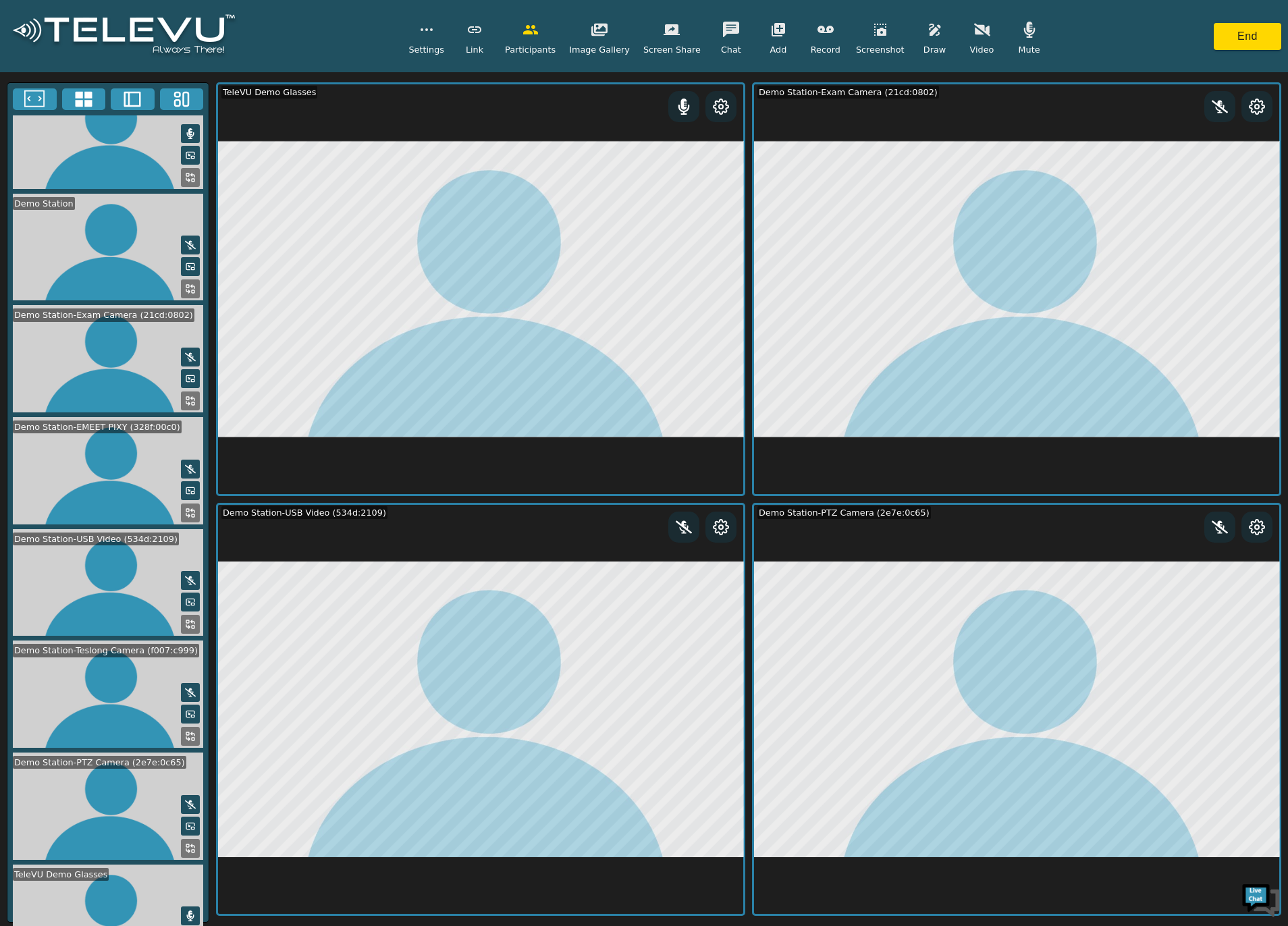
click at [608, 26] on icon "button" at bounding box center [599, 30] width 16 height 13
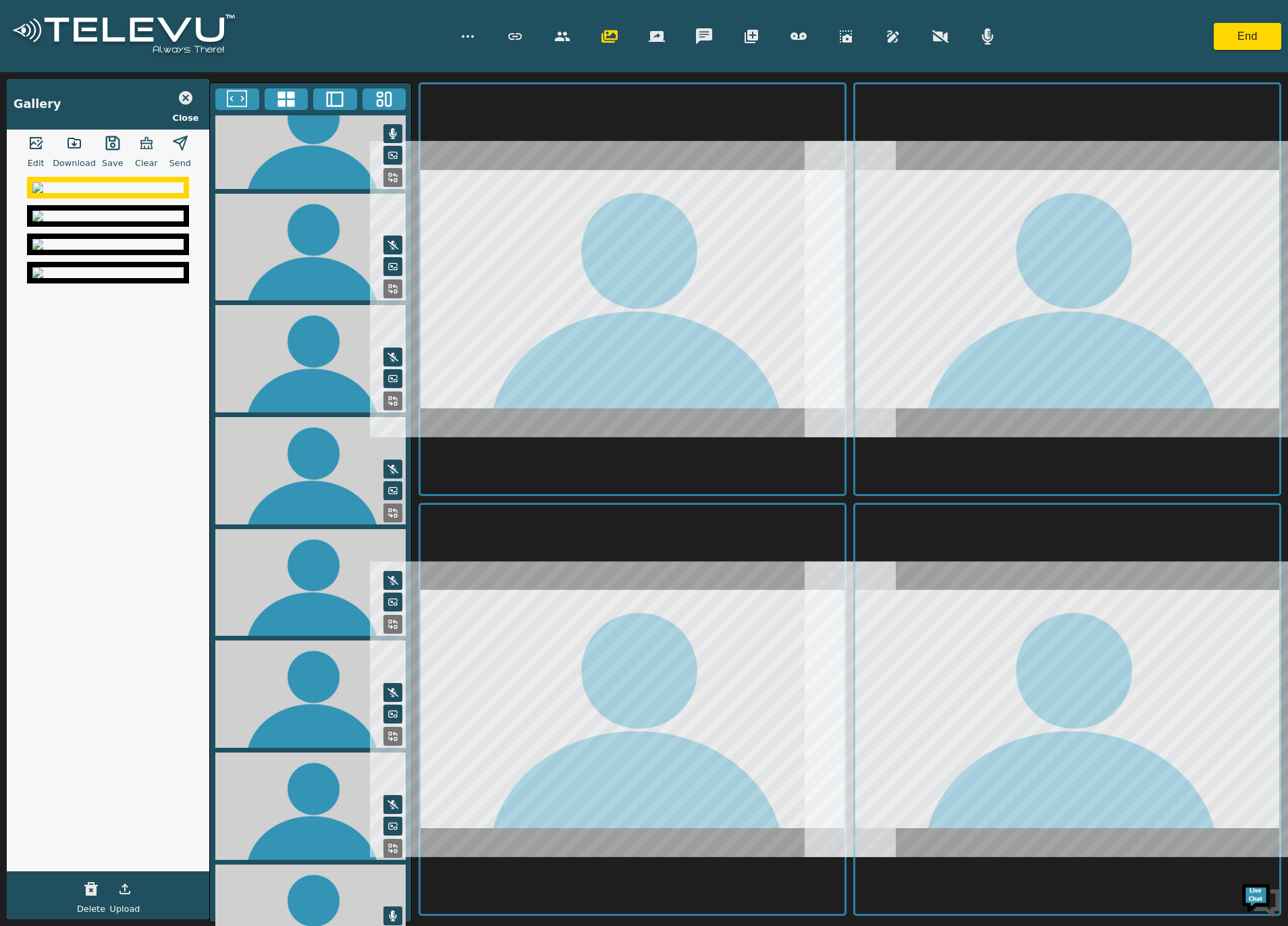
click at [96, 888] on icon "button" at bounding box center [91, 889] width 13 height 13
click at [96, 890] on icon "button" at bounding box center [91, 889] width 13 height 13
click at [96, 889] on icon "button" at bounding box center [91, 889] width 13 height 13
click at [97, 889] on icon "button" at bounding box center [91, 889] width 16 height 16
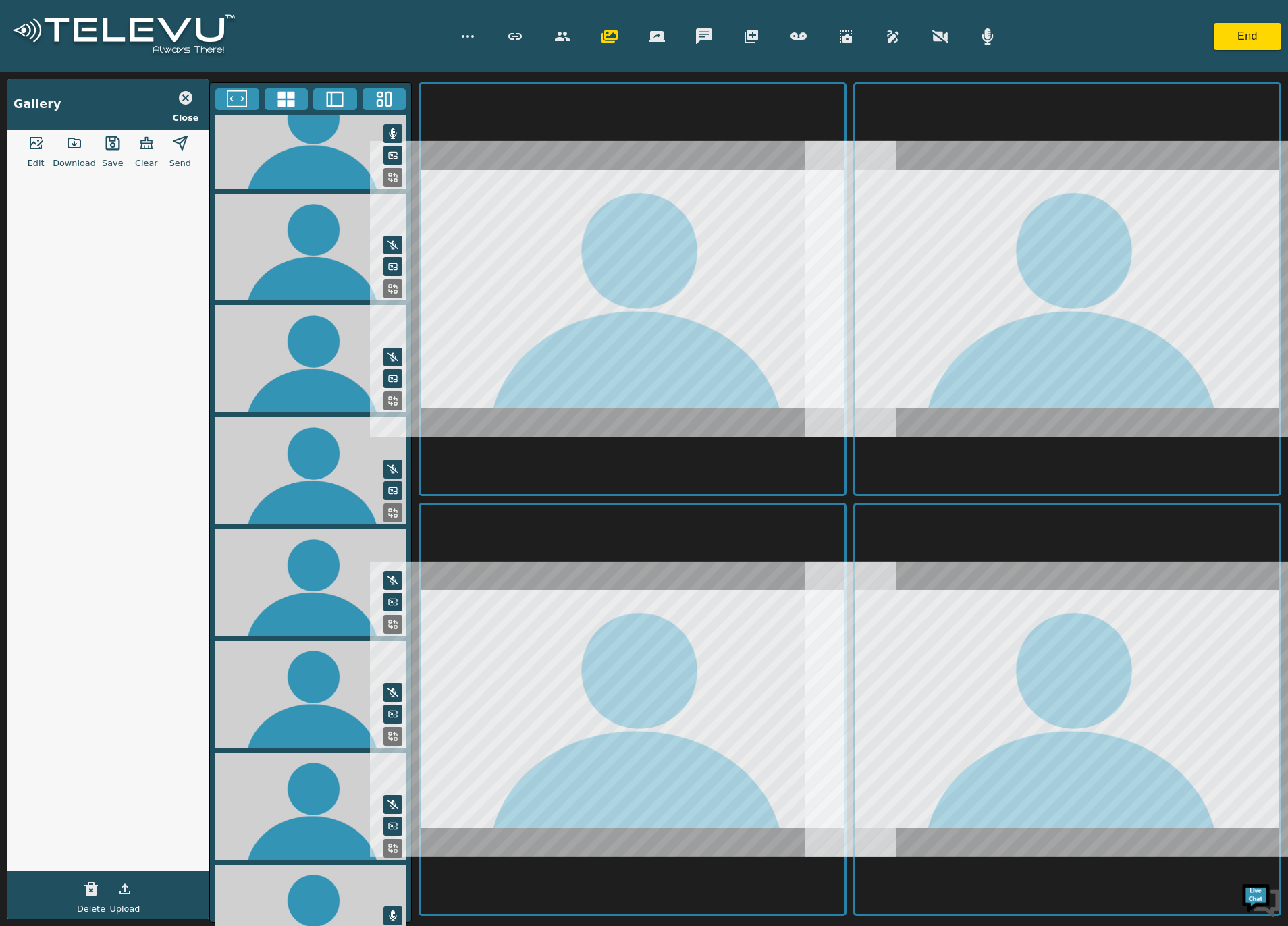
drag, startPoint x: 184, startPoint y: 94, endPoint x: 213, endPoint y: 105, distance: 31.0
click at [184, 92] on icon "button" at bounding box center [185, 98] width 13 height 13
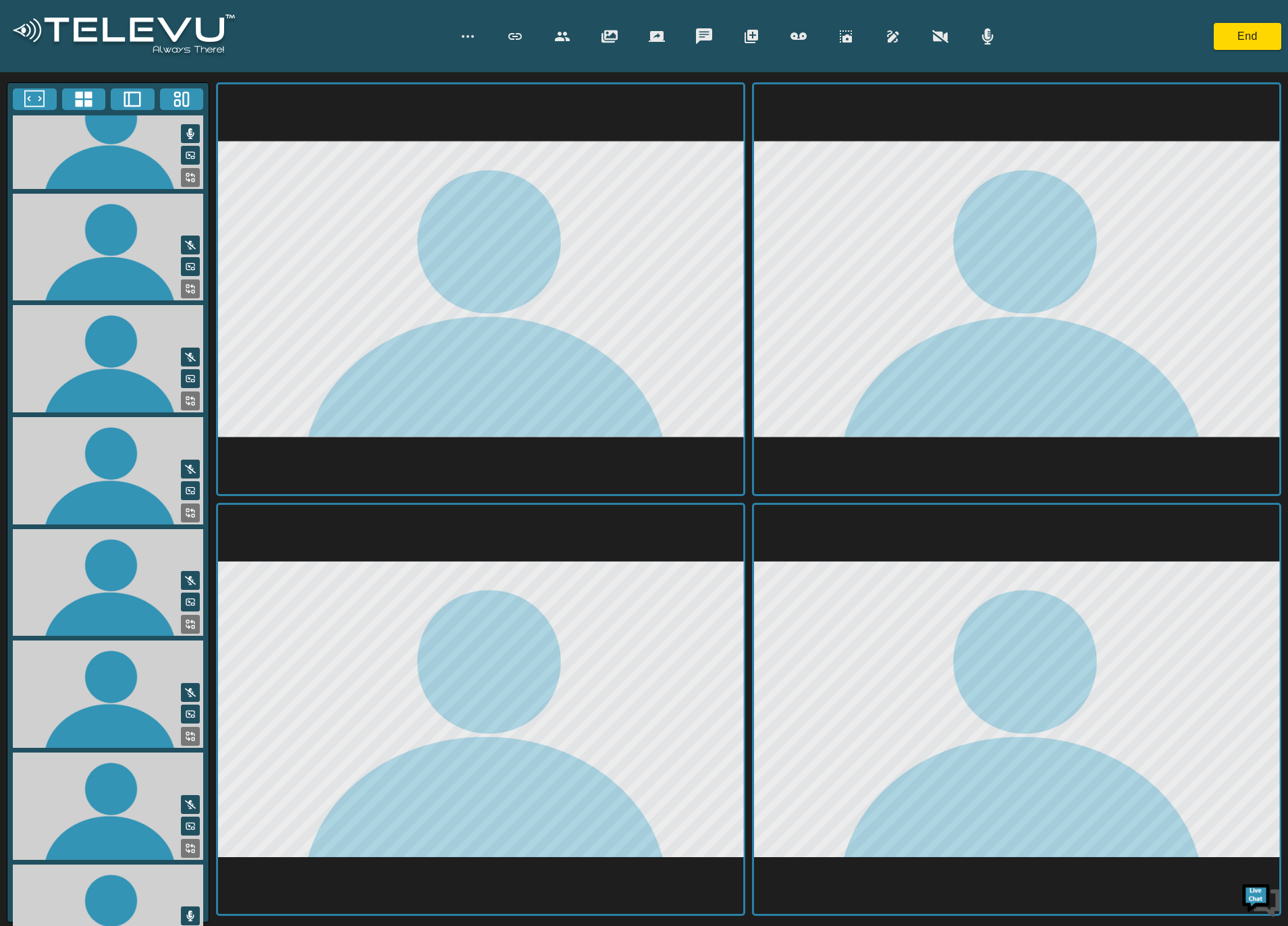
click at [565, 32] on icon "button" at bounding box center [562, 37] width 15 height 9
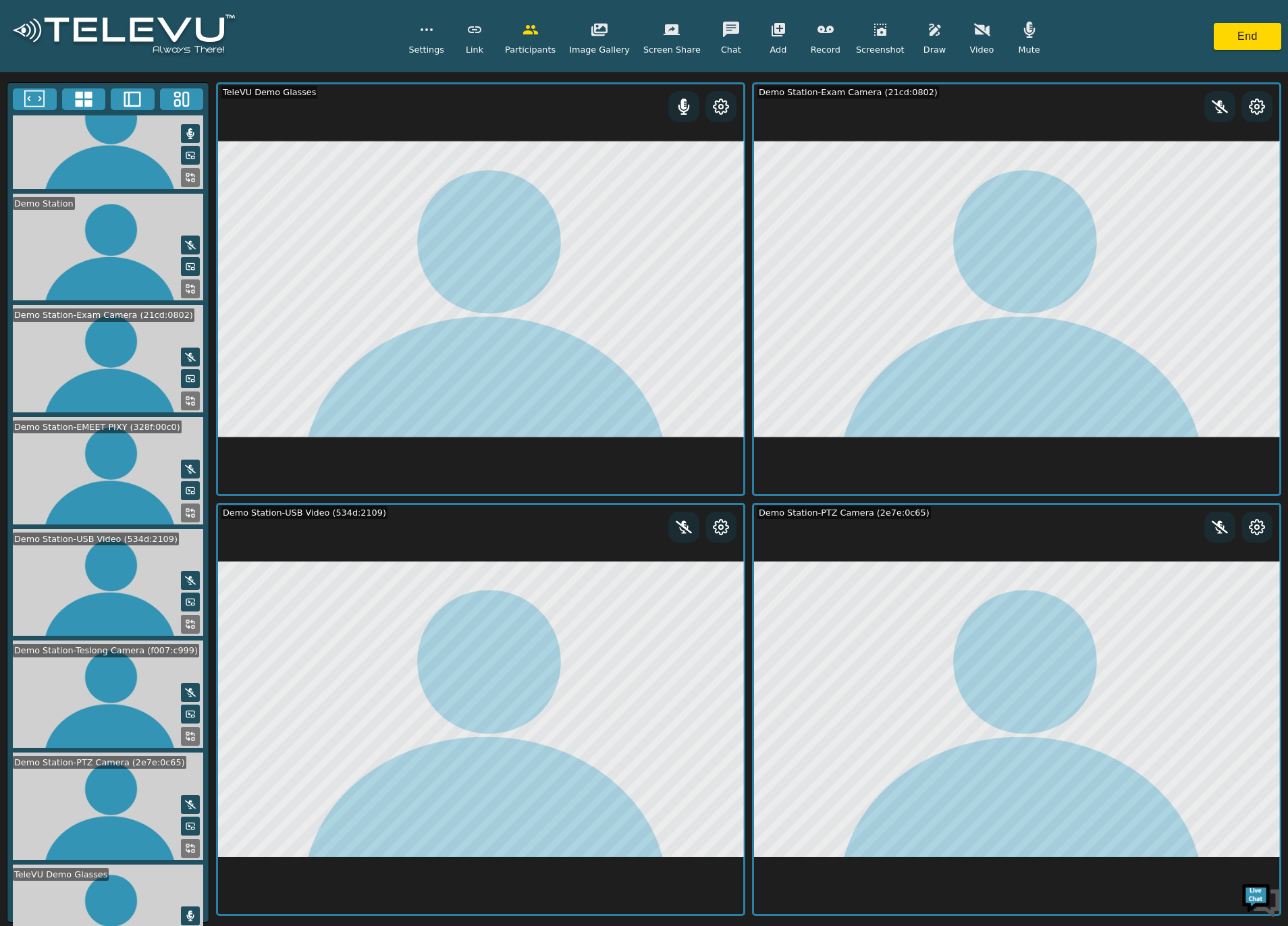
click at [874, 32] on icon "button" at bounding box center [880, 29] width 12 height 12
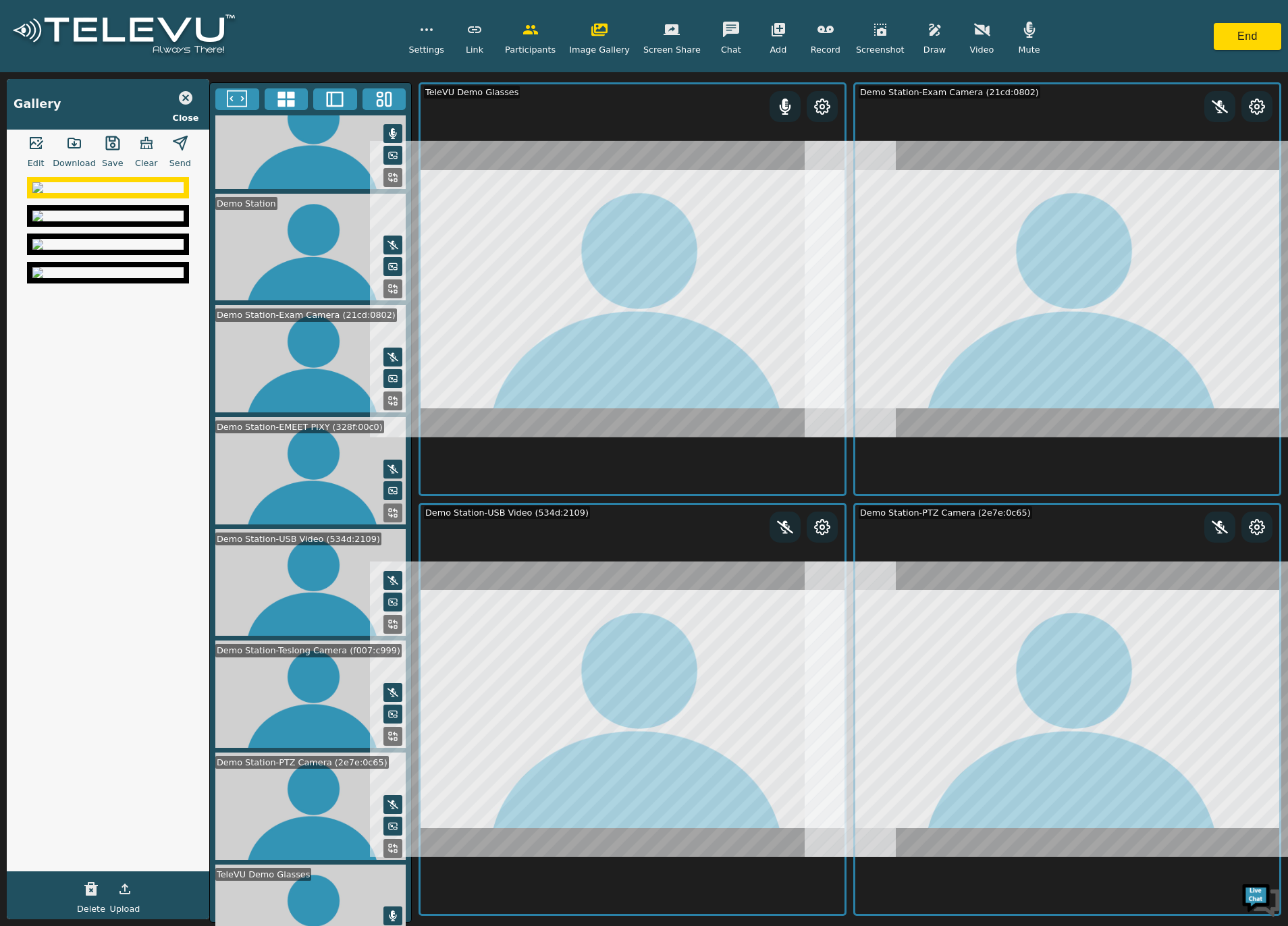
click at [44, 145] on icon "button" at bounding box center [35, 143] width 16 height 16
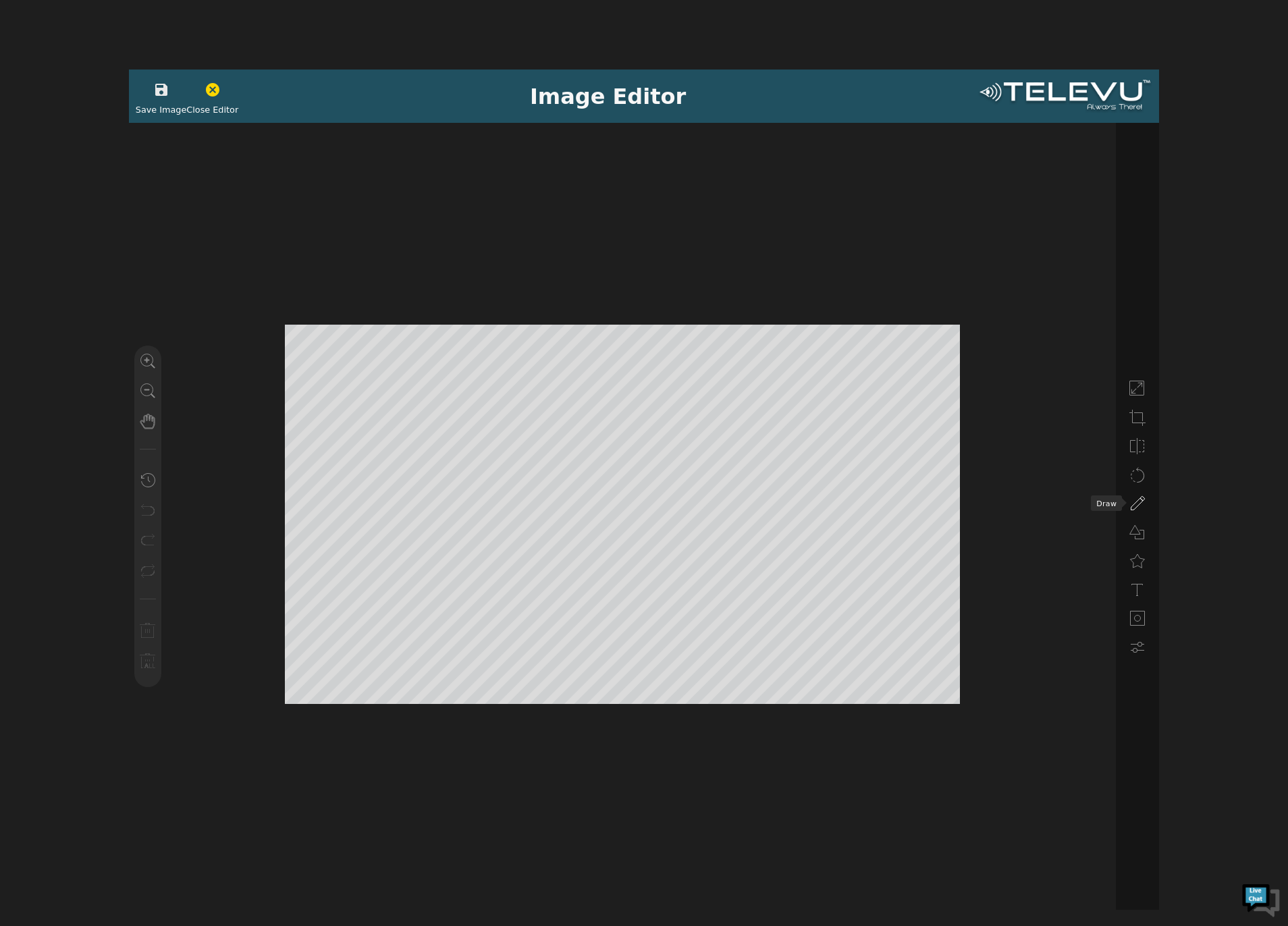
click at [1134, 507] on icon at bounding box center [1137, 503] width 16 height 16
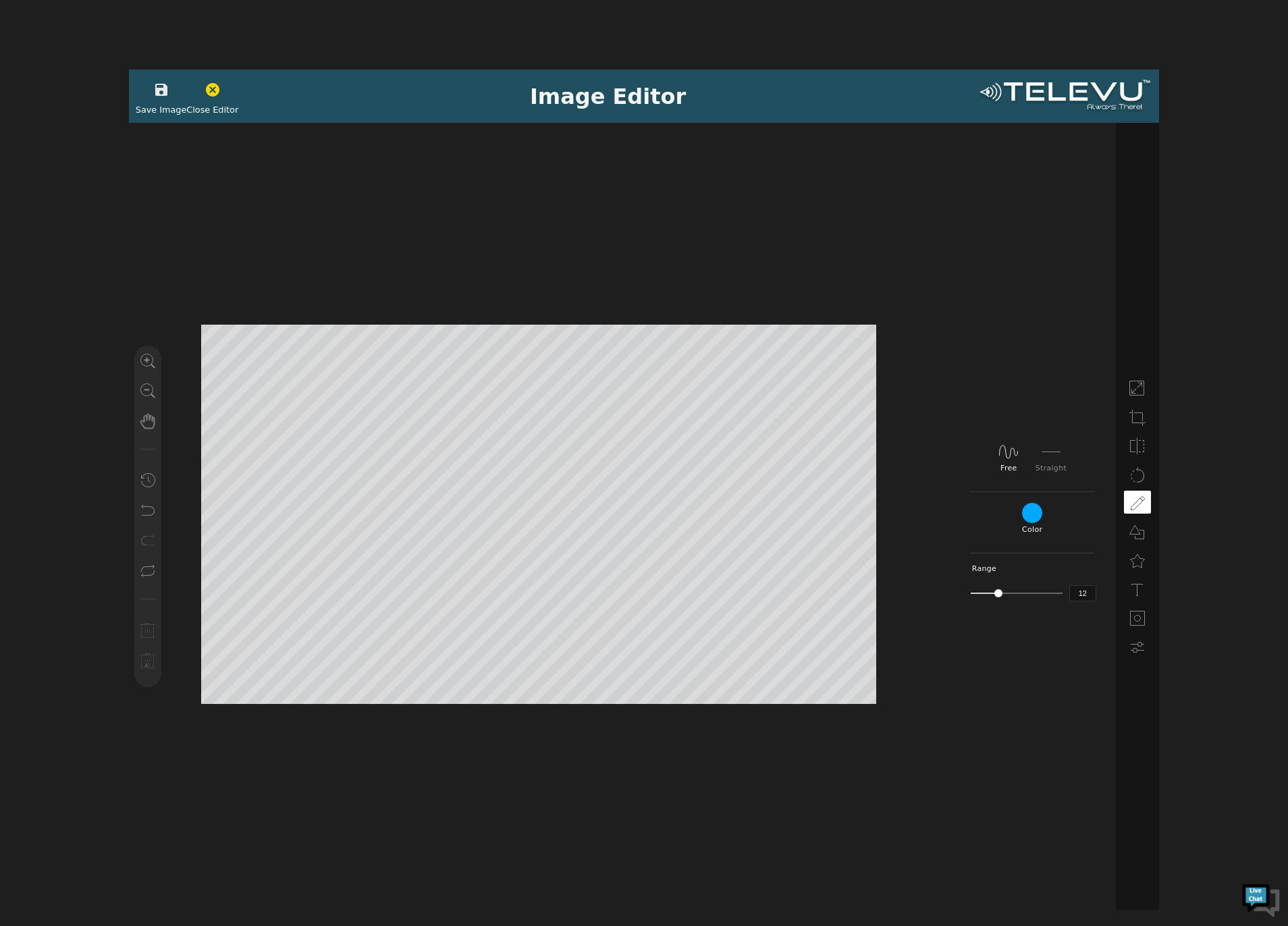
click at [155, 88] on icon "button" at bounding box center [161, 89] width 12 height 12
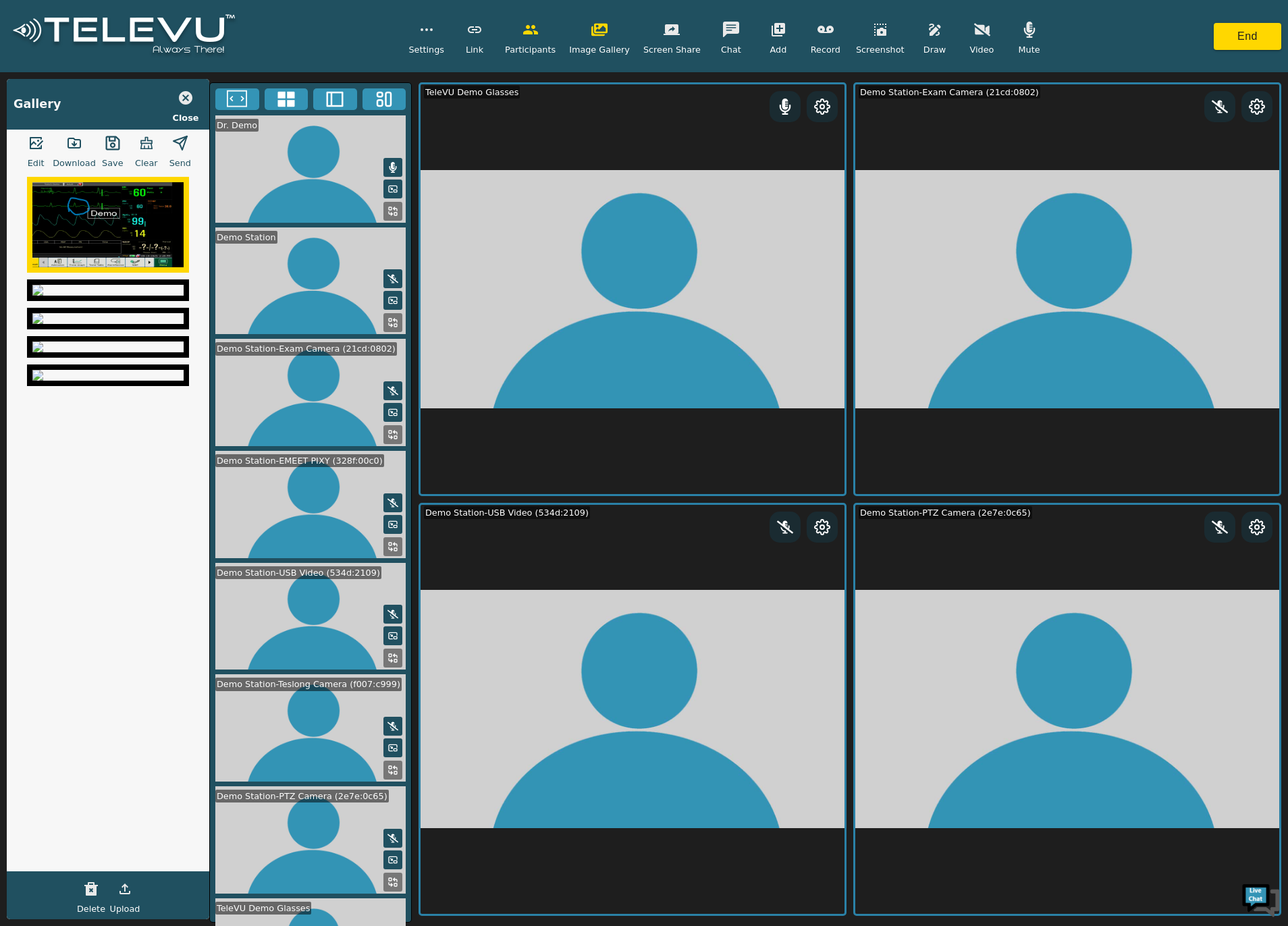
click at [183, 148] on icon "button" at bounding box center [180, 143] width 16 height 16
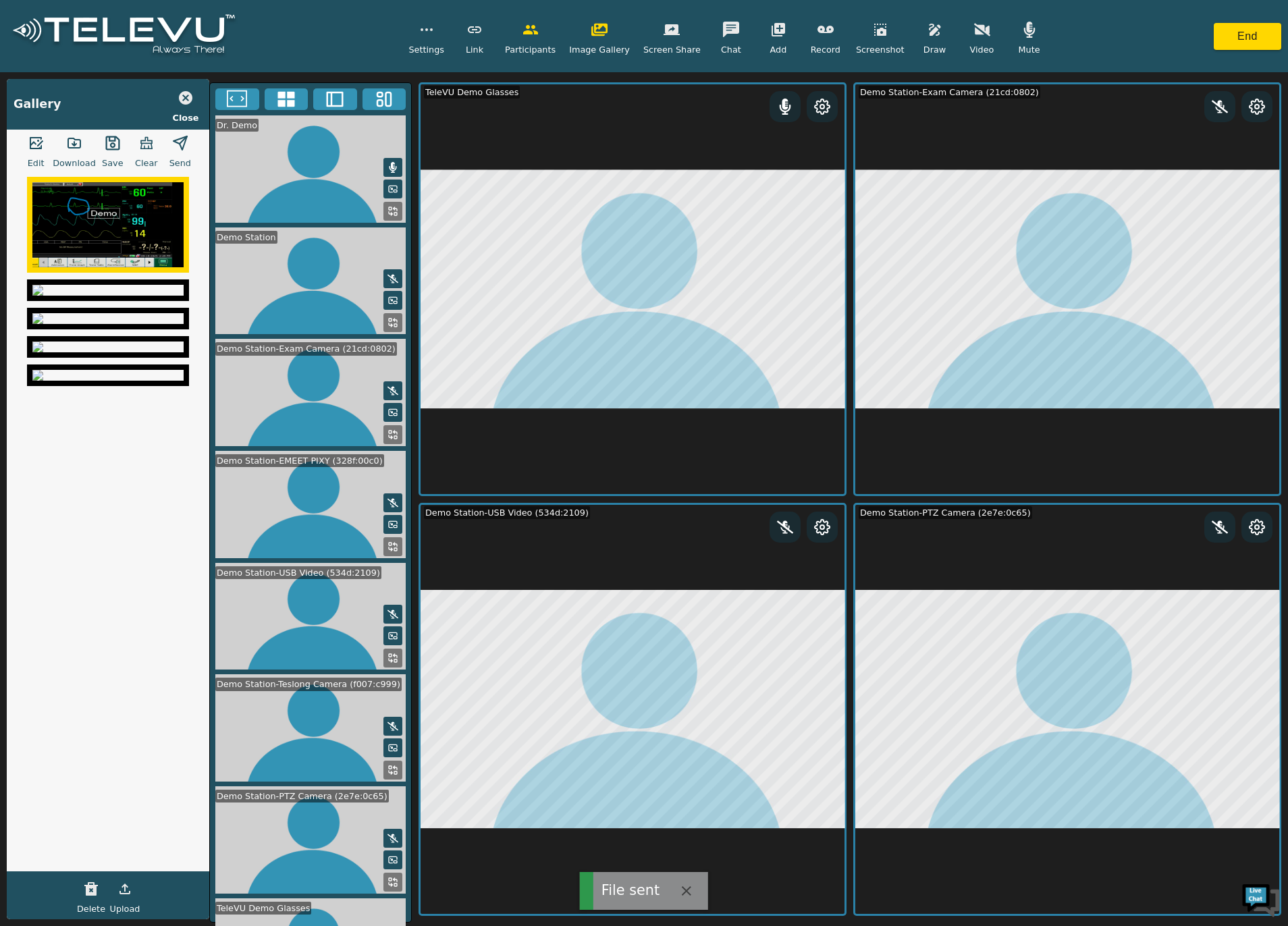
click at [145, 145] on icon "button" at bounding box center [146, 143] width 16 height 16
click at [115, 324] on img at bounding box center [108, 318] width 151 height 10
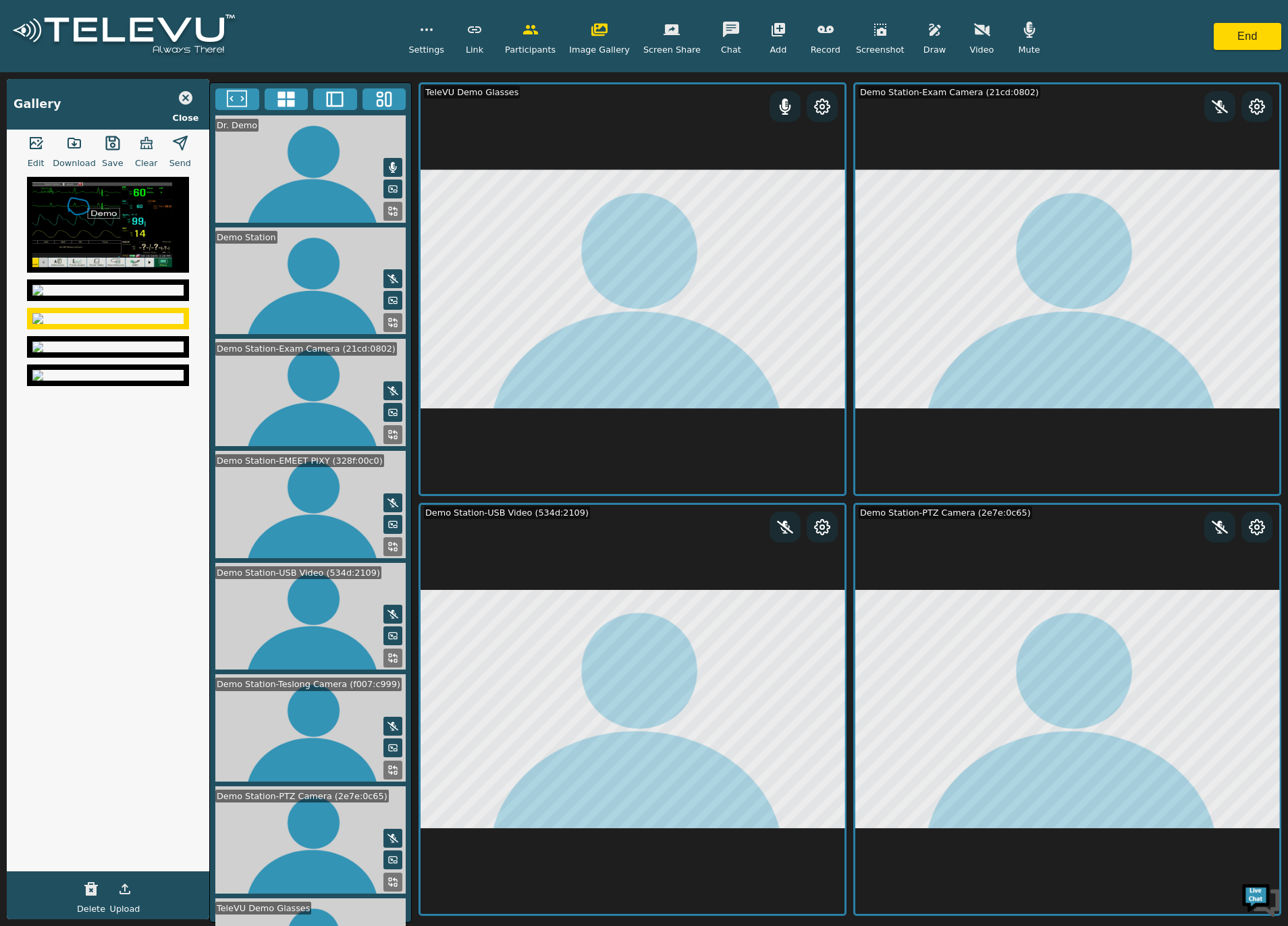
click at [115, 352] on img at bounding box center [108, 347] width 151 height 10
click at [29, 148] on button "button" at bounding box center [36, 143] width 34 height 27
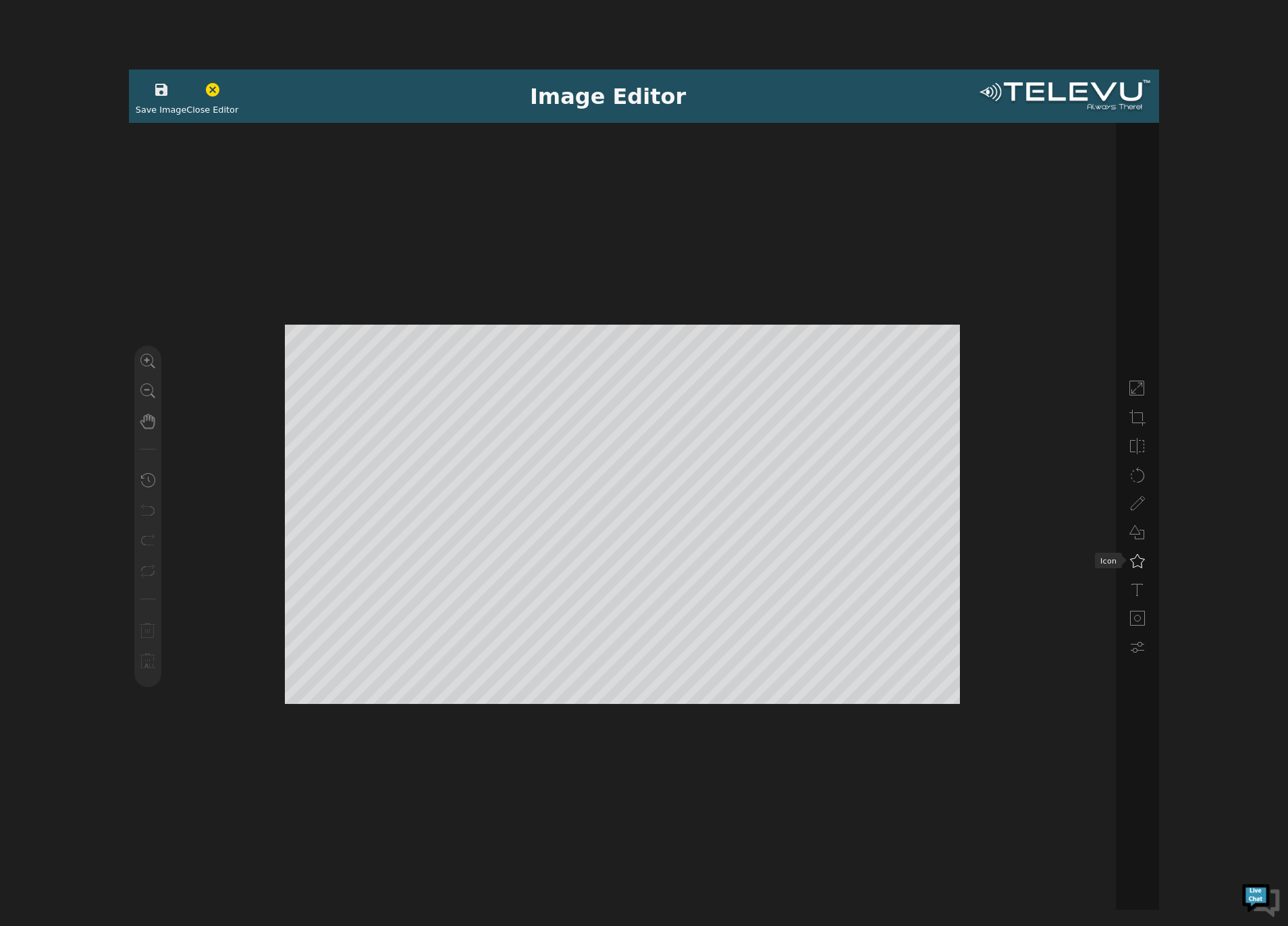
click at [1140, 566] on icon at bounding box center [1137, 561] width 16 height 16
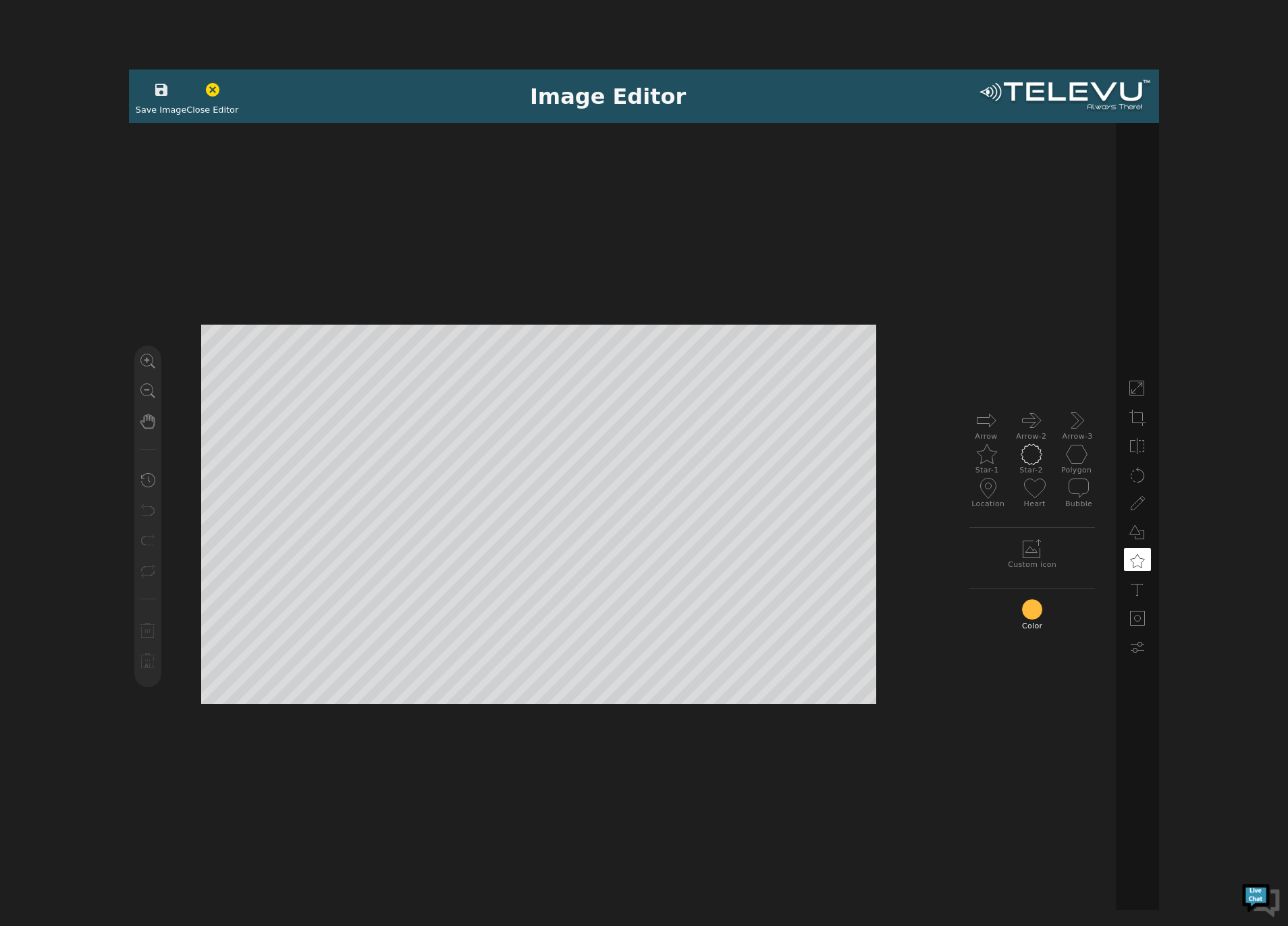
click at [1023, 458] on use at bounding box center [1031, 454] width 21 height 21
click at [992, 425] on use at bounding box center [986, 420] width 19 height 13
click at [1140, 509] on icon at bounding box center [1137, 503] width 16 height 16
click at [163, 88] on icon "button" at bounding box center [161, 89] width 12 height 12
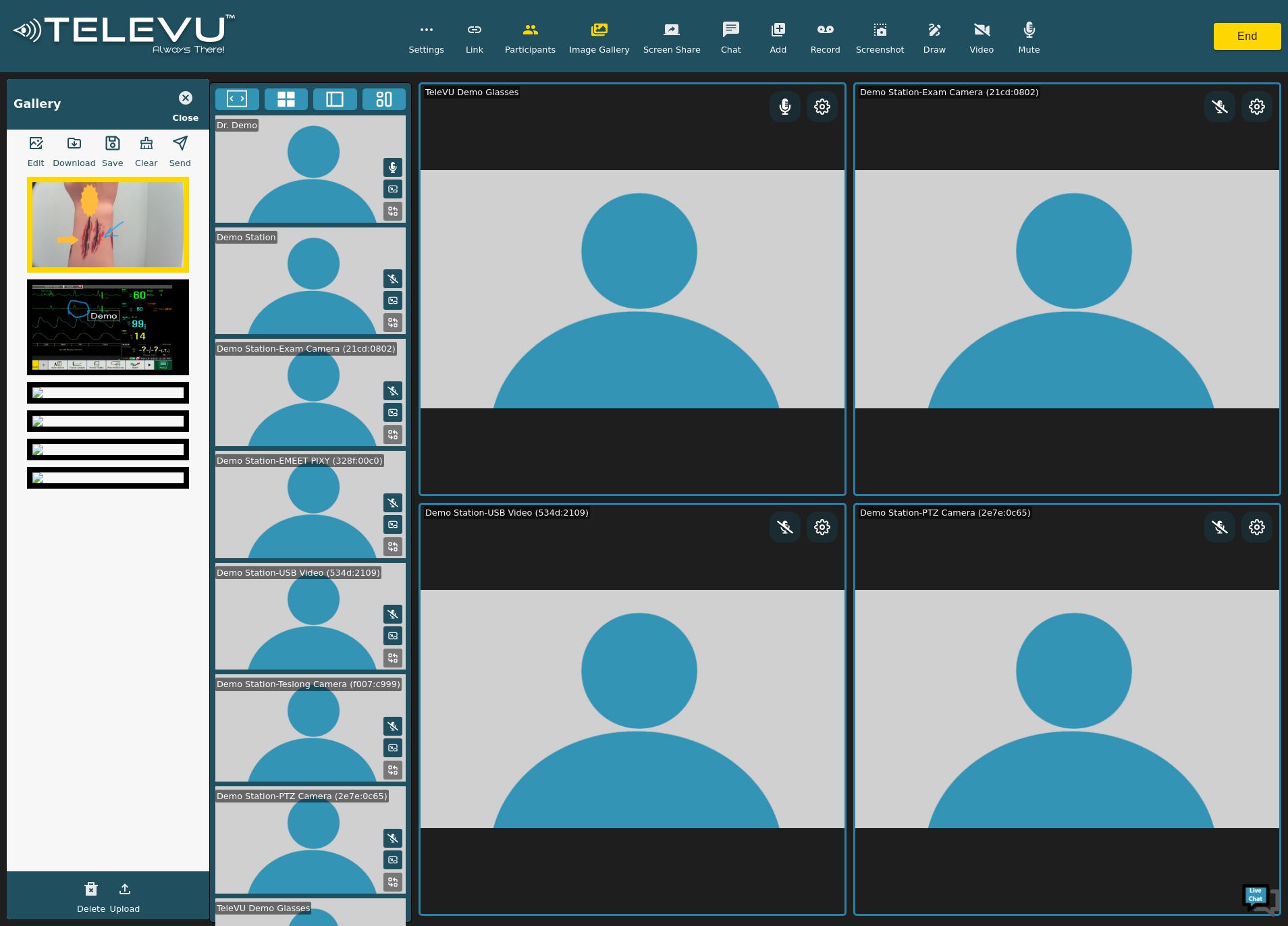
click at [183, 139] on line "button" at bounding box center [184, 140] width 8 height 8
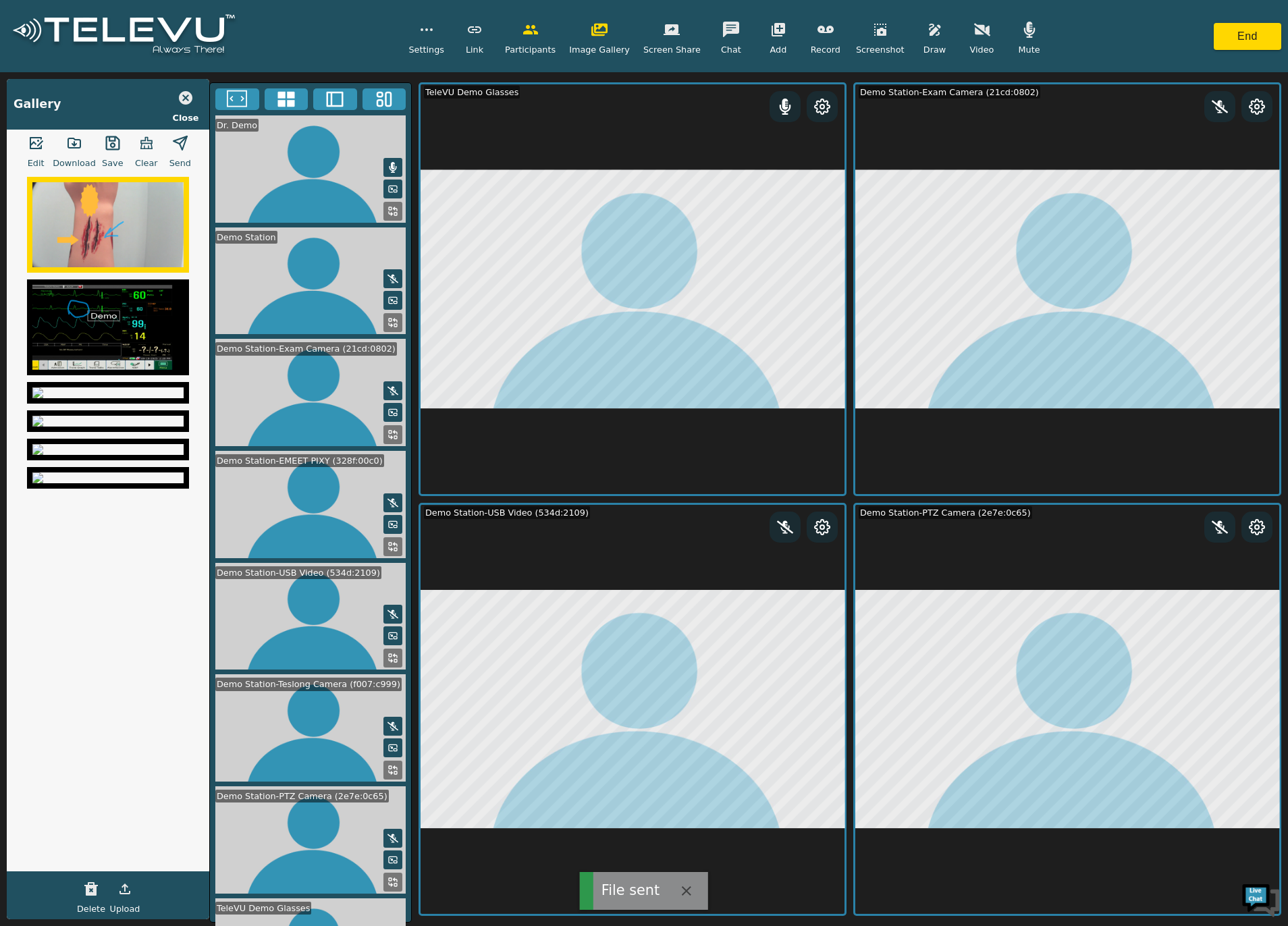
click at [140, 150] on icon "button" at bounding box center [146, 143] width 16 height 16
click at [125, 889] on icon "button" at bounding box center [124, 889] width 10 height 10
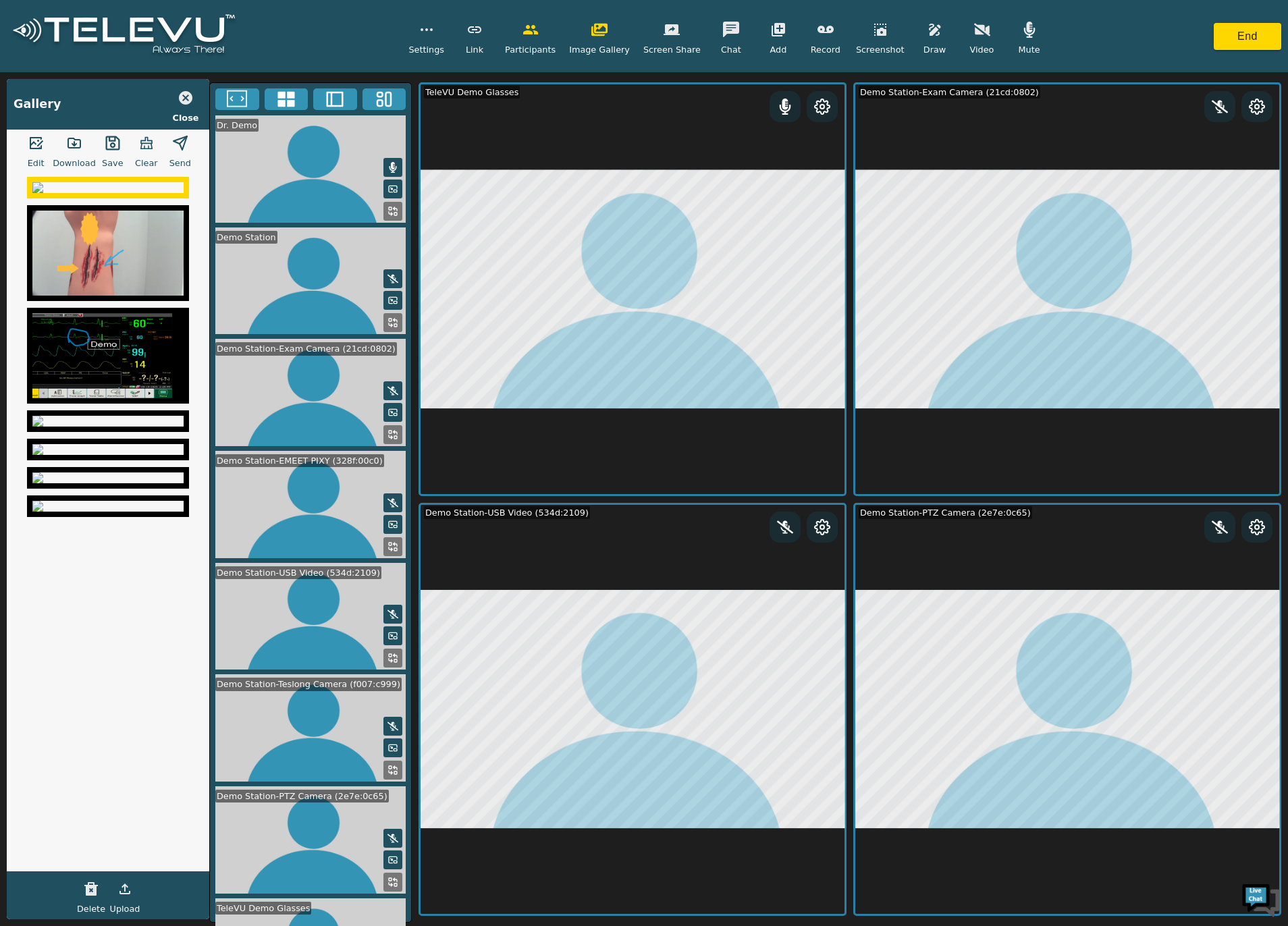
click at [120, 193] on img at bounding box center [108, 187] width 151 height 10
click at [119, 193] on img at bounding box center [108, 187] width 151 height 10
click at [177, 135] on icon "button" at bounding box center [180, 143] width 16 height 16
click at [143, 139] on icon "button" at bounding box center [146, 143] width 12 height 12
click at [182, 96] on icon "button" at bounding box center [185, 98] width 13 height 13
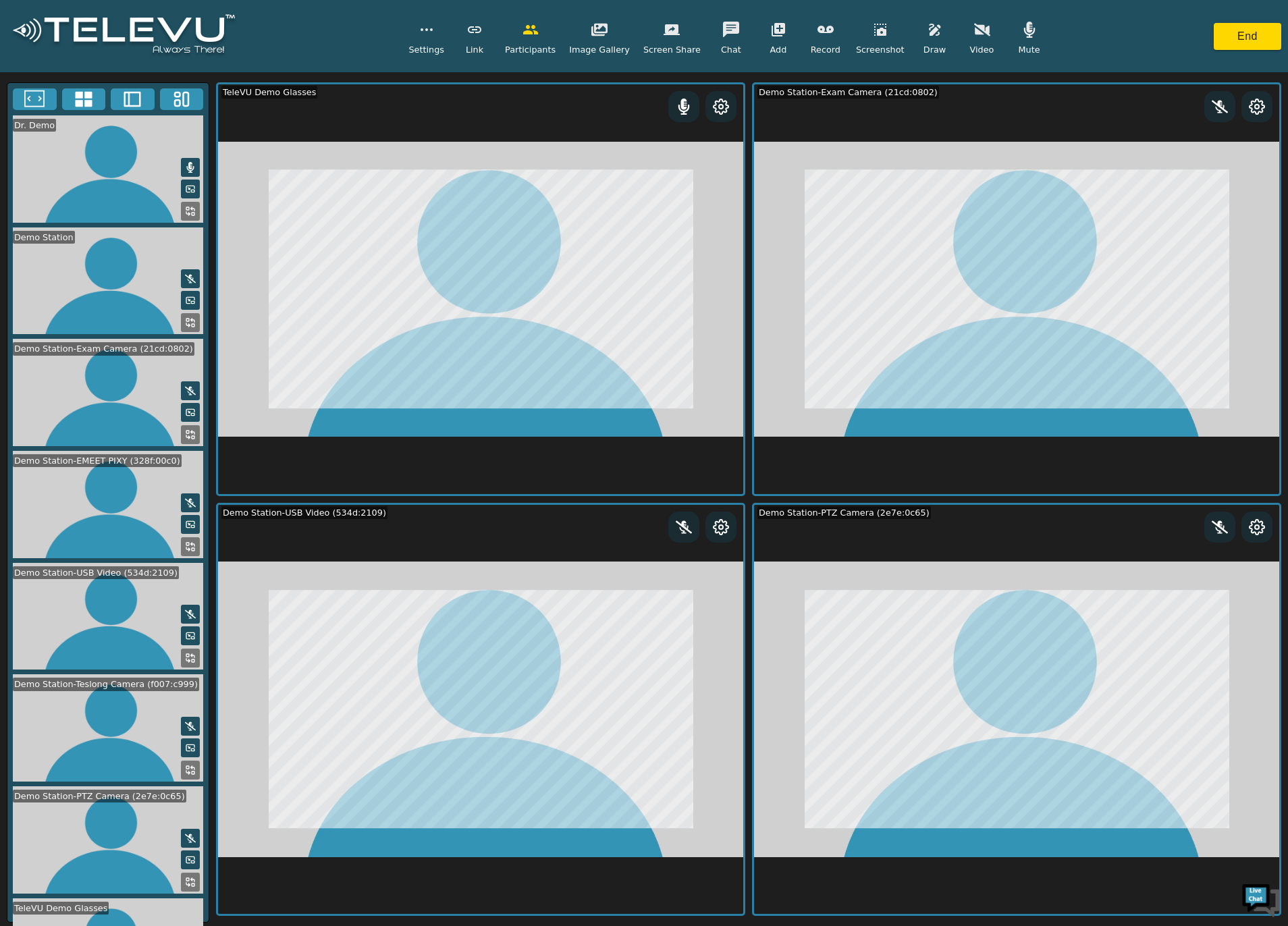
click at [926, 23] on icon "button" at bounding box center [934, 29] width 16 height 16
click at [928, 24] on icon "button" at bounding box center [934, 29] width 11 height 12
click at [811, 38] on button "button" at bounding box center [825, 29] width 34 height 27
click at [822, 32] on icon "button" at bounding box center [825, 29] width 16 height 16
click at [656, 37] on button "button" at bounding box center [672, 29] width 34 height 27
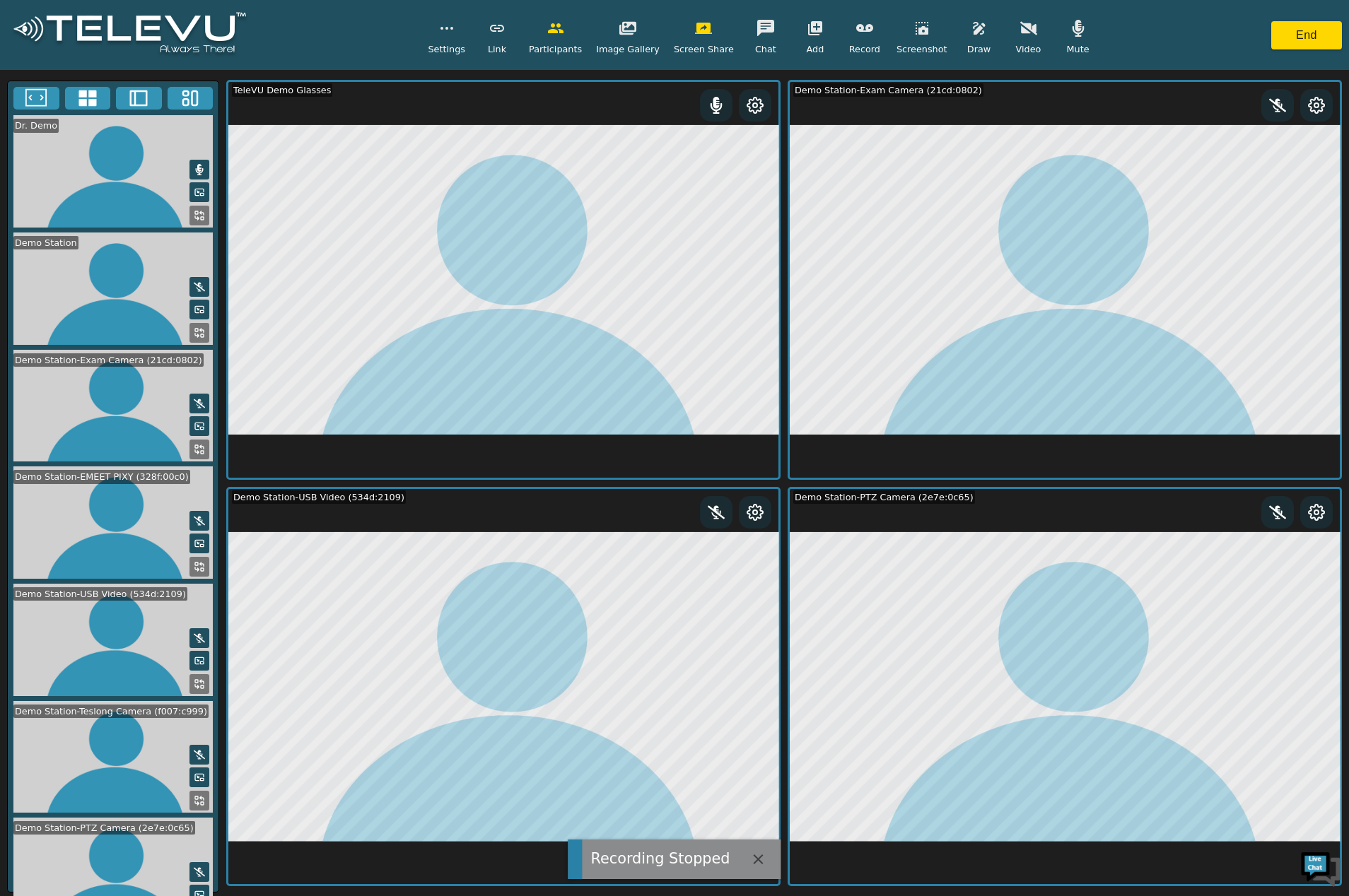
click at [201, 217] on rect at bounding box center [202, 218] width 3 height 3
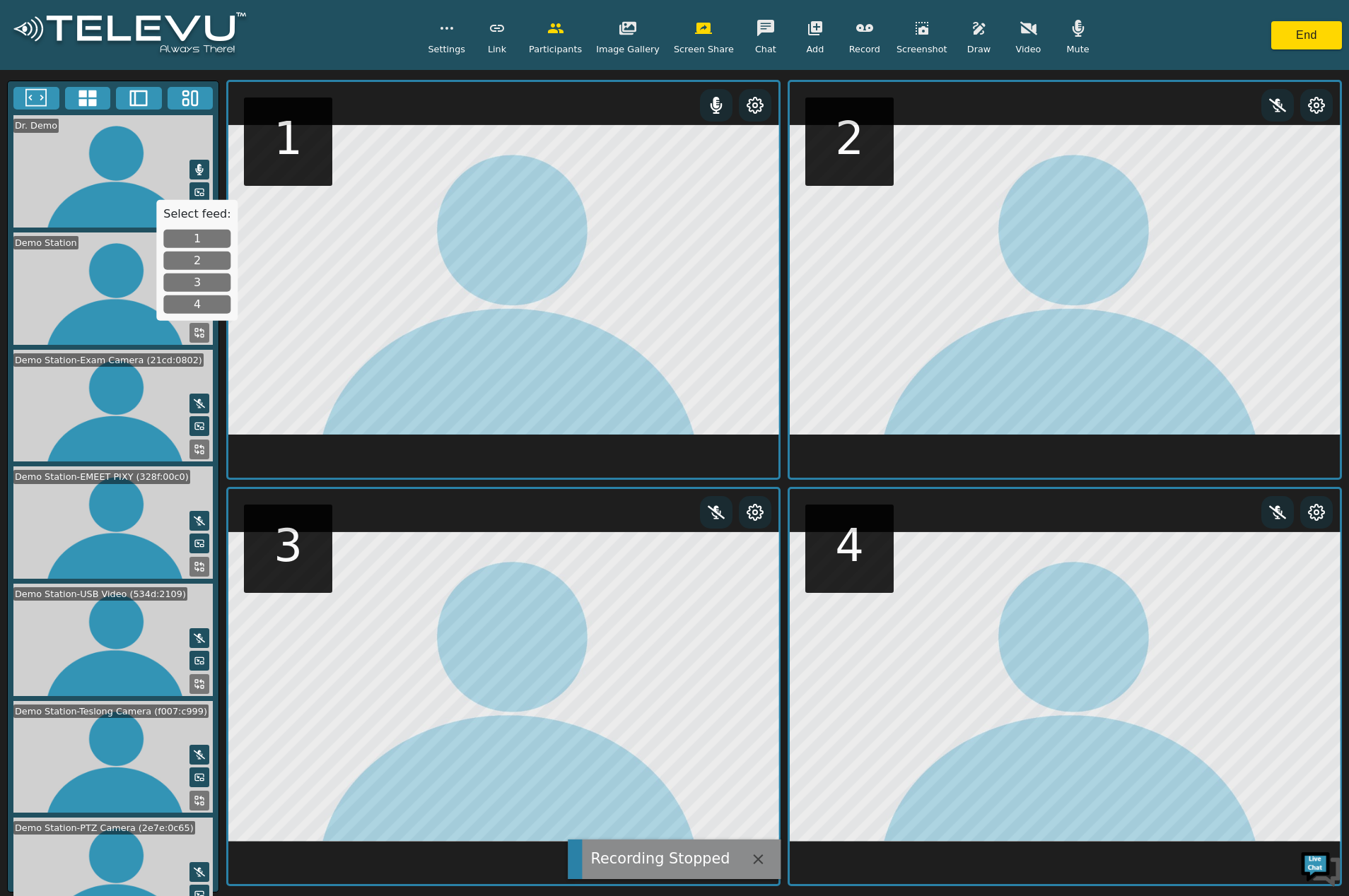
click at [211, 265] on button "2" at bounding box center [197, 261] width 67 height 19
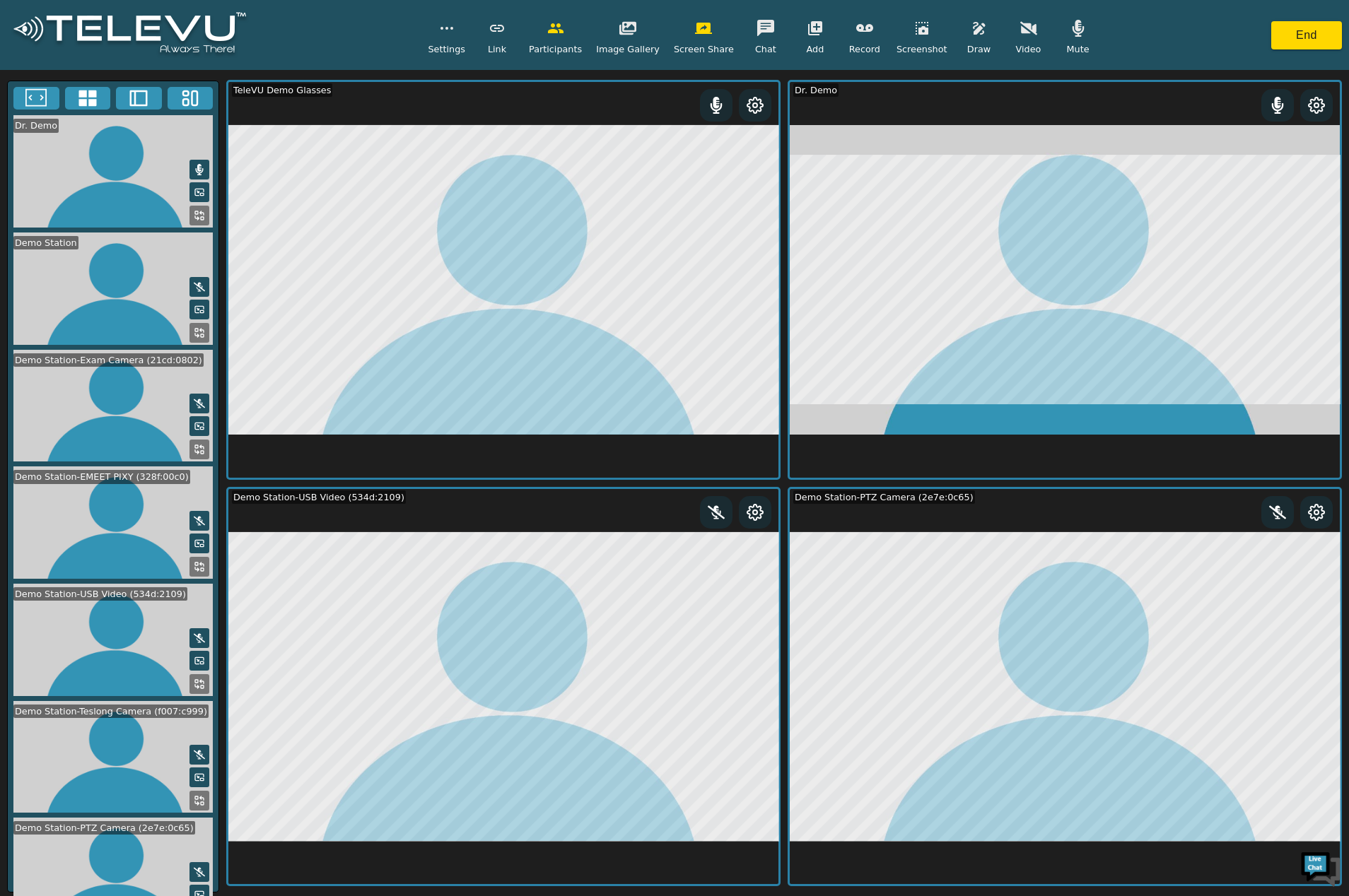
click at [970, 27] on icon "button" at bounding box center [978, 28] width 17 height 17
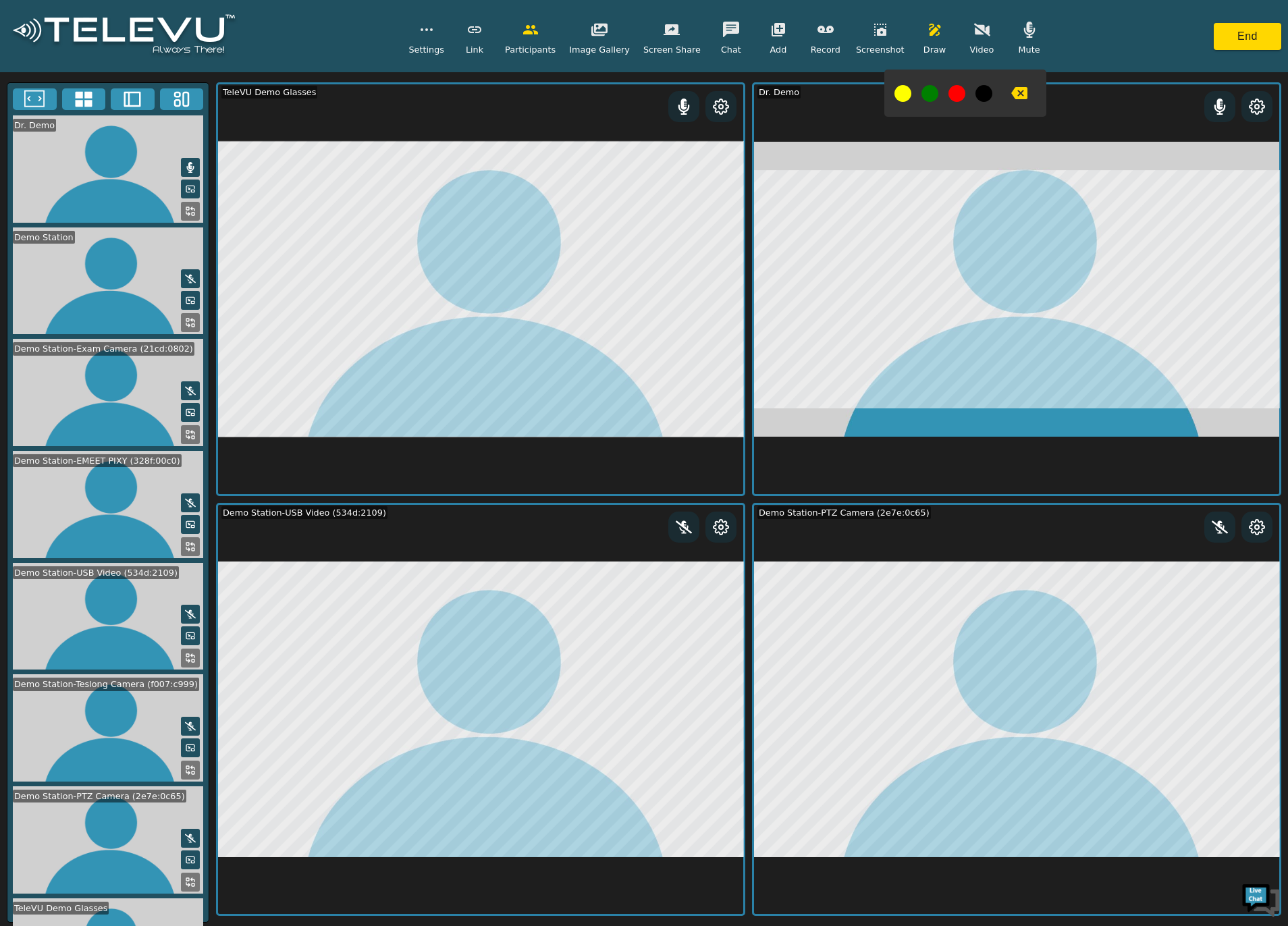
click at [186, 430] on icon at bounding box center [189, 435] width 10 height 10
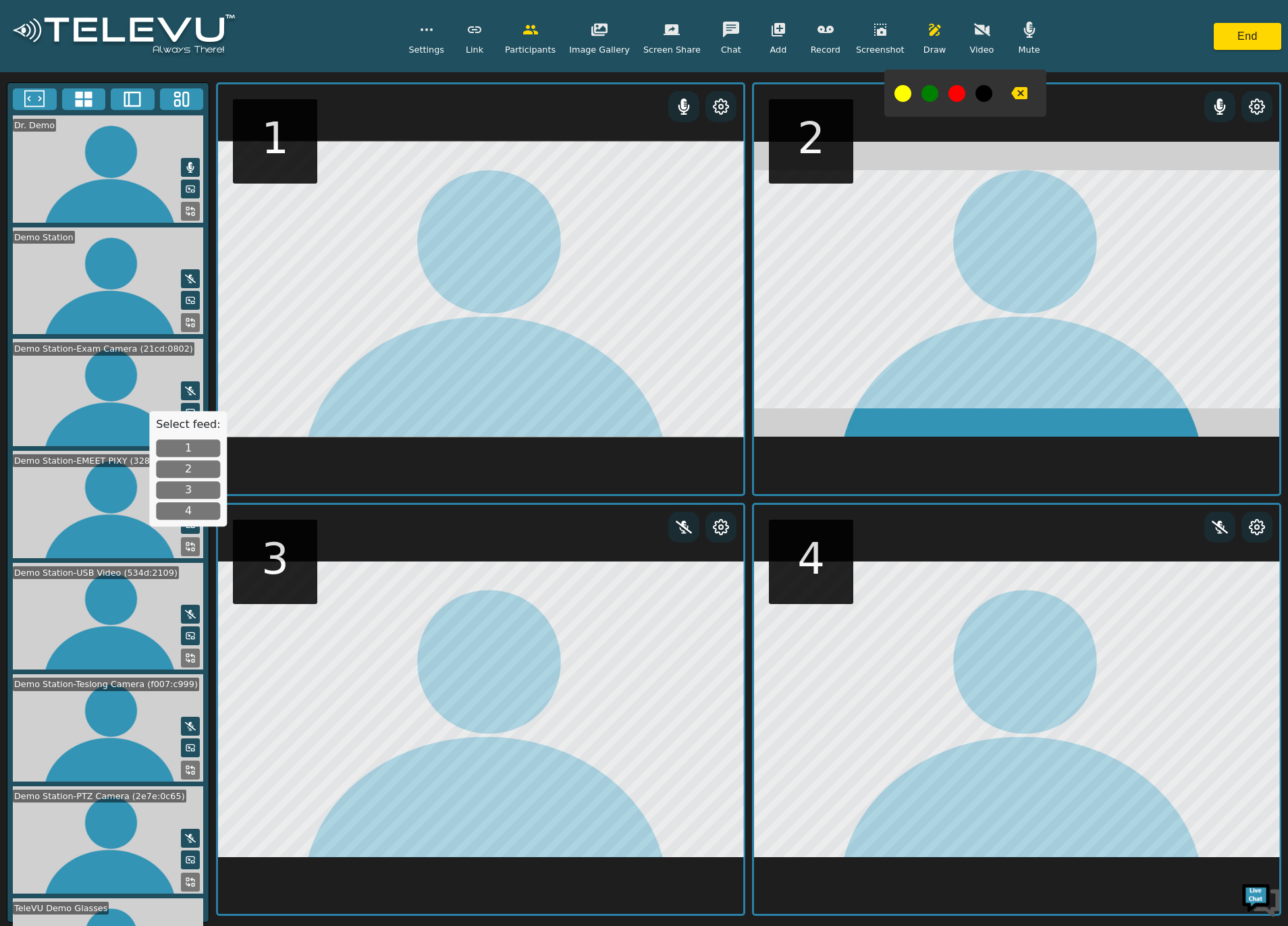
click at [187, 479] on div "Select feed: 1 2 3 4" at bounding box center [188, 469] width 78 height 116
click at [194, 462] on button "2" at bounding box center [188, 470] width 64 height 18
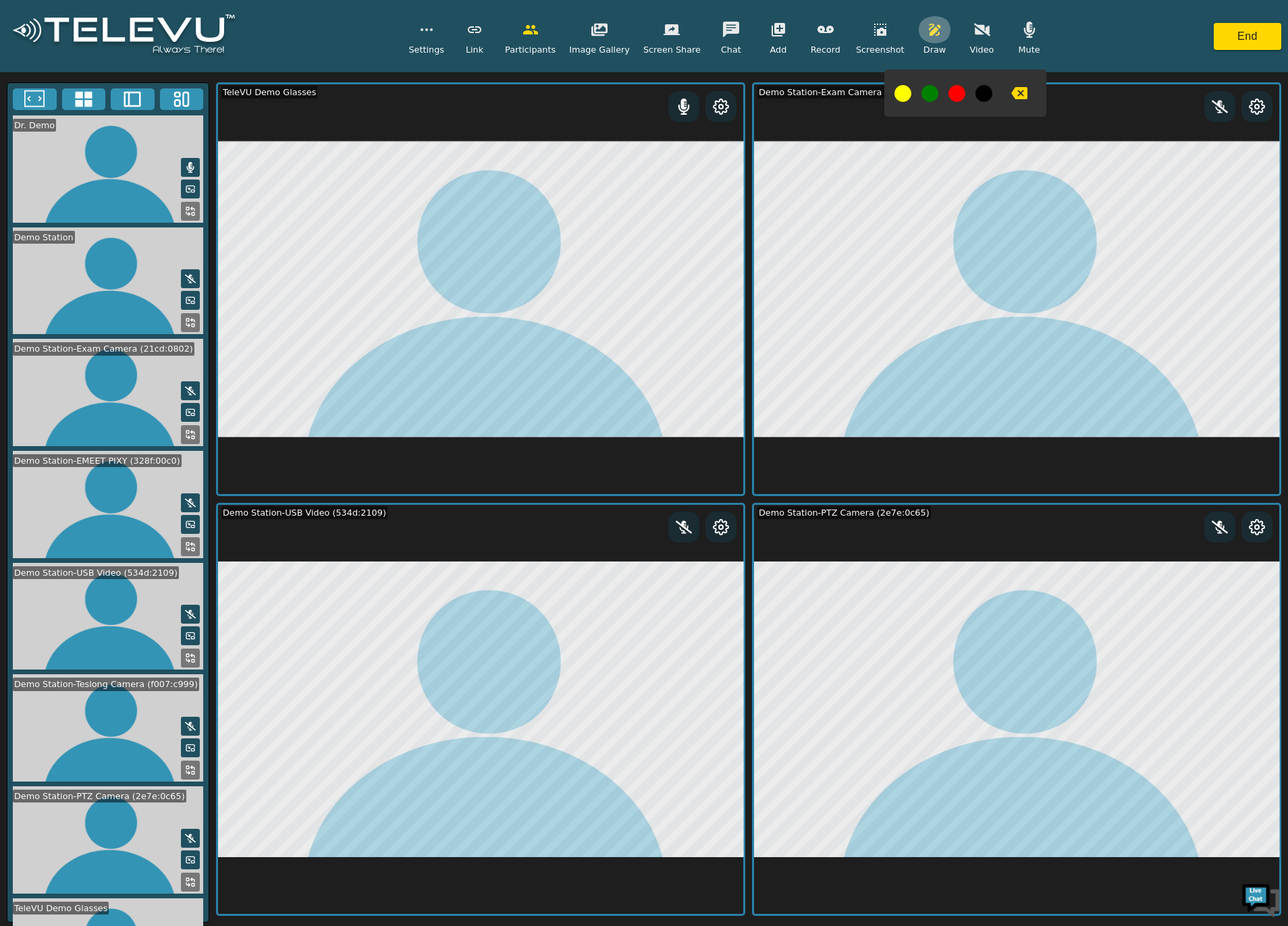
click at [924, 41] on button "button" at bounding box center [935, 29] width 34 height 27
click at [1262, 526] on icon at bounding box center [1256, 526] width 16 height 16
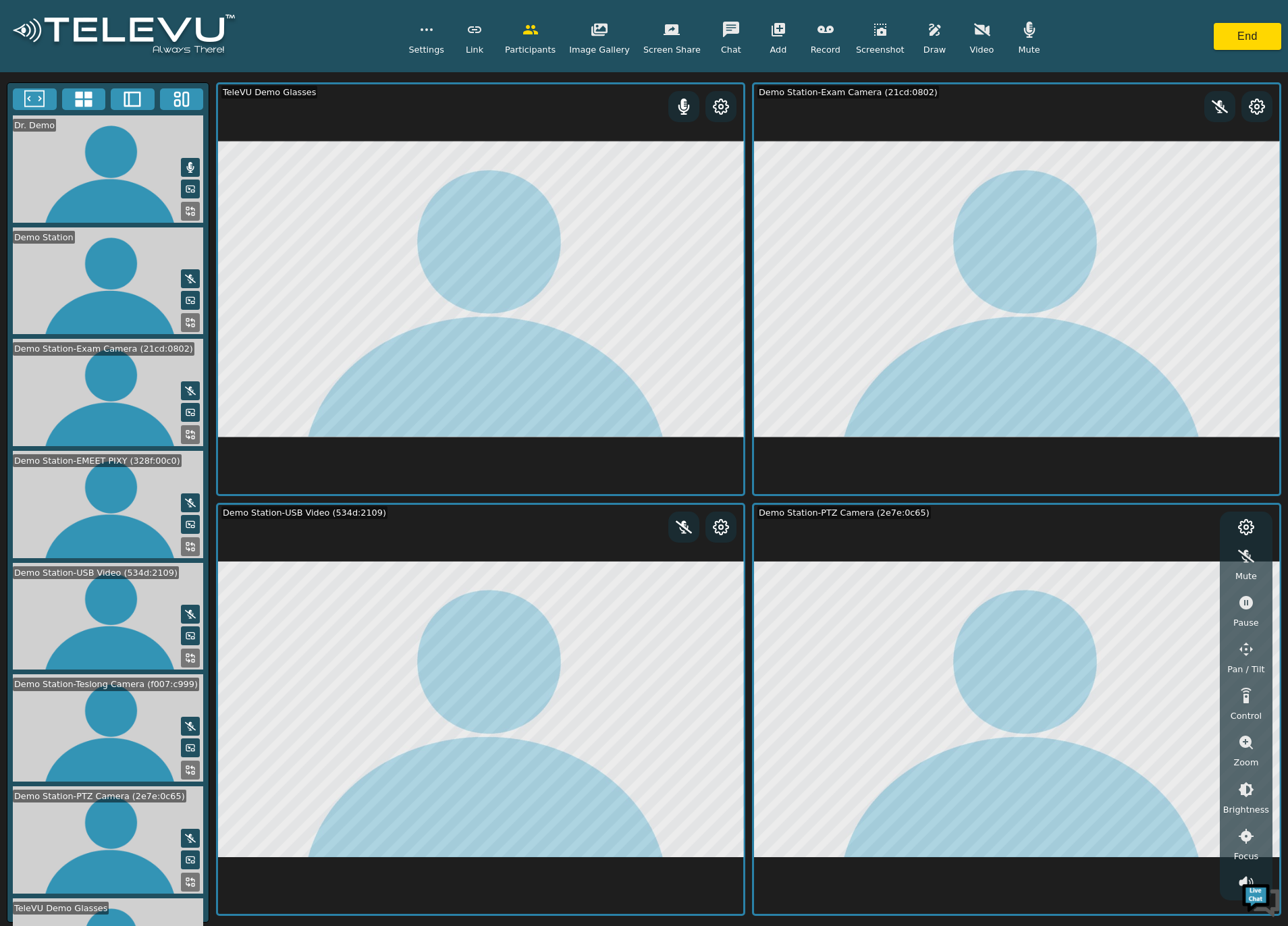
click at [1253, 645] on icon "button" at bounding box center [1245, 650] width 16 height 16
click at [1143, 557] on icon "button" at bounding box center [1135, 559] width 16 height 16
click at [1205, 556] on icon "button" at bounding box center [1202, 559] width 16 height 16
drag, startPoint x: 1253, startPoint y: 742, endPoint x: 1232, endPoint y: 760, distance: 27.7
click at [1253, 742] on icon "button" at bounding box center [1245, 742] width 16 height 16
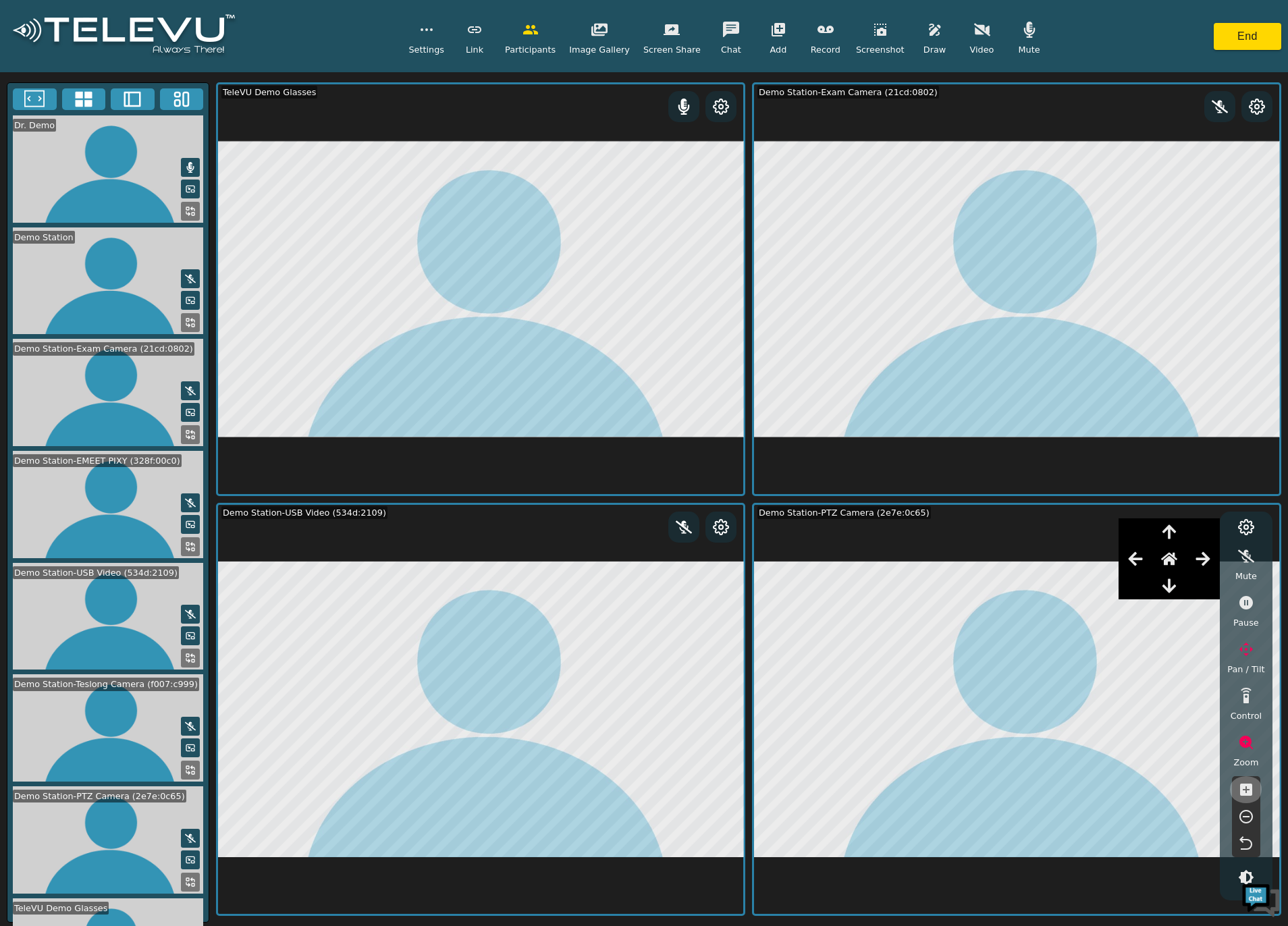
click at [1248, 788] on icon "button" at bounding box center [1245, 790] width 16 height 16
click at [1140, 555] on icon "button" at bounding box center [1135, 559] width 16 height 16
click at [715, 102] on icon at bounding box center [720, 106] width 16 height 16
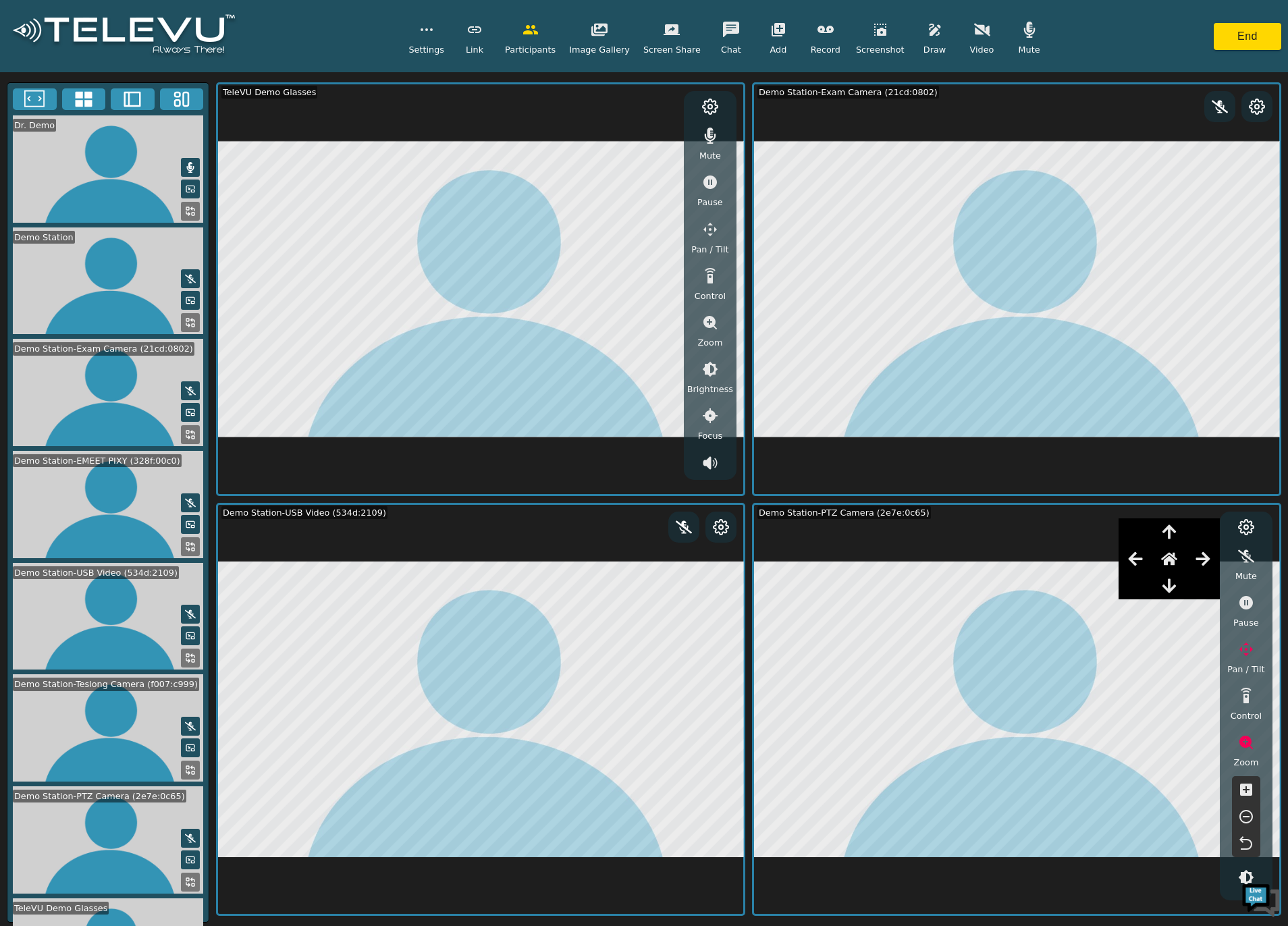
click at [705, 317] on icon "button" at bounding box center [710, 322] width 16 height 16
click at [707, 364] on icon "button" at bounding box center [710, 369] width 12 height 12
click at [604, 28] on icon "button" at bounding box center [599, 29] width 16 height 16
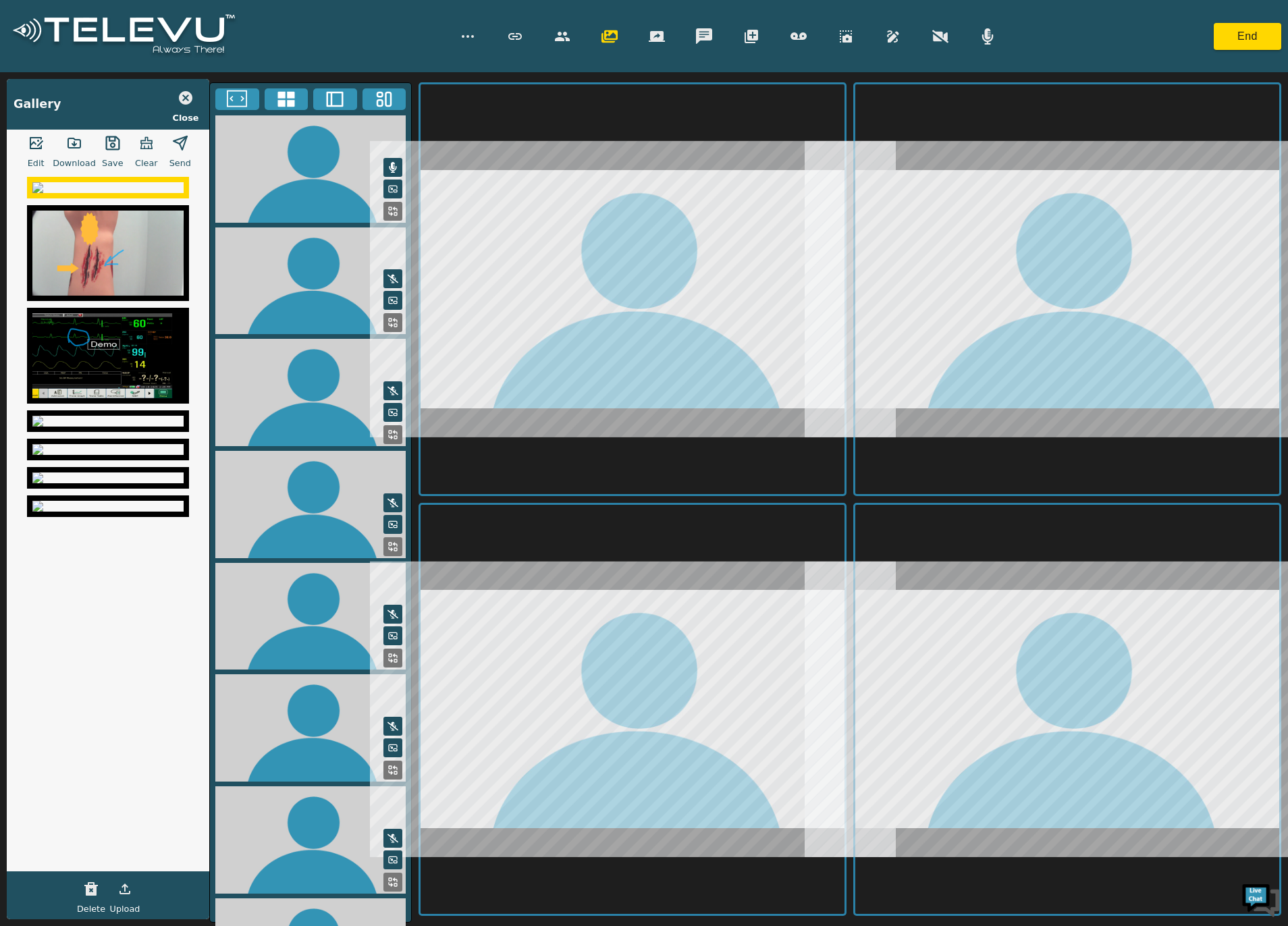
click at [138, 142] on icon "button" at bounding box center [146, 143] width 16 height 16
drag, startPoint x: 137, startPoint y: 139, endPoint x: 858, endPoint y: 50, distance: 726.5
click at [138, 137] on icon "button" at bounding box center [146, 143] width 16 height 16
click at [185, 97] on icon "button" at bounding box center [185, 98] width 16 height 16
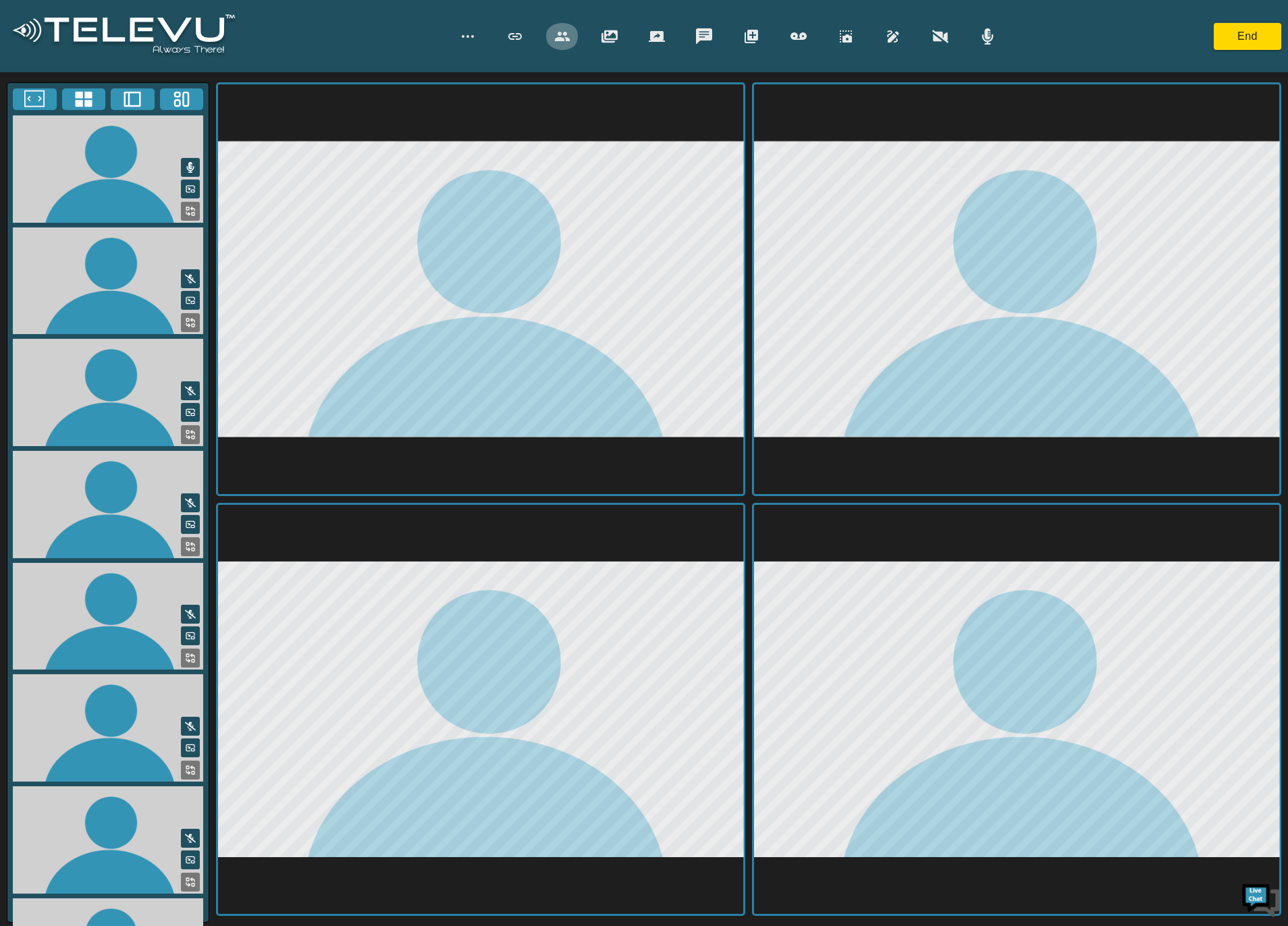
click at [566, 32] on icon "button" at bounding box center [562, 37] width 15 height 9
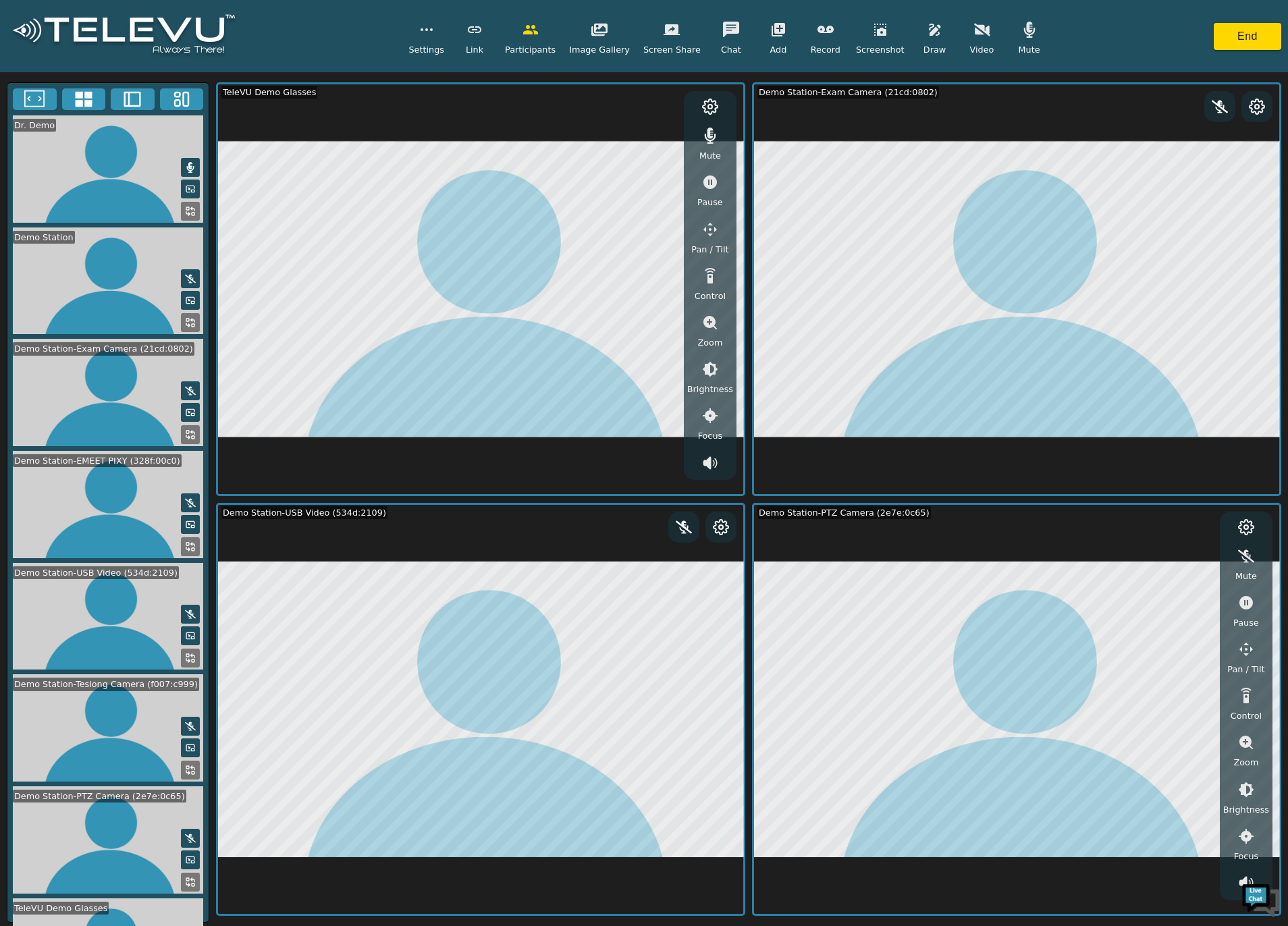
click at [928, 29] on icon "button" at bounding box center [934, 29] width 11 height 12
click at [711, 180] on icon "button" at bounding box center [710, 182] width 13 height 13
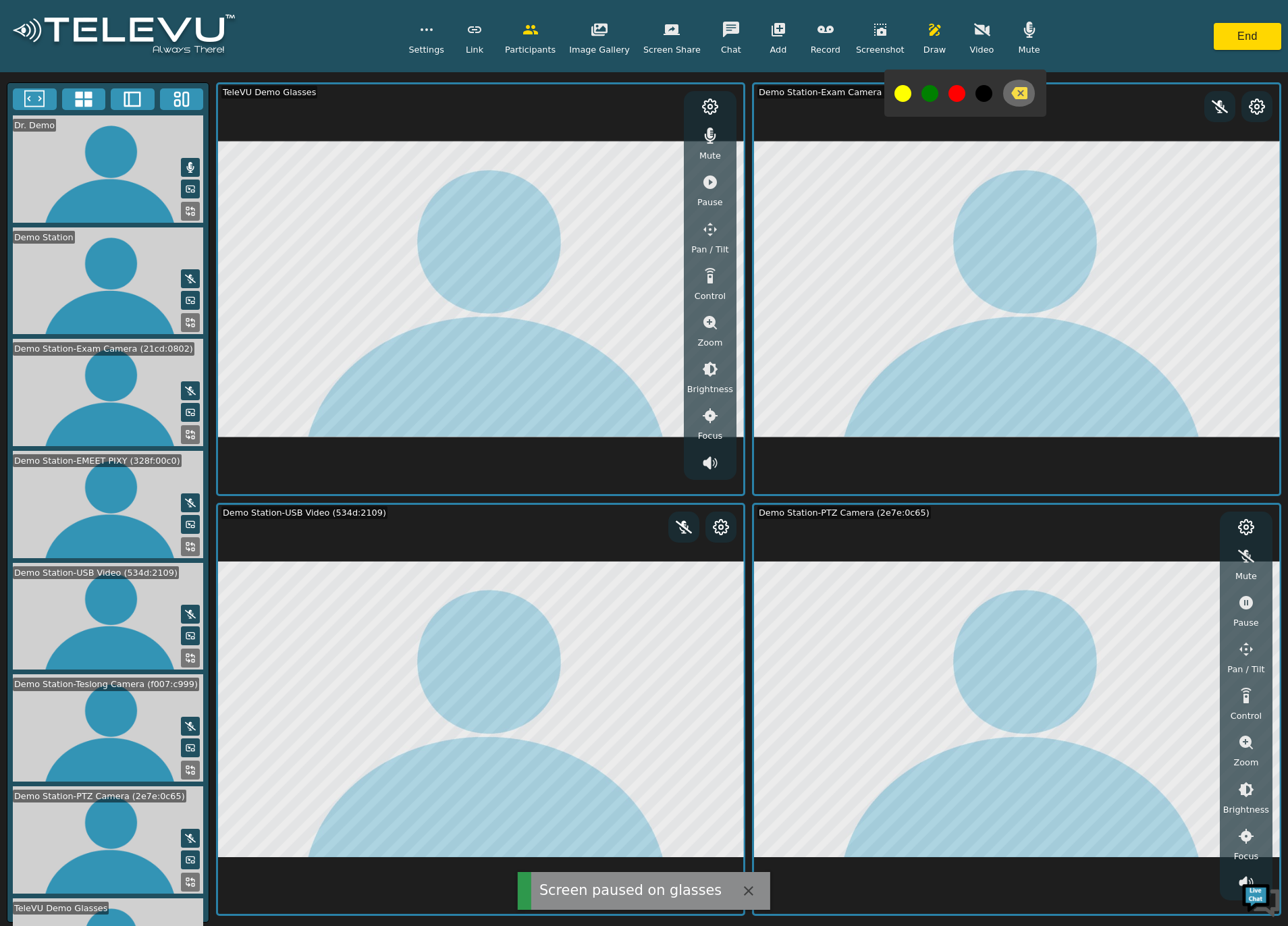
click at [1014, 98] on button "button" at bounding box center [1019, 93] width 34 height 27
click at [714, 324] on icon "button" at bounding box center [710, 323] width 13 height 13
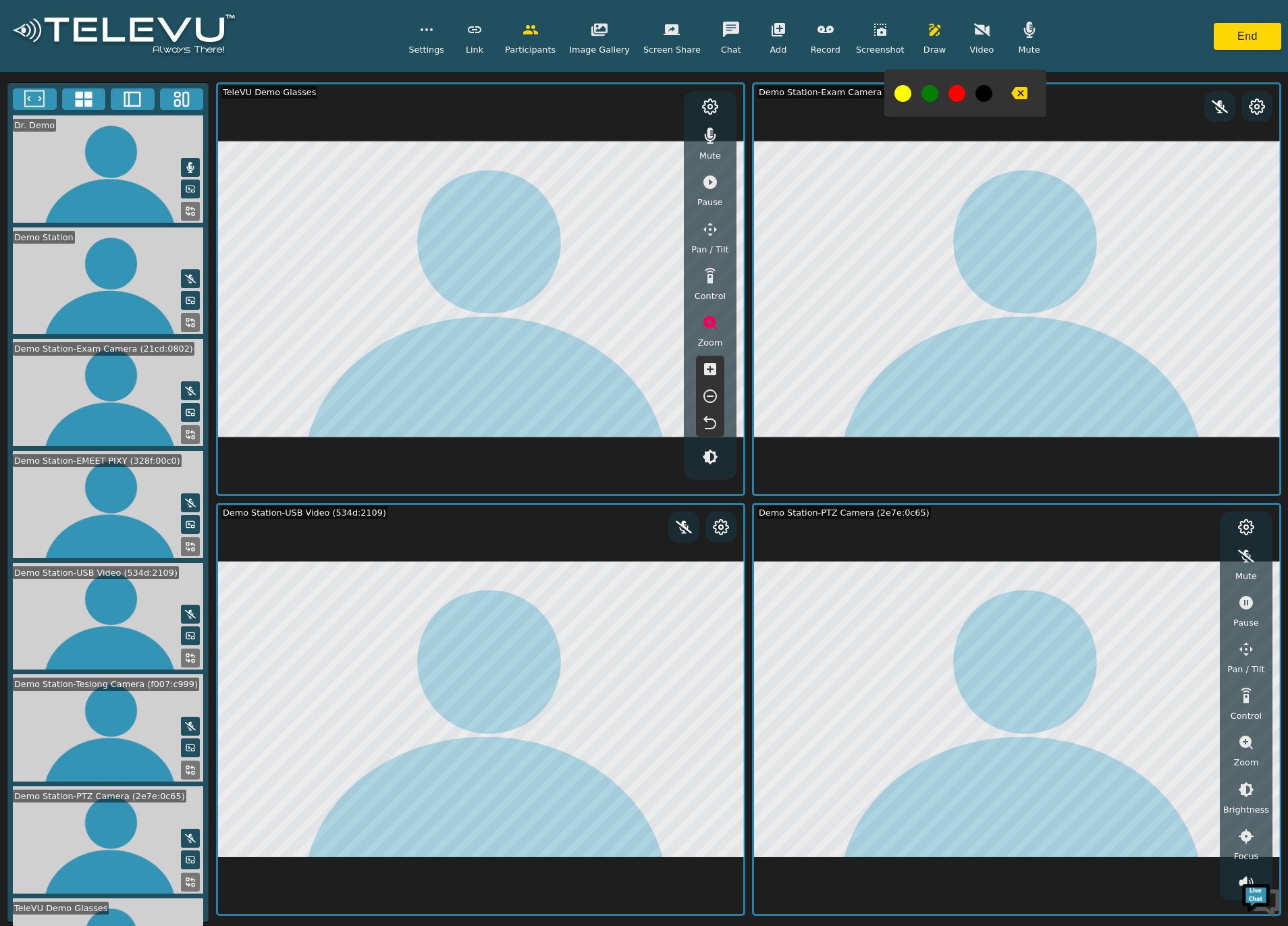
click at [710, 418] on icon "button" at bounding box center [710, 422] width 13 height 13
click at [710, 418] on icon "button" at bounding box center [710, 423] width 16 height 16
click at [710, 402] on icon "button" at bounding box center [710, 403] width 16 height 16
click at [706, 378] on icon "button" at bounding box center [710, 376] width 16 height 16
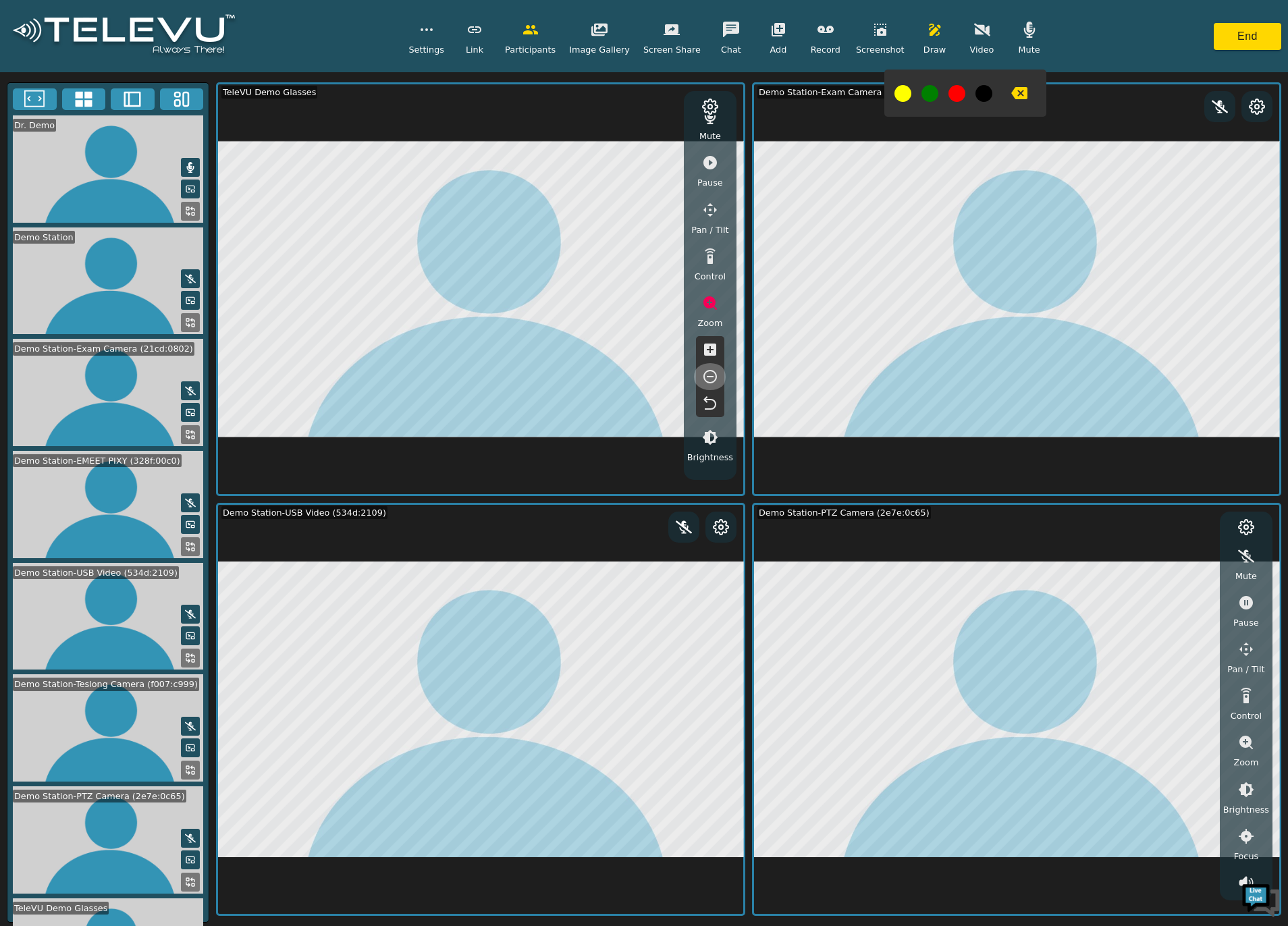
click at [709, 375] on icon "button" at bounding box center [710, 376] width 16 height 16
click at [928, 29] on icon "button" at bounding box center [934, 29] width 11 height 12
click at [1246, 40] on button "End" at bounding box center [1246, 36] width 67 height 27
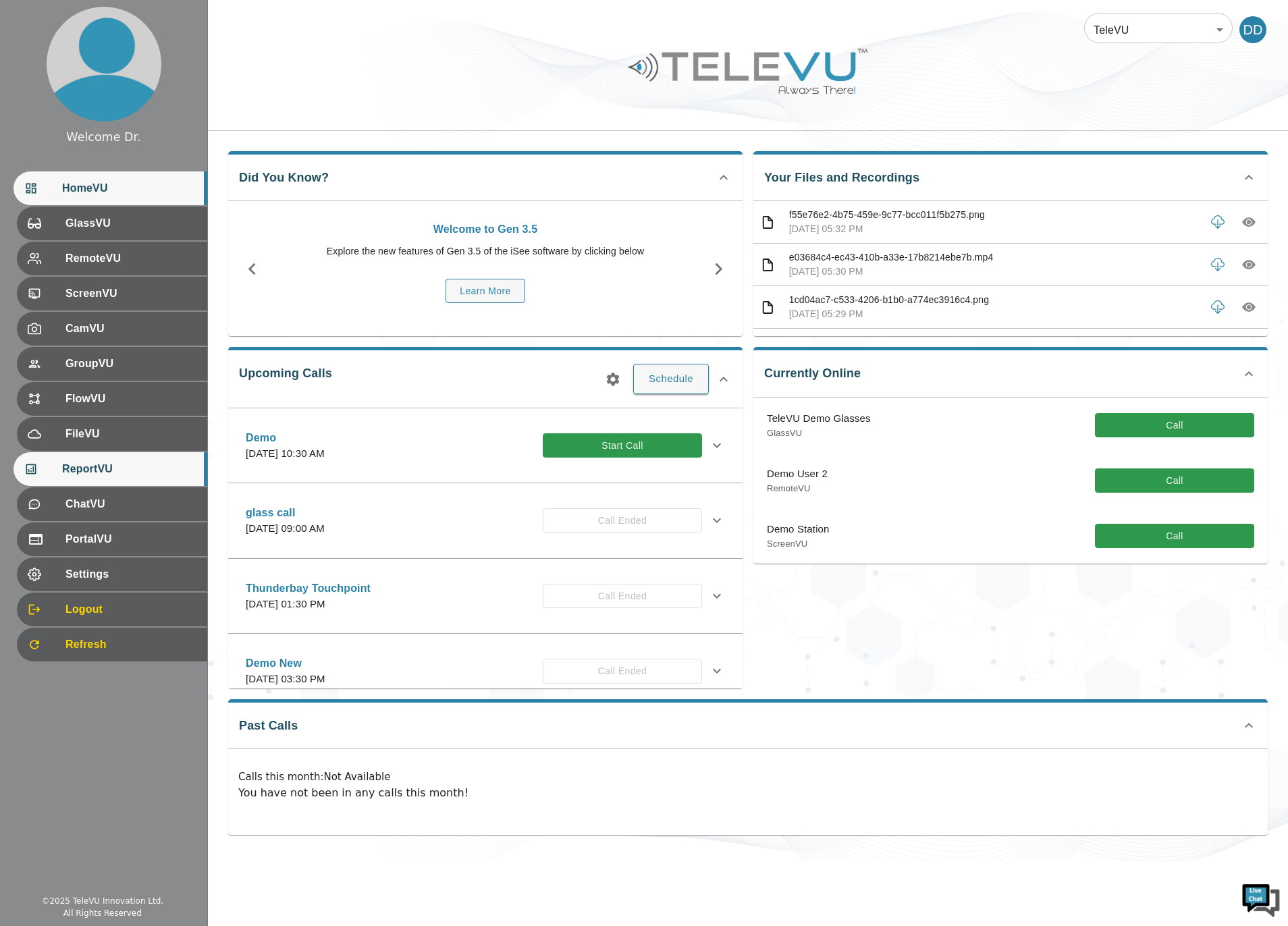
click at [131, 470] on span "ReportVU" at bounding box center [130, 469] width 134 height 16
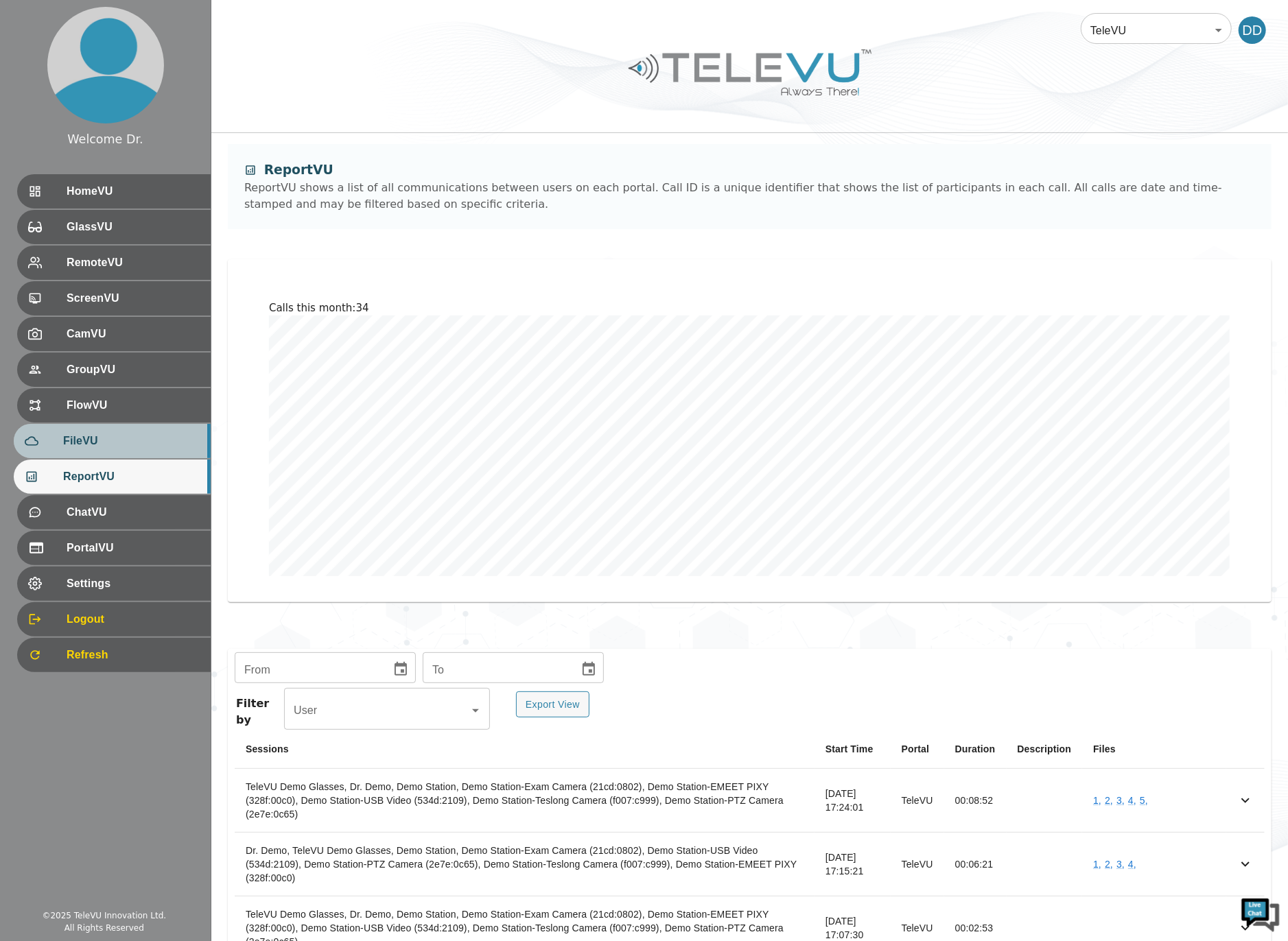
click at [105, 442] on span "FileVU" at bounding box center [132, 441] width 137 height 16
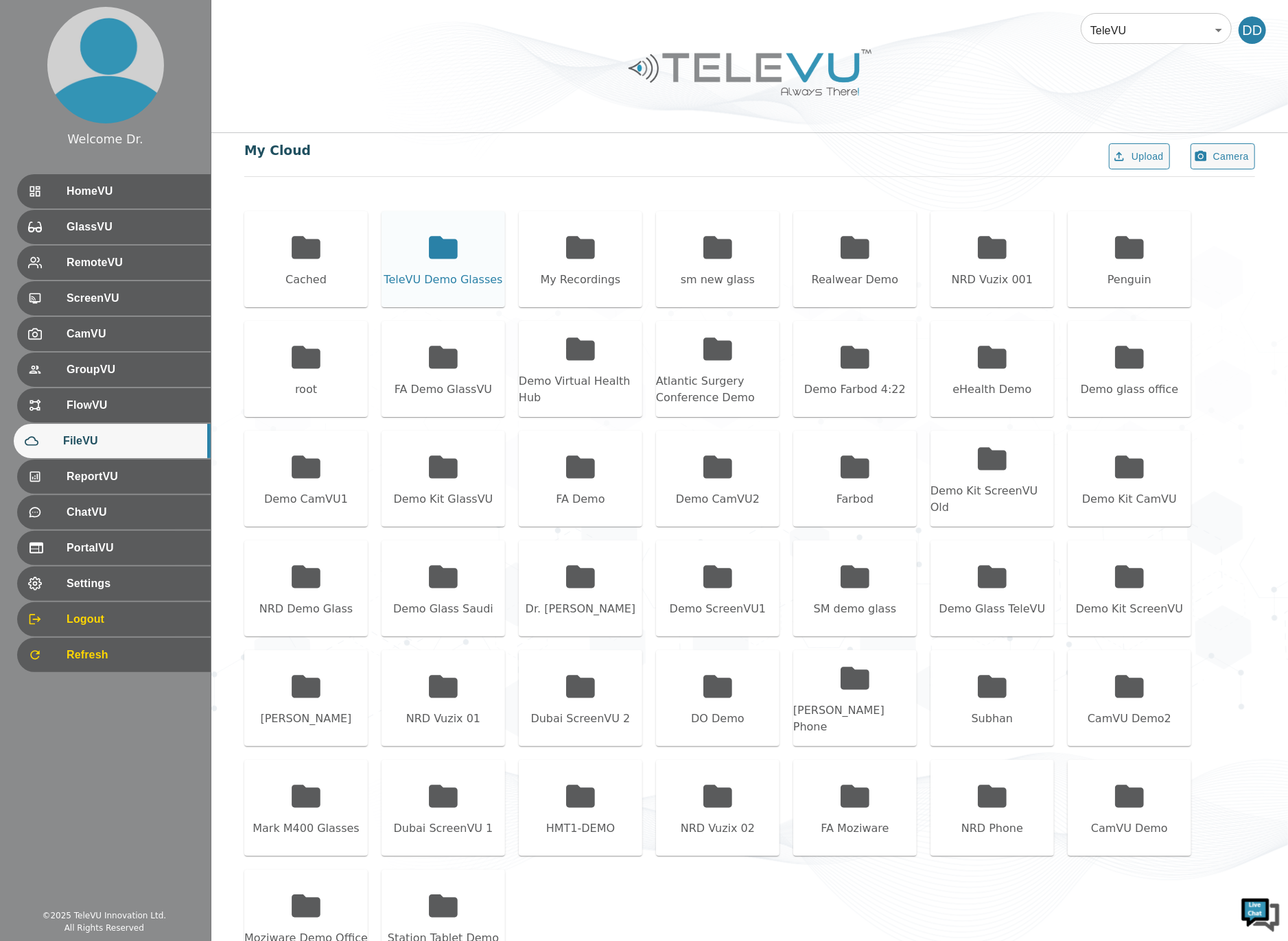
click at [435, 255] on icon at bounding box center [443, 247] width 29 height 23
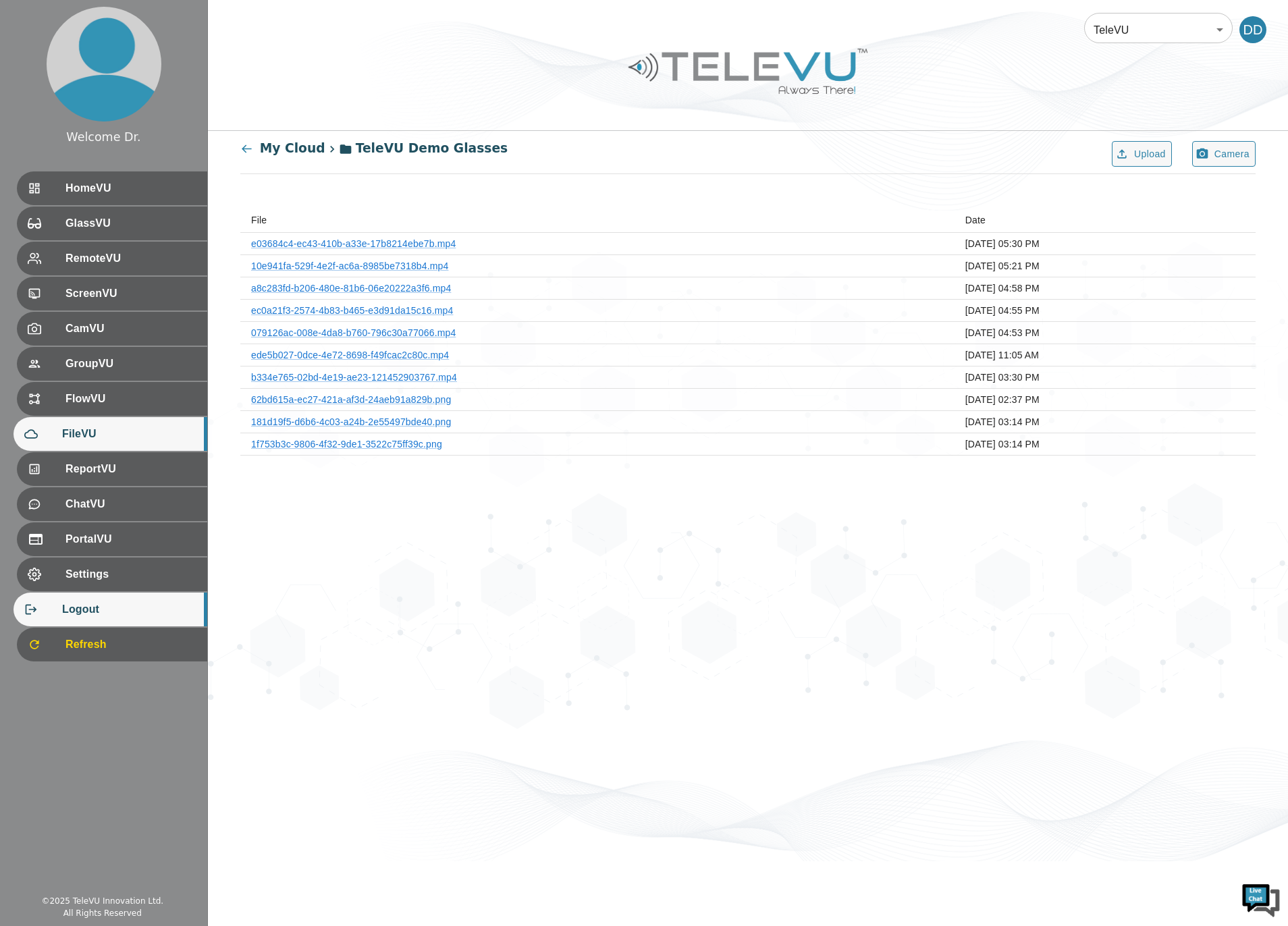
click at [109, 607] on span "Logout" at bounding box center [130, 609] width 134 height 16
